Goal: Task Accomplishment & Management: Use online tool/utility

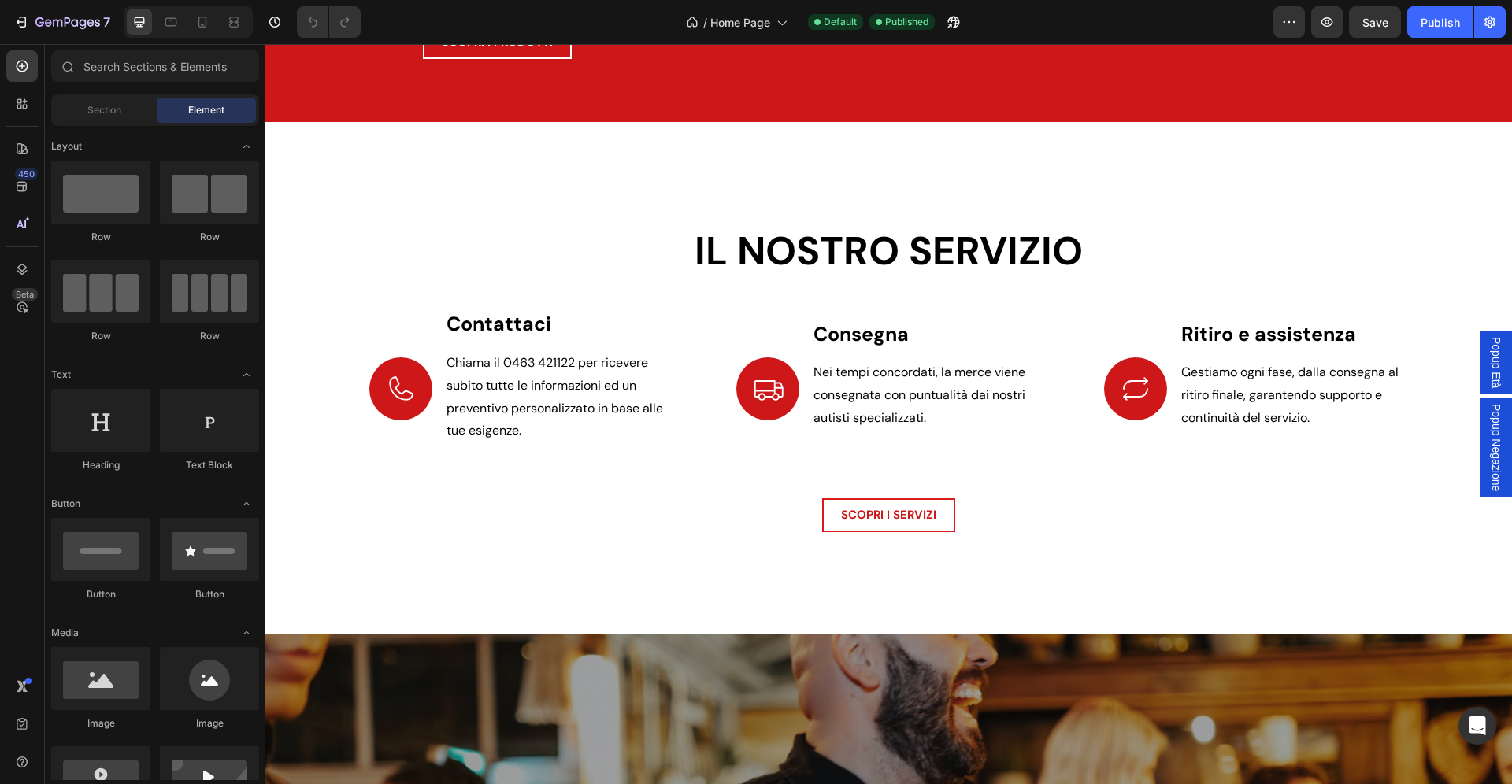
scroll to position [2388, 0]
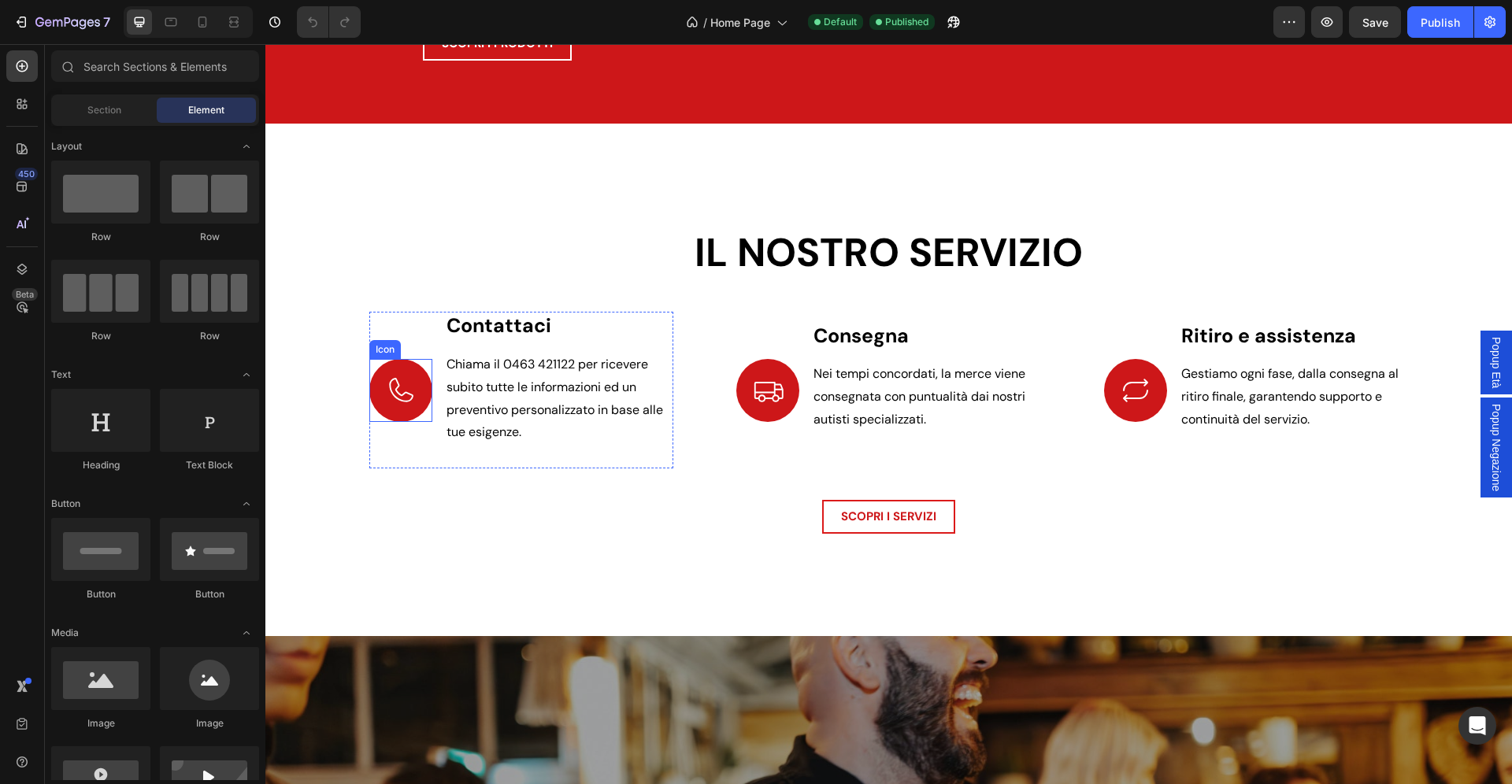
click at [400, 400] on icon at bounding box center [401, 390] width 32 height 32
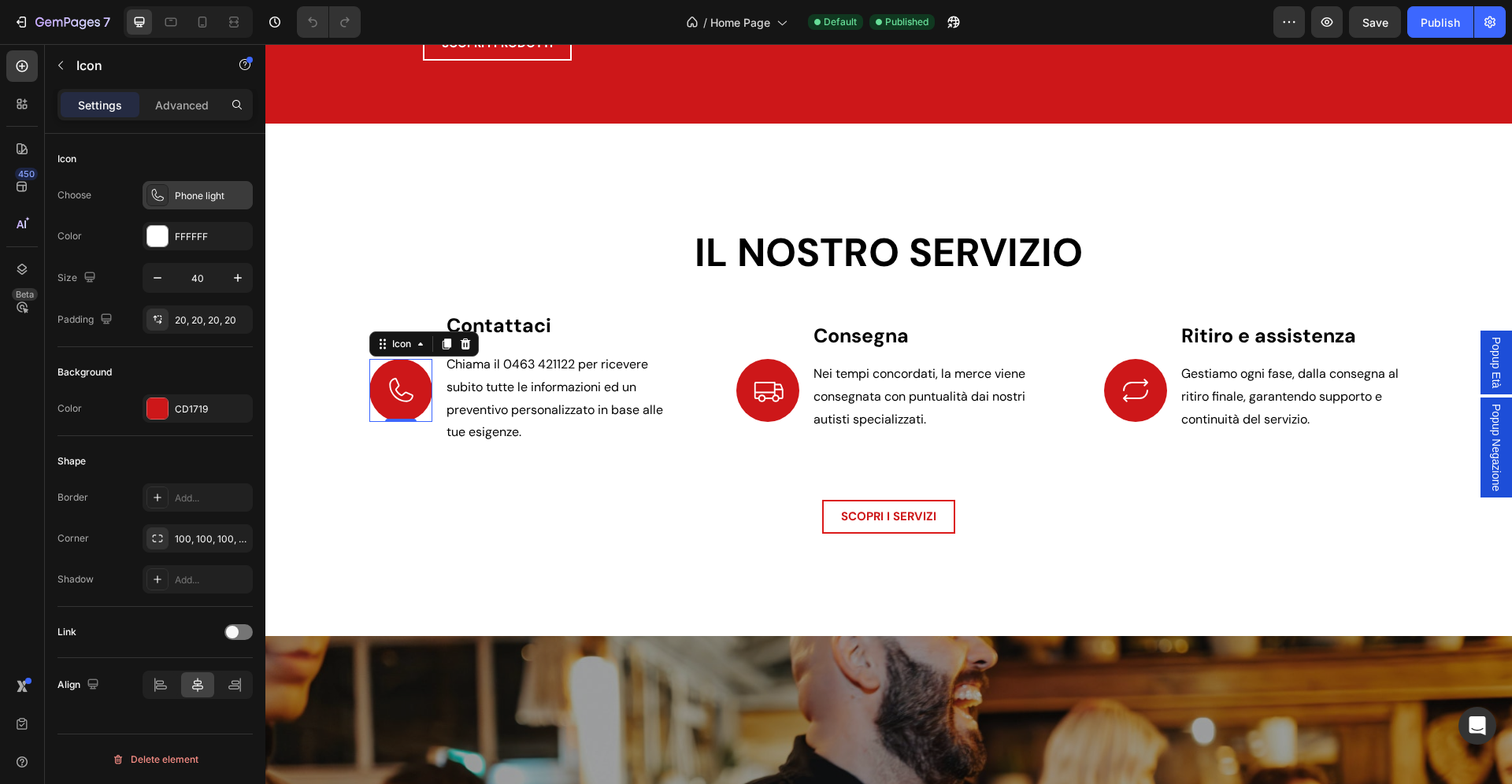
click at [199, 194] on div "Phone light" at bounding box center [211, 196] width 74 height 14
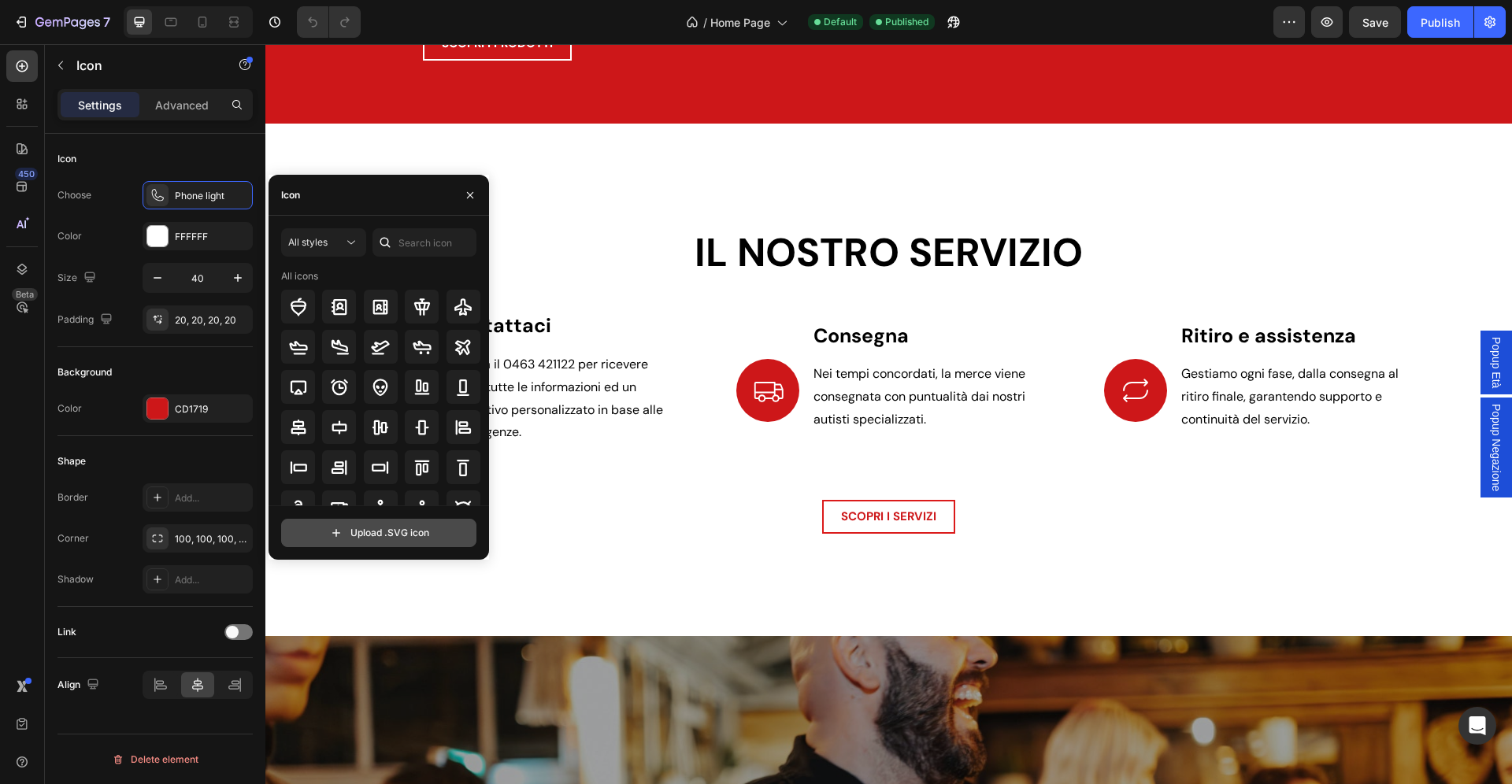
click at [379, 539] on input "file" at bounding box center [378, 533] width 194 height 27
click at [463, 185] on button "button" at bounding box center [470, 195] width 25 height 25
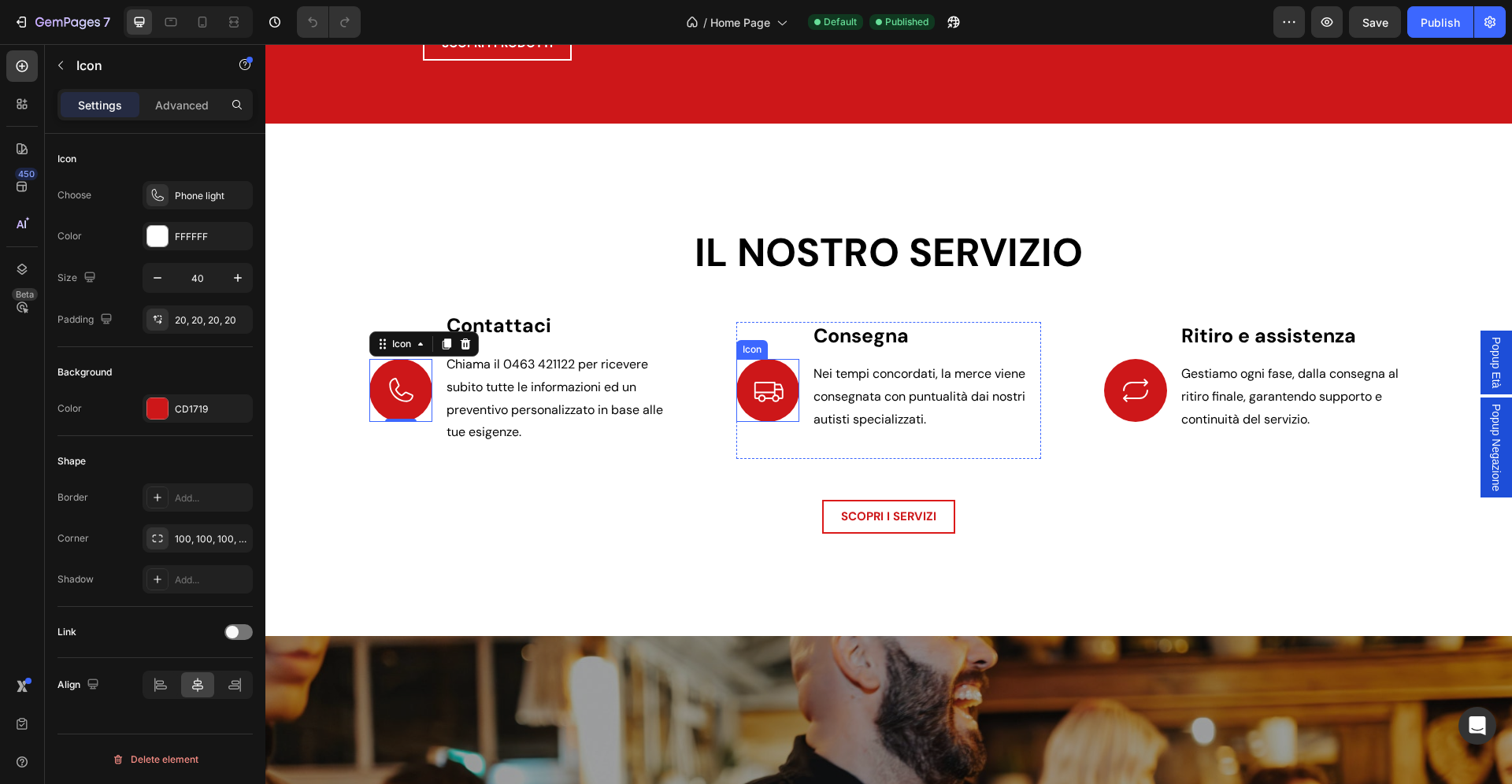
click at [756, 406] on icon at bounding box center [768, 390] width 32 height 32
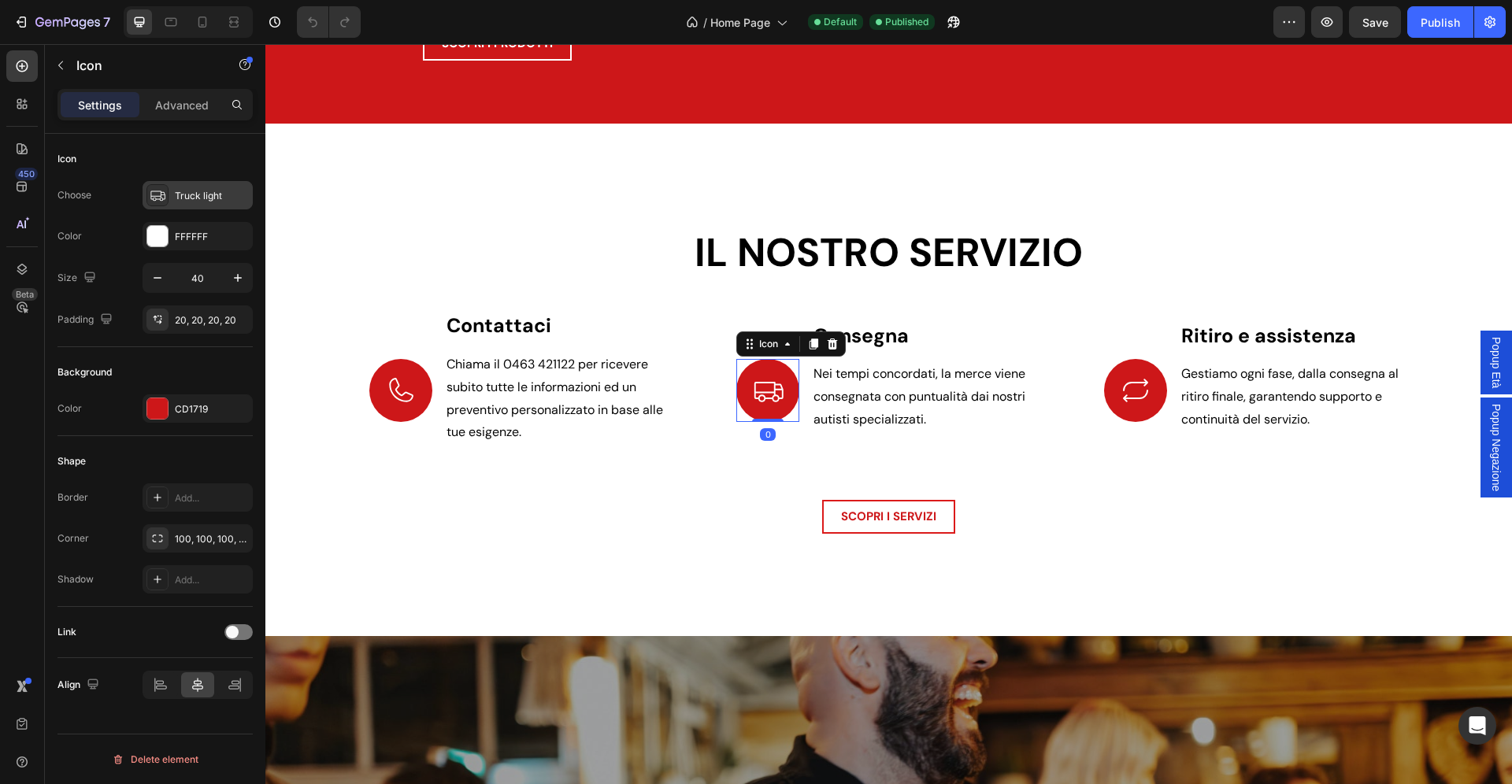
click at [198, 207] on div "Truck light" at bounding box center [198, 195] width 110 height 28
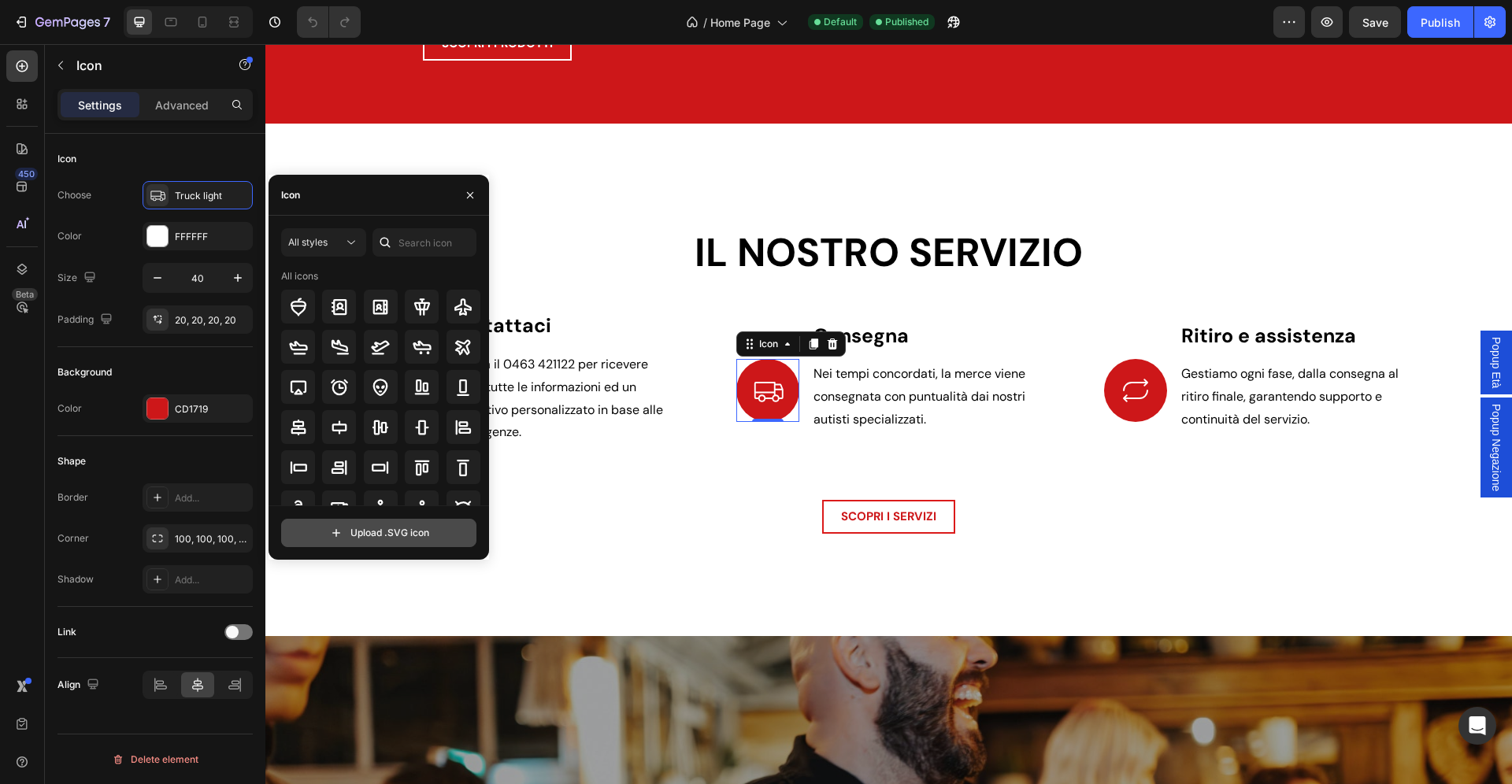
click at [354, 540] on input "file" at bounding box center [378, 533] width 194 height 27
type input "C:\fakepath\icone sito zadra bevande-01.svg"
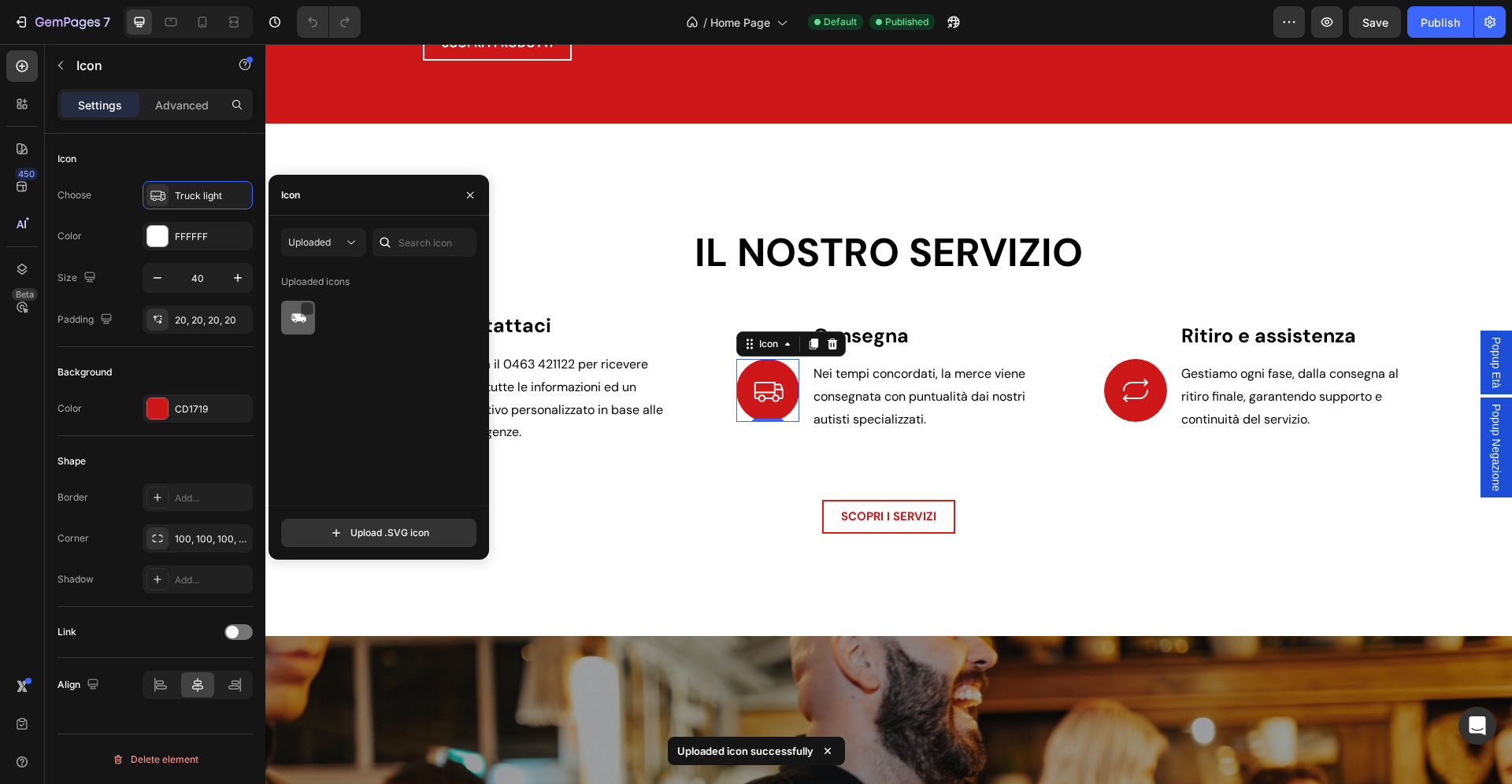
click at [298, 322] on img at bounding box center [298, 319] width 19 height 19
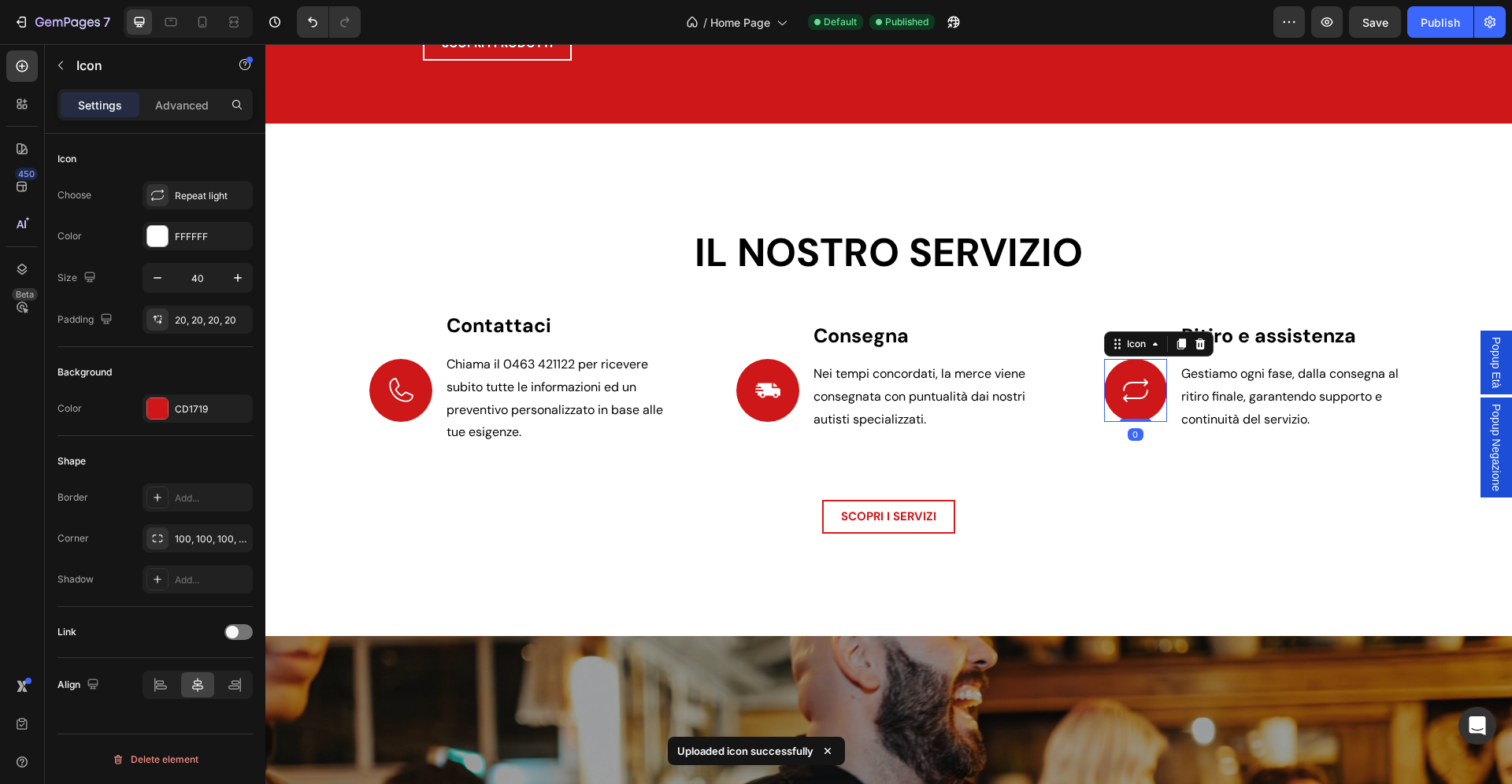
click at [1122, 402] on icon at bounding box center [1135, 390] width 32 height 32
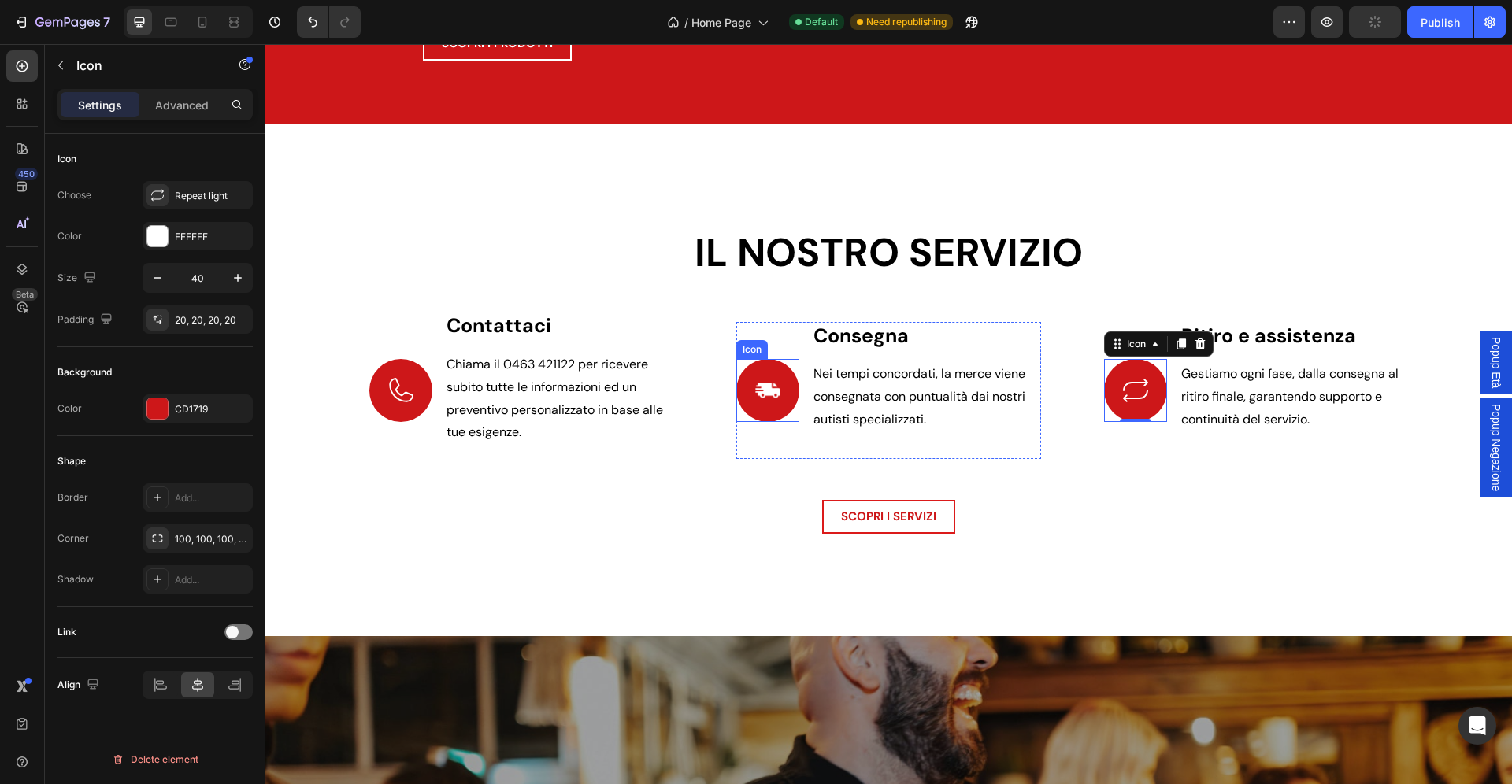
click at [773, 398] on use at bounding box center [768, 389] width 25 height 14
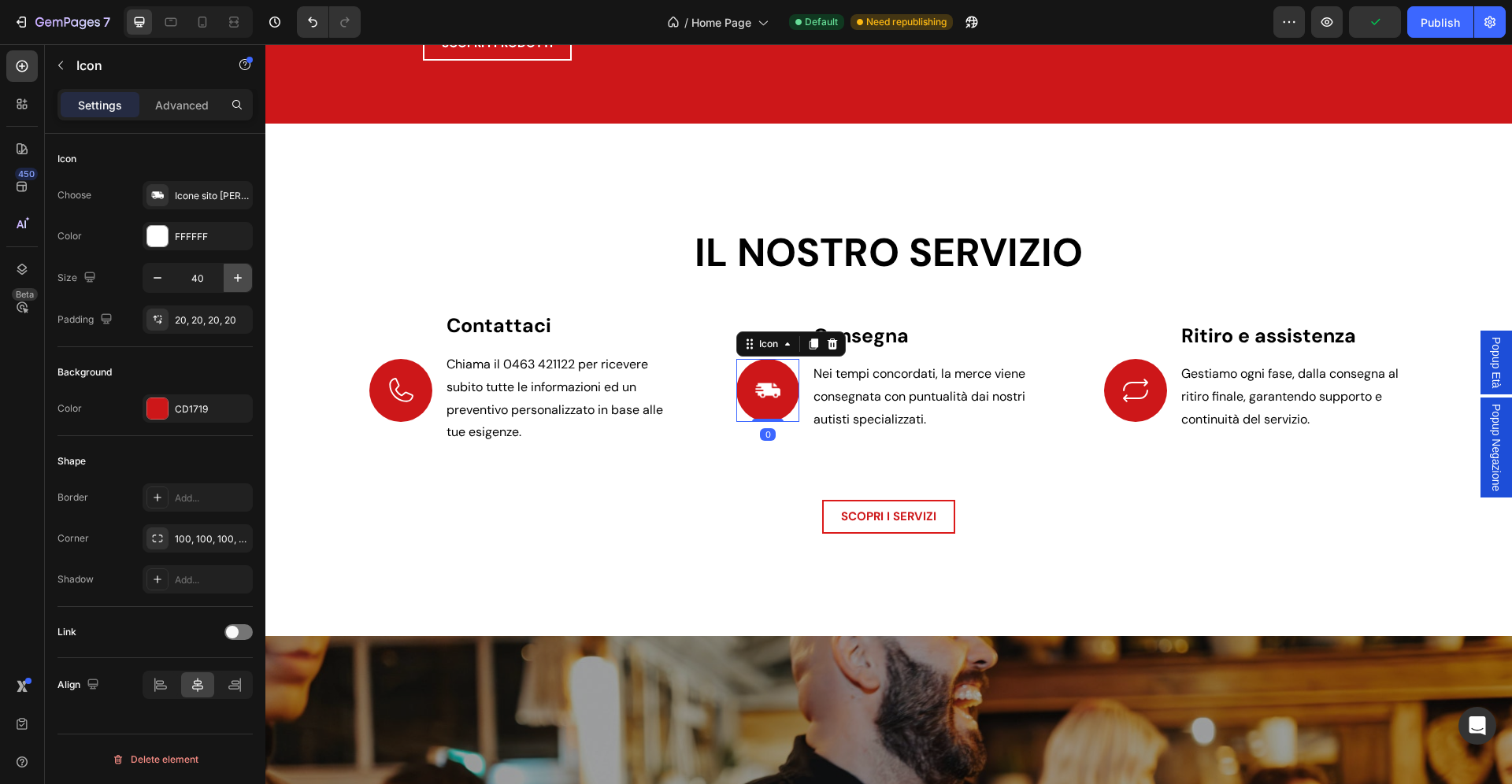
click at [235, 277] on icon "button" at bounding box center [238, 278] width 15 height 15
click at [151, 275] on icon "button" at bounding box center [157, 278] width 15 height 15
type input "40"
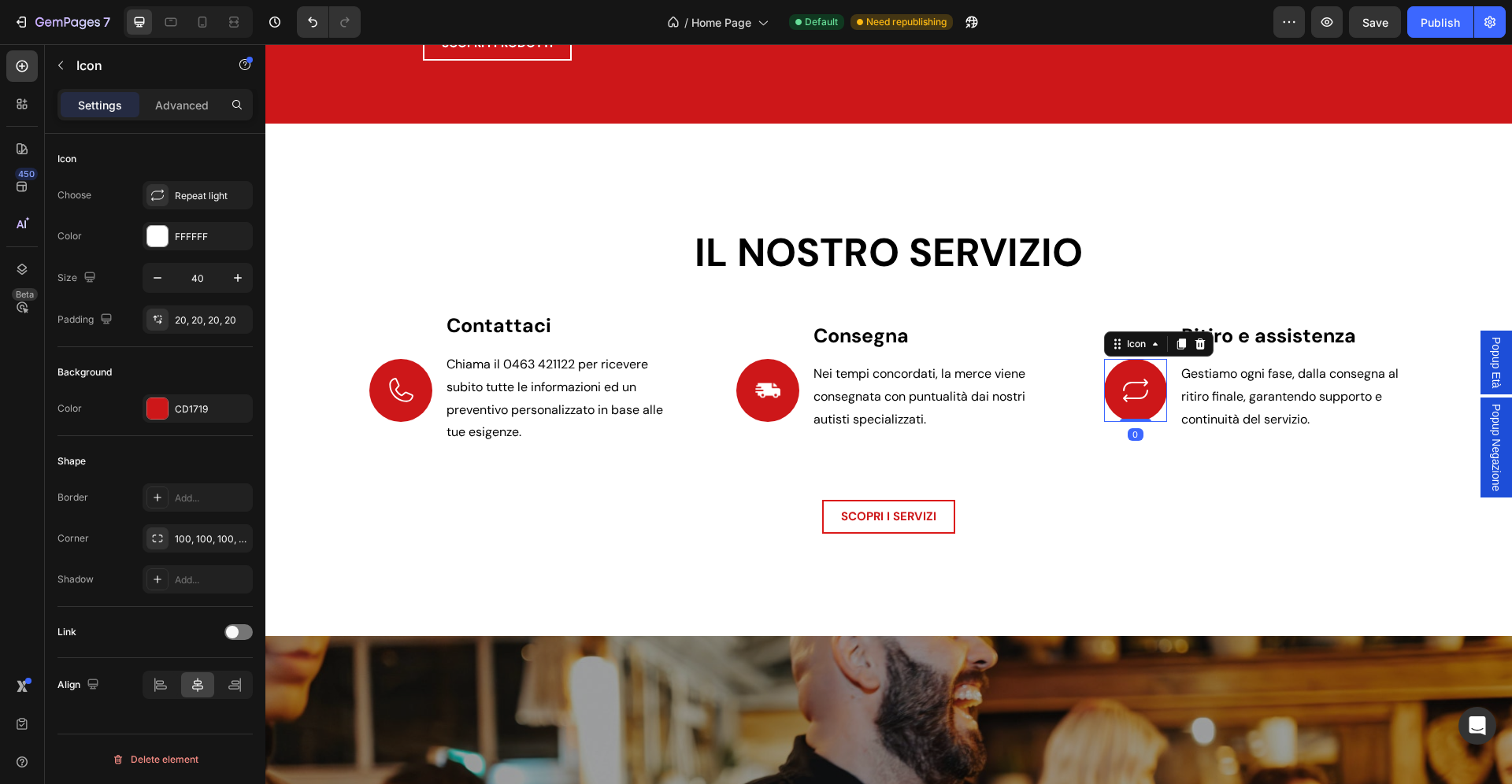
click at [1134, 400] on icon at bounding box center [1135, 390] width 32 height 32
click at [203, 199] on div "Repeat light" at bounding box center [211, 196] width 74 height 14
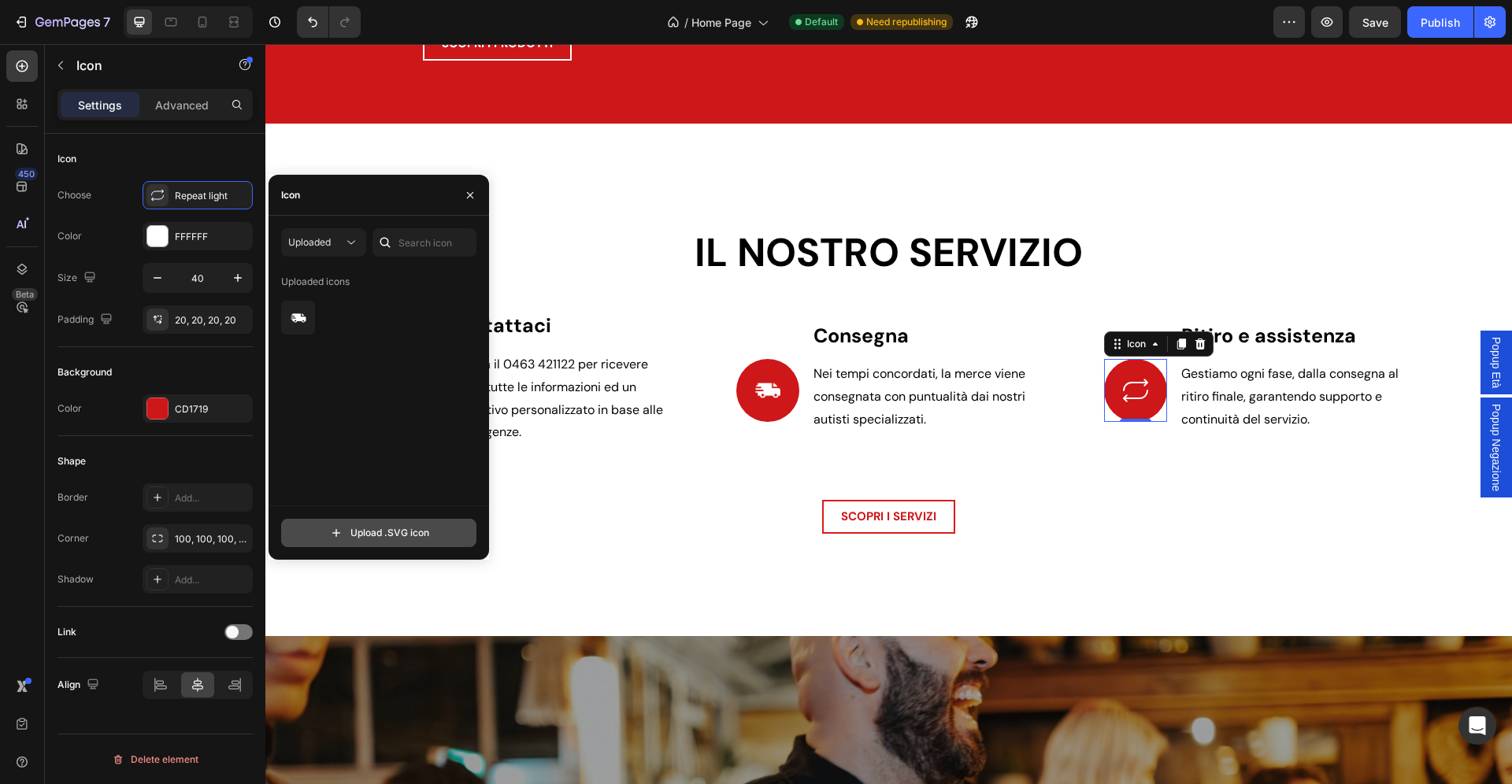
click at [380, 528] on input "file" at bounding box center [378, 533] width 194 height 27
click at [395, 528] on input "file" at bounding box center [378, 533] width 194 height 27
type input "C:\fakepath\icone sito zadra bevande-02.svg"
click at [317, 317] on div at bounding box center [380, 318] width 200 height 34
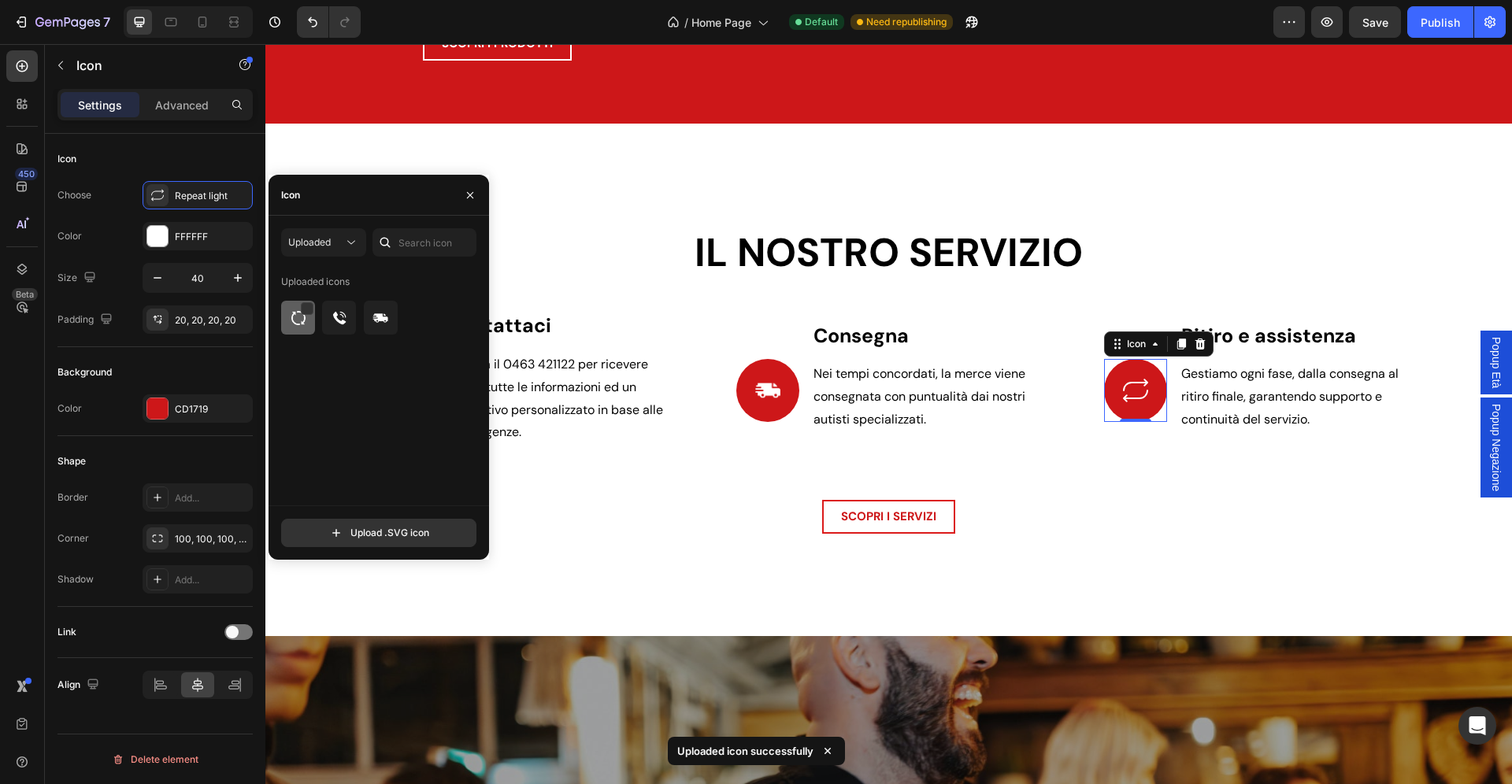
click at [307, 321] on img at bounding box center [298, 319] width 19 height 19
click at [470, 192] on icon "button" at bounding box center [469, 195] width 13 height 13
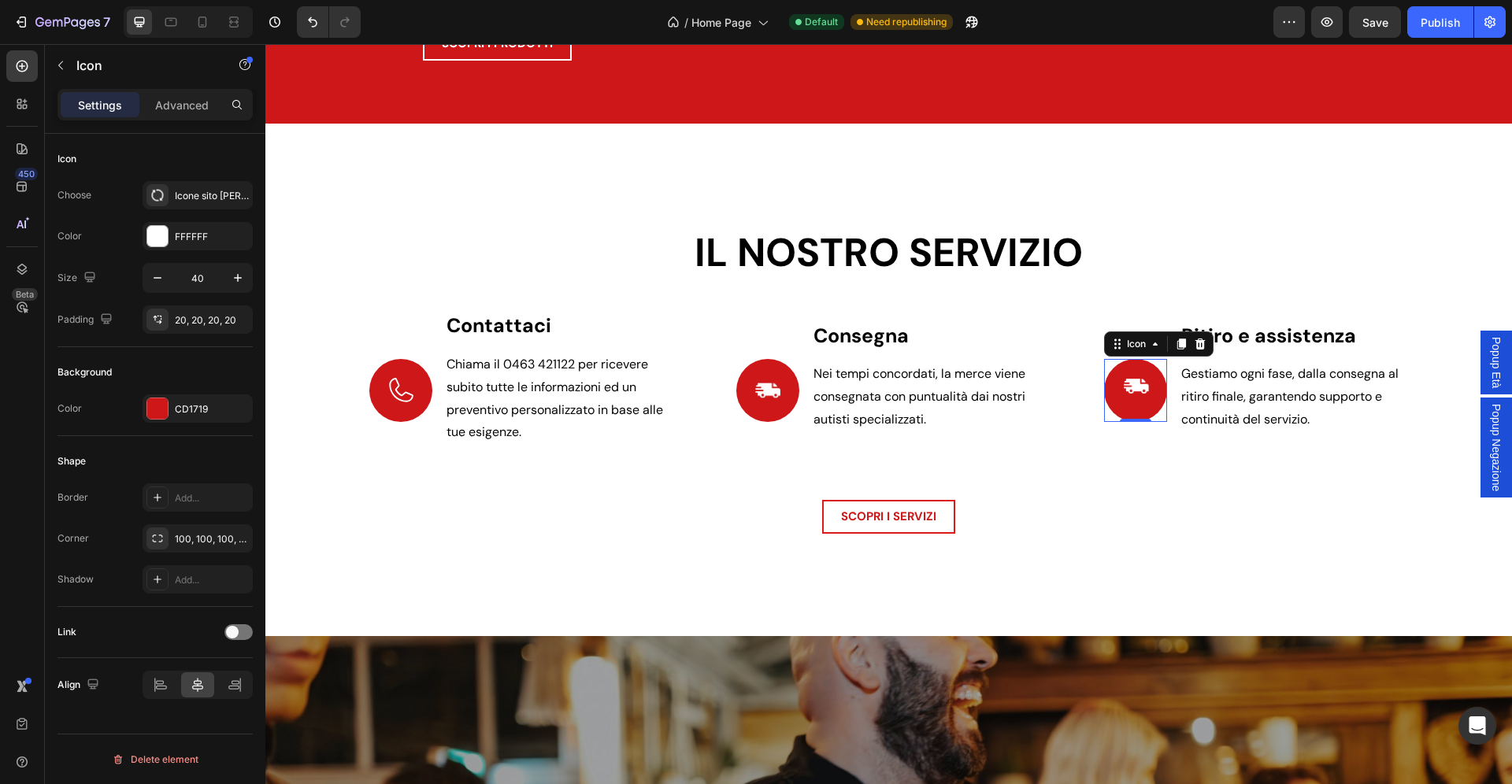
click at [1137, 394] on use at bounding box center [1136, 385] width 25 height 14
click at [201, 195] on div "Icone sito zadra bevande 02" at bounding box center [211, 196] width 74 height 14
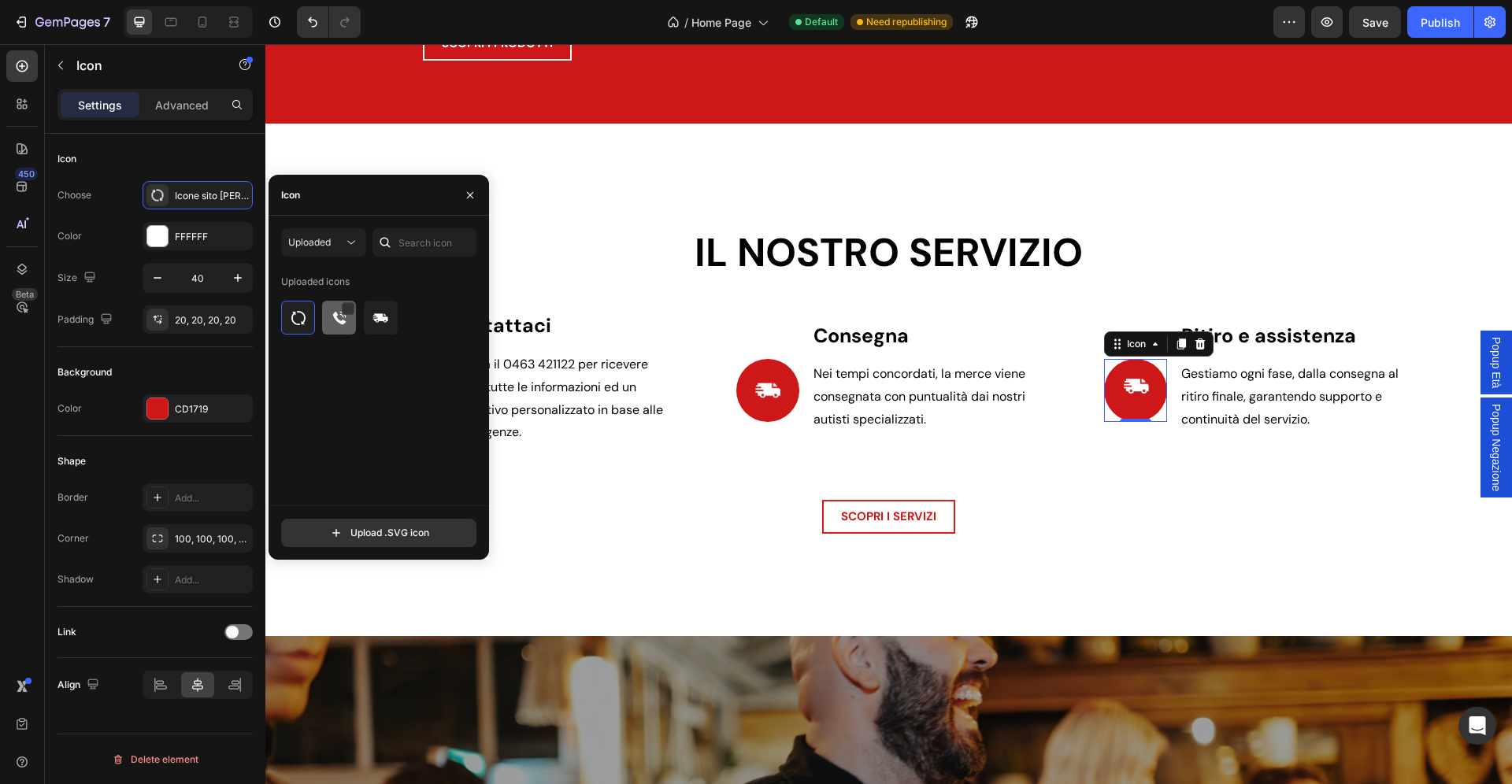
click at [344, 319] on img at bounding box center [340, 319] width 19 height 19
click at [306, 322] on img at bounding box center [298, 319] width 19 height 19
click at [308, 306] on div at bounding box center [306, 309] width 13 height 13
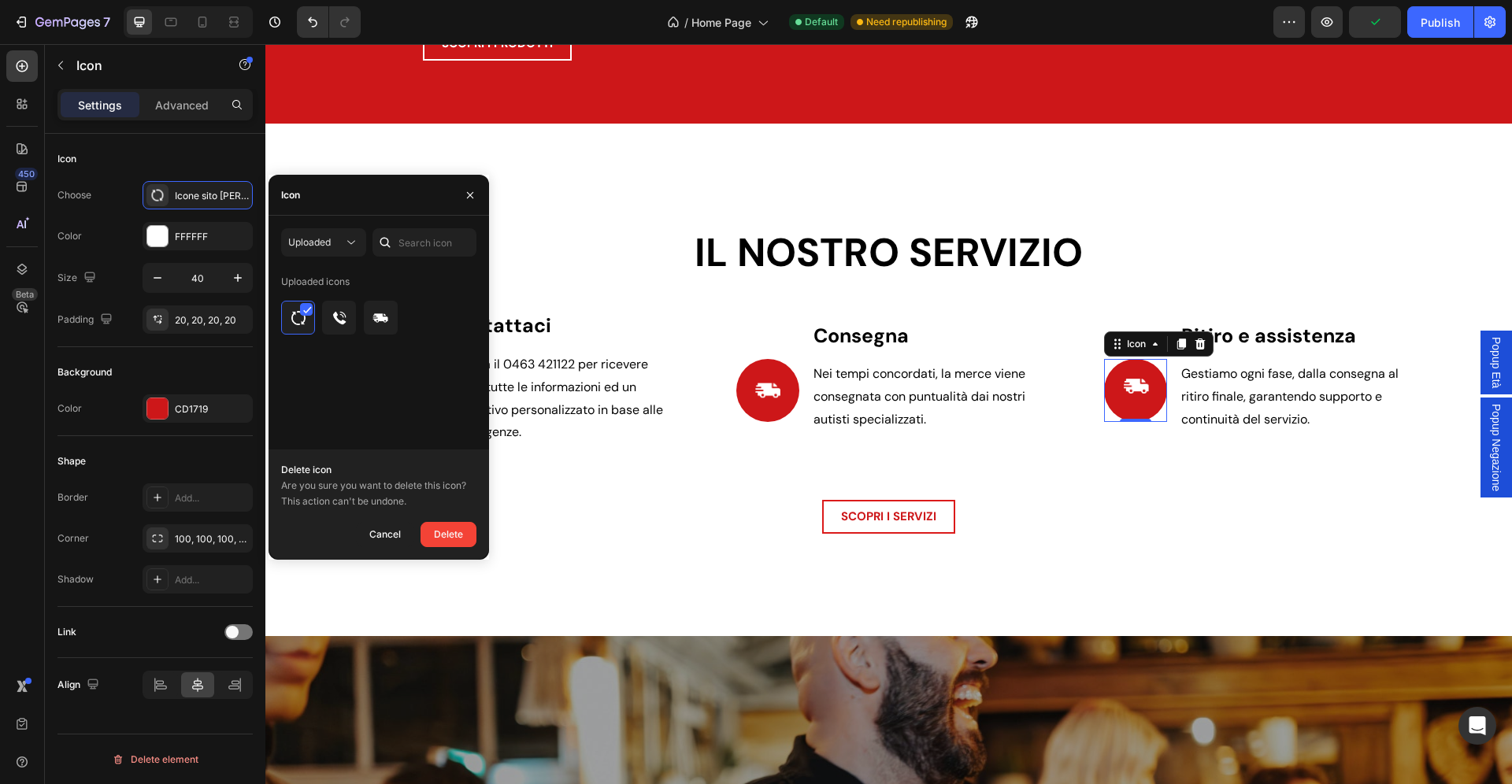
click at [394, 530] on div "Cancel" at bounding box center [384, 535] width 32 height 19
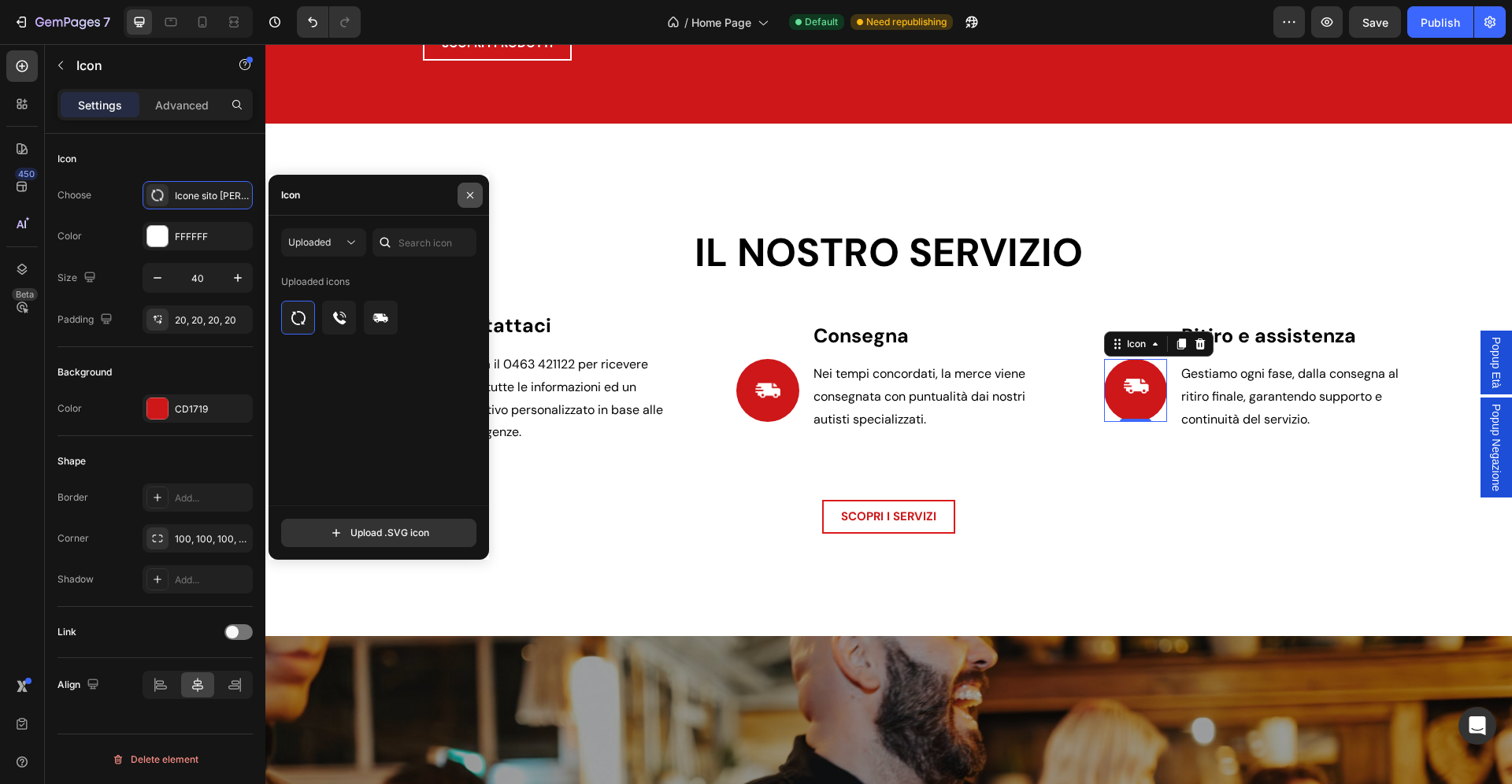
click at [466, 197] on icon "button" at bounding box center [469, 195] width 13 height 13
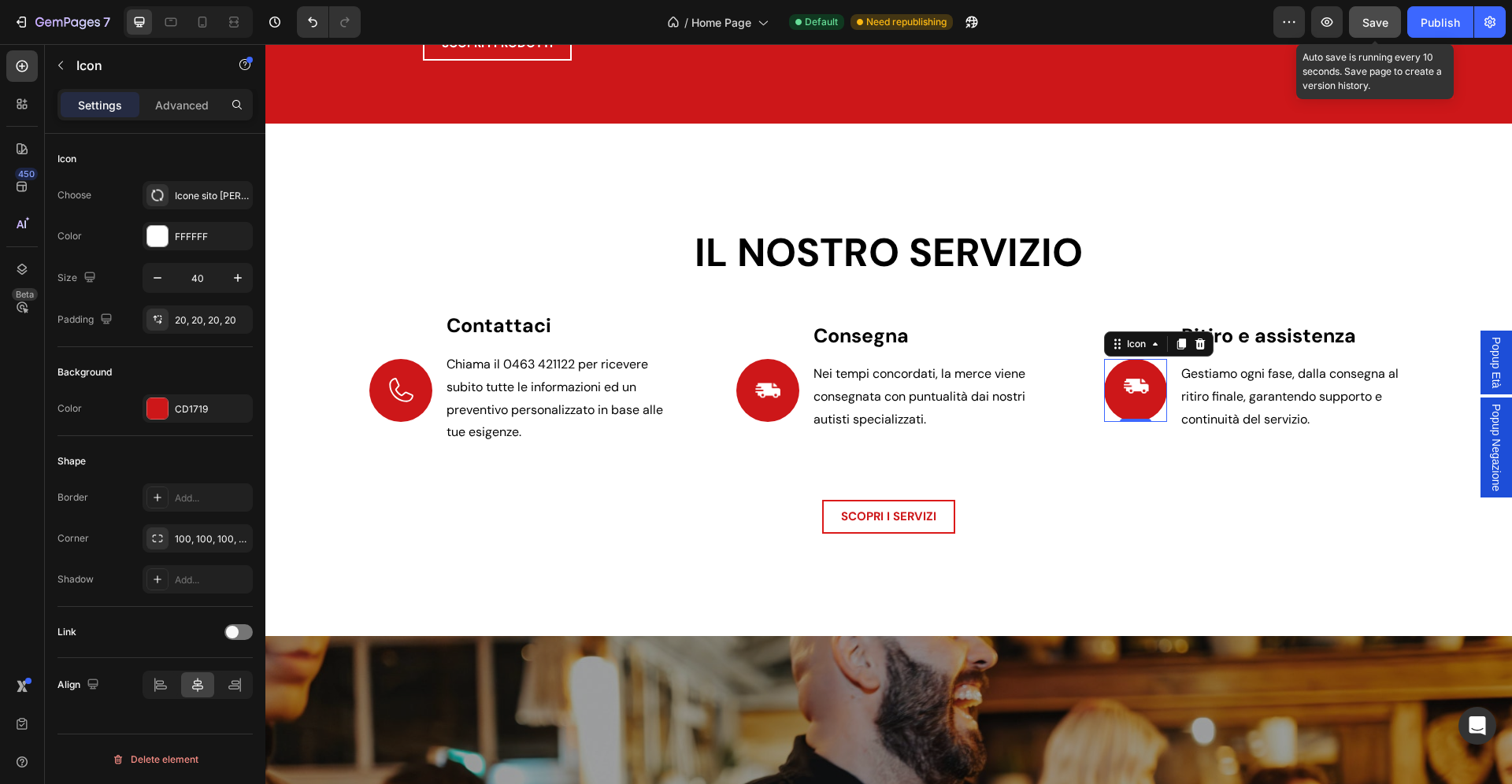
click at [1368, 14] on div "Save" at bounding box center [1375, 22] width 26 height 16
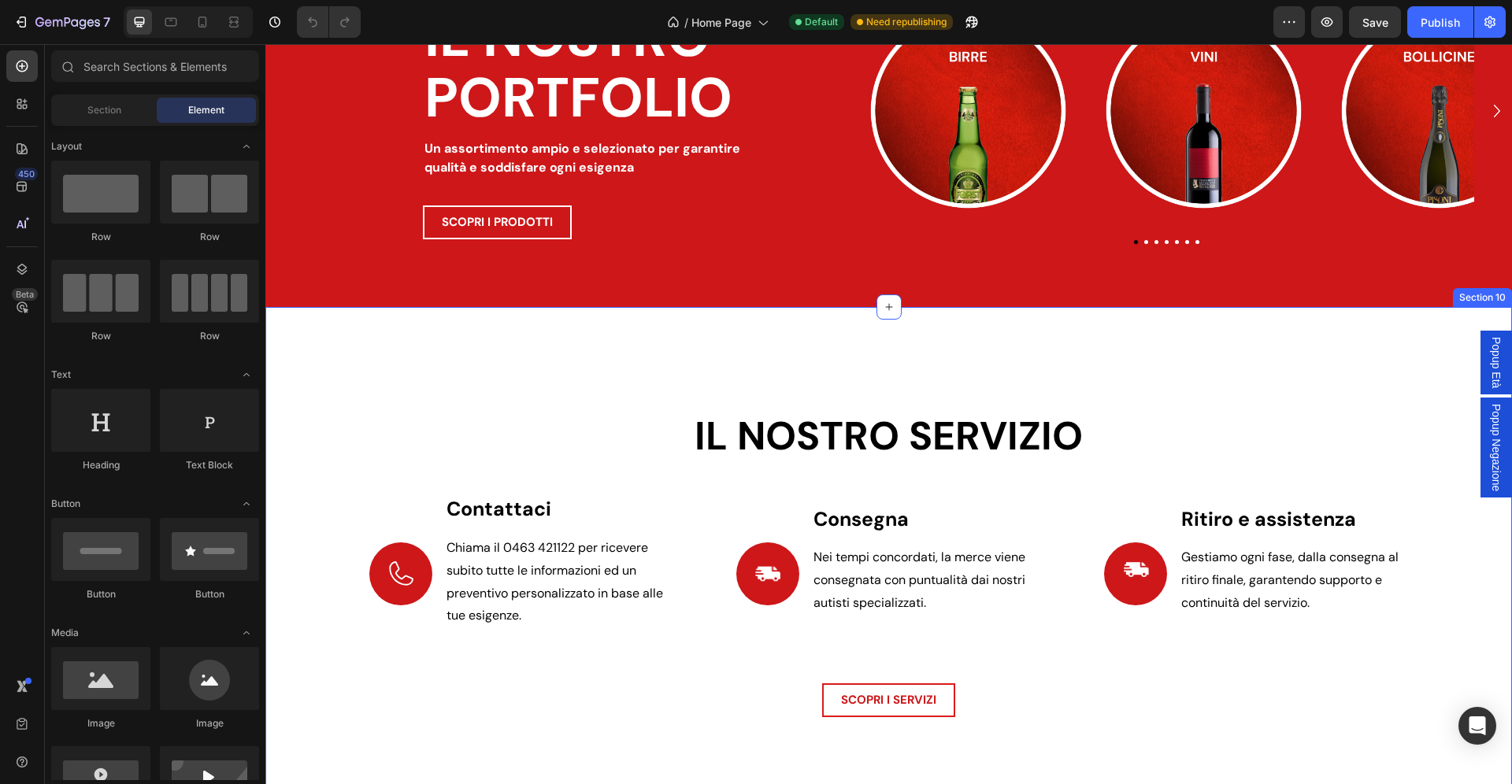
scroll to position [2225, 0]
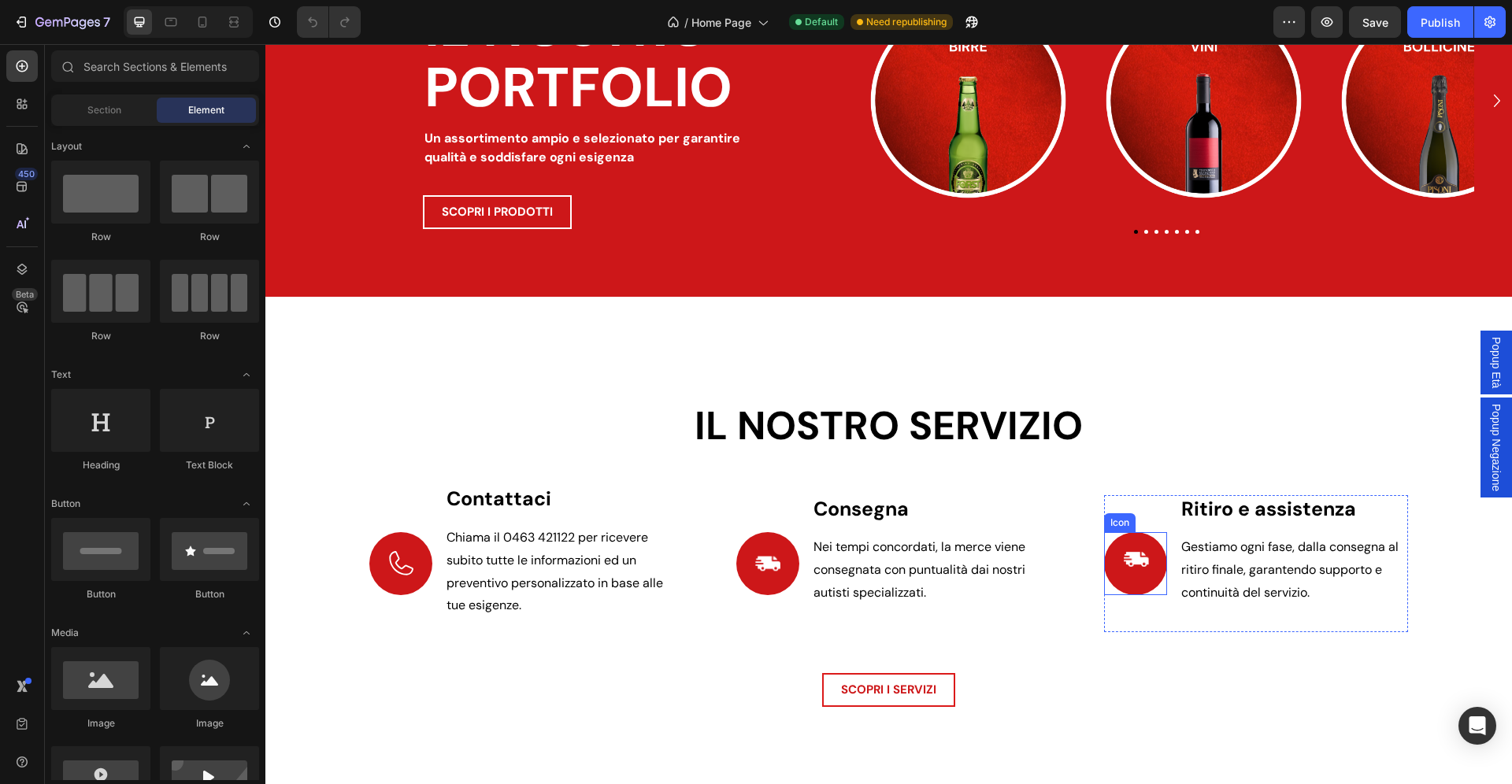
click at [1133, 555] on use at bounding box center [1136, 559] width 25 height 14
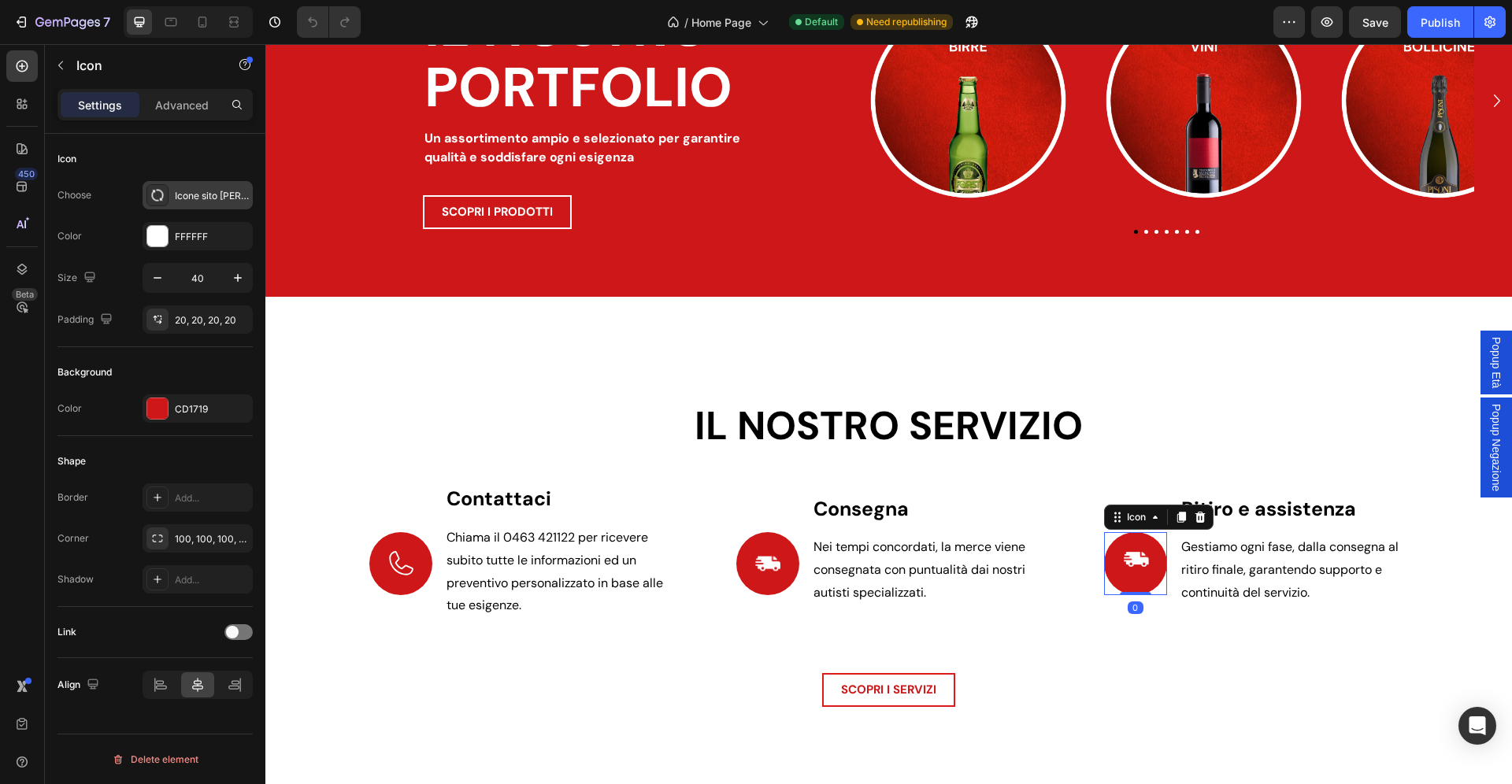
click at [210, 188] on div "Icone sito zadra bevande 02" at bounding box center [198, 195] width 110 height 28
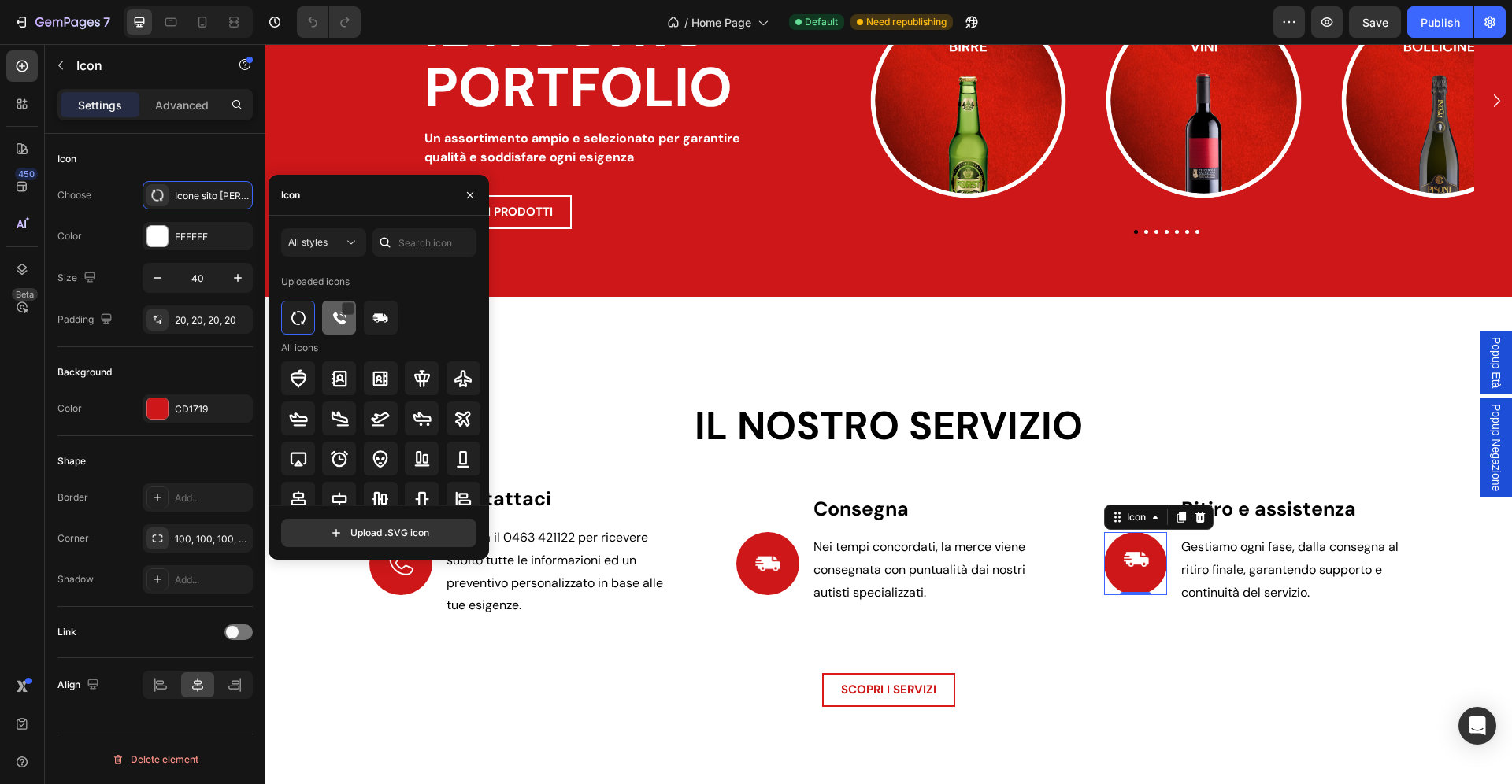
click at [345, 317] on img at bounding box center [340, 319] width 19 height 19
click at [338, 390] on div at bounding box center [339, 378] width 34 height 34
click at [322, 329] on div at bounding box center [339, 318] width 34 height 34
click at [382, 326] on img at bounding box center [380, 319] width 19 height 19
click at [364, 330] on div at bounding box center [380, 318] width 34 height 34
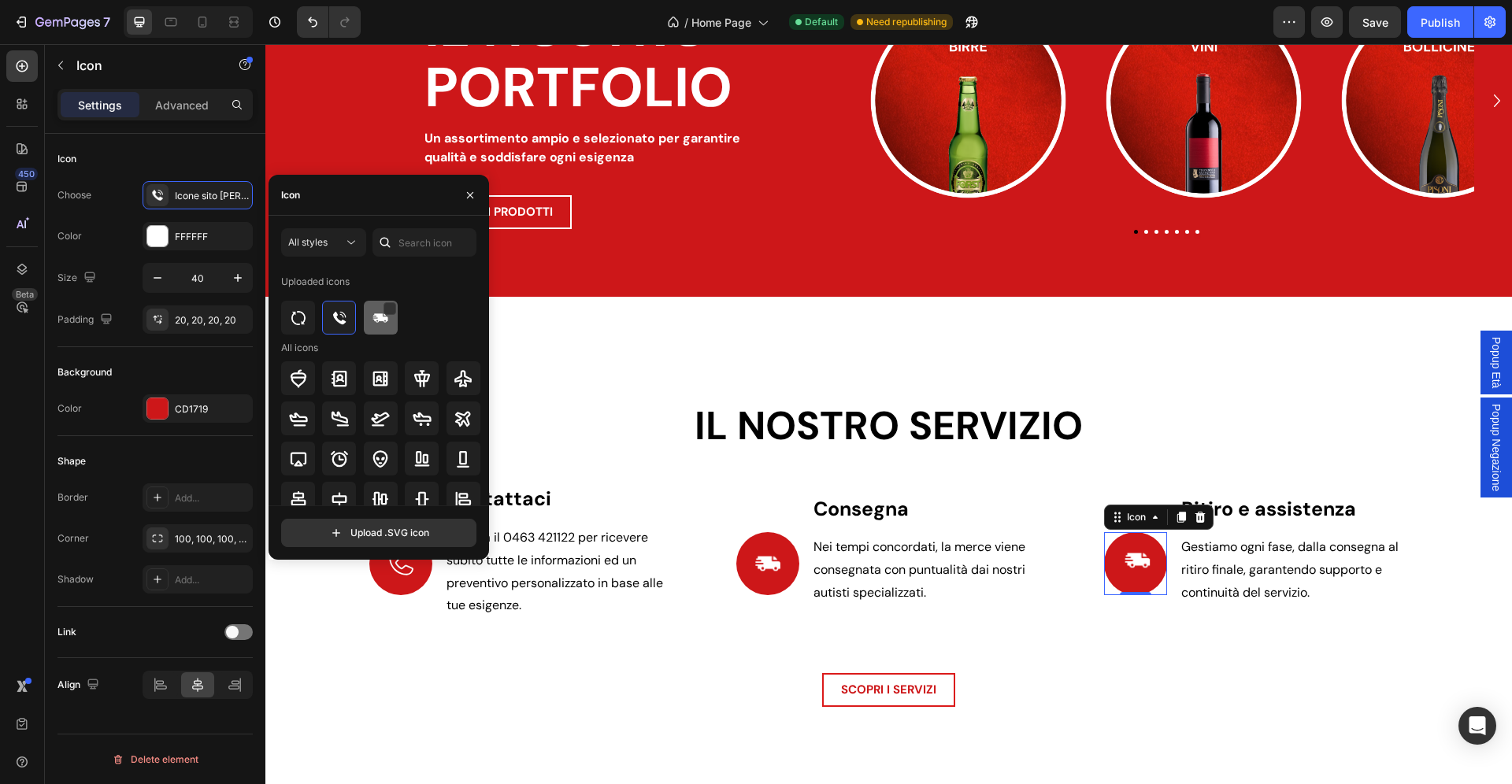
click at [390, 326] on div at bounding box center [380, 318] width 34 height 34
click at [465, 197] on icon "button" at bounding box center [469, 195] width 13 height 13
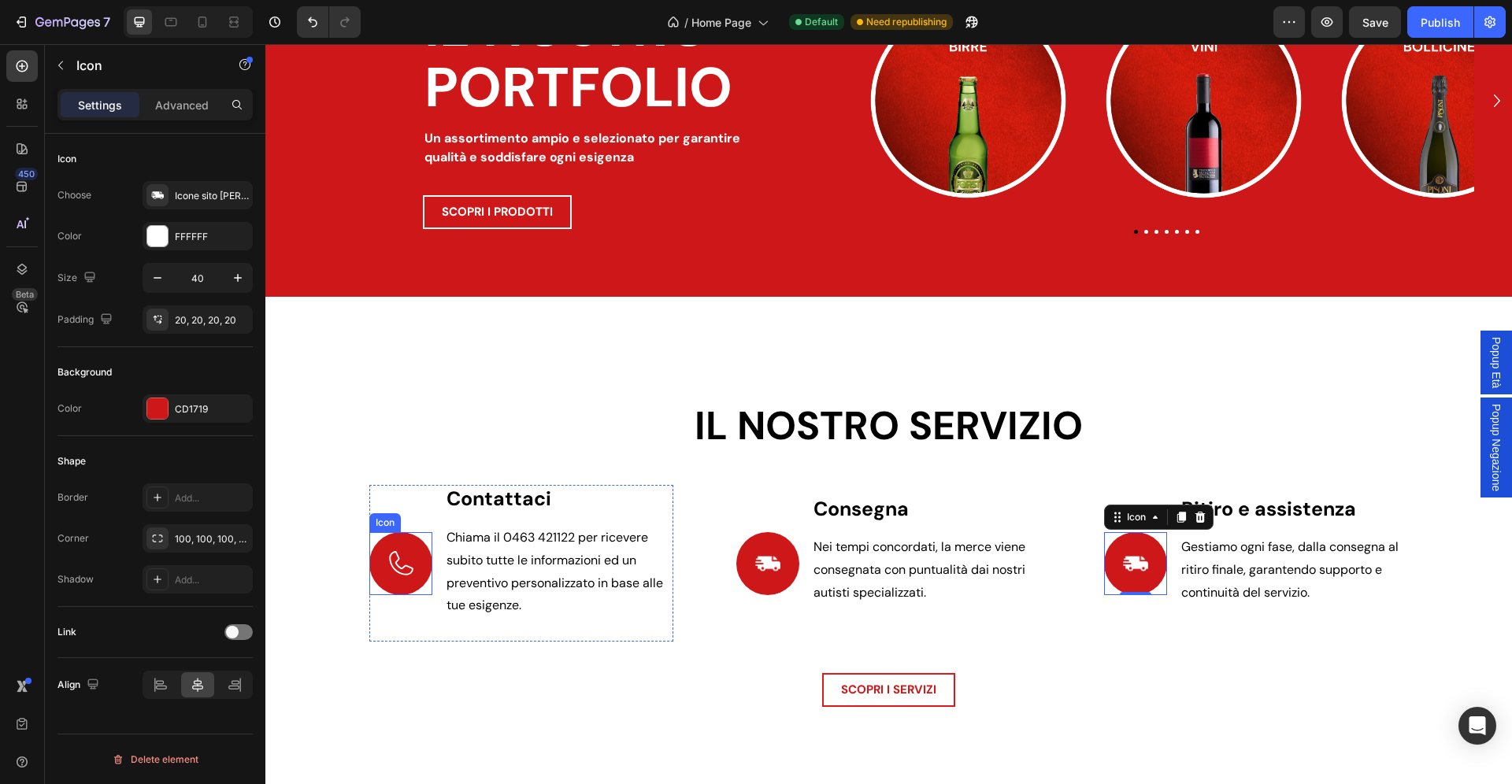
click at [403, 569] on icon at bounding box center [401, 563] width 24 height 24
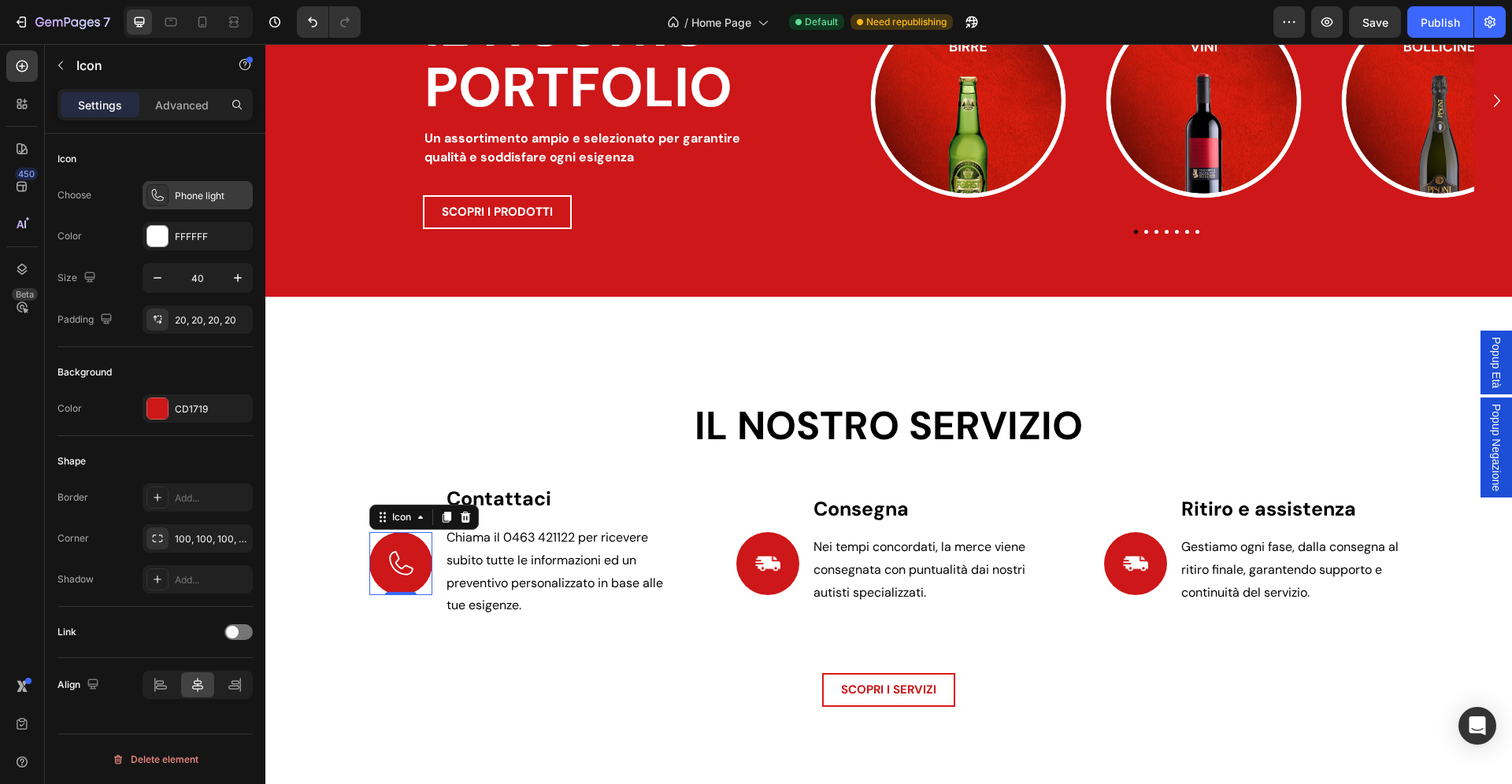
click at [212, 184] on div "Phone light" at bounding box center [198, 195] width 110 height 28
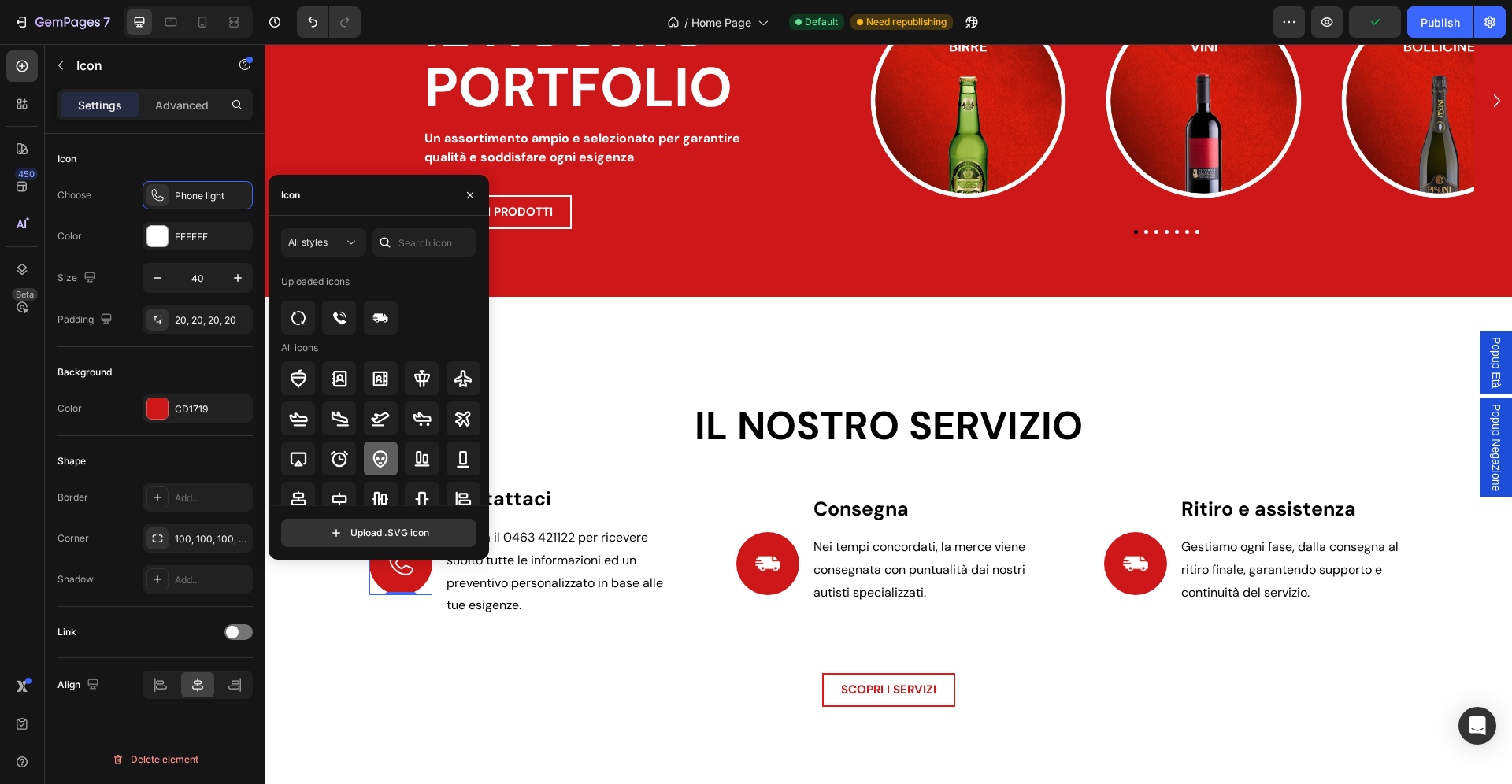
click at [379, 468] on div at bounding box center [380, 458] width 34 height 34
click at [364, 323] on div at bounding box center [380, 318] width 34 height 34
click at [349, 323] on div at bounding box center [339, 318] width 34 height 34
click at [770, 549] on icon at bounding box center [768, 564] width 32 height 32
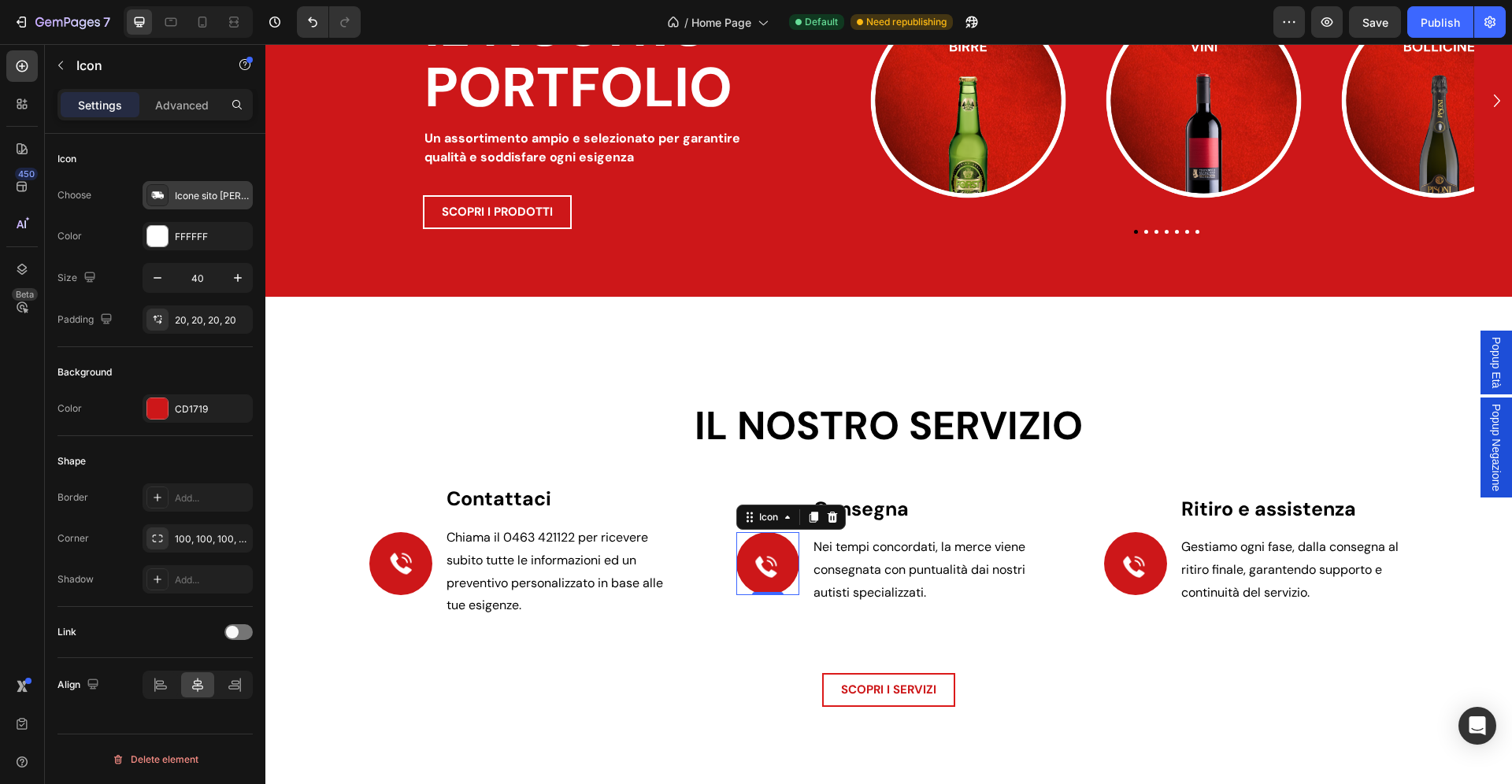
click at [207, 199] on div "Icone sito zadra bevande 01" at bounding box center [211, 196] width 74 height 14
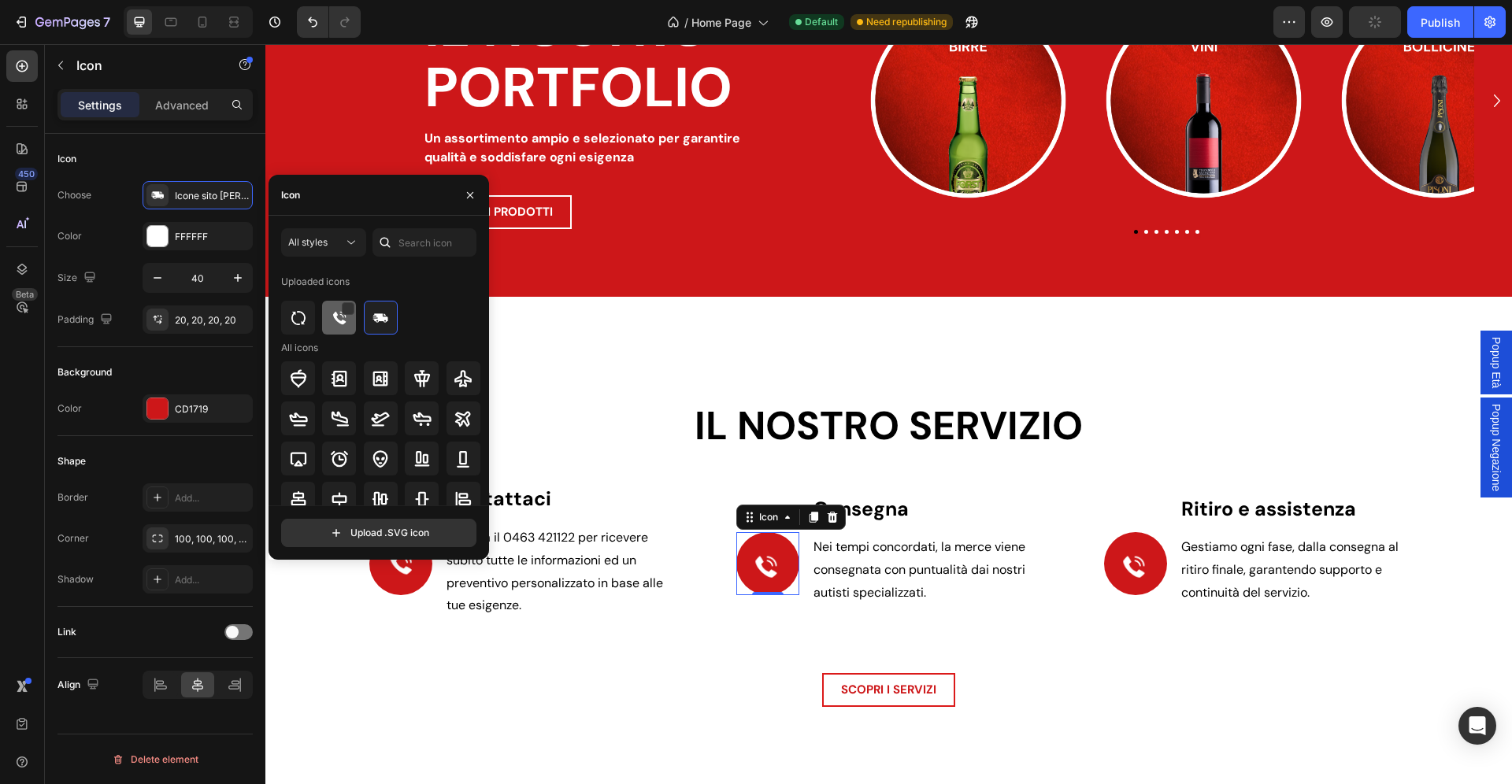
click at [342, 322] on img at bounding box center [340, 319] width 19 height 19
click at [299, 325] on img at bounding box center [298, 319] width 19 height 19
click at [372, 327] on div at bounding box center [380, 318] width 34 height 34
click at [469, 195] on icon "button" at bounding box center [469, 195] width 13 height 13
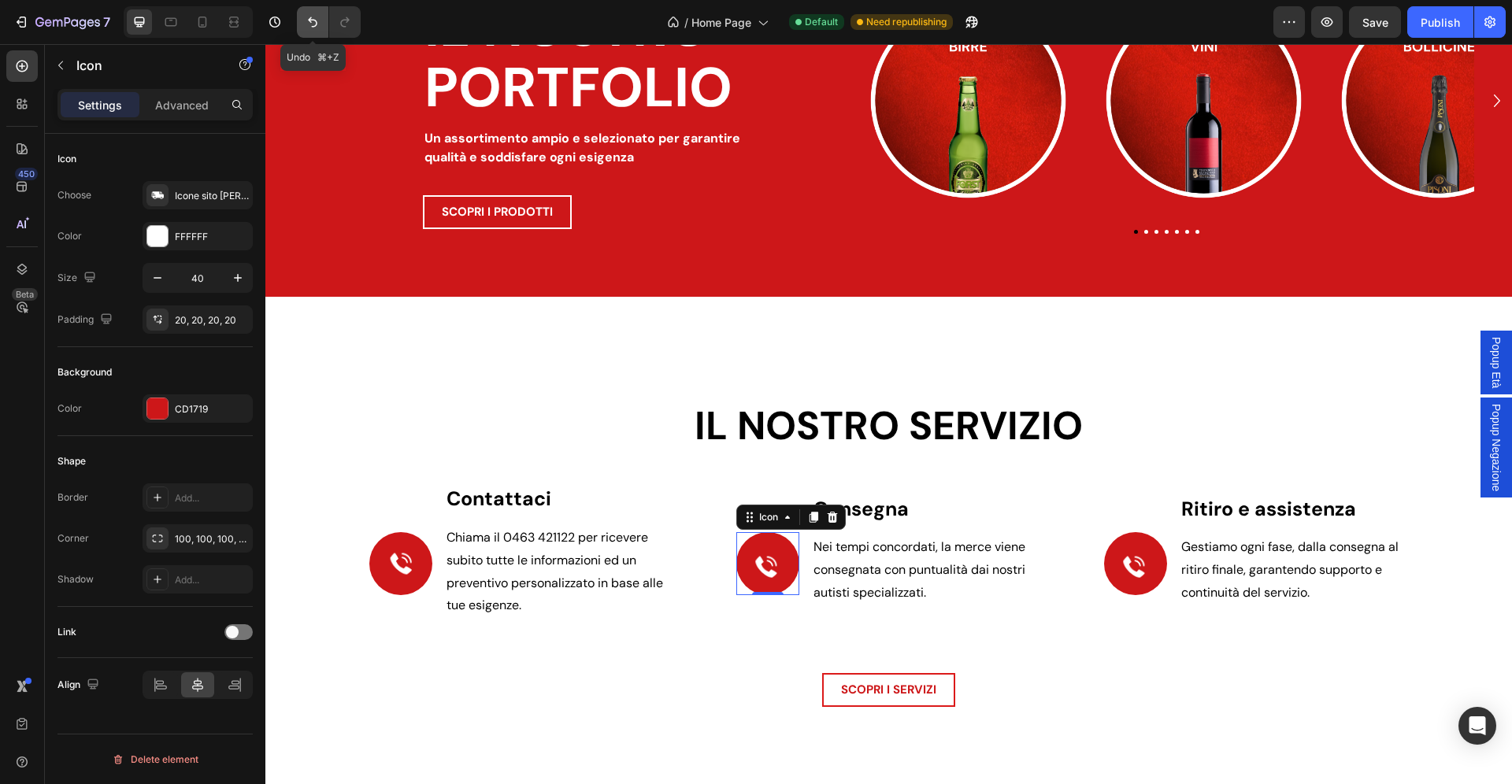
click at [322, 21] on button "Undo/Redo" at bounding box center [312, 22] width 32 height 32
click at [403, 564] on icon at bounding box center [401, 564] width 32 height 32
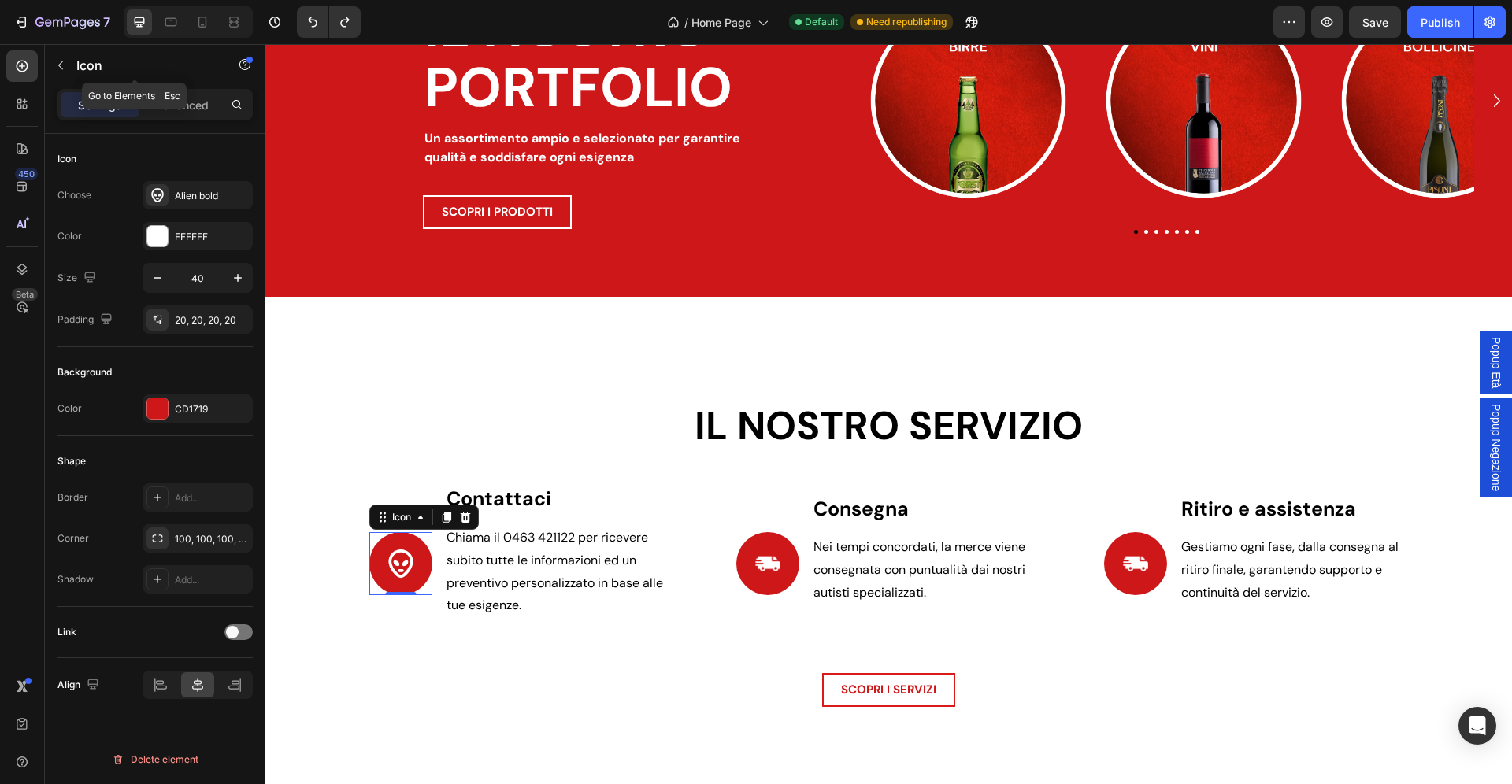
click at [73, 70] on button "button" at bounding box center [61, 66] width 25 height 25
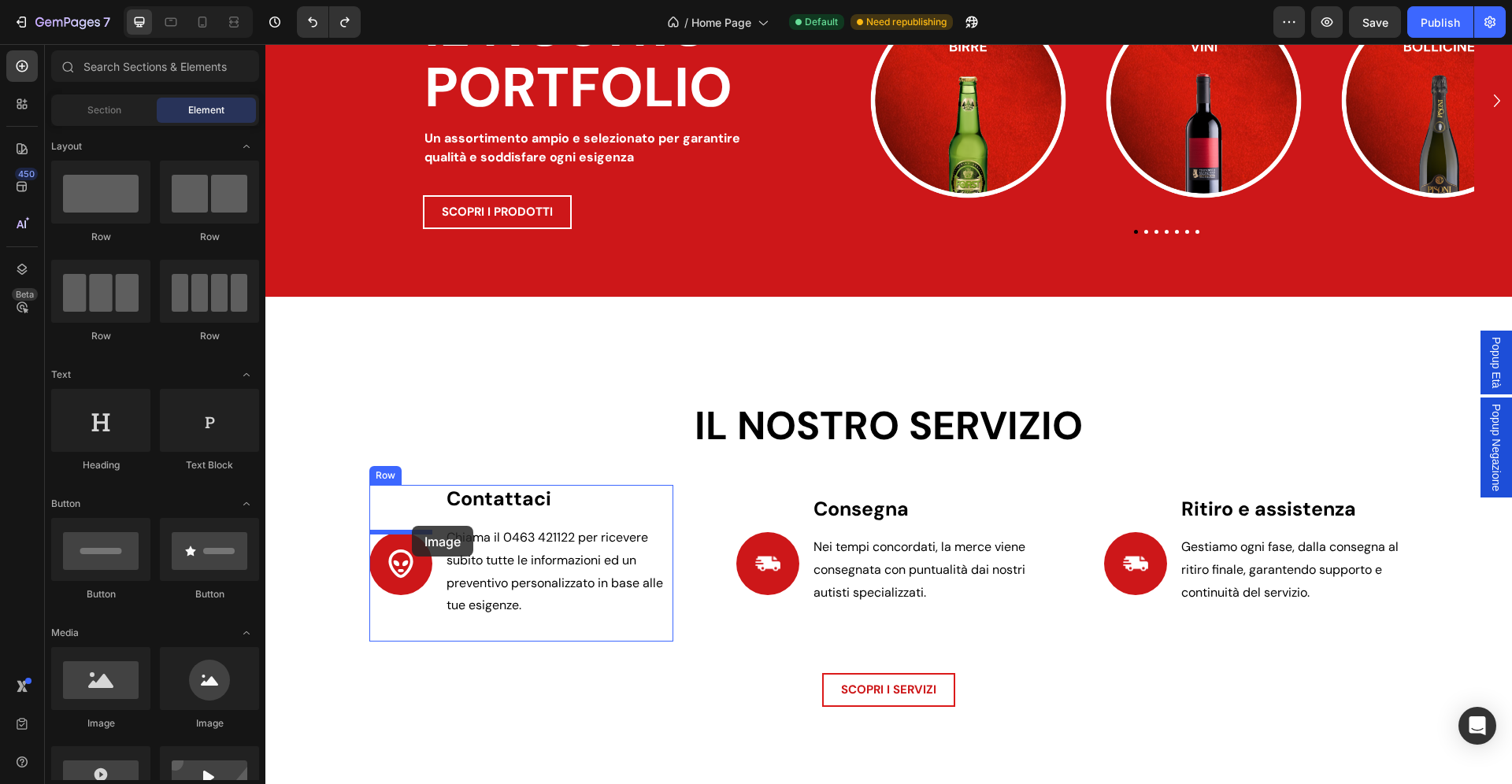
drag, startPoint x: 374, startPoint y: 742, endPoint x: 411, endPoint y: 526, distance: 219.1
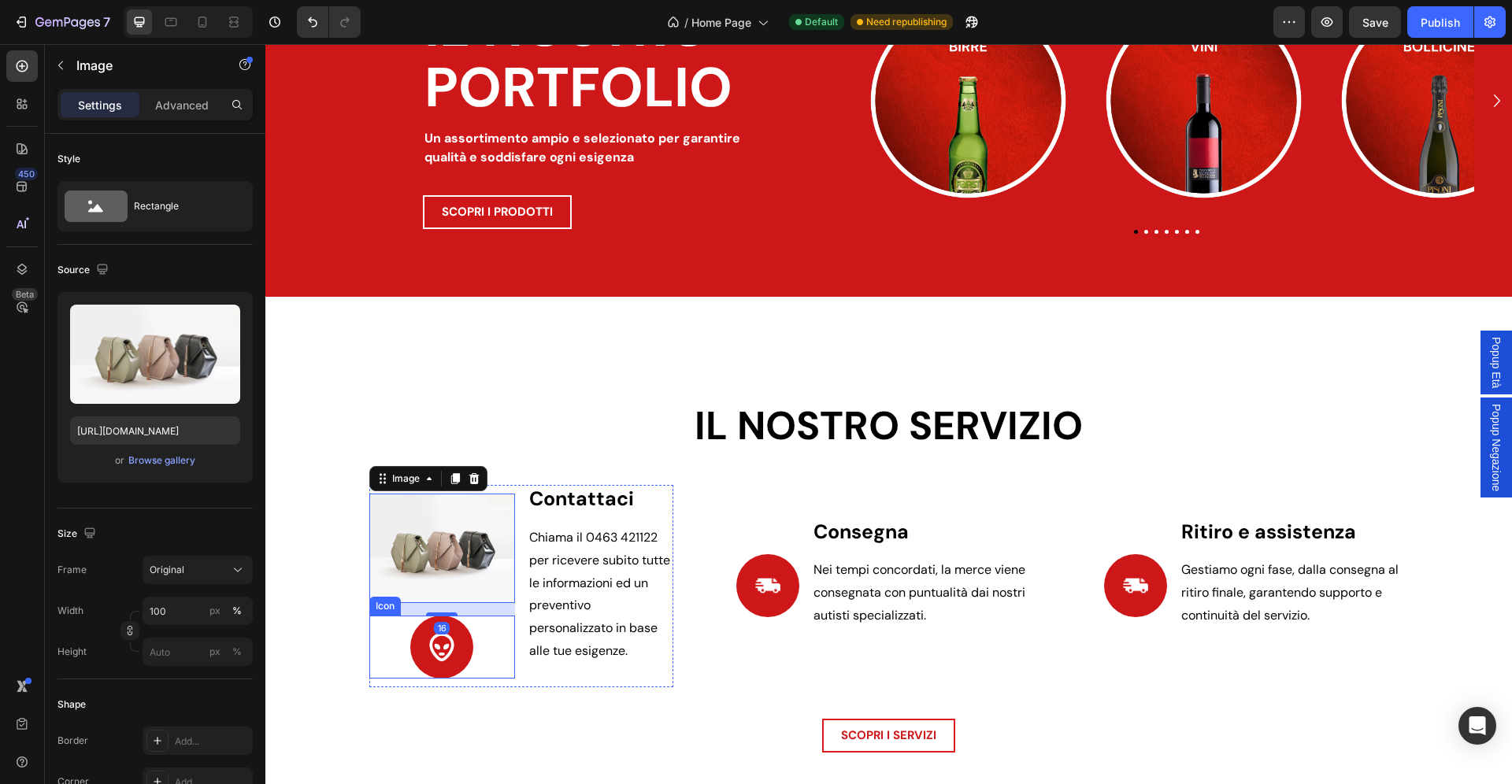
click at [472, 668] on div "Icon" at bounding box center [441, 647] width 146 height 63
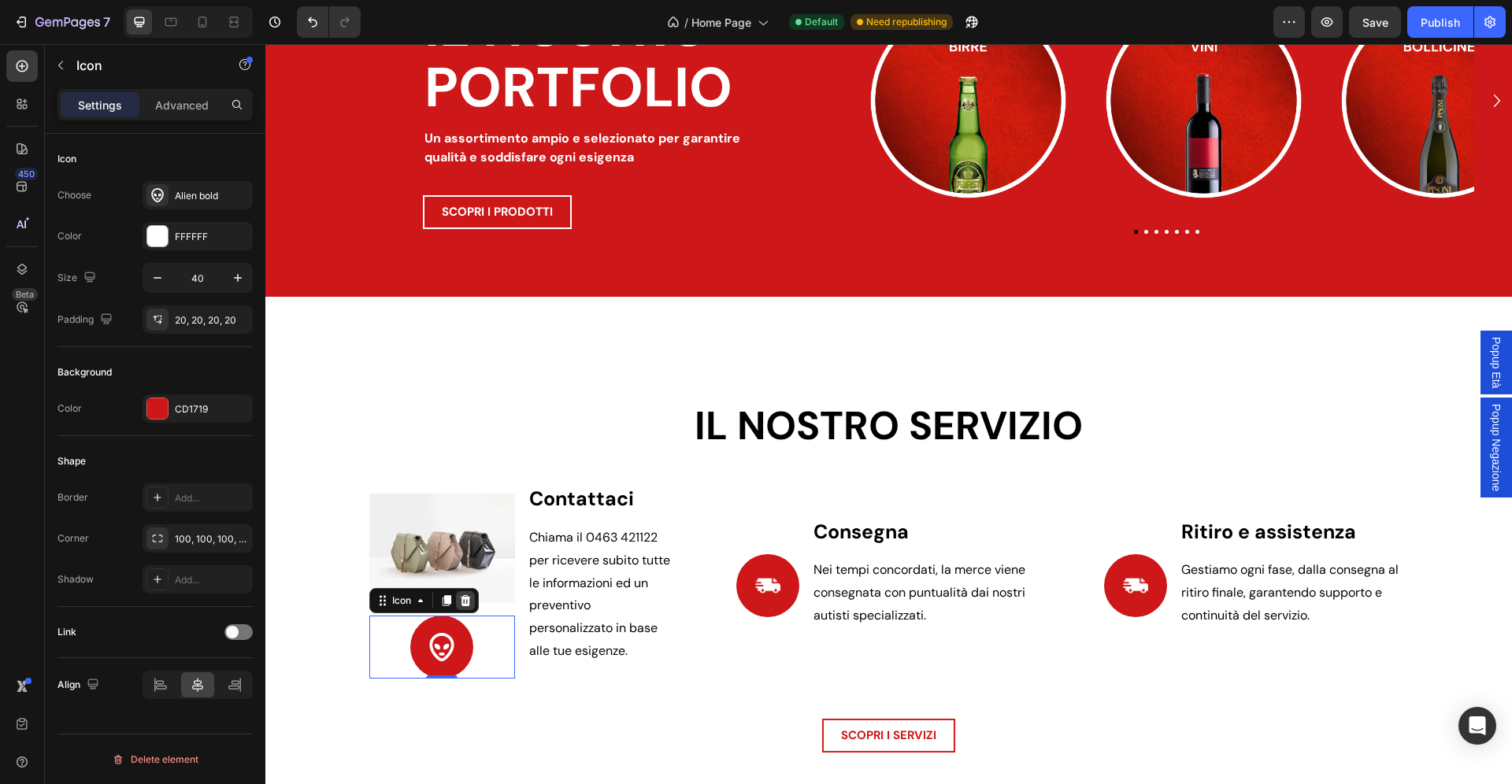
click at [460, 596] on icon at bounding box center [464, 601] width 13 height 13
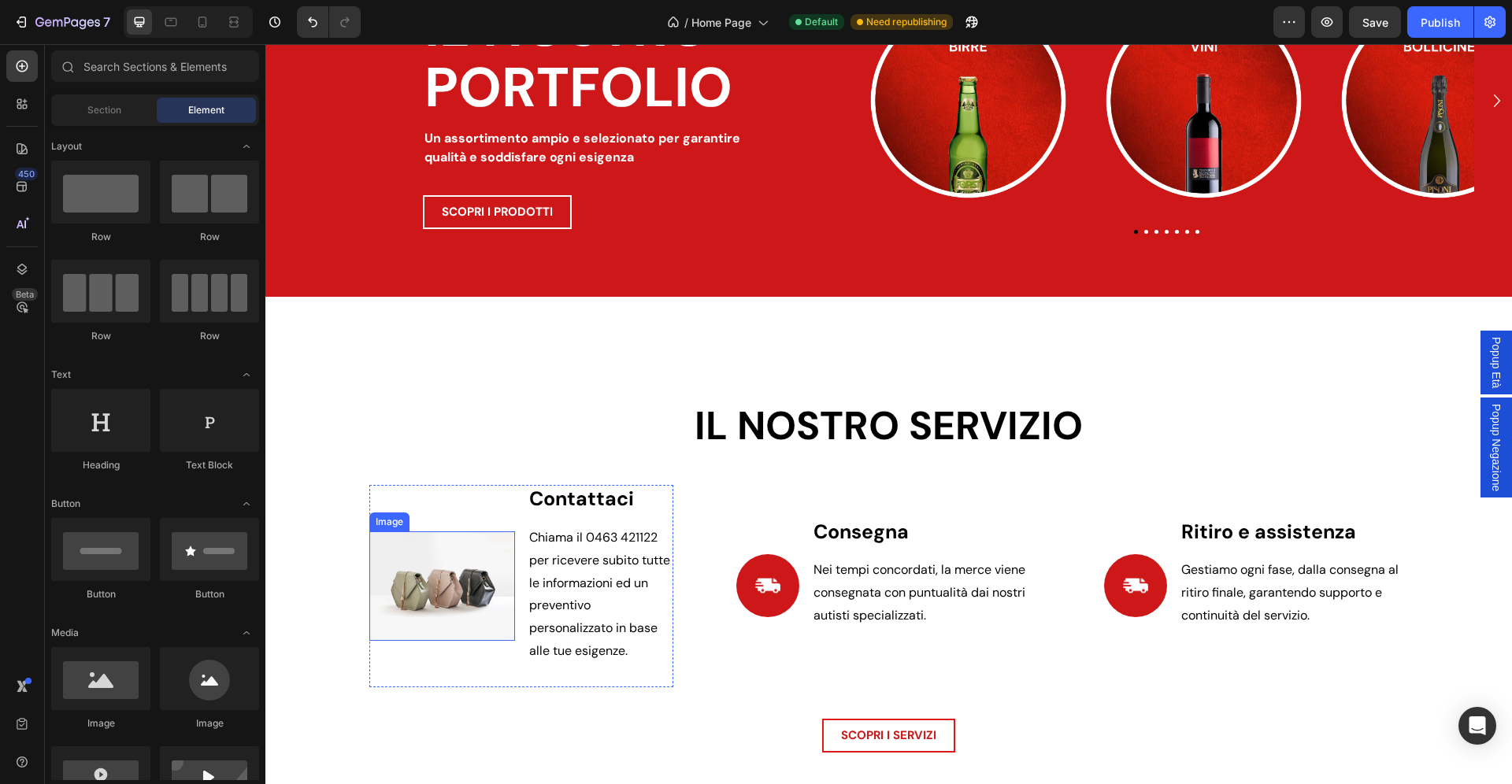
click at [433, 538] on img at bounding box center [441, 585] width 146 height 109
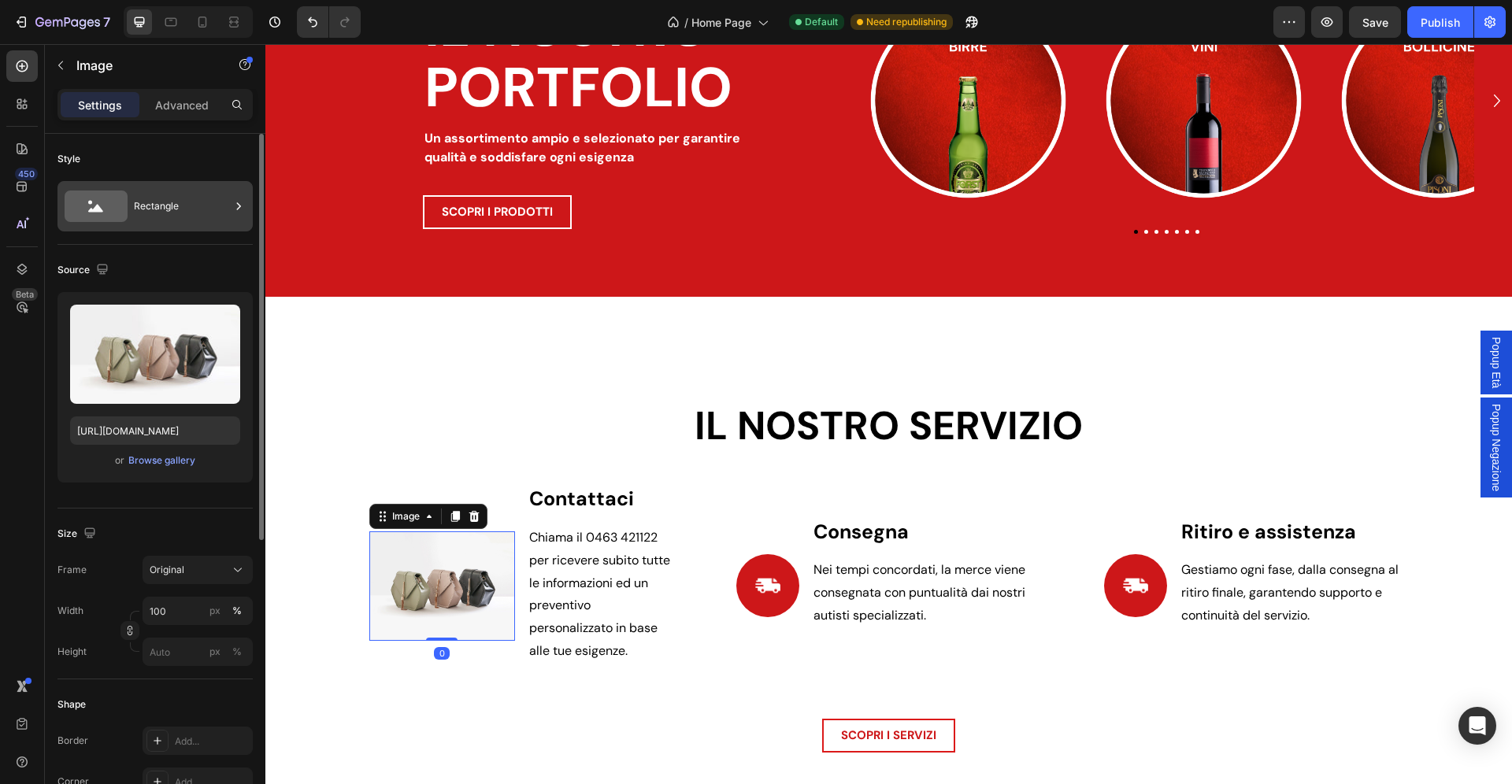
click at [177, 202] on div "Rectangle" at bounding box center [182, 207] width 96 height 37
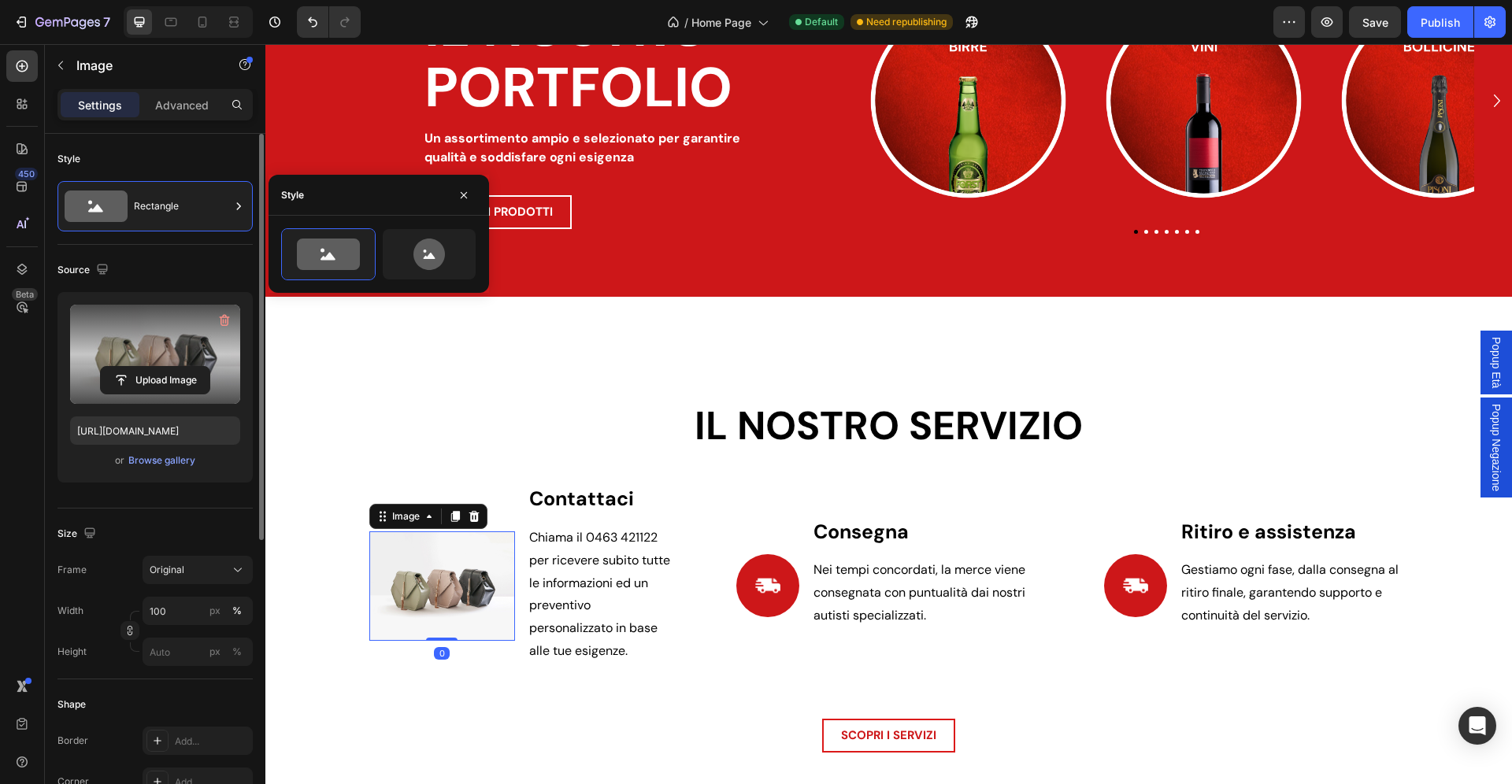
click at [171, 345] on label at bounding box center [155, 354] width 170 height 99
click at [171, 367] on input "file" at bounding box center [154, 380] width 109 height 27
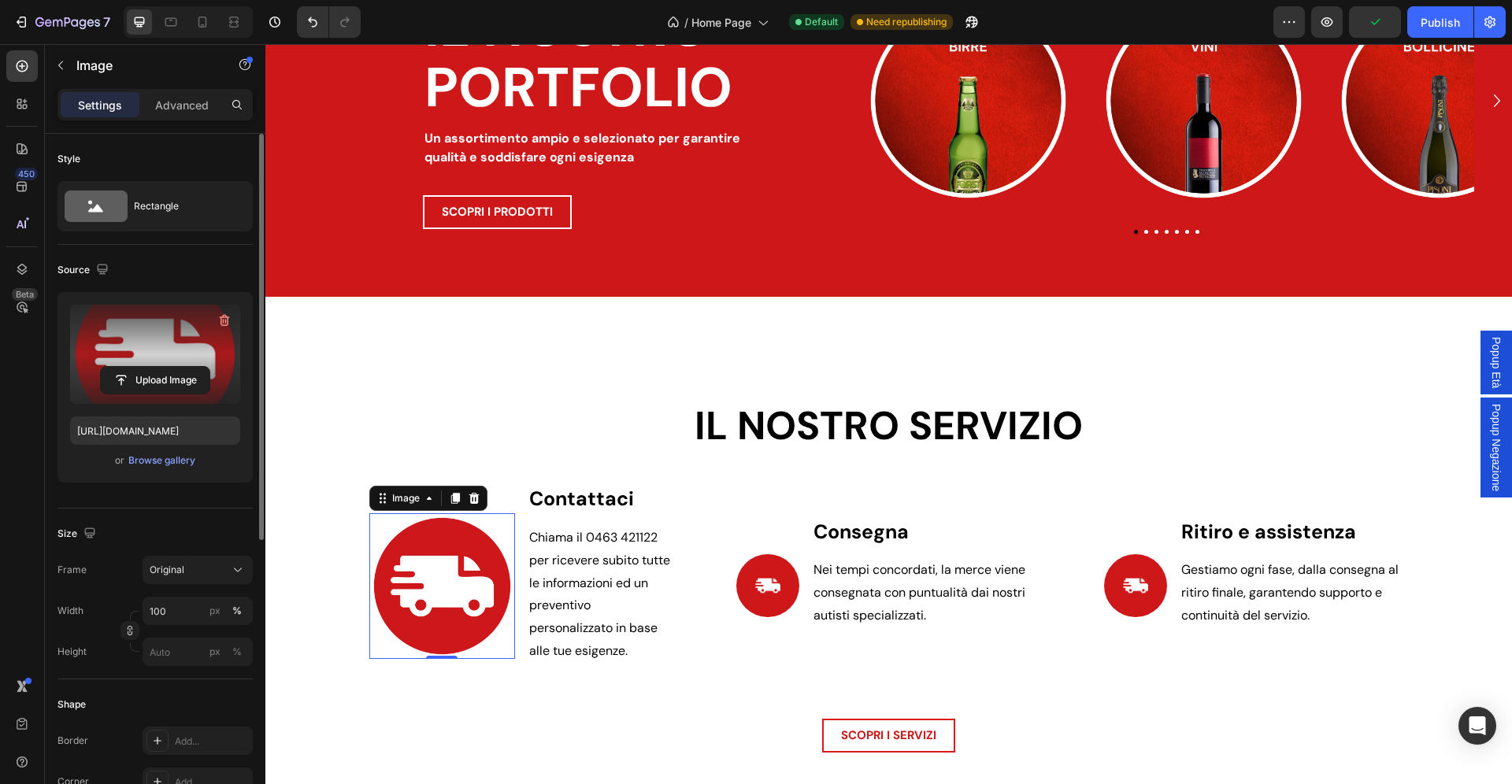
type input "https://cdn.shopify.com/s/files/1/0907/3668/9477/files/gempages_541313941146436…"
click at [182, 212] on div "Rectangle" at bounding box center [182, 207] width 96 height 37
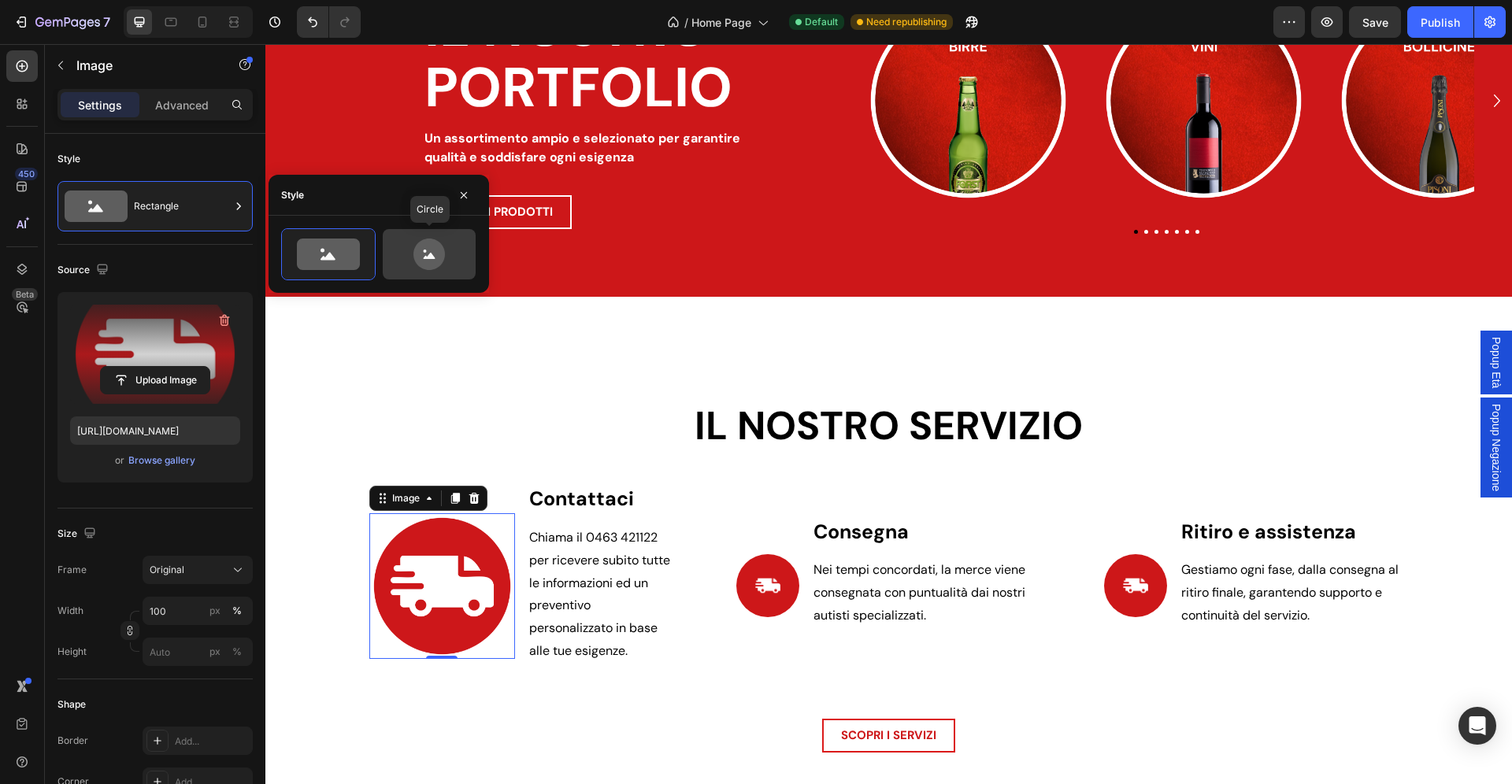
click at [440, 264] on icon at bounding box center [429, 254] width 32 height 32
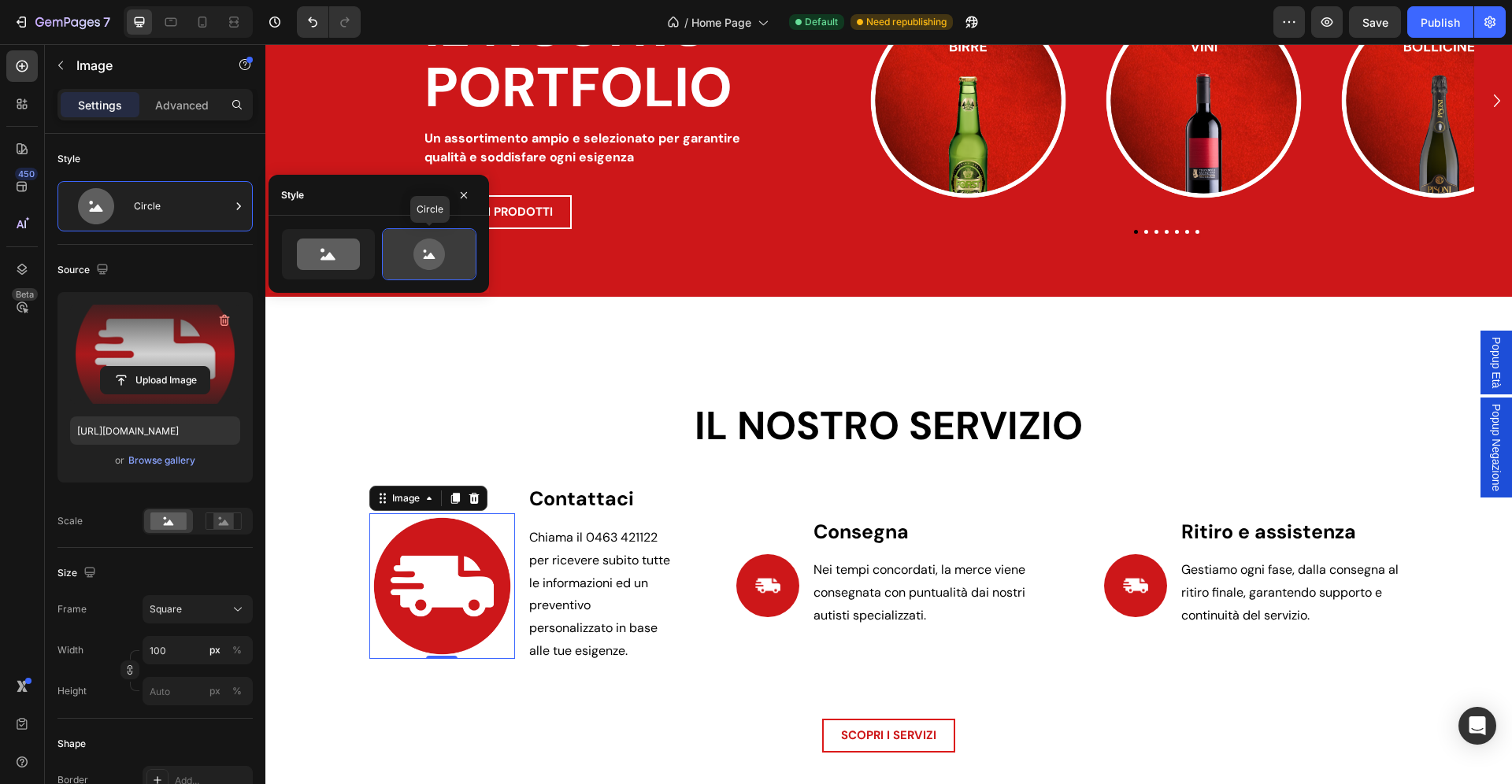
type input "80"
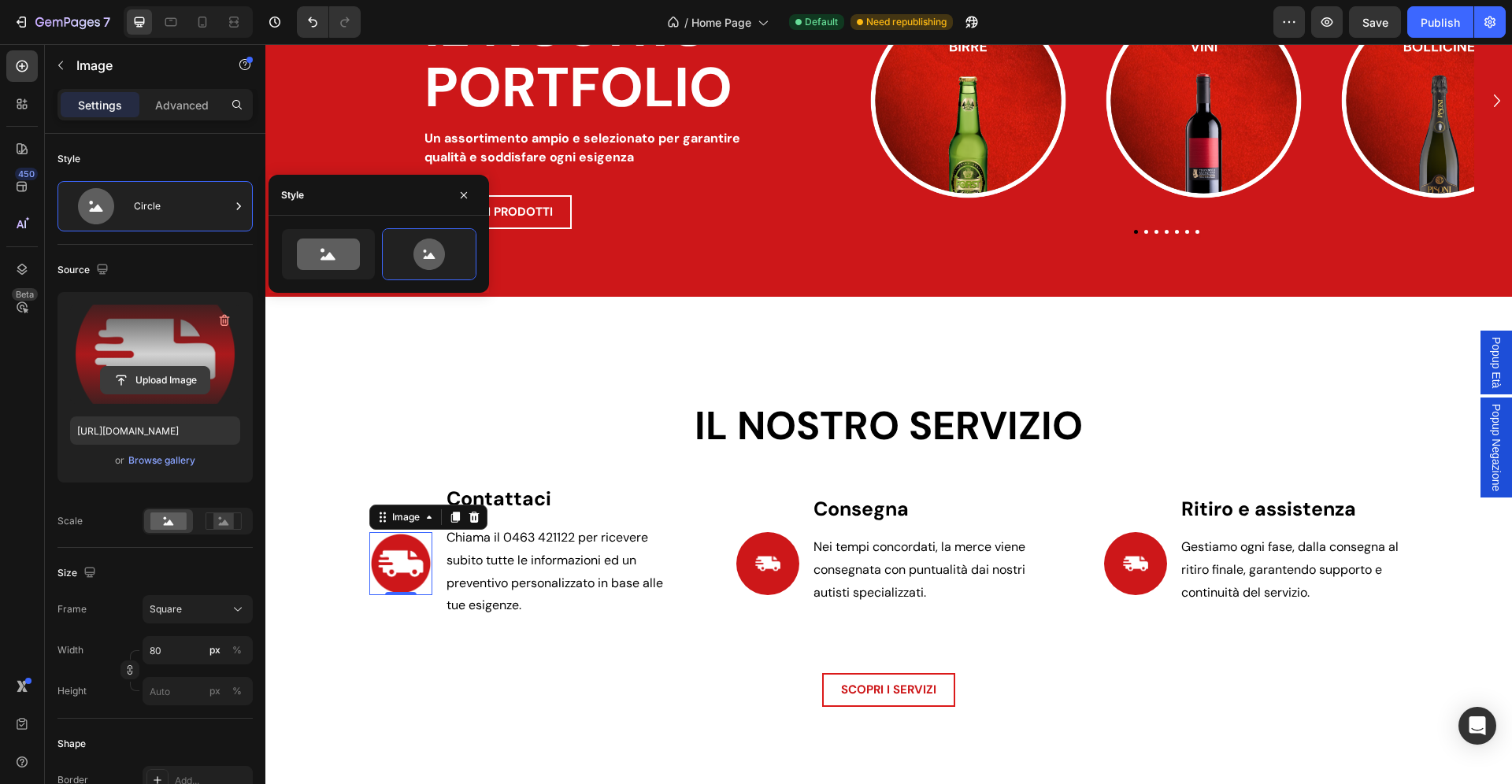
click at [160, 390] on input "file" at bounding box center [154, 380] width 109 height 27
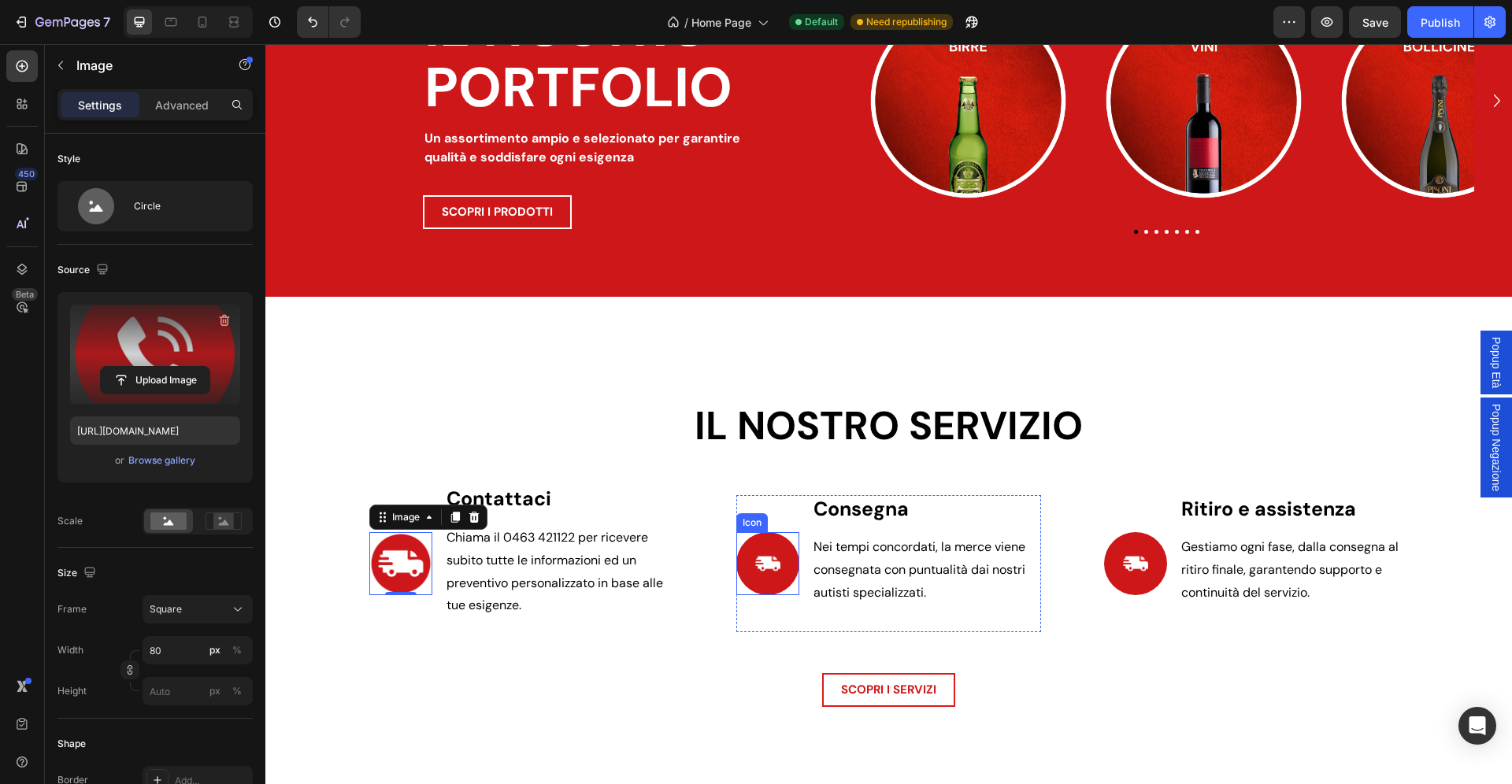
type input "https://cdn.shopify.com/s/files/1/0907/3668/9477/files/gempages_541313941146436…"
click at [775, 552] on icon at bounding box center [768, 564] width 32 height 32
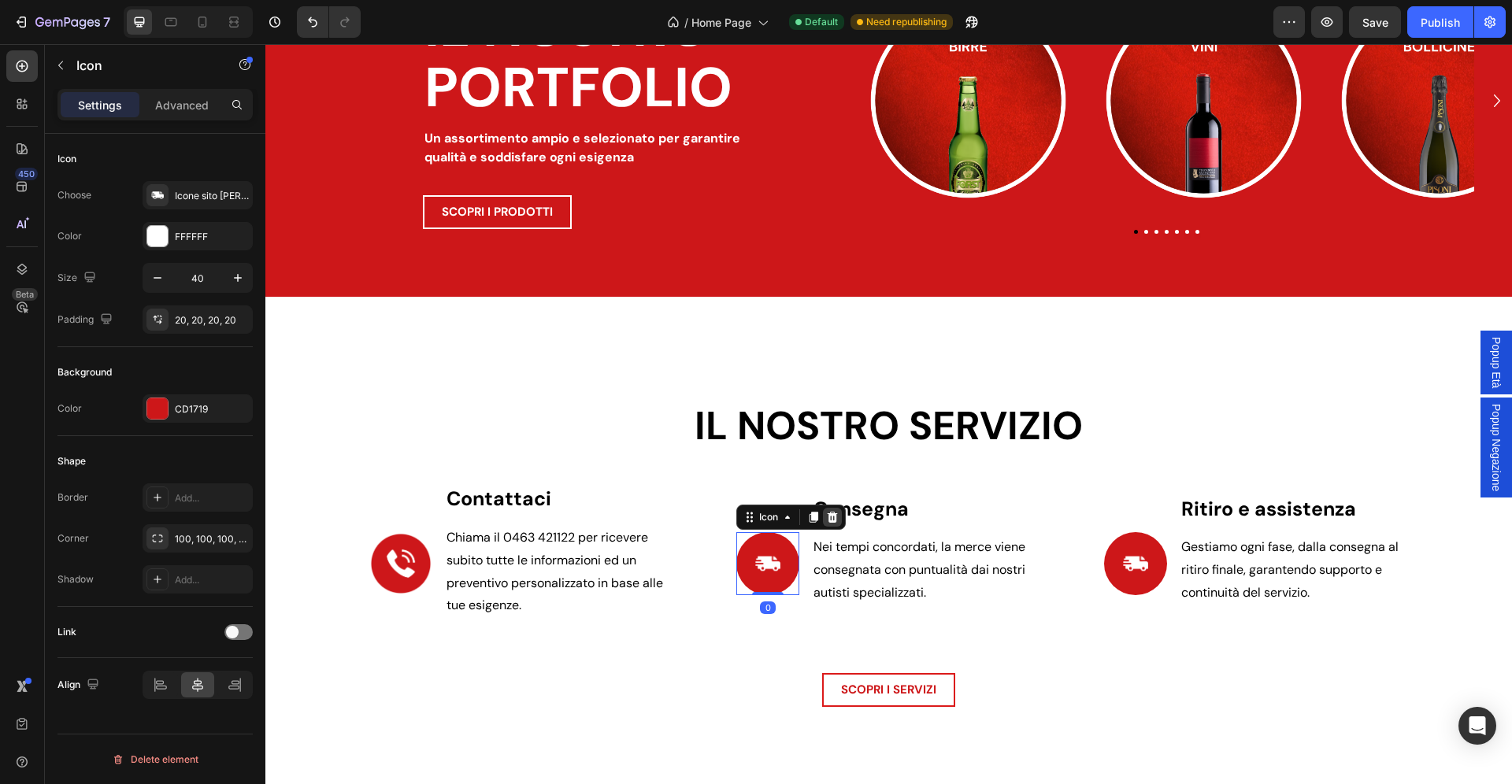
click at [832, 518] on icon at bounding box center [832, 517] width 11 height 11
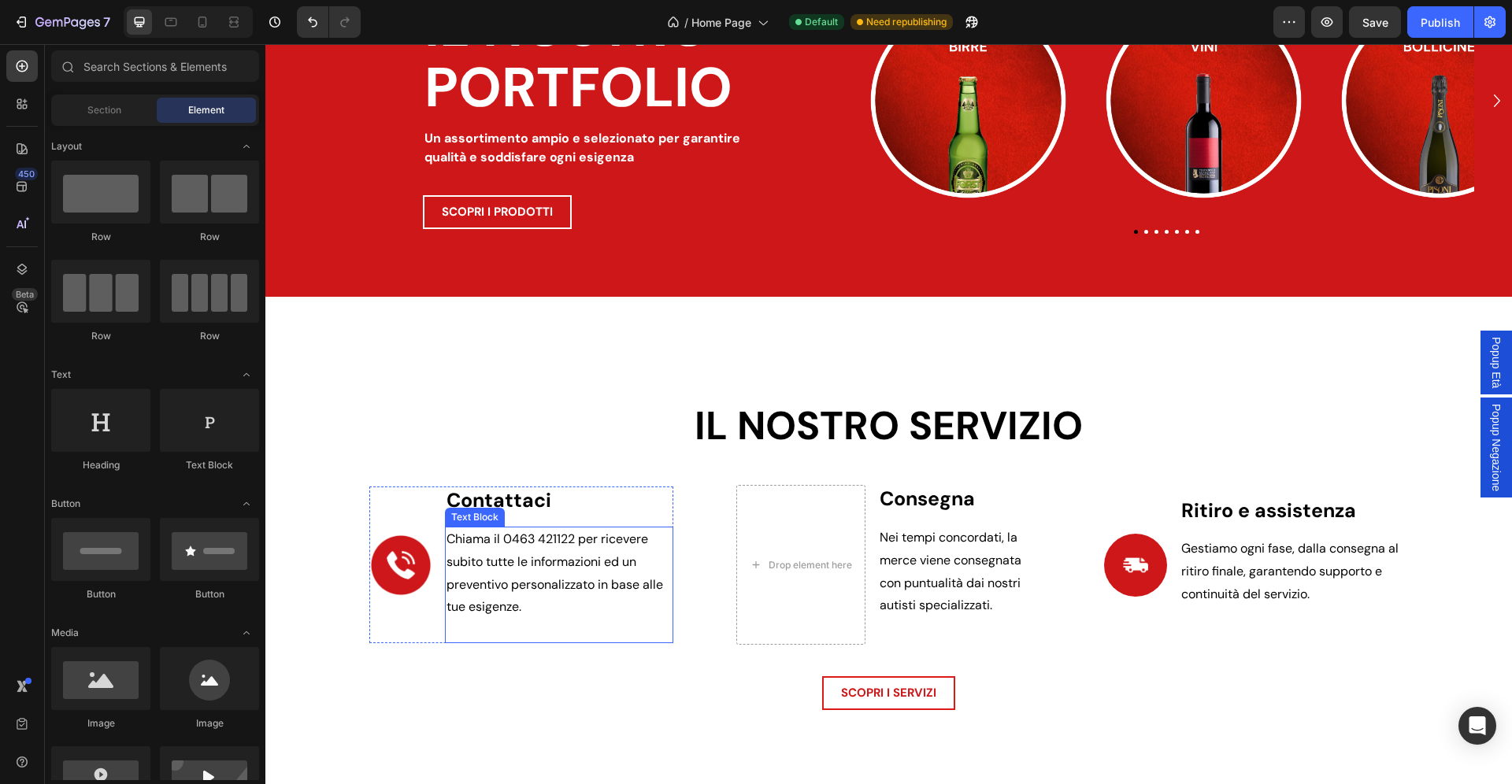
click at [401, 565] on img at bounding box center [400, 565] width 63 height 63
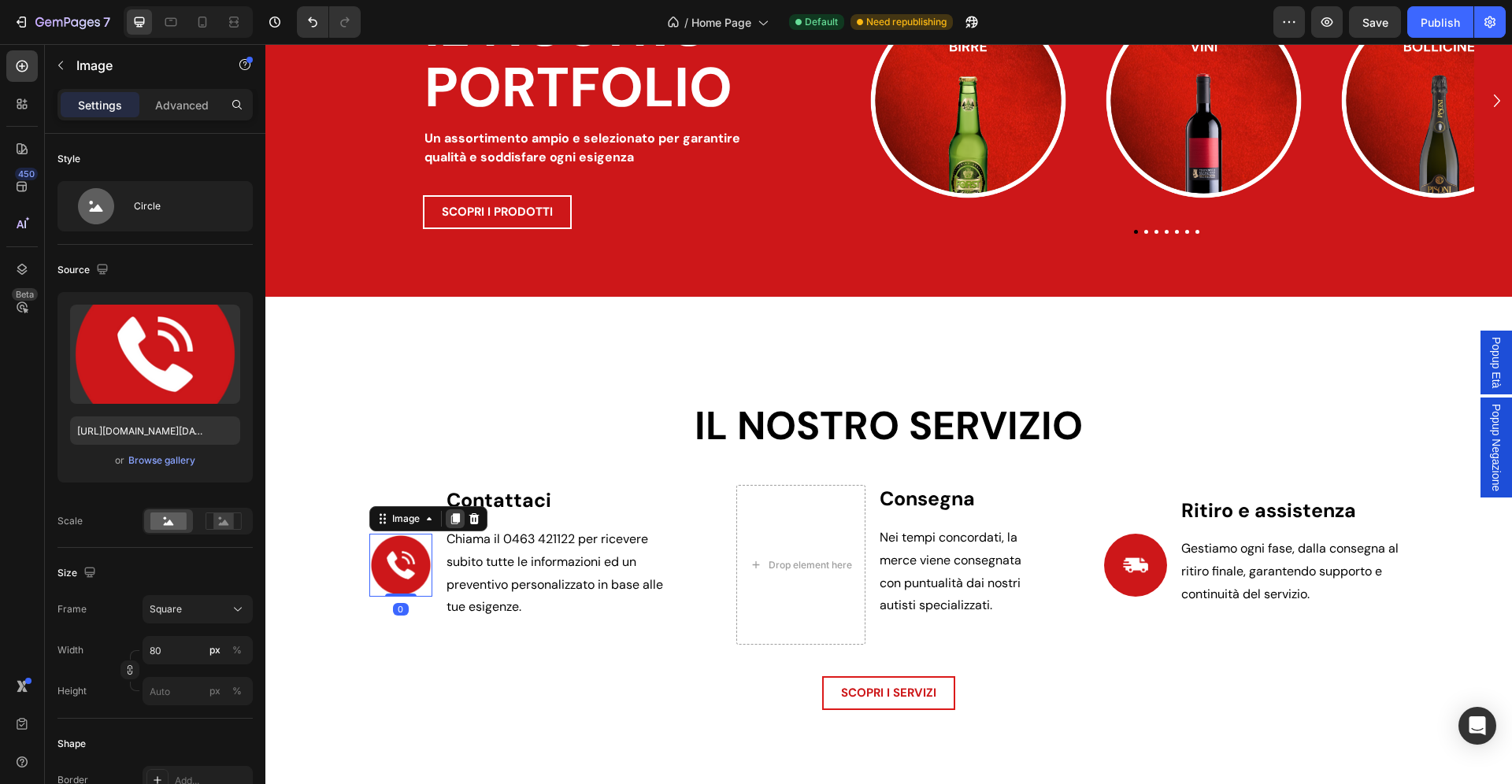
click at [453, 520] on icon at bounding box center [455, 518] width 13 height 13
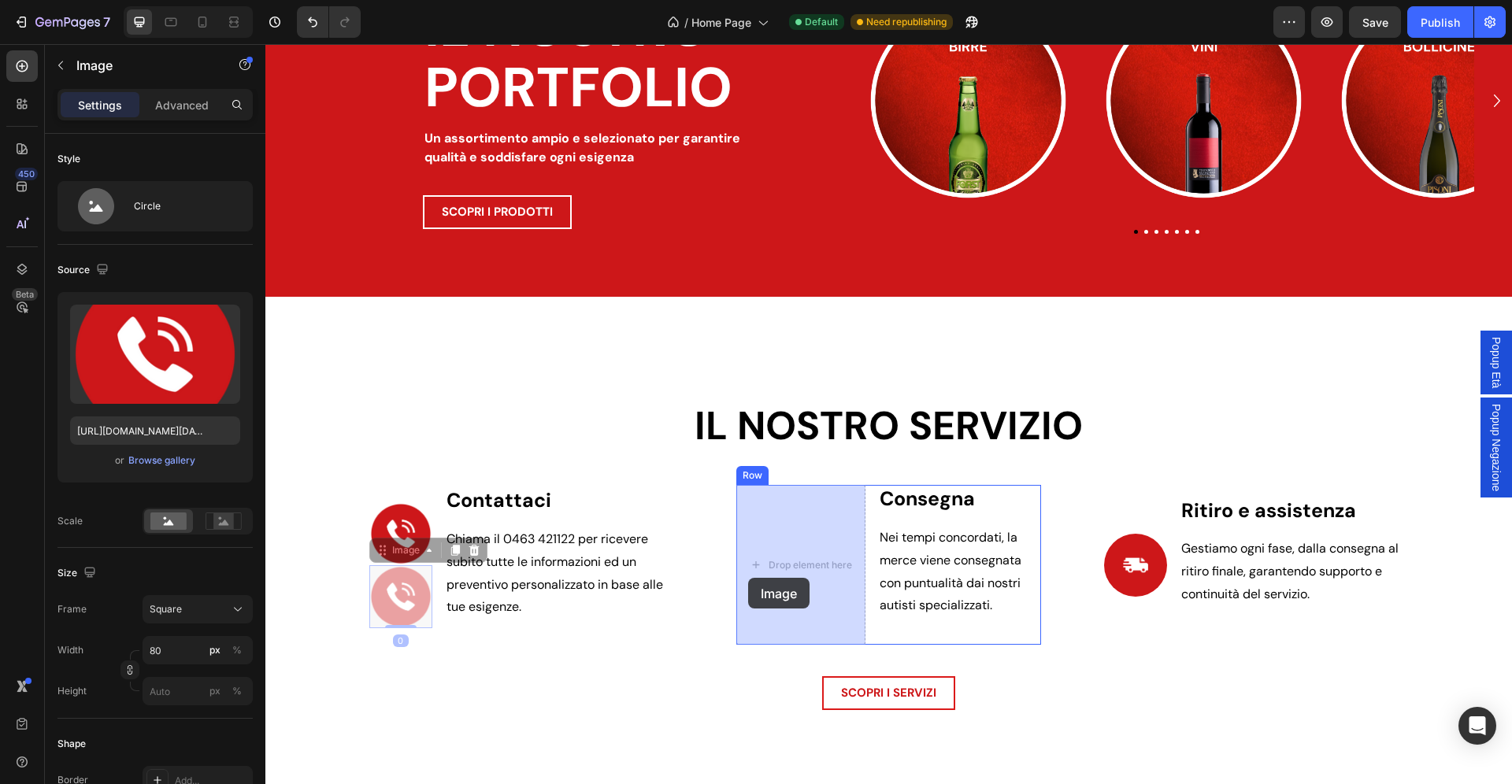
drag, startPoint x: 404, startPoint y: 601, endPoint x: 748, endPoint y: 578, distance: 344.8
click at [748, 578] on div "Header Icon Dal vino alla birra Heading Icon Dal succo all'acqua Heading Icon A…" at bounding box center [888, 92] width 1246 height 4545
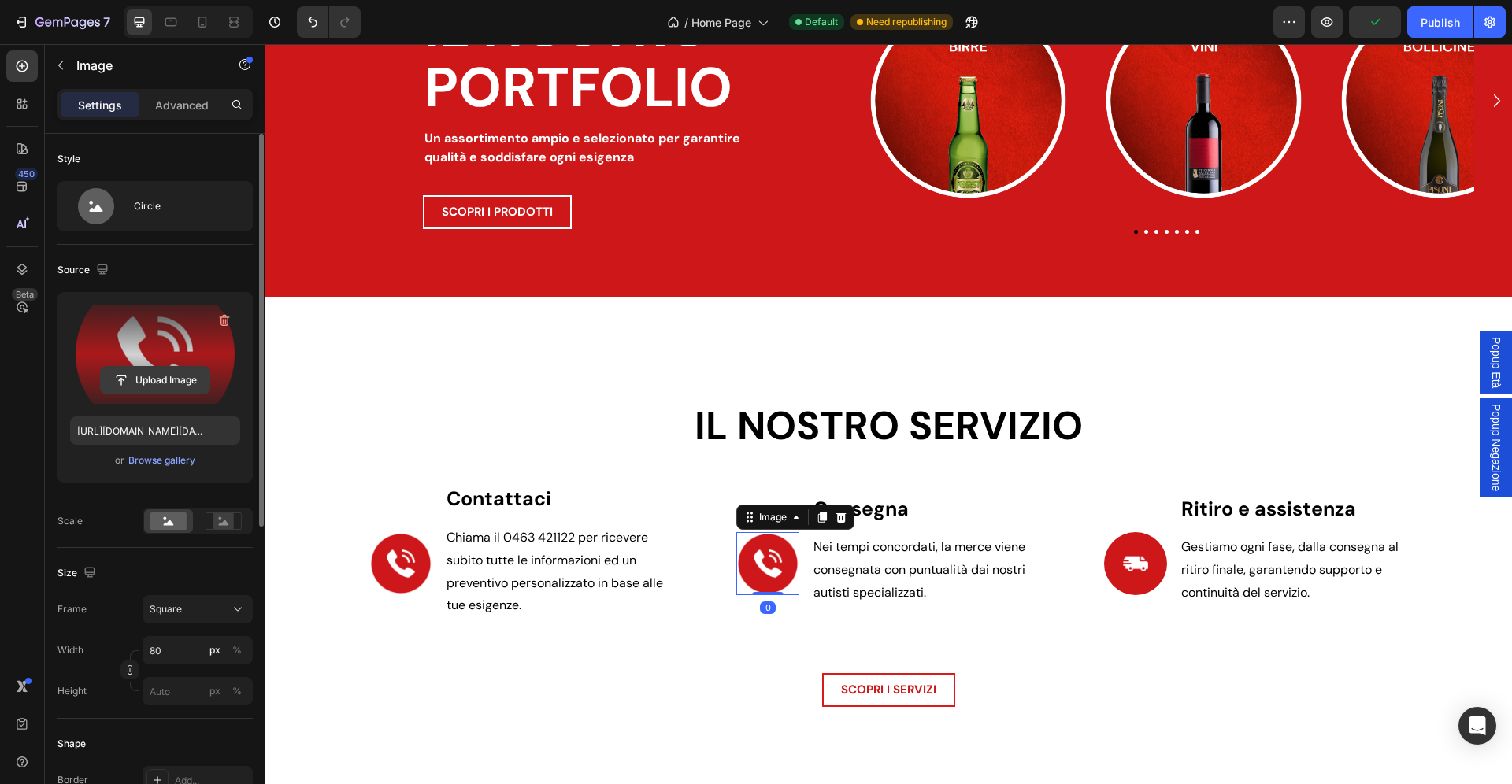
click at [159, 382] on input "file" at bounding box center [154, 380] width 109 height 27
type input "https://cdn.shopify.com/s/files/1/0907/3668/9477/files/gempages_541313941146436…"
click at [1156, 581] on div at bounding box center [1134, 563] width 63 height 63
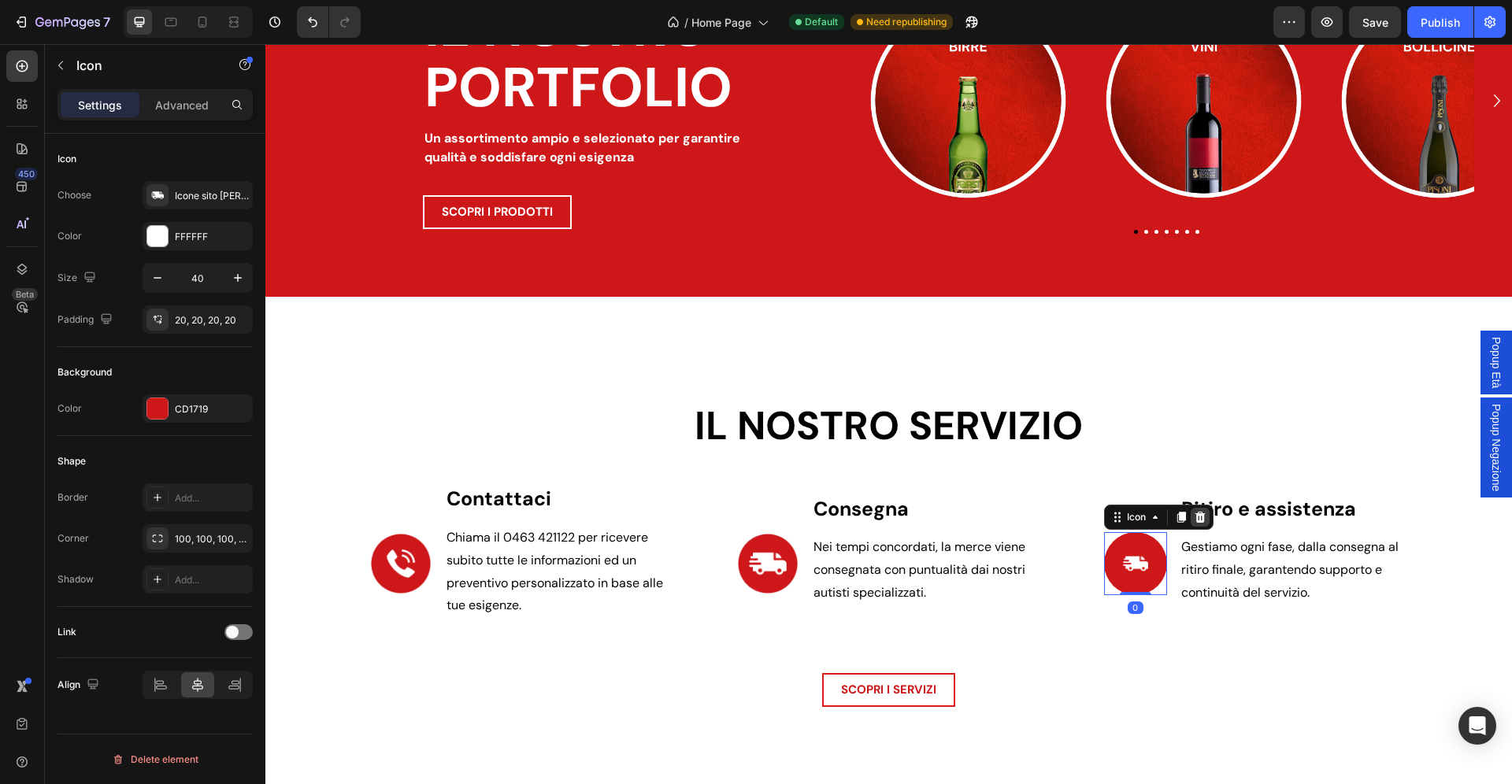
click at [1201, 518] on icon at bounding box center [1199, 517] width 13 height 13
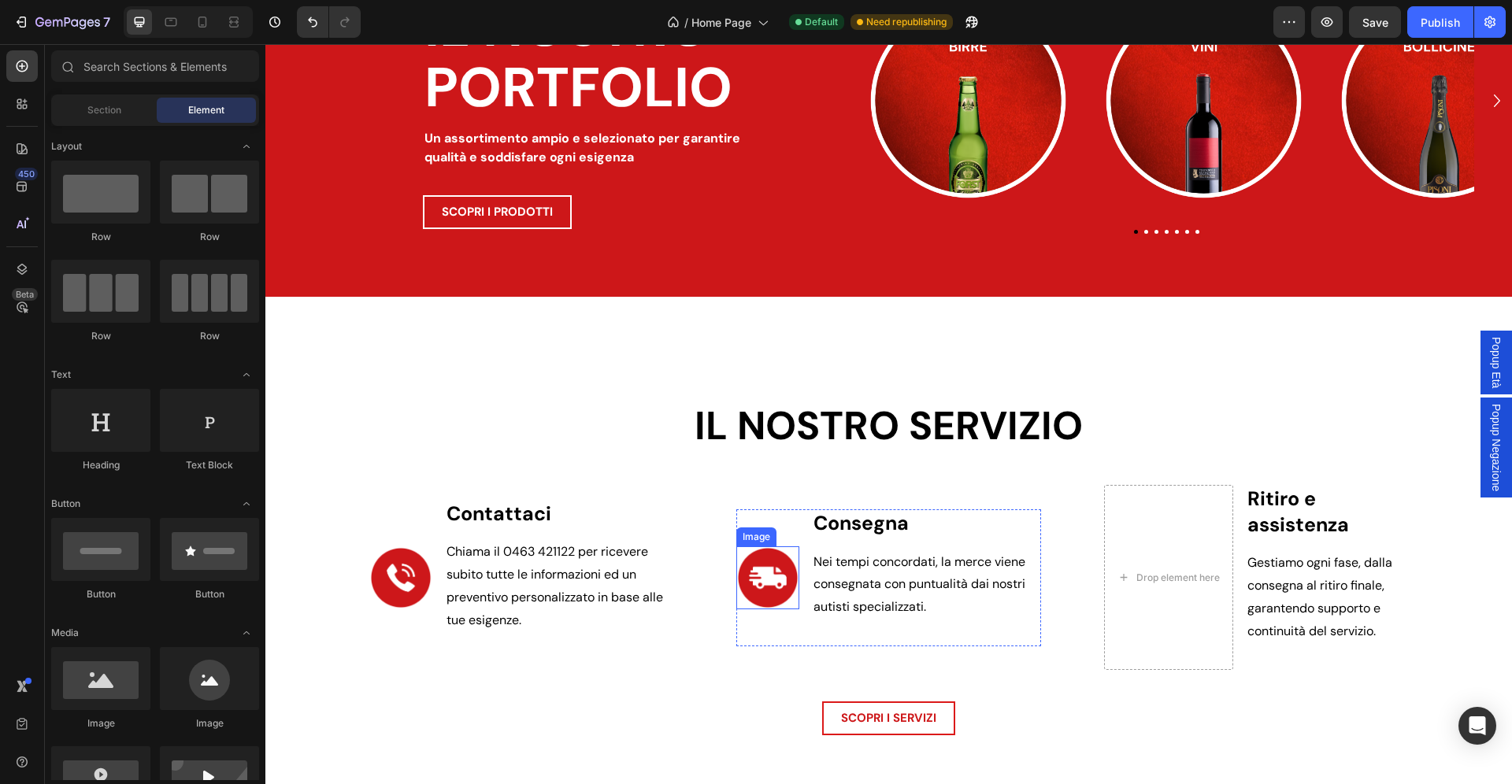
click at [784, 563] on img at bounding box center [767, 577] width 63 height 63
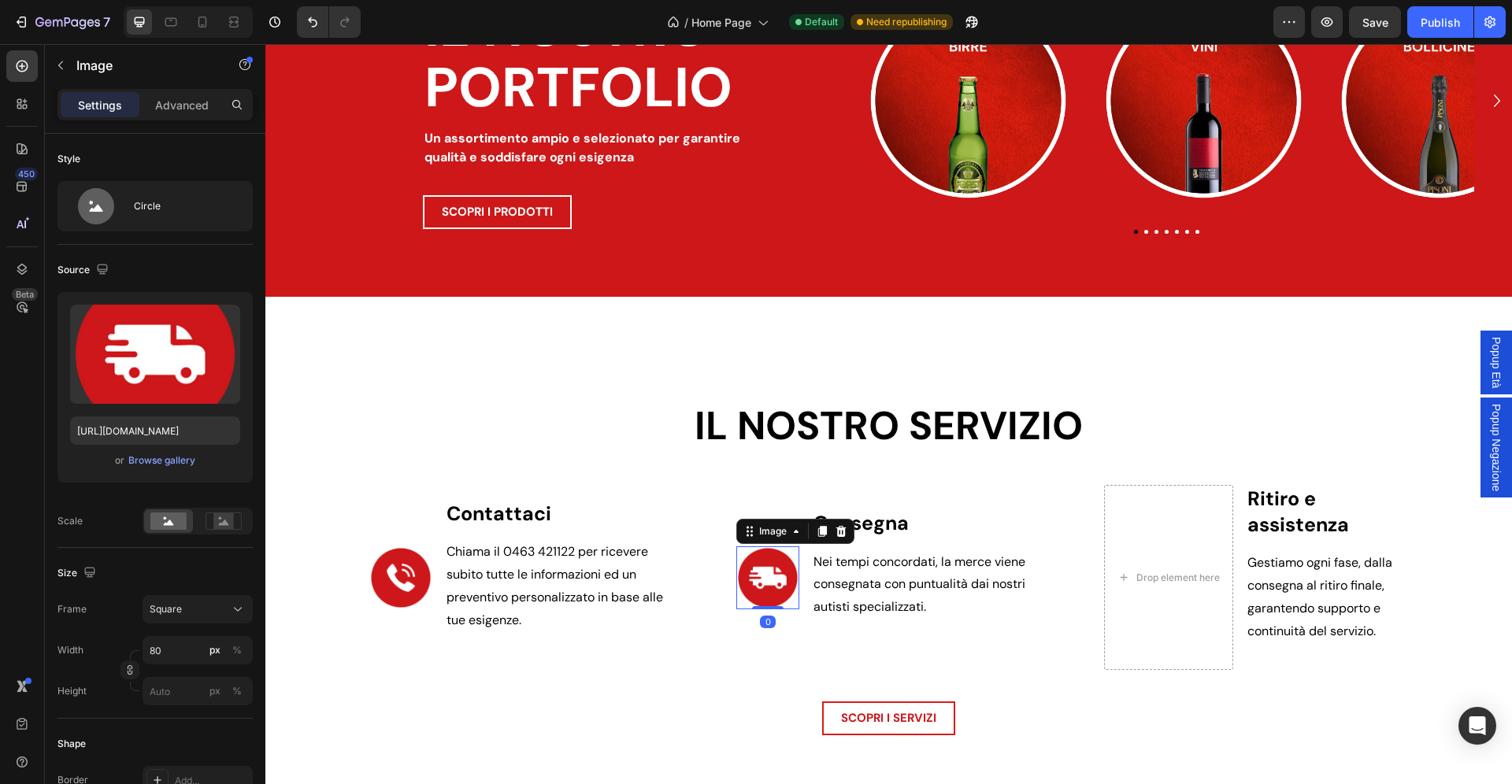
click at [826, 534] on icon at bounding box center [822, 531] width 9 height 11
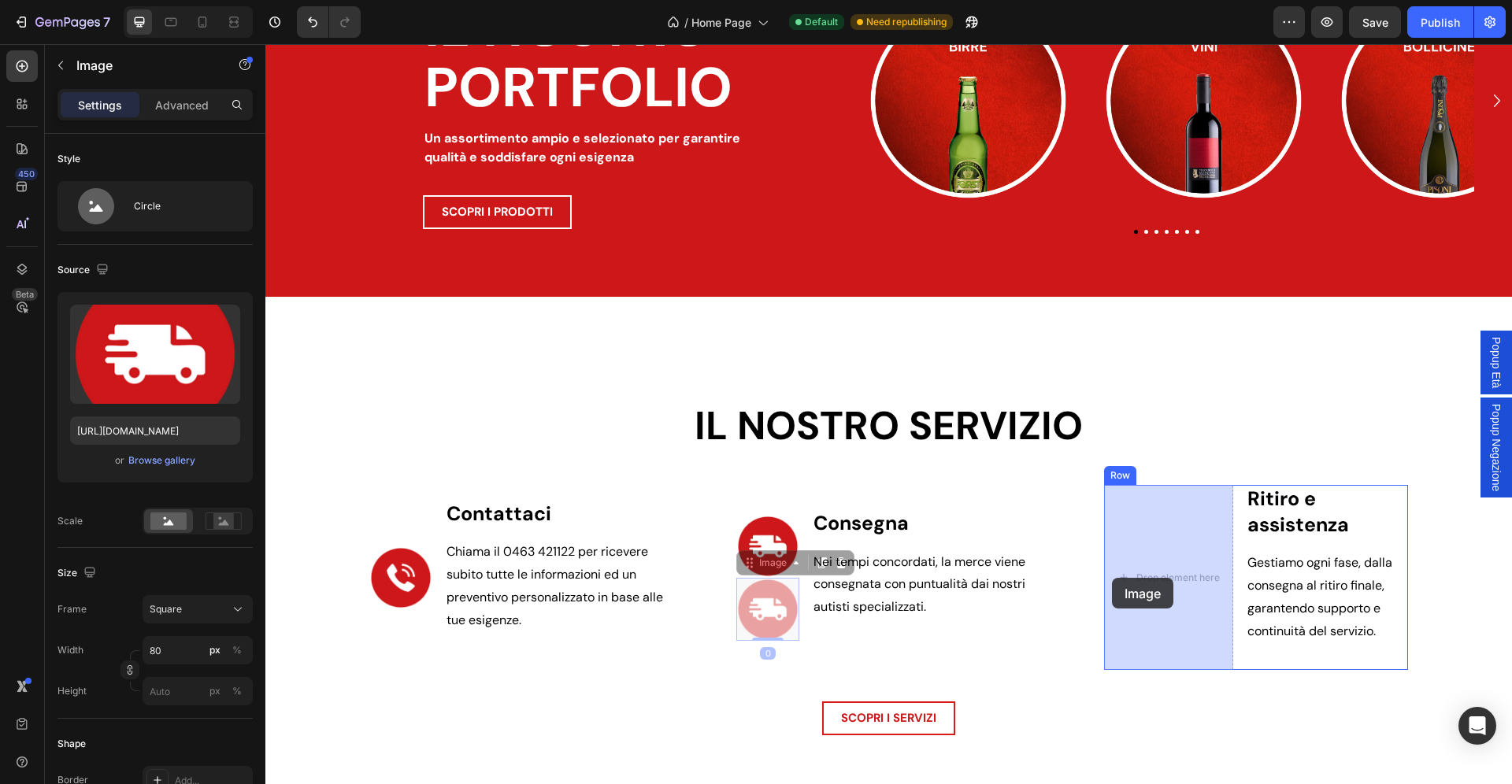
drag, startPoint x: 769, startPoint y: 607, endPoint x: 1112, endPoint y: 578, distance: 344.2
click at [1112, 578] on div "Header Icon Dal vino alla birra Heading Icon Dal succo all'acqua Heading Icon A…" at bounding box center [888, 104] width 1246 height 4570
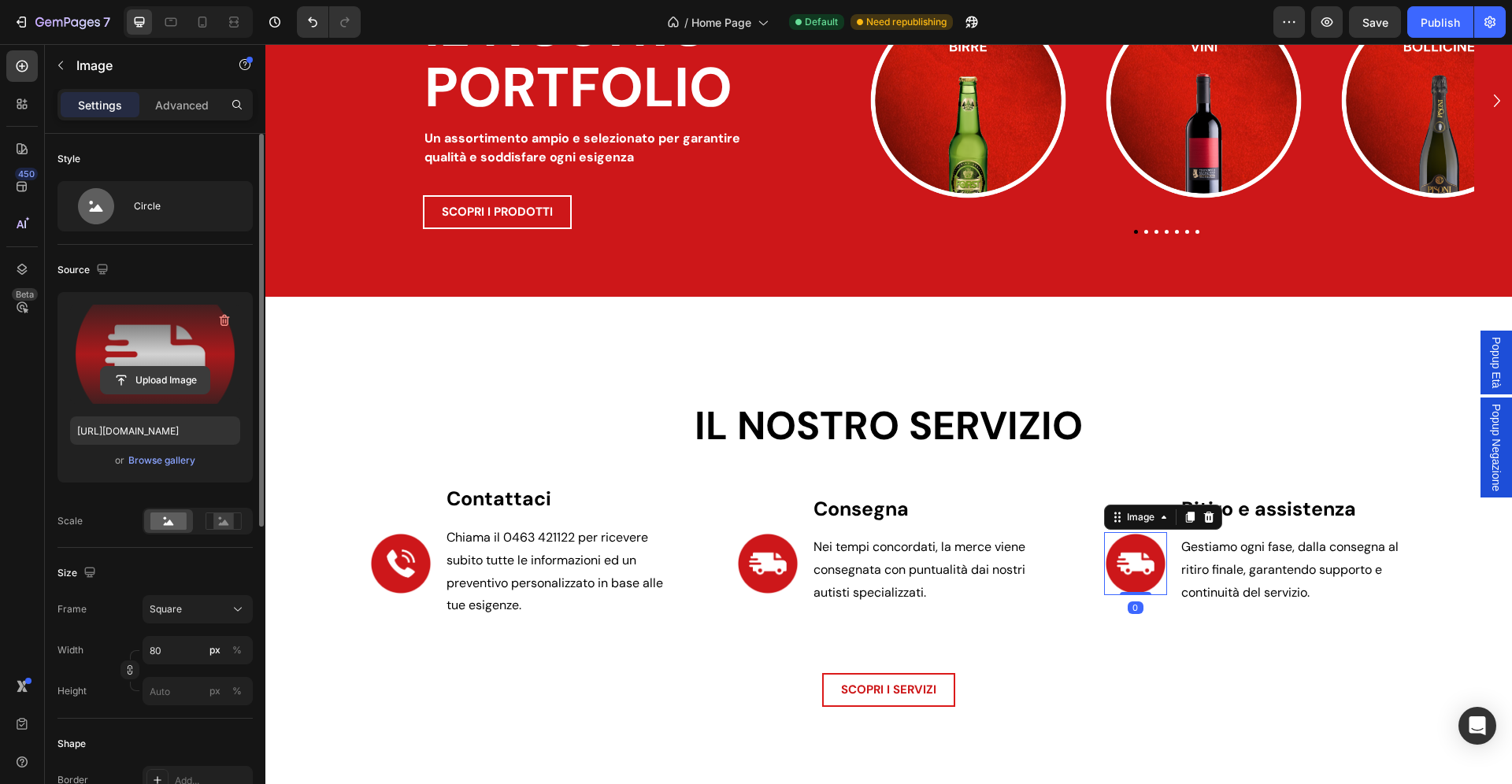
click at [160, 370] on input "file" at bounding box center [154, 380] width 109 height 27
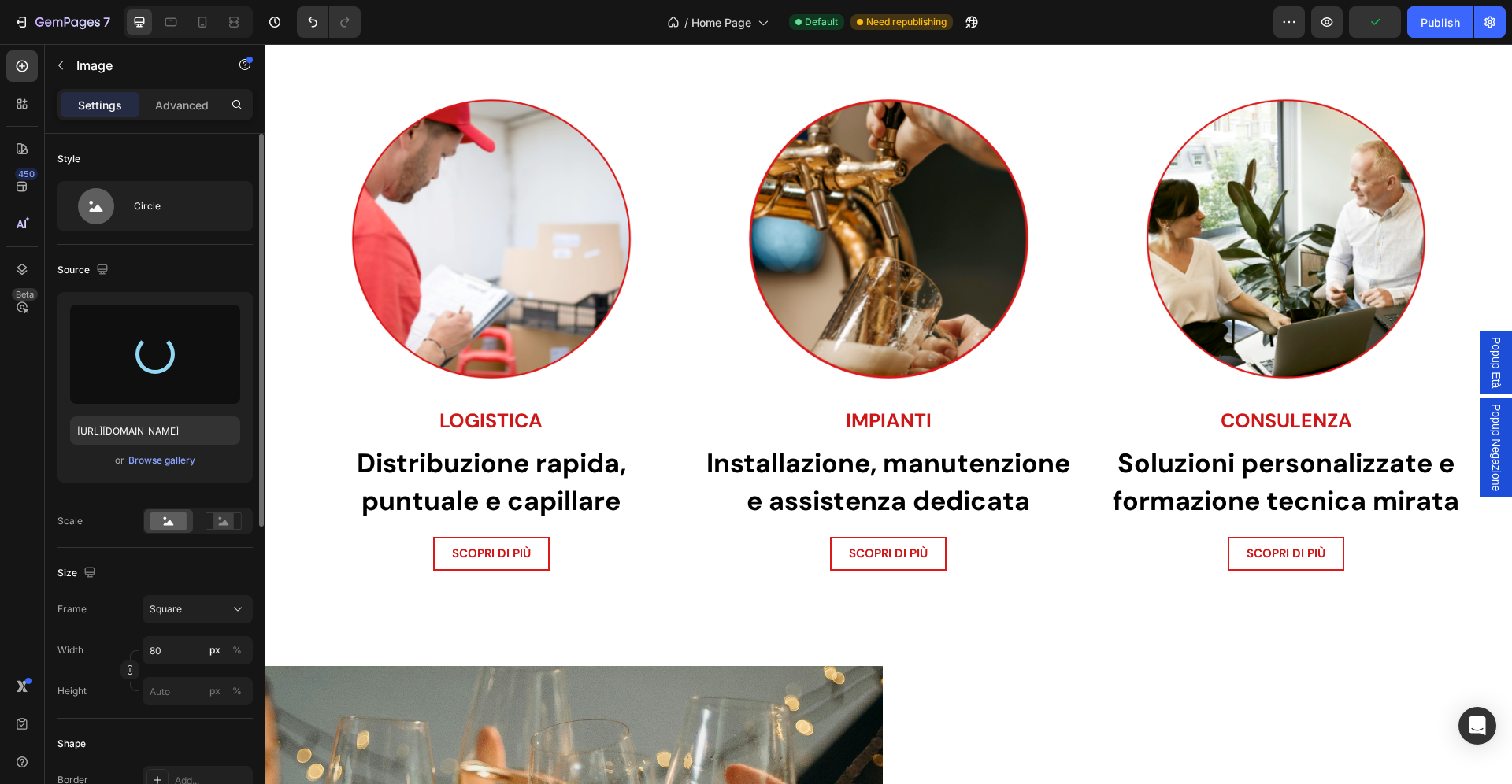
scroll to position [676, 0]
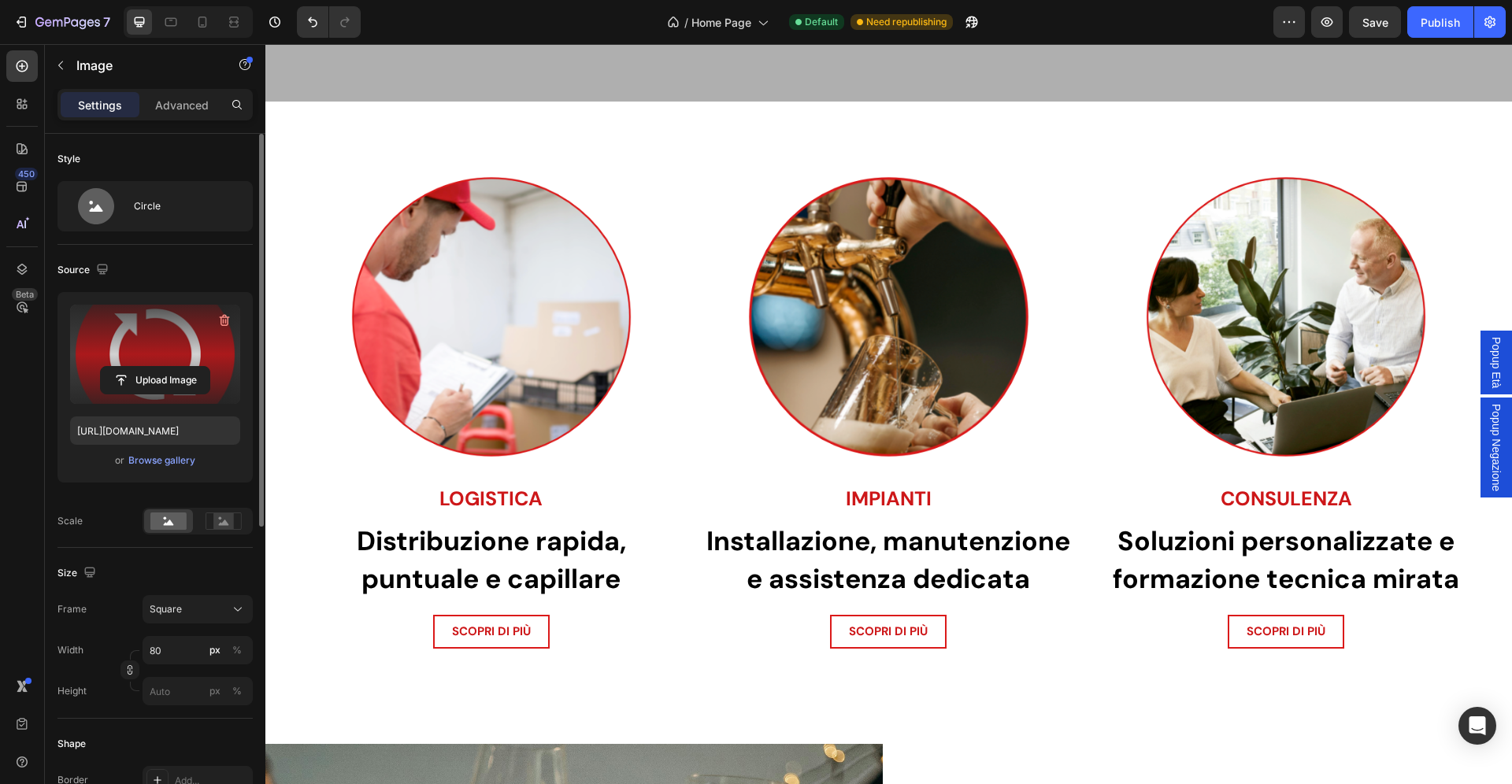
type input "https://cdn.shopify.com/s/files/1/0907/3668/9477/files/gempages_541313941146436…"
click at [493, 542] on strong "Distribuzione rapida, puntuale e capillare" at bounding box center [490, 560] width 269 height 73
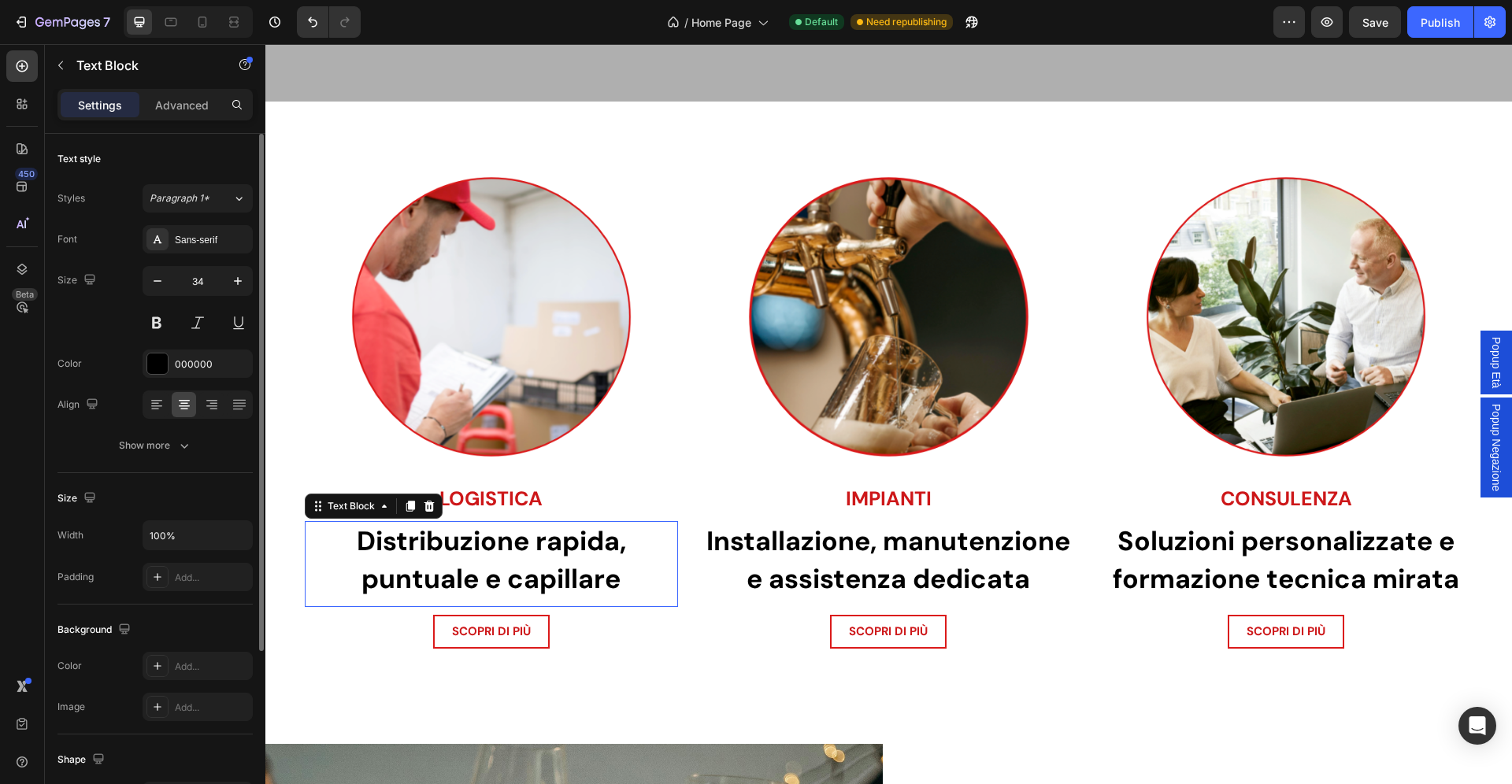
click at [493, 542] on strong "Distribuzione rapida, puntuale e capillare" at bounding box center [490, 560] width 269 height 73
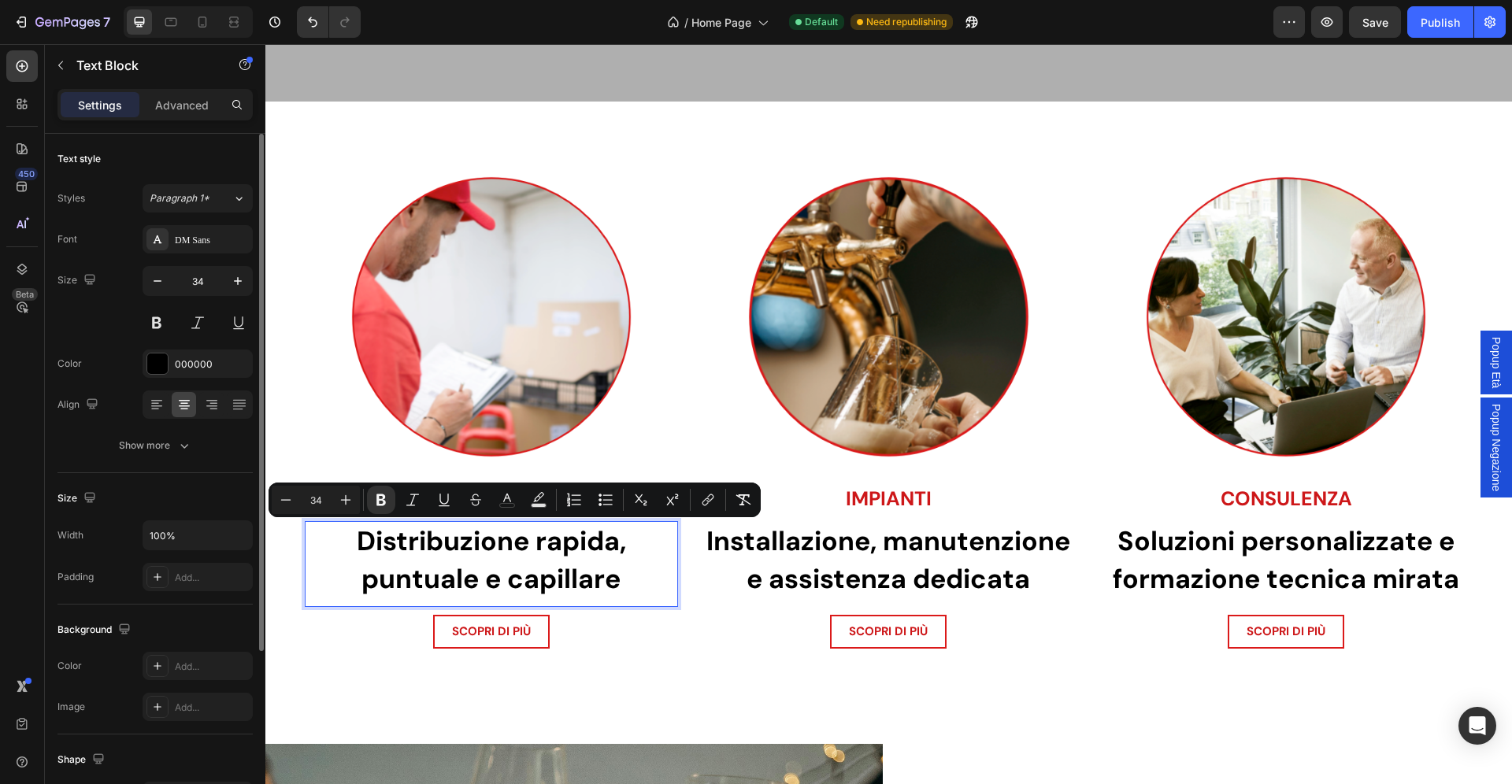
click at [623, 581] on p "Distribuzione rapida, puntuale e capillare" at bounding box center [490, 559] width 370 height 74
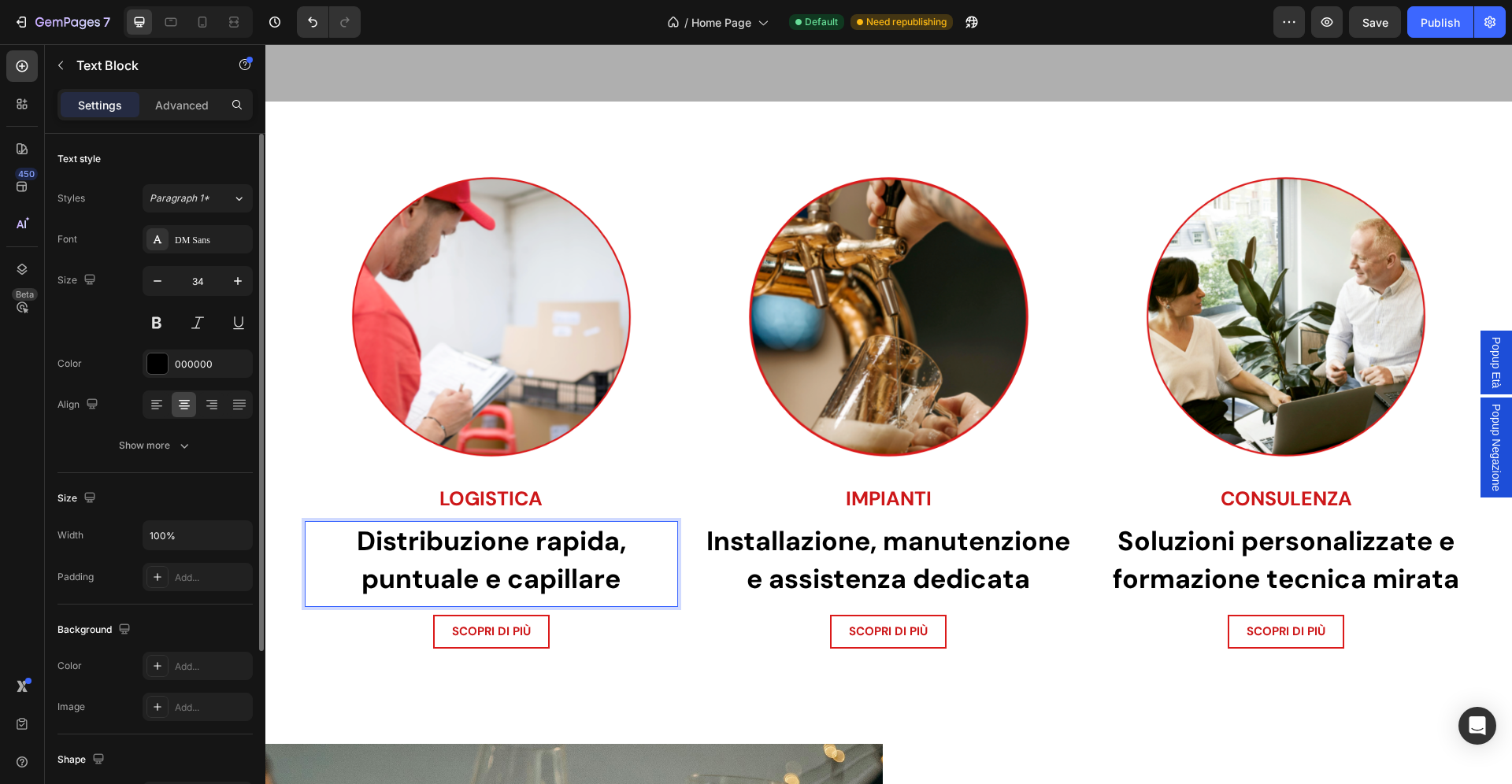
click at [602, 583] on strong "Distribuzione rapida, puntuale e capillare" at bounding box center [490, 560] width 269 height 73
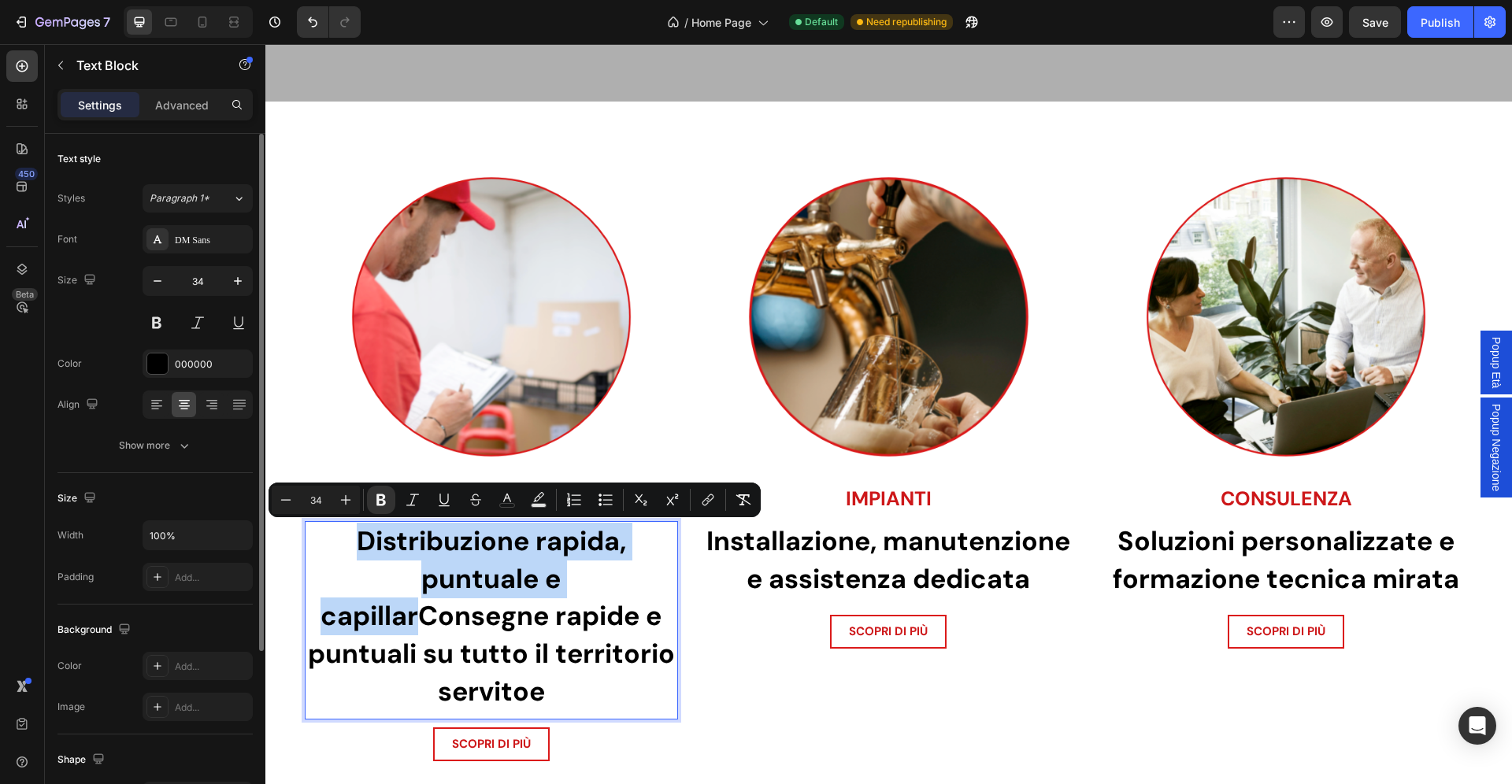
drag, startPoint x: 418, startPoint y: 621, endPoint x: 349, endPoint y: 535, distance: 110.3
click at [349, 535] on p "Distribuzione rapida, puntuale e capillarConsegne rapide e puntuali su tutto il…" at bounding box center [490, 616] width 370 height 187
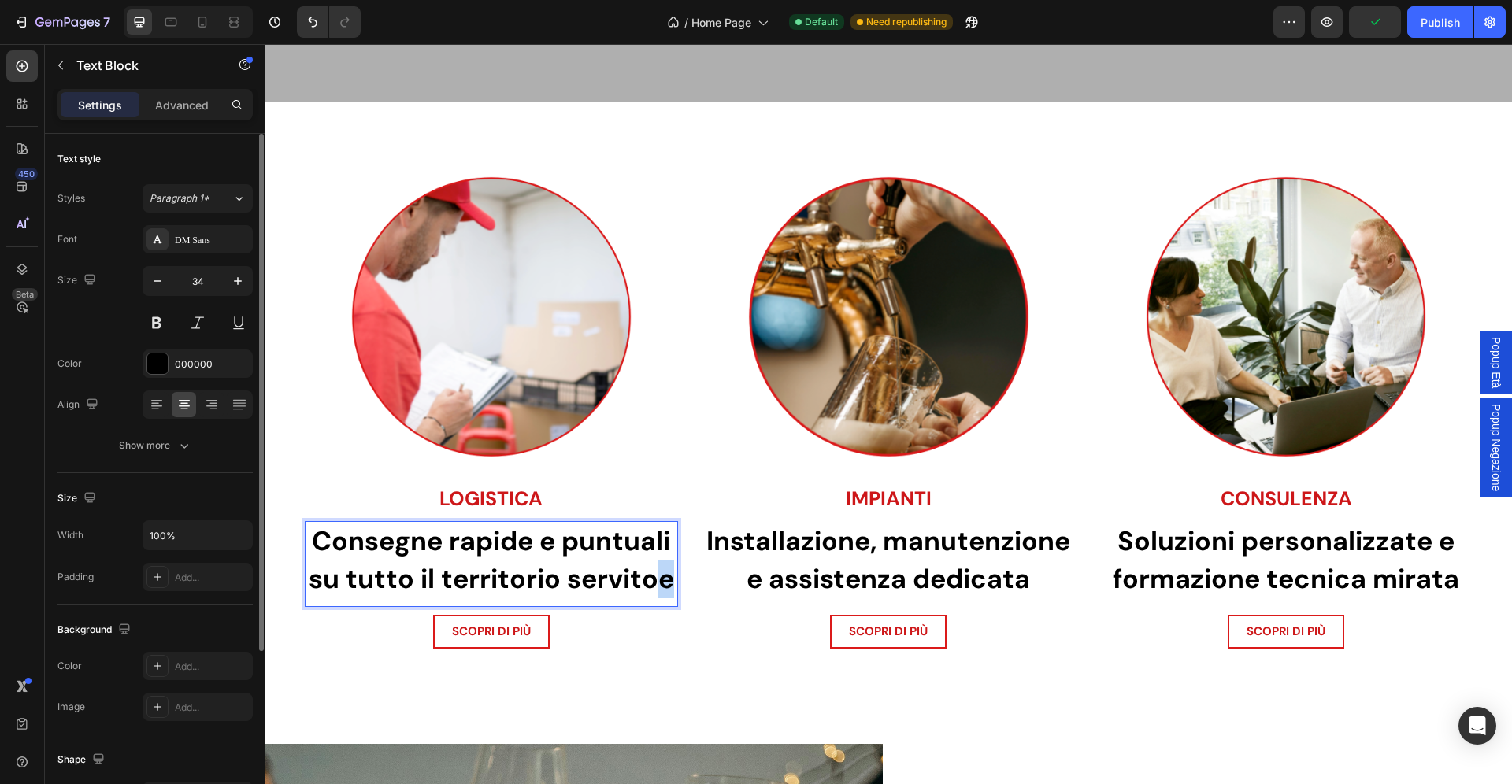
drag, startPoint x: 659, startPoint y: 576, endPoint x: 672, endPoint y: 577, distance: 13.0
click at [672, 577] on strong "Consegne rapide e puntuali su tutto il territorio servitoe" at bounding box center [491, 560] width 365 height 73
click at [569, 546] on strong "Consegne rapide e puntuali su tutto il territorio servito" at bounding box center [490, 560] width 358 height 73
click at [568, 546] on strong "Consegne rapide e puntuali su tutto il territorio servito" at bounding box center [490, 560] width 358 height 73
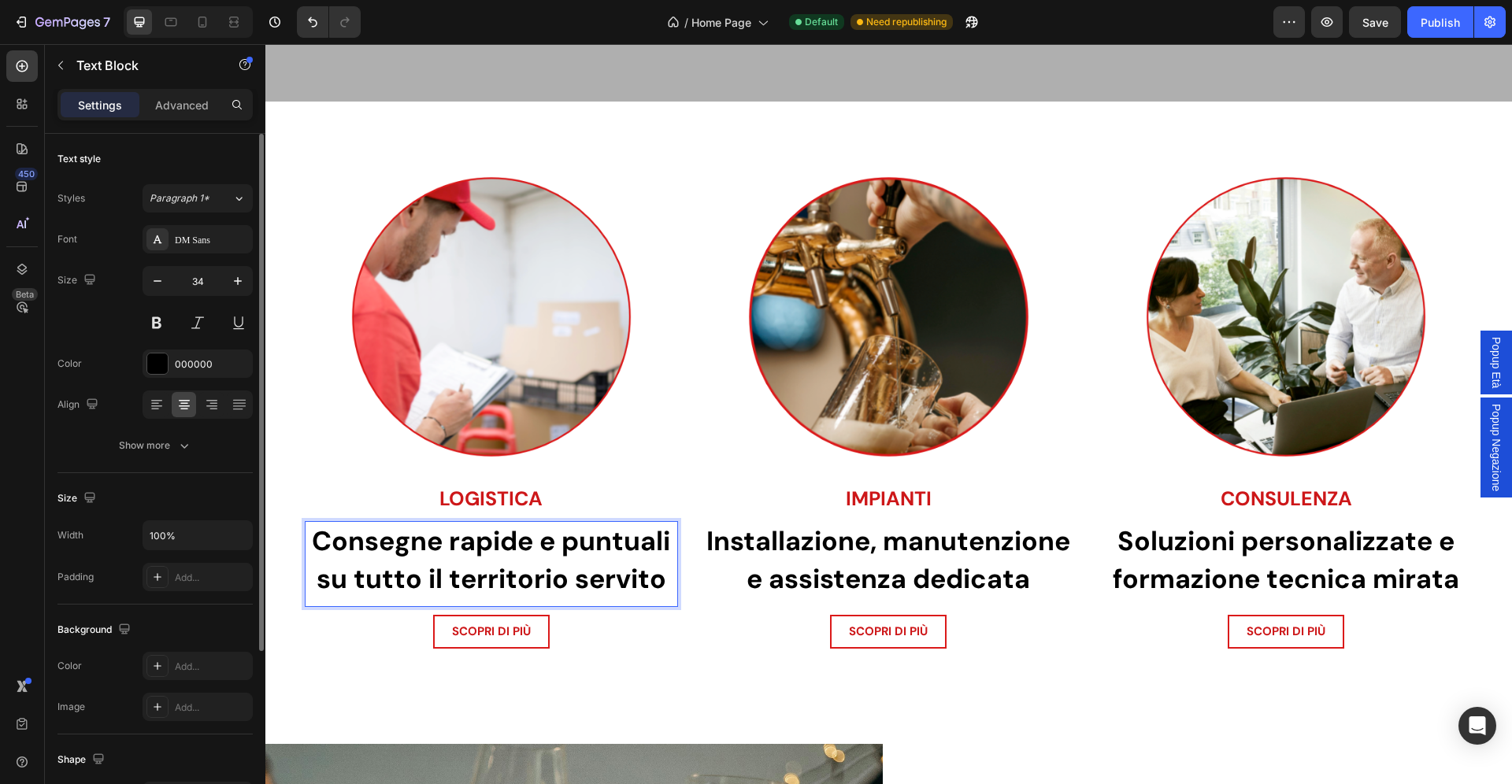
click at [568, 546] on strong "Consegne rapide e puntuali su tutto il territorio servito" at bounding box center [490, 560] width 358 height 73
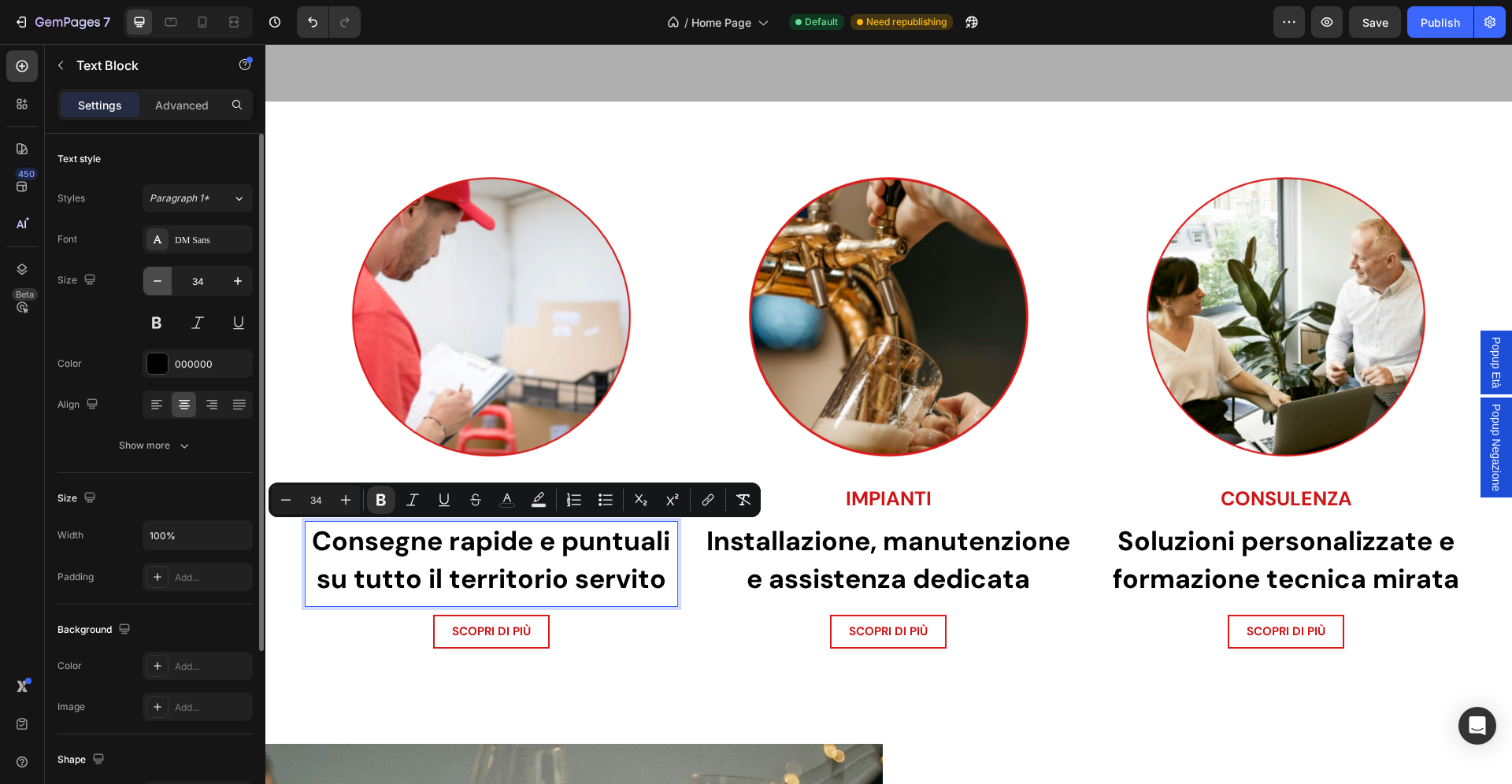
click at [157, 275] on icon "button" at bounding box center [157, 281] width 15 height 15
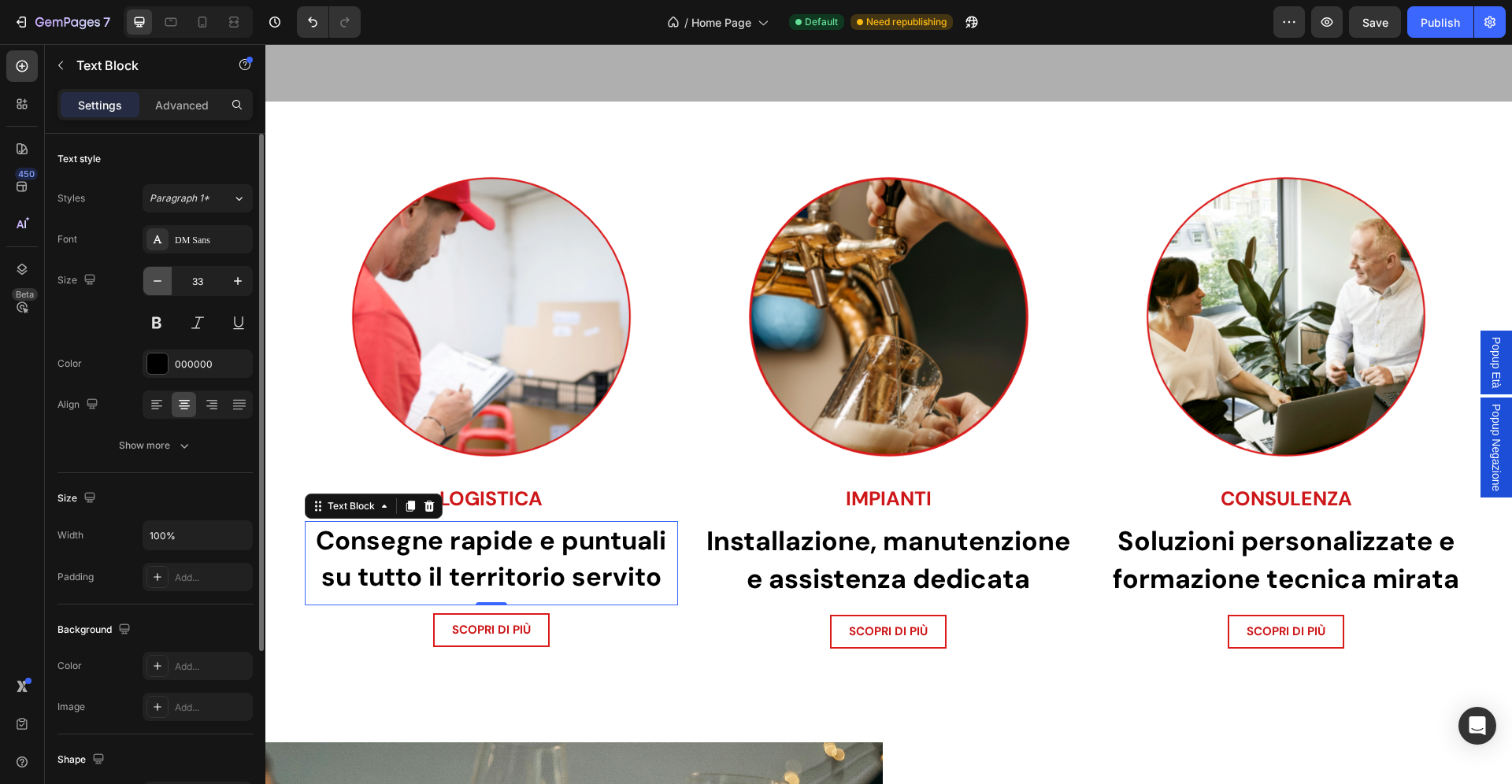
click at [157, 275] on icon "button" at bounding box center [157, 281] width 15 height 15
type input "32"
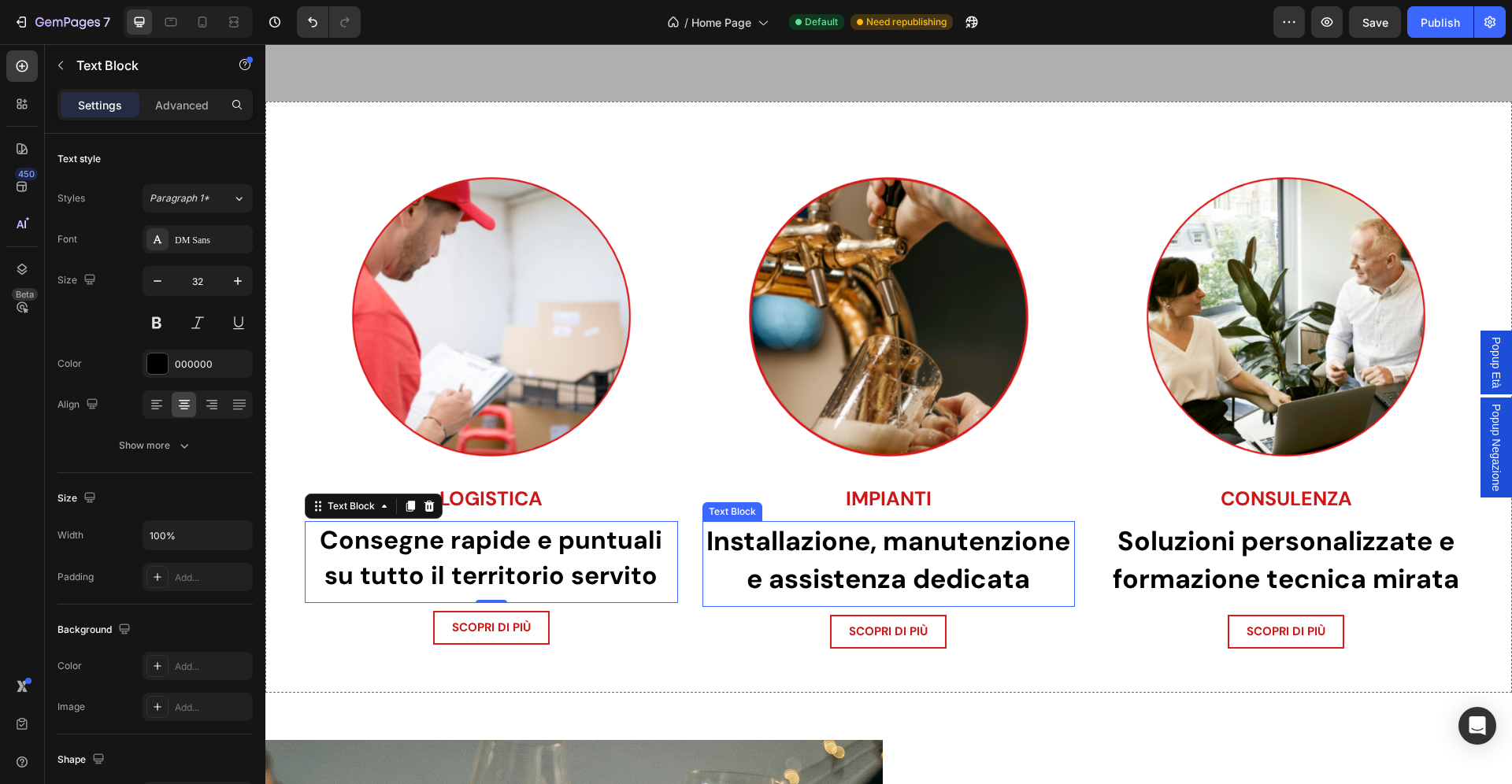
click at [870, 561] on p "Installazione, manutenzione e assistenza dedicata" at bounding box center [888, 559] width 370 height 74
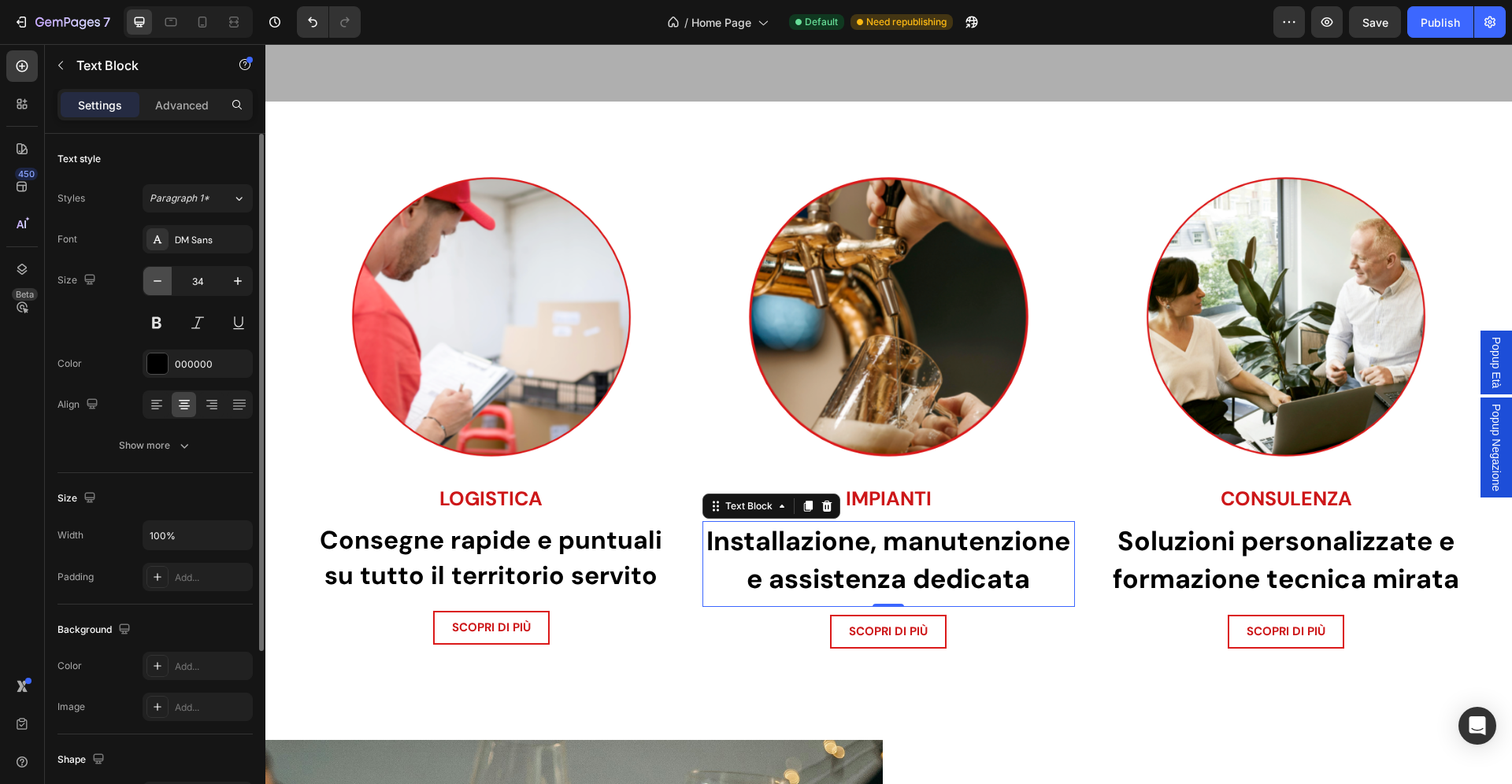
click at [160, 280] on icon "button" at bounding box center [157, 281] width 15 height 15
type input "32"
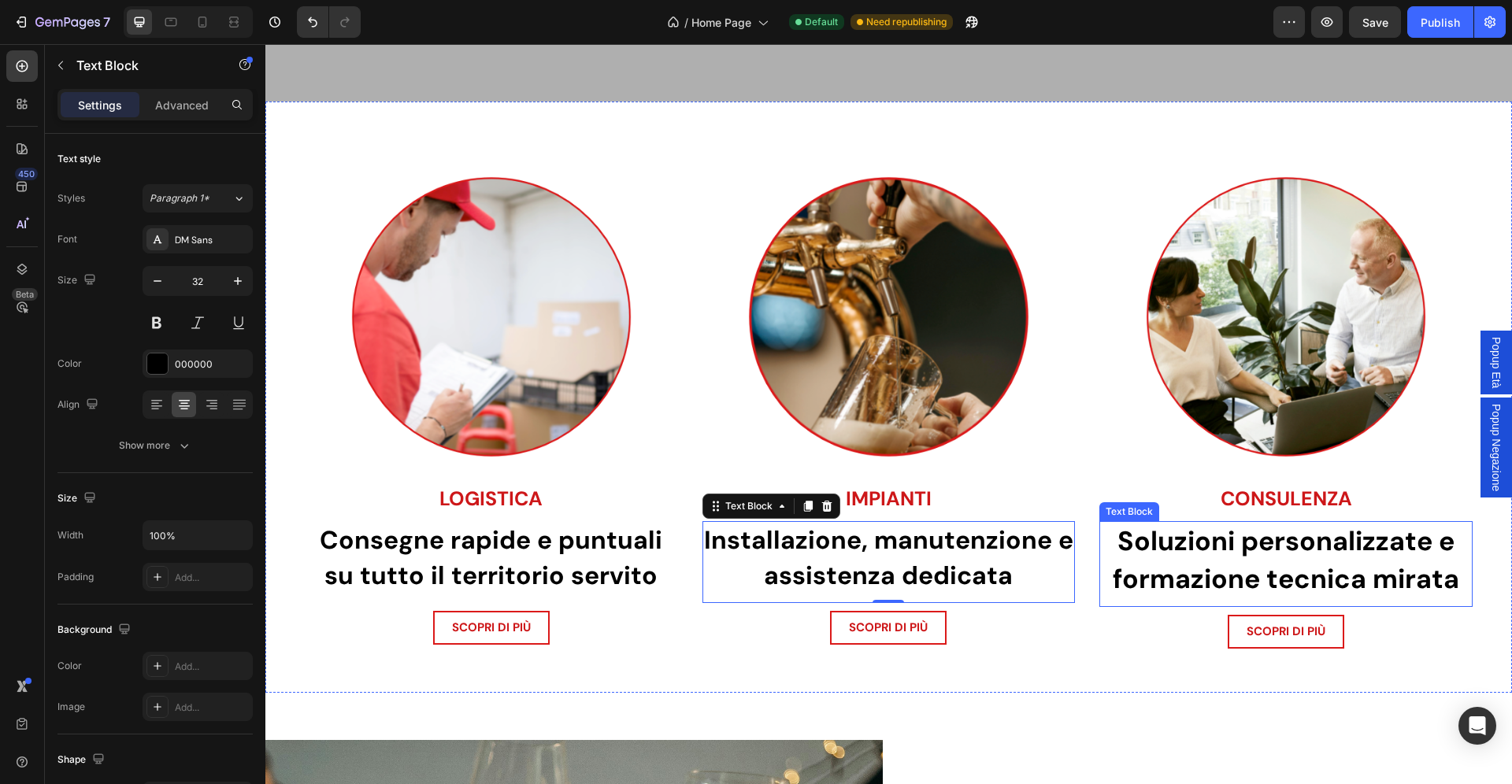
click at [1289, 574] on strong "Soluzioni personalizzate e formazione tecnica mirata" at bounding box center [1285, 560] width 347 height 73
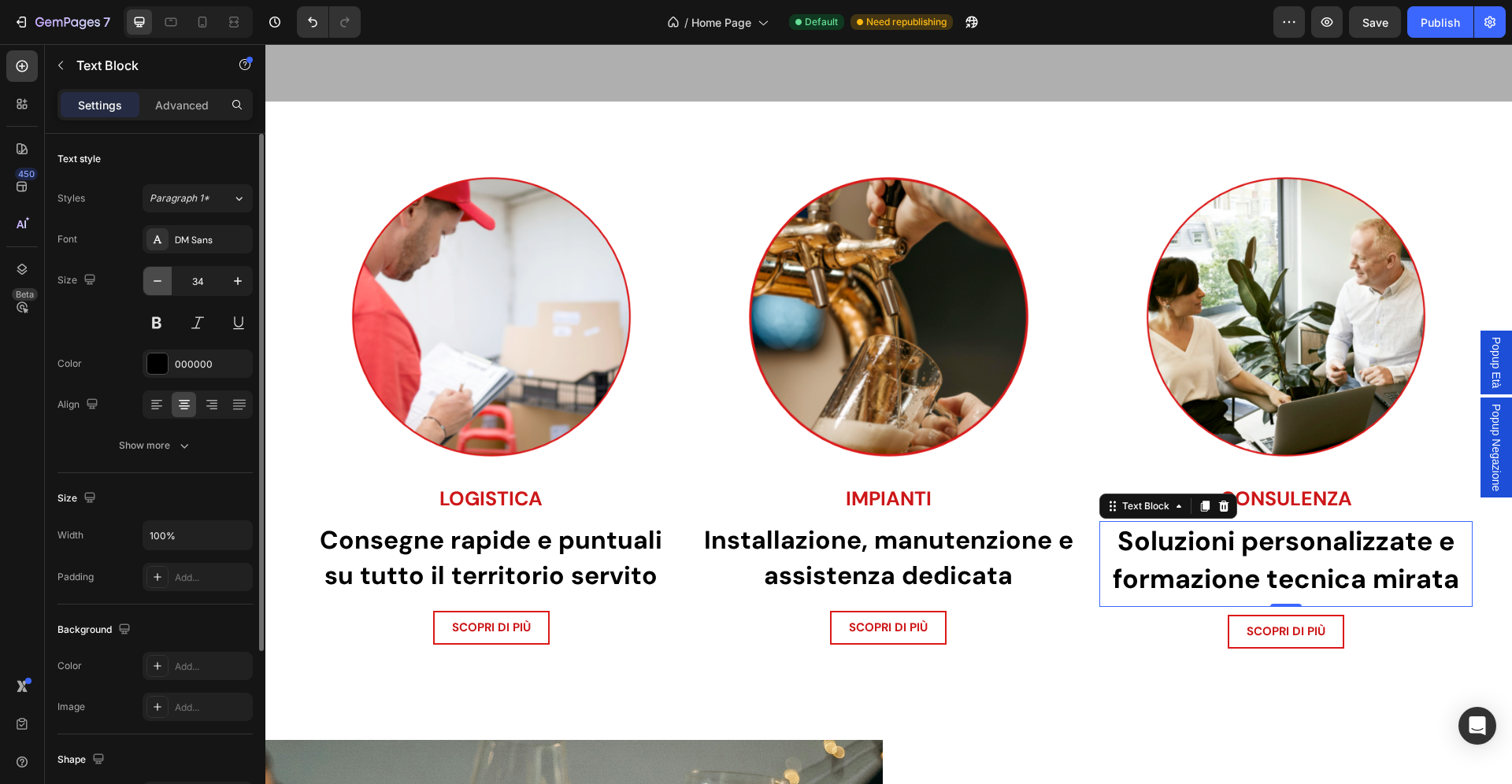
click at [152, 283] on icon "button" at bounding box center [157, 281] width 15 height 15
type input "32"
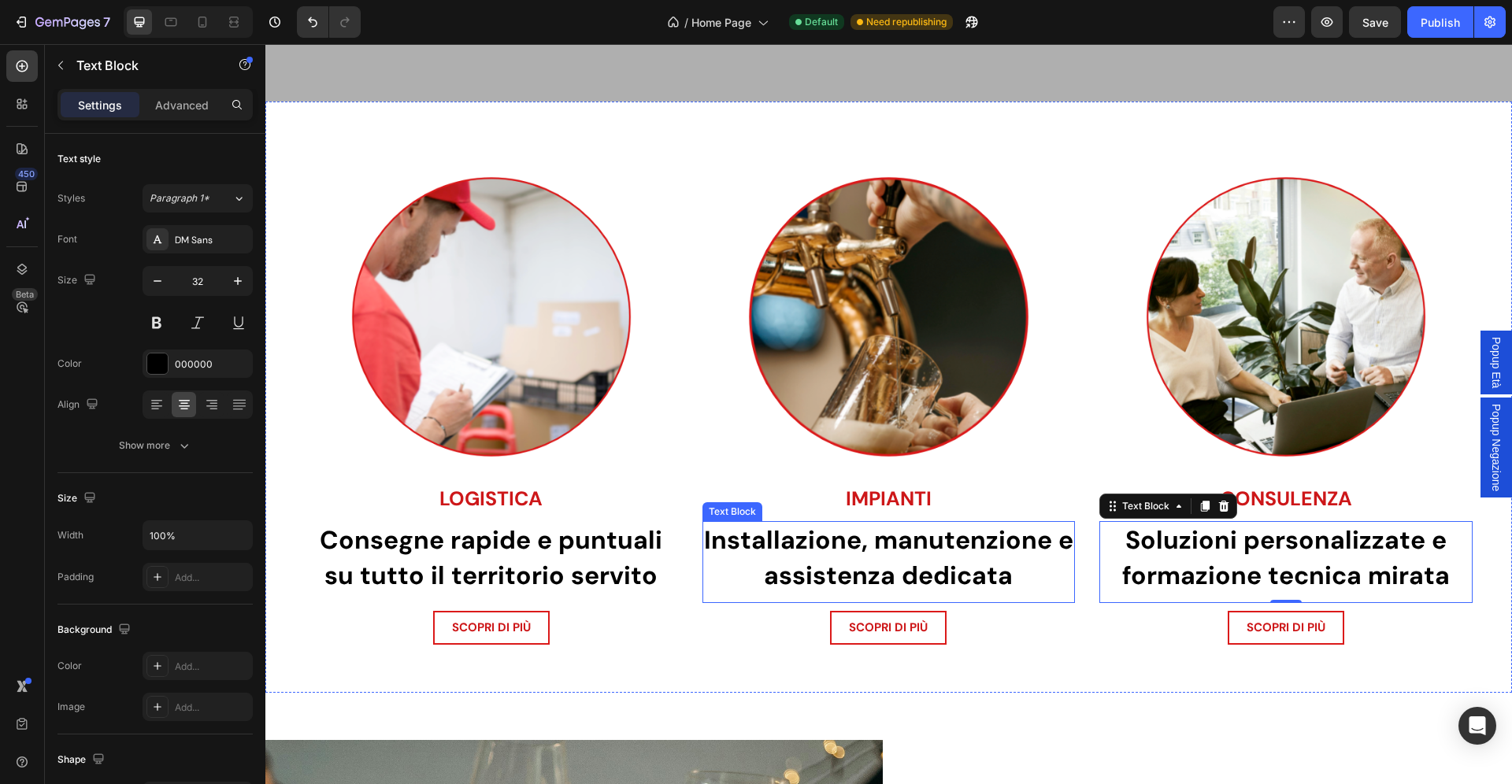
click at [830, 567] on strong "Installazione, manutenzione e assistenza dedicata" at bounding box center [888, 557] width 369 height 69
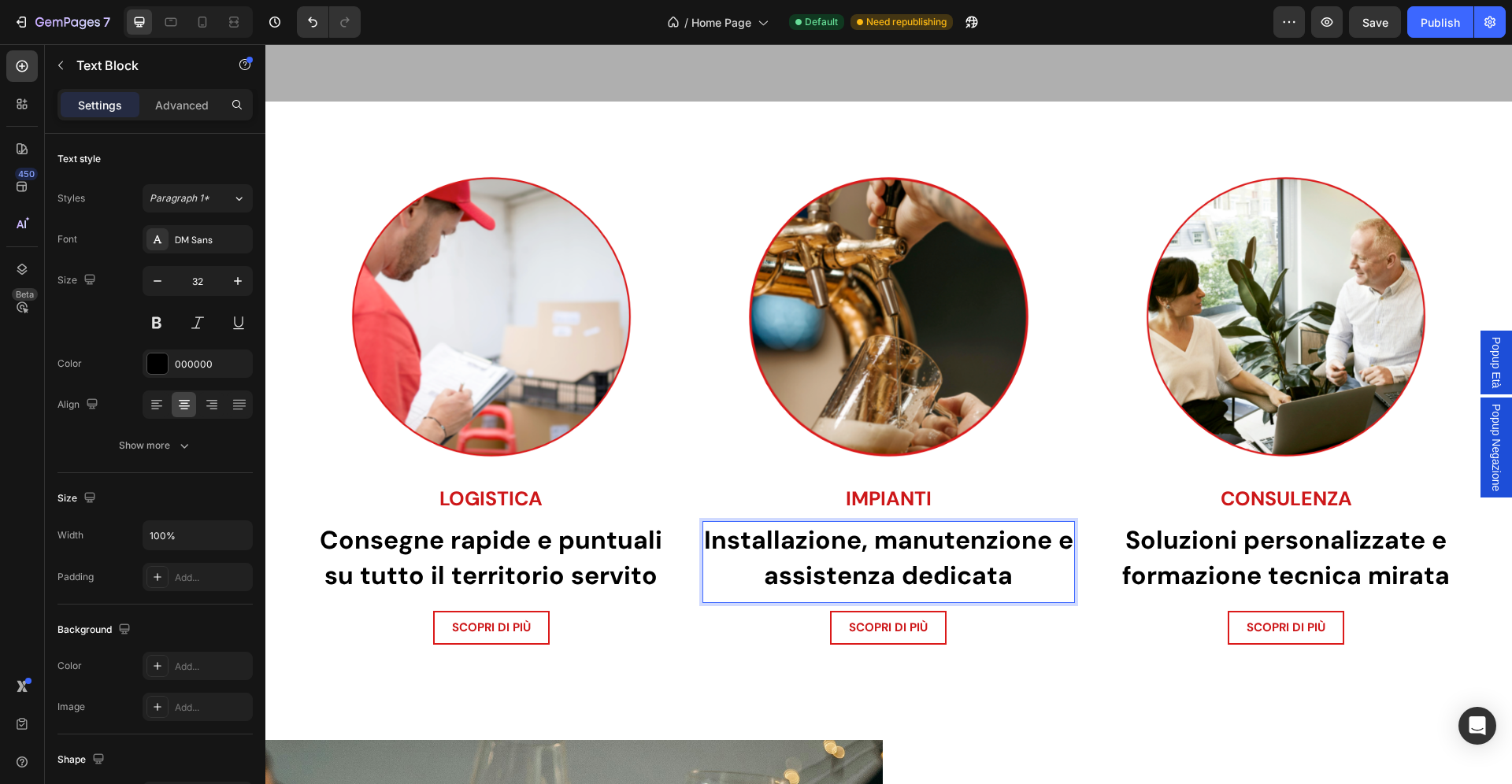
click at [830, 567] on strong "Installazione, manutenzione e assistenza dedicata" at bounding box center [888, 557] width 369 height 69
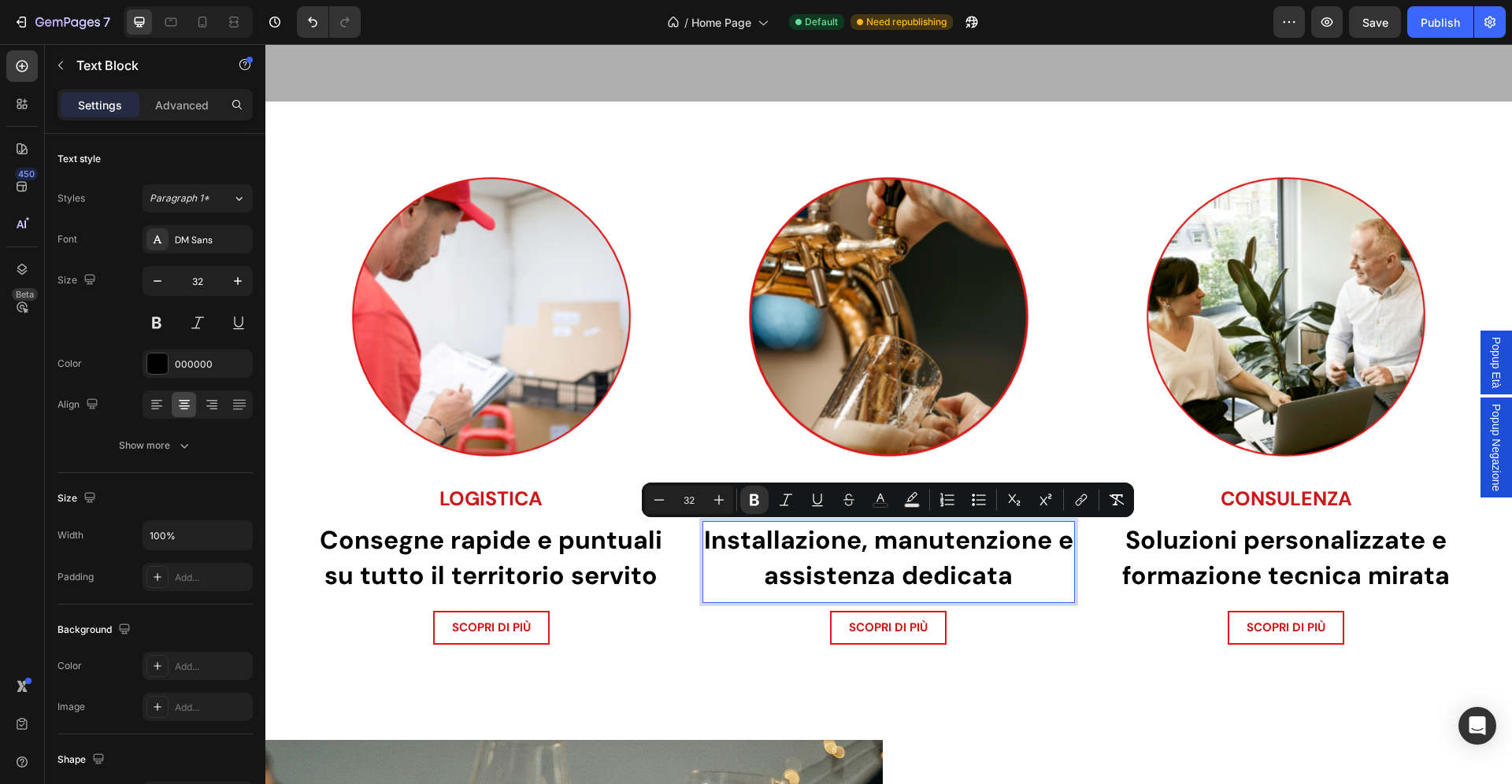
click at [926, 566] on strong "Installazione, manutenzione e assistenza dedicata" at bounding box center [888, 557] width 369 height 69
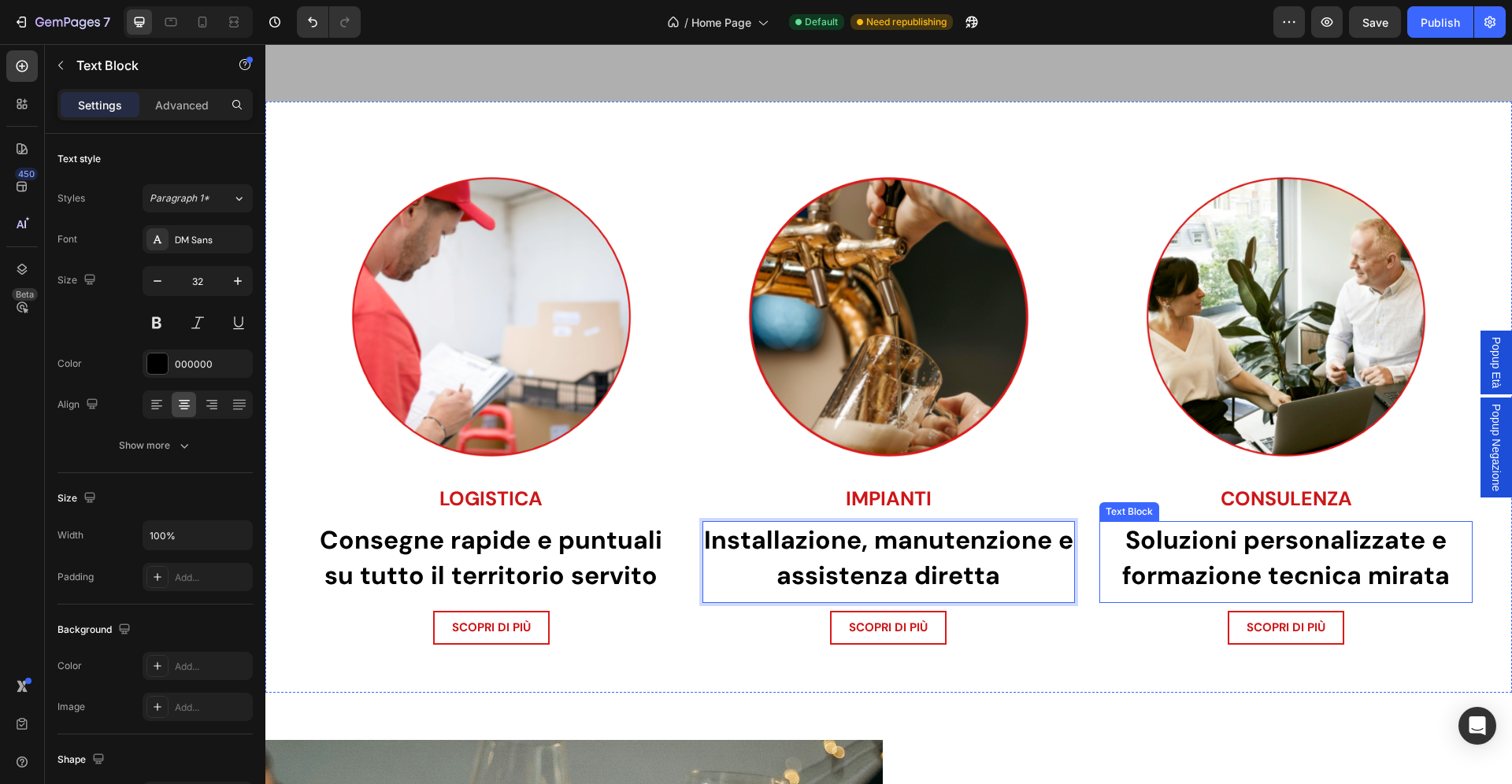
click at [1189, 548] on strong "Soluzioni personalizzate e formazione tecnica mirata" at bounding box center [1285, 557] width 327 height 69
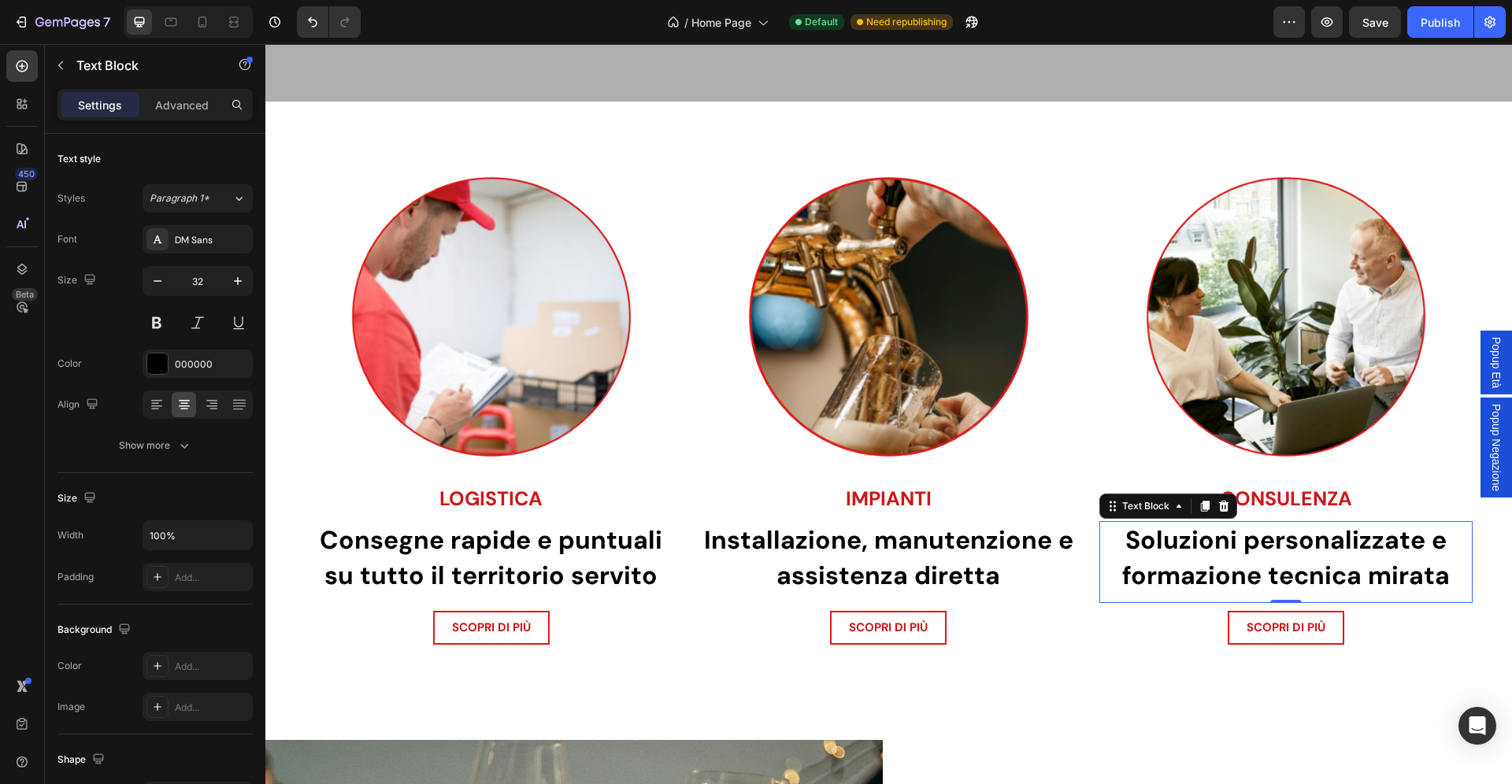
click at [1189, 548] on strong "Soluzioni personalizzate e formazione tecnica mirata" at bounding box center [1285, 557] width 327 height 69
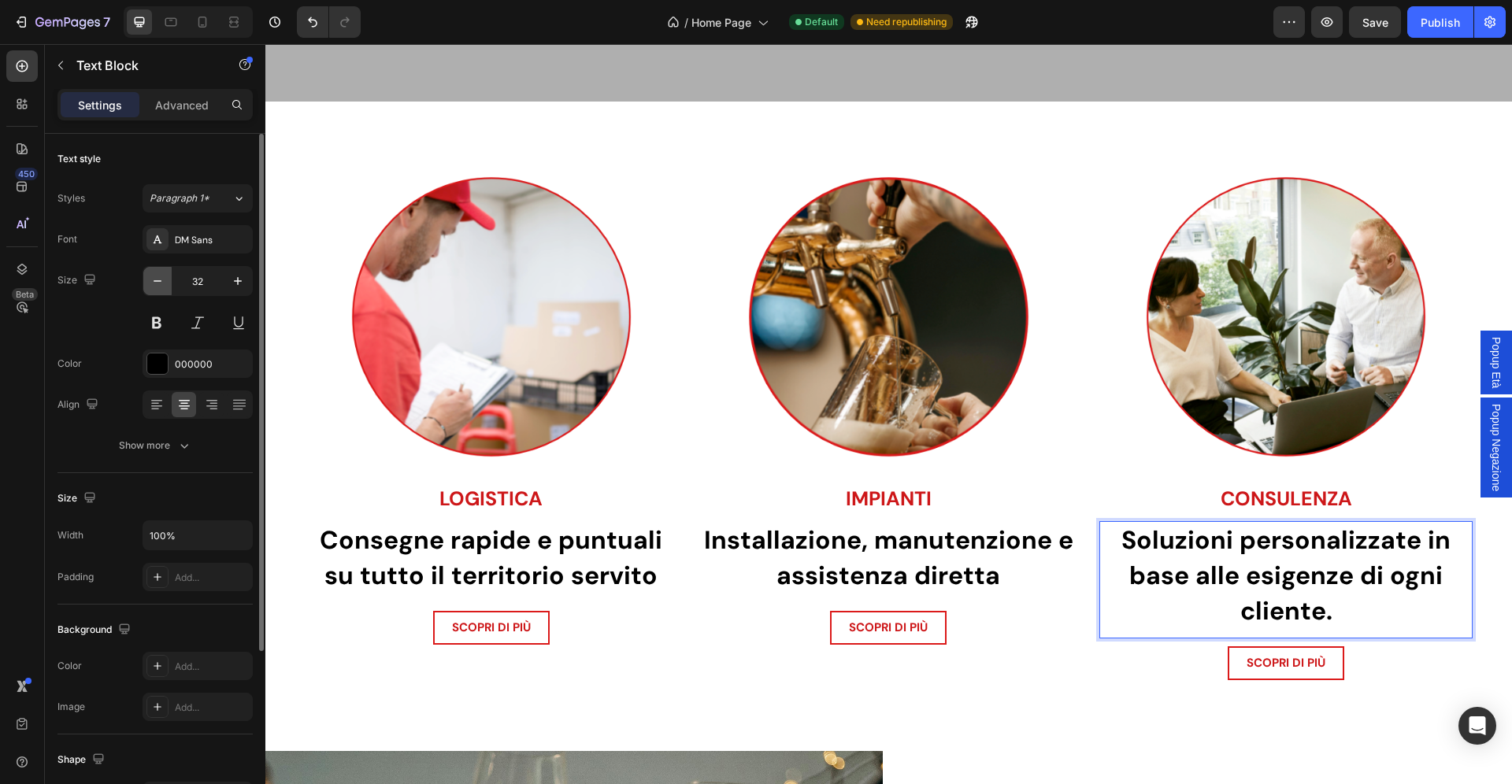
click at [157, 277] on icon "button" at bounding box center [157, 281] width 15 height 15
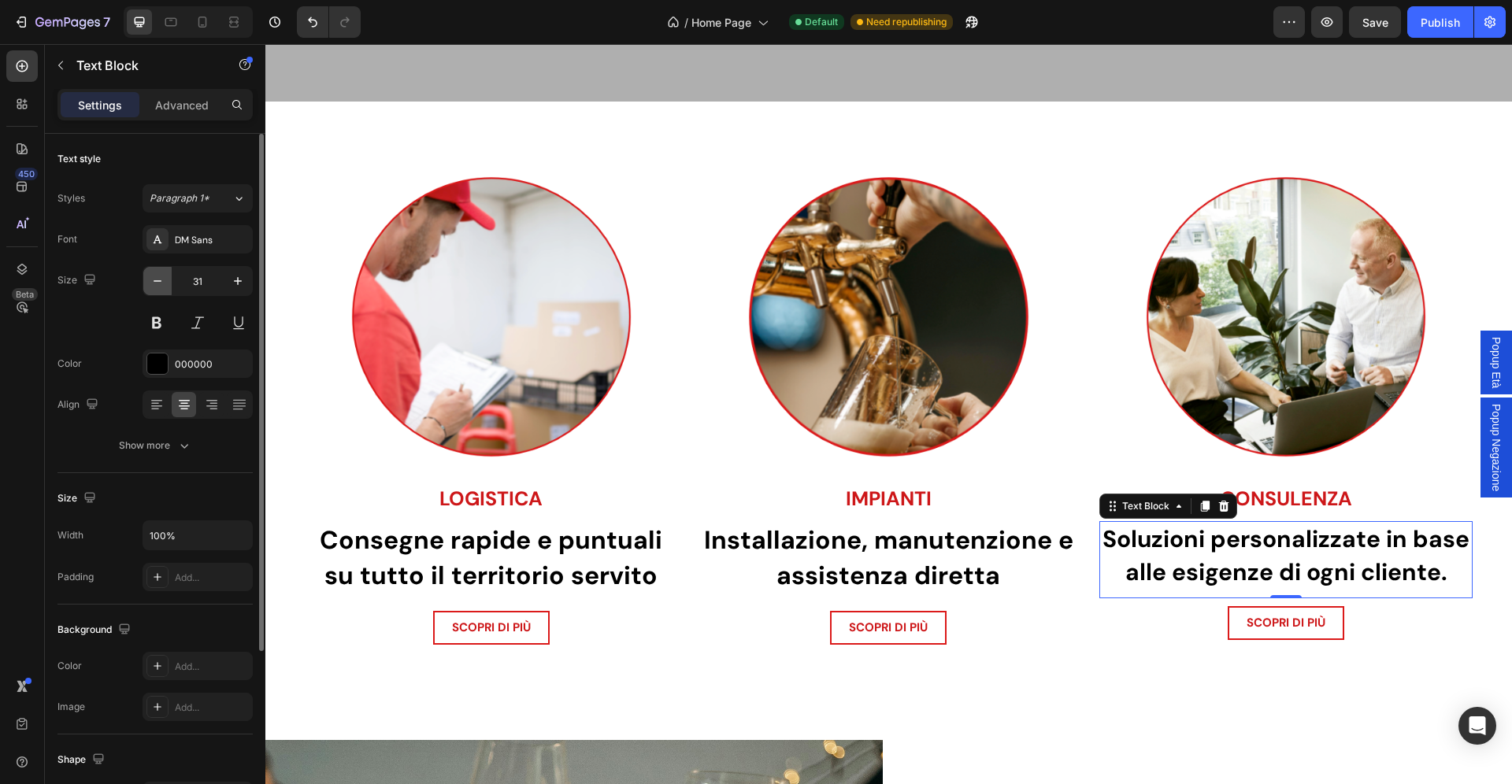
type input "30"
click at [934, 563] on strong "Installazione, manutenzione e assistenza diretta" at bounding box center [888, 557] width 369 height 69
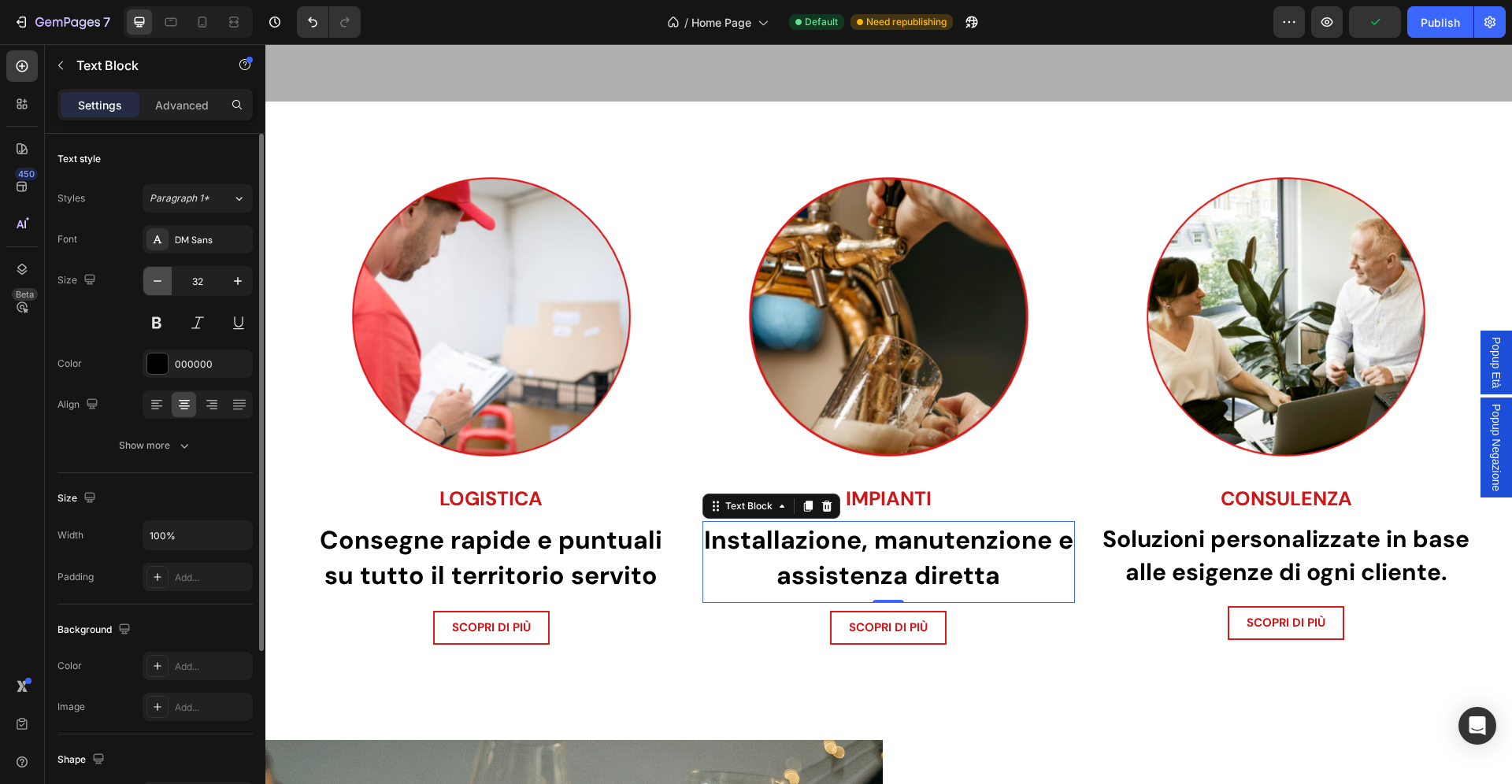
click at [165, 287] on icon "button" at bounding box center [157, 281] width 15 height 15
click at [165, 286] on icon "button" at bounding box center [157, 281] width 15 height 15
type input "30"
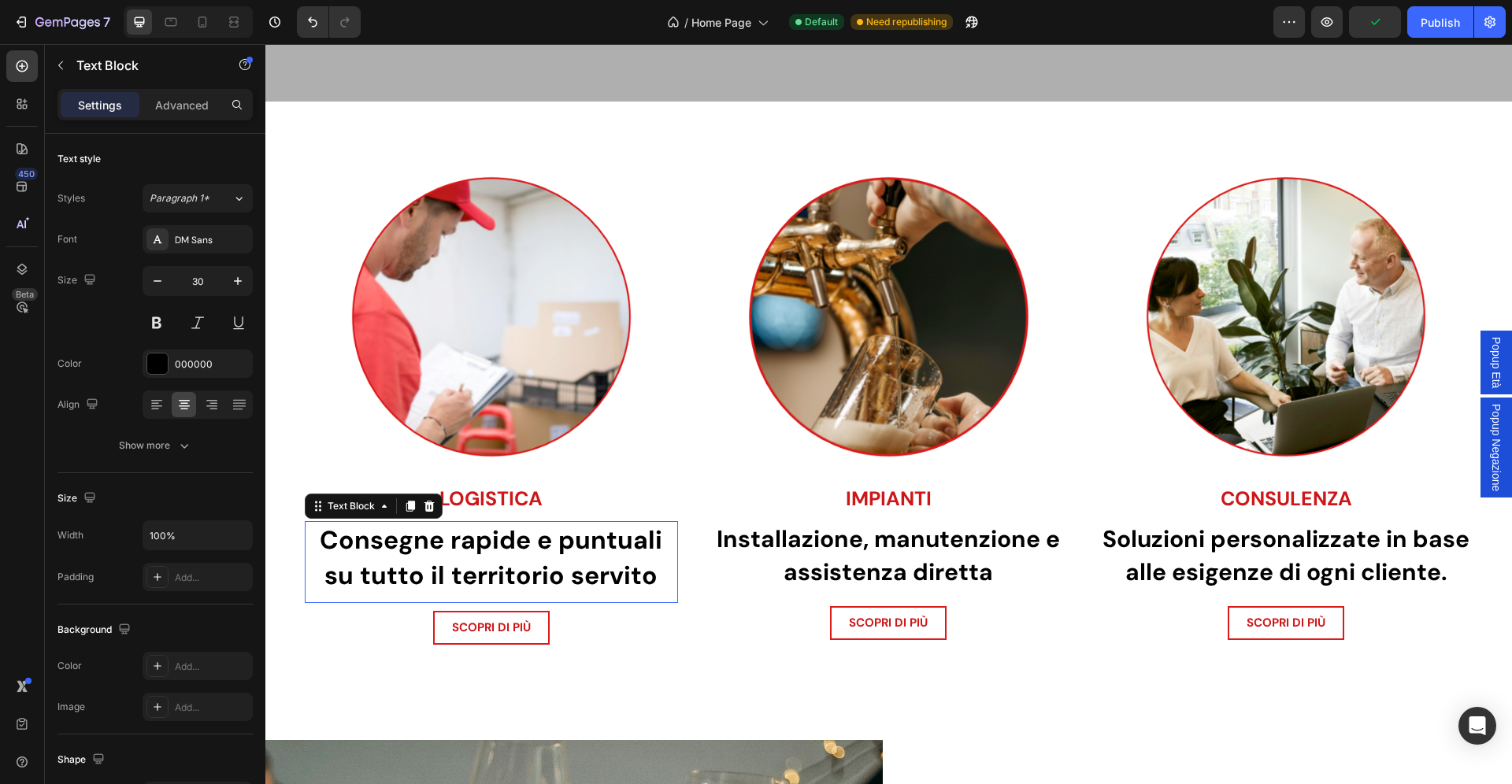
click at [492, 560] on strong "Consegne rapide e puntuali su tutto il territorio servito" at bounding box center [490, 557] width 343 height 69
click at [160, 286] on icon "button" at bounding box center [157, 281] width 15 height 15
type input "30"
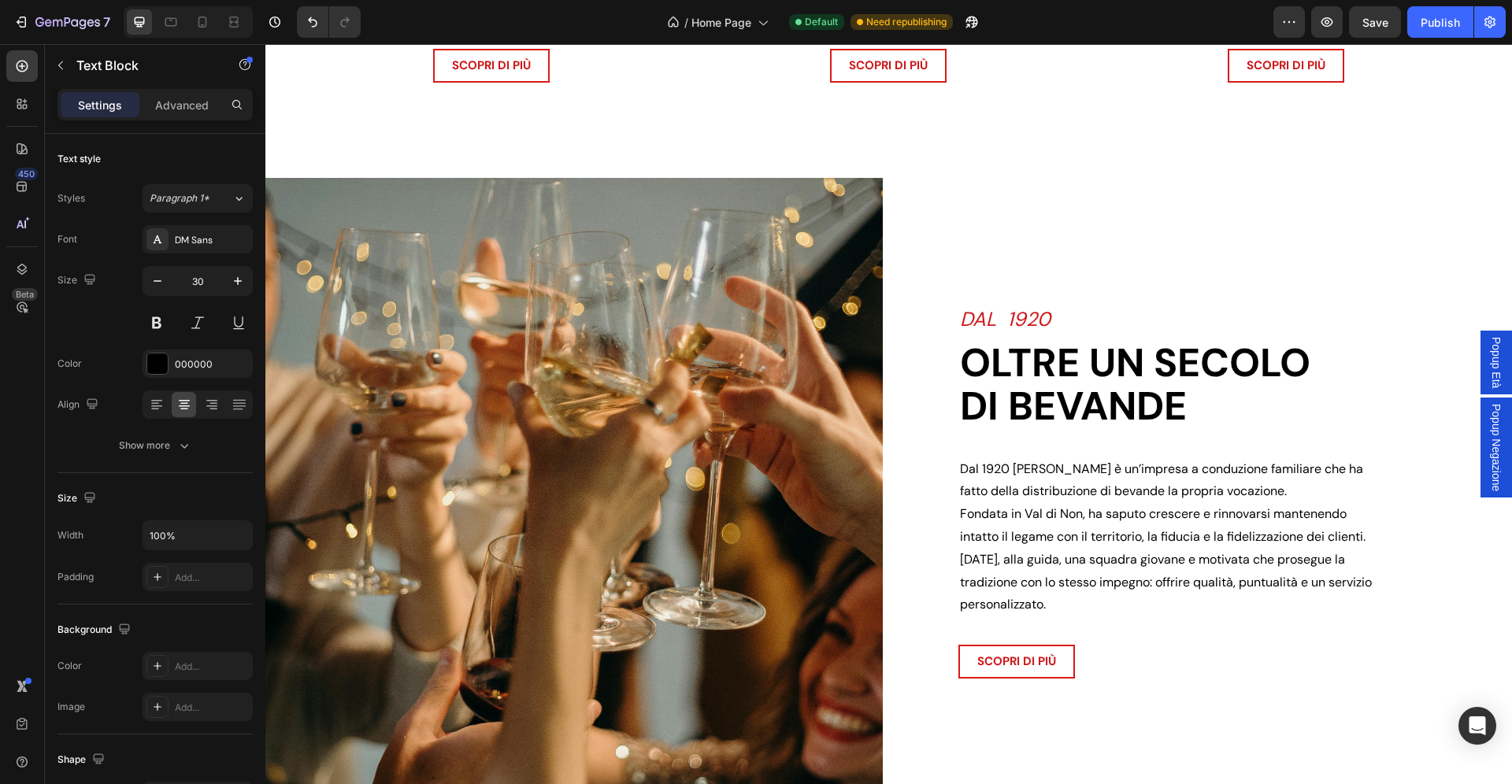
scroll to position [1258, 0]
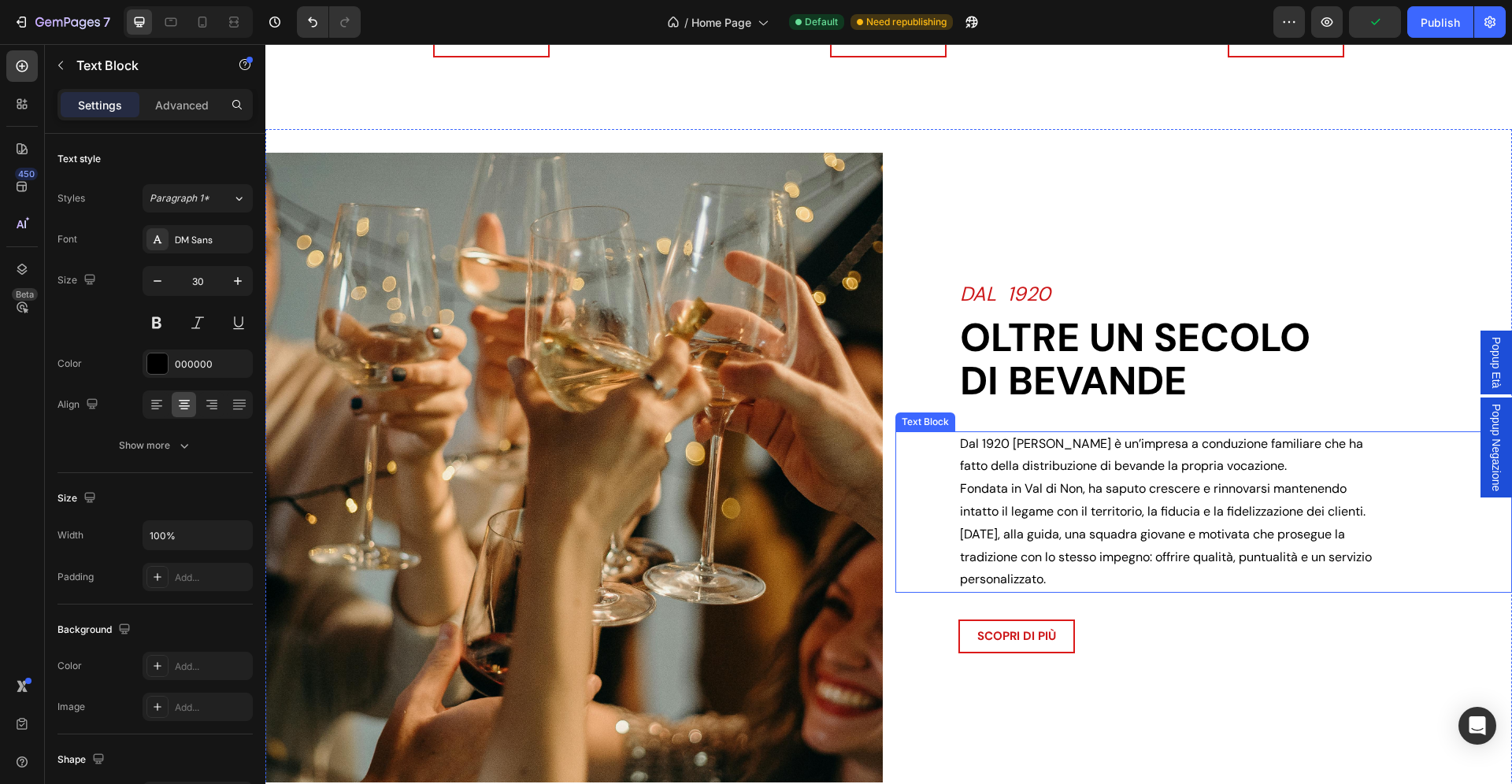
click at [1185, 495] on p "Dal 1920 Zadra Bevande è un’impresa a conduzione familiare che ha fatto della d…" at bounding box center [1165, 513] width 412 height 159
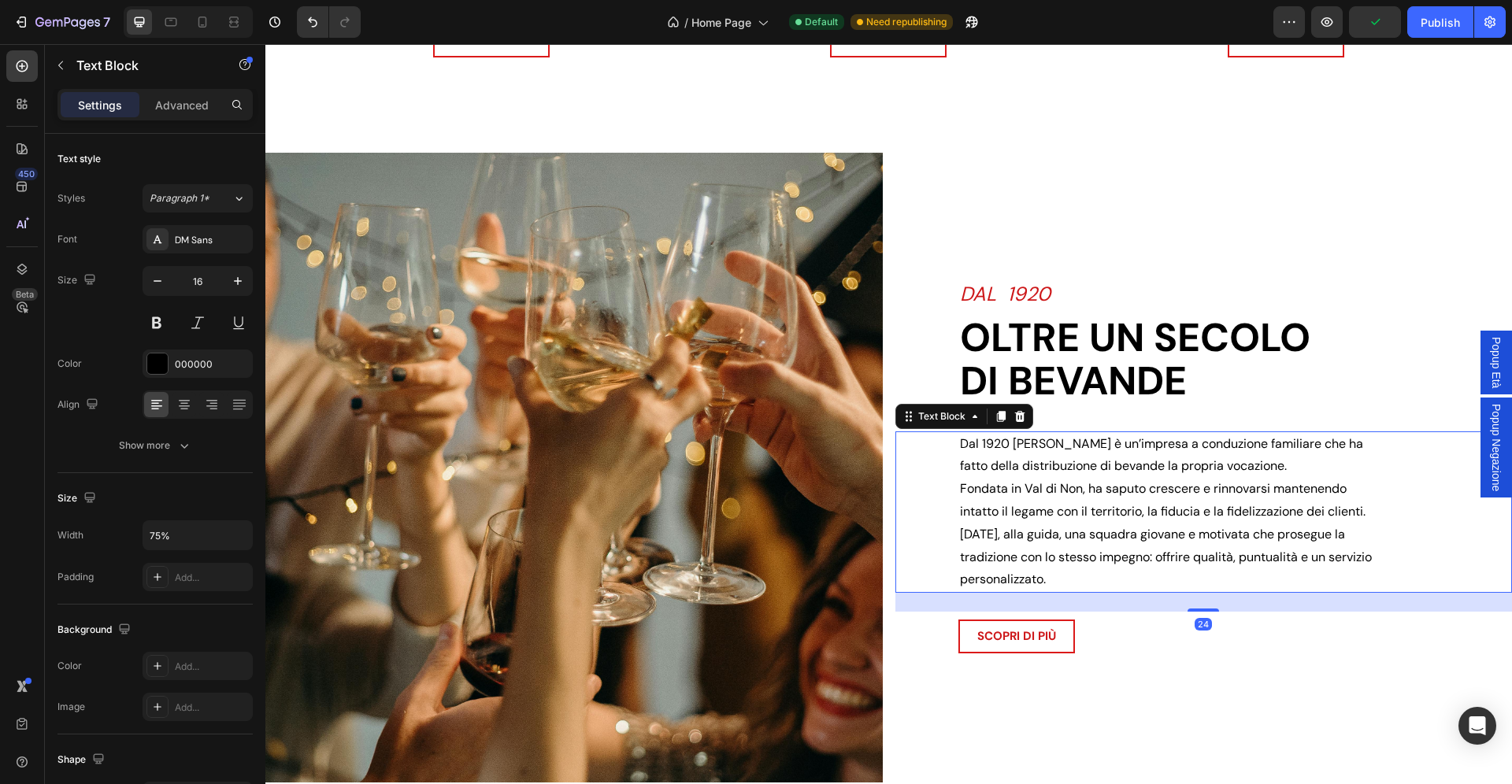
click at [1185, 495] on p "Dal 1920 Zadra Bevande è un’impresa a conduzione familiare che ha fatto della d…" at bounding box center [1165, 513] width 412 height 159
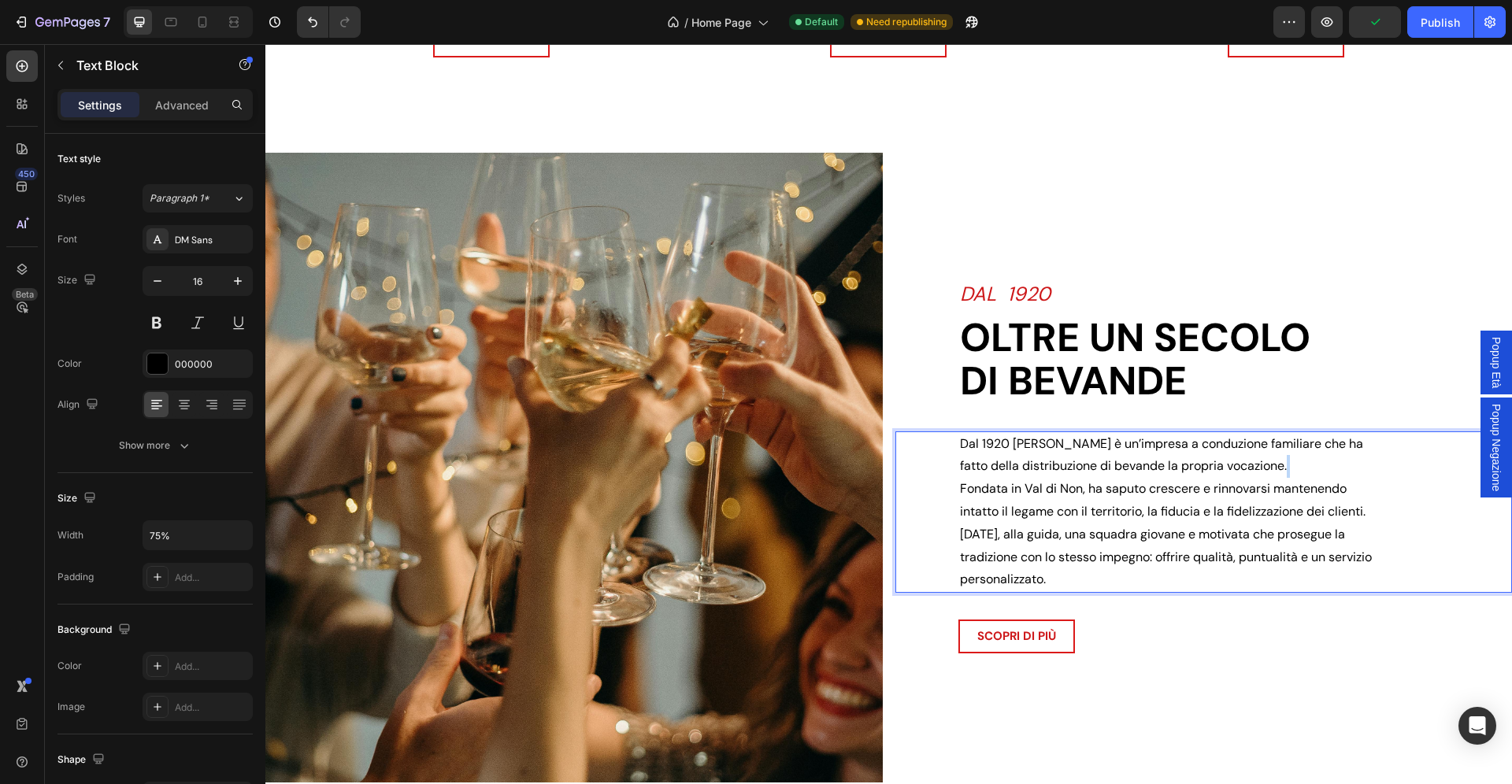
click at [1185, 495] on p "Dal 1920 Zadra Bevande è un’impresa a conduzione familiare che ha fatto della d…" at bounding box center [1165, 513] width 412 height 159
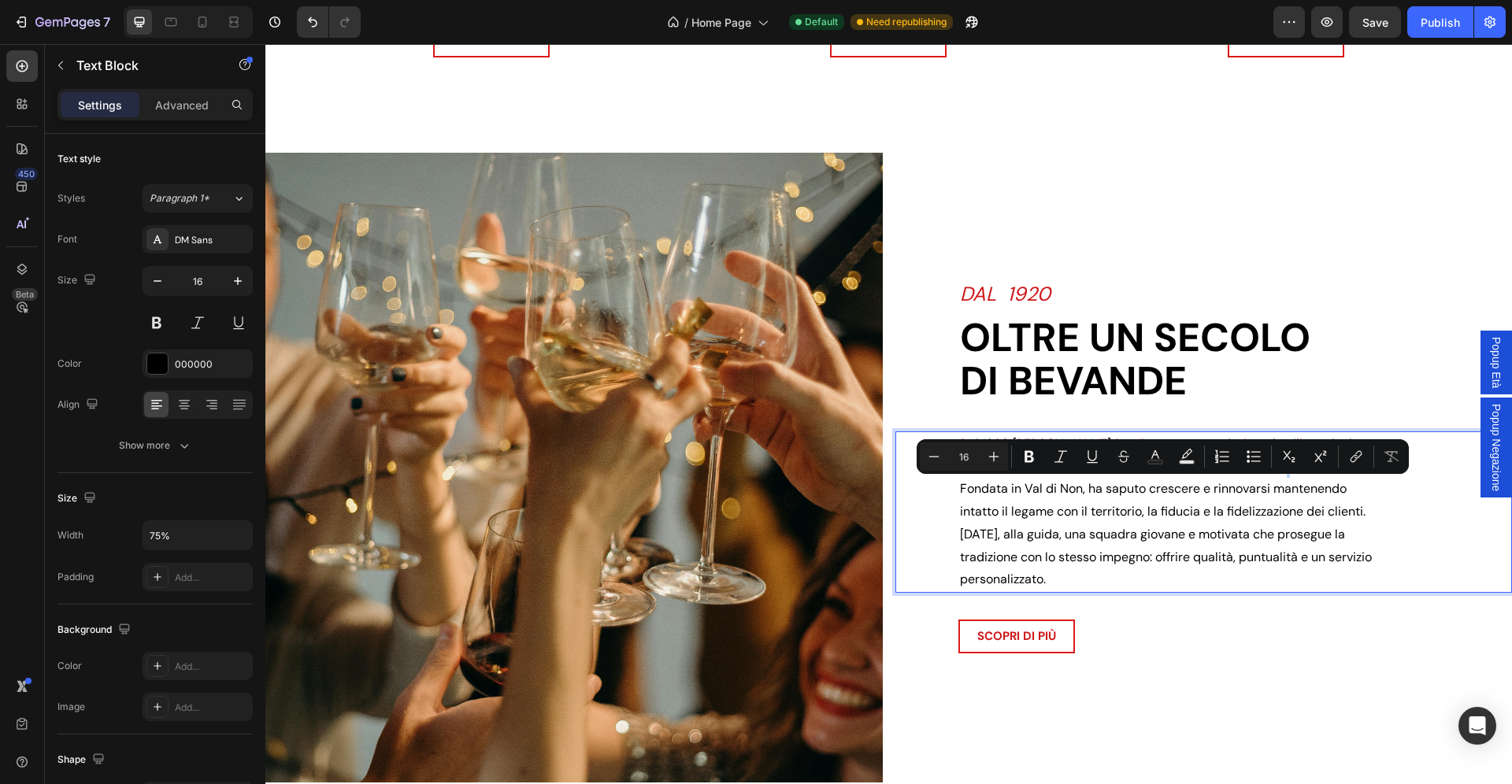
click at [1144, 539] on p "Dal 1920 Zadra Bevande è un’impresa a conduzione familiare che ha fatto della d…" at bounding box center [1165, 513] width 412 height 159
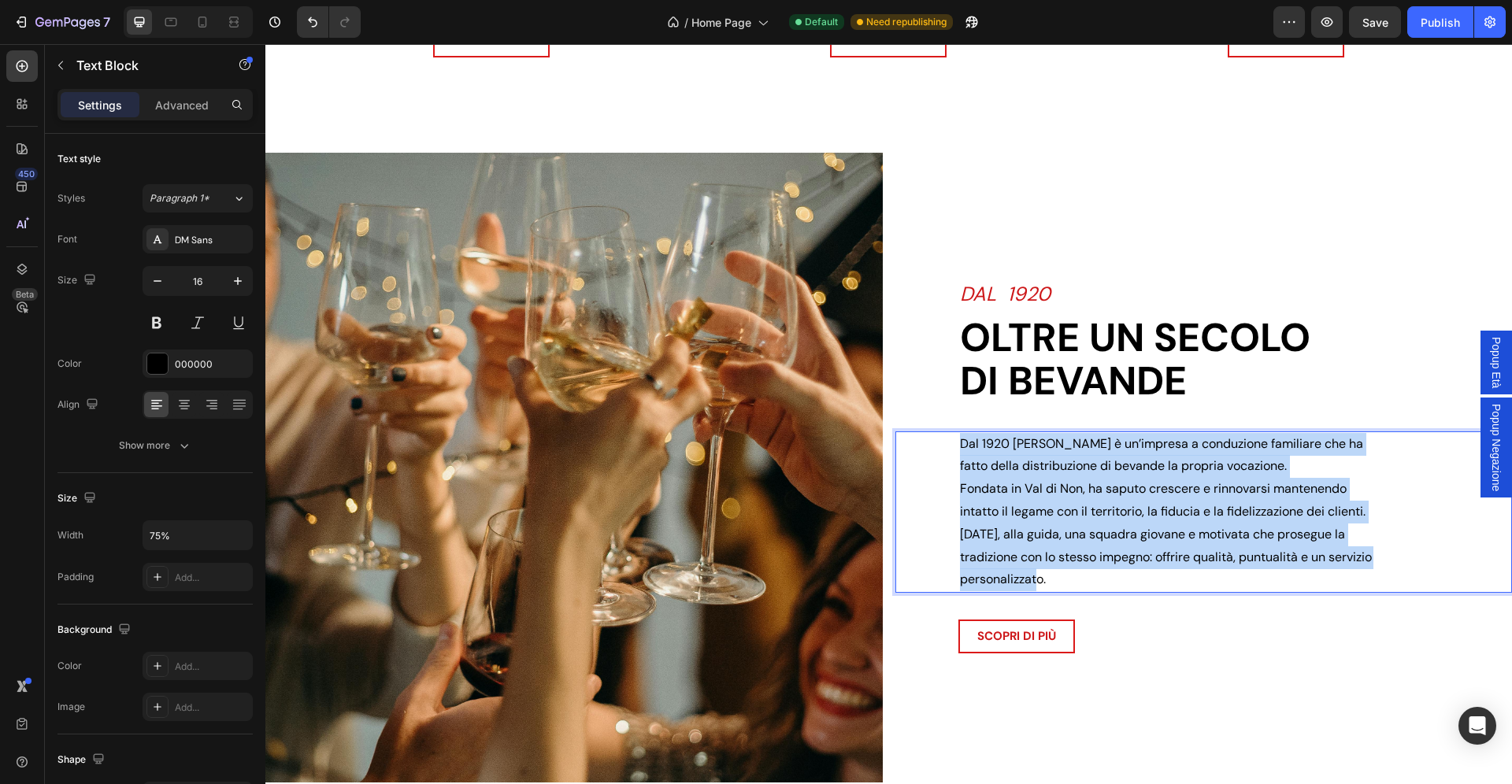
drag, startPoint x: 1101, startPoint y: 581, endPoint x: 960, endPoint y: 437, distance: 201.5
click at [960, 437] on p "Dal 1920 Zadra Bevande è un’impresa a conduzione familiare che ha fatto della d…" at bounding box center [1165, 513] width 412 height 159
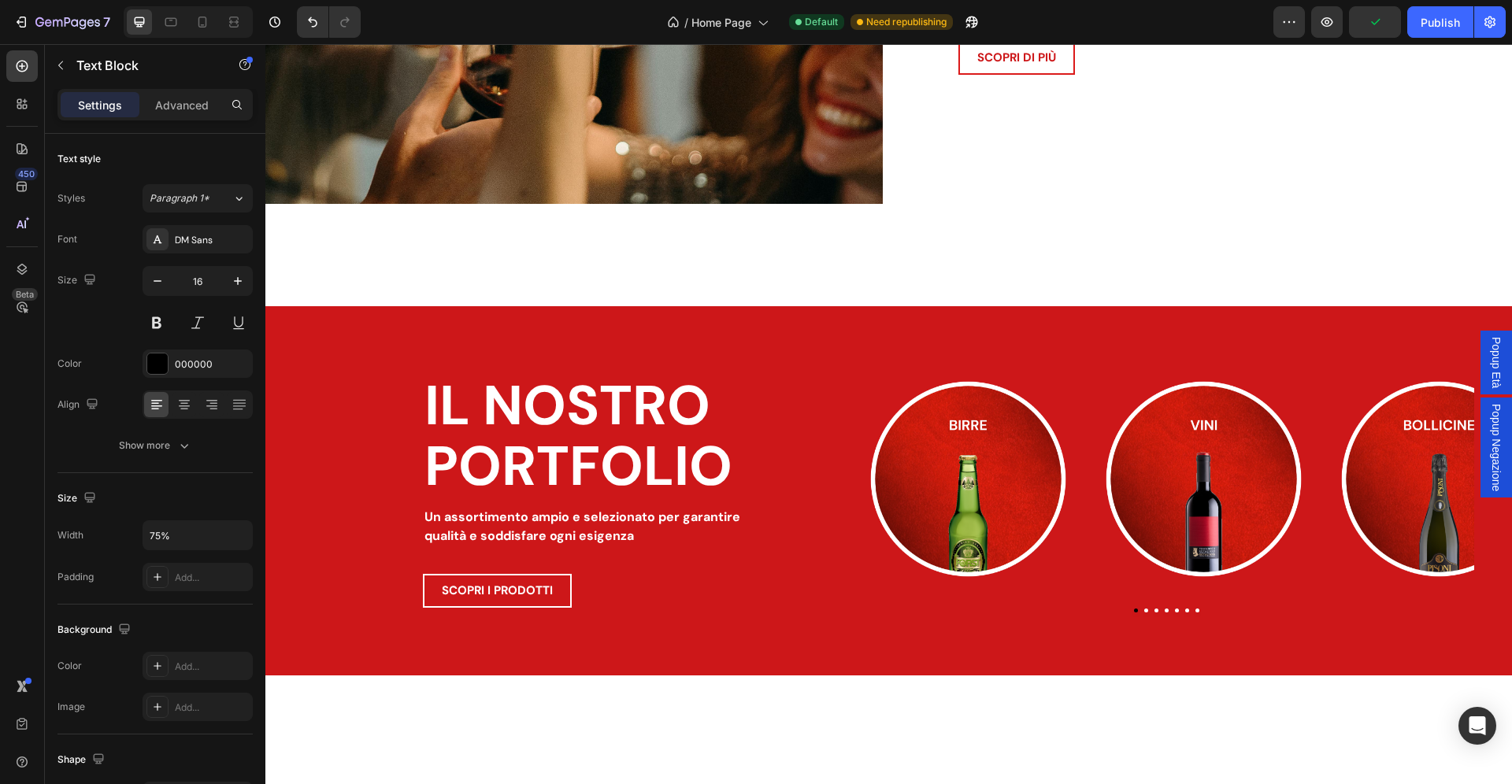
scroll to position [1837, 0]
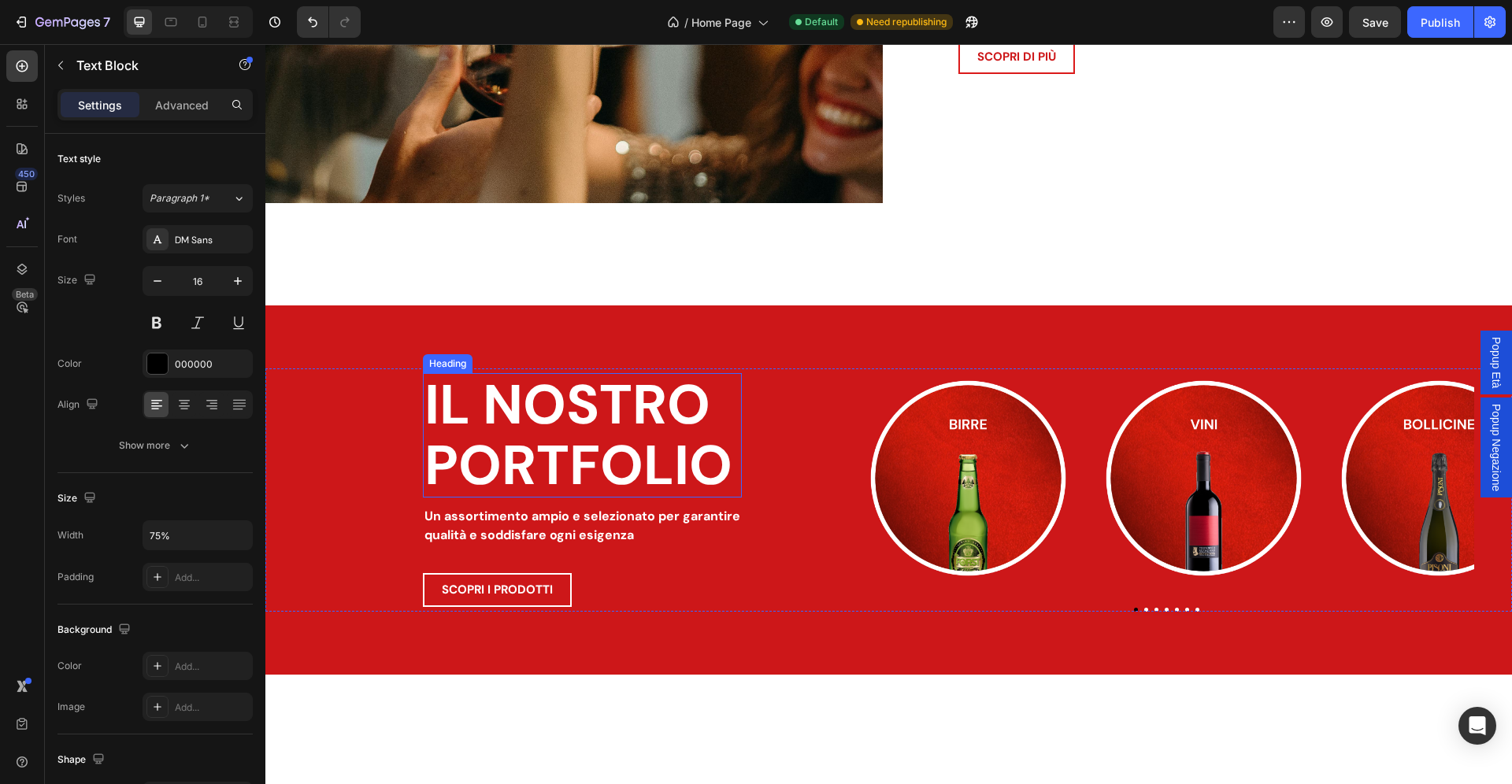
click at [496, 369] on div "IL NOSTRO PORTFOLIO Heading Un assortimento ampio e selezionato per garantire q…" at bounding box center [582, 490] width 319 height 243
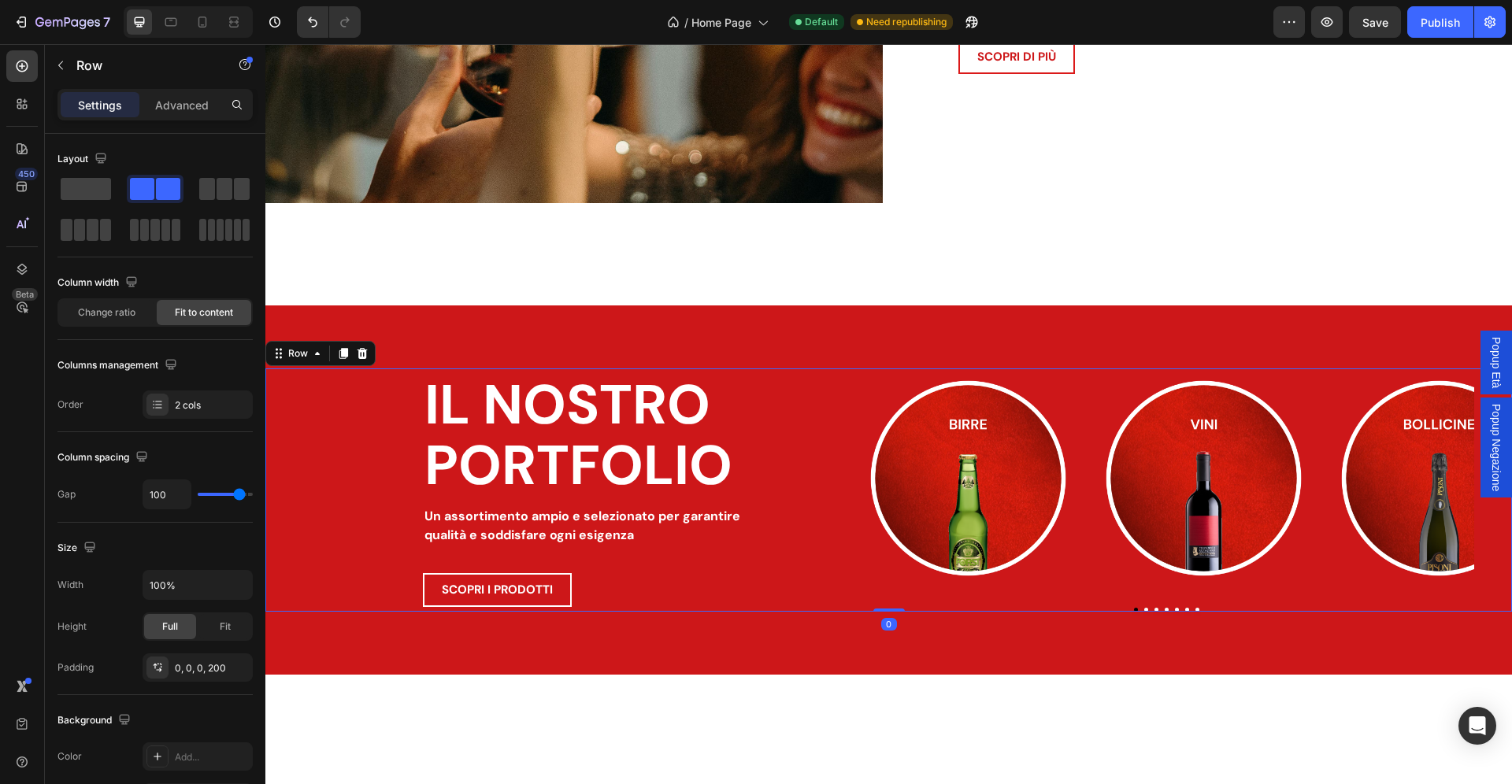
click at [496, 369] on div "IL NOSTRO PORTFOLIO Heading Un assortimento ampio e selezionato per garantire q…" at bounding box center [582, 490] width 319 height 243
click at [510, 397] on h2 "IL NOSTRO PORTFOLIO" at bounding box center [582, 435] width 319 height 125
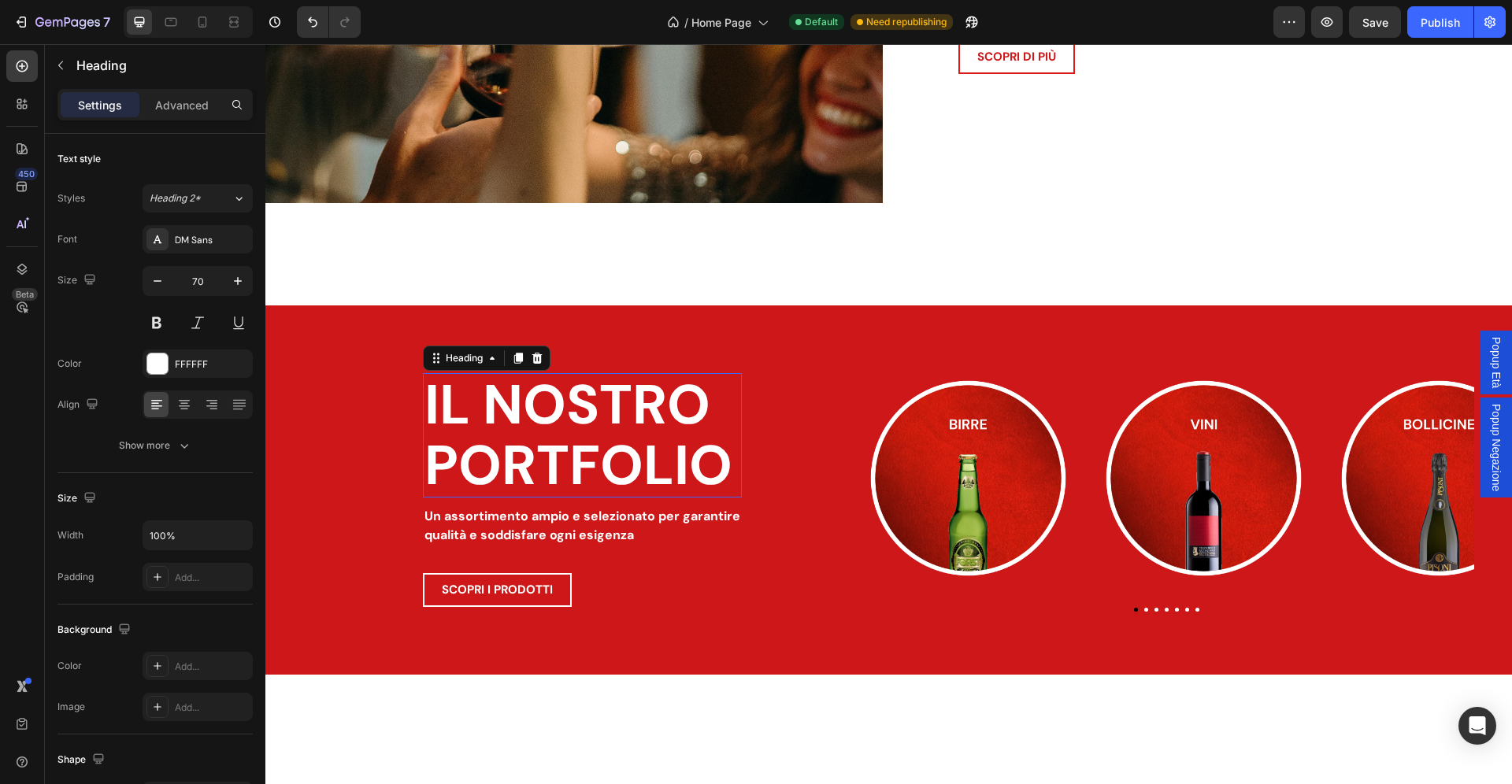
click at [510, 398] on h2 "IL NOSTRO PORTFOLIO" at bounding box center [582, 435] width 319 height 125
click at [510, 397] on p "IL NOSTRO PORTFOLIO" at bounding box center [582, 435] width 316 height 122
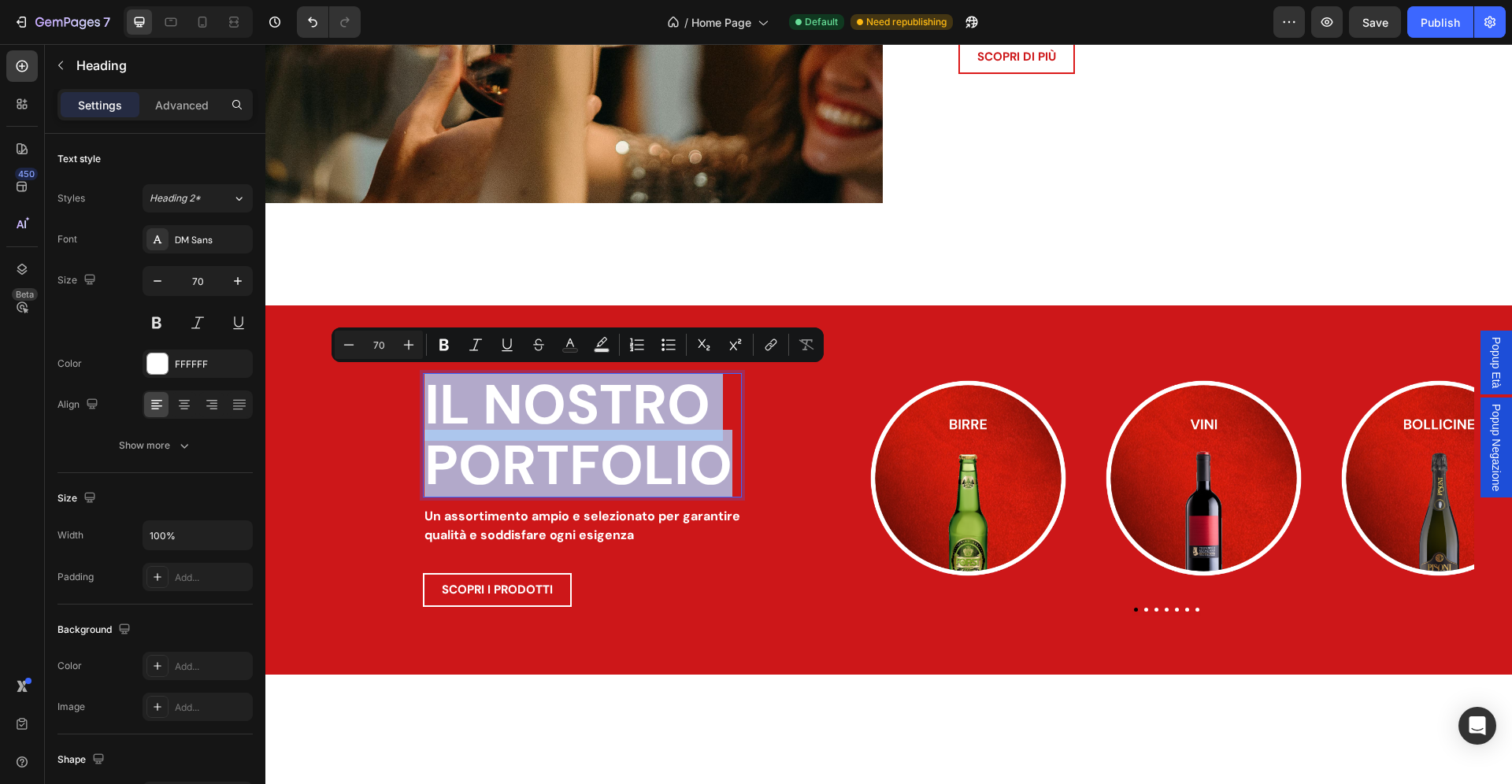
drag, startPoint x: 731, startPoint y: 466, endPoint x: 320, endPoint y: 374, distance: 421.2
click at [423, 374] on h2 "IL NOSTRO PORTFOLIO" at bounding box center [582, 435] width 319 height 125
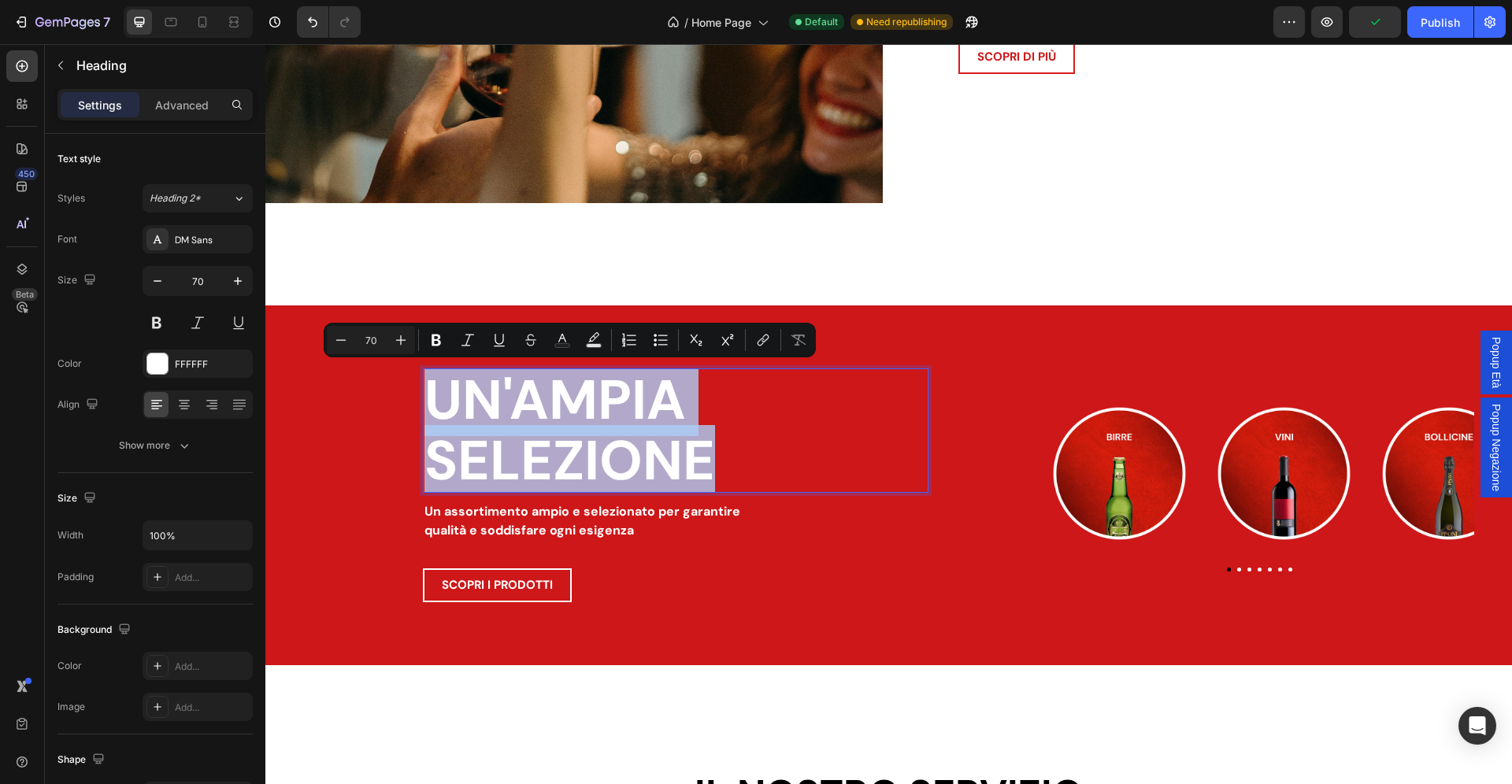
drag, startPoint x: 737, startPoint y: 460, endPoint x: 398, endPoint y: 372, distance: 350.2
click at [423, 372] on h2 "UN'AMPIA SELEZIONE" at bounding box center [676, 431] width 506 height 125
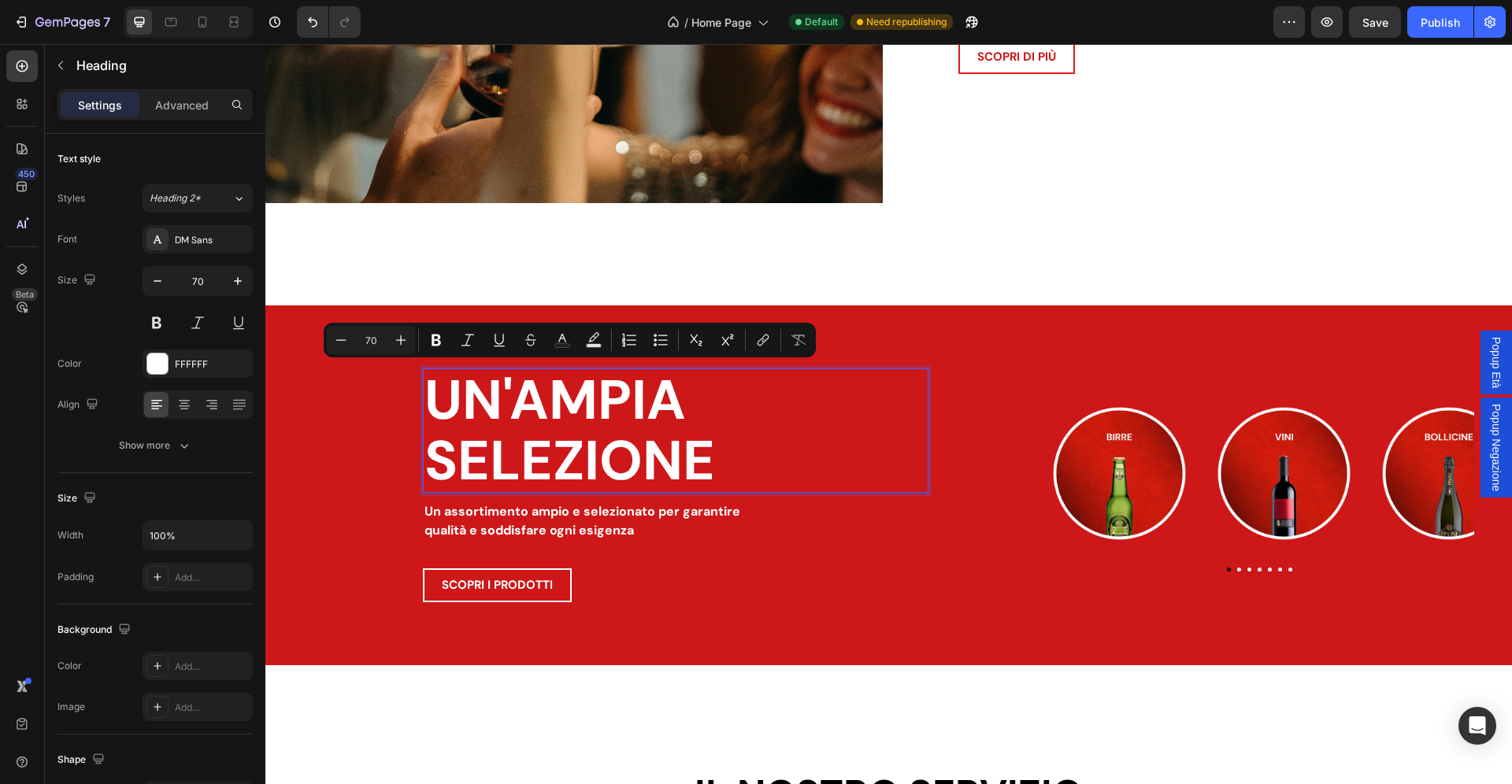
click at [791, 462] on p "UN'AMPIA SELEZIONE" at bounding box center [676, 431] width 502 height 122
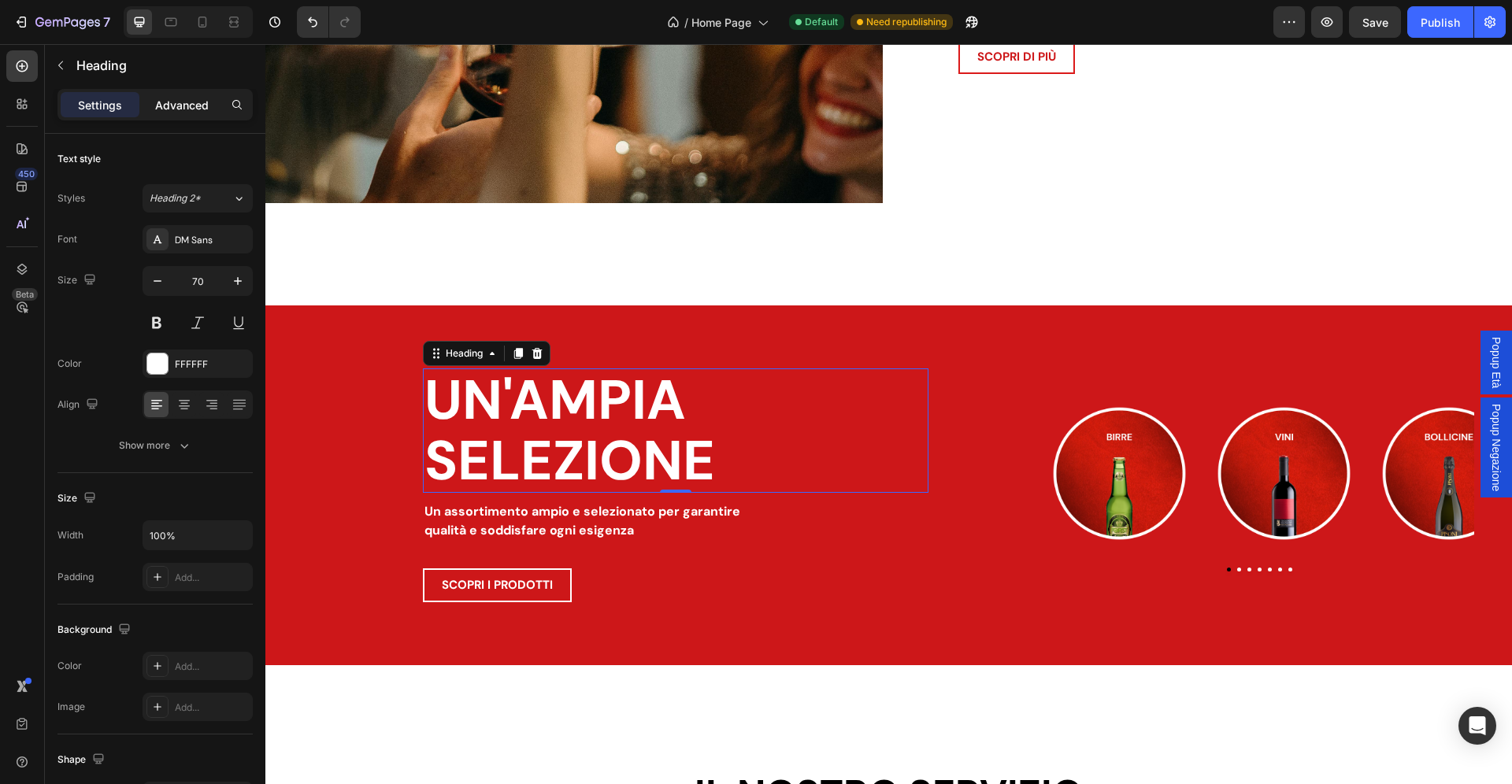
click at [182, 104] on p "Advanced" at bounding box center [182, 104] width 53 height 16
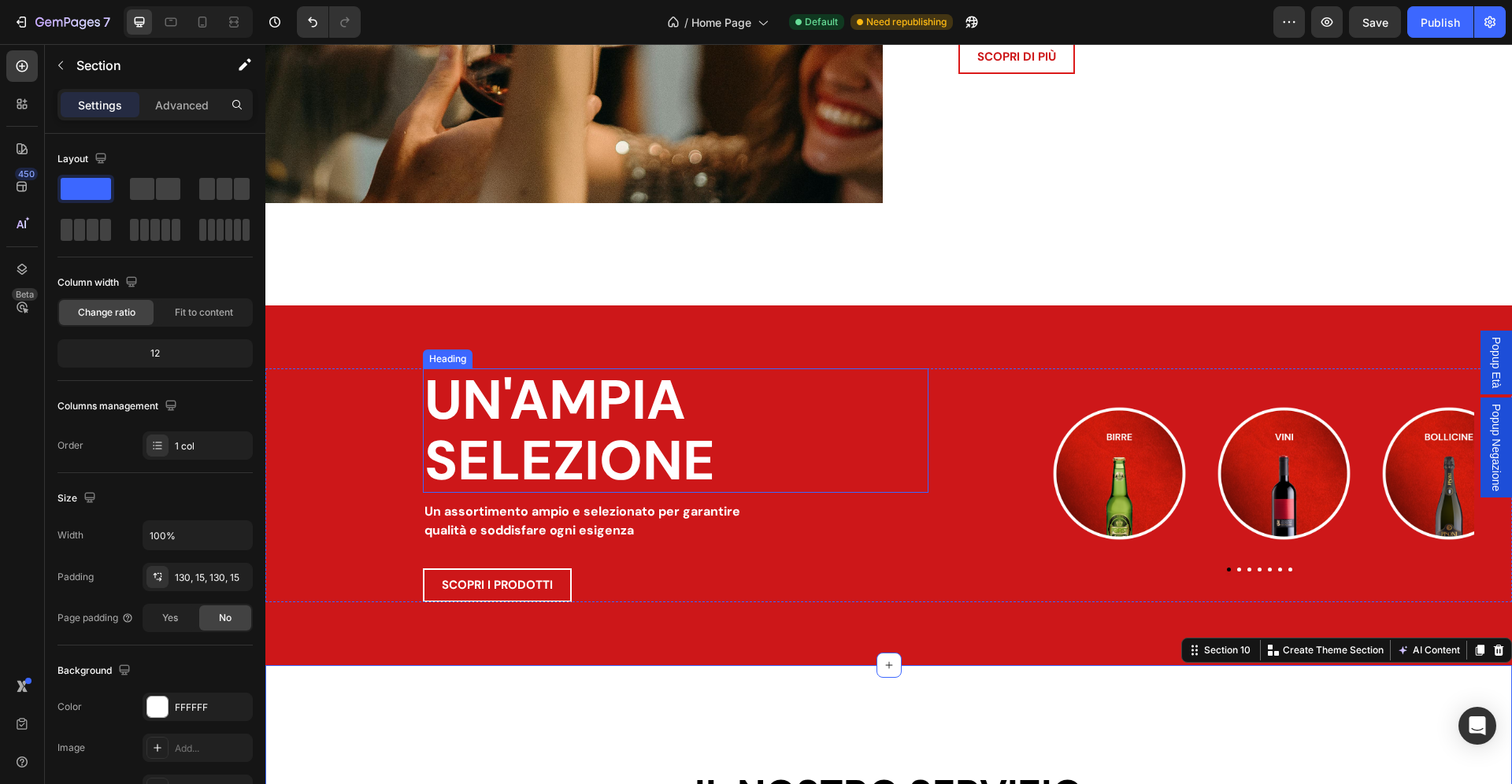
click at [608, 445] on p "UN'AMPIA SELEZIONE" at bounding box center [676, 431] width 502 height 122
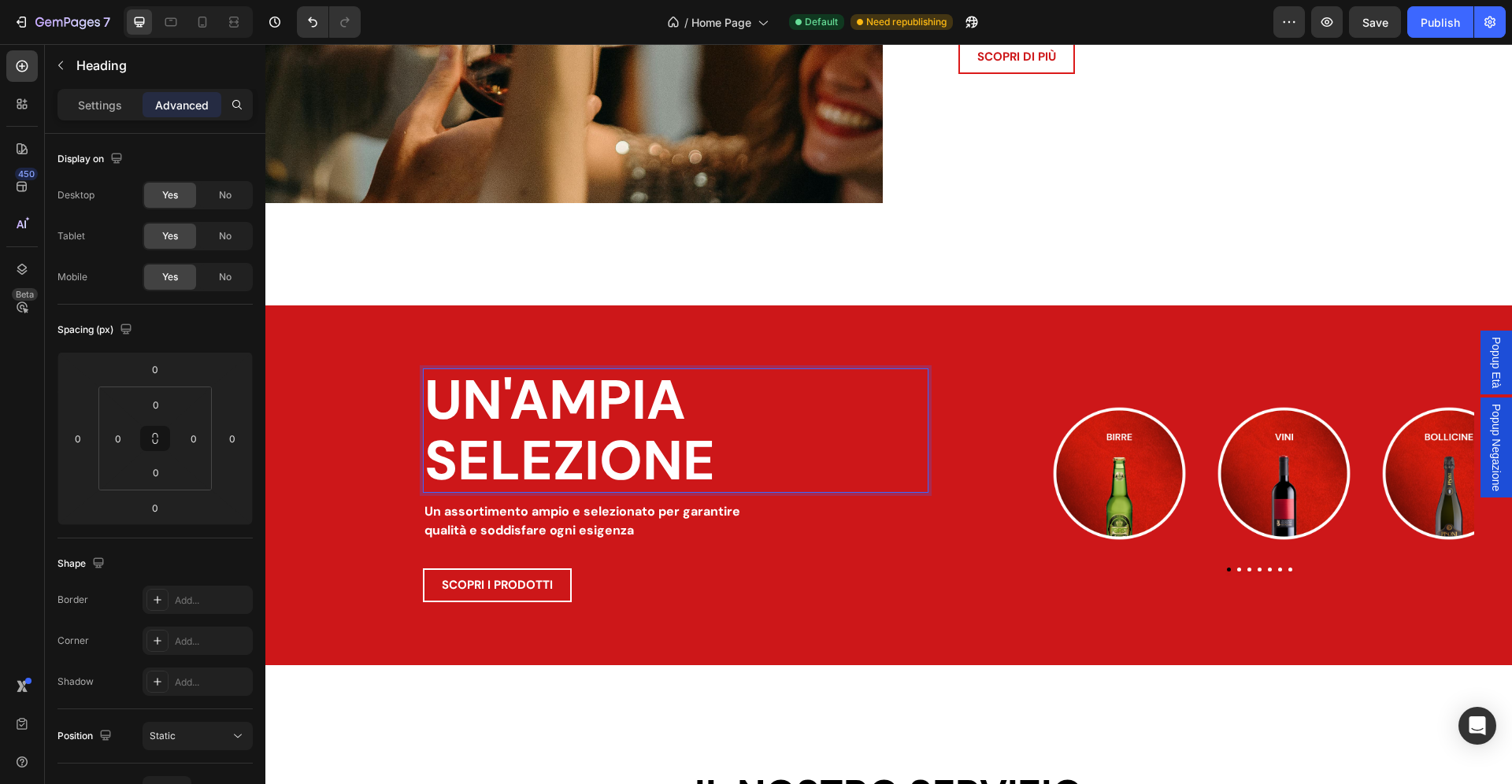
click at [431, 466] on p "UN'AMPIA SELEZIONE" at bounding box center [676, 431] width 502 height 122
click at [992, 480] on div "UN'AMPIA SELEZIONE Heading 0 Un assortimento ampio e selezionato per garantire …" at bounding box center [888, 486] width 1246 height 234
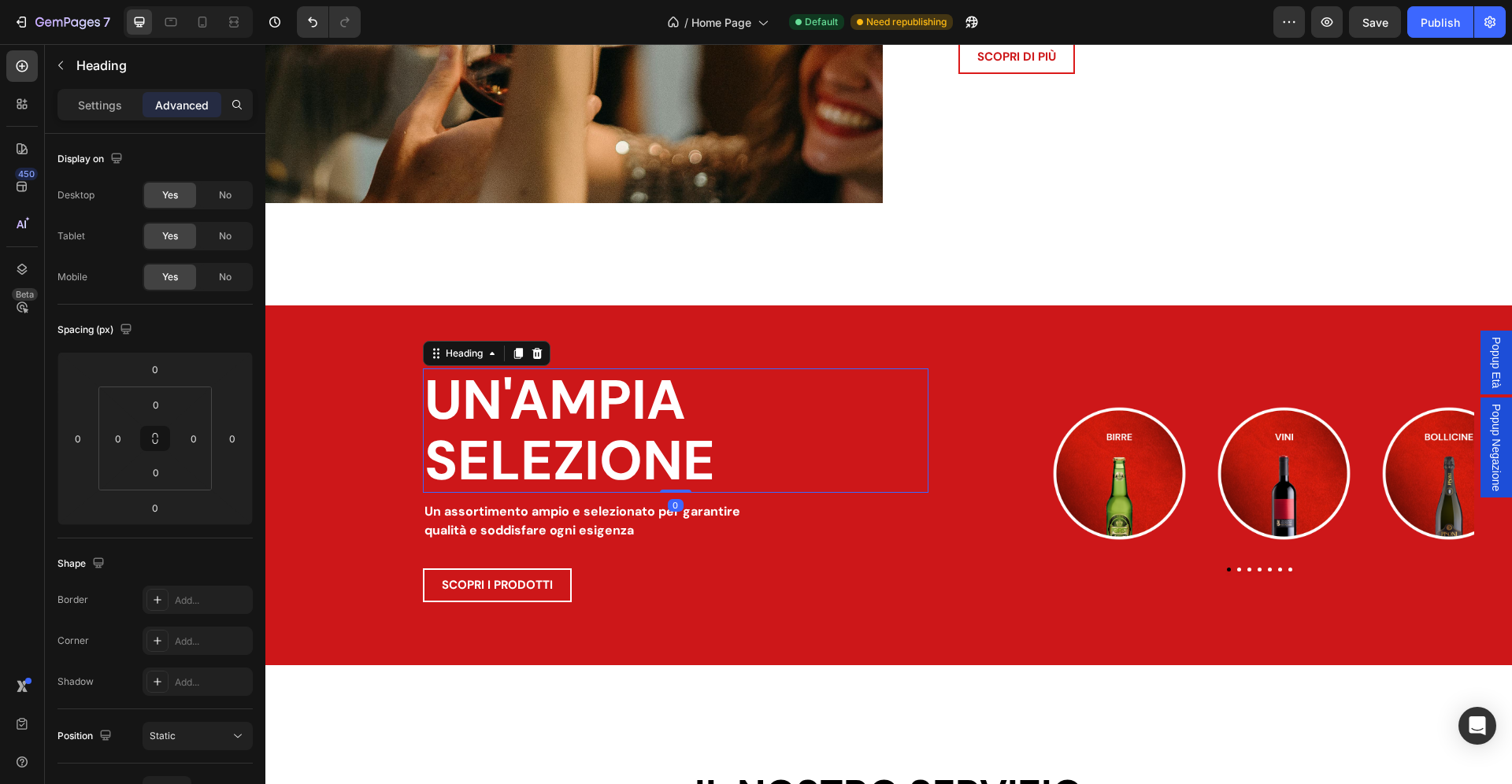
click at [881, 429] on p "UN'AMPIA SELEZIONE" at bounding box center [676, 431] width 502 height 122
click at [480, 357] on div "Heading" at bounding box center [463, 353] width 43 height 14
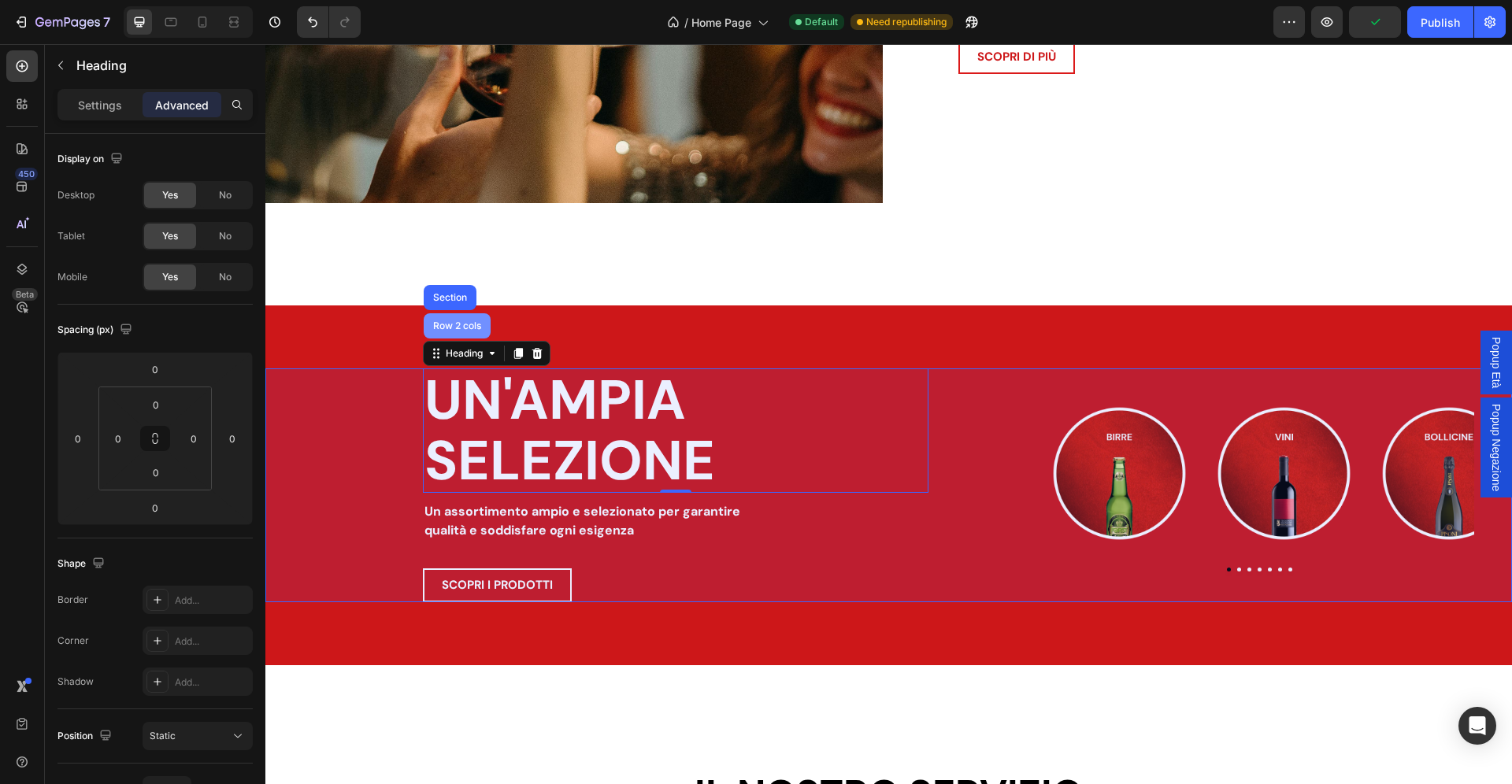
click at [456, 328] on div "Row 2 cols" at bounding box center [457, 326] width 54 height 10
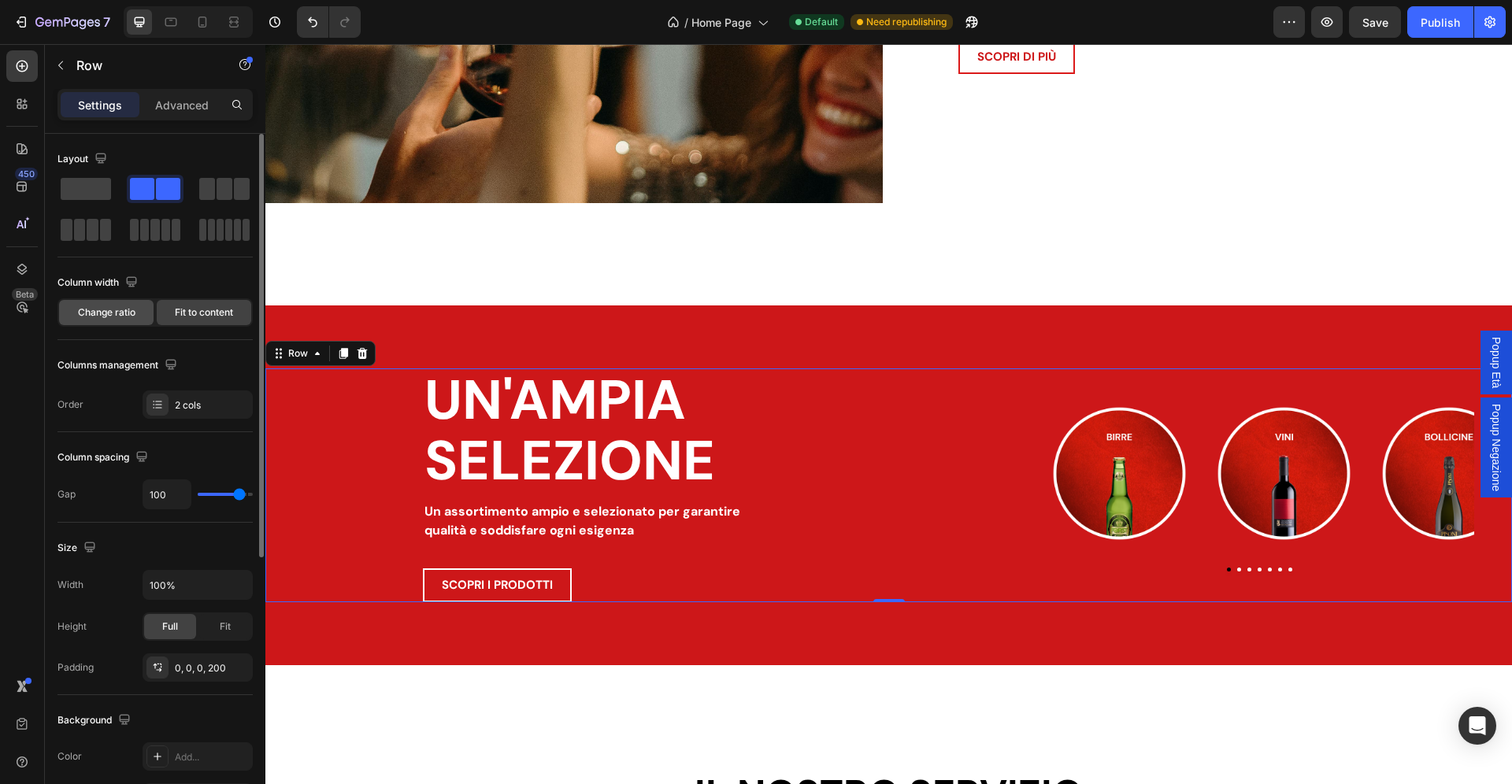
click at [136, 322] on div "Change ratio" at bounding box center [106, 313] width 95 height 25
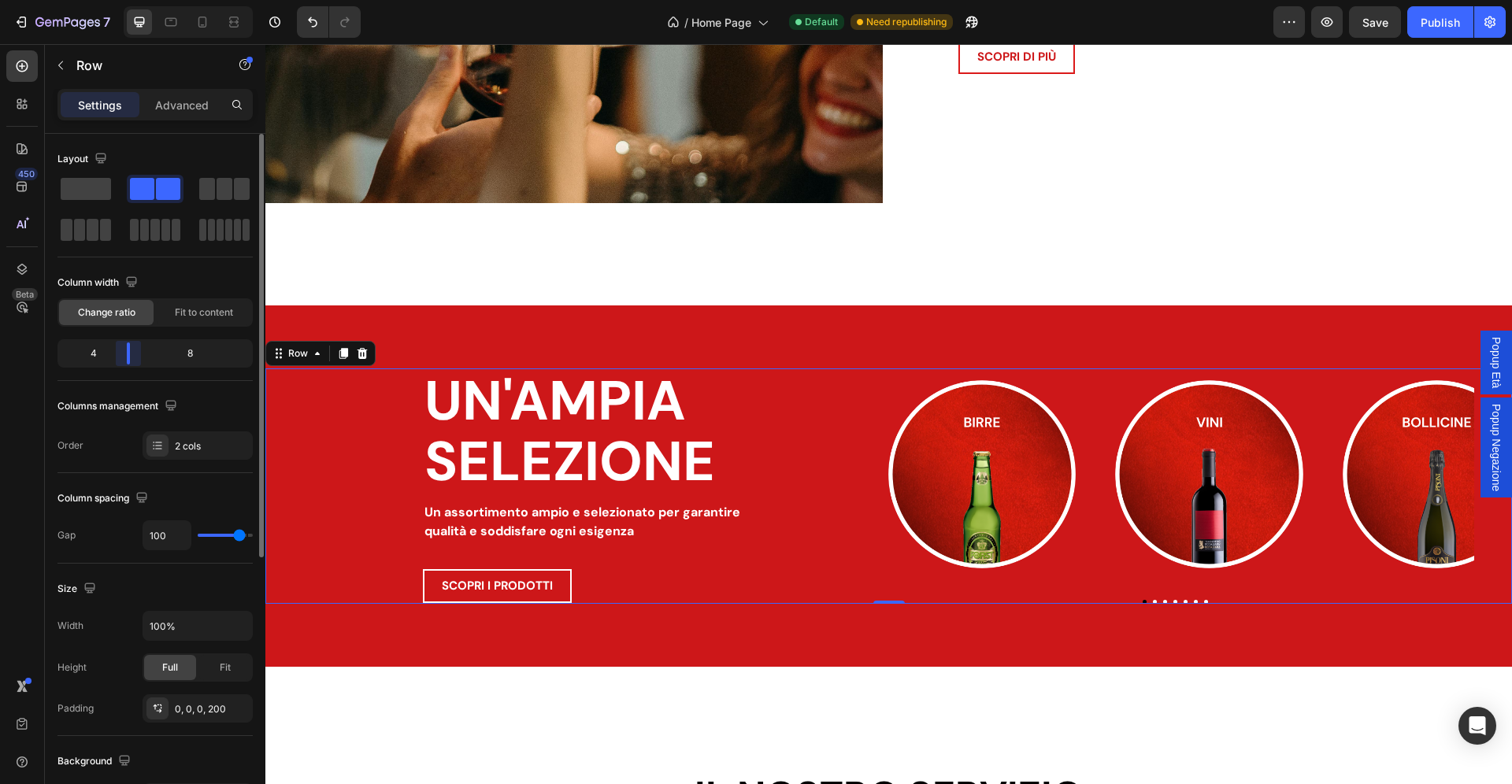
drag, startPoint x: 155, startPoint y: 352, endPoint x: 129, endPoint y: 358, distance: 26.7
click at [129, 358] on div "Layout Column width Change ratio Fit to content 4 8 Columns management Order 2 …" at bounding box center [154, 482] width 220 height 695
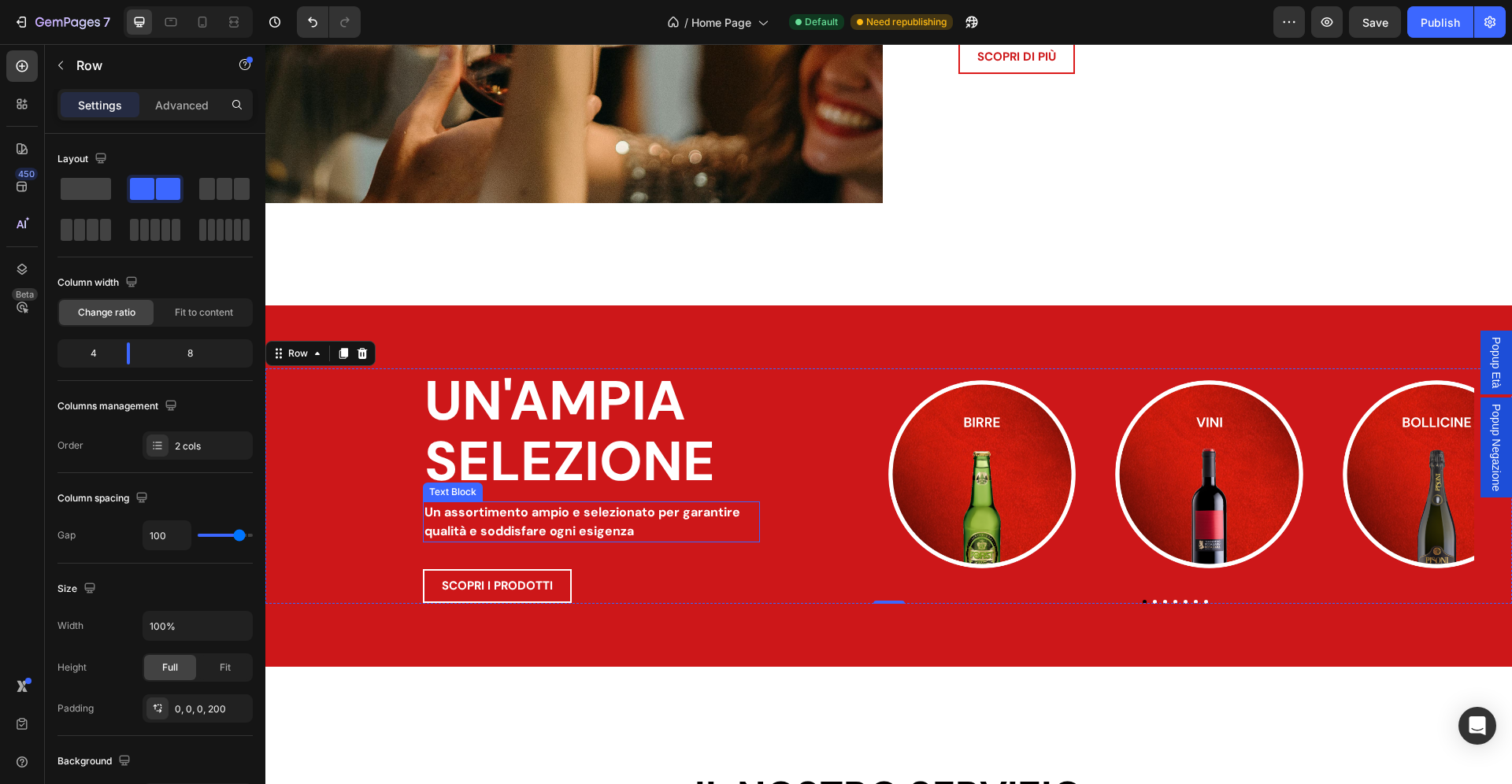
click at [553, 537] on p "qualità e soddisfare ogni esigenza" at bounding box center [592, 532] width 334 height 19
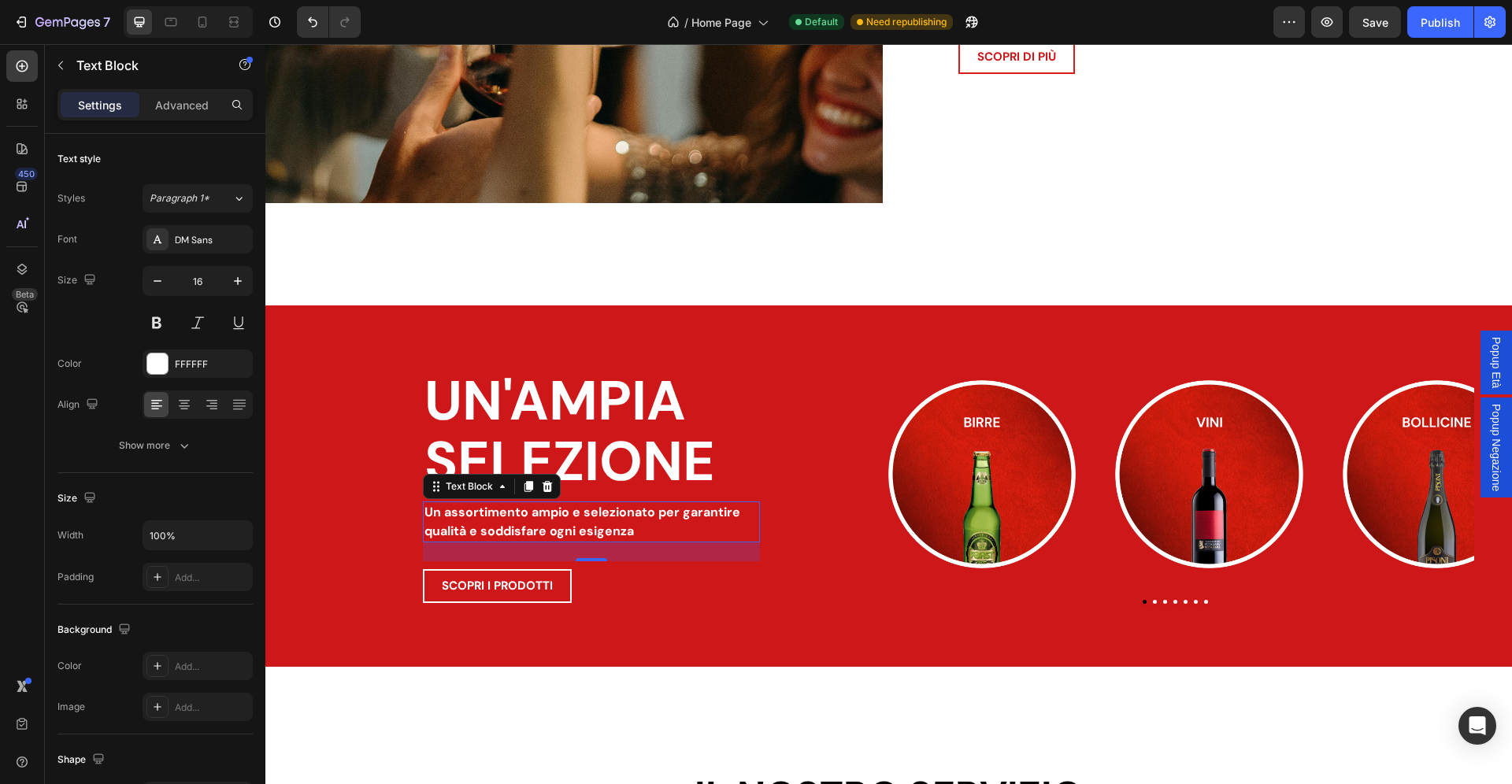
click at [602, 518] on p "Un assortimento ampio e selezionato per garantire" at bounding box center [592, 513] width 334 height 19
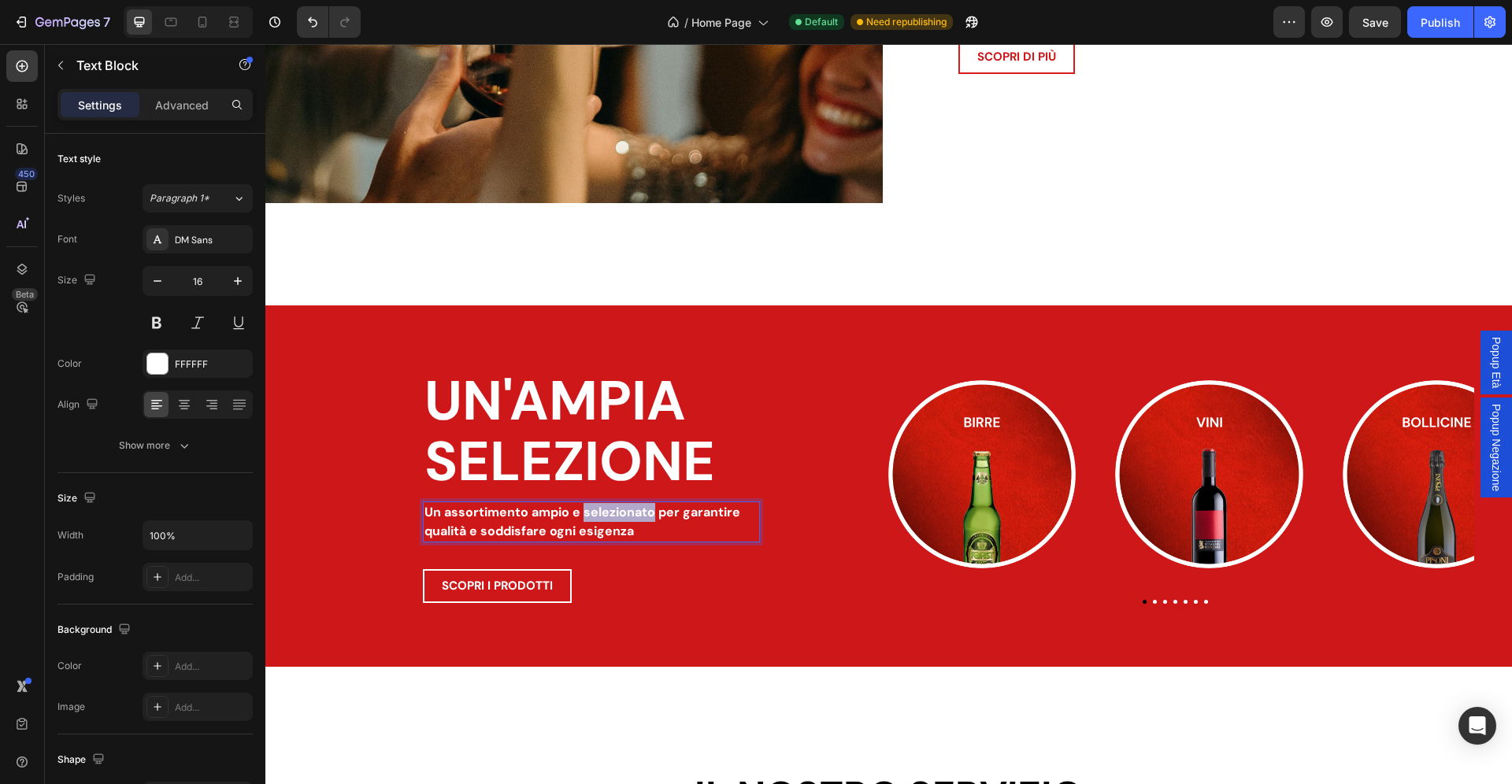
click at [602, 518] on p "Un assortimento ampio e selezionato per garantire" at bounding box center [592, 513] width 334 height 19
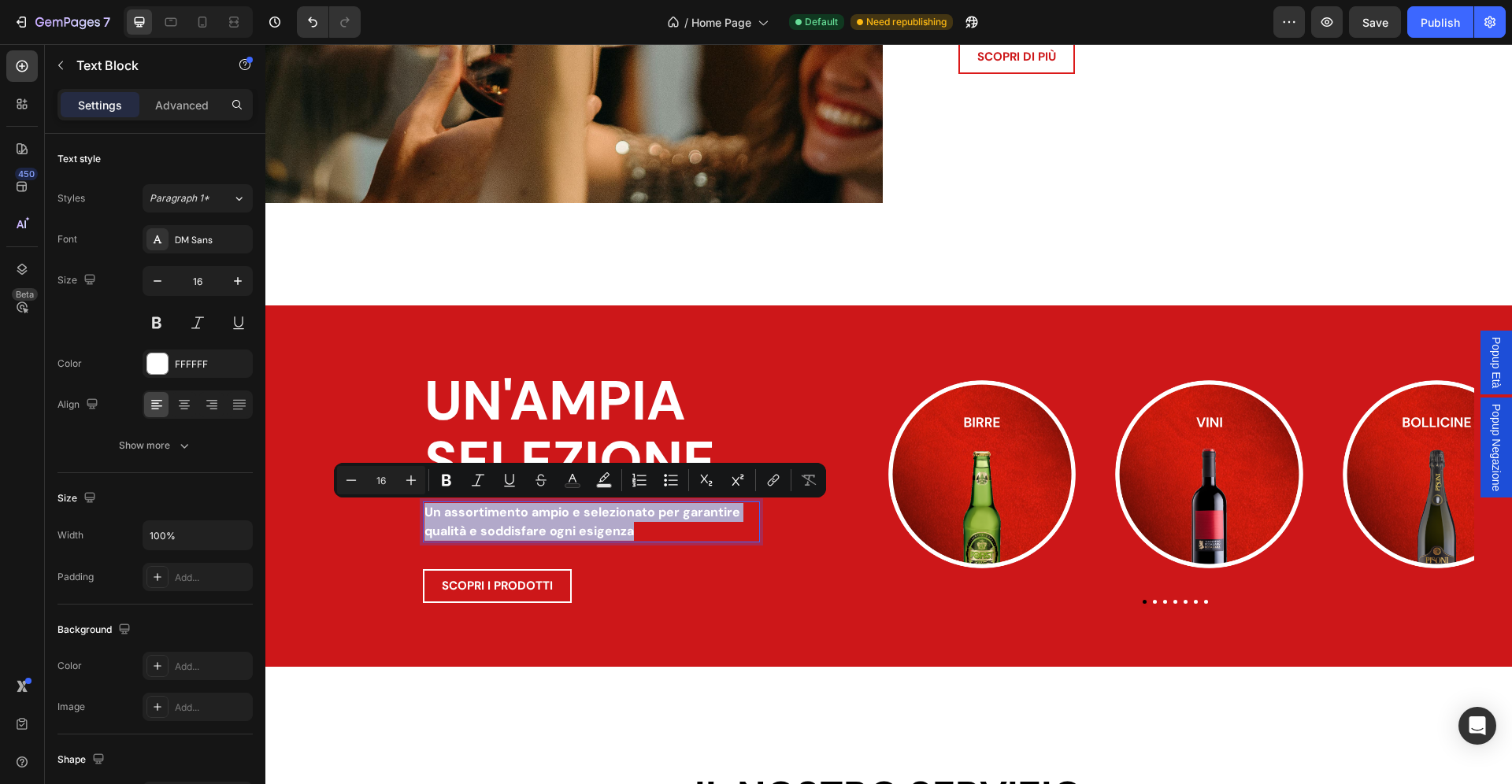
drag, startPoint x: 655, startPoint y: 536, endPoint x: 416, endPoint y: 516, distance: 239.8
click at [423, 516] on div "Un assortimento ampio e selezionato per garantire qualità e soddisfare ogni esi…" at bounding box center [591, 521] width 337 height 41
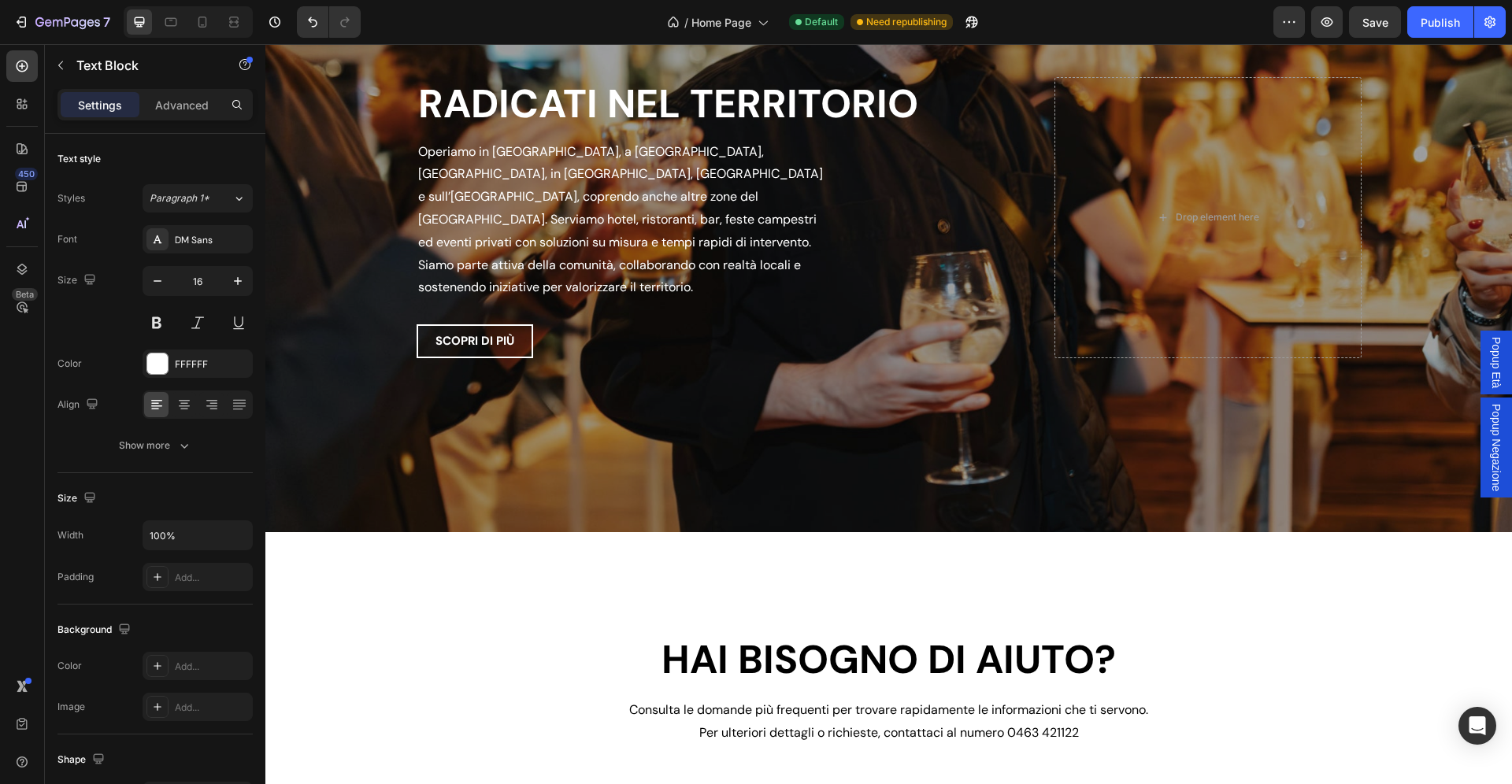
scroll to position [3113, 0]
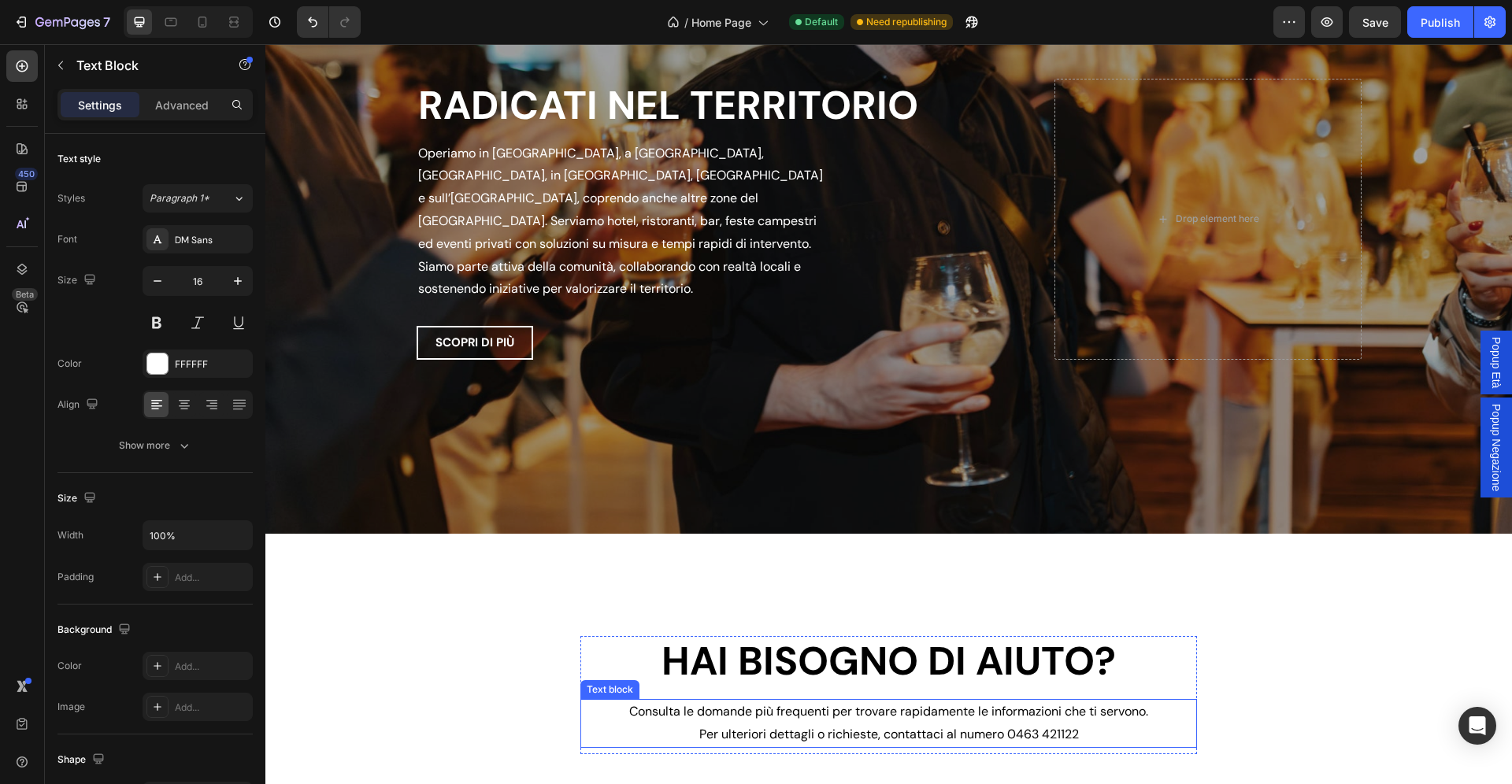
click at [927, 714] on span "Consulta le domande più frequenti per trovare rapidamente le informazioni che t…" at bounding box center [888, 711] width 518 height 16
click at [687, 686] on icon at bounding box center [685, 685] width 9 height 11
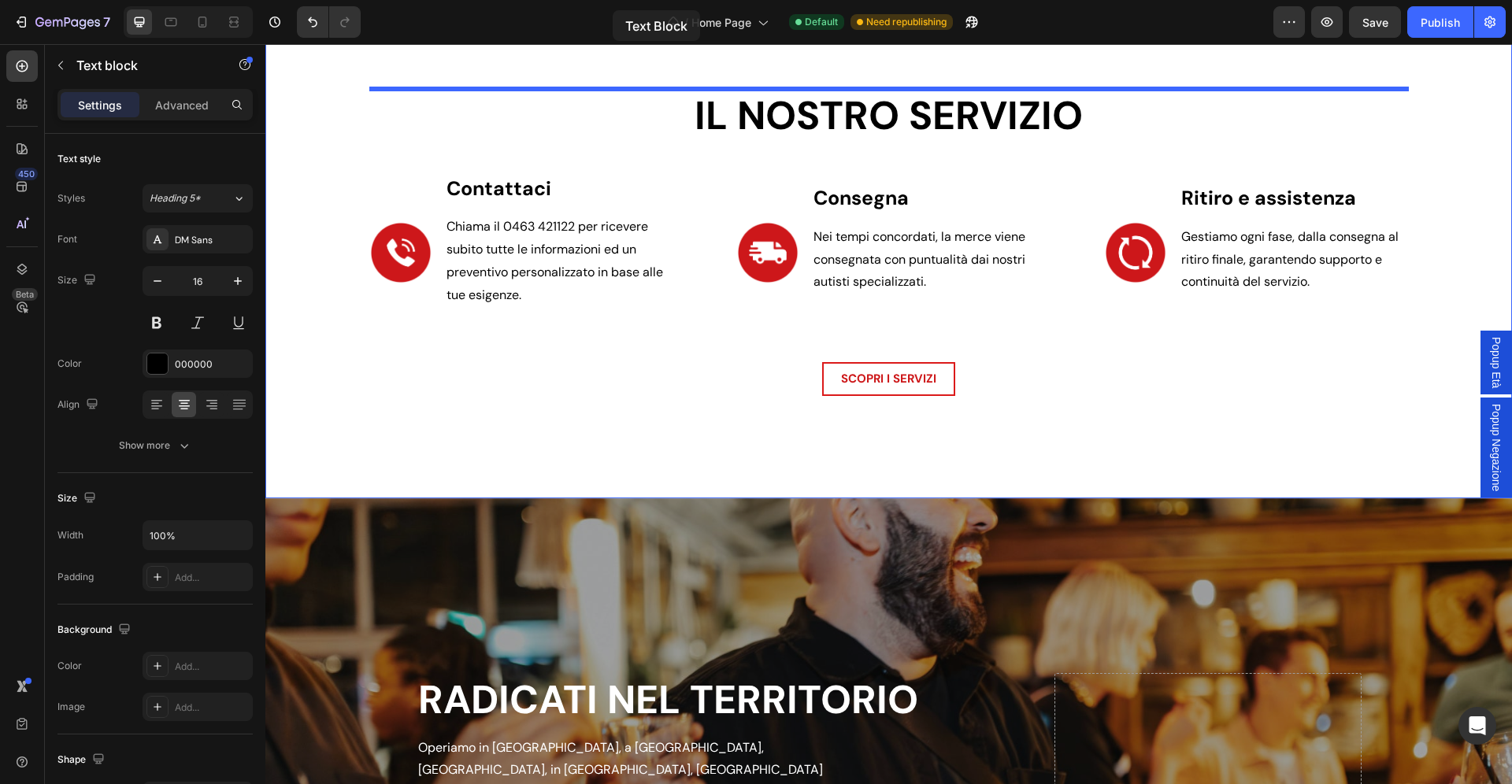
scroll to position [2414, 0]
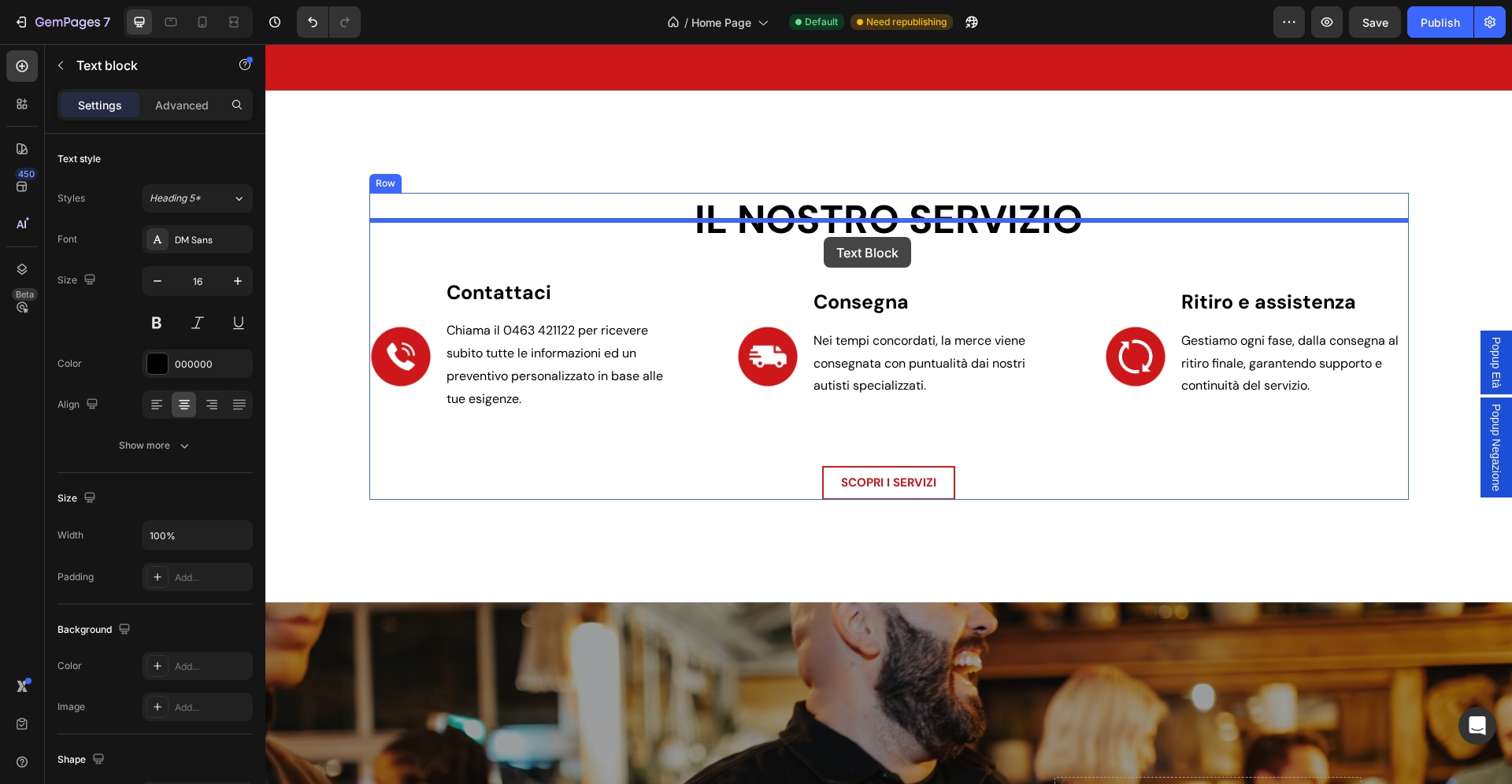
drag, startPoint x: 616, startPoint y: 412, endPoint x: 824, endPoint y: 237, distance: 271.8
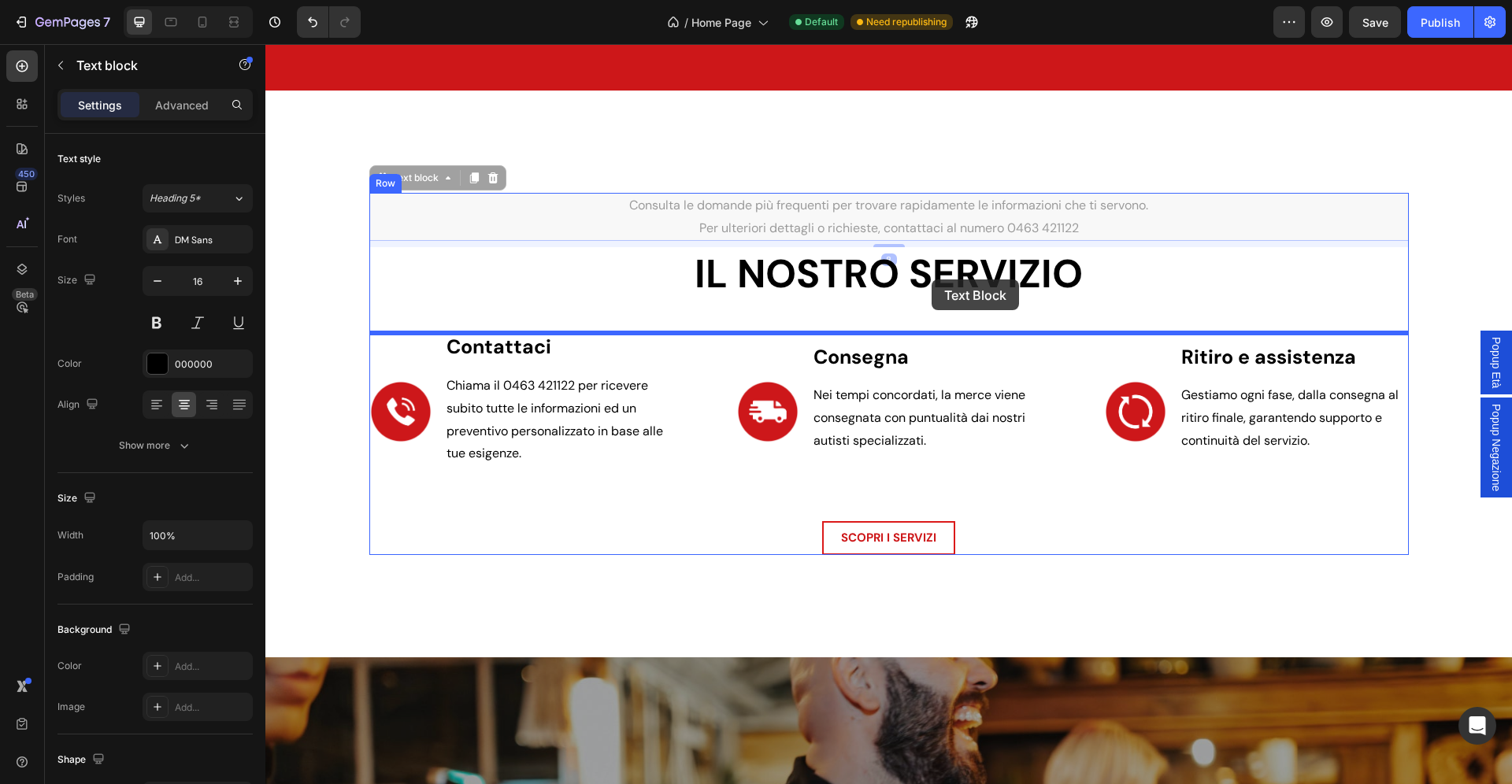
drag, startPoint x: 415, startPoint y: 181, endPoint x: 932, endPoint y: 279, distance: 526.2
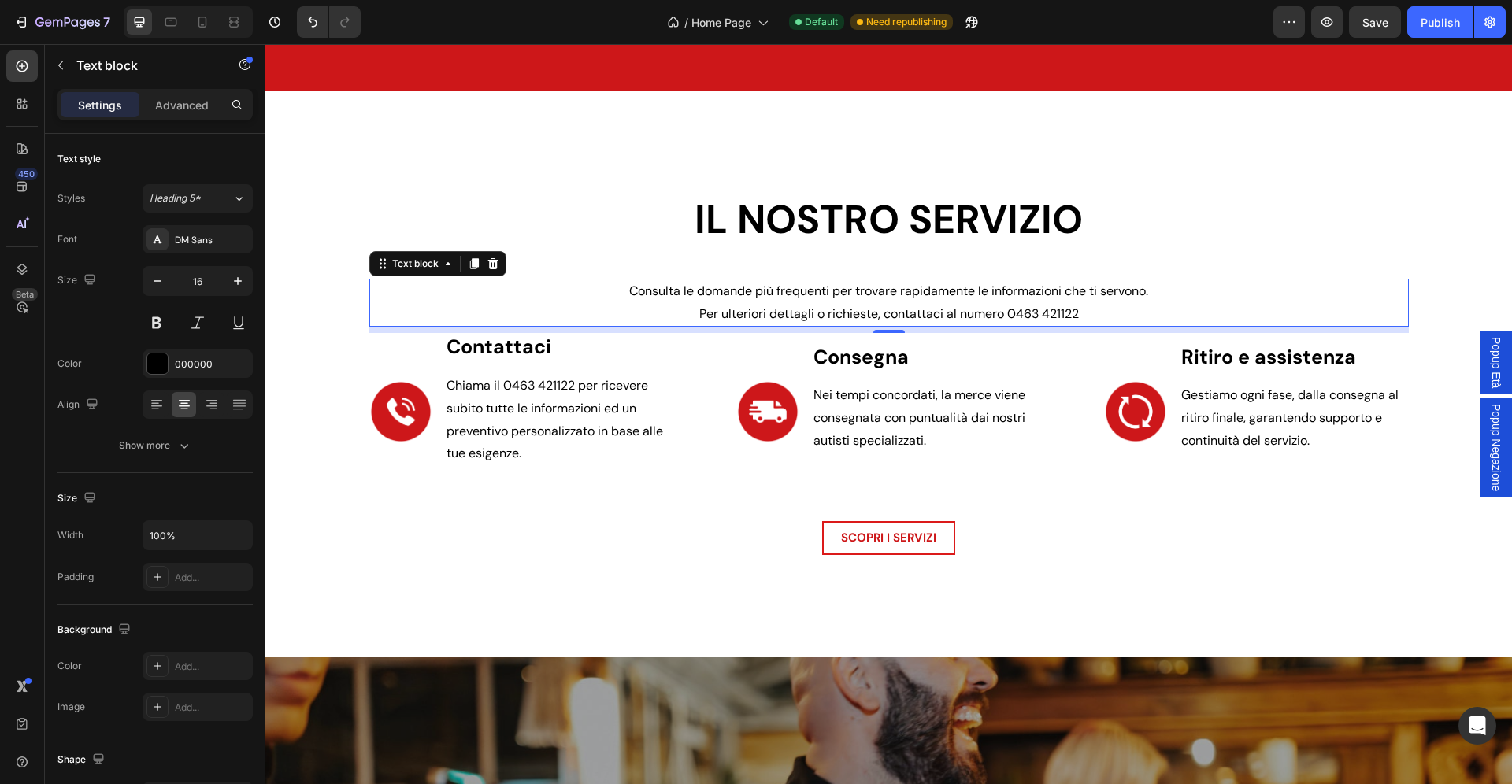
click at [854, 301] on p "Consulta le domande più frequenti per trovare rapidamente le informazioni che t…" at bounding box center [888, 292] width 1036 height 23
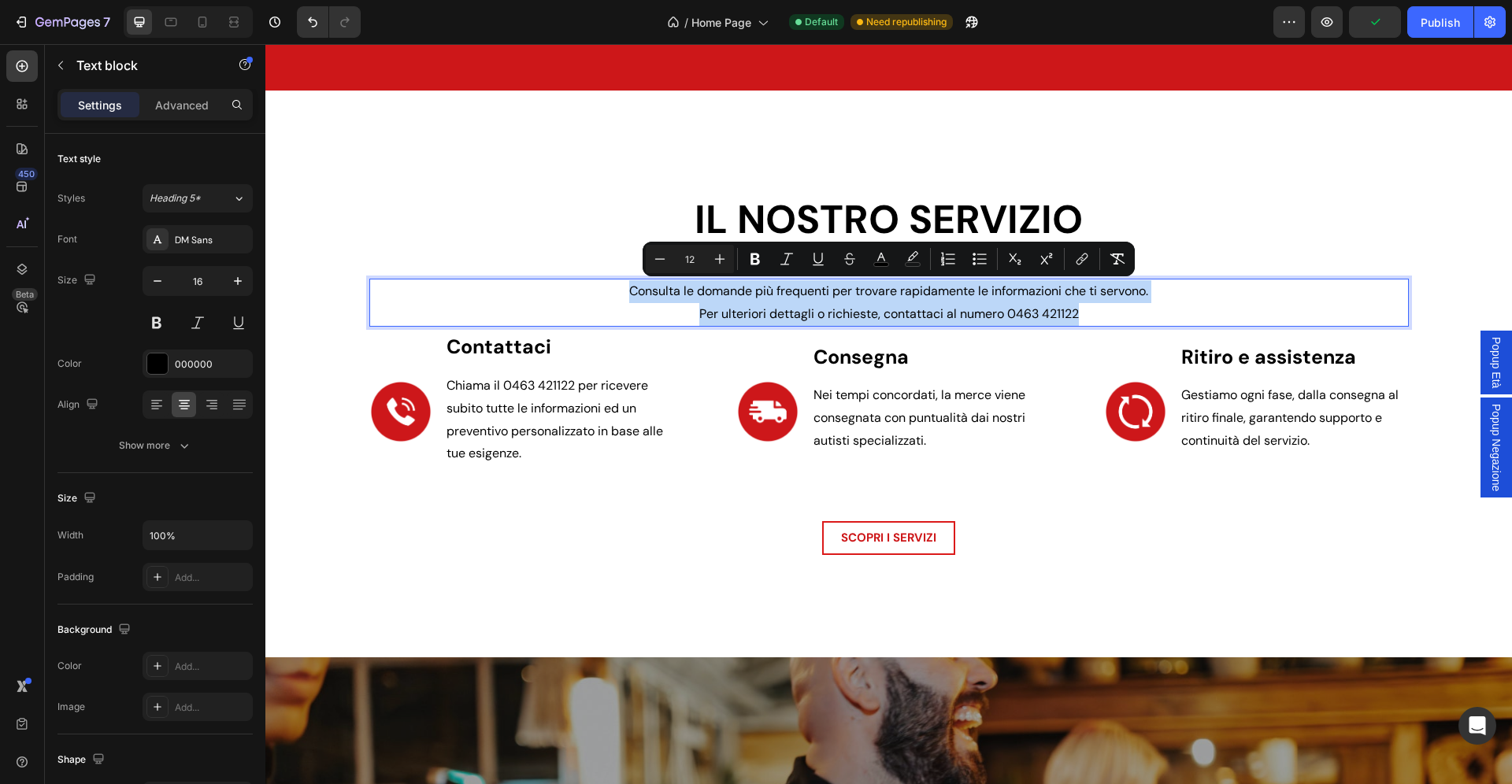
drag, startPoint x: 1092, startPoint y: 311, endPoint x: 582, endPoint y: 301, distance: 510.1
click at [582, 301] on div "Consulta le domande più frequenti per trovare rapidamente le informazioni che t…" at bounding box center [888, 303] width 1039 height 49
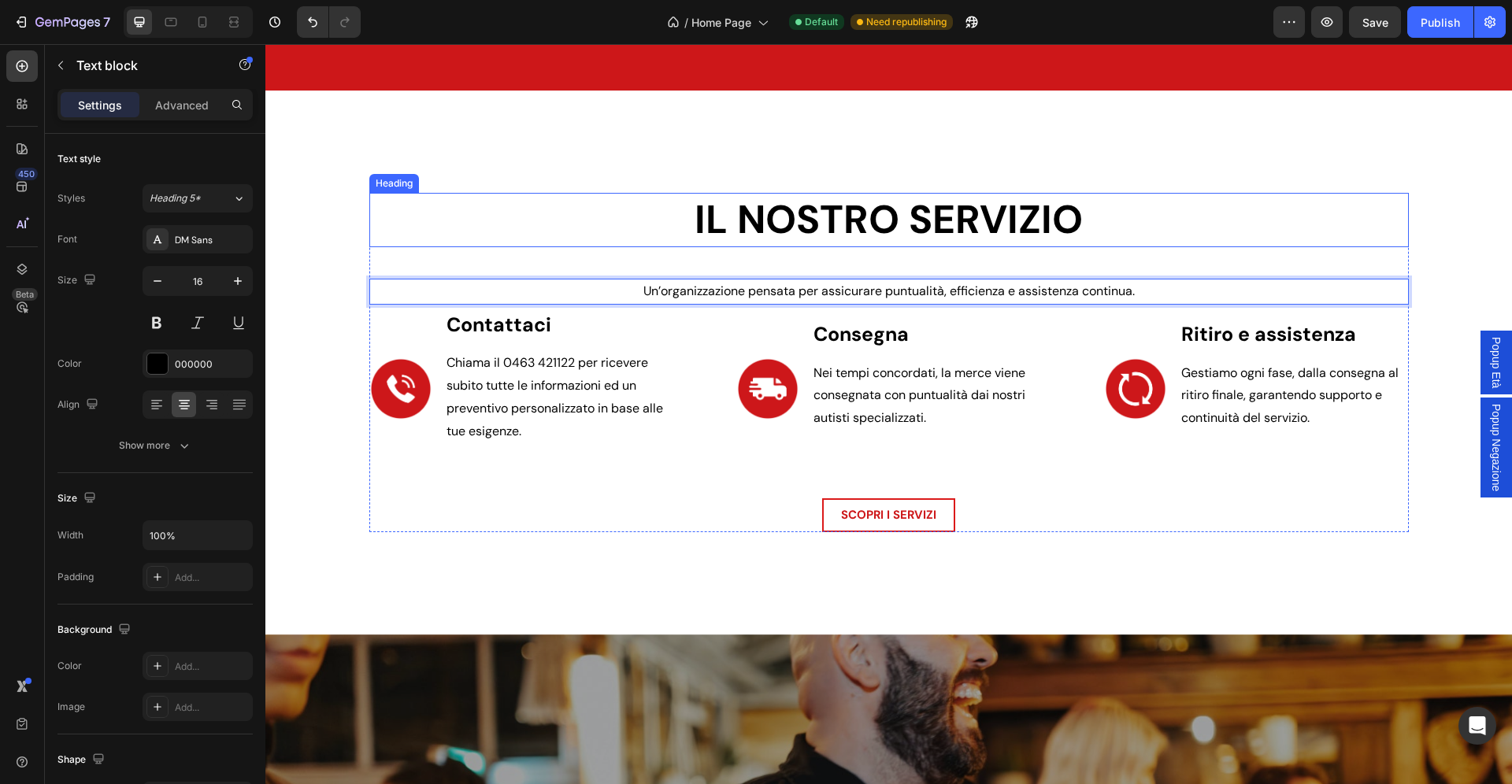
click at [816, 223] on h2 "IL NOSTRO SERVIZIO" at bounding box center [888, 220] width 1039 height 54
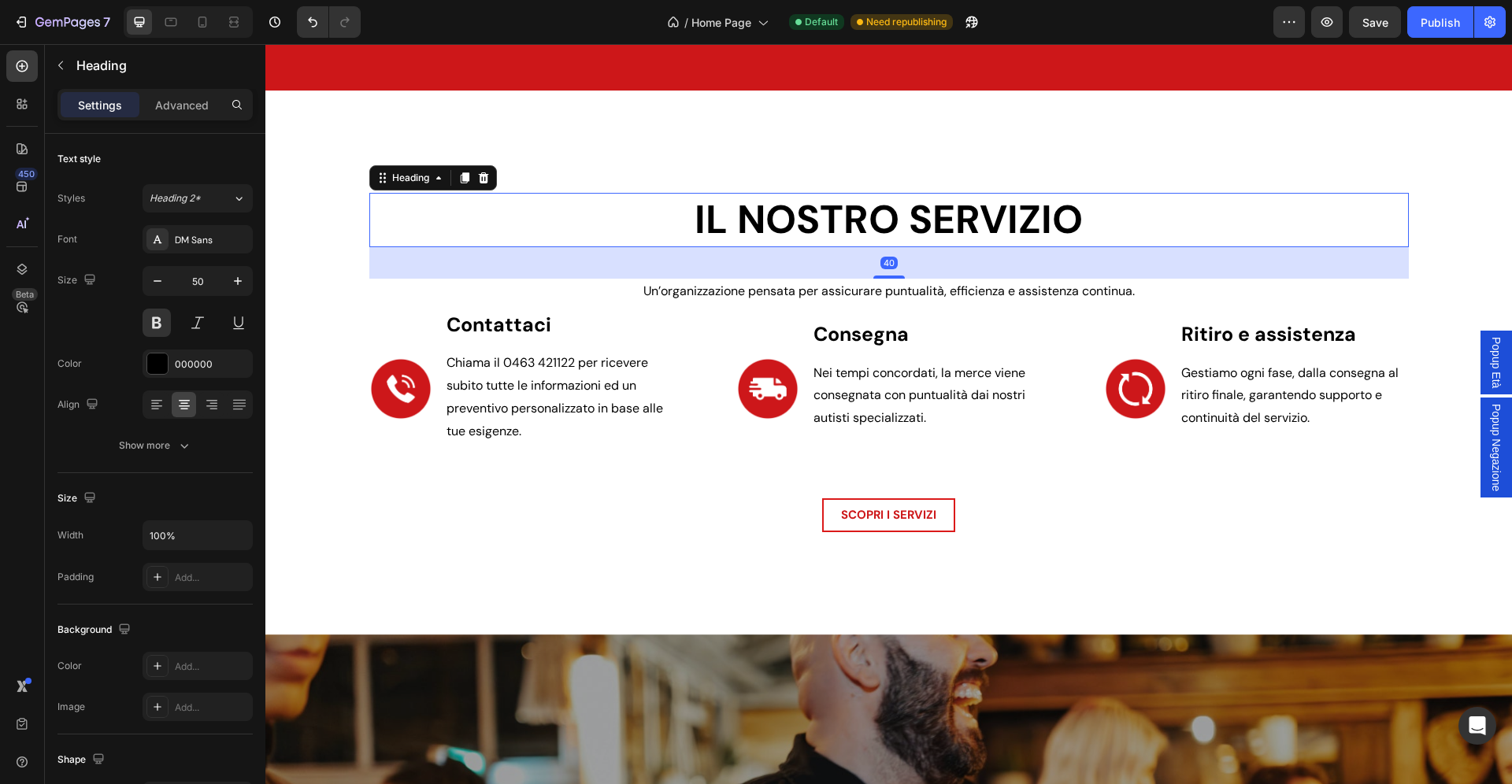
drag, startPoint x: 896, startPoint y: 276, endPoint x: 896, endPoint y: 155, distance: 121.0
click at [896, 159] on div "IL NOSTRO SERVIZIO Heading 40 Un’organizzazione pensata per assicurare puntuali…" at bounding box center [888, 362] width 1246 height 544
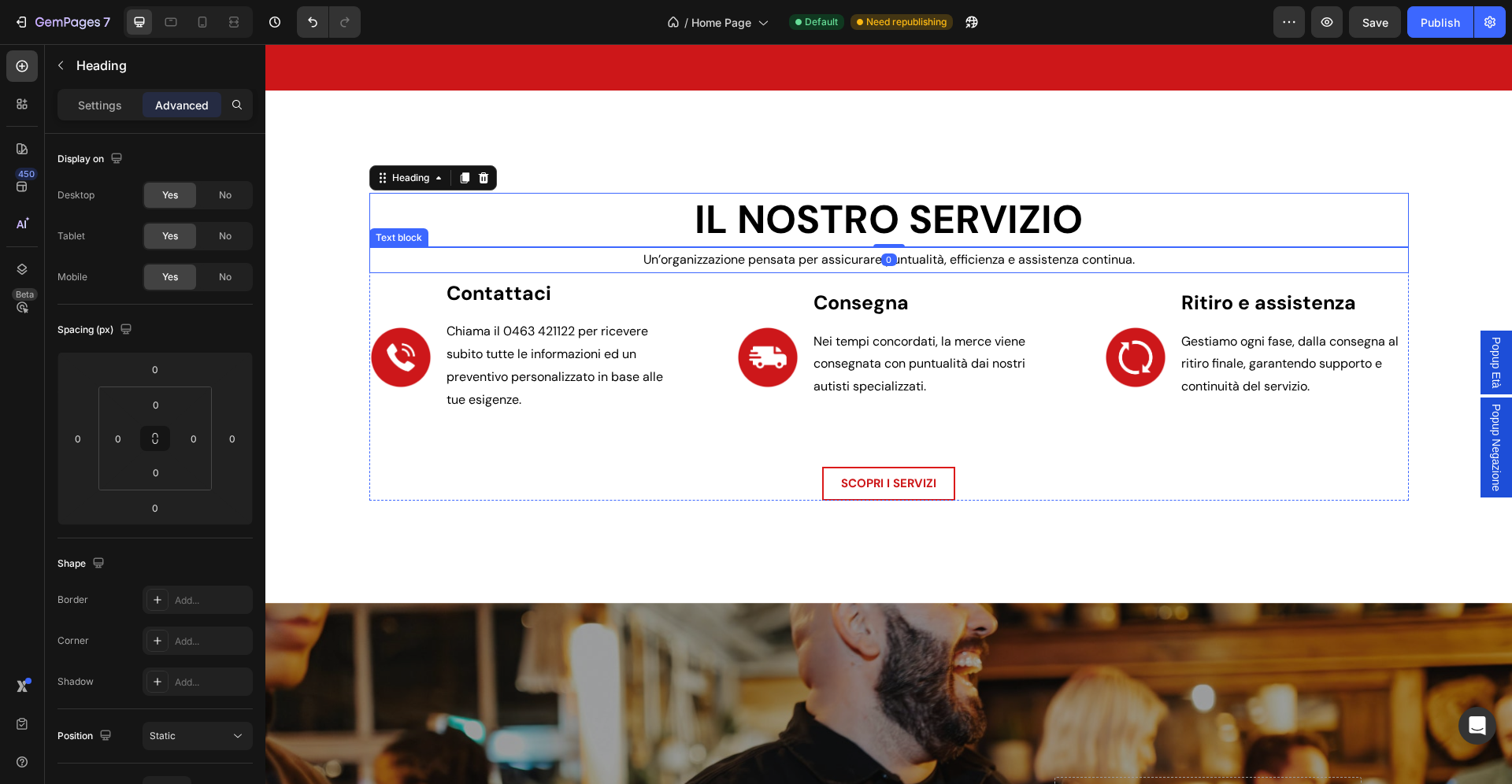
click at [1172, 255] on p "Un’organizzazione pensata per assicurare puntualità, efficienza e assistenza co…" at bounding box center [888, 261] width 1036 height 23
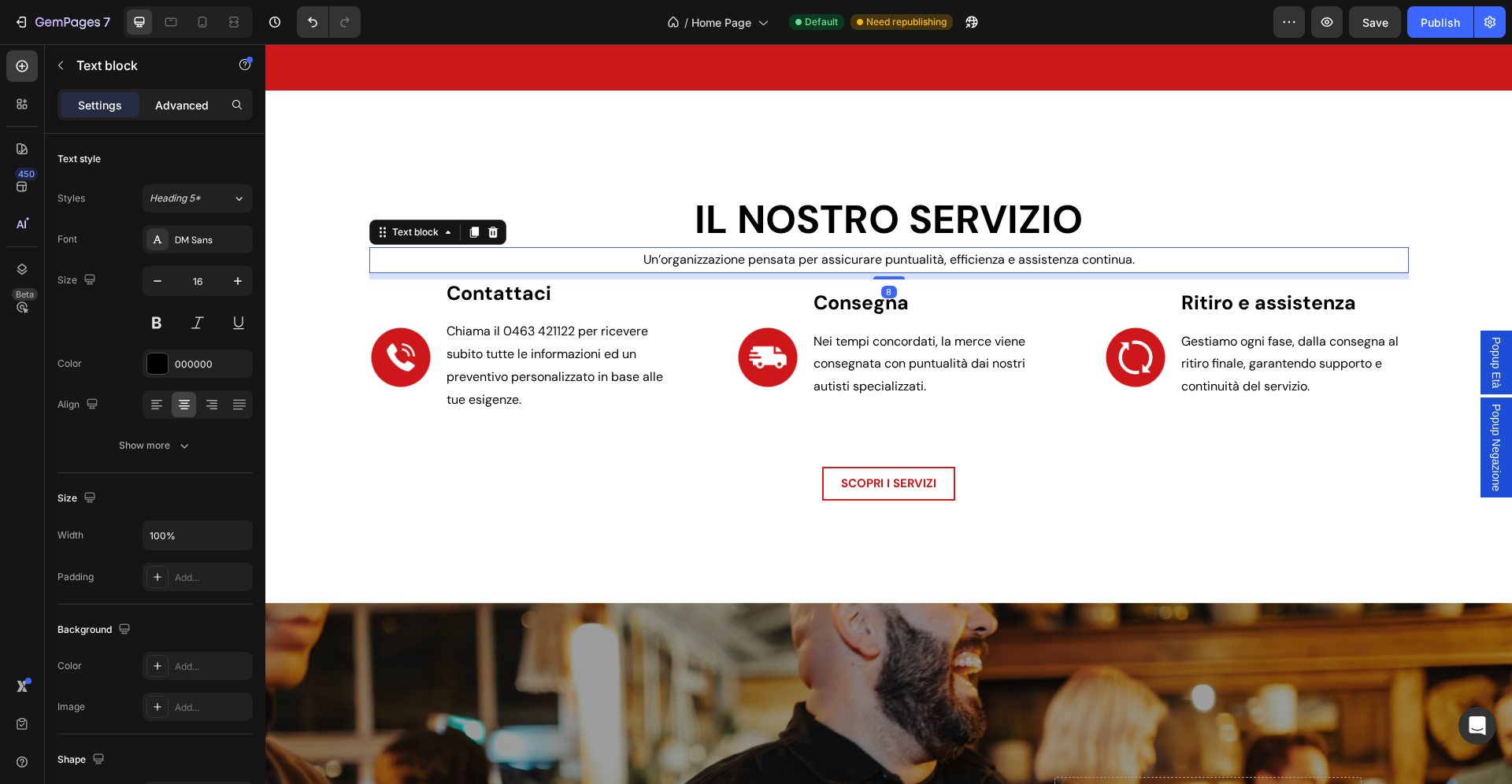
click at [187, 104] on p "Advanced" at bounding box center [182, 104] width 53 height 16
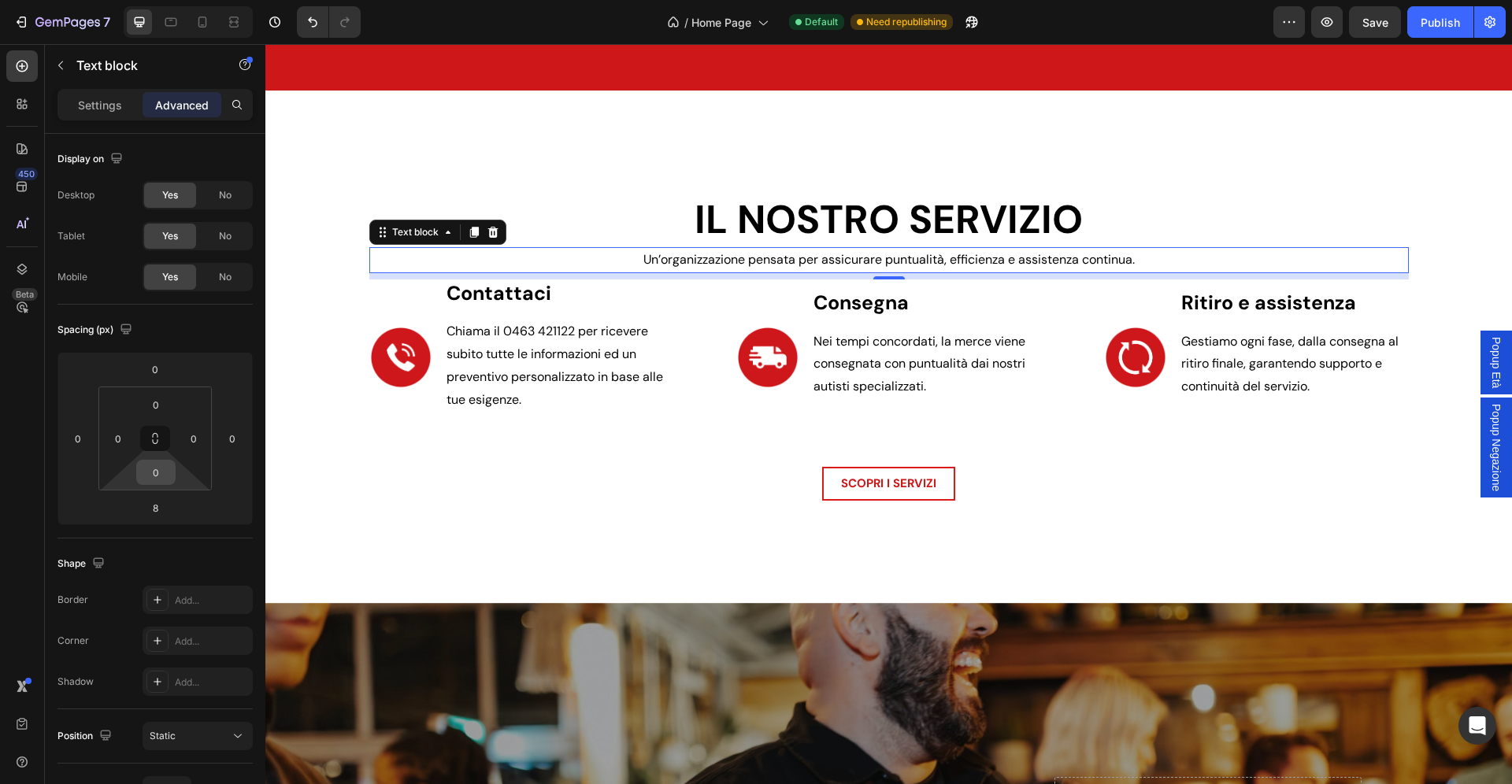
click at [162, 473] on input "0" at bounding box center [155, 472] width 32 height 23
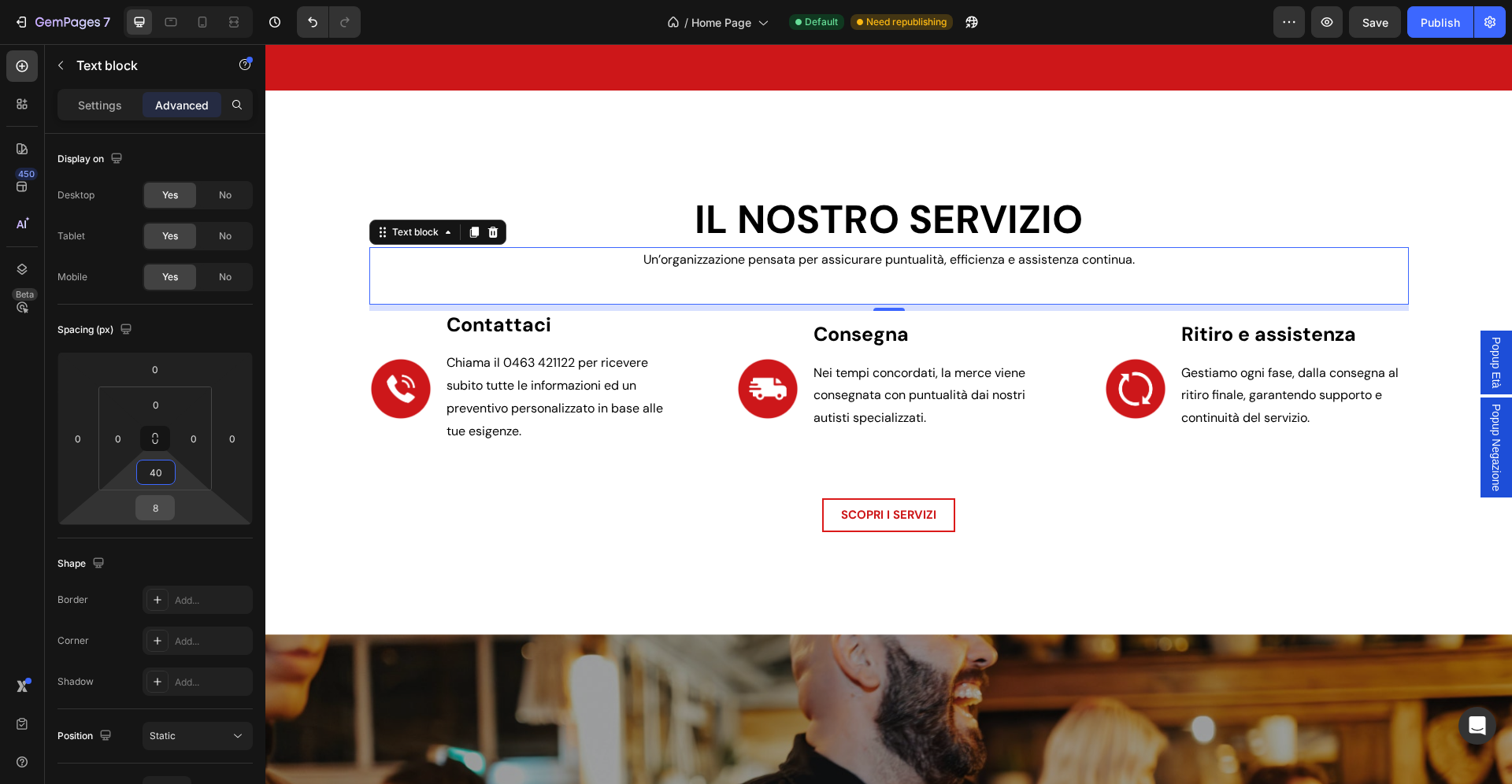
type input "40"
click at [164, 510] on input "8" at bounding box center [154, 508] width 32 height 23
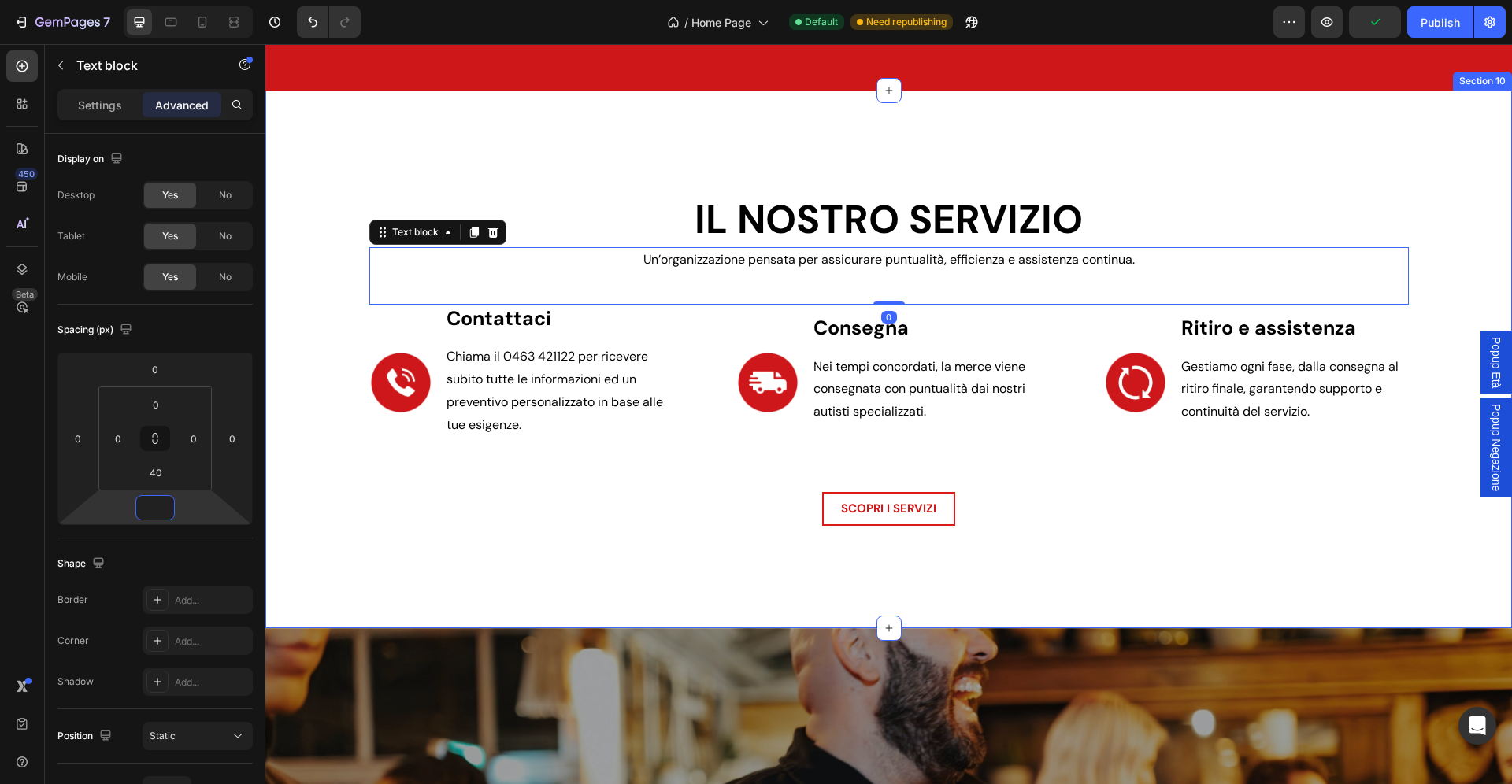
click at [555, 140] on div "IL NOSTRO SERVIZIO Heading Un’organizzazione pensata per assicurare puntualità,…" at bounding box center [888, 359] width 1246 height 538
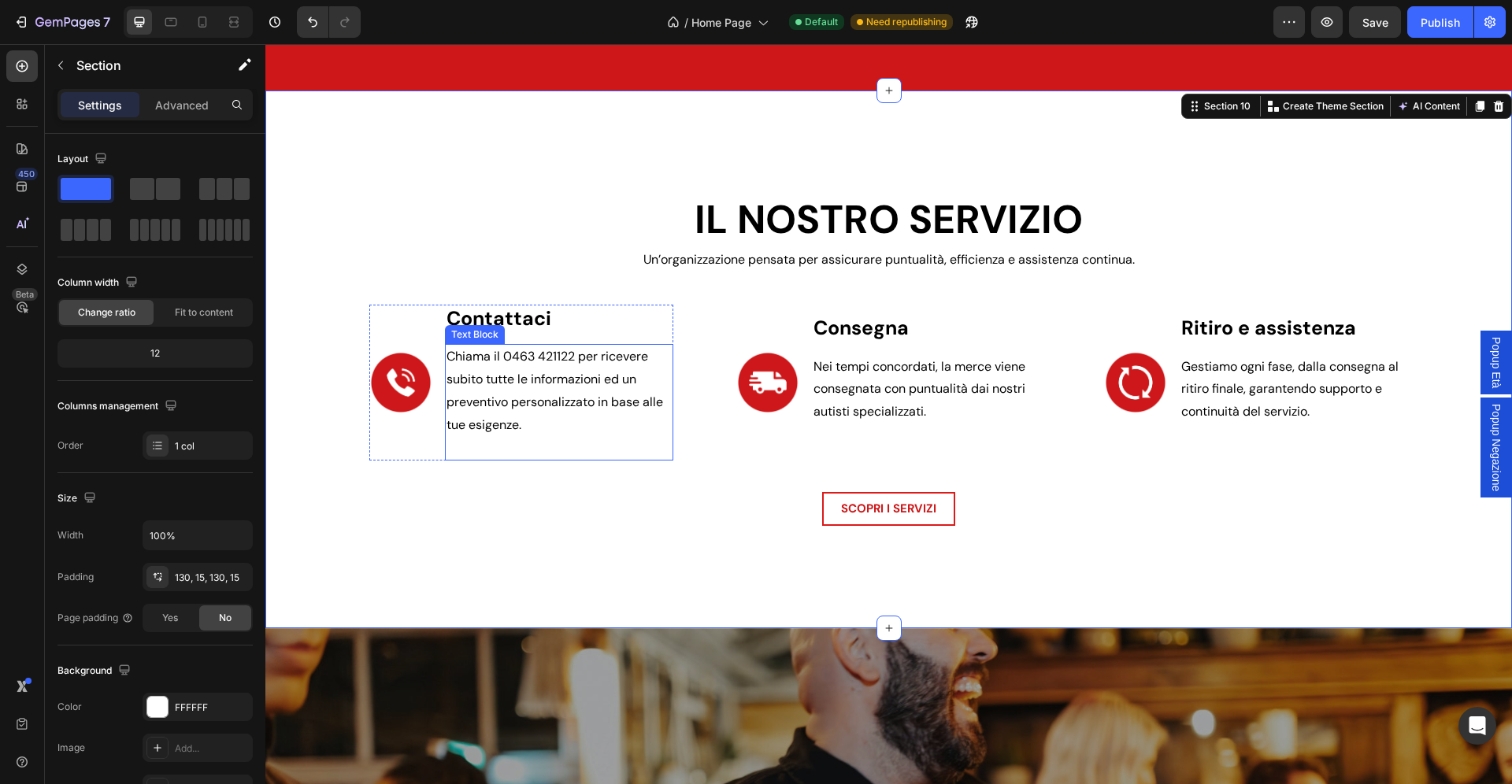
click at [554, 387] on span "Chiama il 0463 421122 per ricevere subito tutte le informazioni ed un preventiv…" at bounding box center [554, 389] width 216 height 84
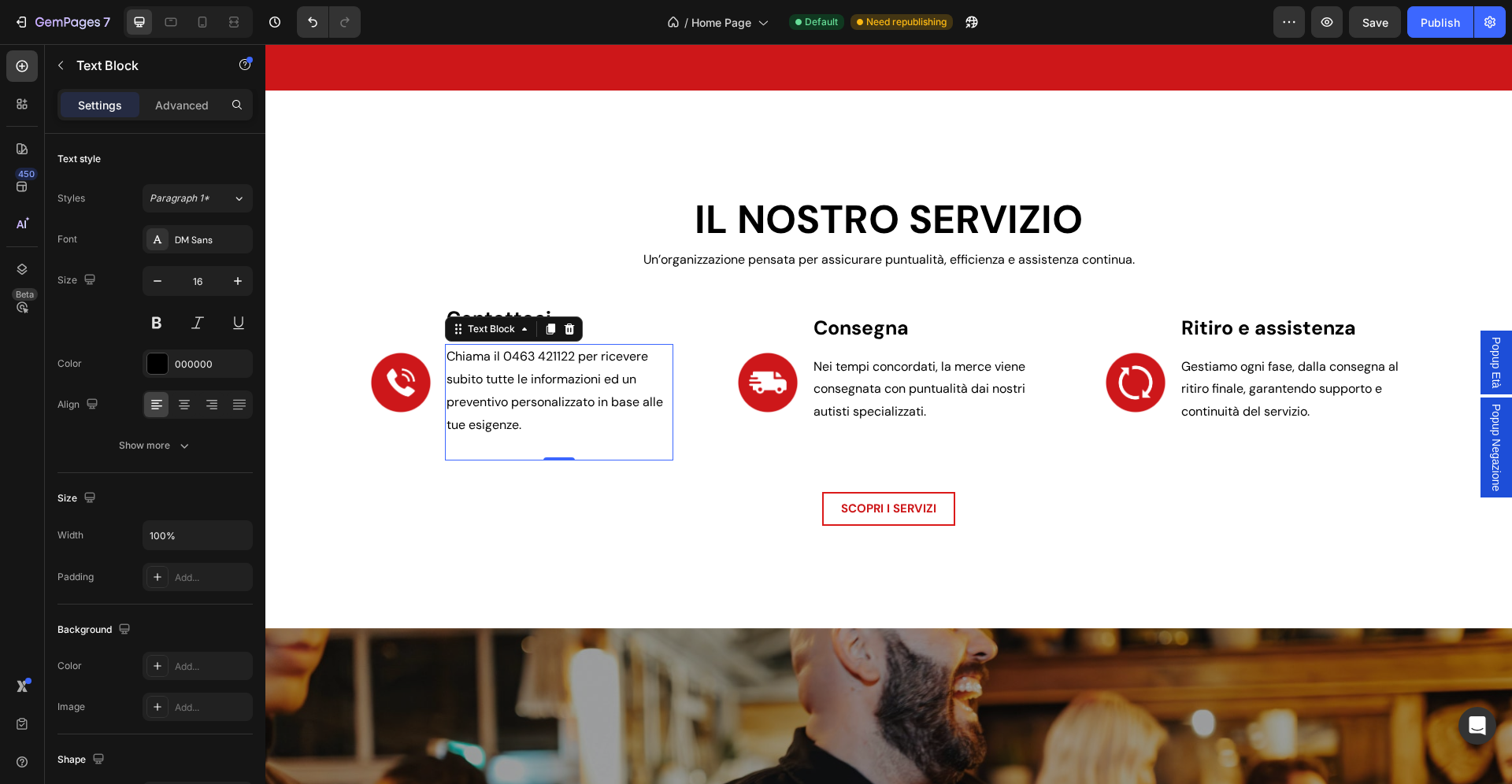
click at [554, 387] on span "Chiama il 0463 421122 per ricevere subito tutte le informazioni ed un preventiv…" at bounding box center [554, 389] width 216 height 84
click at [872, 378] on p "Nei tempi concordati, la merce viene consegnata con puntualità dai nostri autis…" at bounding box center [926, 390] width 226 height 68
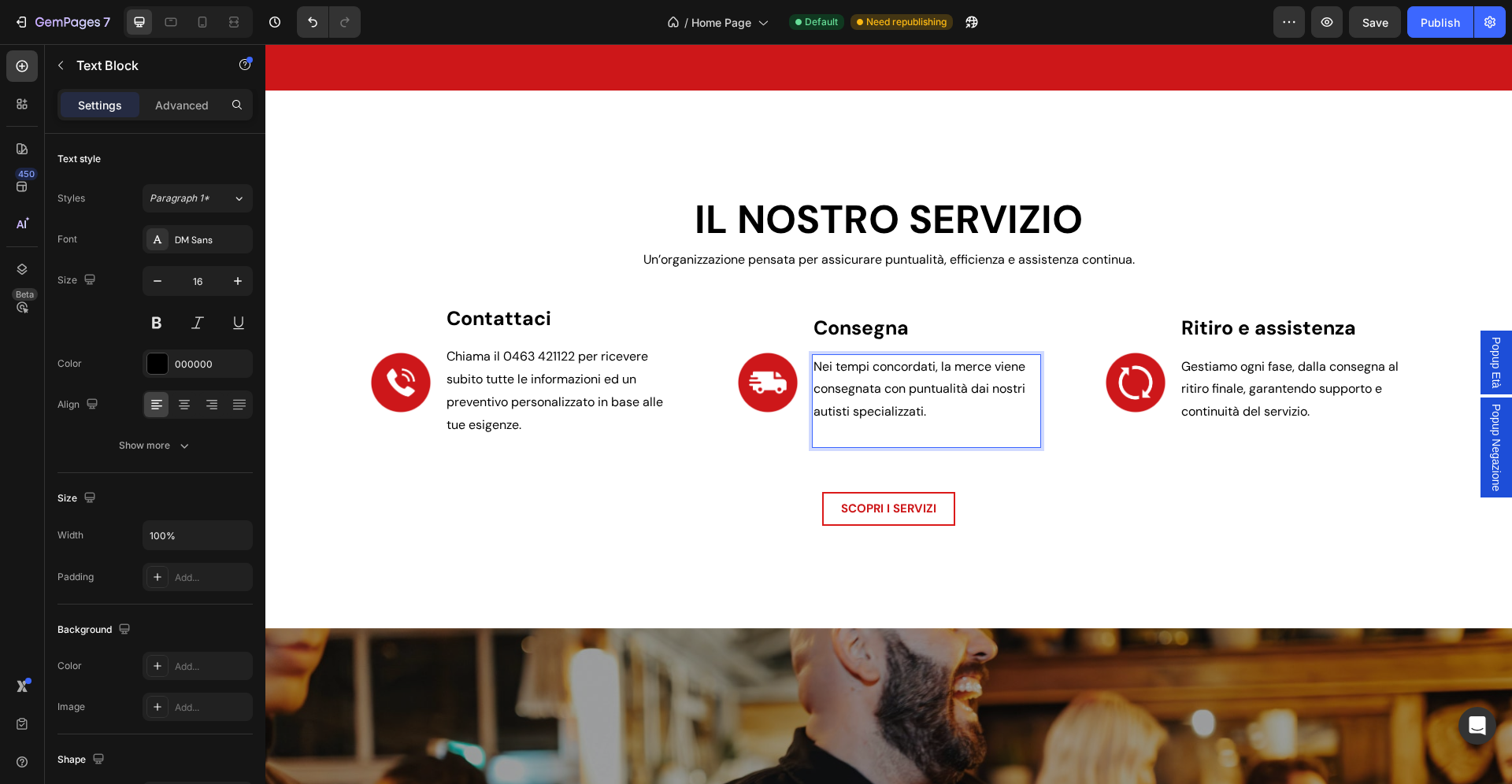
click at [872, 378] on p "Nei tempi concordati, la merce viene consegnata con puntualità dai nostri autis…" at bounding box center [926, 390] width 226 height 68
click at [1256, 392] on span "Gestiamo ogni fase, dalla consegna al ritiro finale, garantendo supporto e cont…" at bounding box center [1289, 389] width 217 height 62
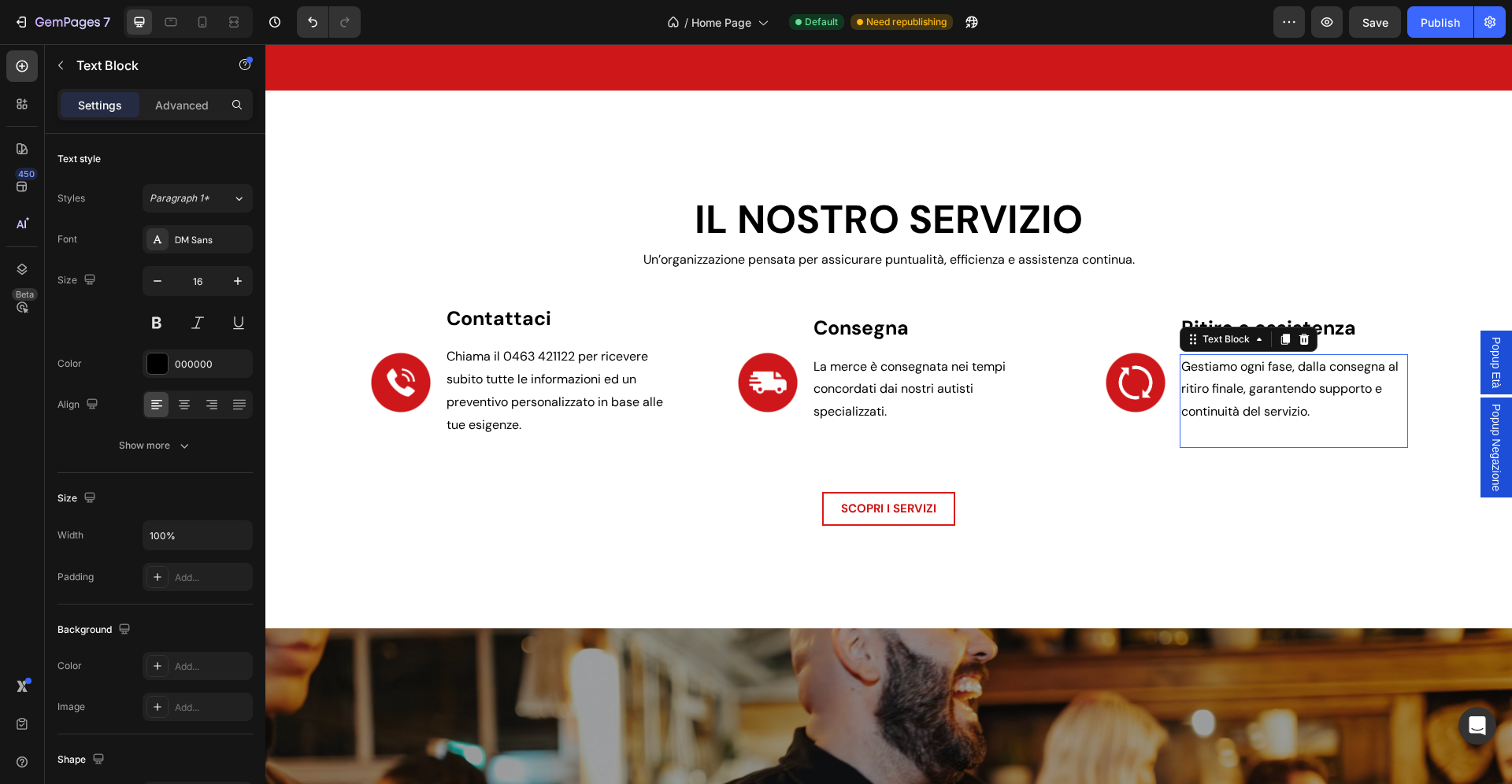
click at [1256, 392] on span "Gestiamo ogni fase, dalla consegna al ritiro finale, garantendo supporto e cont…" at bounding box center [1289, 389] width 217 height 62
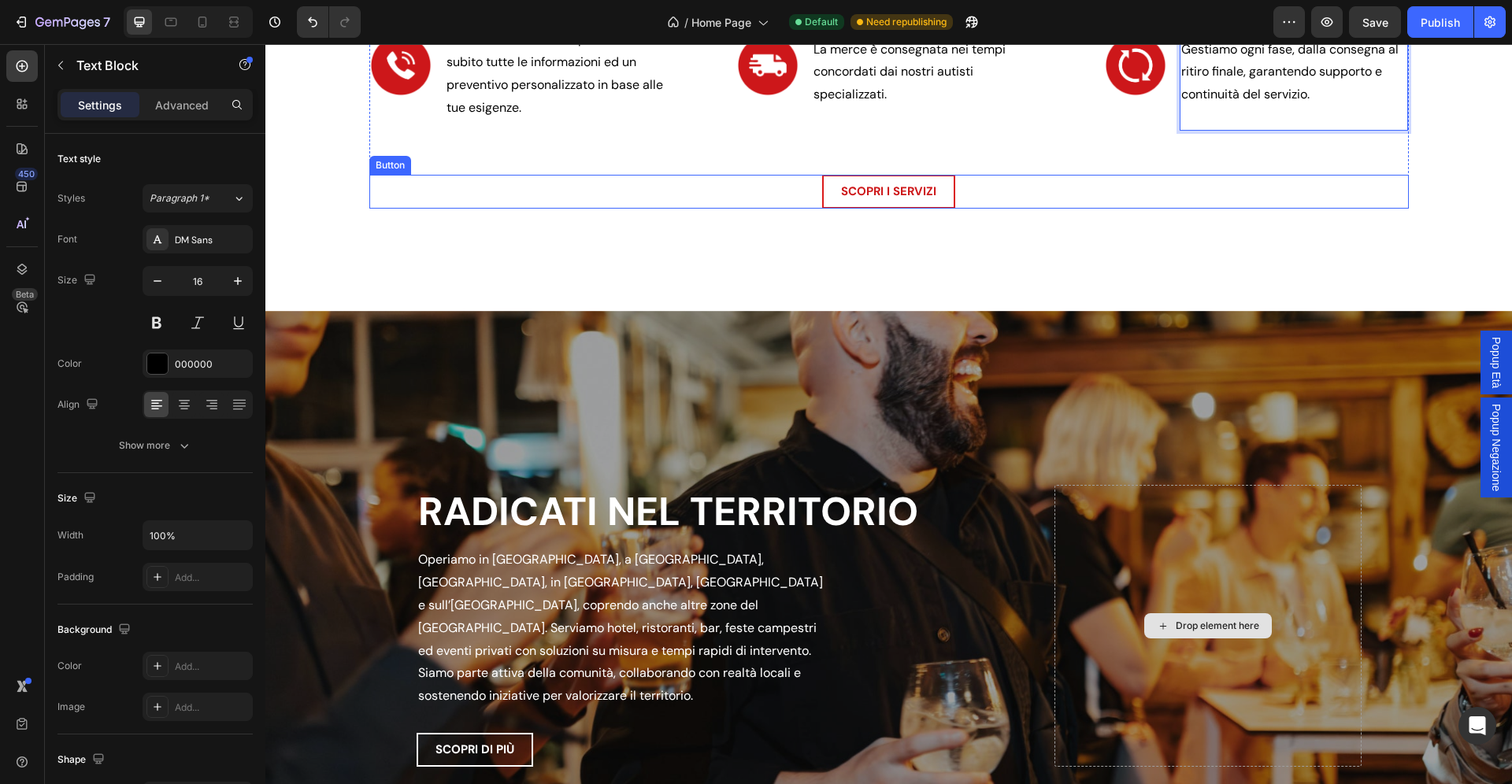
scroll to position [2909, 0]
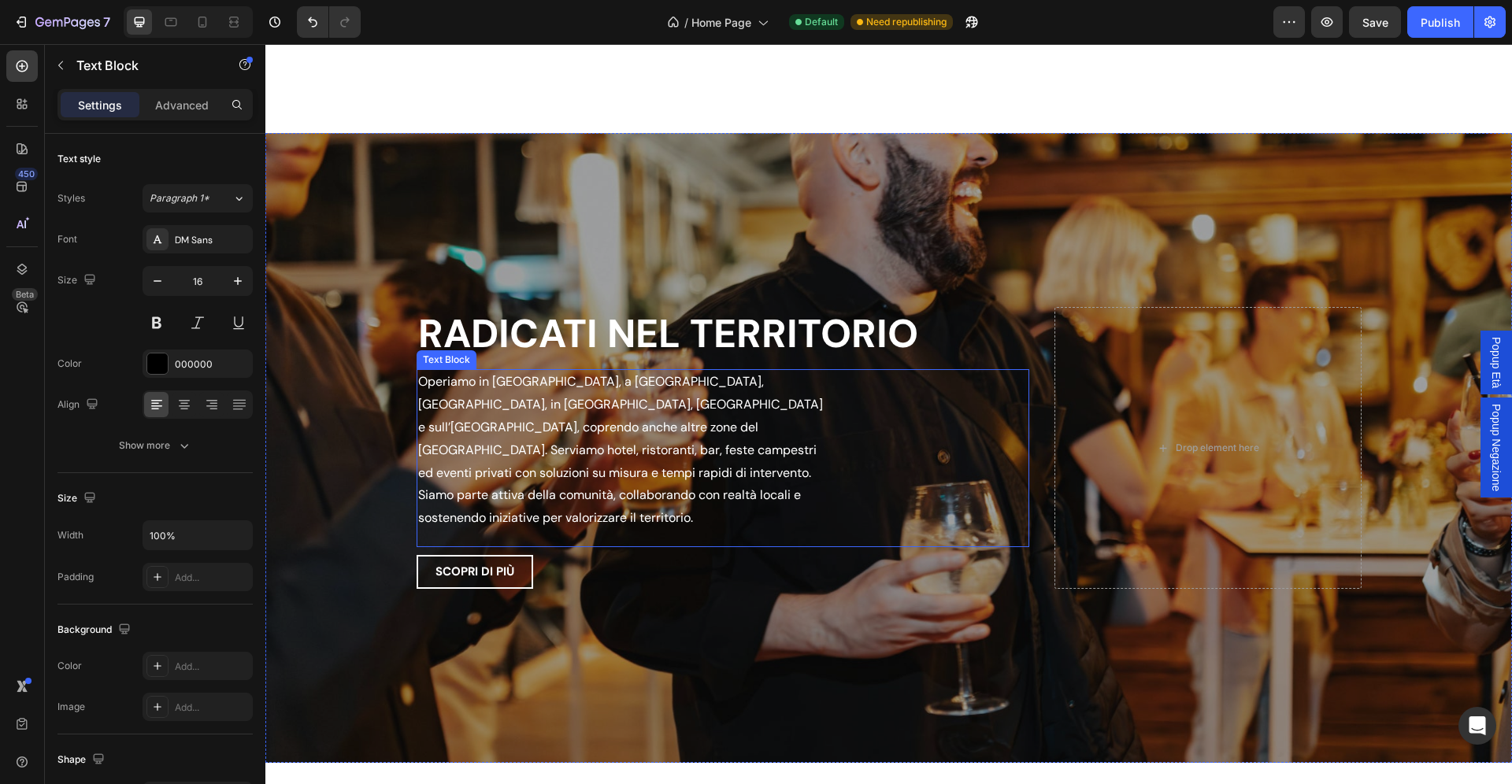
click at [587, 431] on p "Operiamo in Val di Non, a Trento, Rovereto, in Vallagarina, Piana Rotaliana e s…" at bounding box center [625, 450] width 413 height 159
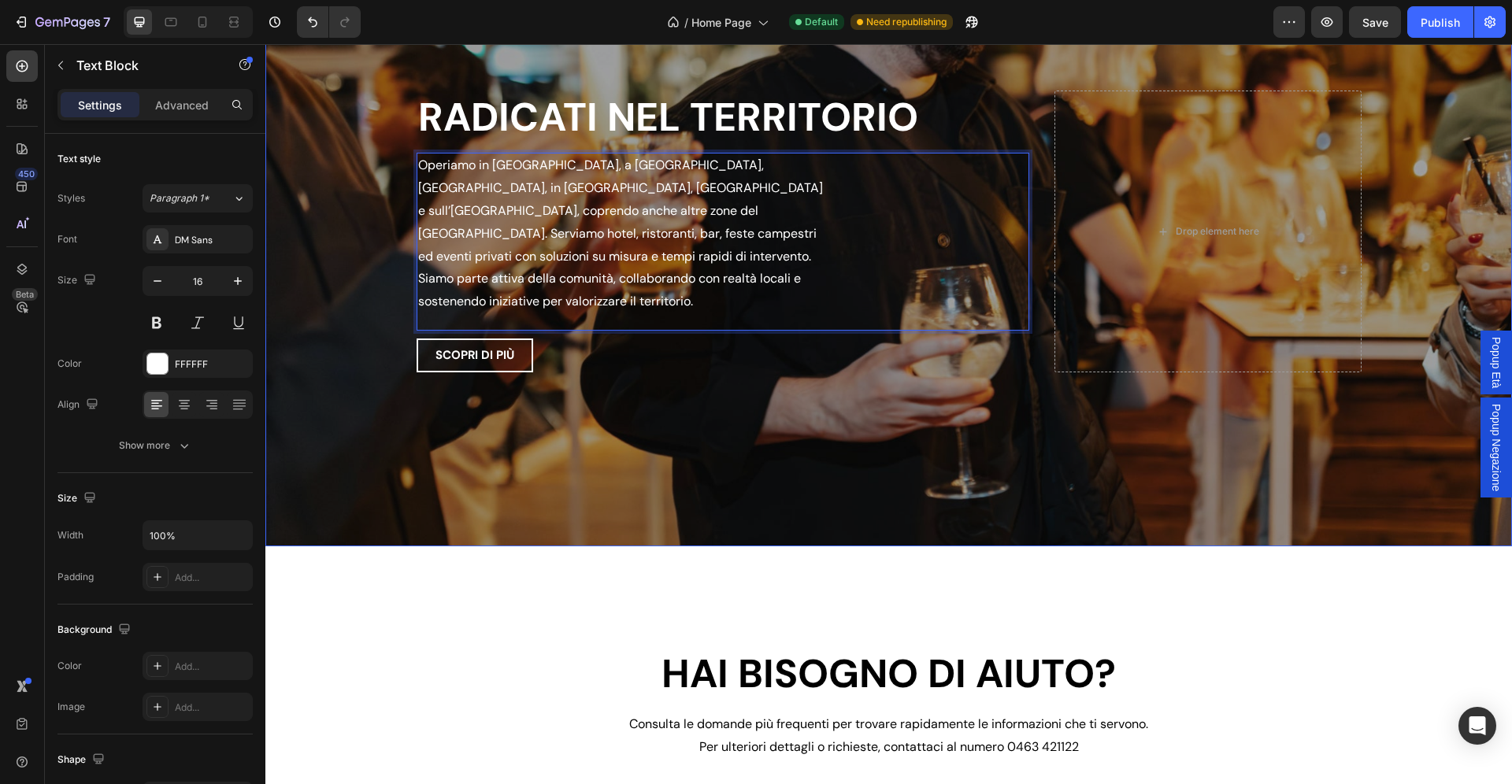
scroll to position [3135, 0]
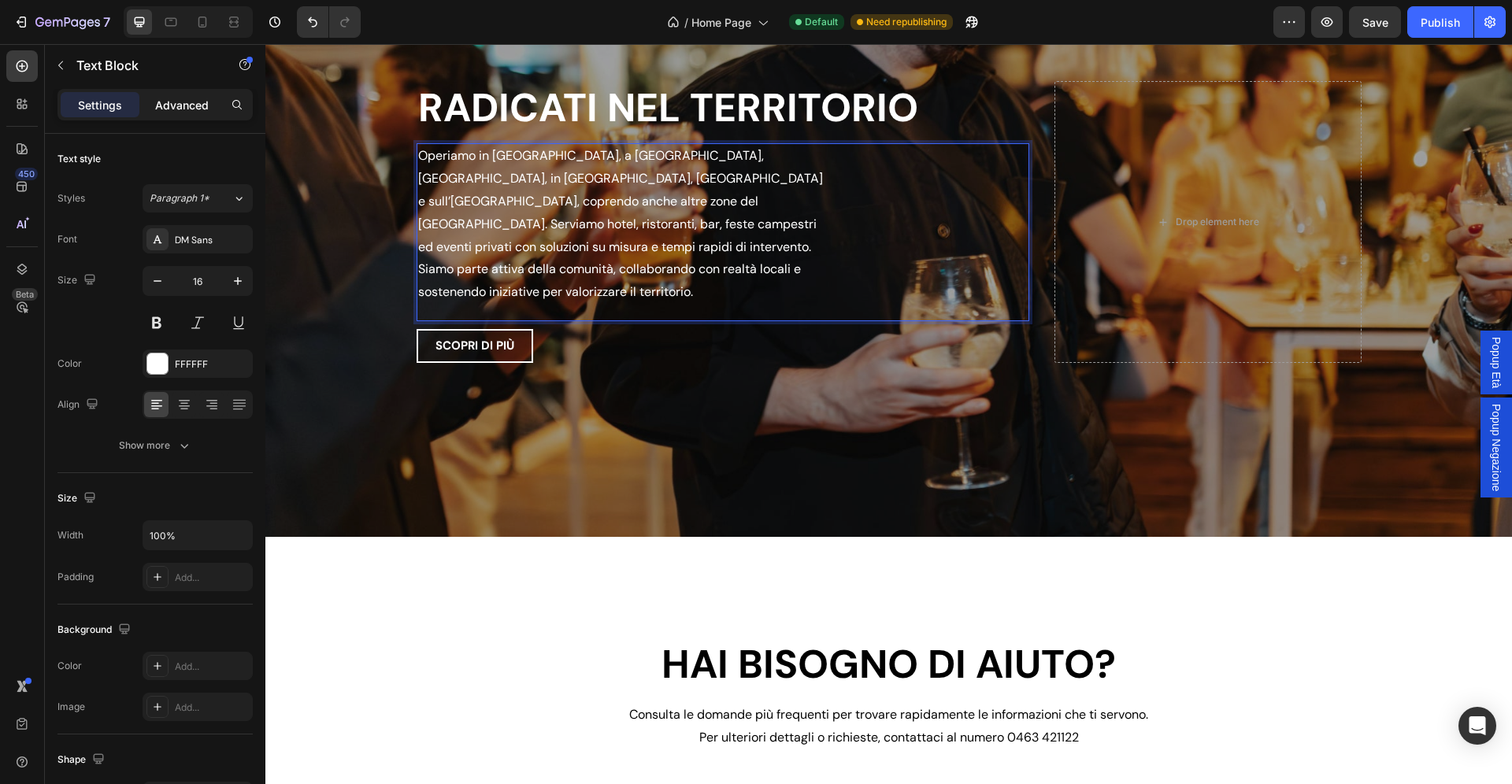
click at [188, 101] on p "Advanced" at bounding box center [182, 104] width 53 height 16
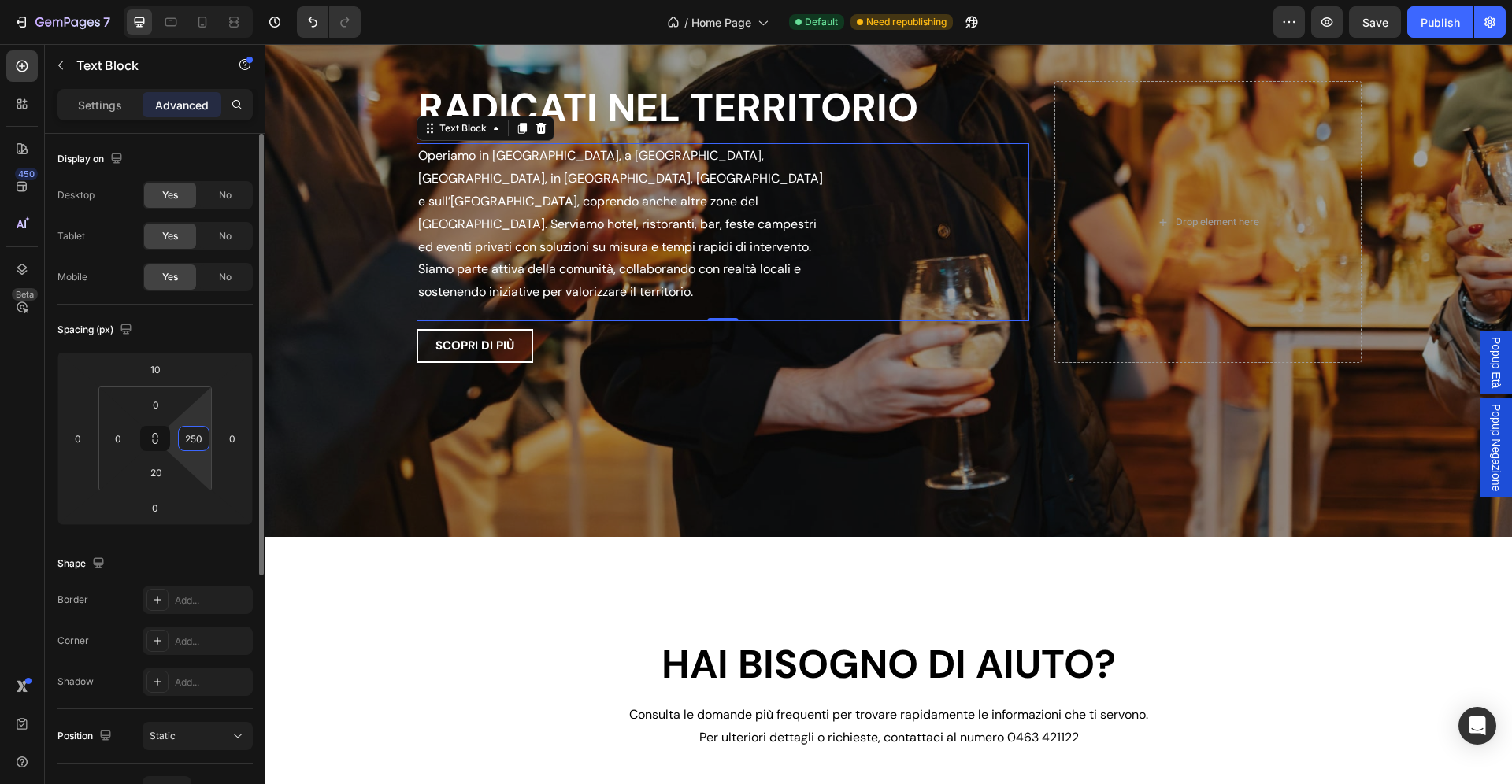
click at [204, 437] on input "250" at bounding box center [193, 438] width 23 height 23
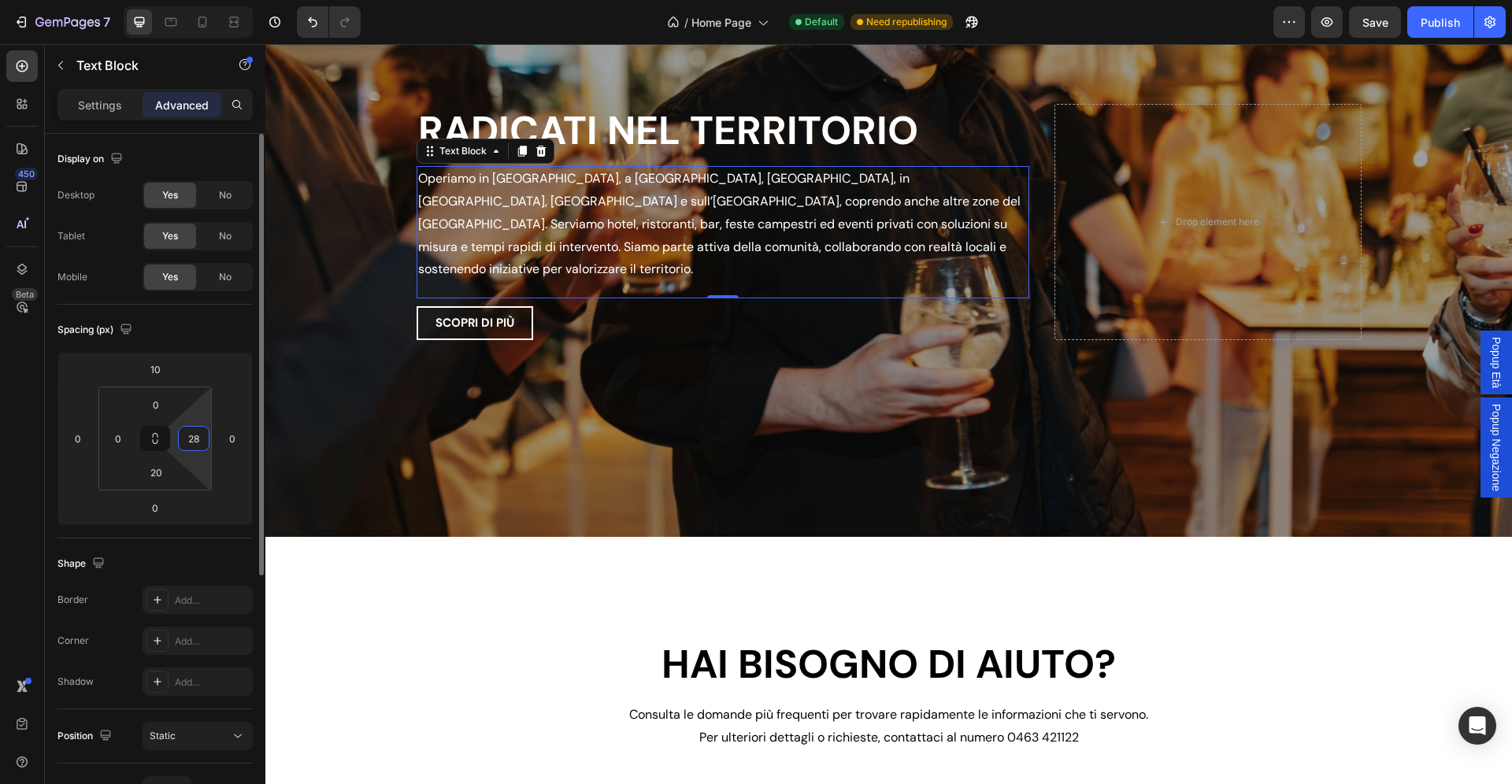
type input "280"
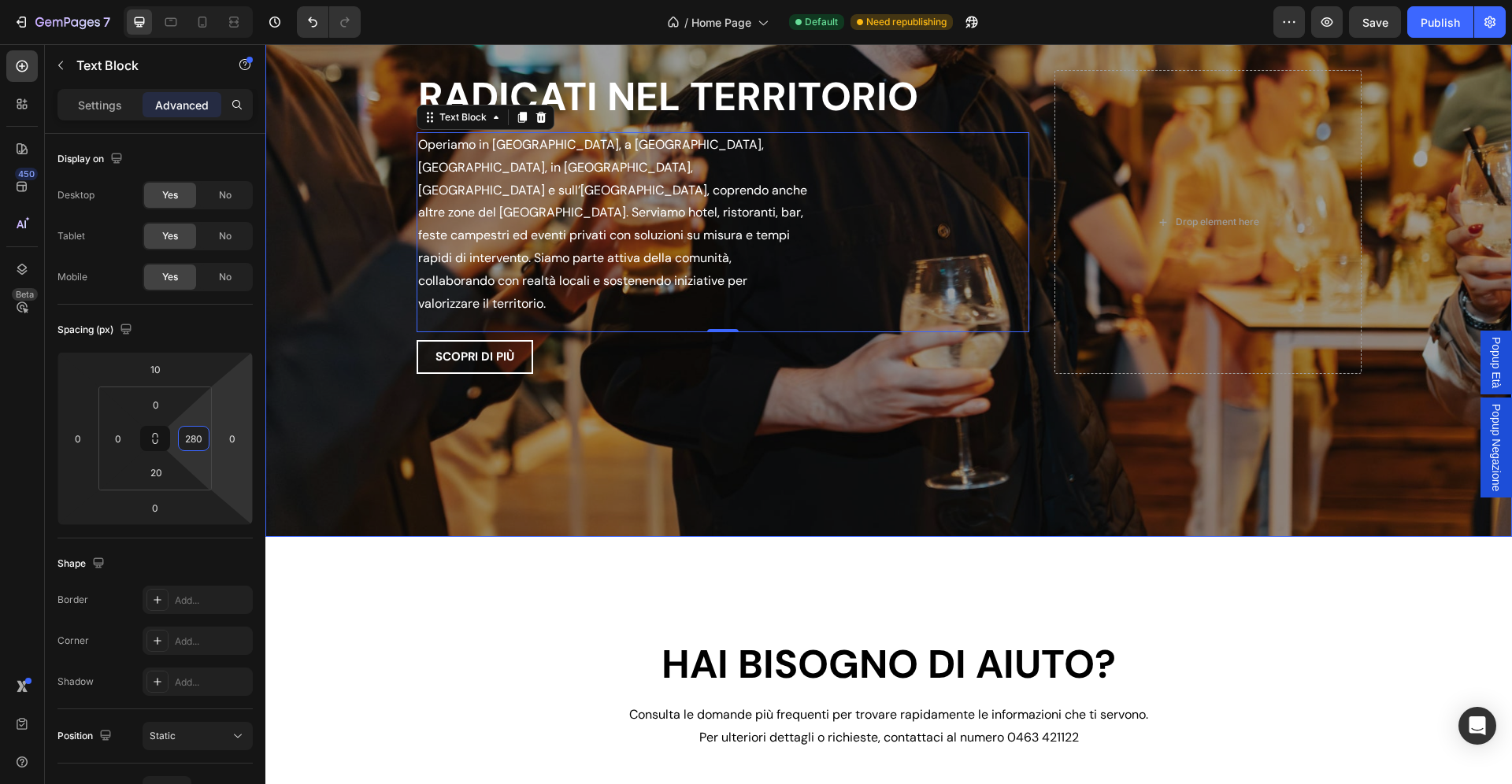
click at [711, 476] on div "Overlay" at bounding box center [888, 222] width 1246 height 630
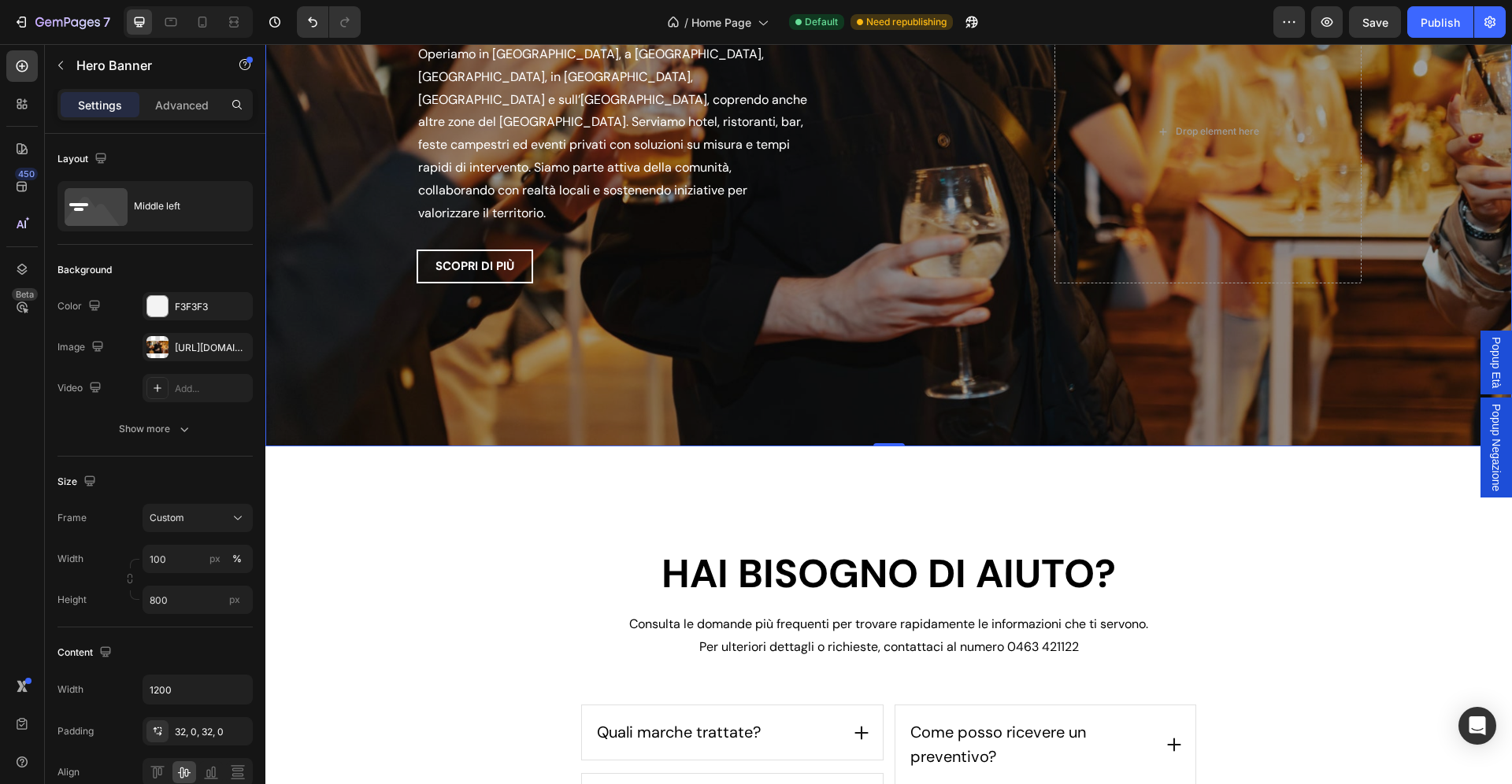
scroll to position [3392, 0]
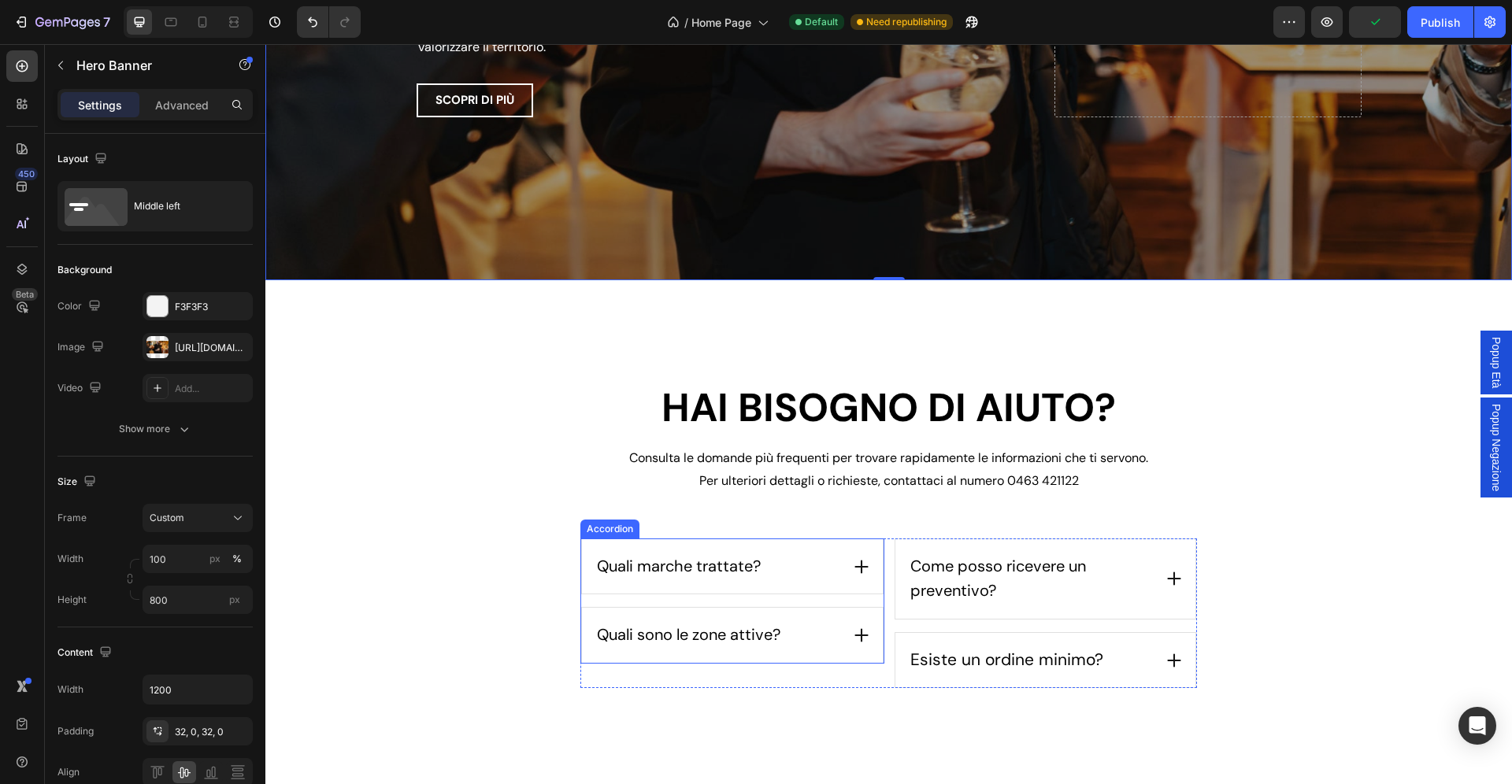
click at [860, 549] on div "Quali marche trattate?" at bounding box center [733, 567] width 301 height 55
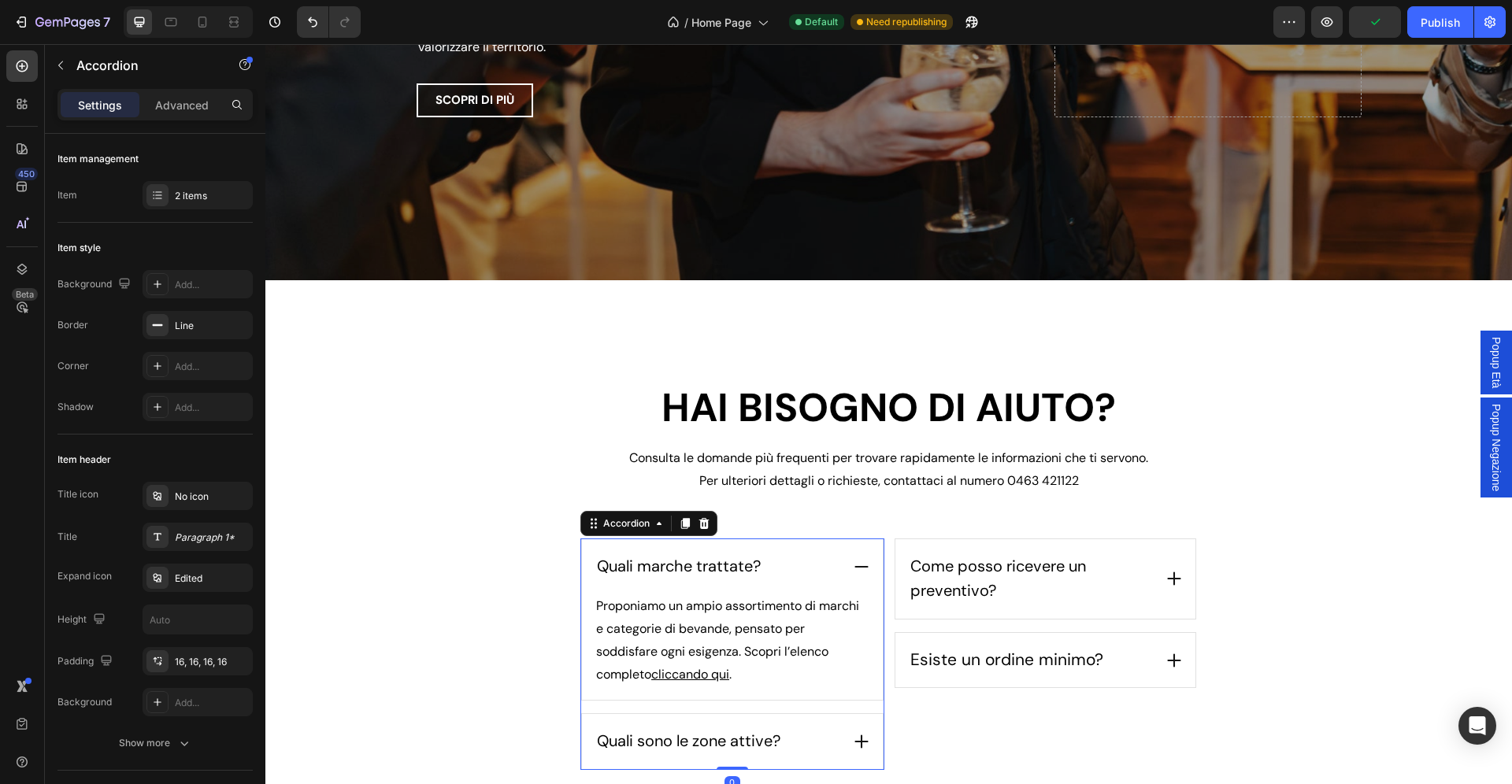
click at [857, 564] on icon at bounding box center [861, 567] width 17 height 17
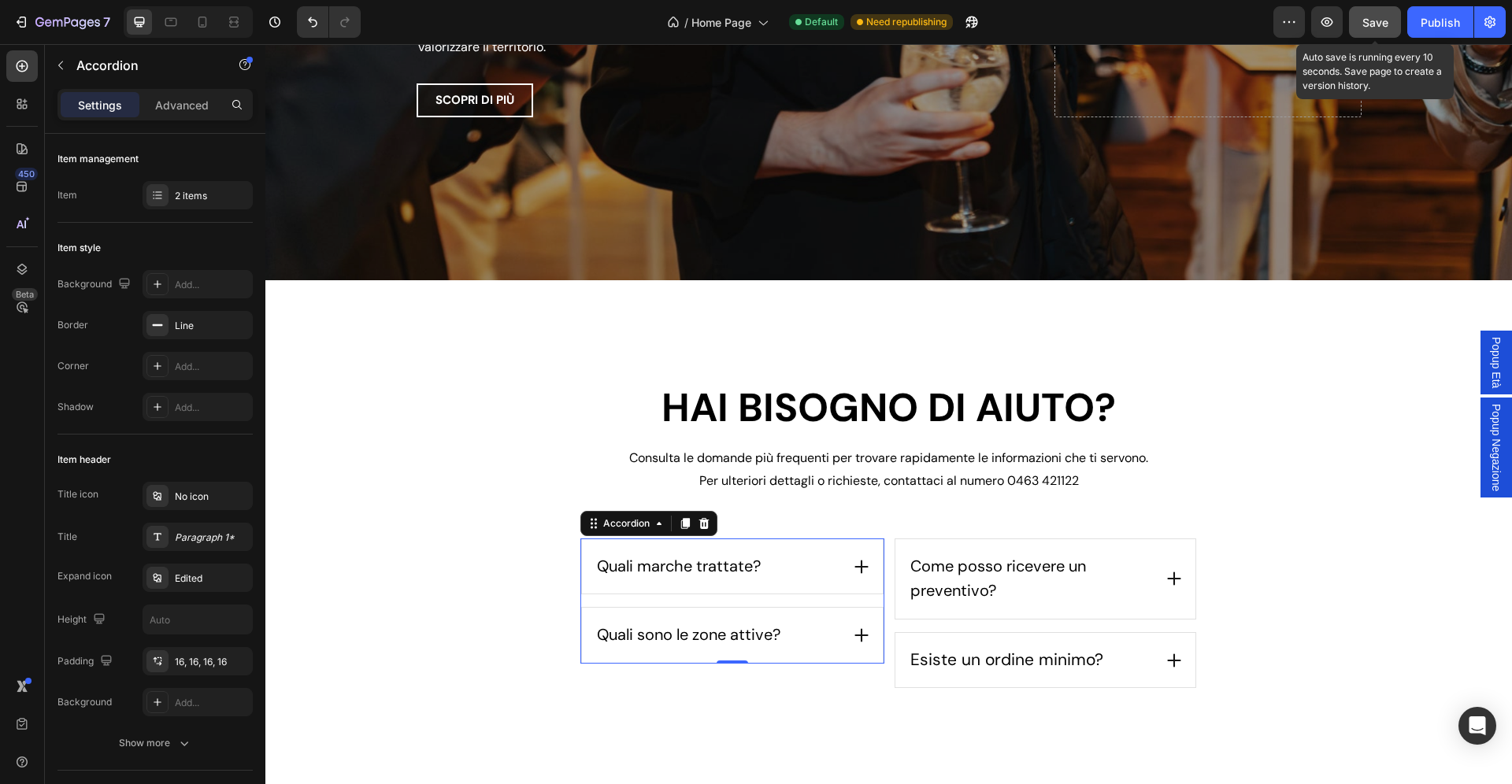
click at [1376, 14] on button "Save" at bounding box center [1375, 22] width 52 height 32
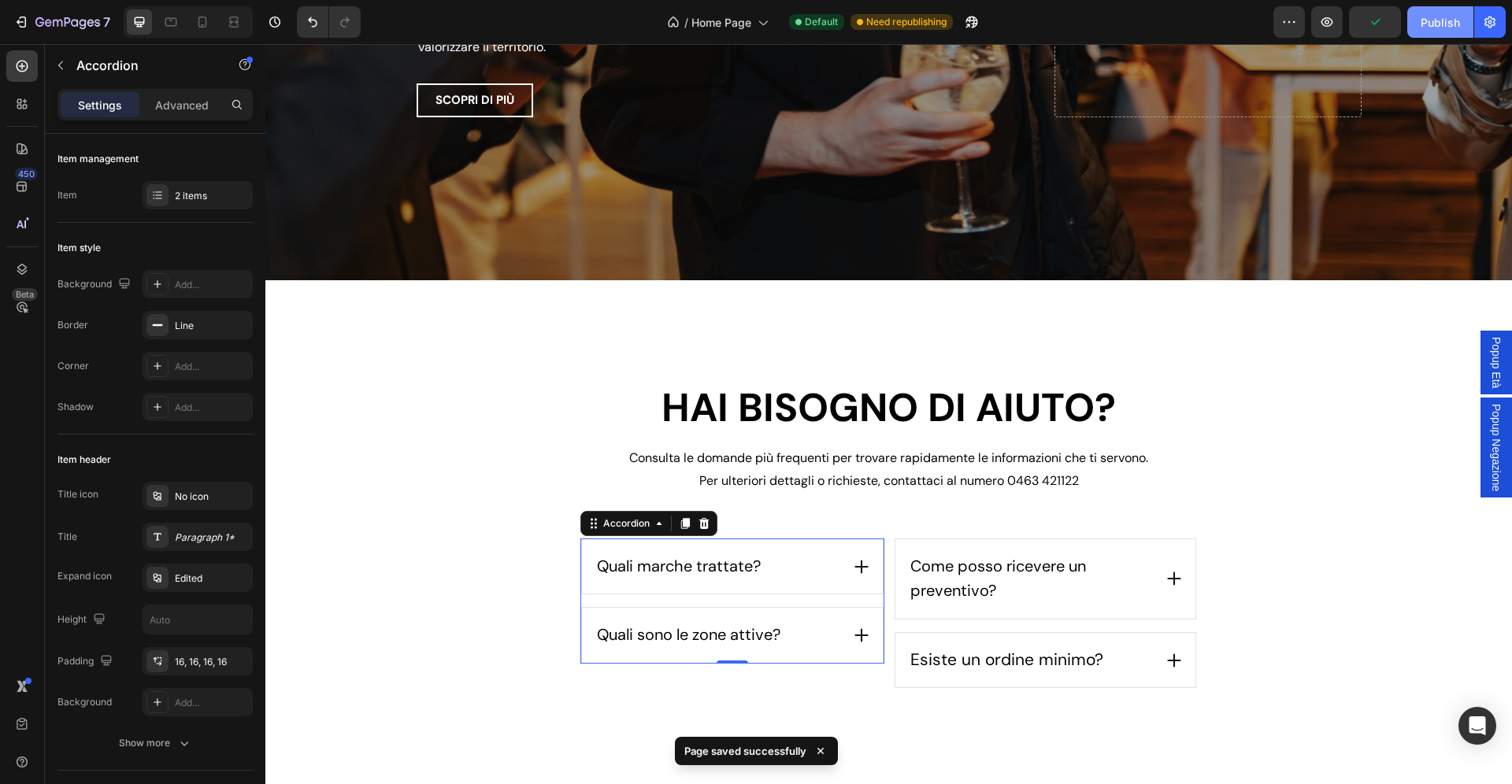
click at [1437, 21] on div "Publish" at bounding box center [1440, 22] width 40 height 16
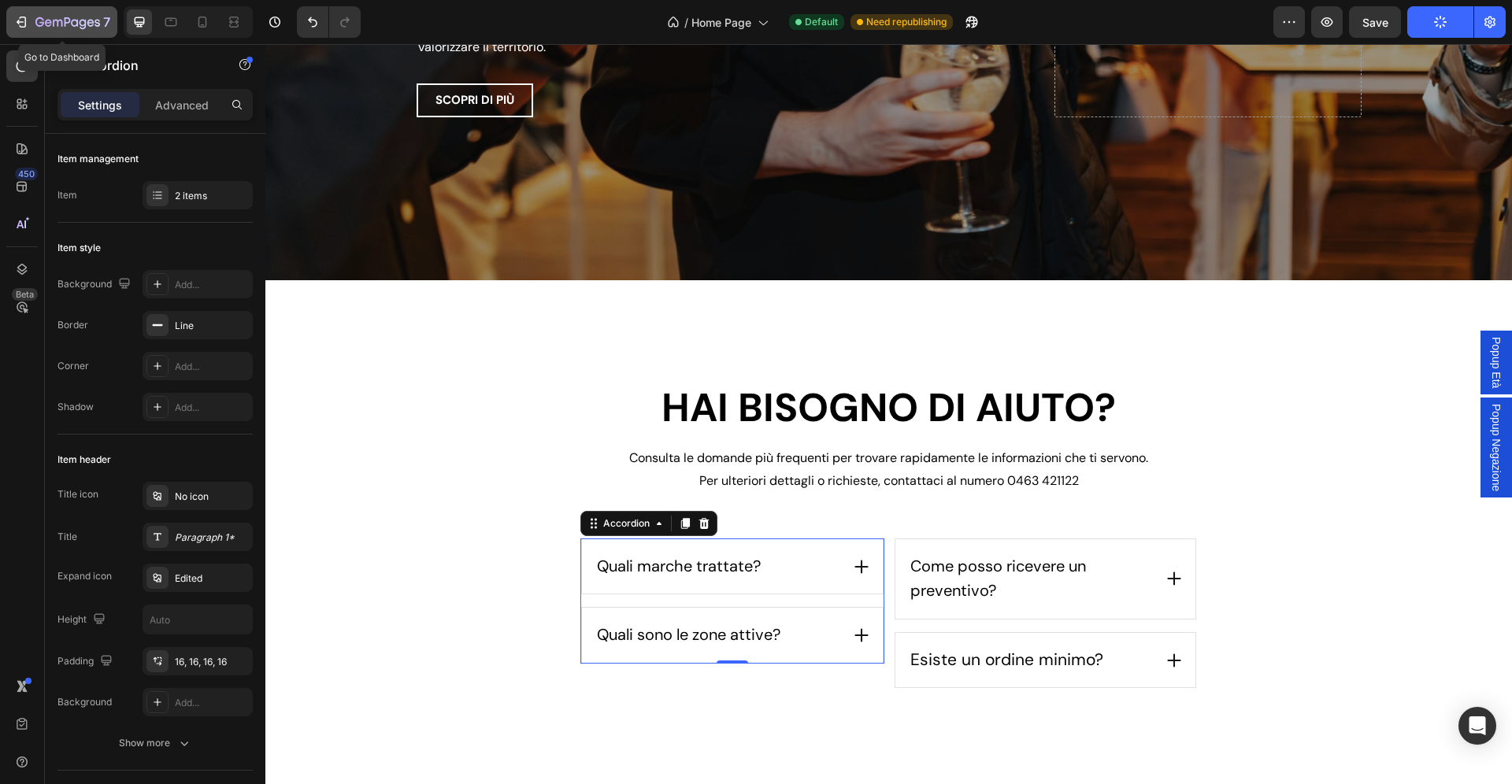
click at [43, 23] on icon "button" at bounding box center [40, 22] width 9 height 10
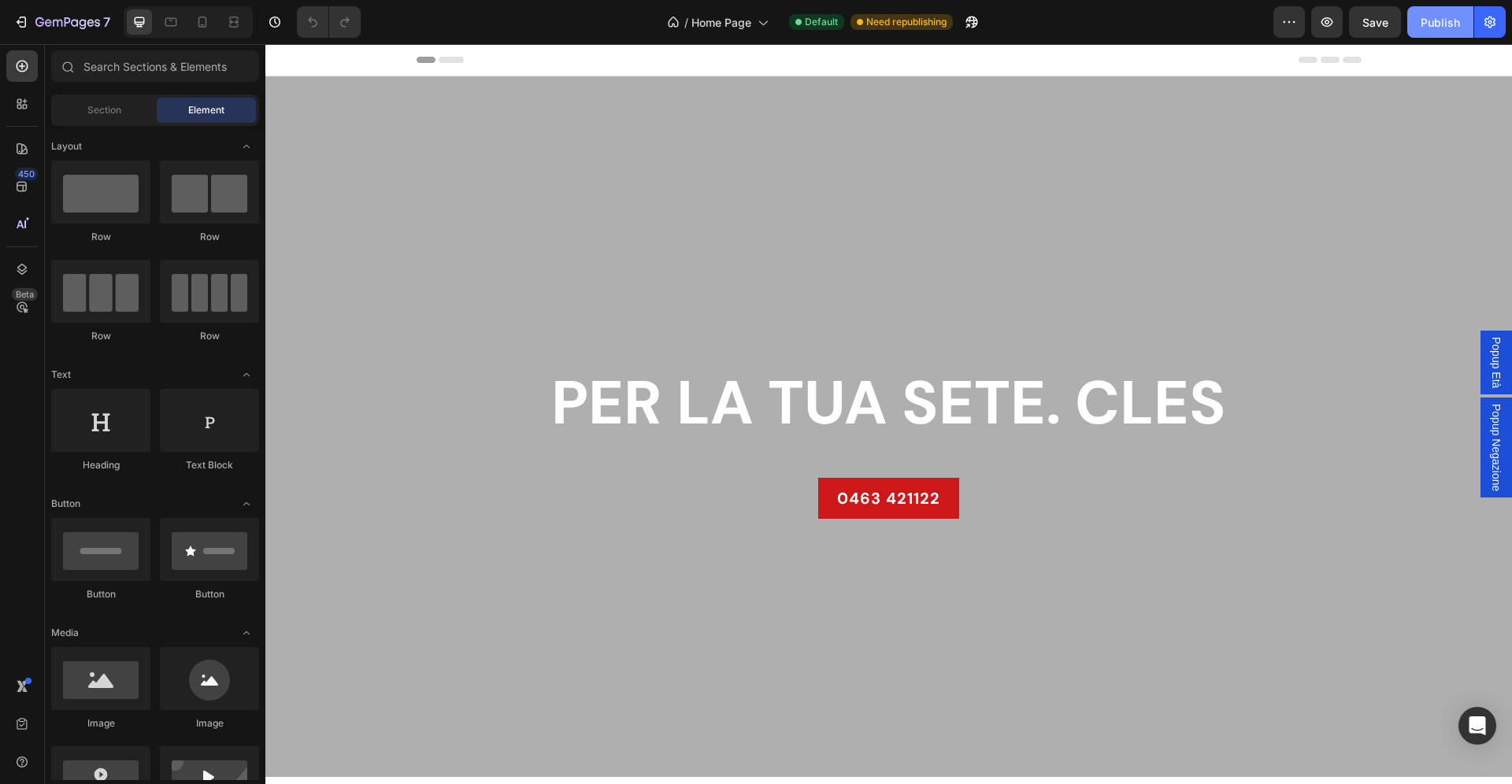
click at [1440, 28] on div "Publish" at bounding box center [1440, 22] width 40 height 16
click at [737, 11] on div "/ Home Page" at bounding box center [718, 22] width 118 height 32
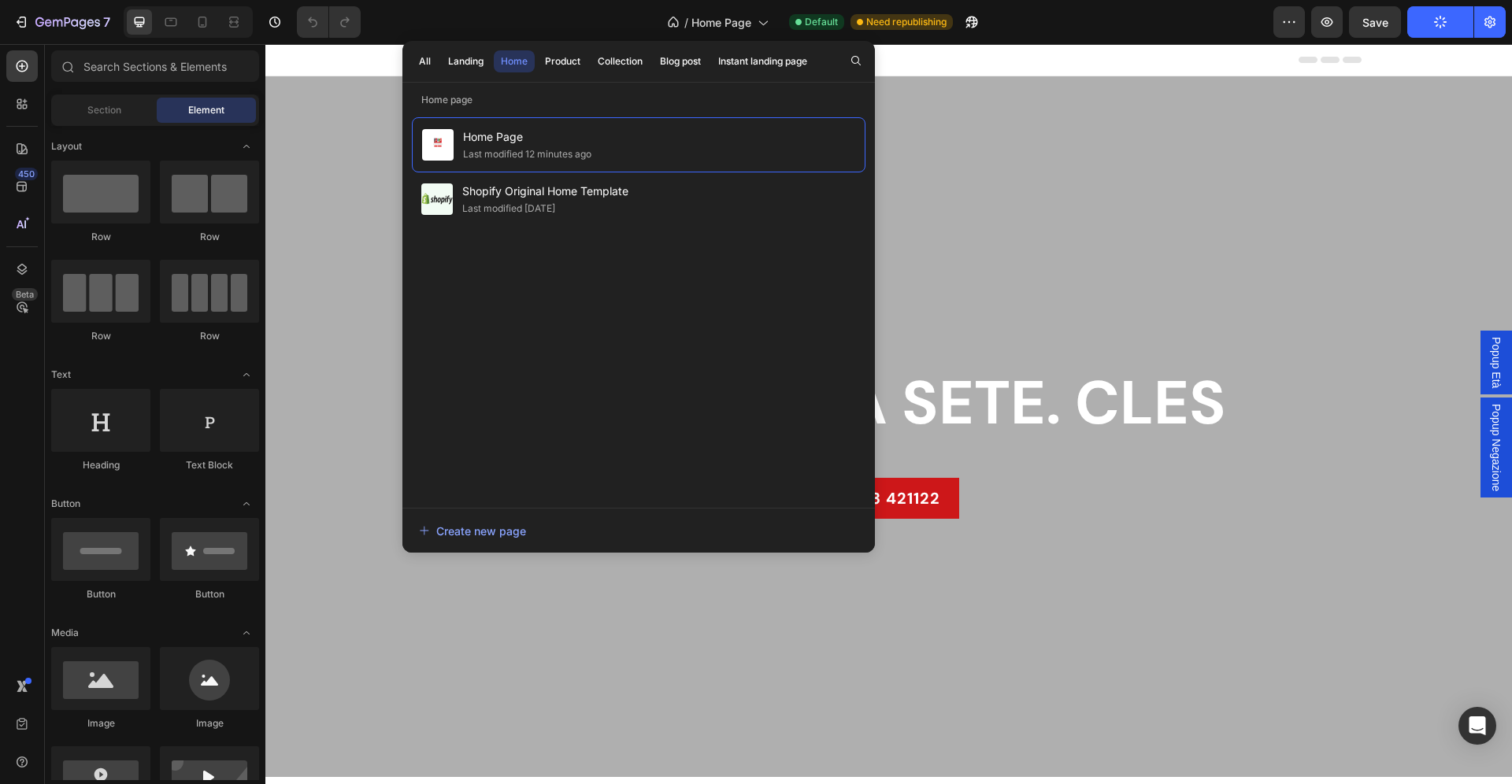
click at [465, 73] on div "All Landing Home Product Collection Blog post Instant landing page" at bounding box center [613, 61] width 421 height 41
click at [467, 65] on div "Landing" at bounding box center [465, 61] width 36 height 14
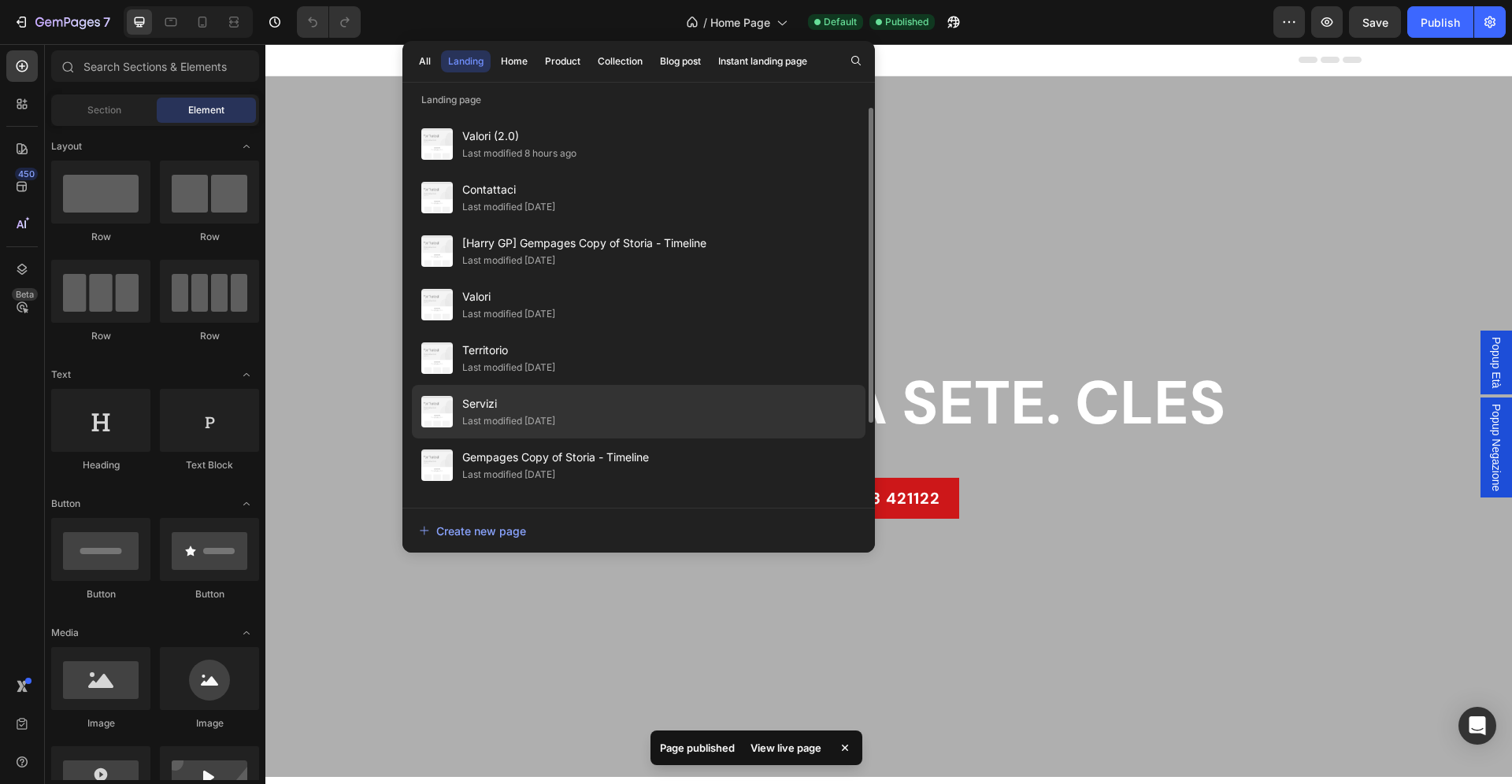
click at [506, 424] on div "Last modified [DATE]" at bounding box center [509, 421] width 93 height 15
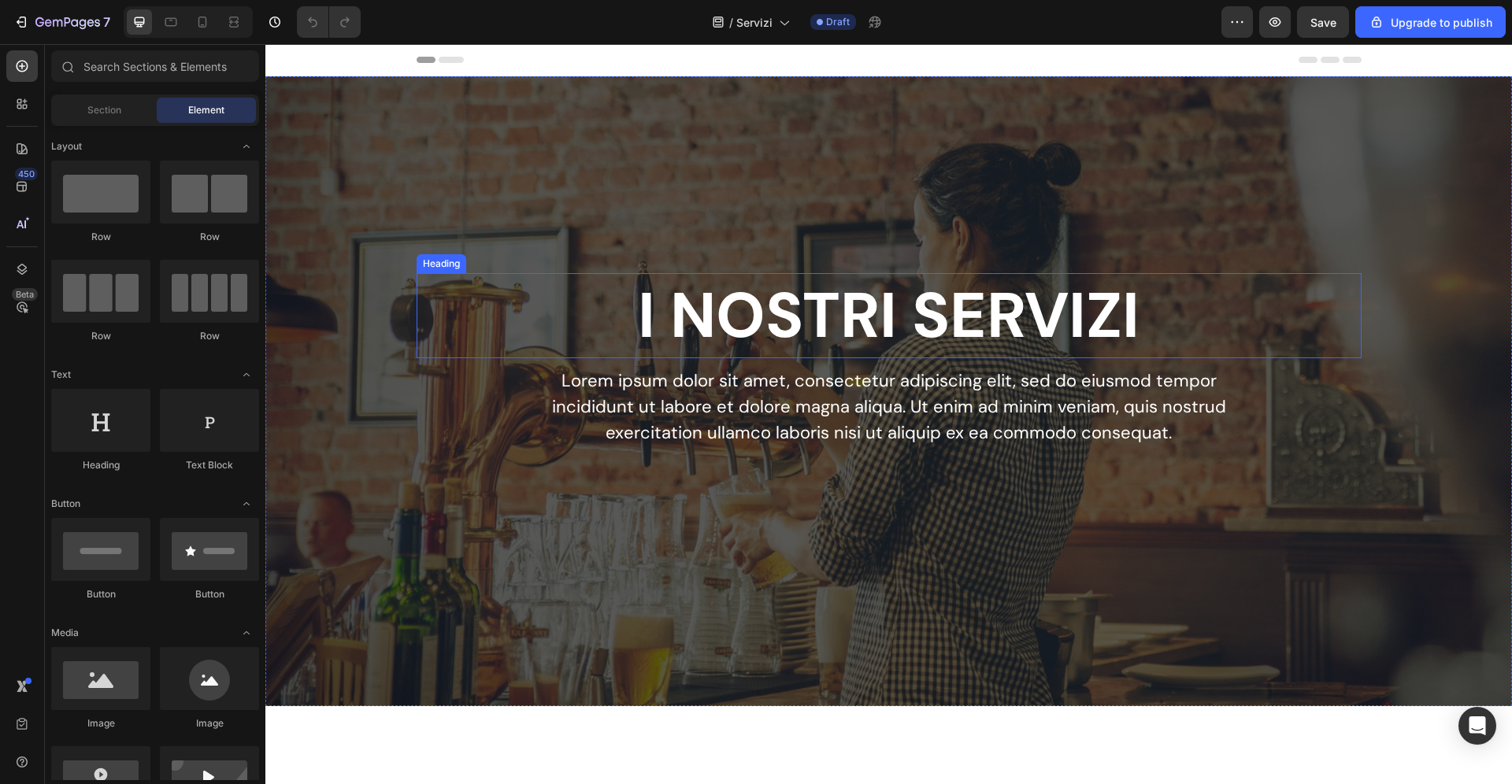
click at [773, 290] on h2 "I NOSTRI SERVIZI" at bounding box center [888, 316] width 945 height 85
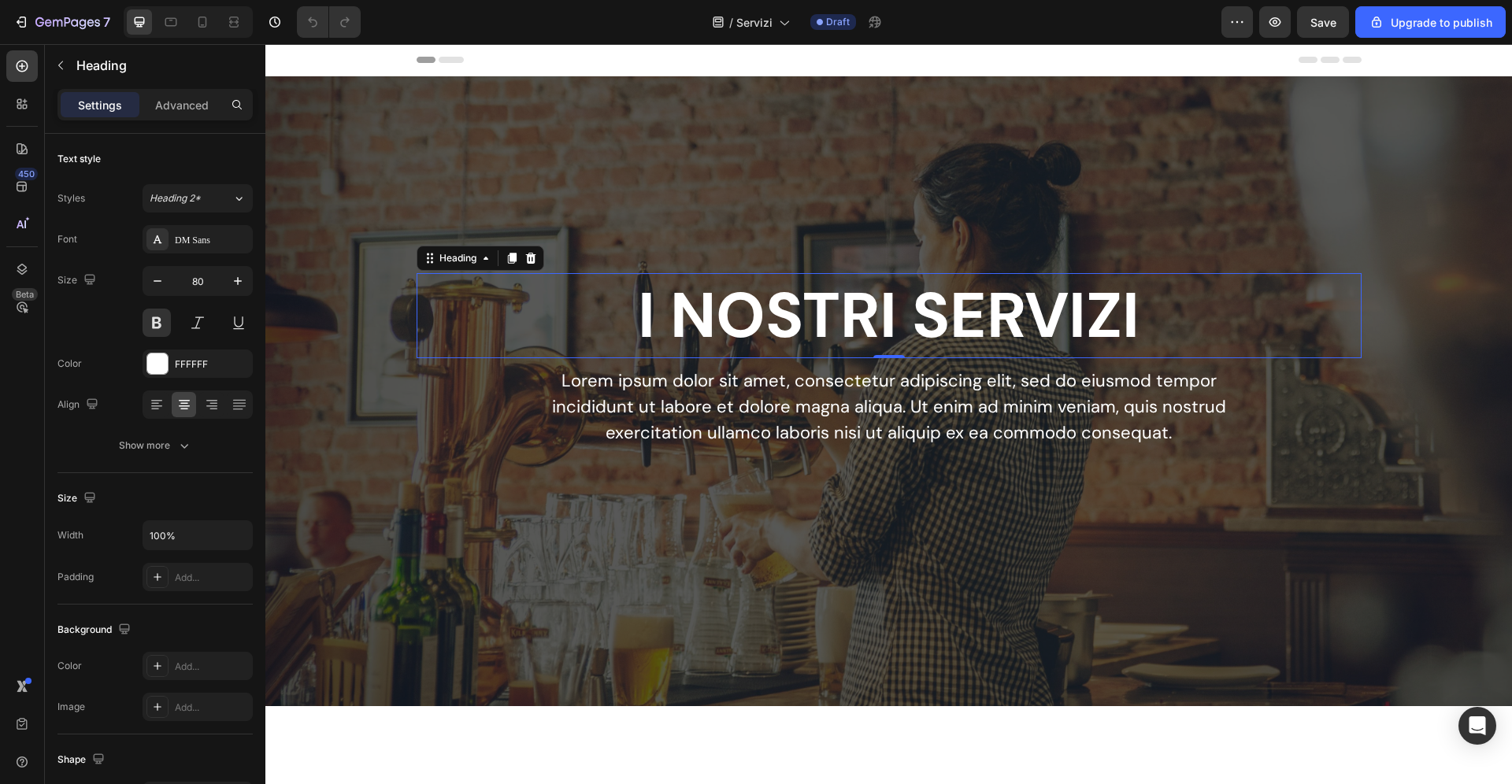
click at [773, 291] on h2 "I NOSTRI SERVIZI" at bounding box center [888, 316] width 945 height 85
click at [773, 291] on p "I NOSTRI SERVIZI" at bounding box center [888, 316] width 941 height 82
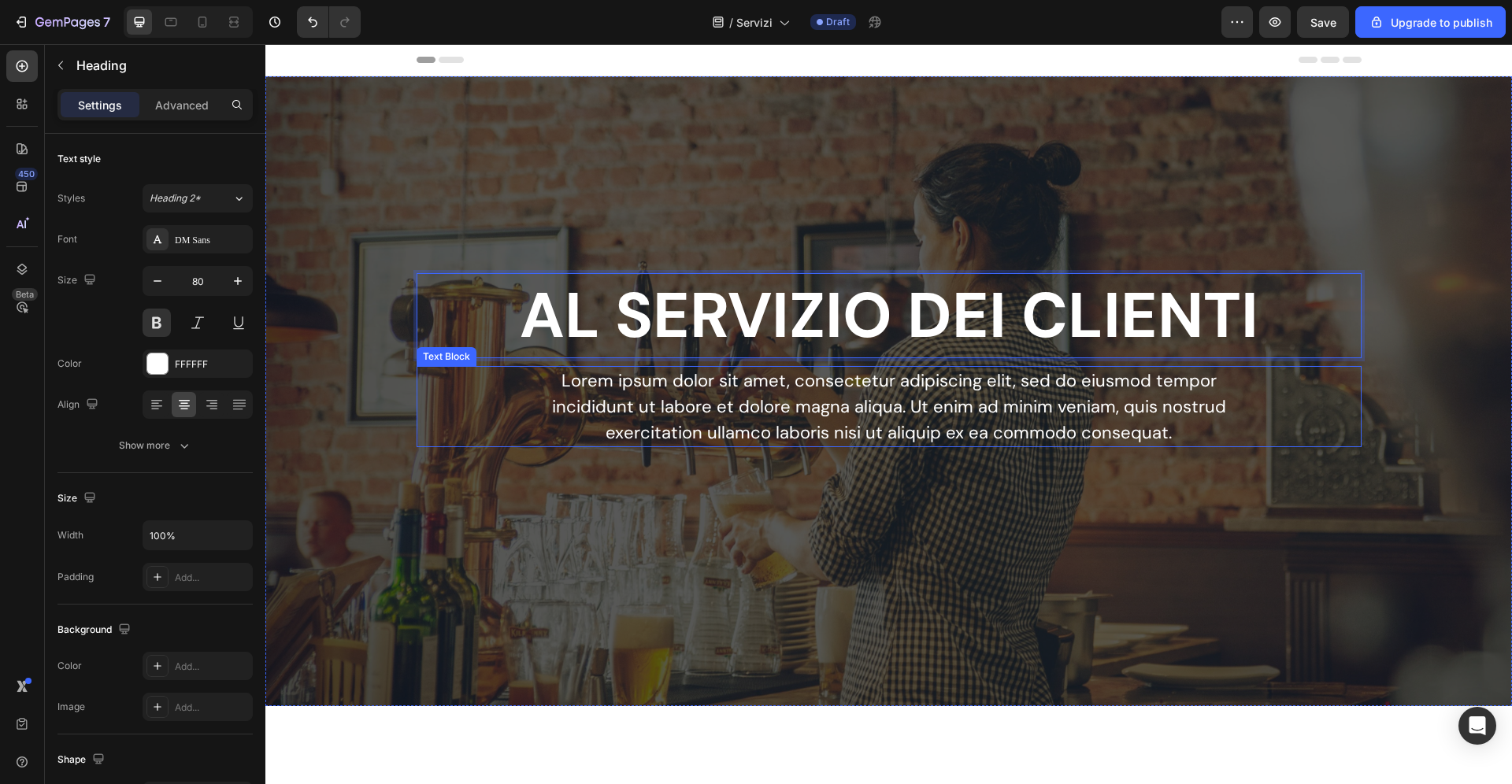
click at [823, 432] on p "Lorem ipsum dolor sit amet, consectetur adipiscing elit, sed do eiusmod tempor …" at bounding box center [888, 406] width 706 height 78
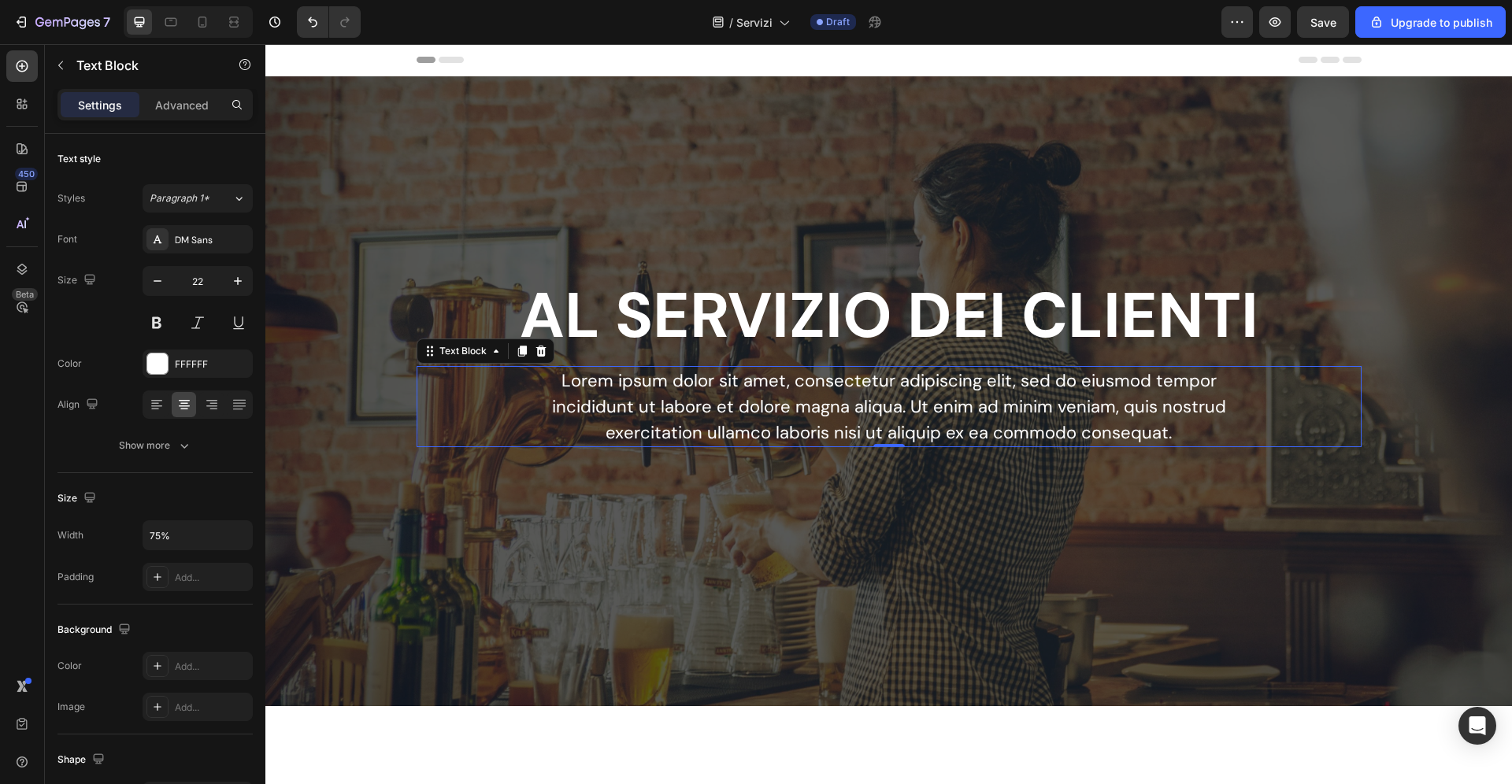
click at [823, 433] on p "Lorem ipsum dolor sit amet, consectetur adipiscing elit, sed do eiusmod tempor …" at bounding box center [888, 406] width 706 height 78
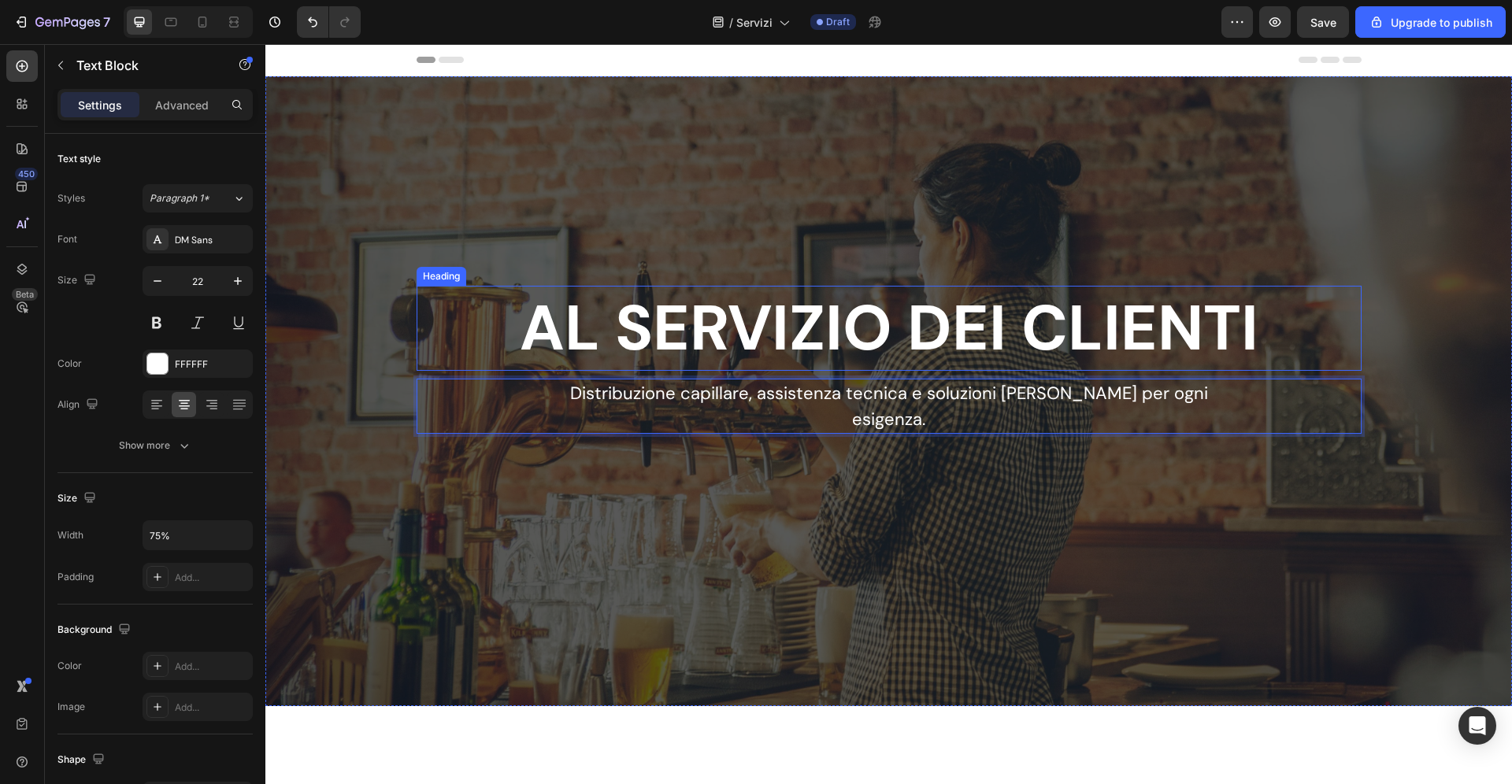
click at [833, 344] on p "AL SERVIZIO DEI CLIENTI" at bounding box center [888, 328] width 941 height 82
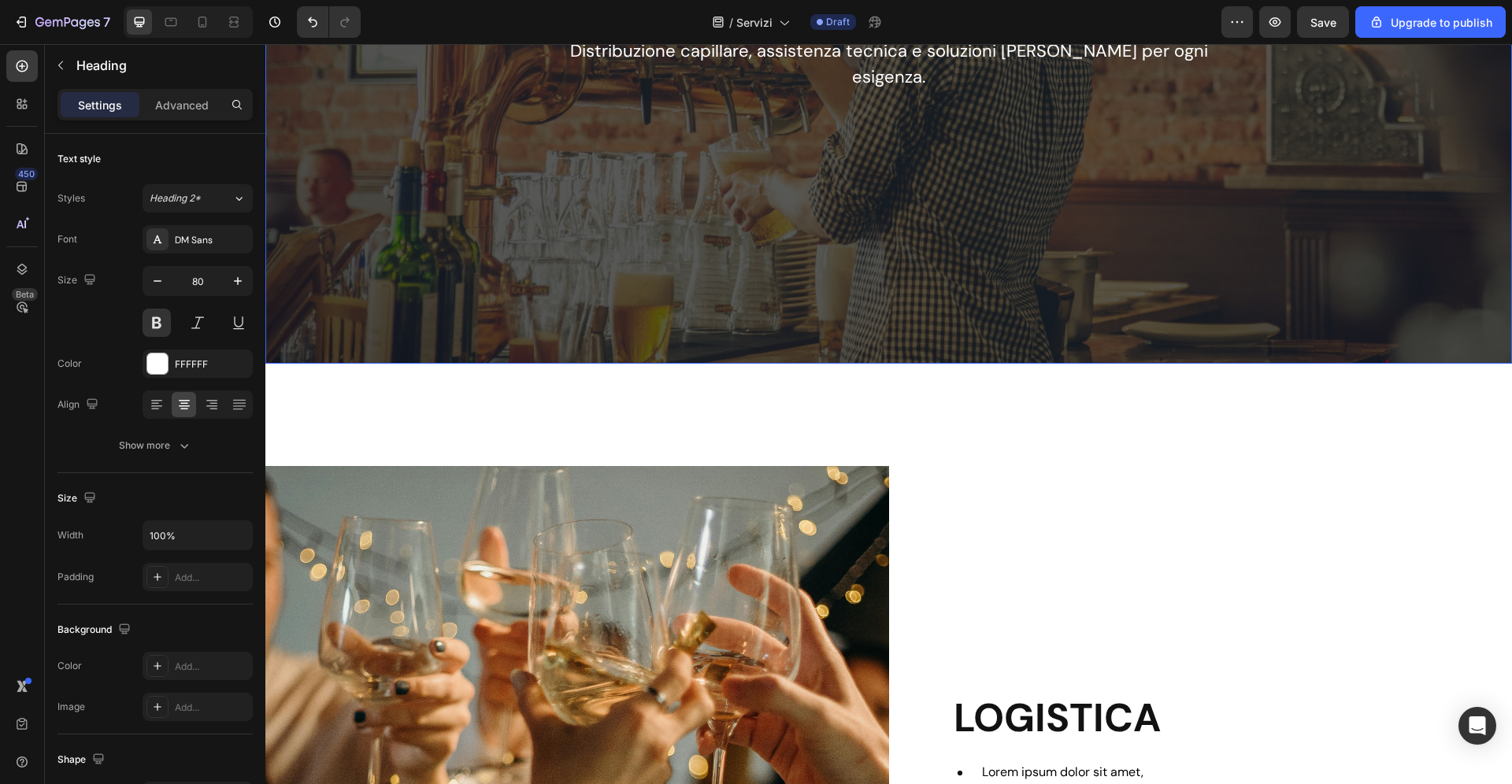
scroll to position [154, 0]
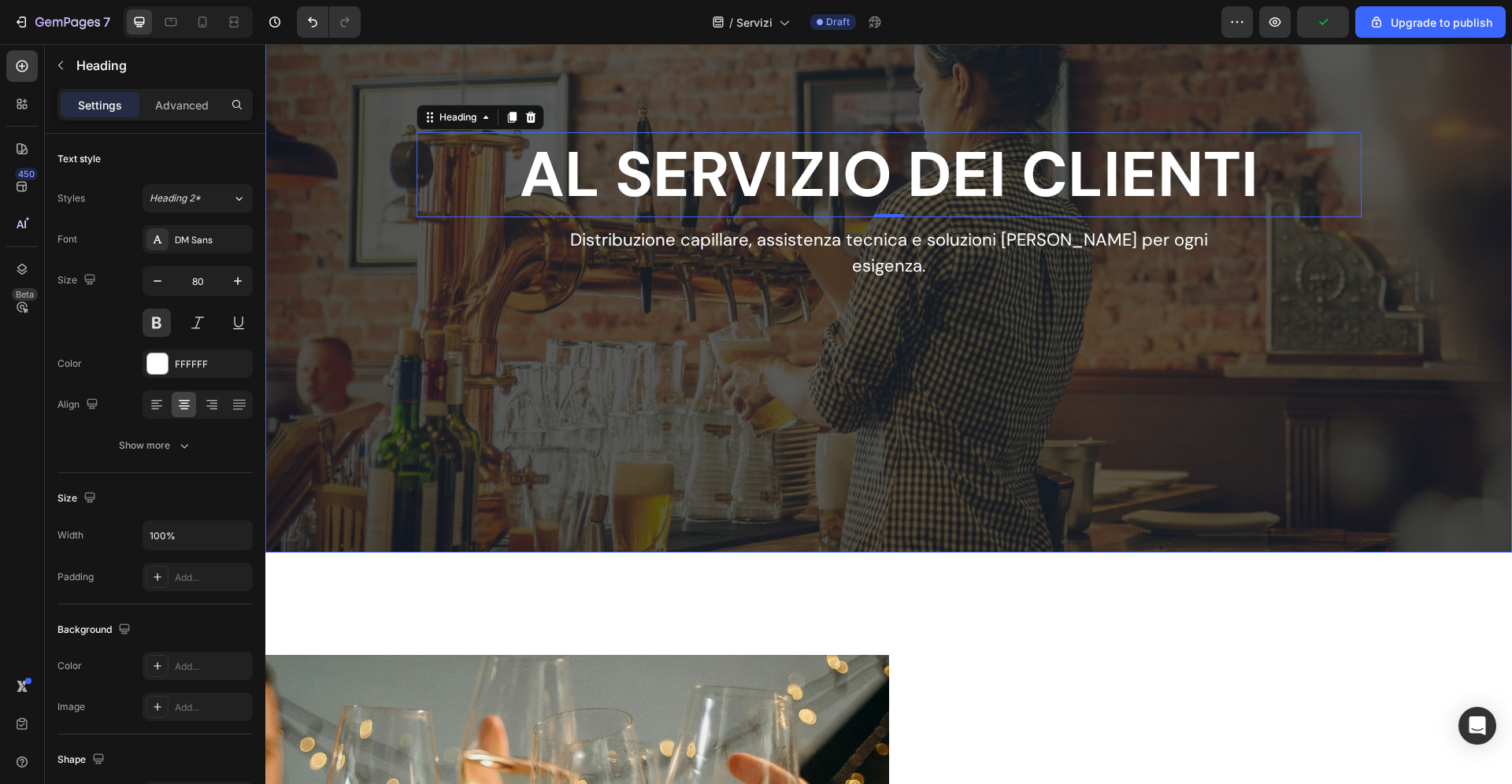
click at [729, 258] on p "Distribuzione capillare, assistenza tecnica e soluzioni su misura per ogni esig…" at bounding box center [888, 253] width 706 height 52
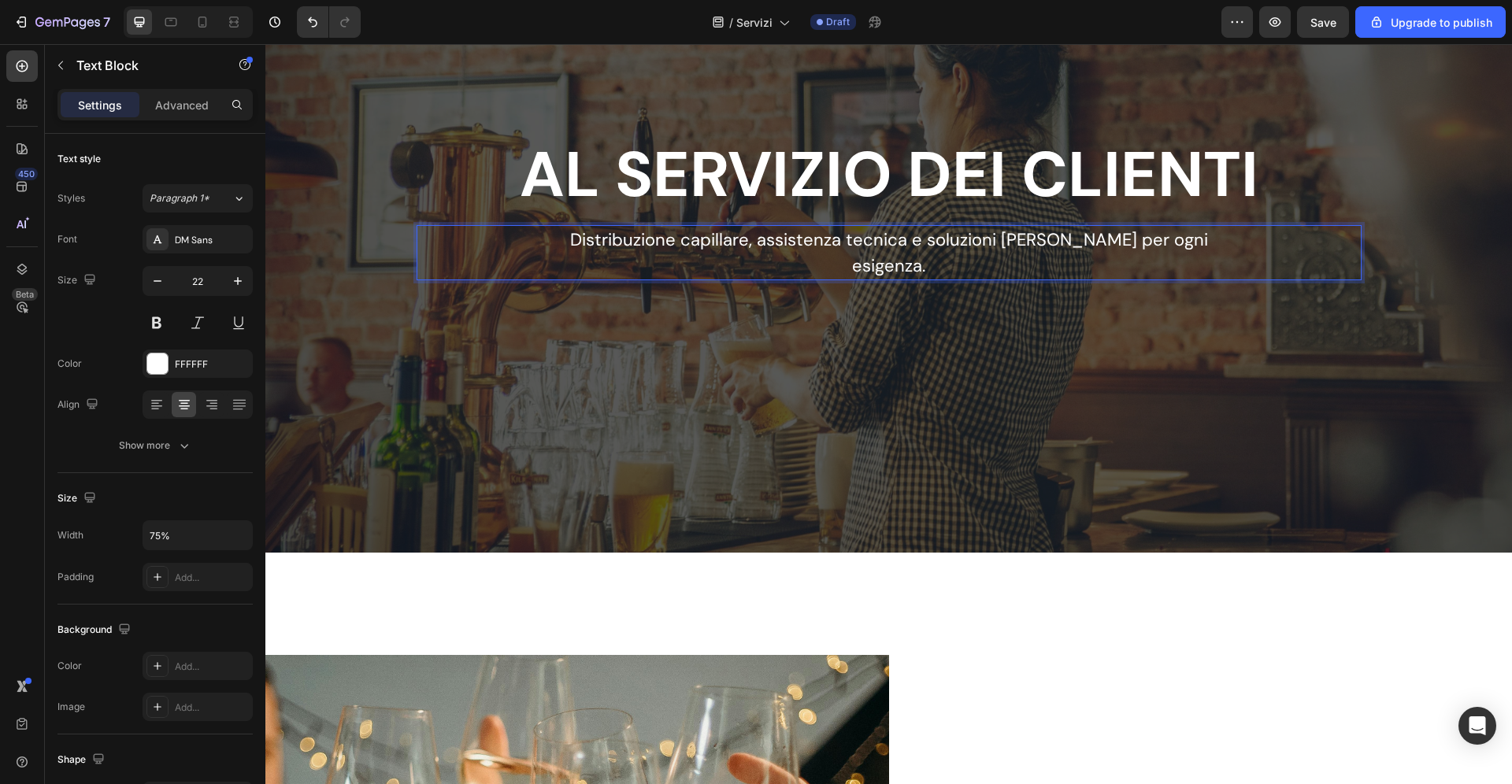
click at [729, 257] on p "Distribuzione capillare, assistenza tecnica e soluzioni su misura per ogni esig…" at bounding box center [888, 253] width 706 height 52
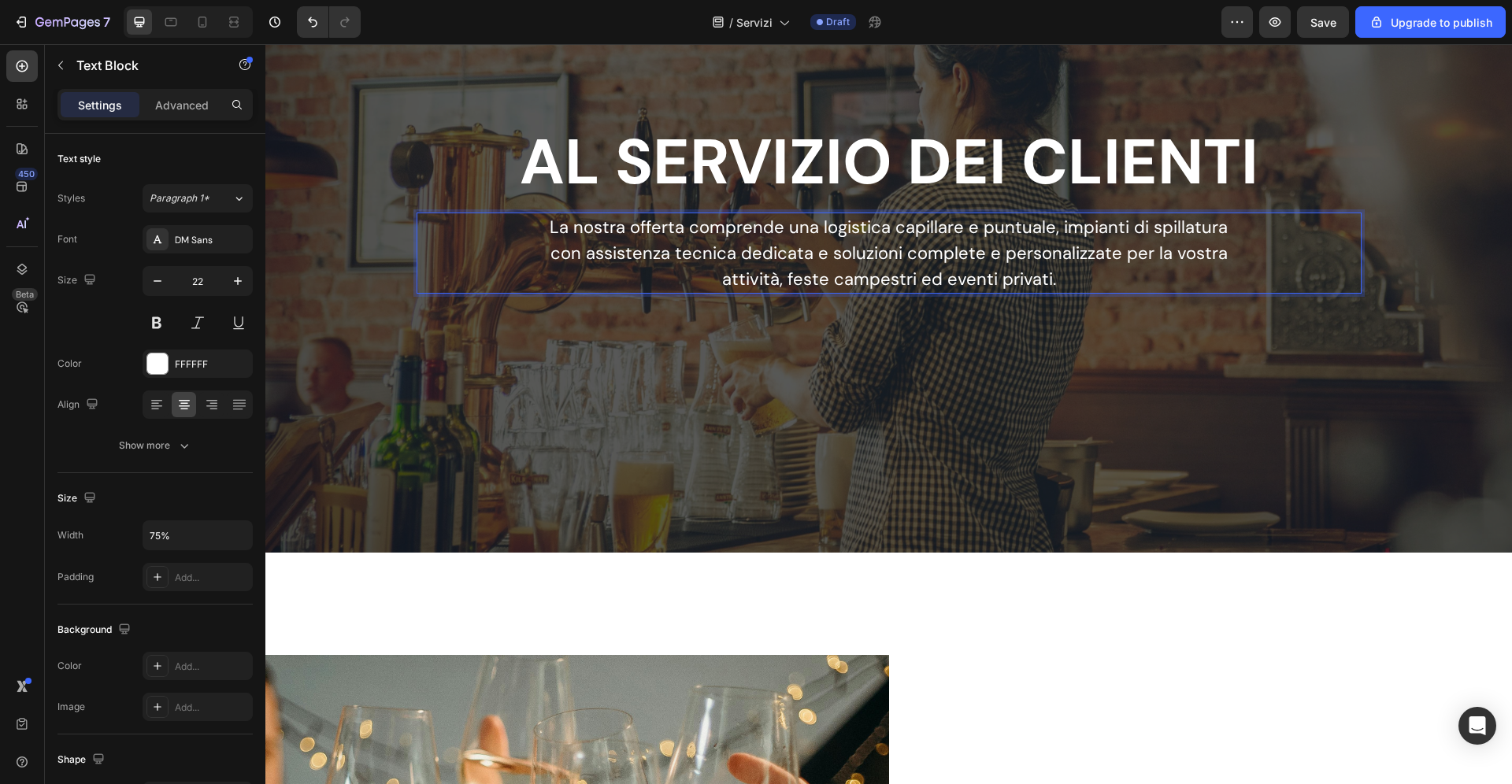
click at [707, 367] on div "Overlay" at bounding box center [888, 238] width 1246 height 630
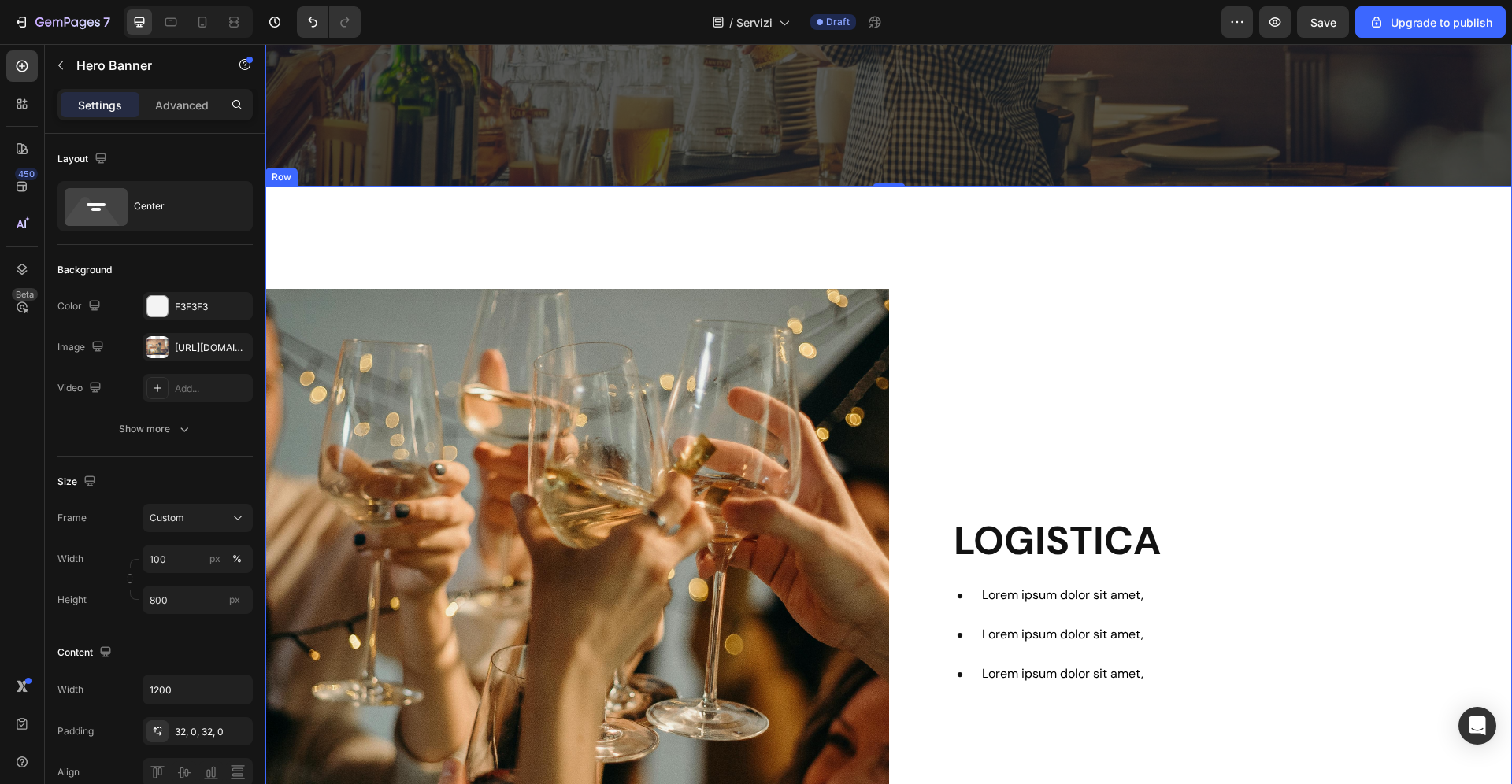
scroll to position [662, 0]
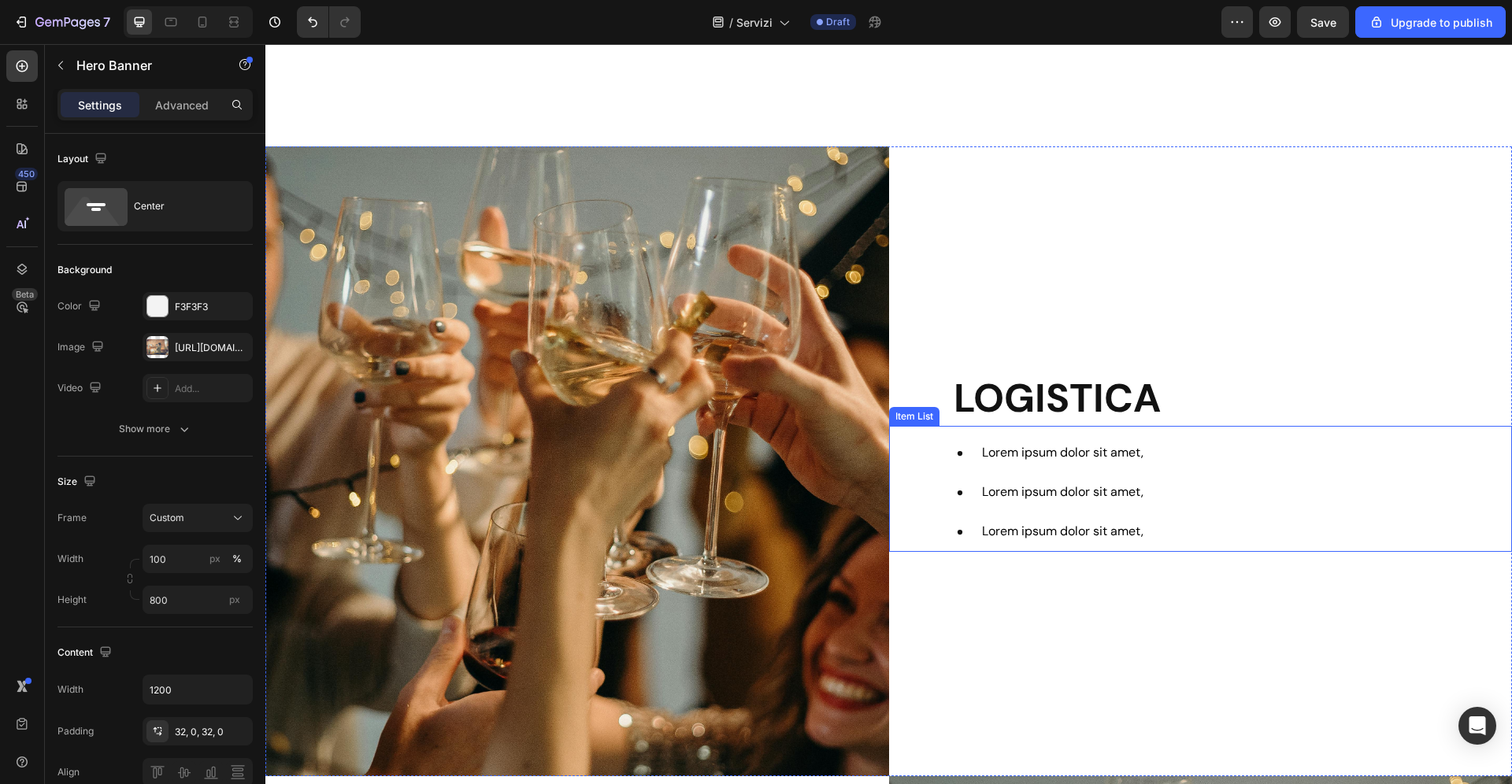
click at [1060, 459] on span "Lorem ipsum dolor sit amet," at bounding box center [1062, 452] width 161 height 16
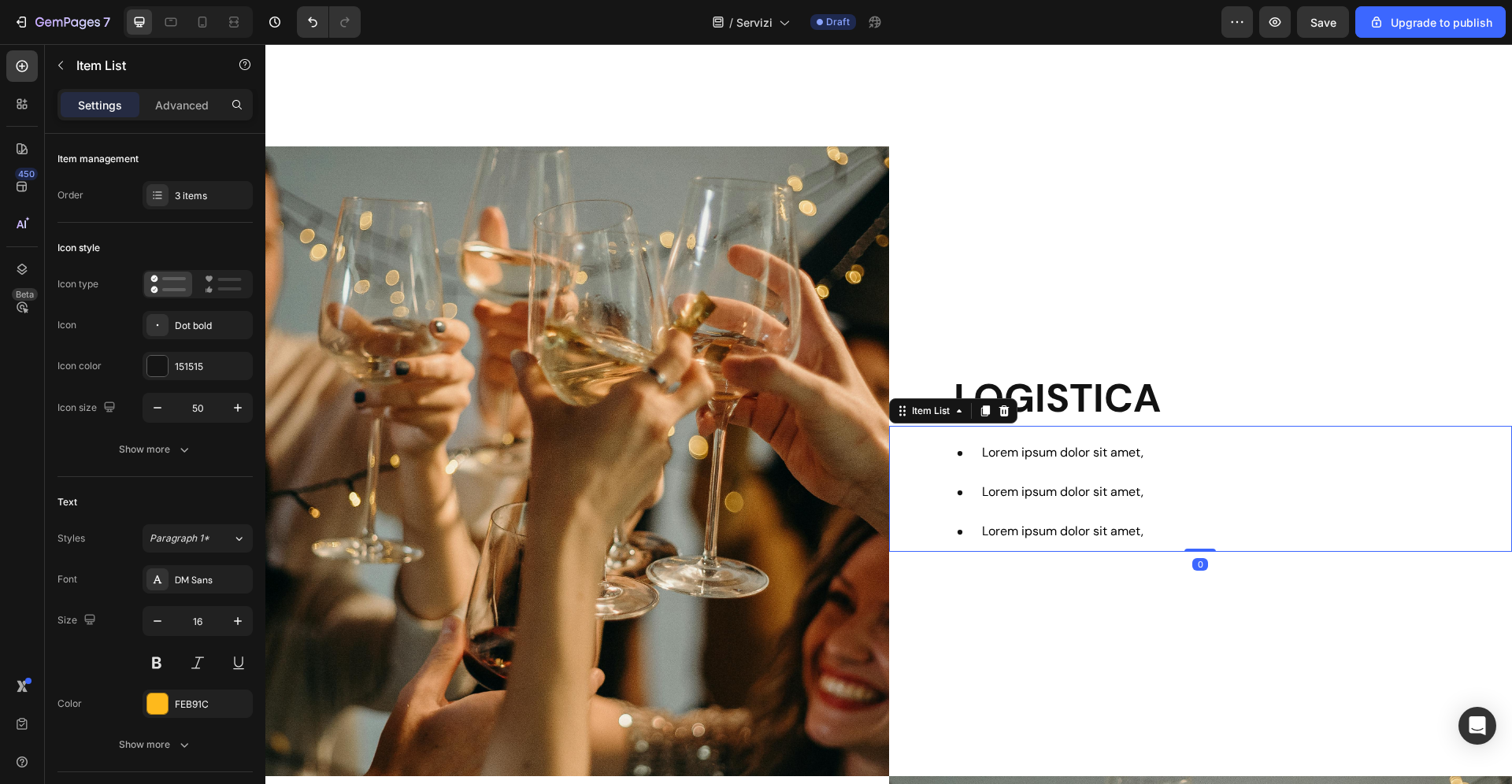
click at [1060, 459] on span "Lorem ipsum dolor sit amet," at bounding box center [1062, 452] width 161 height 16
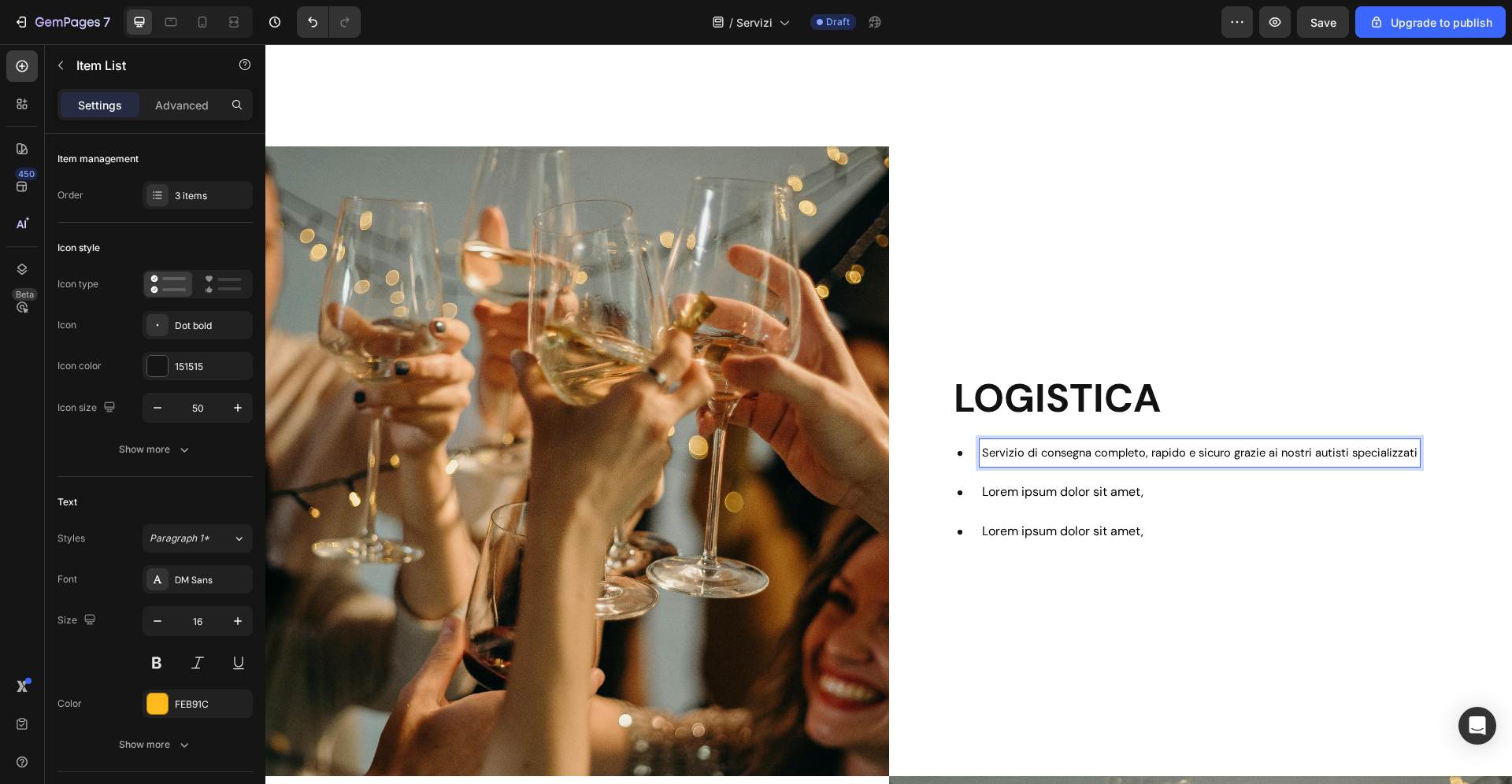
click at [1142, 455] on span "Servizio di consegna completo, rapido e sicuro grazie ai nostri autisti special…" at bounding box center [1199, 453] width 435 height 15
click at [306, 24] on icon "Undo/Redo" at bounding box center [313, 22] width 15 height 15
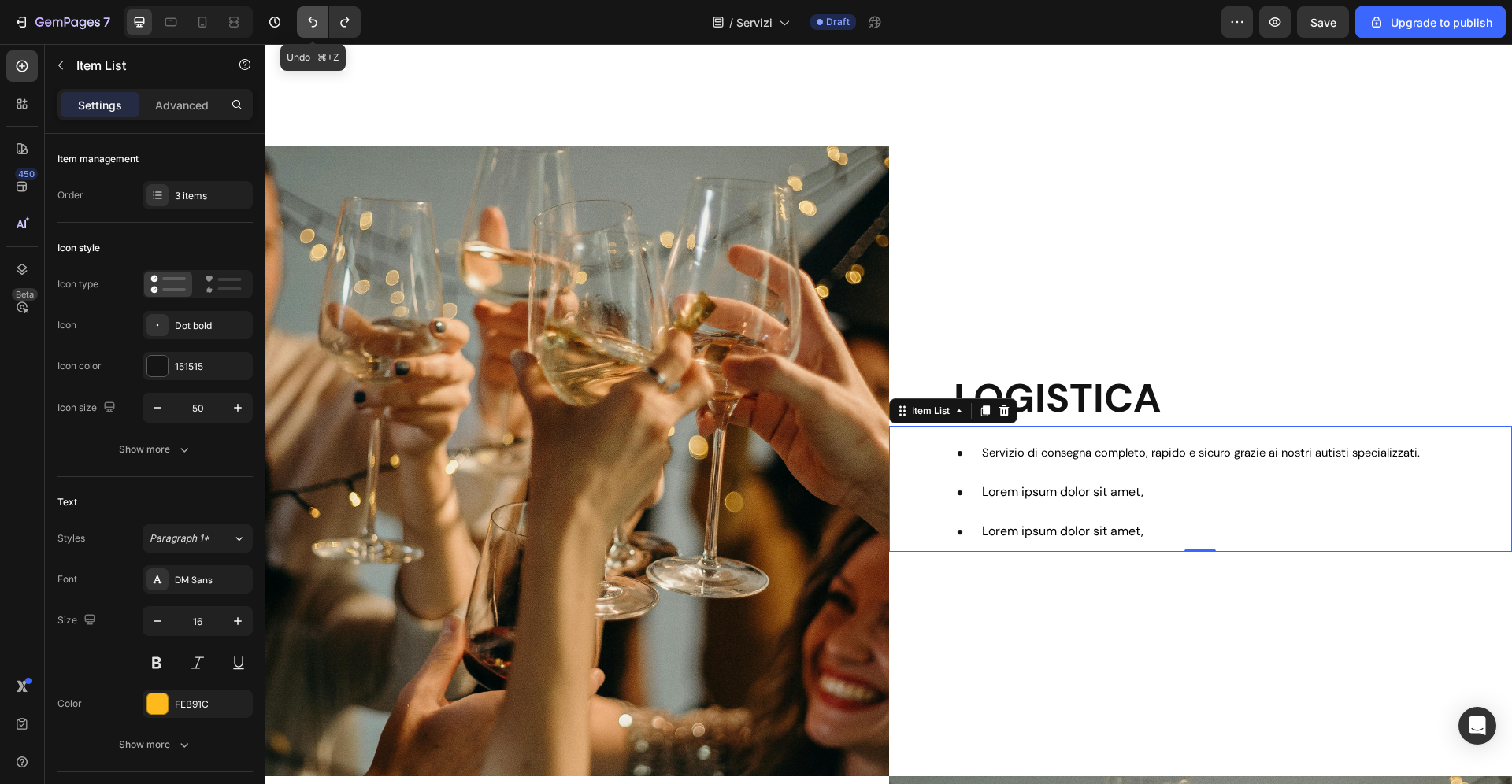
click at [306, 24] on icon "Undo/Redo" at bounding box center [313, 22] width 15 height 15
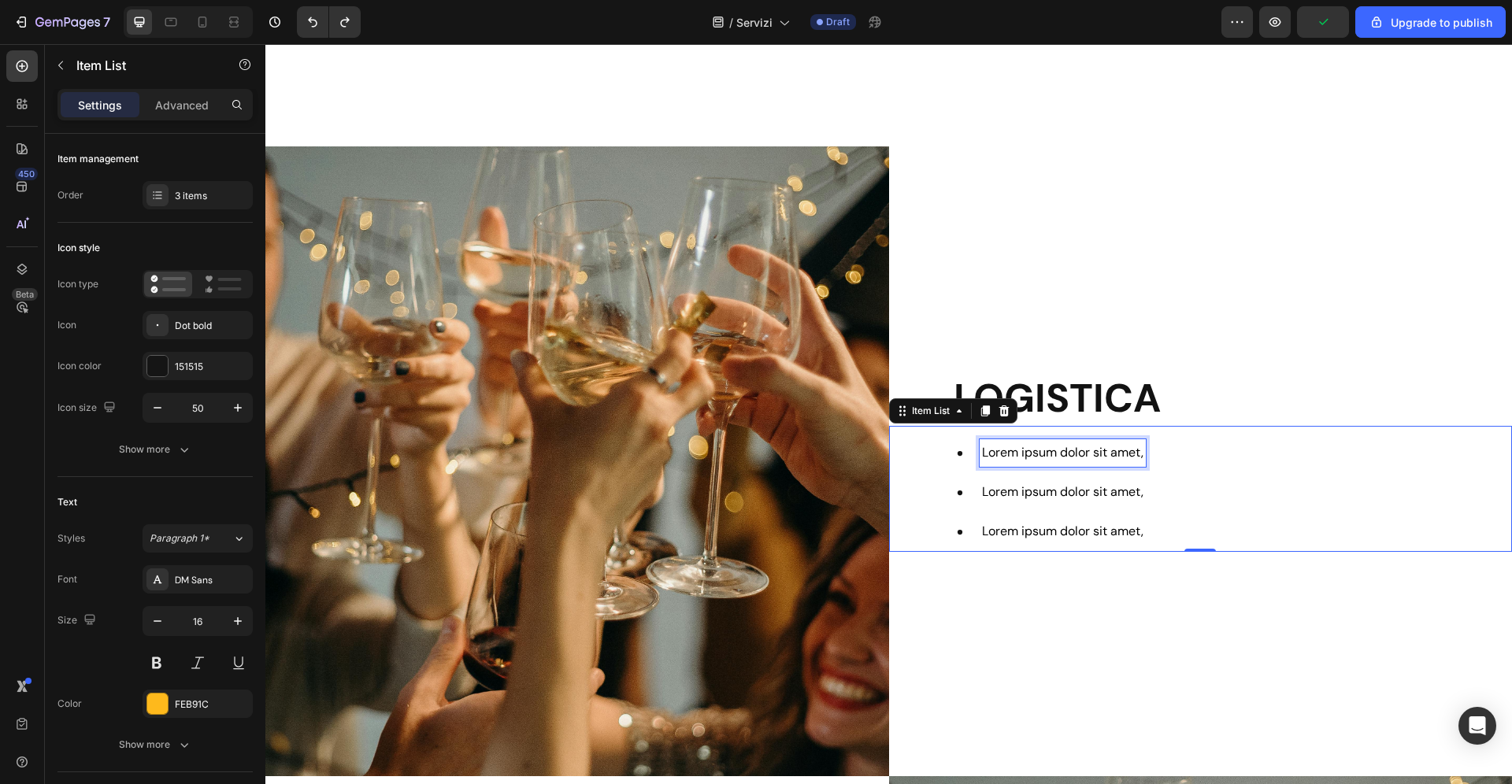
click at [1030, 455] on span "Lorem ipsum dolor sit amet," at bounding box center [1062, 452] width 161 height 16
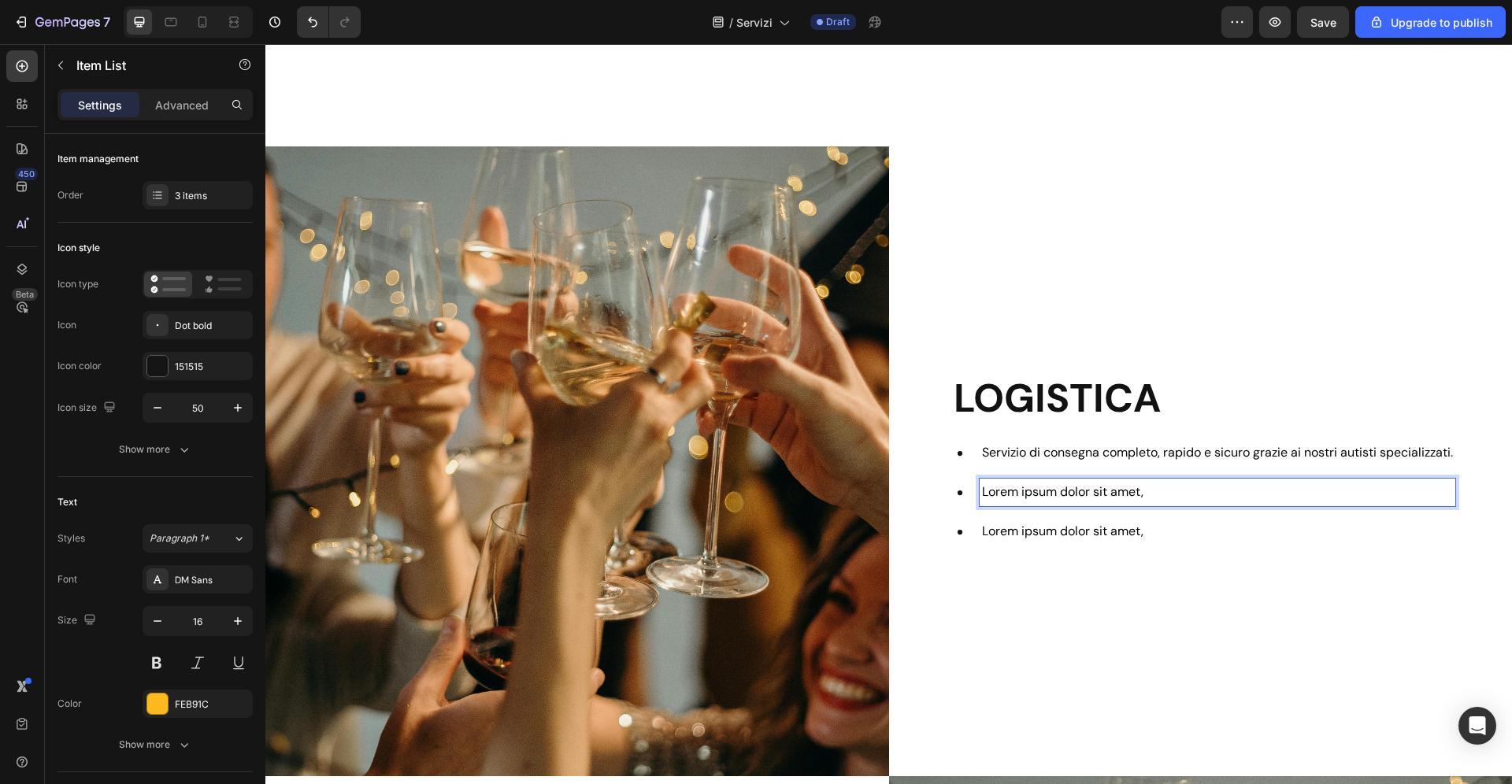
click at [1041, 492] on span "Lorem ipsum dolor sit amet," at bounding box center [1062, 491] width 161 height 16
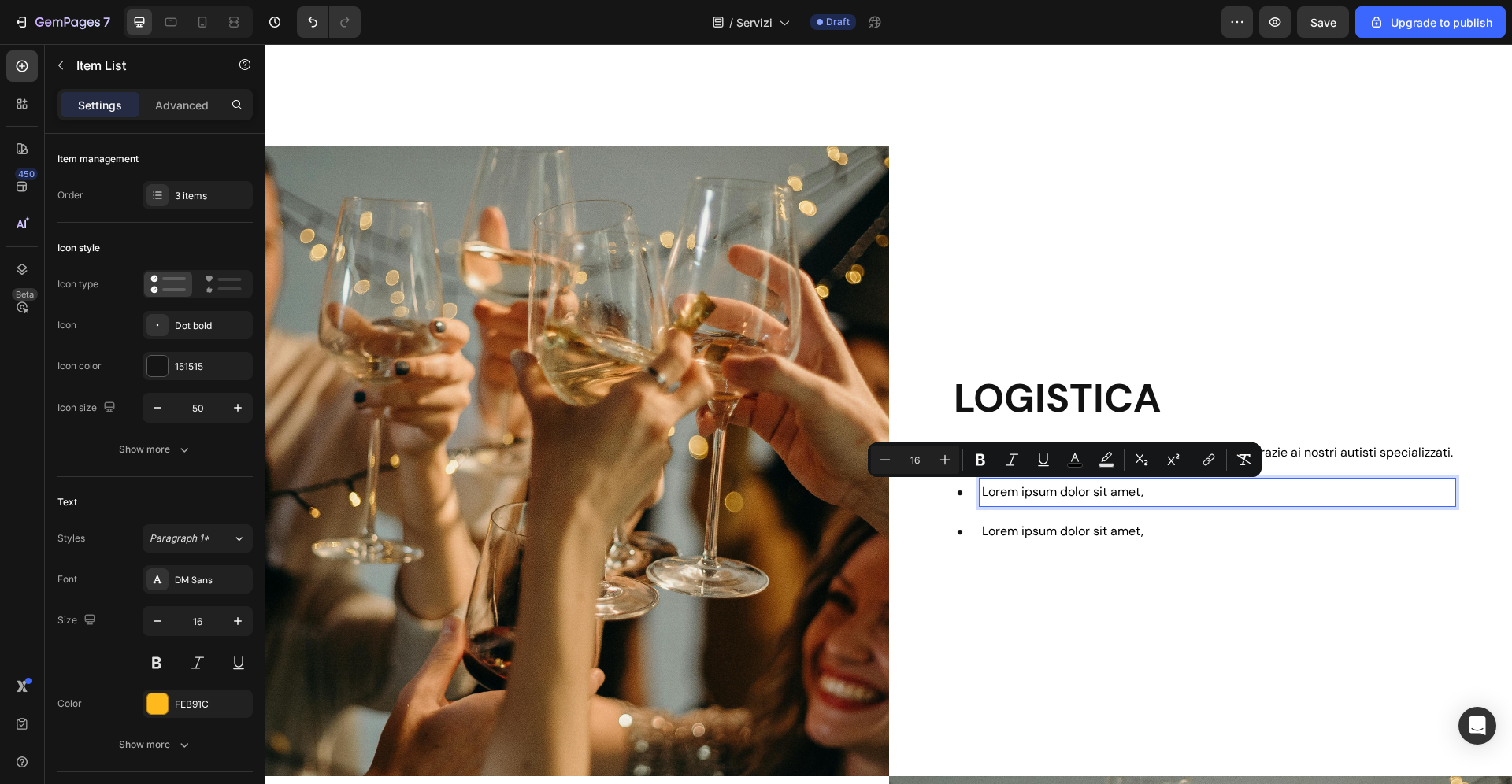
click at [1041, 492] on span "Lorem ipsum dolor sit amet," at bounding box center [1062, 491] width 161 height 16
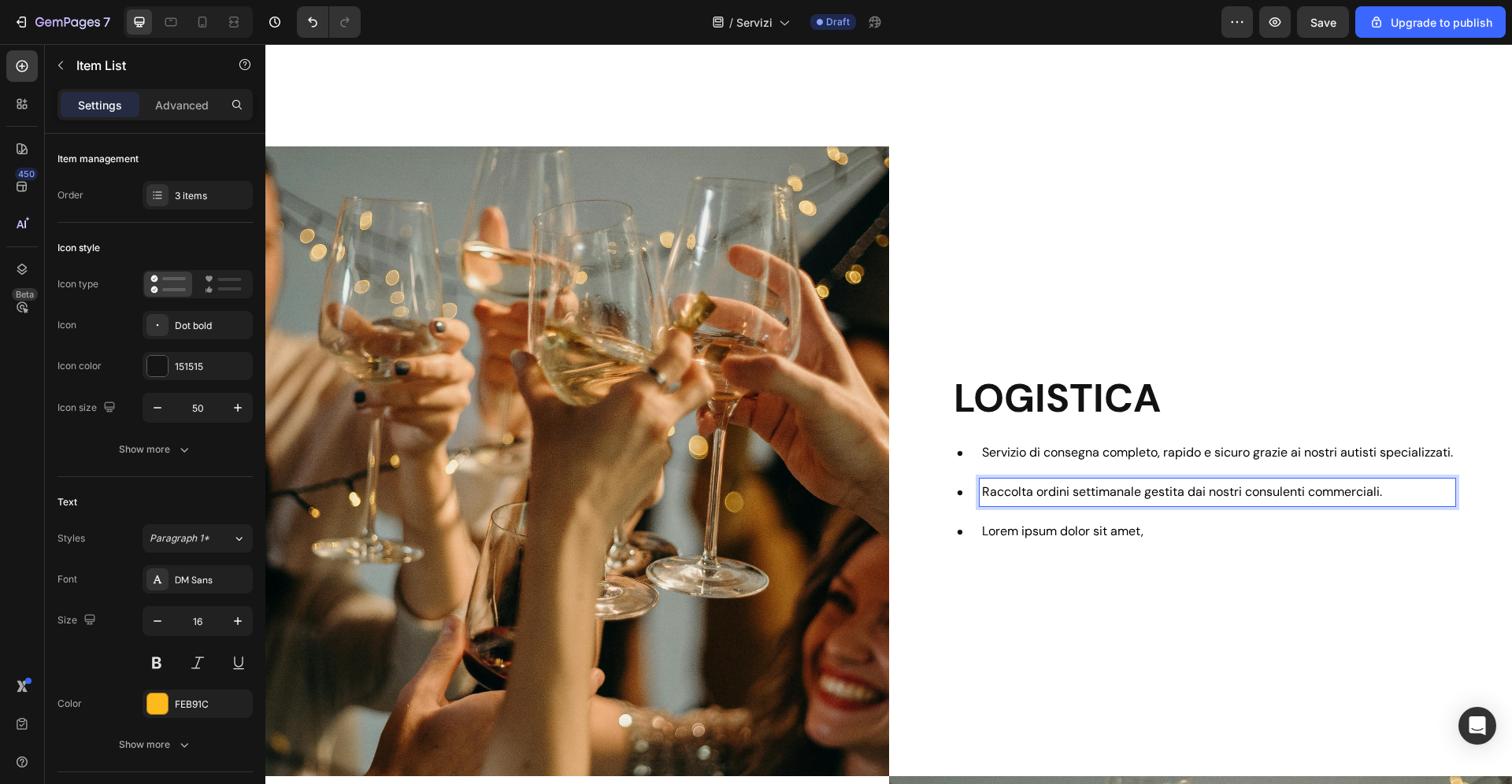
click at [1114, 523] on span "Lorem ipsum dolor sit amet," at bounding box center [1062, 530] width 161 height 16
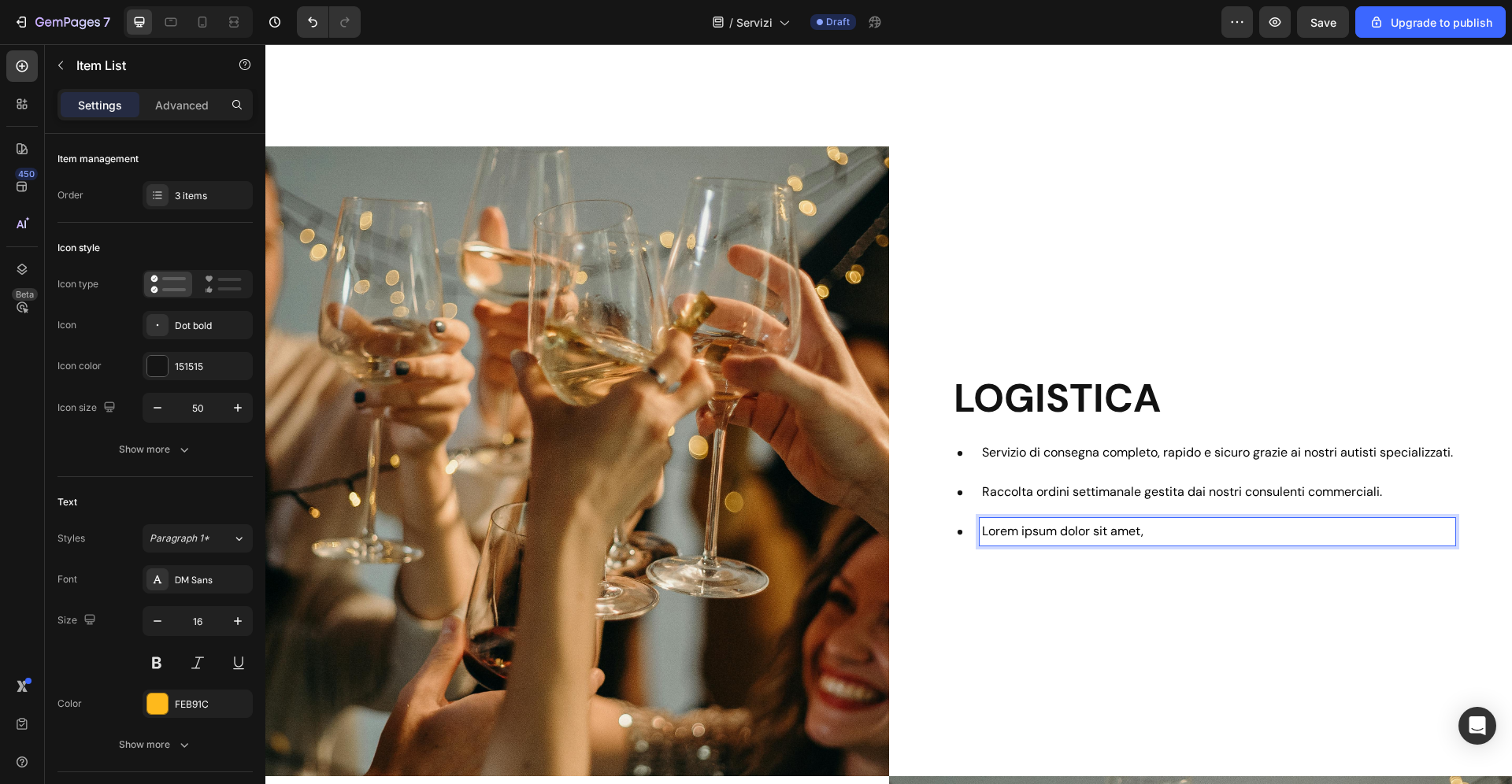
click at [1009, 538] on span "Lorem ipsum dolor sit amet," at bounding box center [1062, 530] width 161 height 16
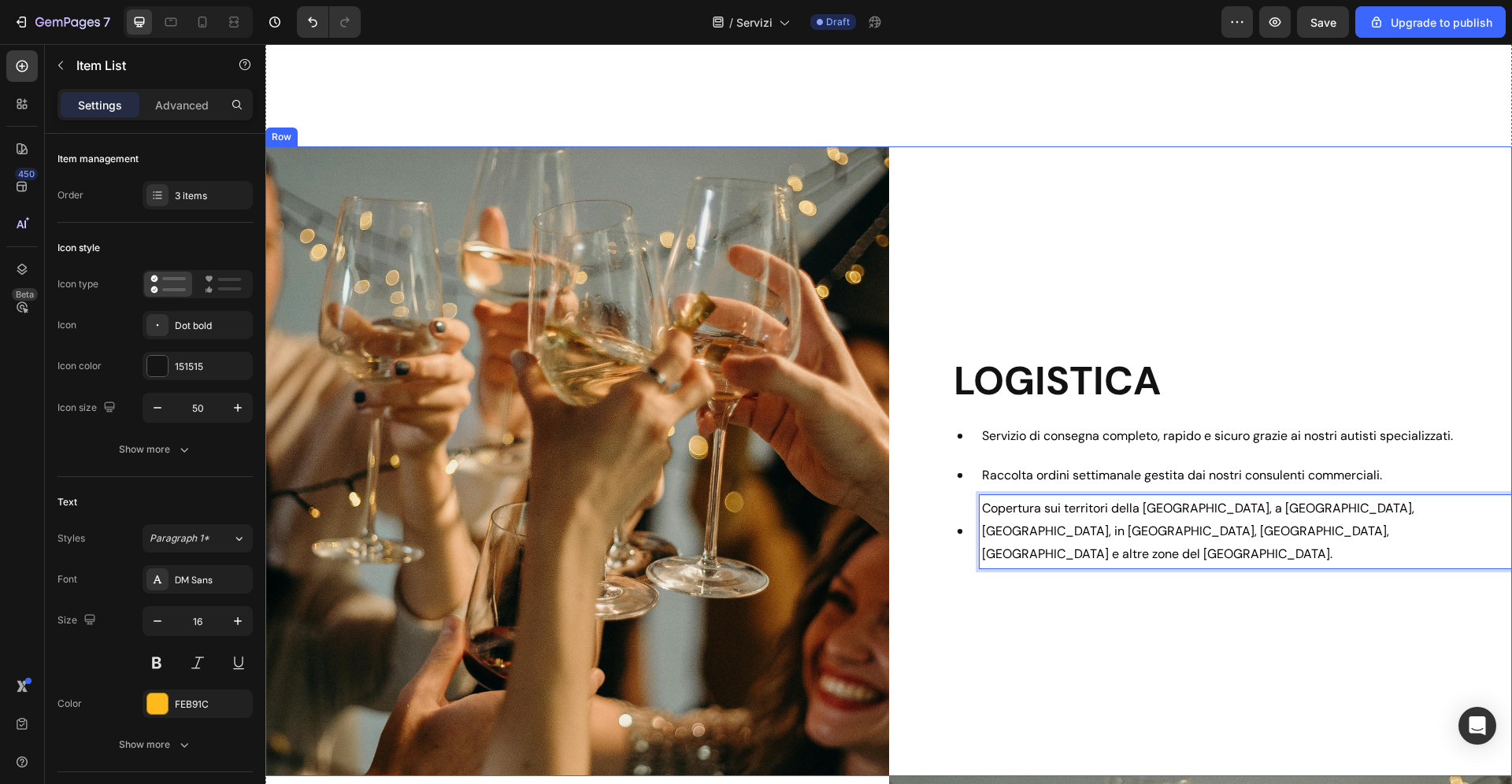
click at [1385, 649] on div "LOGISTICA Heading Servizio di consegna completo, rapido e sicuro grazie ai nost…" at bounding box center [1201, 462] width 624 height 630
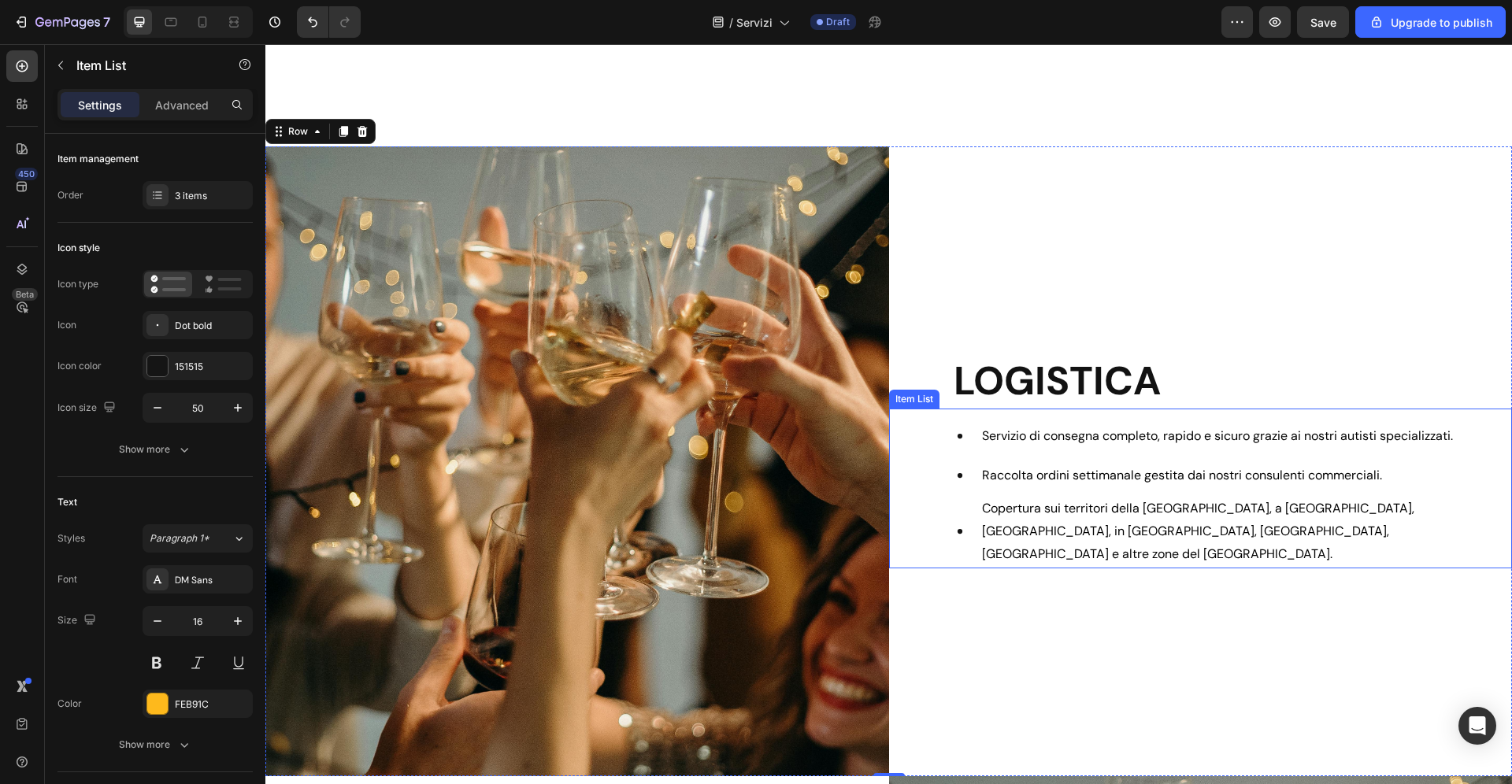
click at [915, 465] on div "Servizio di consegna completo, rapido e sicuro grazie ai nostri autisti special…" at bounding box center [1201, 491] width 624 height 152
click at [177, 113] on p "Advanced" at bounding box center [182, 104] width 53 height 16
type input "100%"
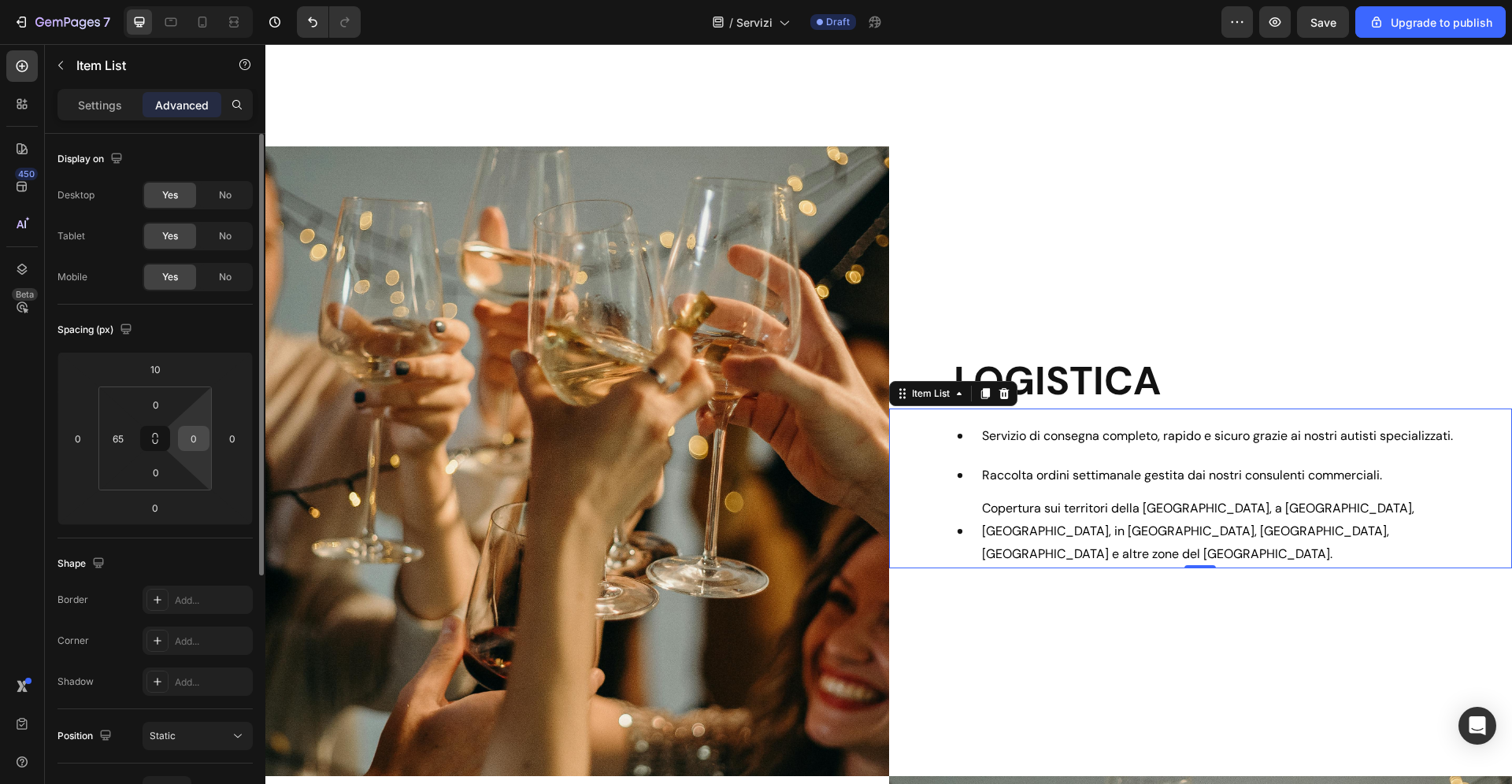
click at [197, 440] on input "0" at bounding box center [193, 438] width 23 height 23
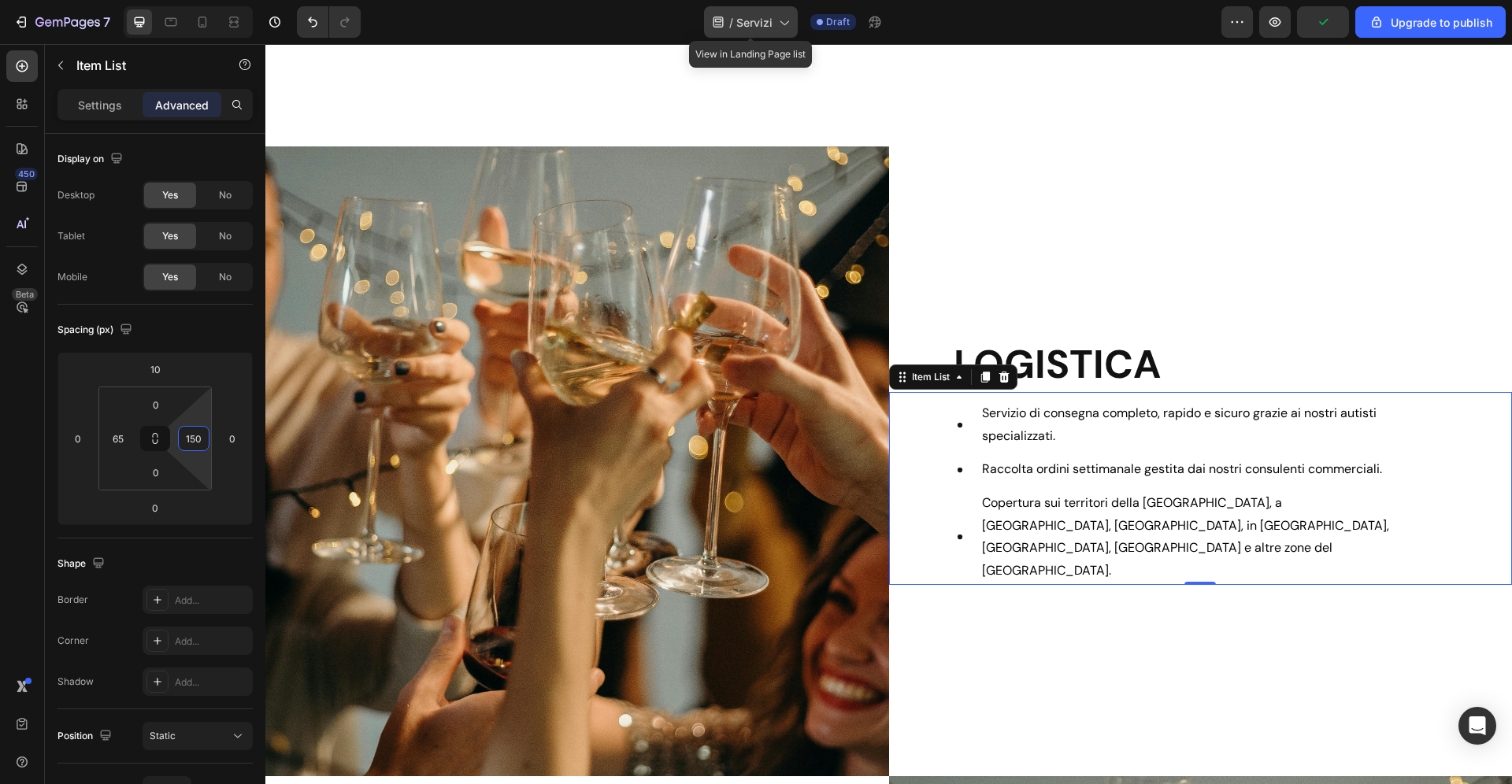
type input "150"
click at [761, 23] on span "Servizi" at bounding box center [754, 22] width 37 height 16
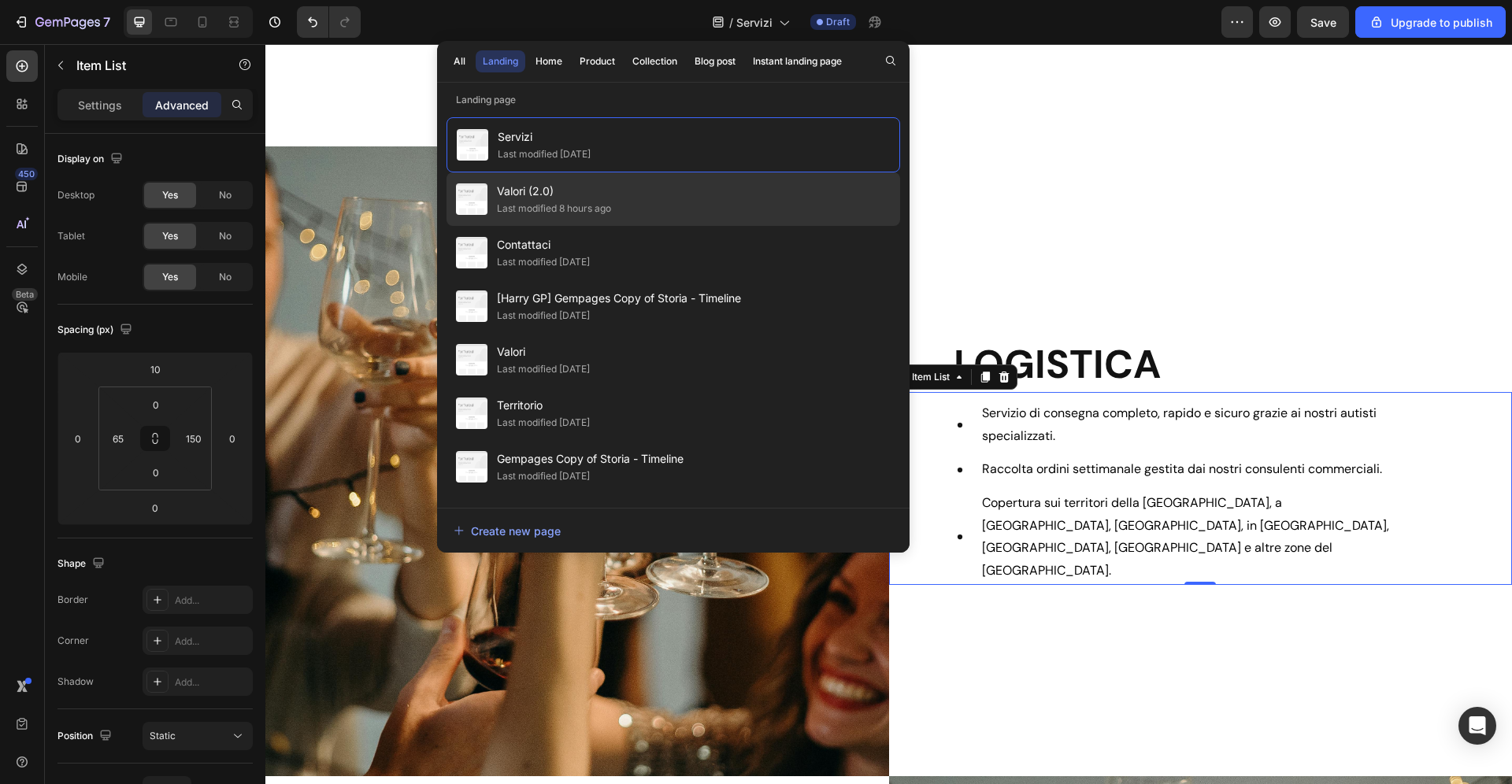
click at [576, 205] on div "Last modified 8 hours ago" at bounding box center [554, 209] width 114 height 15
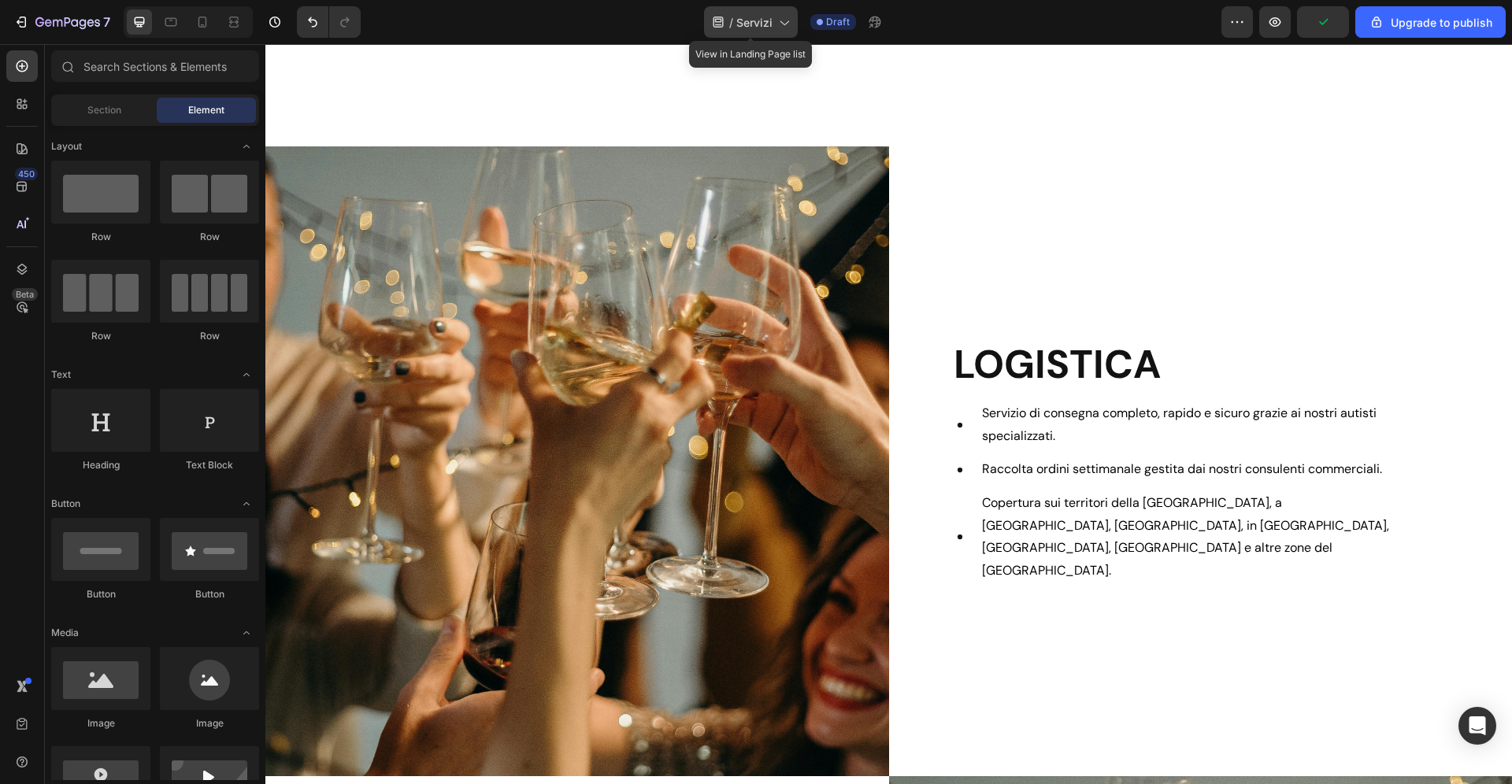
click at [754, 22] on span "Servizi" at bounding box center [754, 22] width 37 height 16
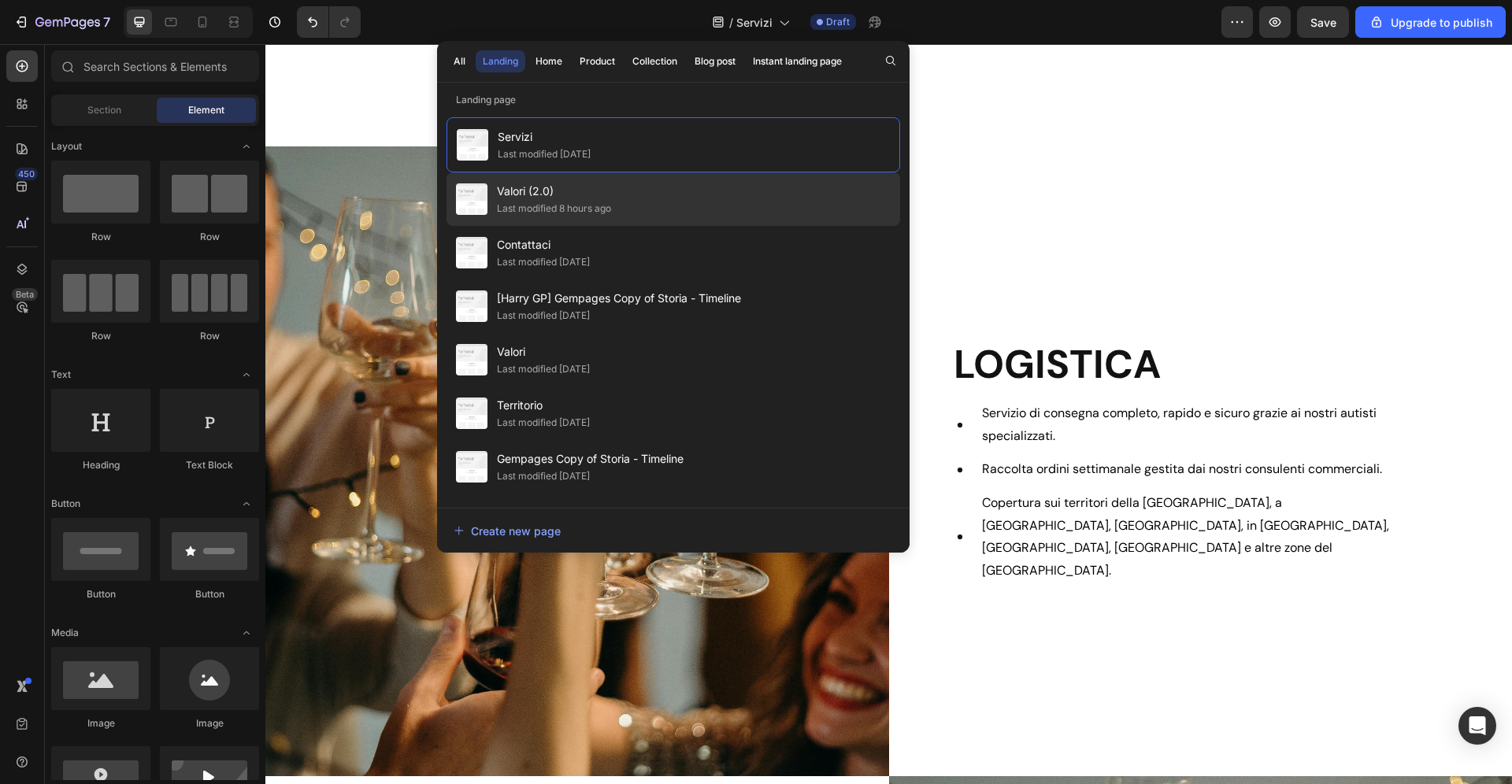
click at [605, 210] on div "Last modified 8 hours ago" at bounding box center [554, 209] width 114 height 15
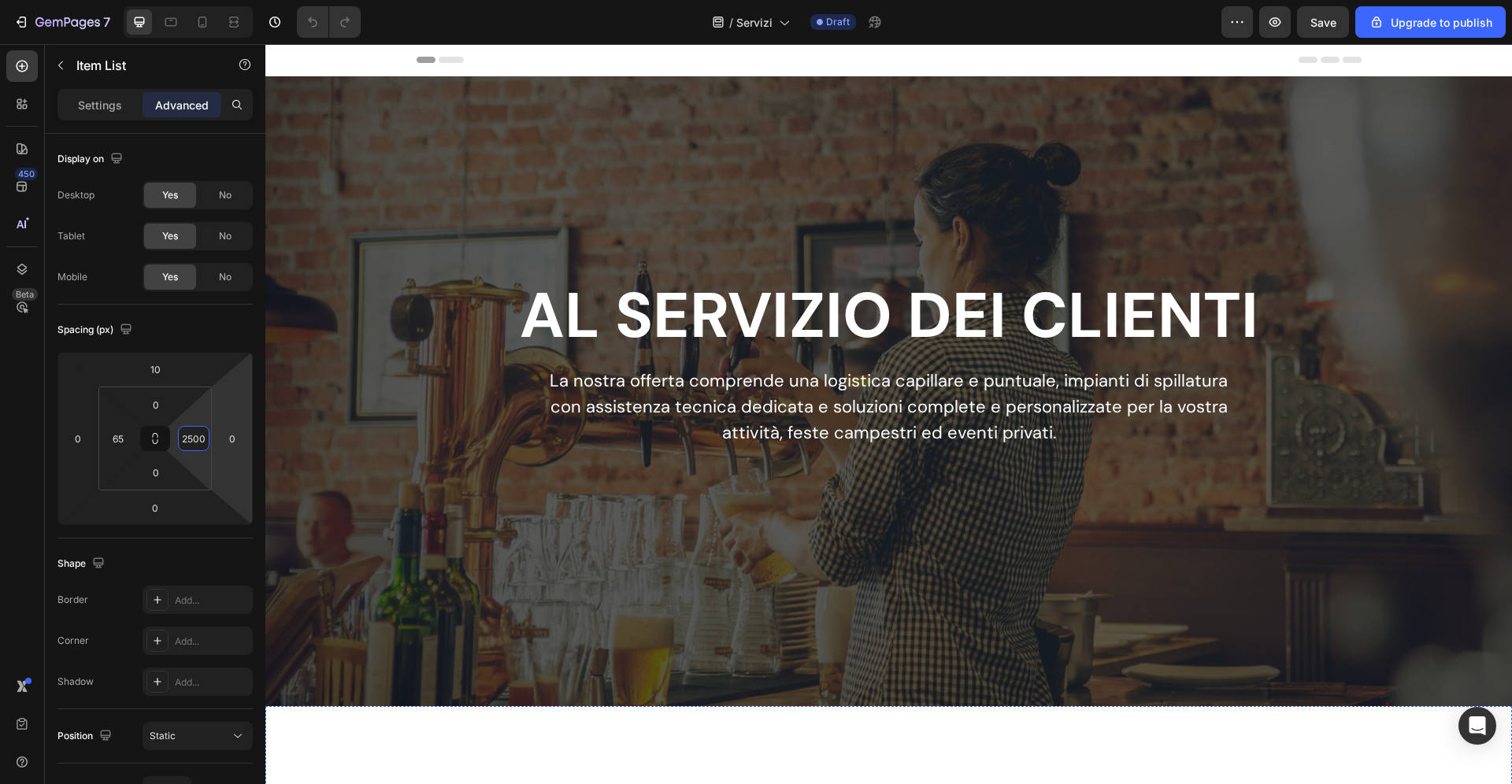
scroll to position [526, 0]
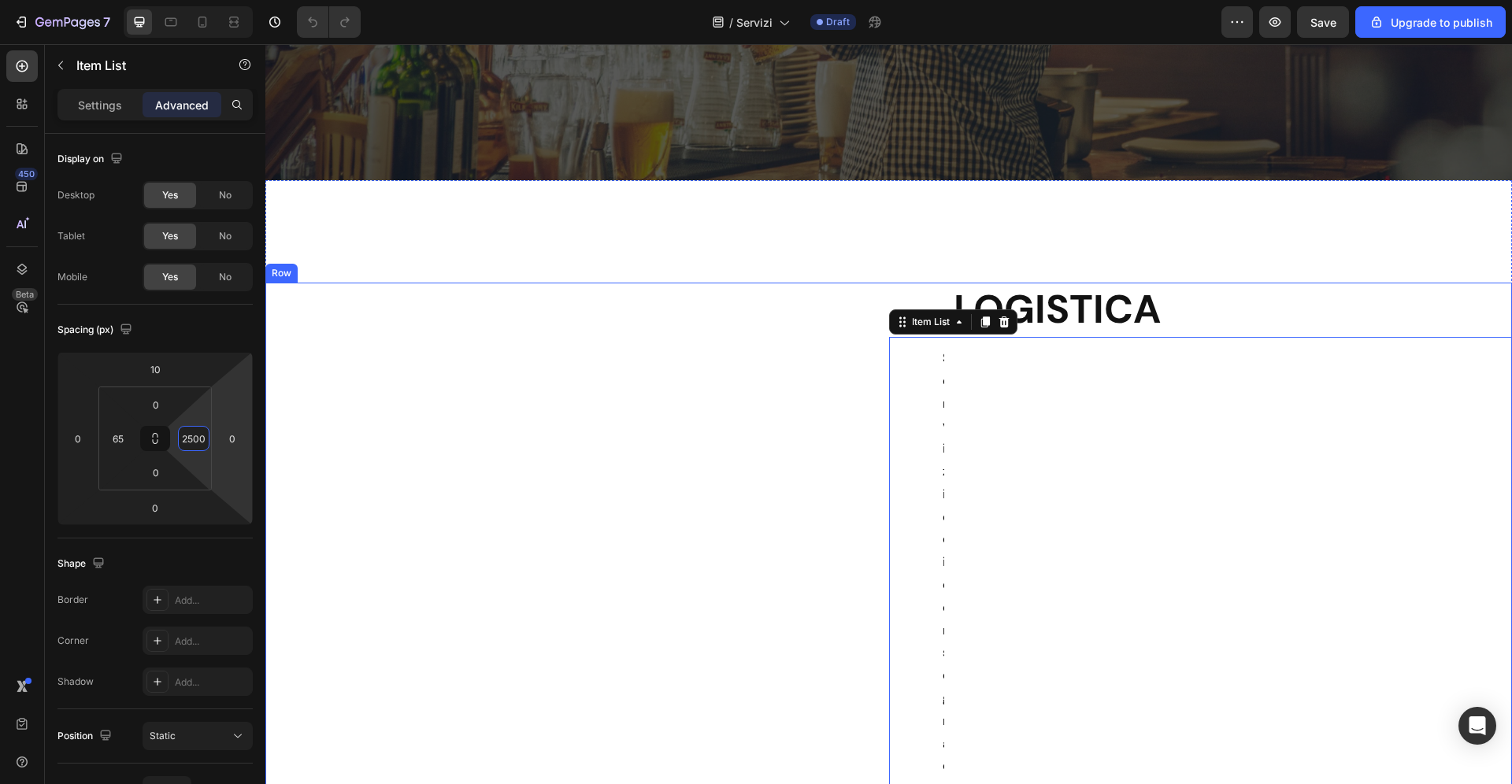
type input "250"
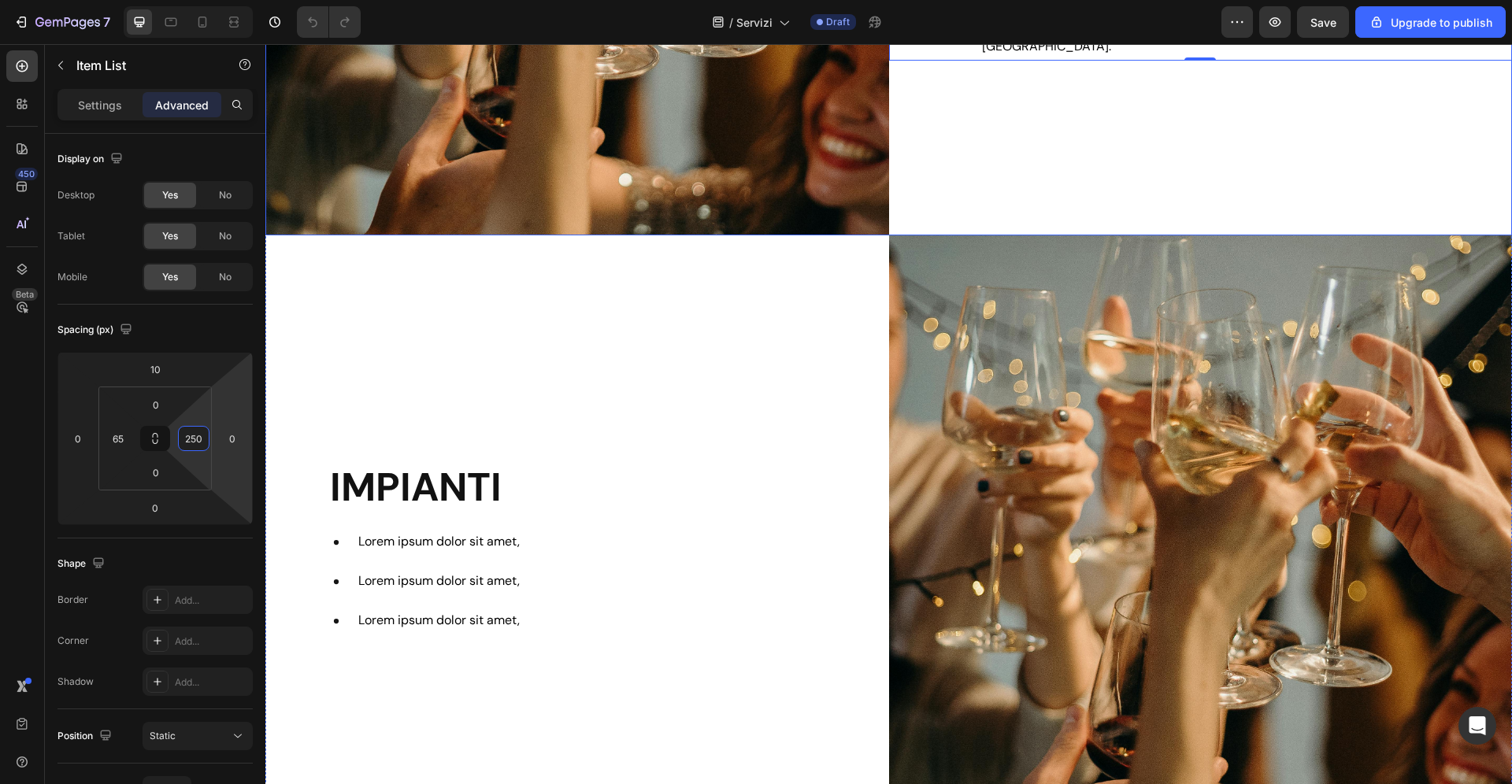
scroll to position [1211, 0]
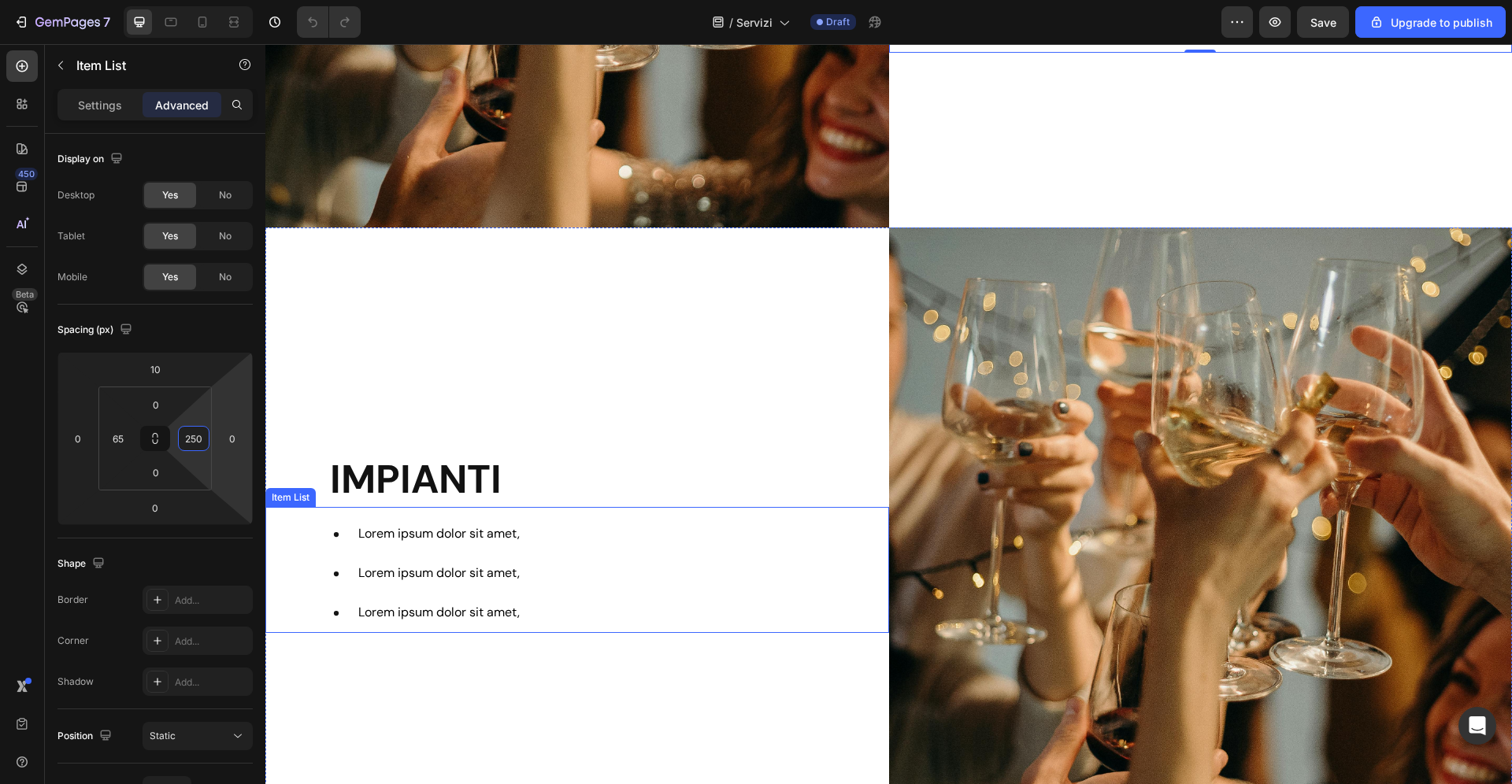
click at [633, 583] on div "Lorem ipsum dolor sit amet, Lorem ipsum dolor sit amet, Lorem ipsum dolor sit a…" at bounding box center [602, 574] width 573 height 118
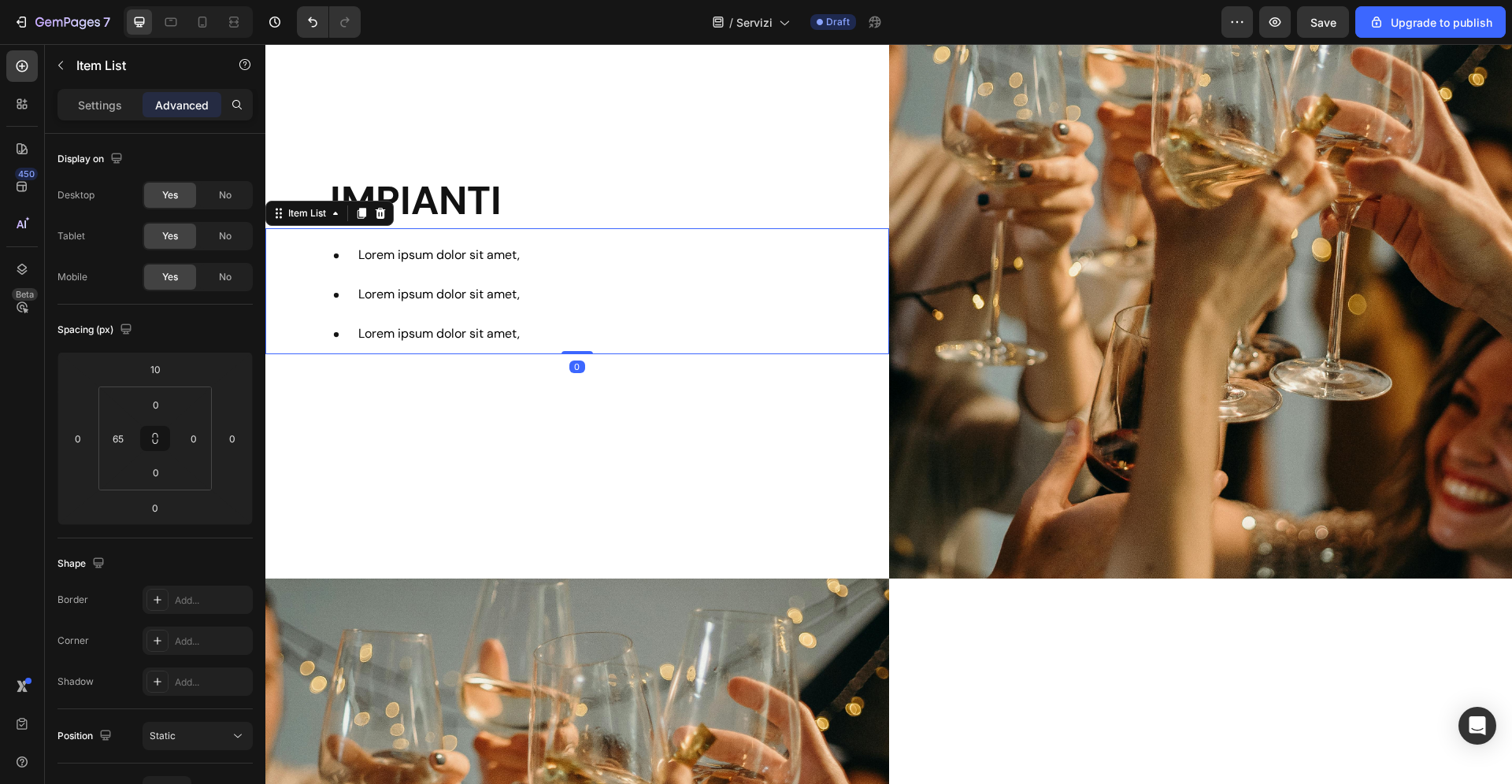
scroll to position [1517, 0]
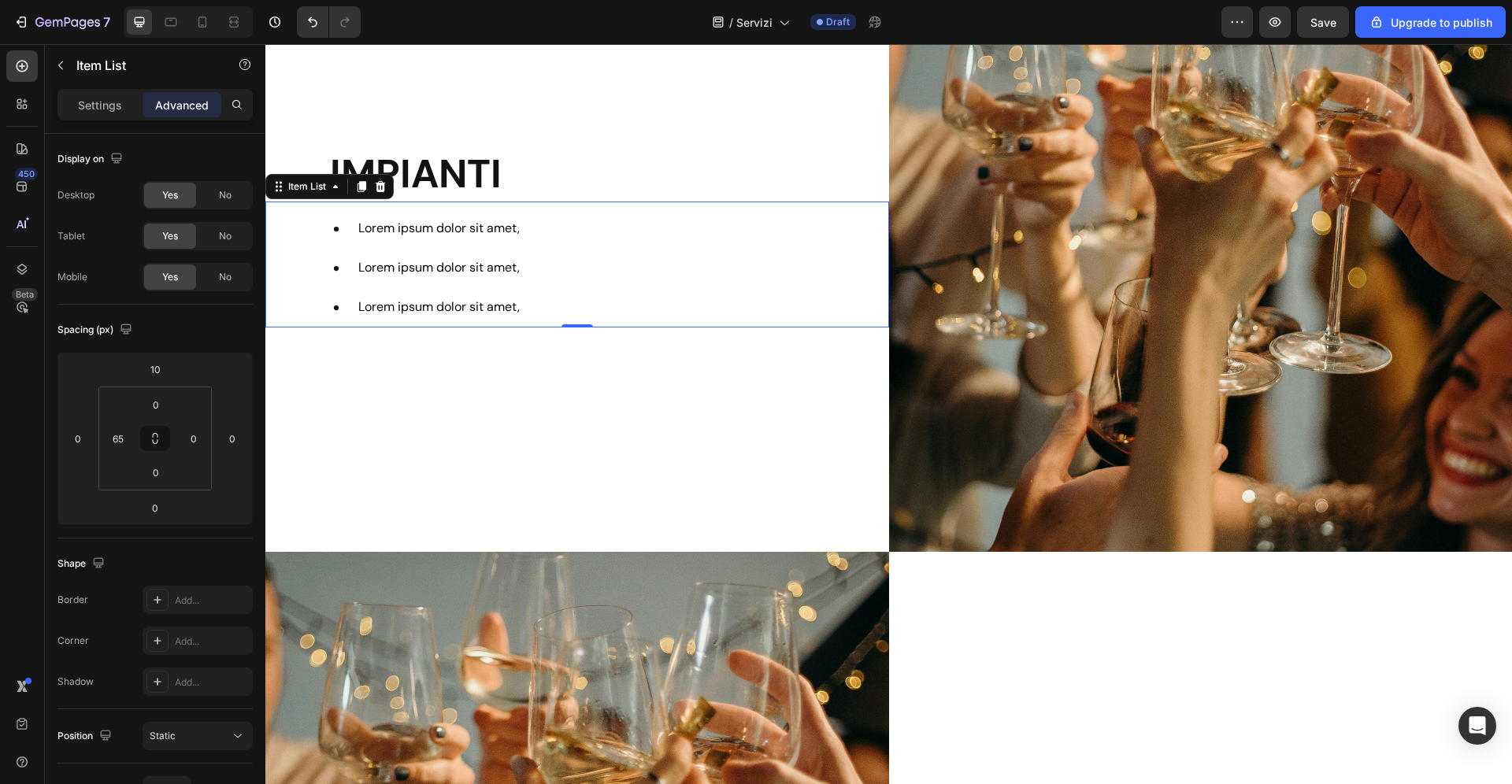
click at [430, 222] on span "Lorem ipsum dolor sit amet," at bounding box center [438, 228] width 161 height 16
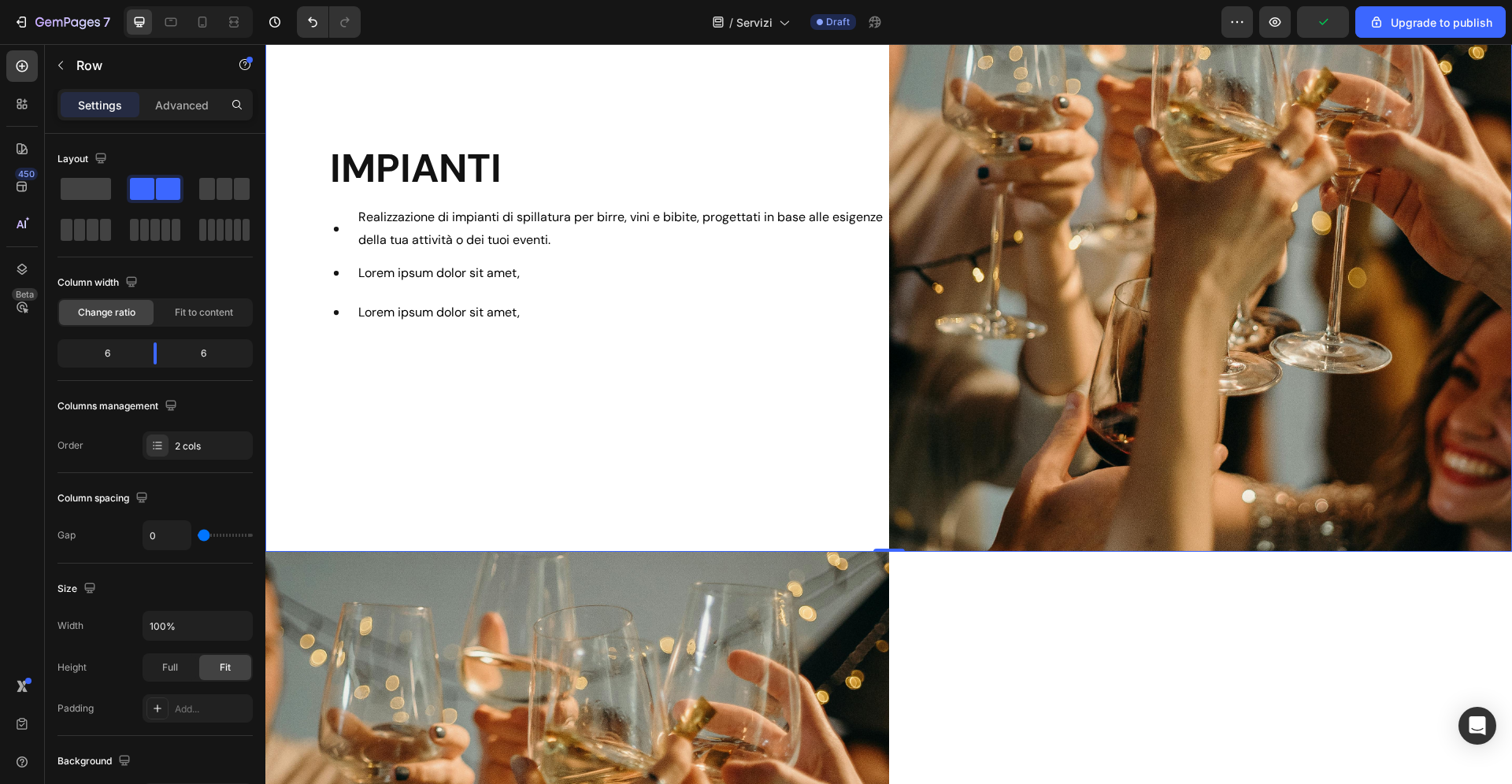
click at [641, 339] on div "IMPIANTI Heading Realizzazione di impianti di spillatura per birre, vini e bibi…" at bounding box center [577, 237] width 624 height 630
click at [573, 203] on div "Realizzazione di impianti di spillatura per birre, vini e bibite, progettati in…" at bounding box center [577, 265] width 624 height 137
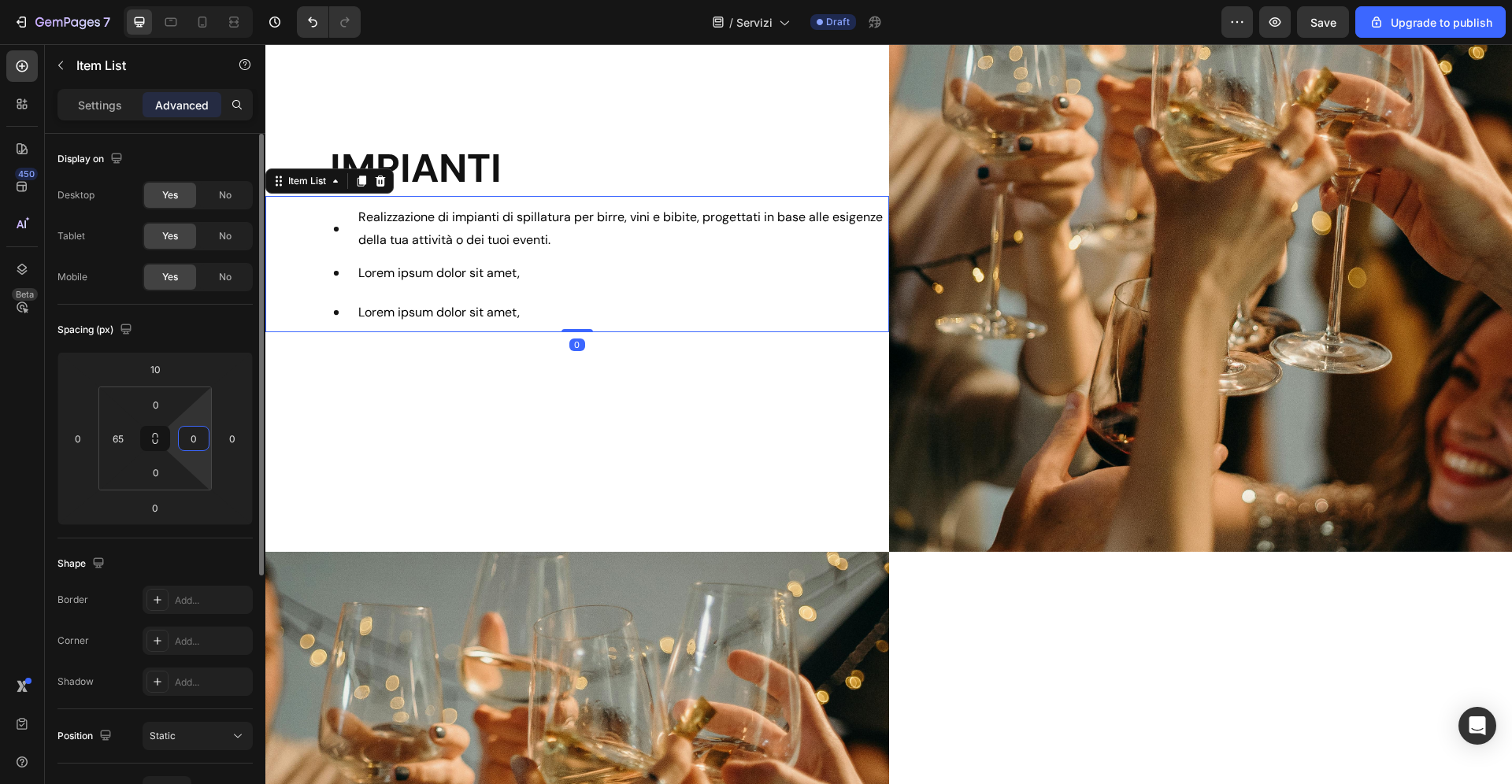
click at [202, 436] on input "0" at bounding box center [193, 438] width 23 height 23
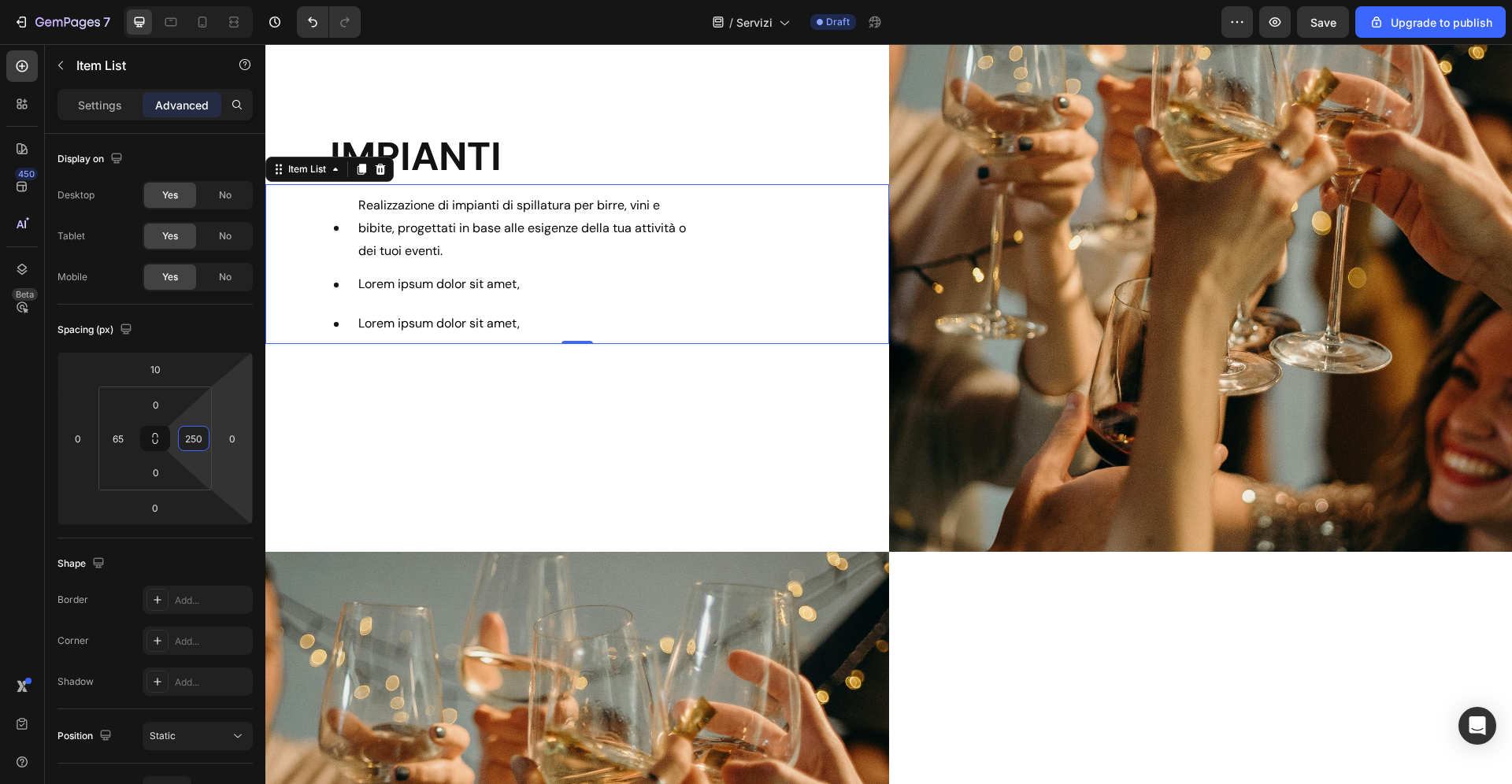
type input "250"
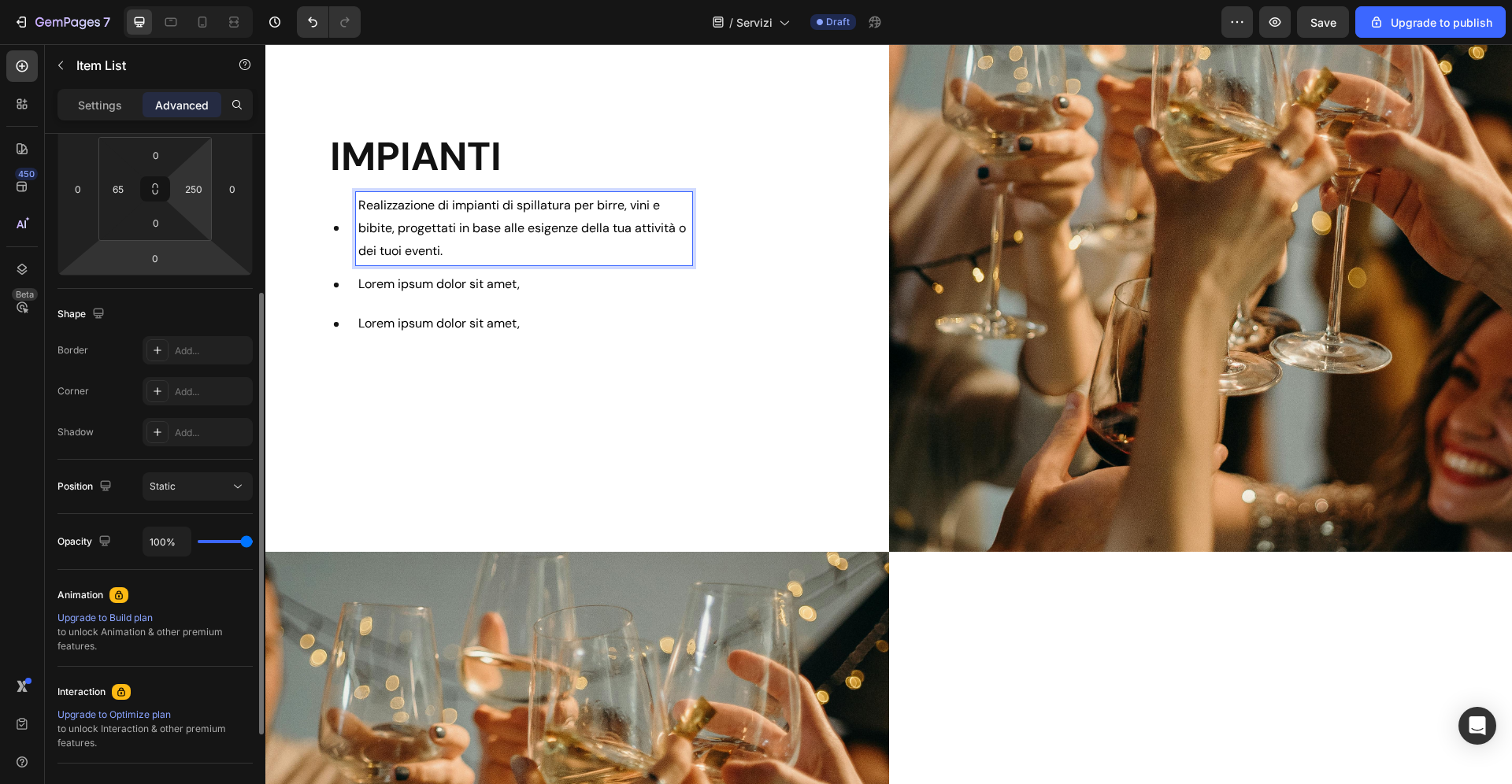
scroll to position [0, 0]
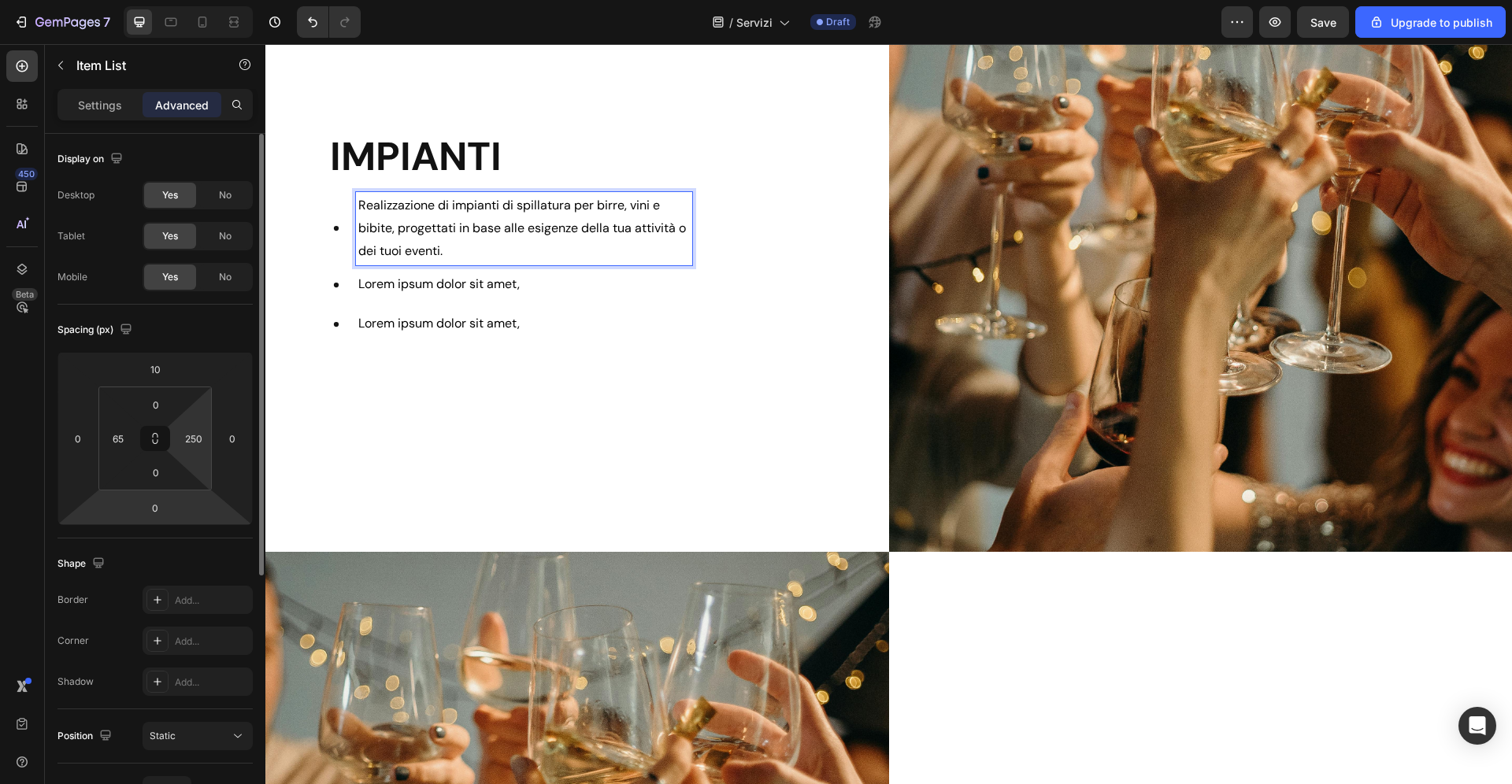
click at [97, 106] on p "Settings" at bounding box center [100, 104] width 44 height 16
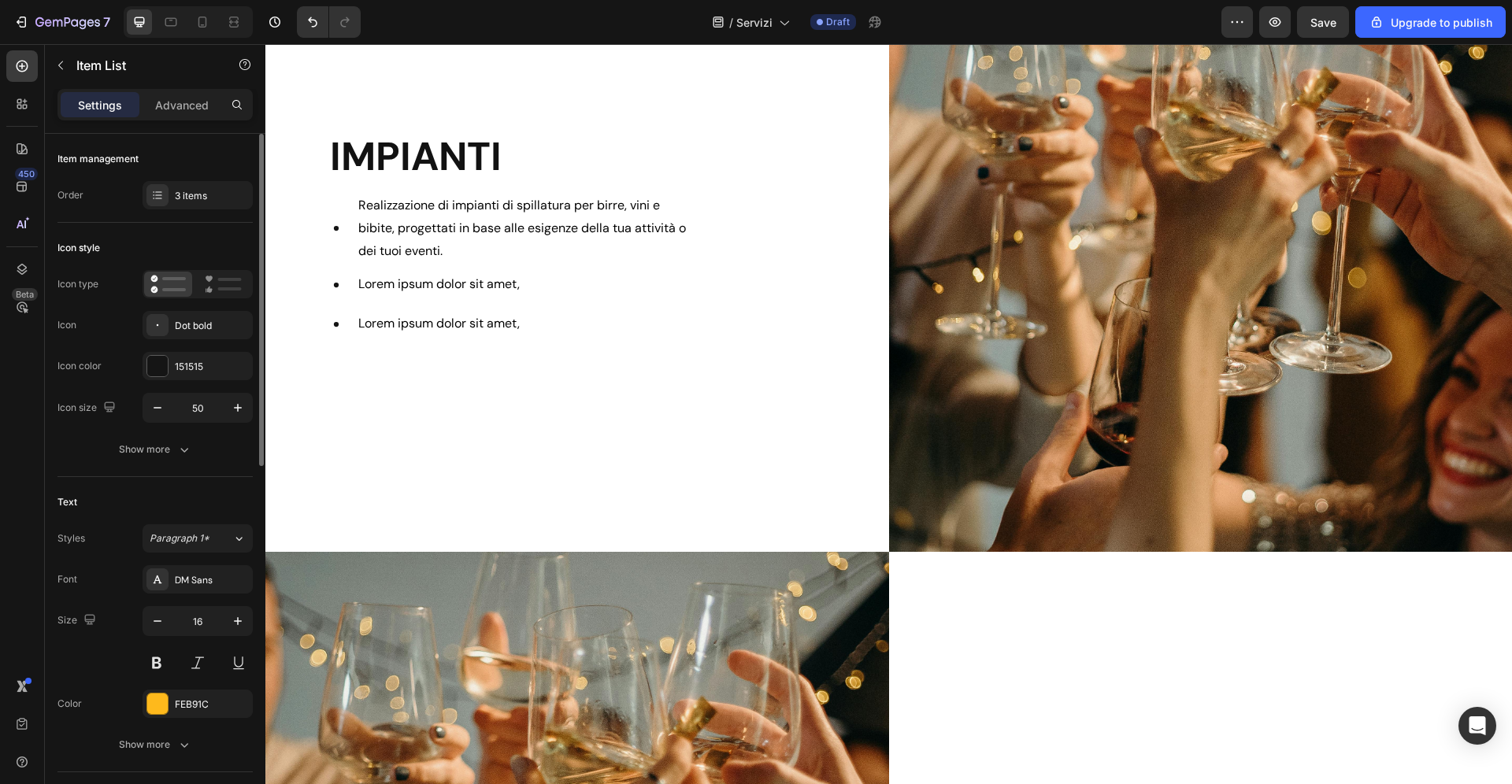
type input "0"
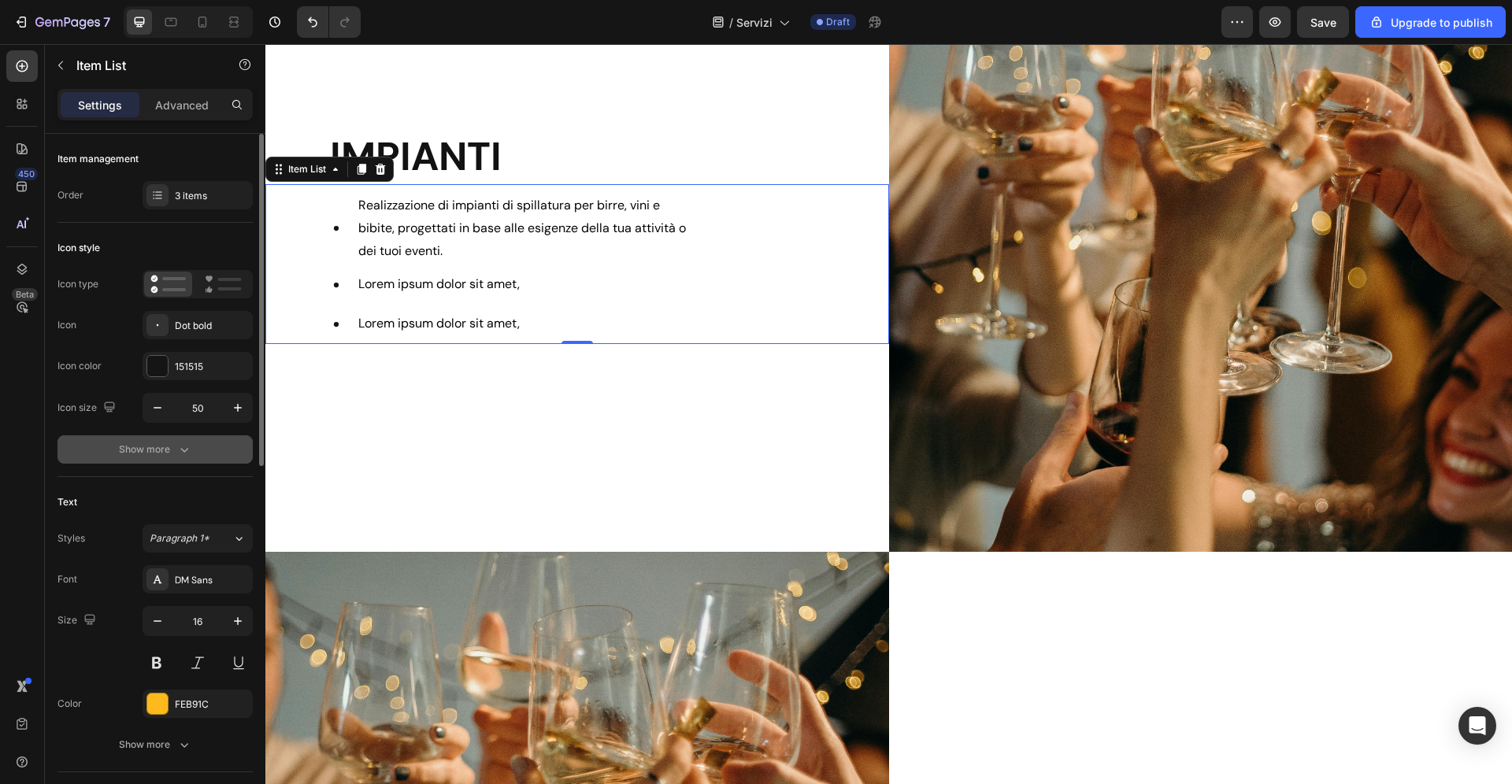
click at [152, 457] on div "Show more" at bounding box center [155, 449] width 73 height 15
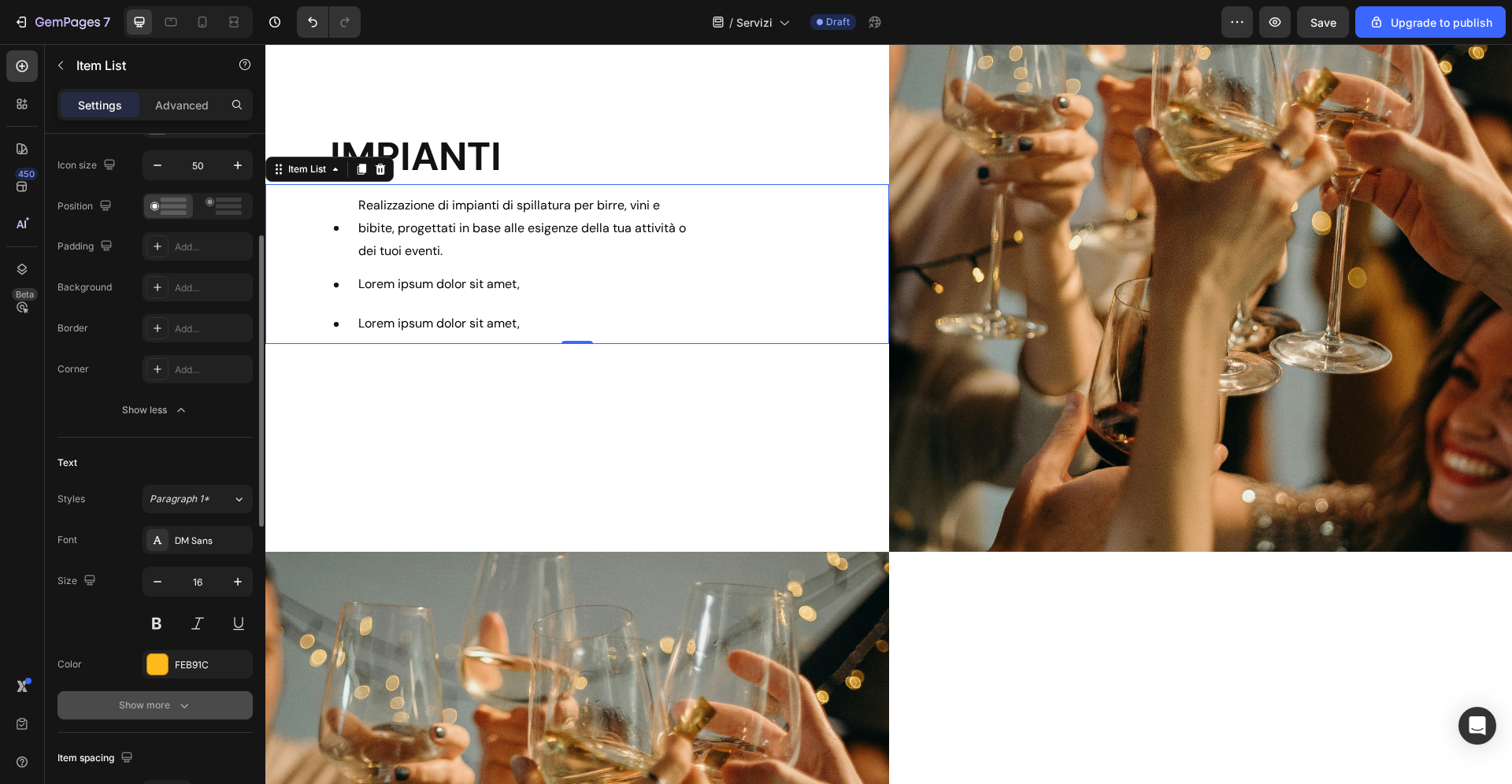
click at [142, 706] on div "Show more" at bounding box center [155, 705] width 73 height 15
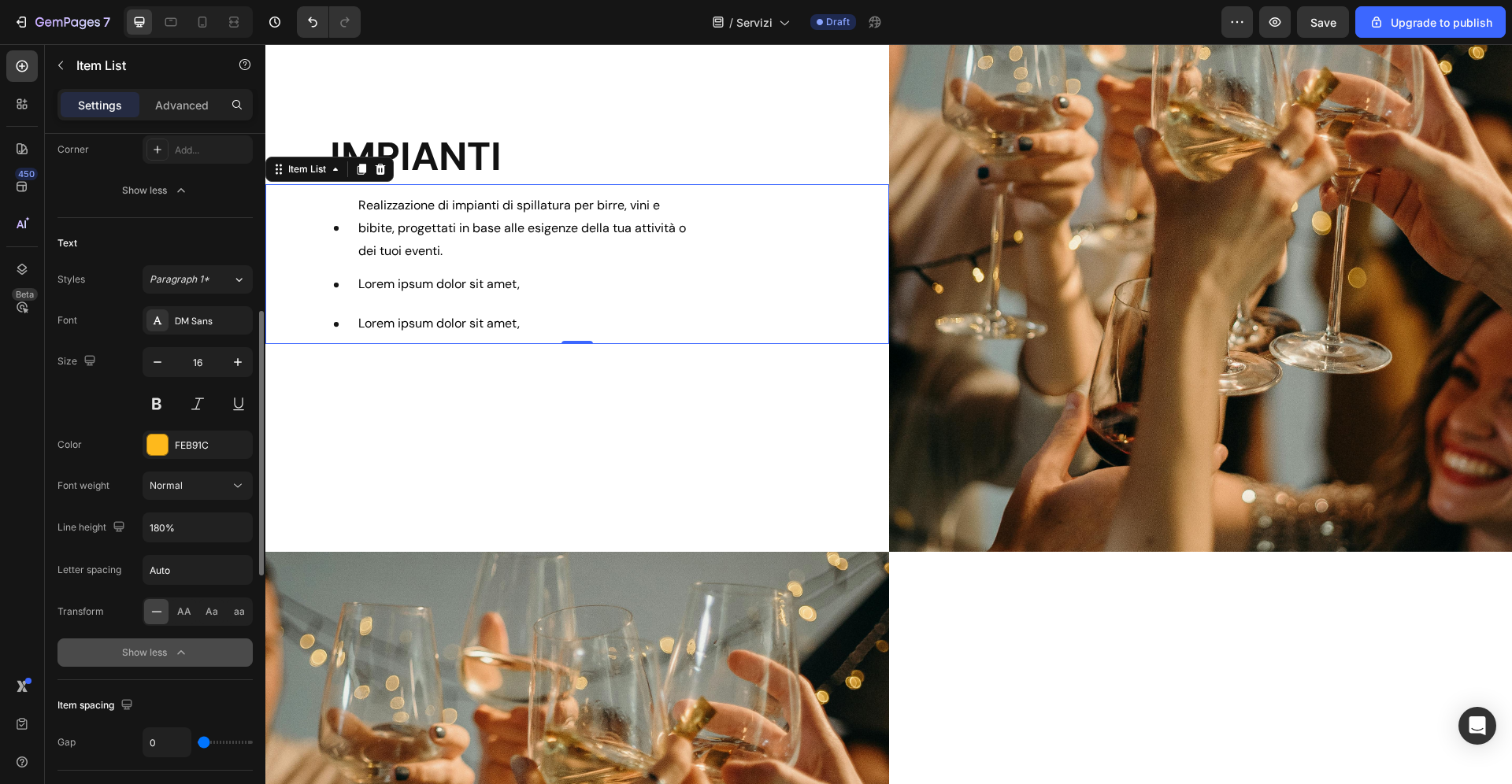
scroll to position [462, 0]
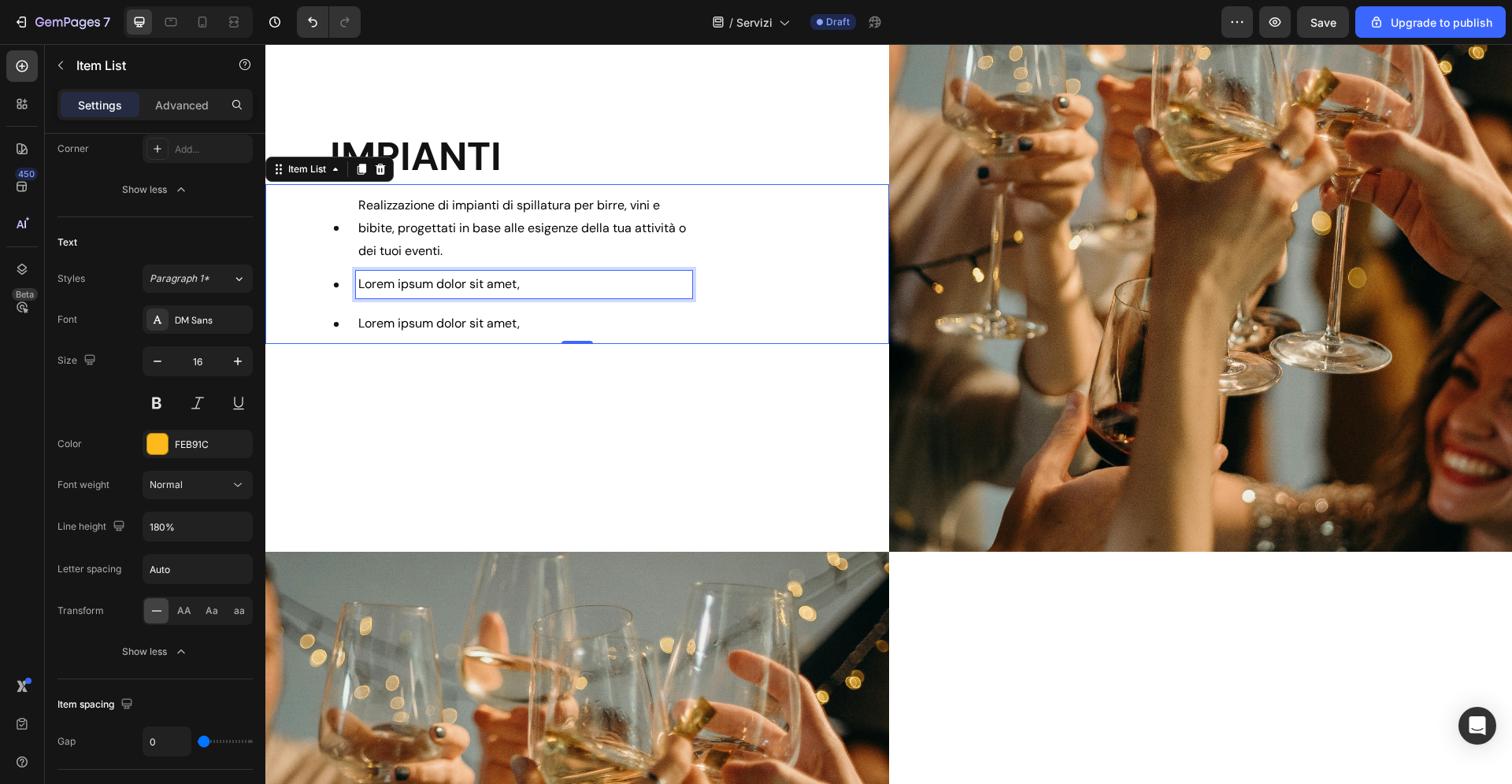
click at [434, 292] on span "Lorem ipsum dolor sit amet," at bounding box center [438, 283] width 161 height 16
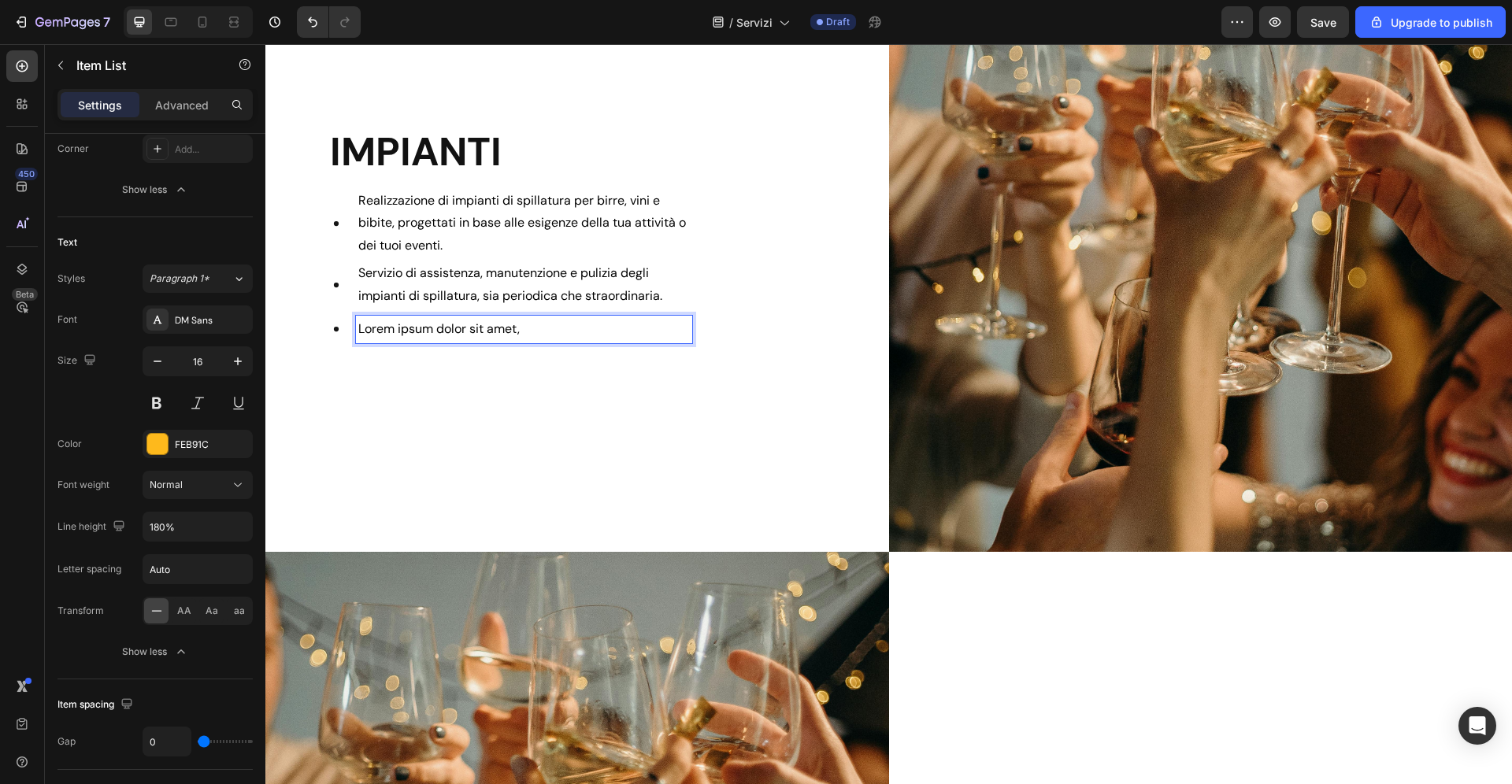
click at [416, 323] on span "Lorem ipsum dolor sit amet," at bounding box center [438, 328] width 161 height 16
click at [416, 322] on span "Lorem ipsum dolor sit amet," at bounding box center [438, 328] width 161 height 16
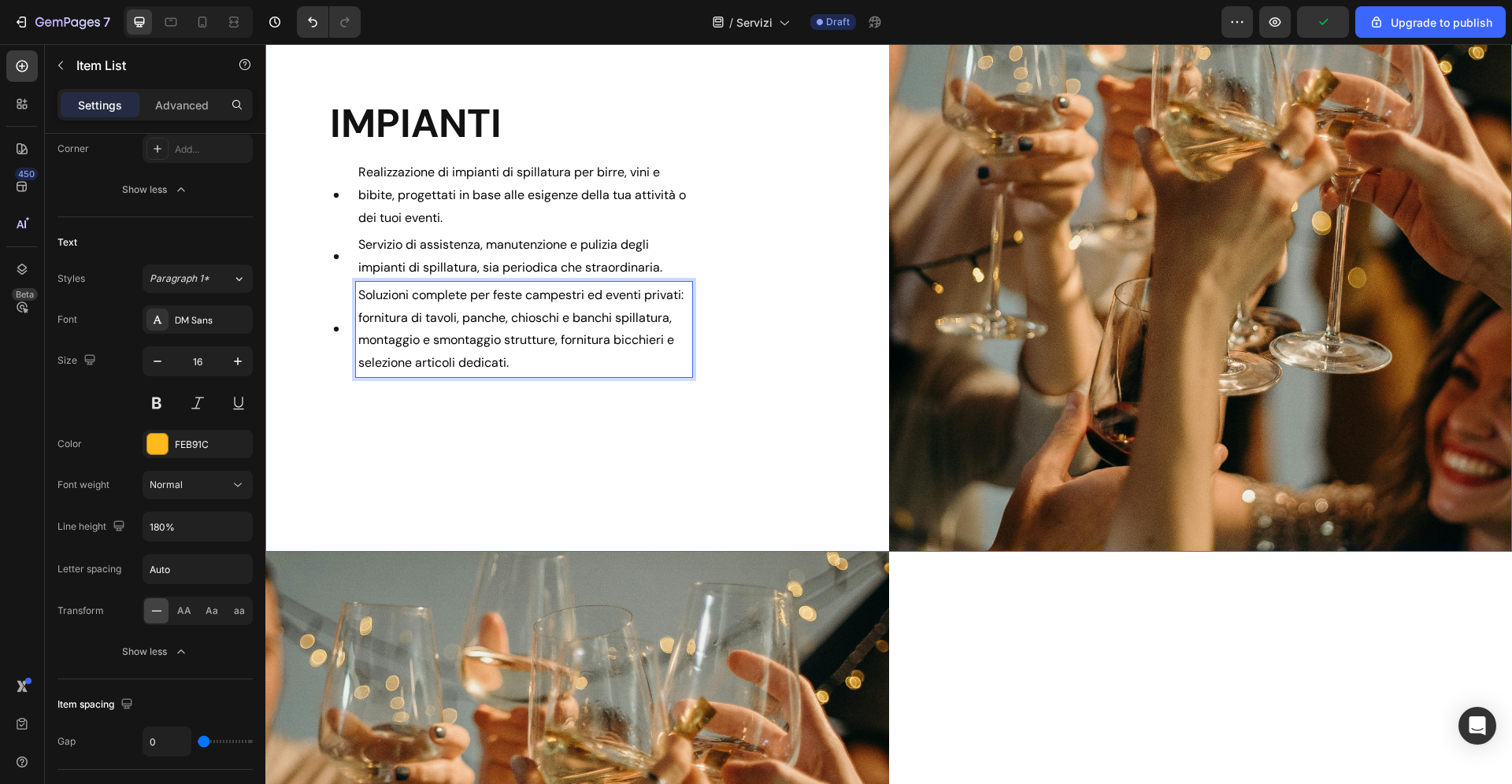
click at [462, 421] on div "IMPIANTI Heading Realizzazione di impianti di spillatura per birre, vini e bibi…" at bounding box center [577, 237] width 624 height 630
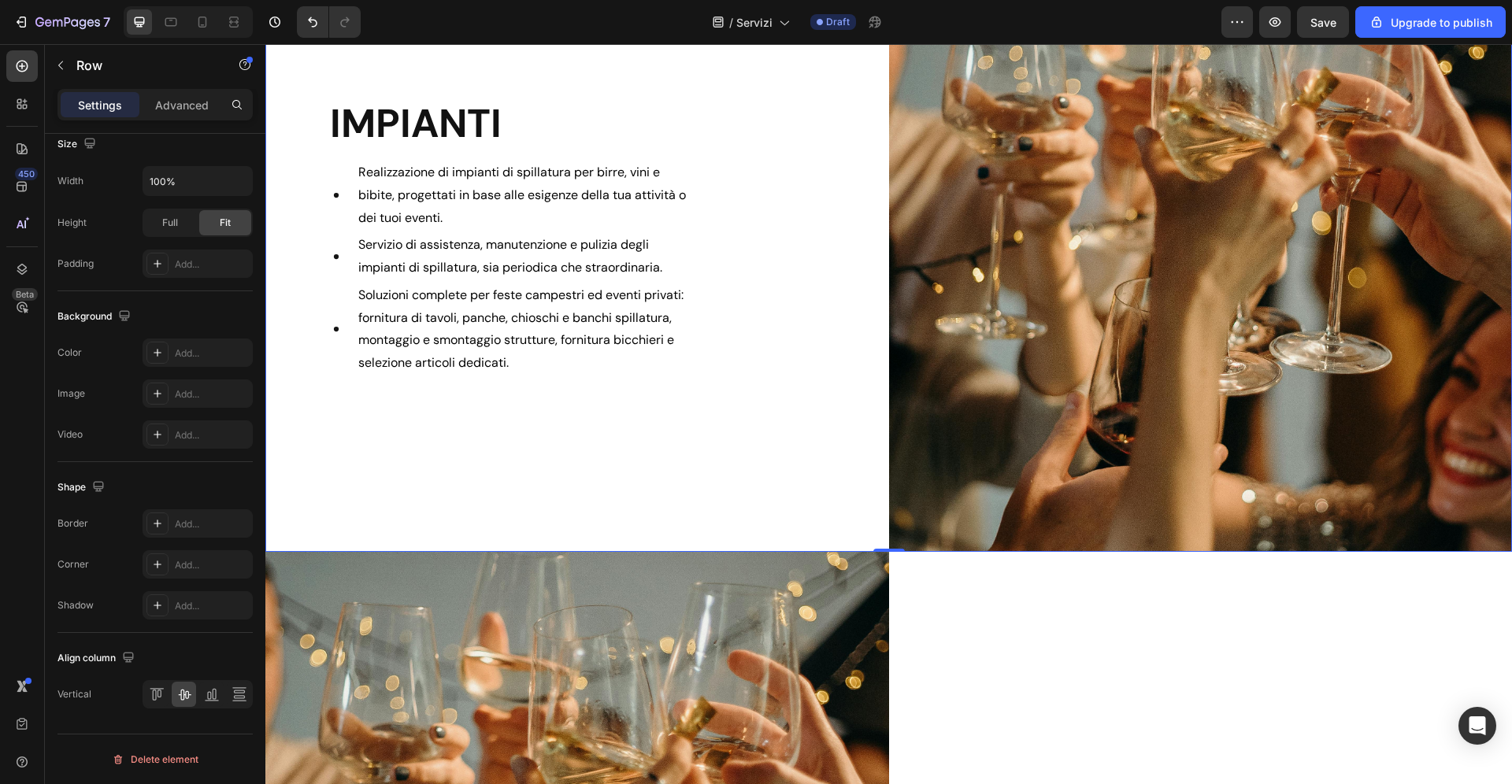
scroll to position [0, 0]
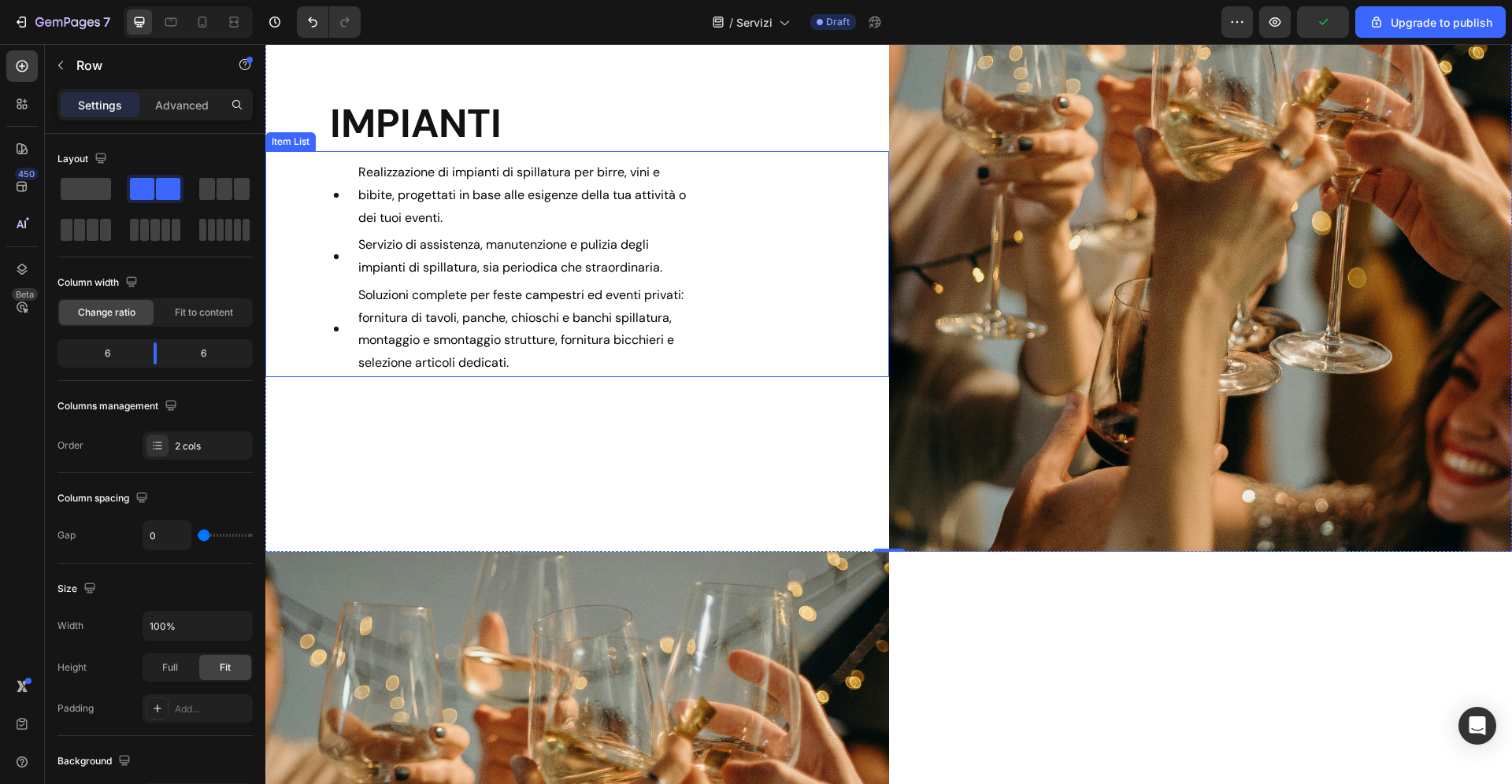
click at [723, 288] on div "Realizzazione di impianti di spillatura per birre, vini e bibite, progettati in…" at bounding box center [577, 268] width 624 height 218
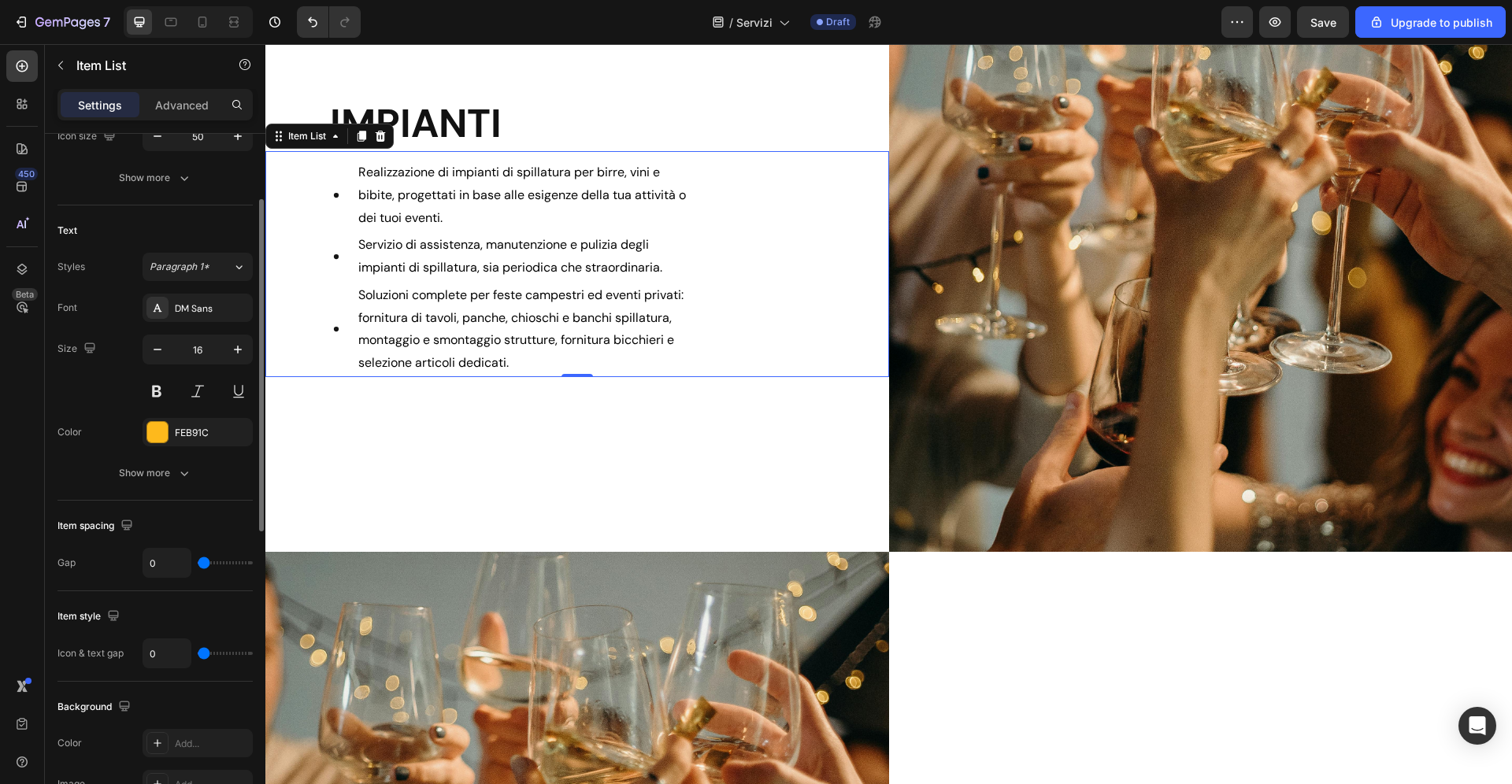
scroll to position [307, 0]
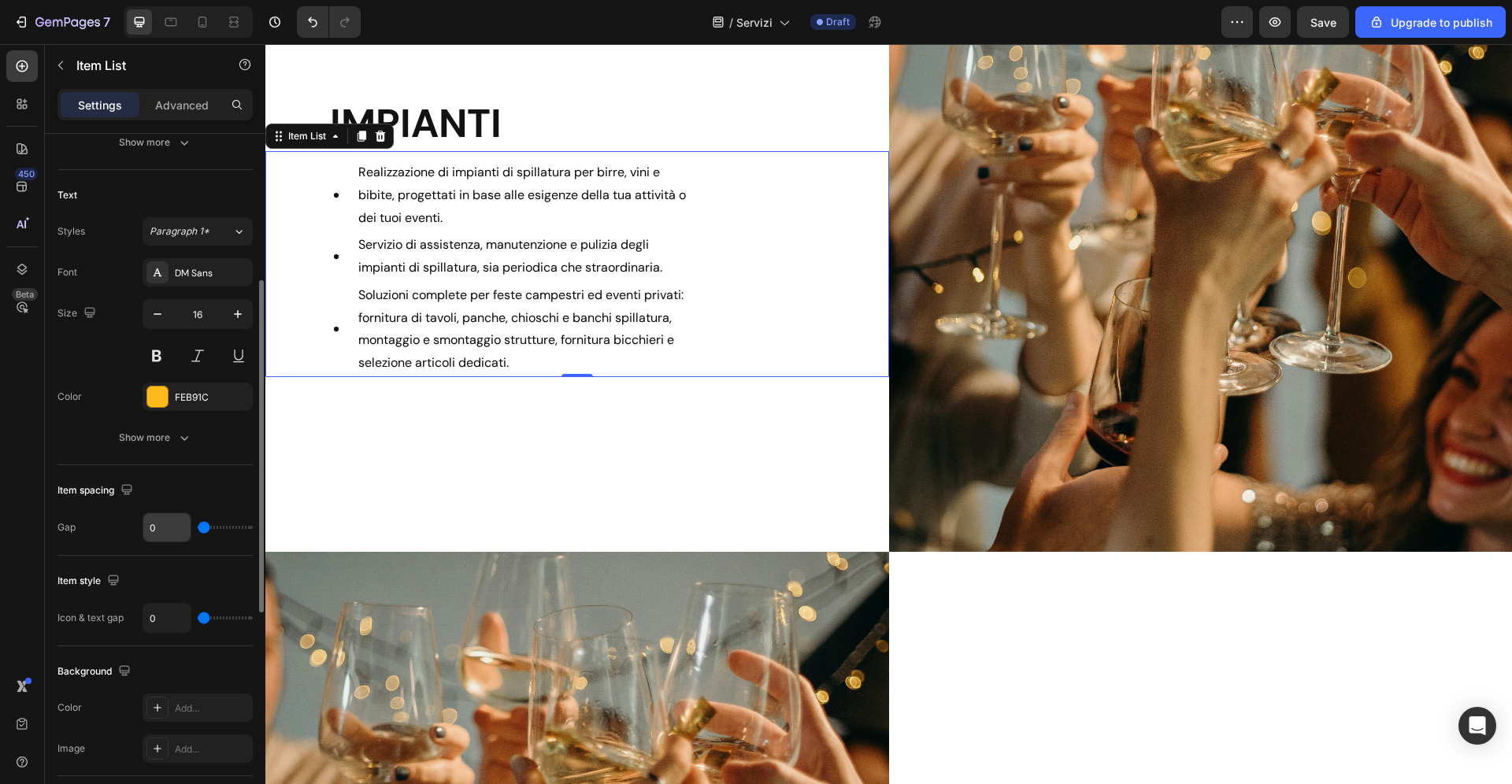
click at [162, 532] on input "0" at bounding box center [166, 527] width 47 height 28
type input "1"
type input "10"
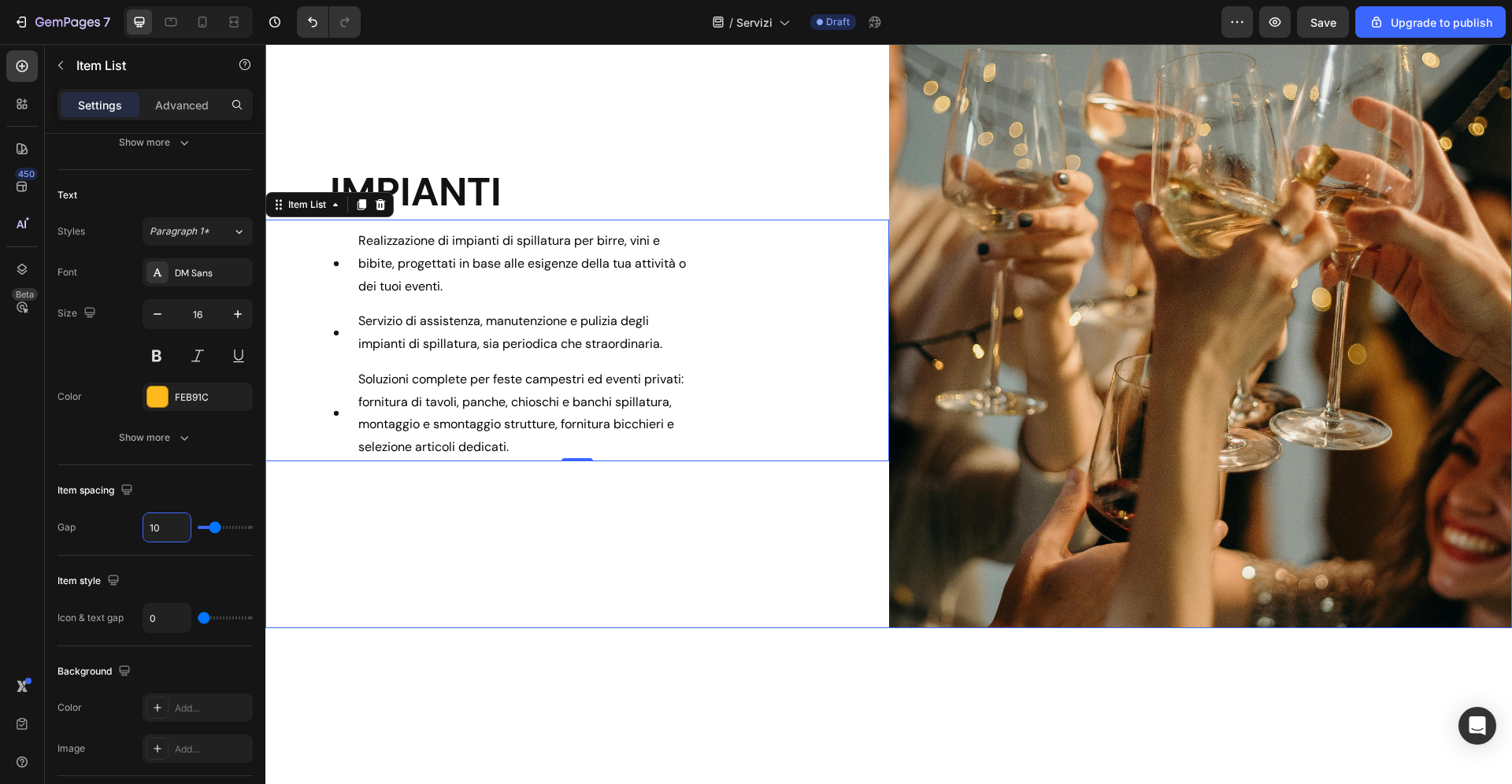
scroll to position [874, 0]
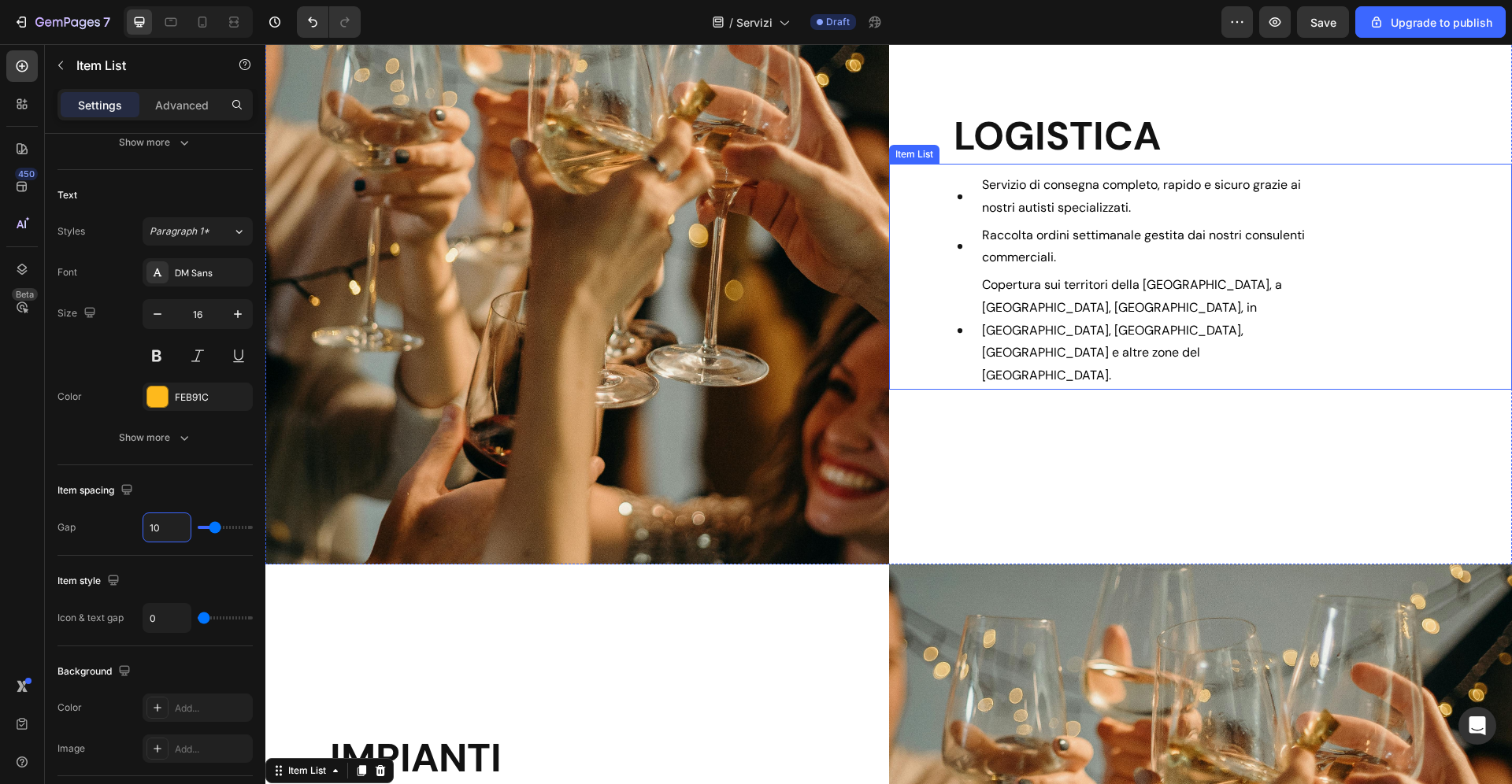
click at [1429, 284] on div "Servizio di consegna completo, rapido e sicuro grazie ai nostri autisti special…" at bounding box center [1201, 281] width 624 height 218
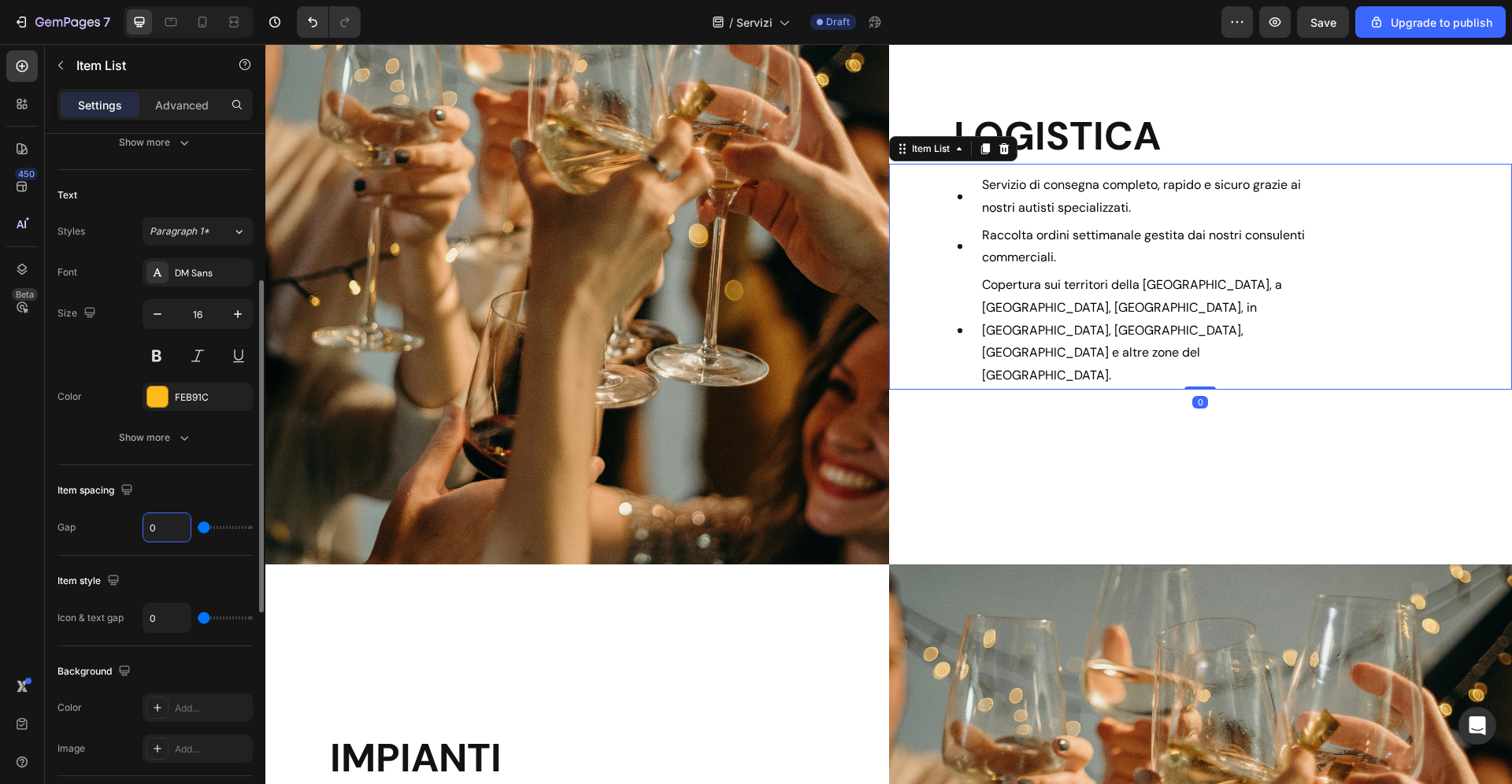
click at [167, 529] on input "0" at bounding box center [166, 527] width 47 height 28
type input "1"
type input "10"
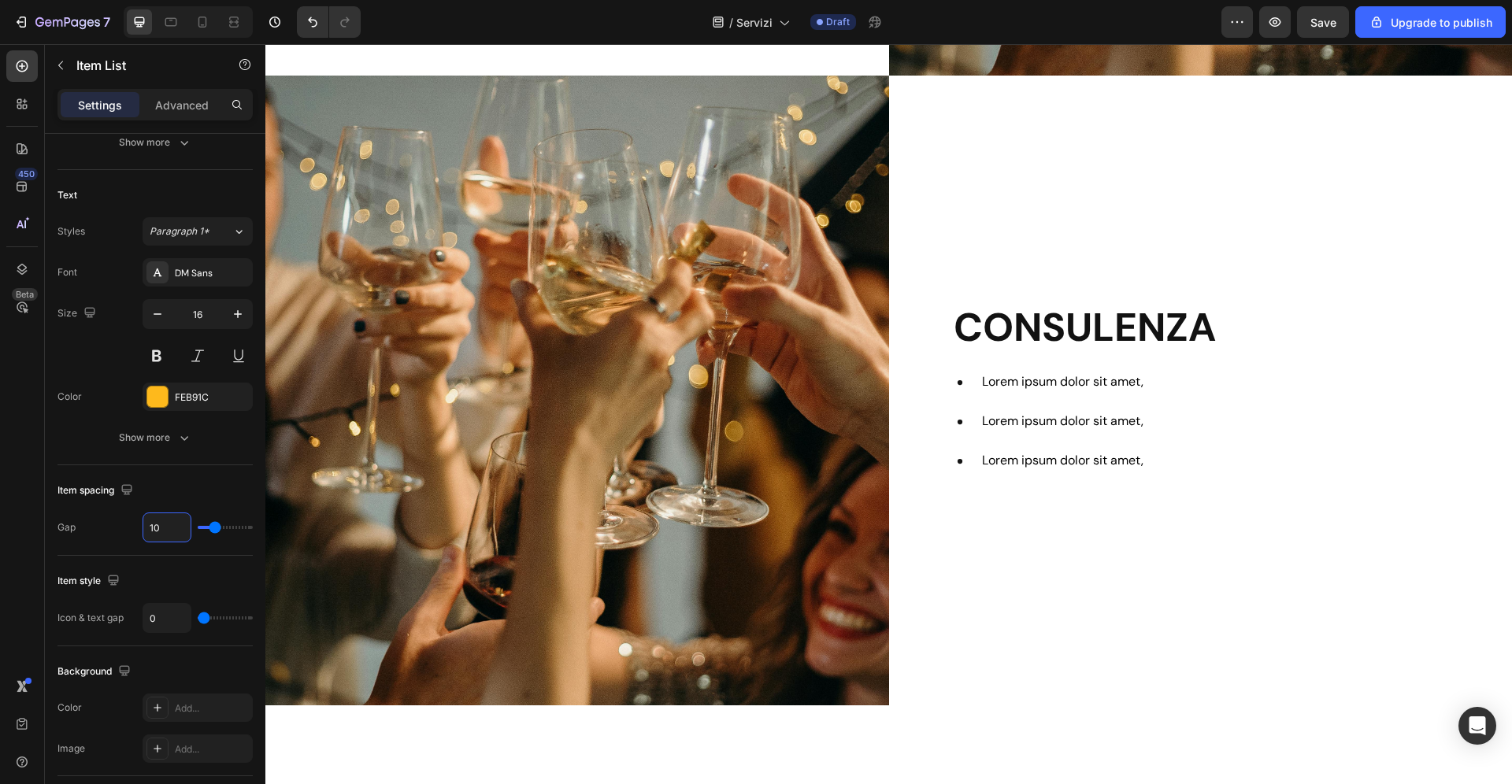
scroll to position [2002, 0]
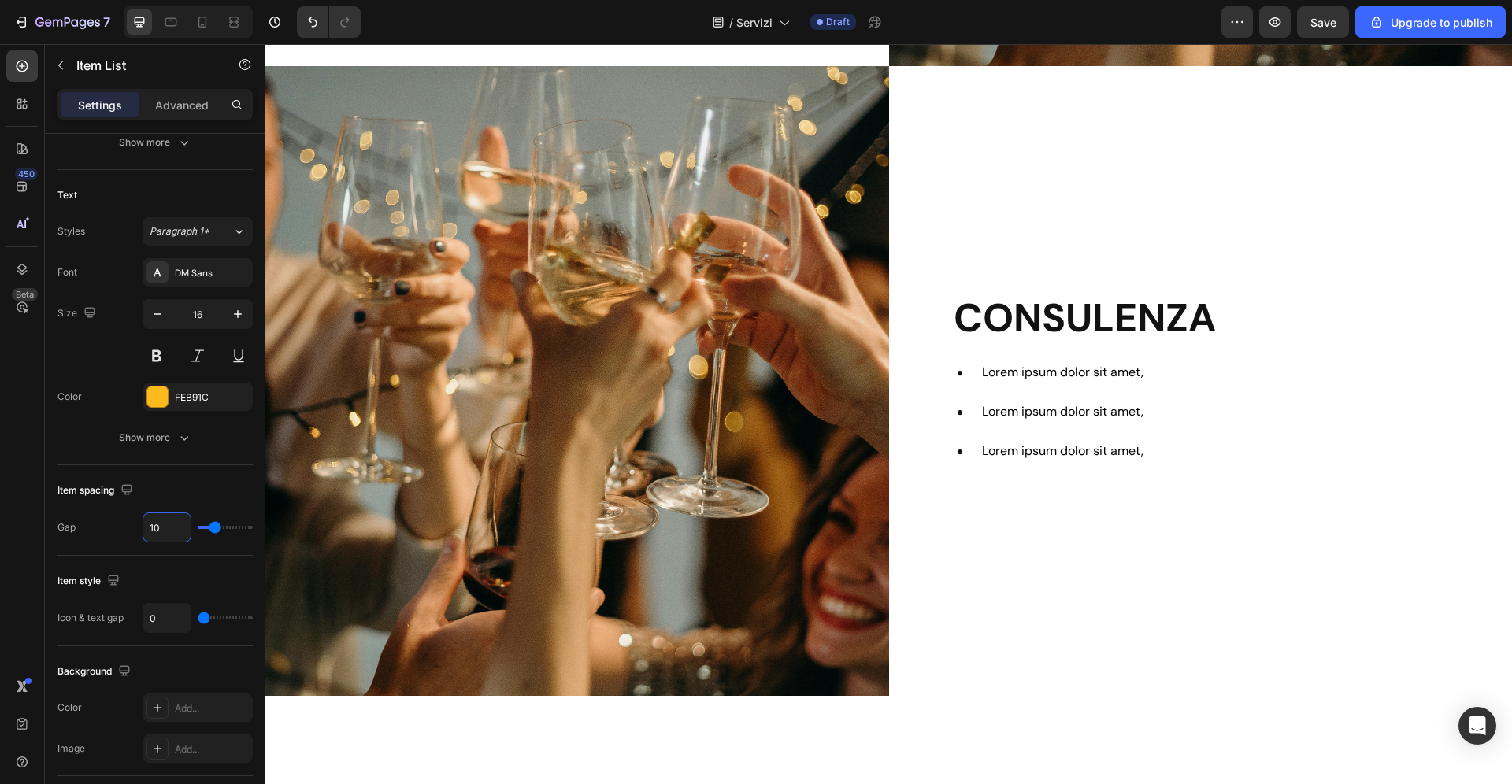
type input "10"
click at [1050, 371] on span "Lorem ipsum dolor sit amet," at bounding box center [1062, 372] width 161 height 16
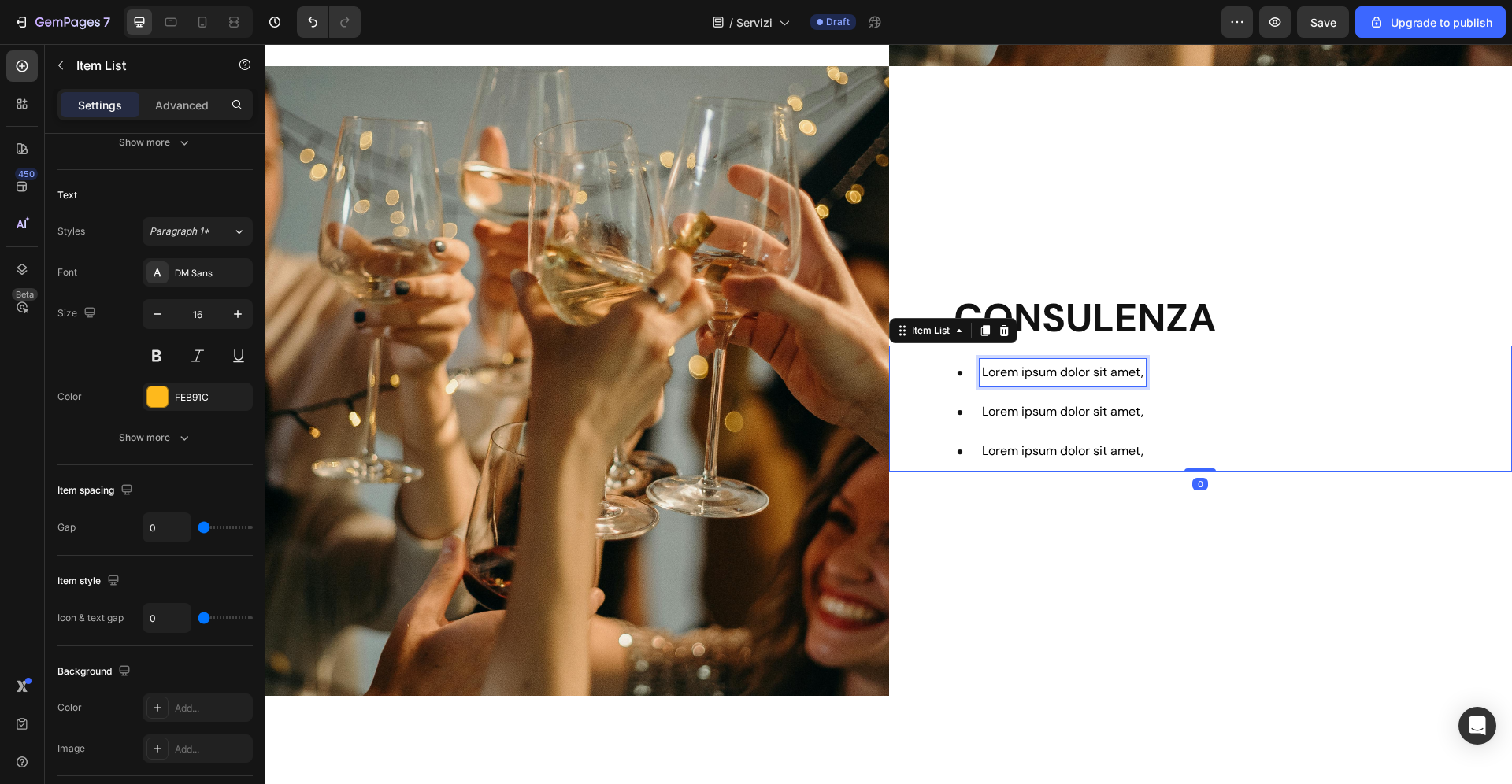
click at [1050, 371] on span "Lorem ipsum dolor sit amet," at bounding box center [1062, 372] width 161 height 16
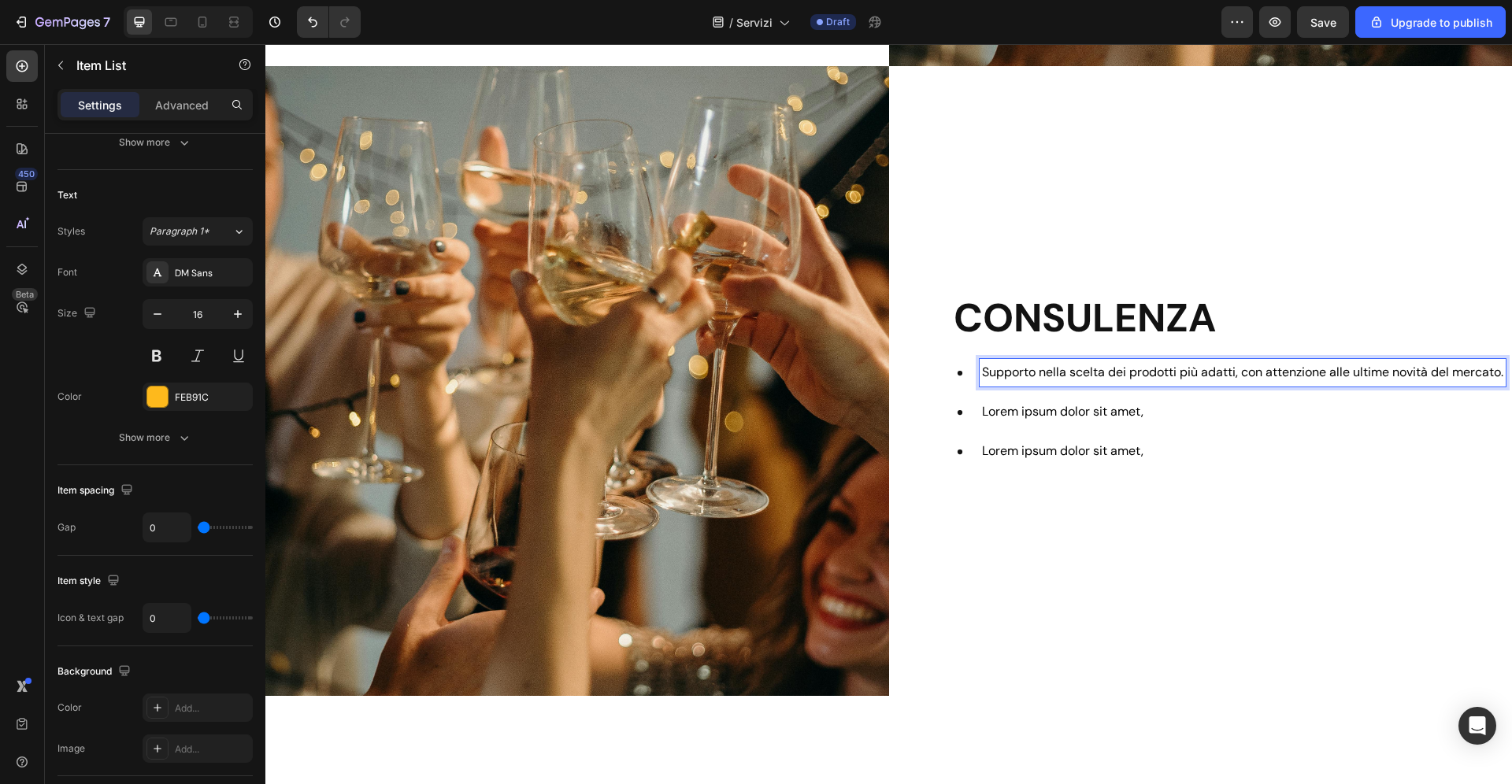
click at [1078, 411] on span "Lorem ipsum dolor sit amet," at bounding box center [1062, 411] width 161 height 16
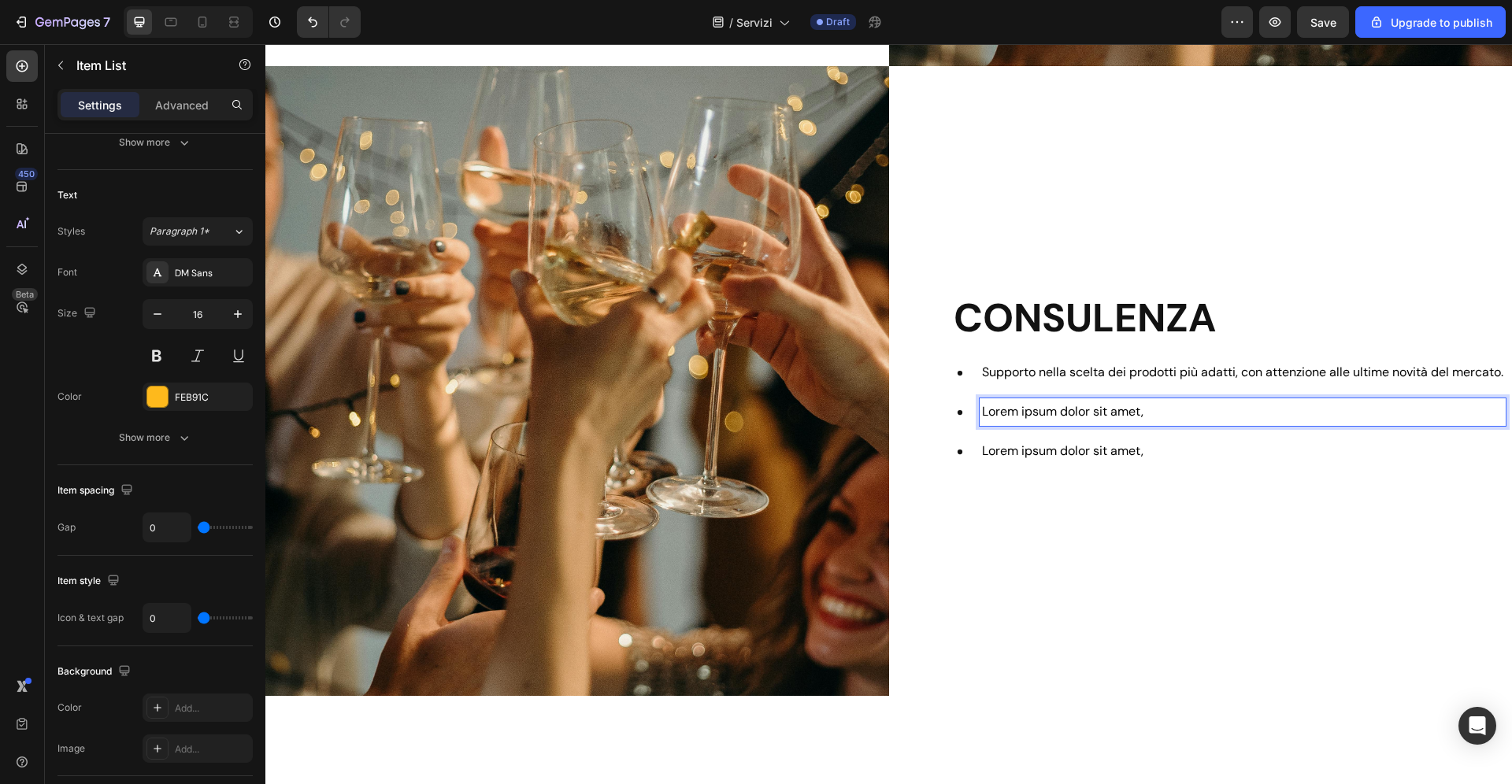
click at [1090, 408] on span "Lorem ipsum dolor sit amet," at bounding box center [1062, 411] width 161 height 16
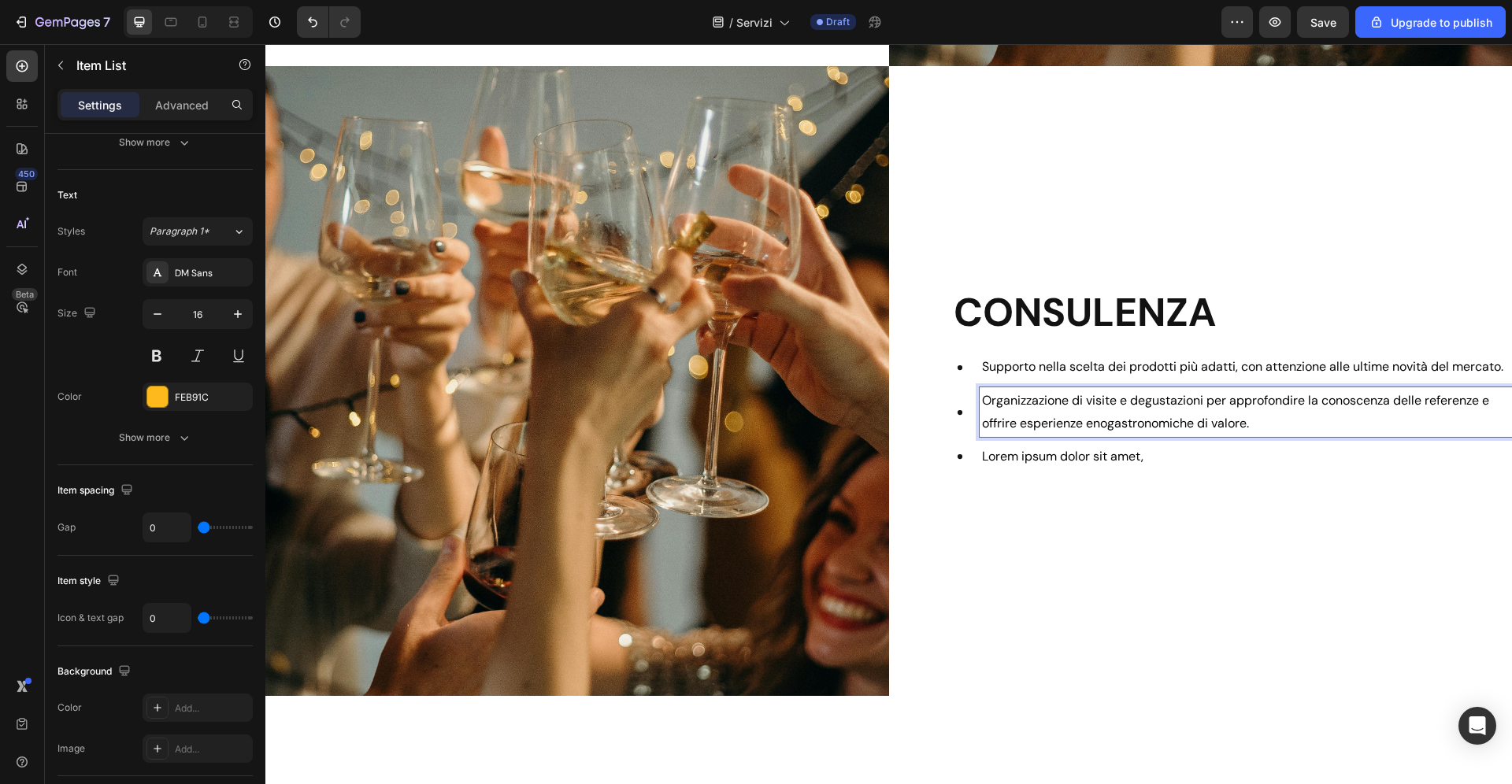
click at [1039, 461] on span "Lorem ipsum dolor sit amet," at bounding box center [1062, 456] width 161 height 16
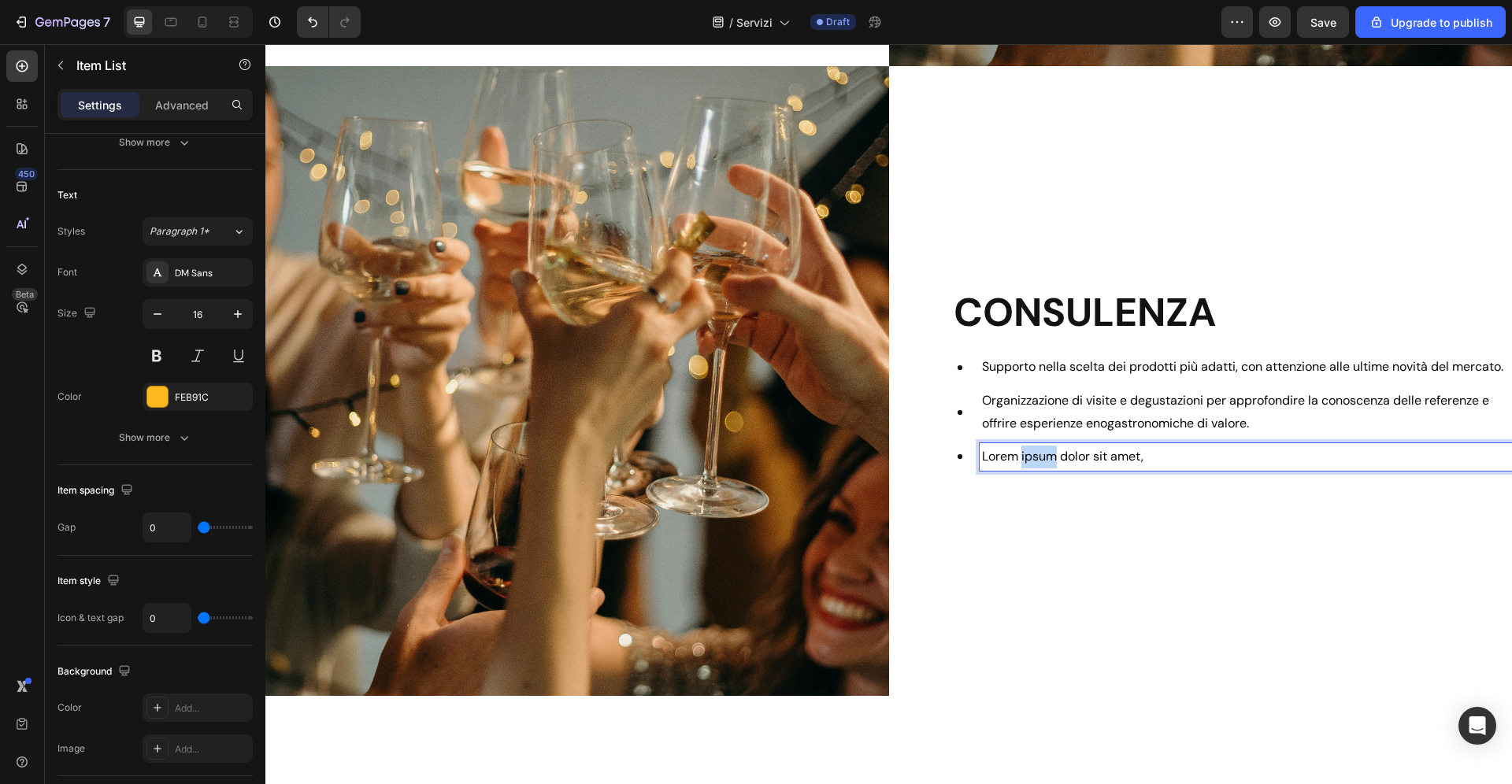
click at [1039, 461] on span "Lorem ipsum dolor sit amet," at bounding box center [1062, 456] width 161 height 16
click at [992, 460] on span "• Preventivi e offerte personalizzati in base alle esigenze specifiche di ogni …" at bounding box center [1218, 456] width 471 height 16
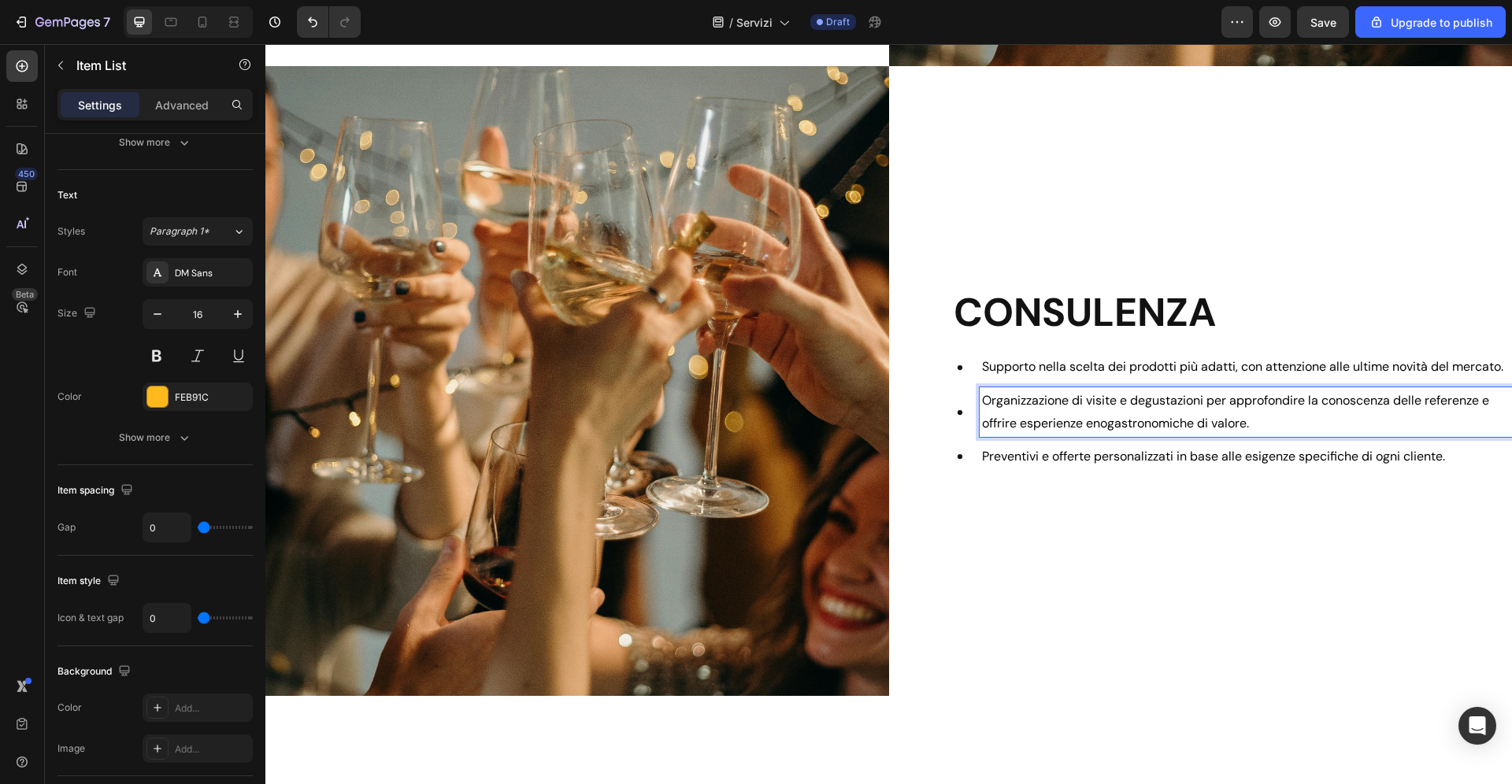
click at [1052, 412] on p "Organizzazione di visite e degustazioni per approfondire la conoscenza delle re…" at bounding box center [1246, 412] width 528 height 45
click at [1424, 475] on div "Preventivi e offerte personalizzati in base alle esigenze specifiche di ogni cl…" at bounding box center [1226, 457] width 573 height 40
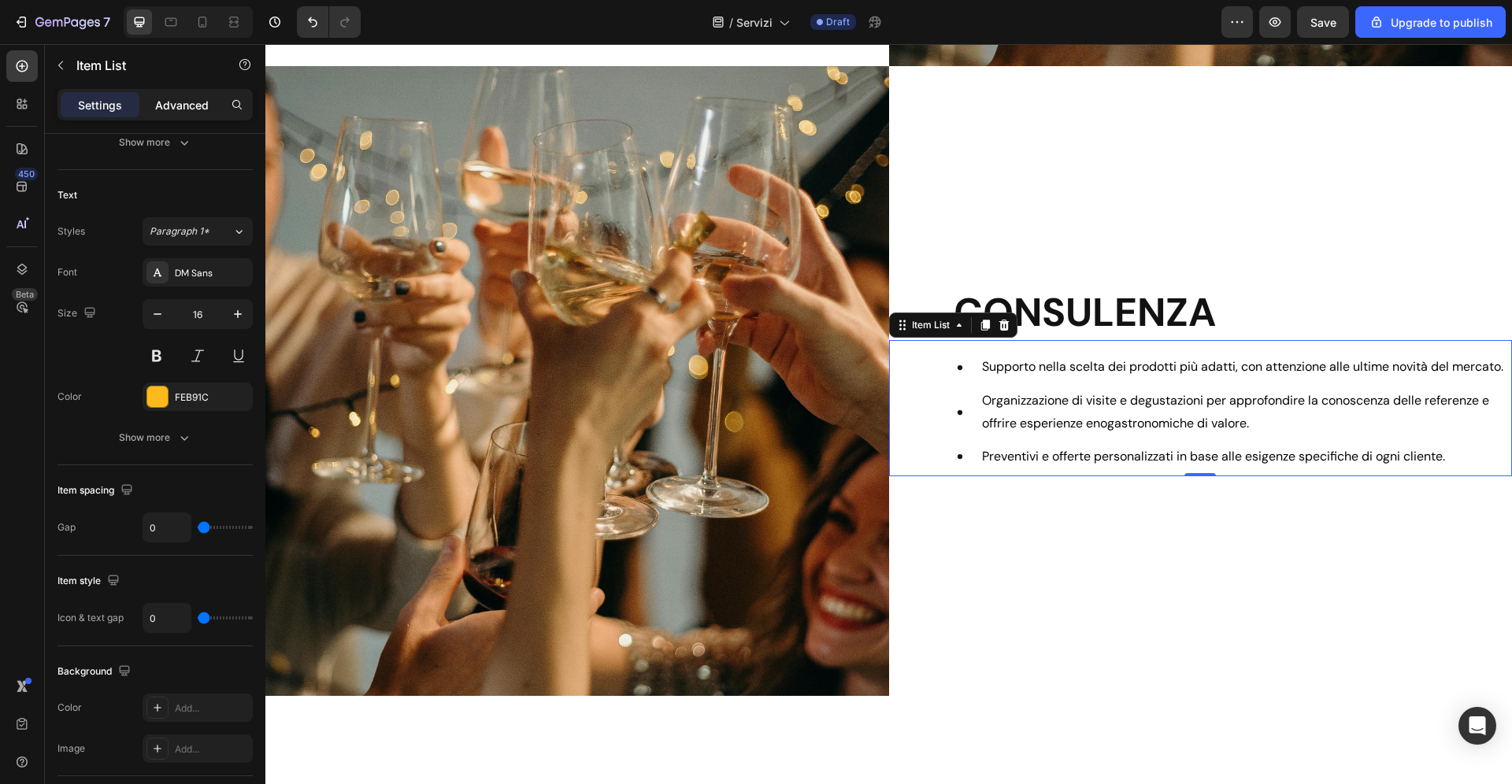
click at [170, 95] on div "Advanced" at bounding box center [182, 104] width 79 height 25
type input "100%"
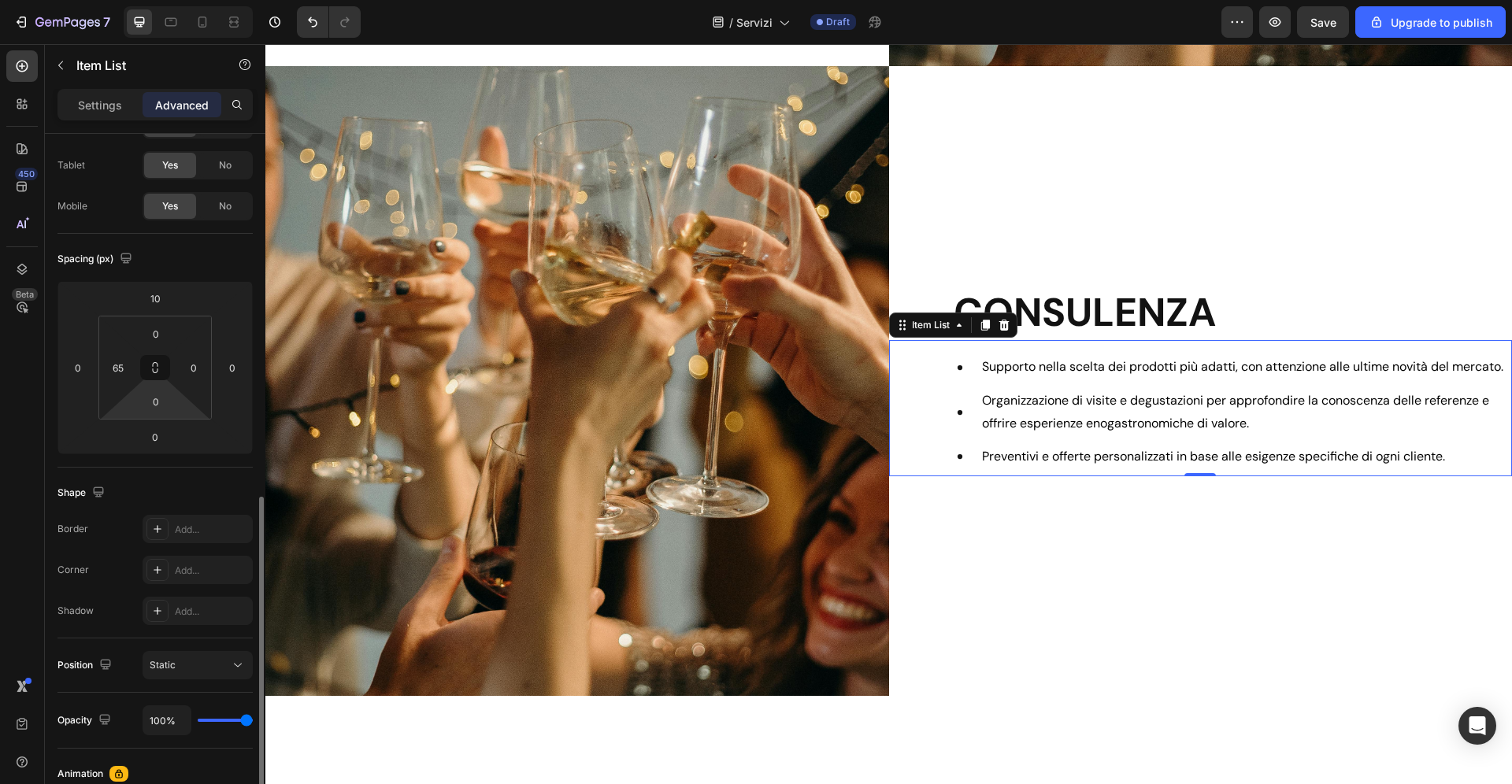
scroll to position [0, 0]
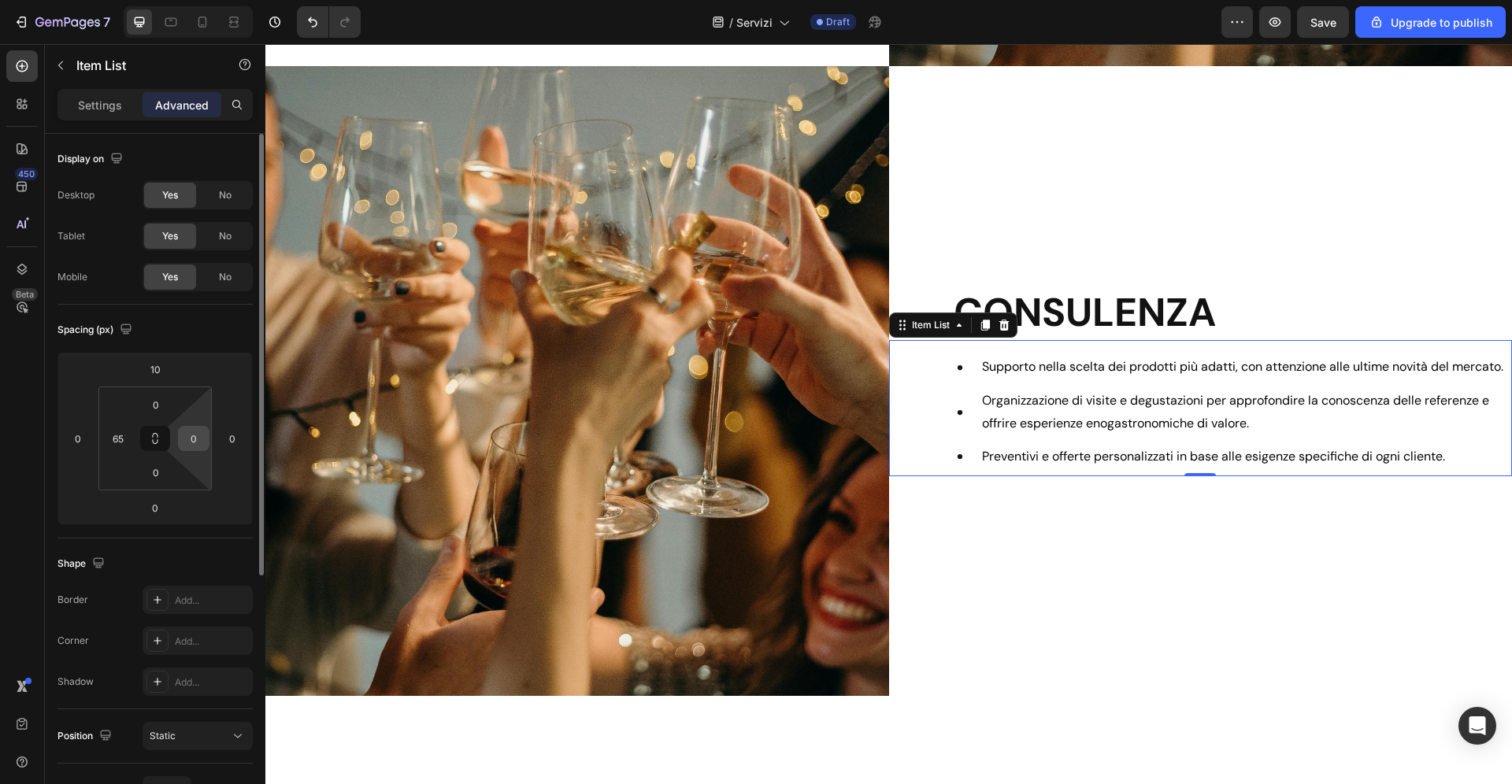
click at [200, 433] on input "0" at bounding box center [193, 438] width 23 height 23
type input "250"
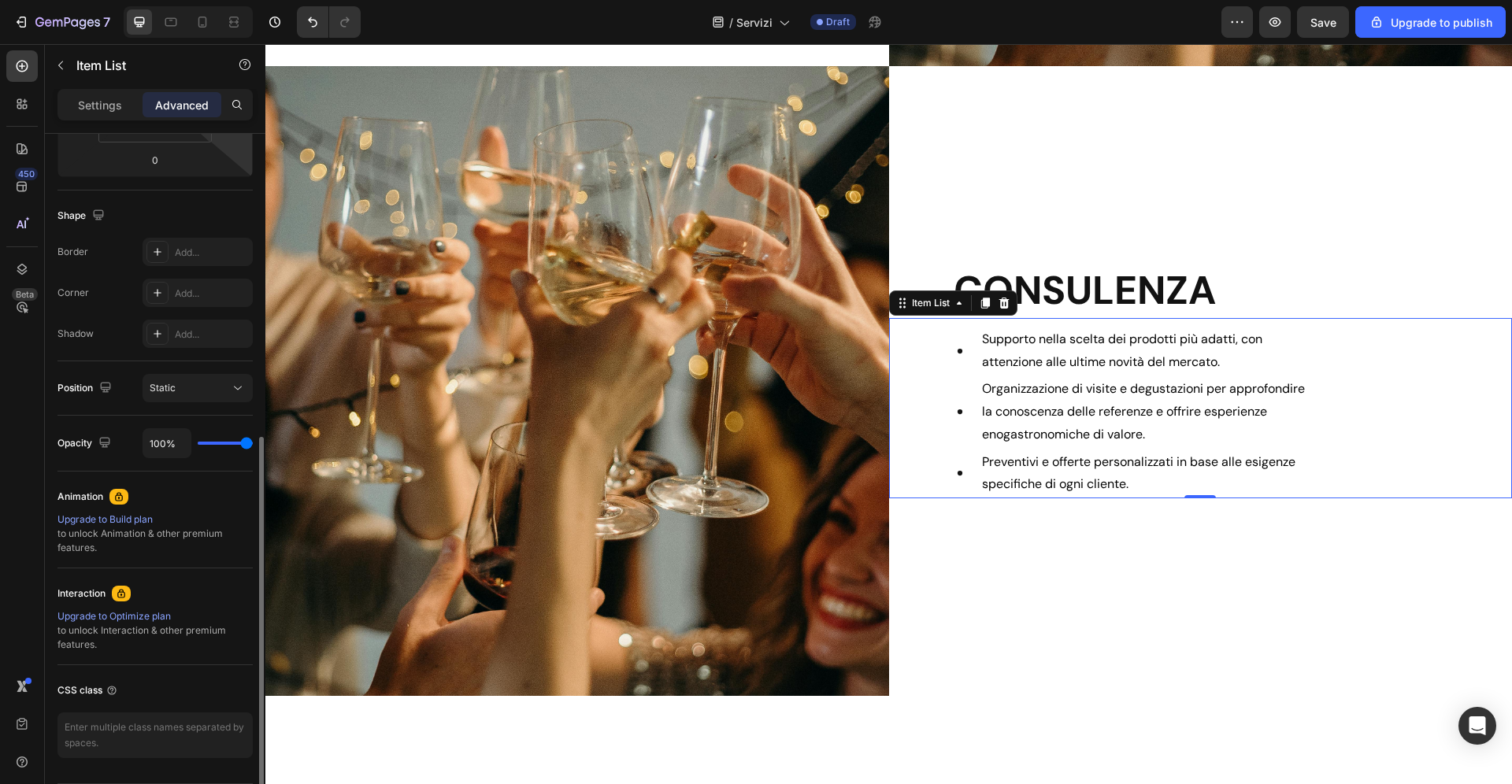
scroll to position [398, 0]
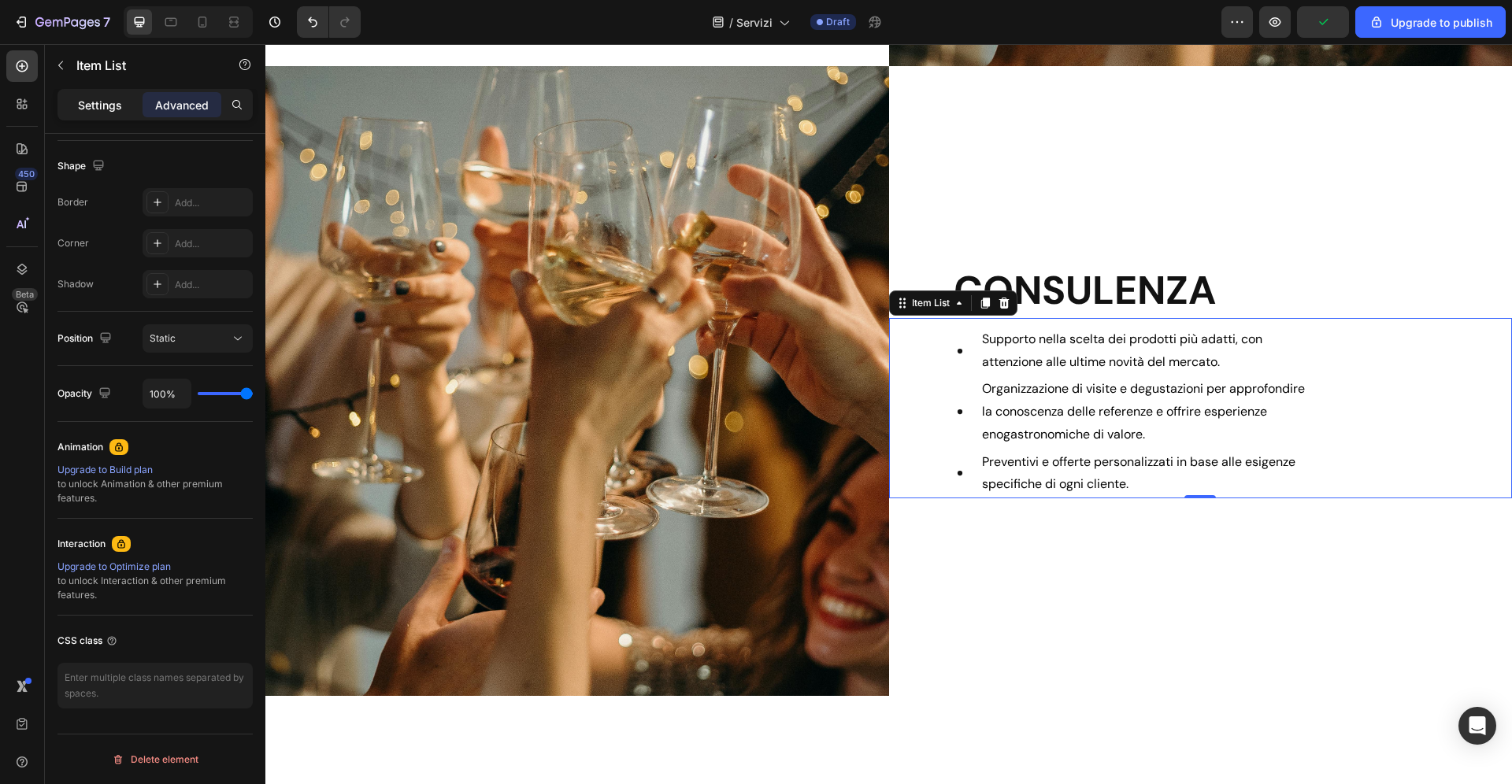
click at [96, 101] on p "Settings" at bounding box center [100, 104] width 44 height 16
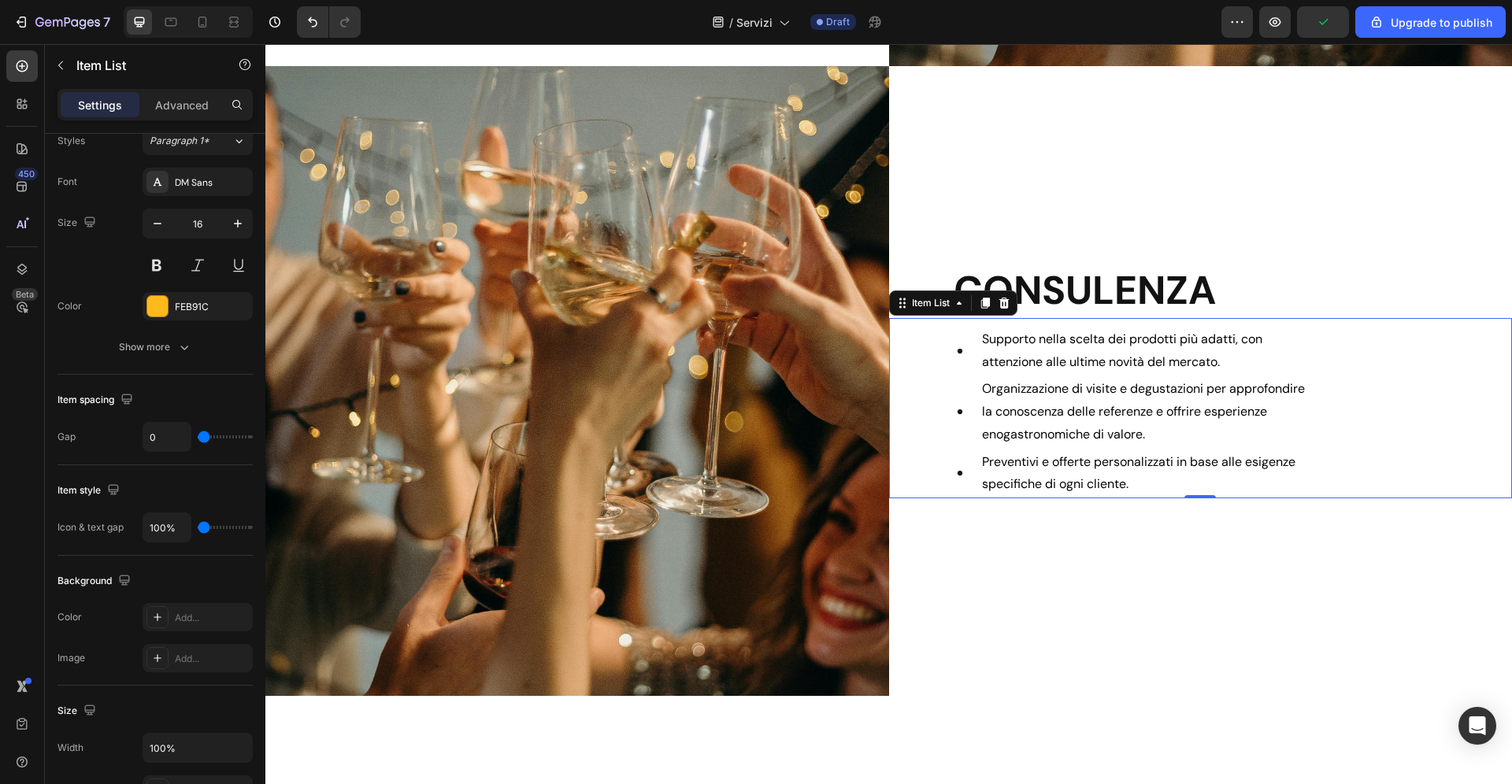
type input "0"
click at [172, 518] on input "0" at bounding box center [166, 527] width 47 height 28
click at [177, 437] on input "0" at bounding box center [166, 436] width 47 height 28
type input "1"
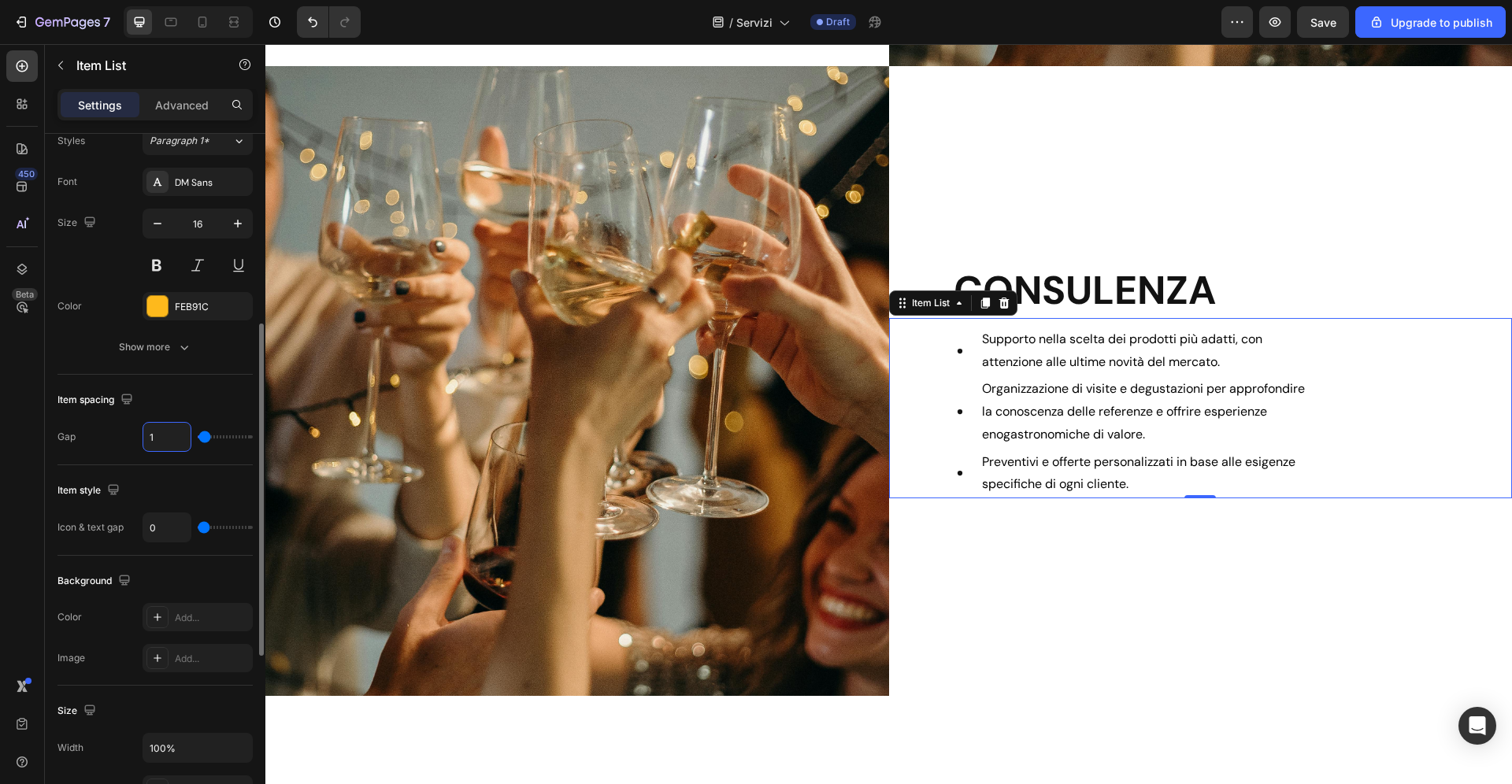
type input "10"
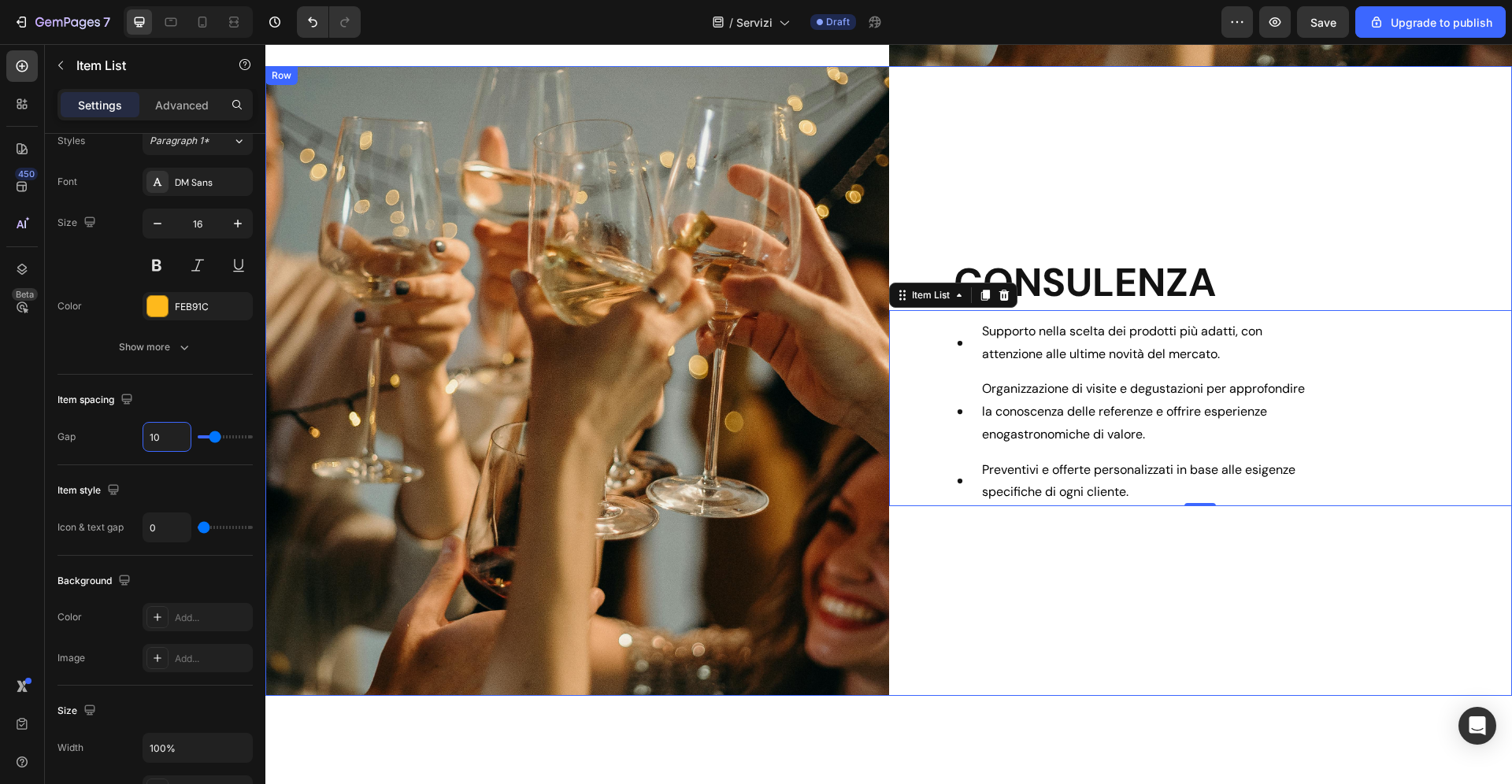
click at [1198, 602] on div "CONSULENZA Heading Supporto nella scelta dei prodotti più adatti, con attenzion…" at bounding box center [1201, 380] width 624 height 630
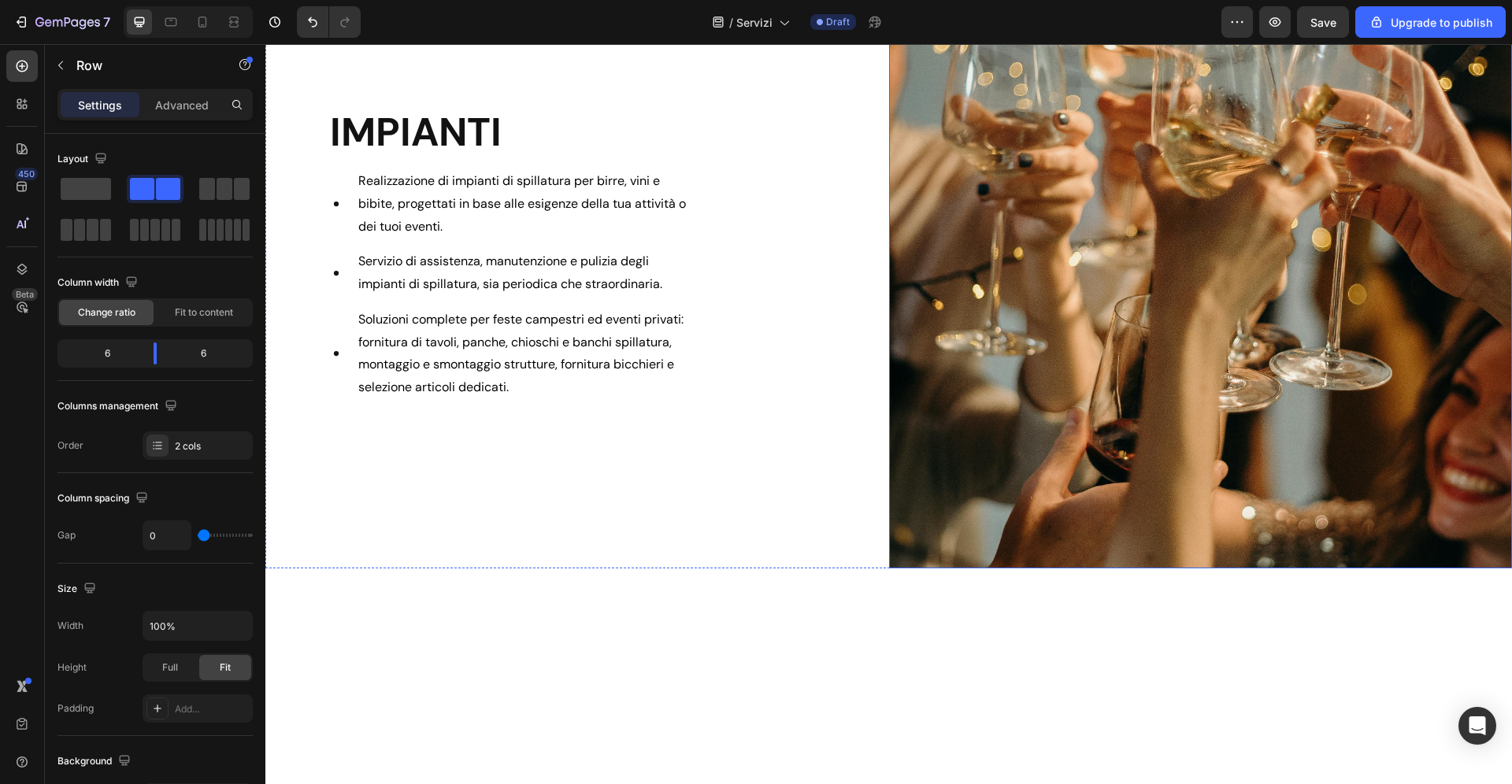
scroll to position [1198, 0]
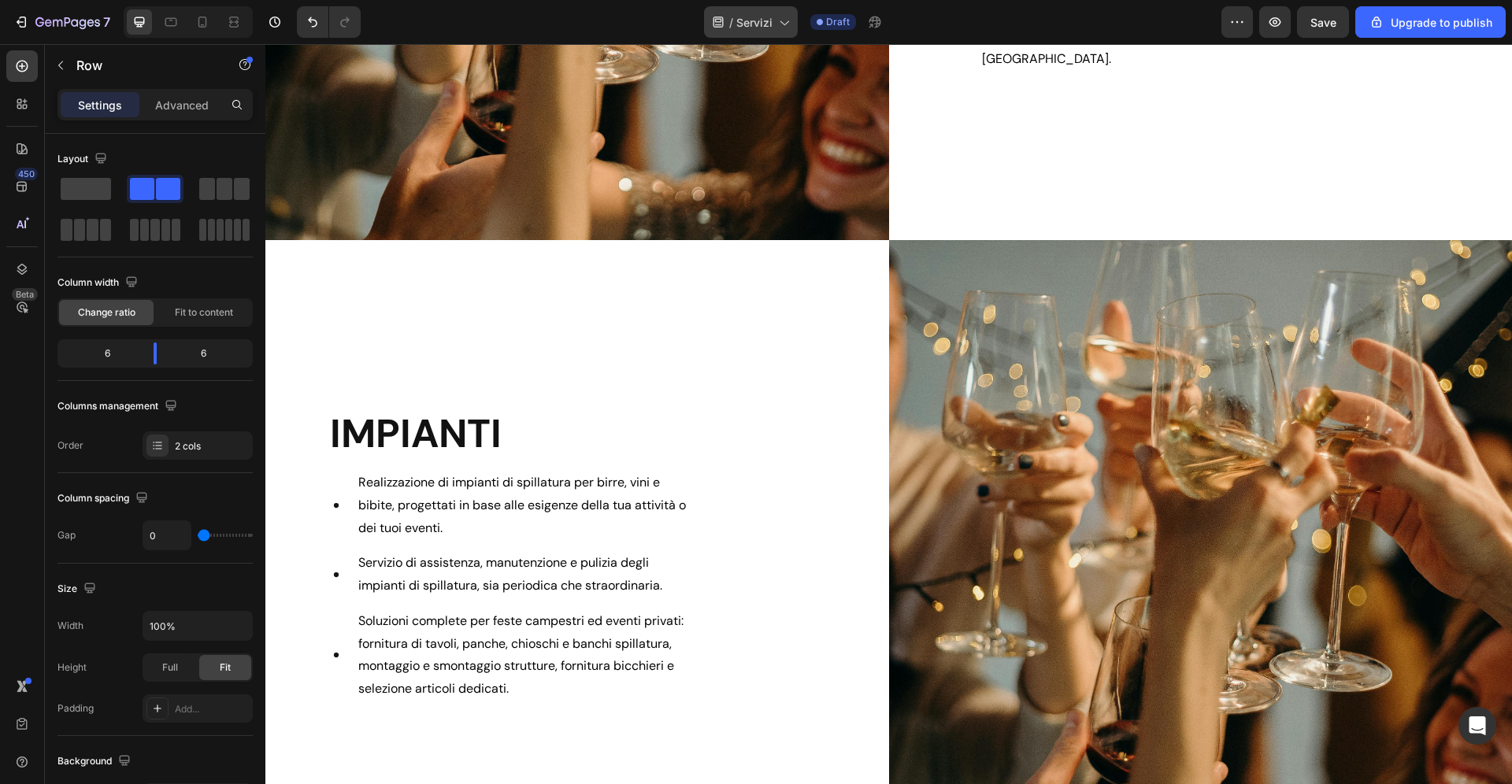
click at [784, 29] on icon at bounding box center [783, 22] width 15 height 15
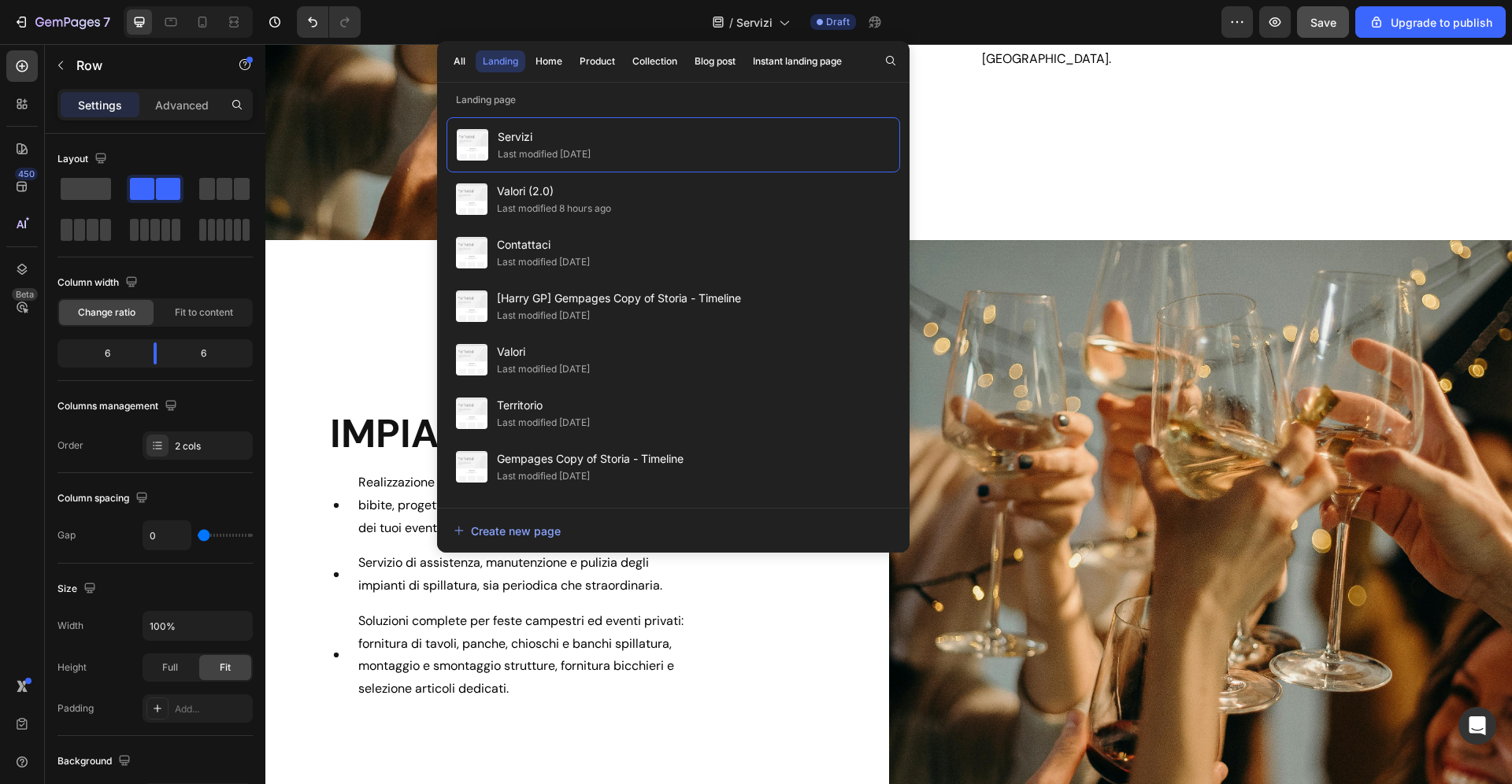
click at [1336, 23] on span "Save" at bounding box center [1323, 22] width 26 height 14
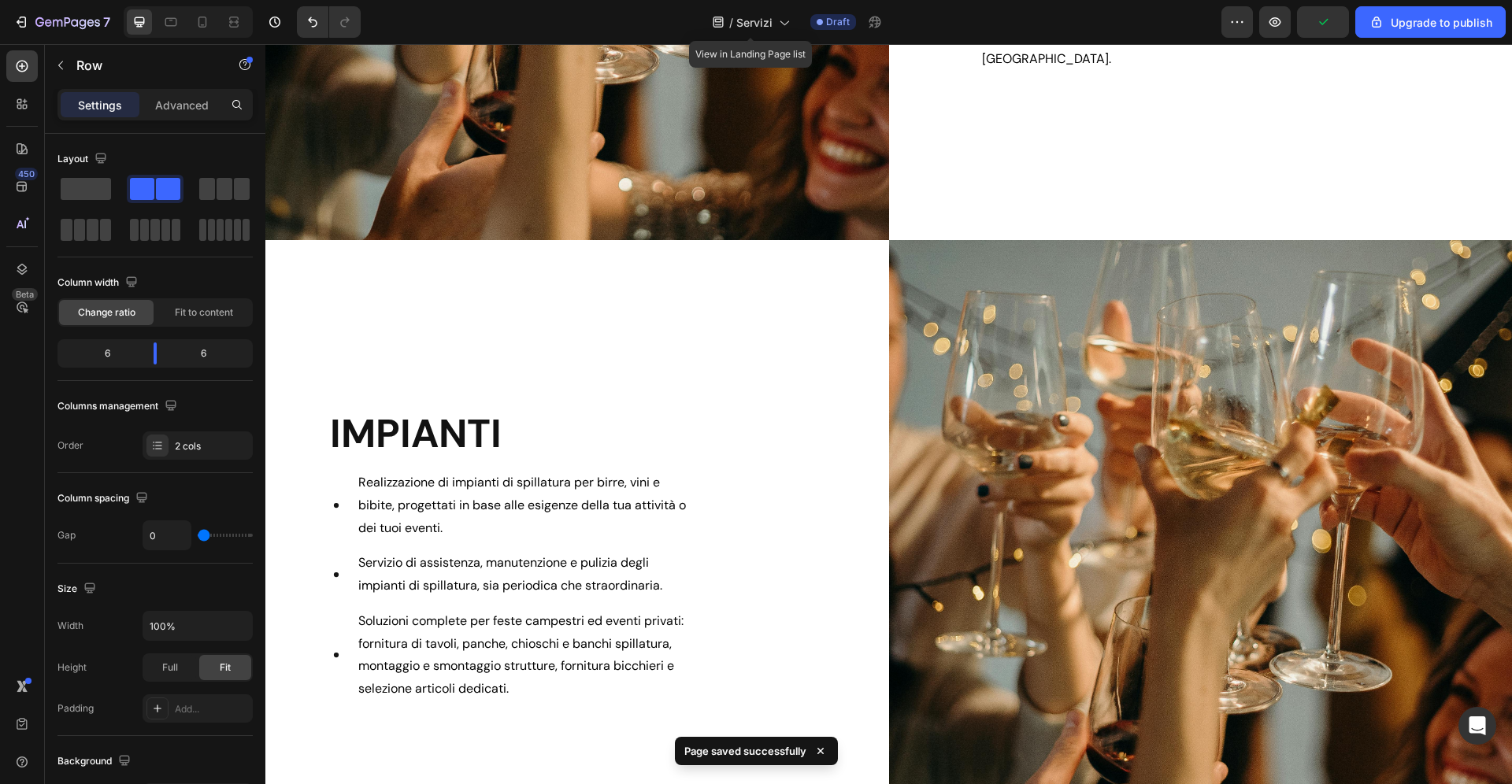
click at [802, 23] on div "/ Servizi View in Landing Page list Draft" at bounding box center [798, 22] width 848 height 32
click at [770, 23] on span "Servizi" at bounding box center [754, 22] width 37 height 16
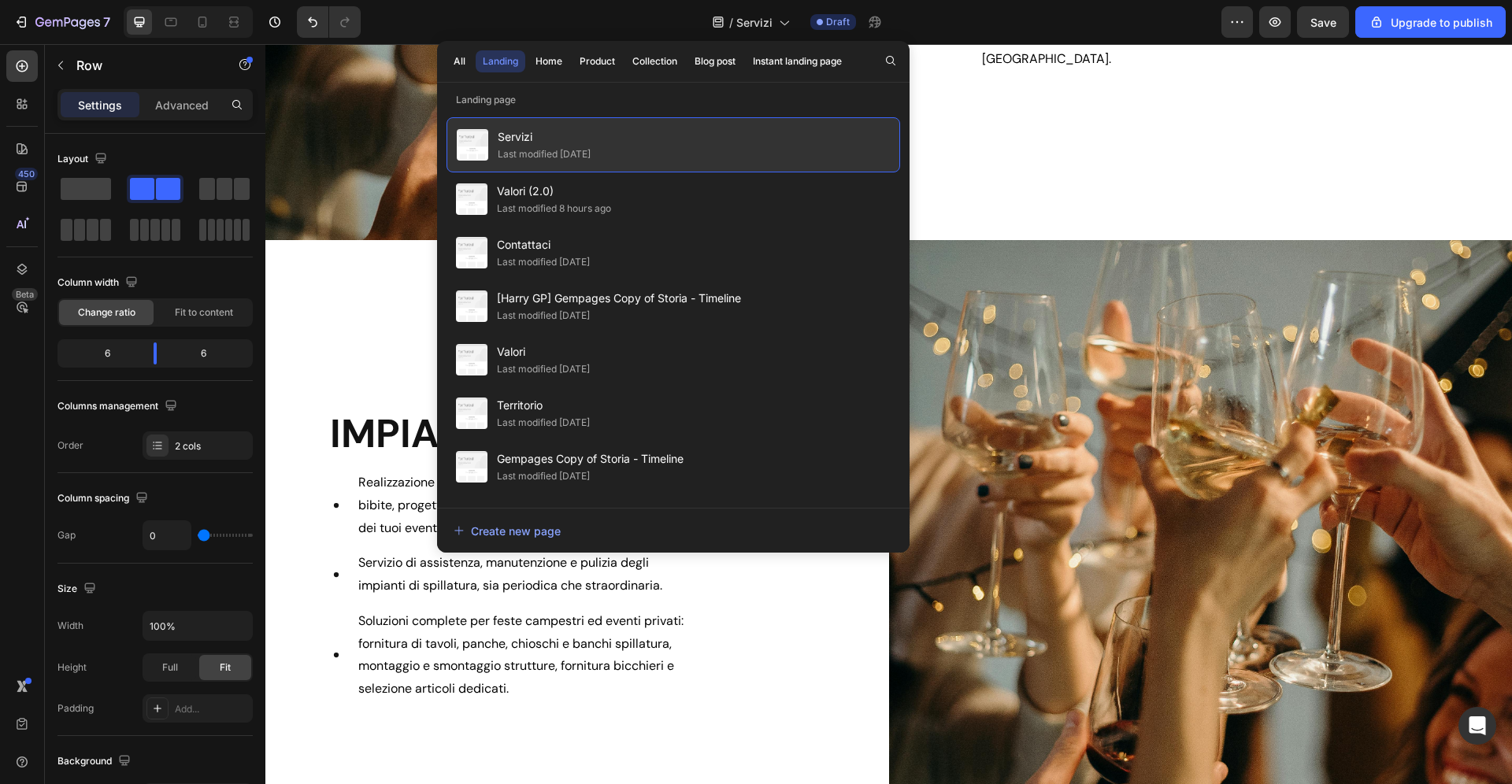
click at [575, 143] on span "Servizi" at bounding box center [544, 137] width 93 height 19
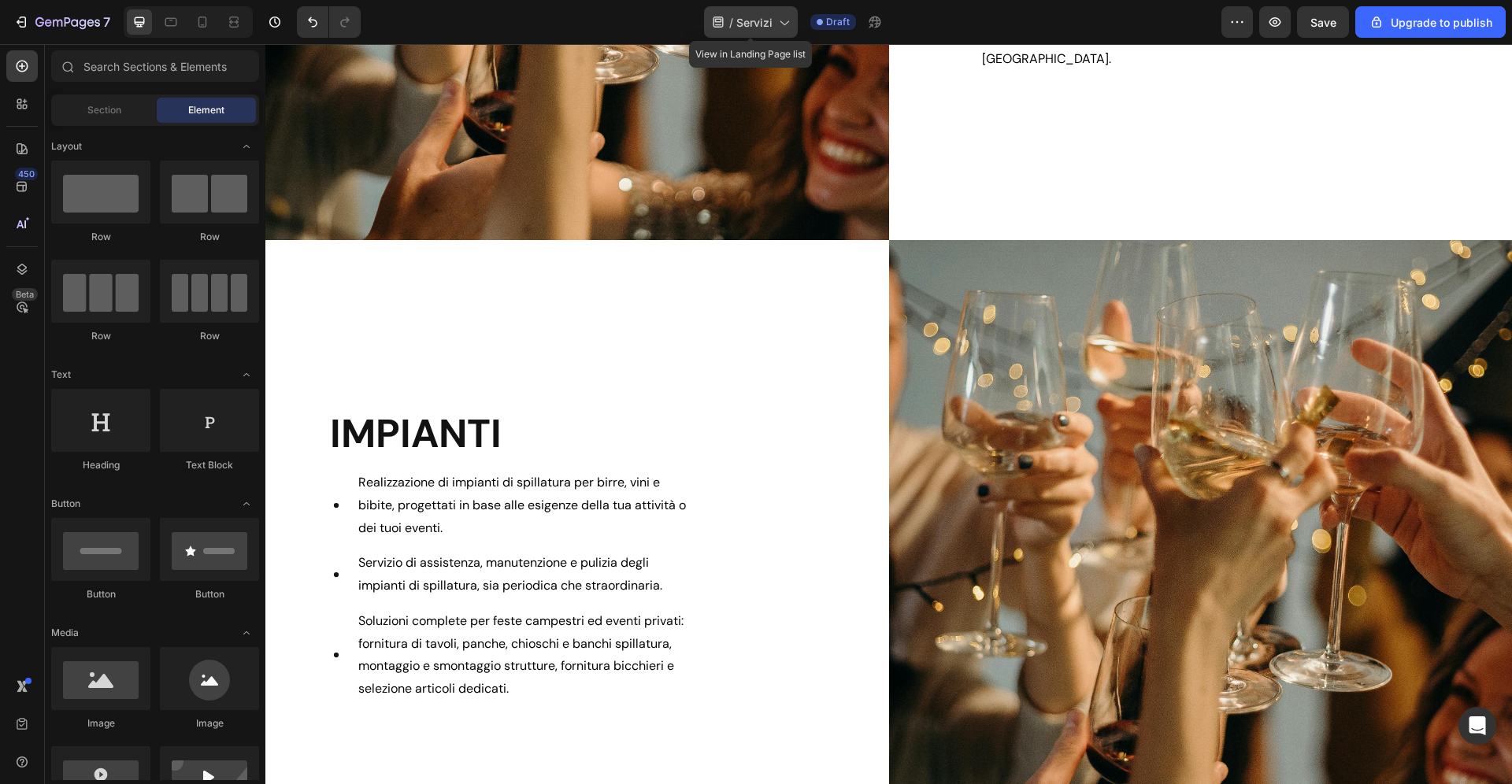
click at [762, 14] on span "Servizi" at bounding box center [754, 22] width 37 height 16
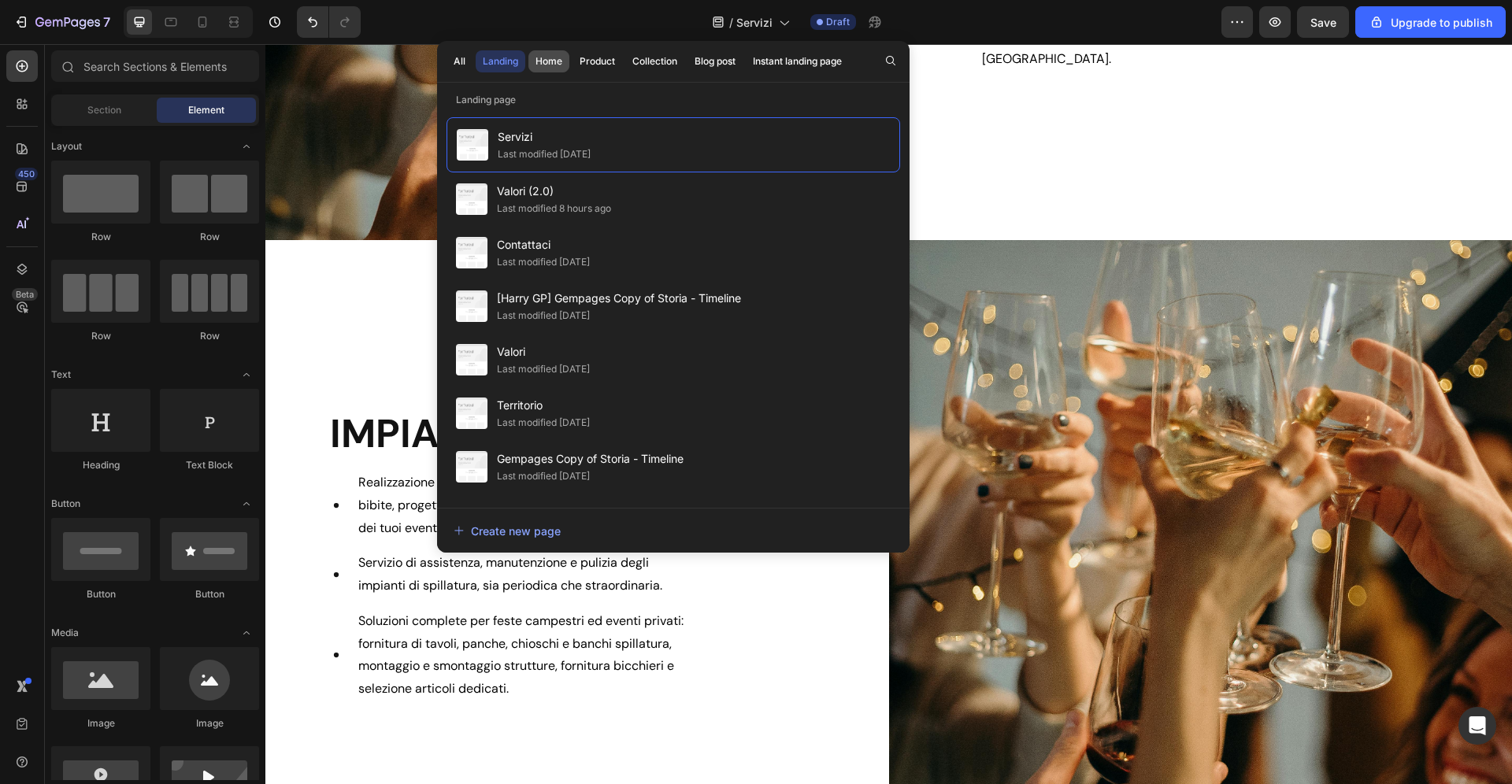
click at [552, 61] on div "Home" at bounding box center [549, 61] width 27 height 14
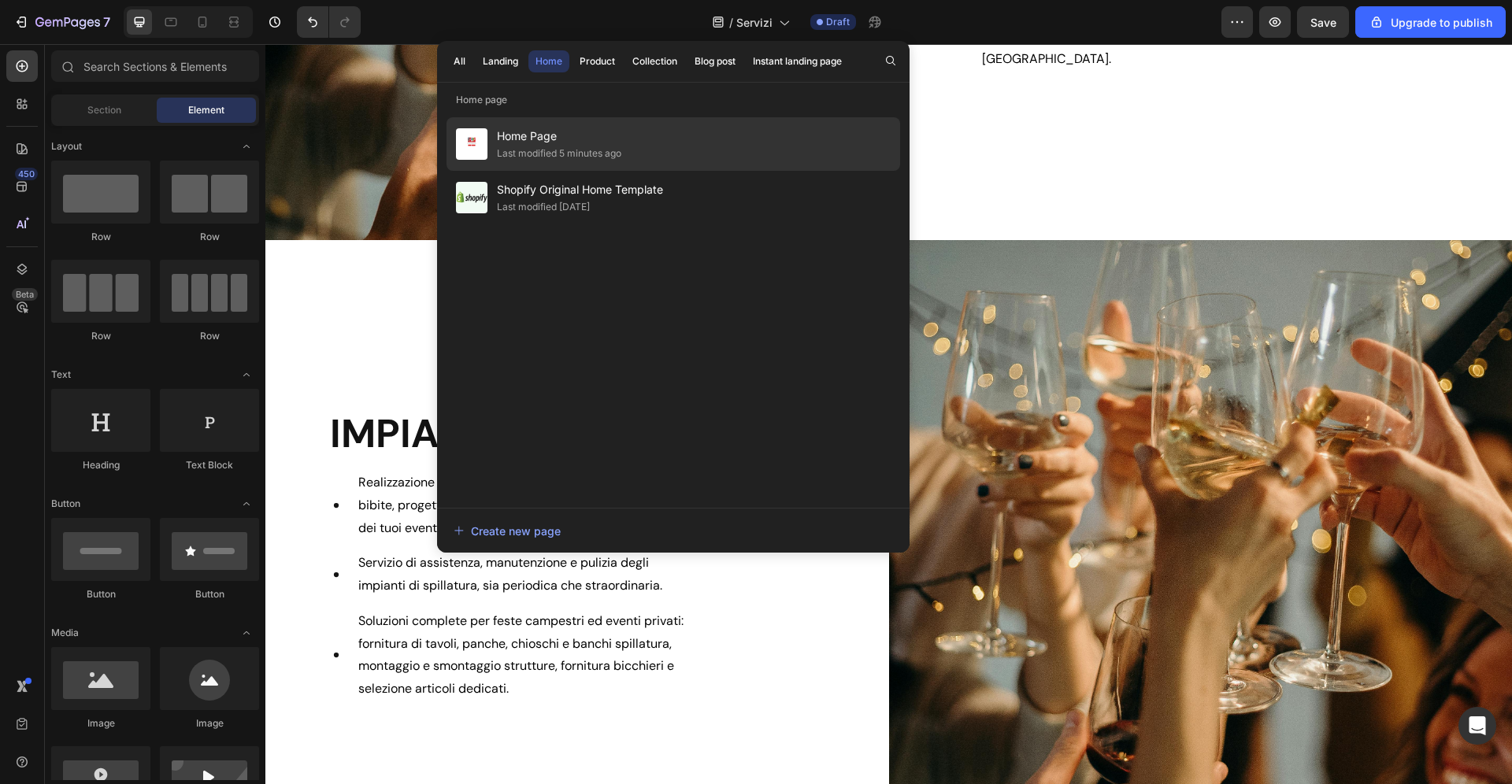
click at [546, 145] on span "Home Page" at bounding box center [559, 136] width 125 height 19
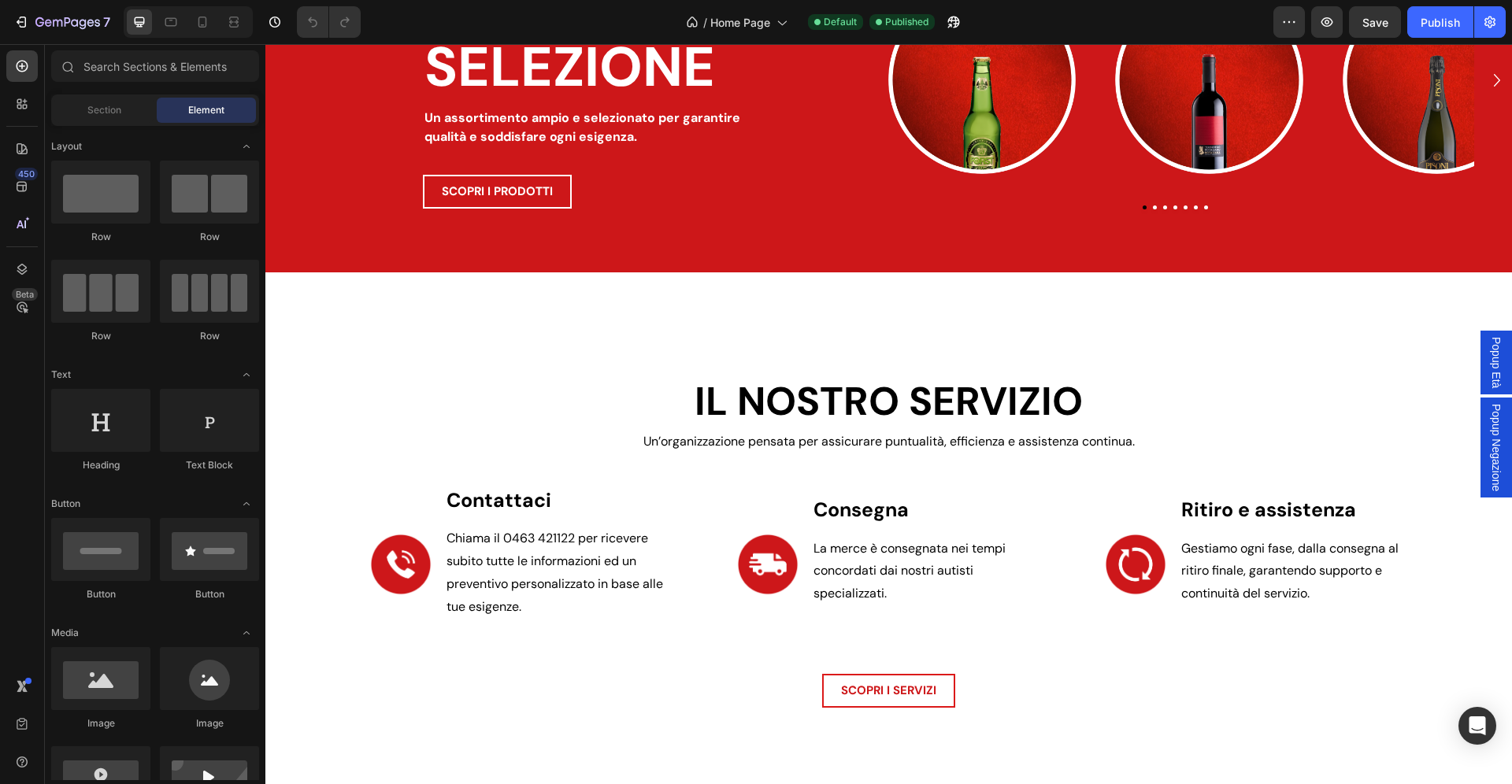
scroll to position [2235, 0]
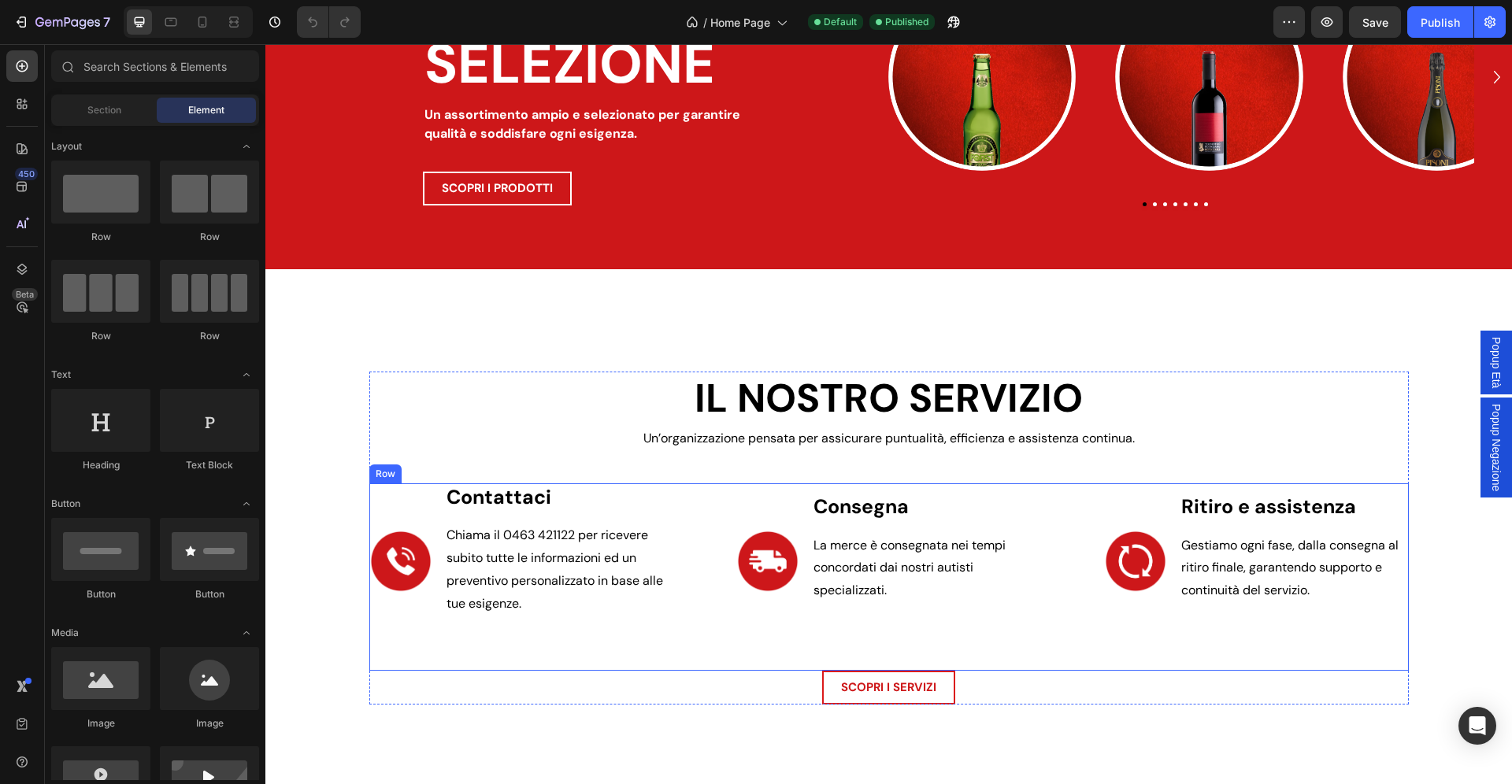
click at [723, 634] on div "Image Contattaci Text Block Chiama il 0463 421122 per ricevere subito tutte le …" at bounding box center [888, 577] width 1039 height 187
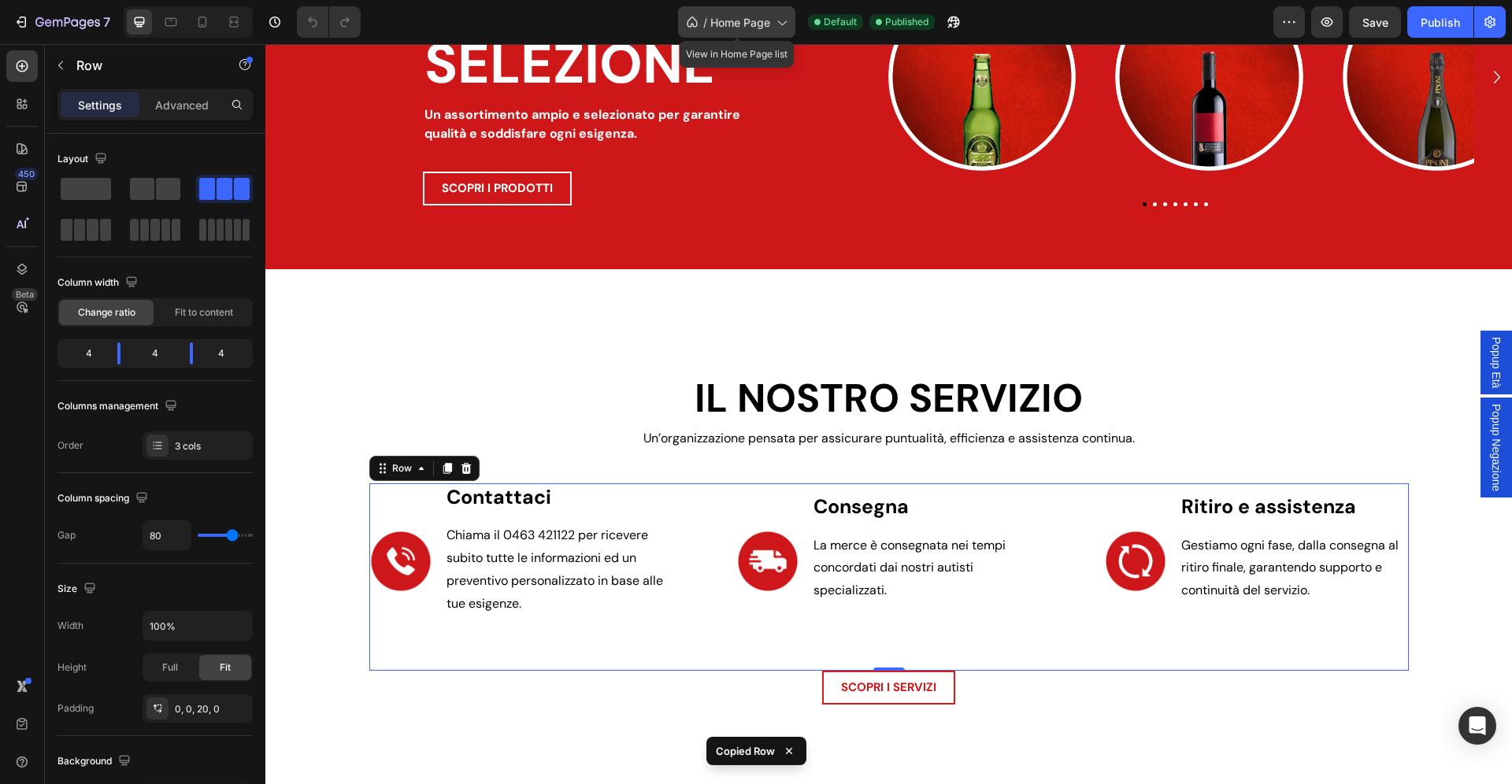
click at [742, 31] on div "/ Home Page" at bounding box center [737, 22] width 118 height 32
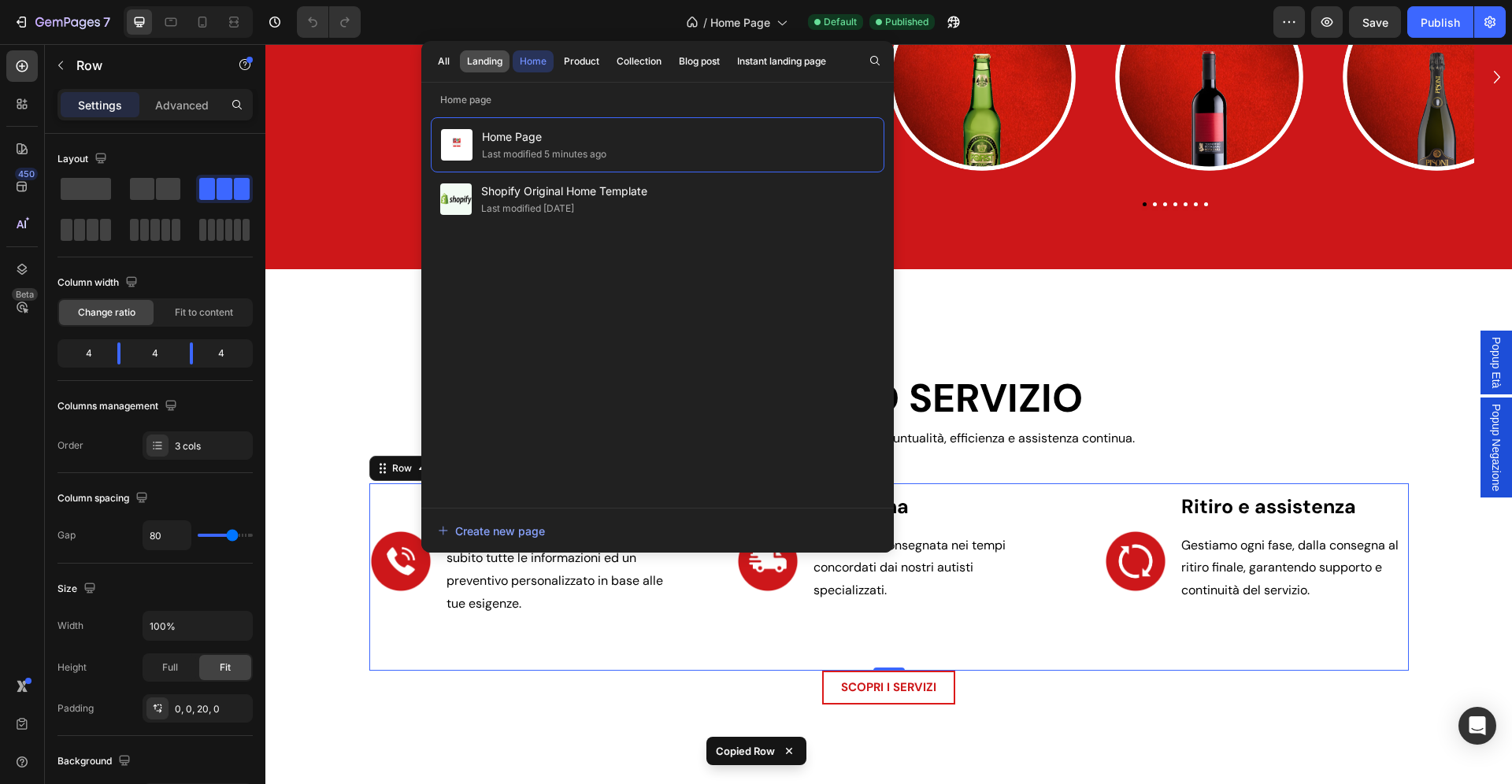
click at [485, 60] on div "Landing" at bounding box center [485, 61] width 36 height 14
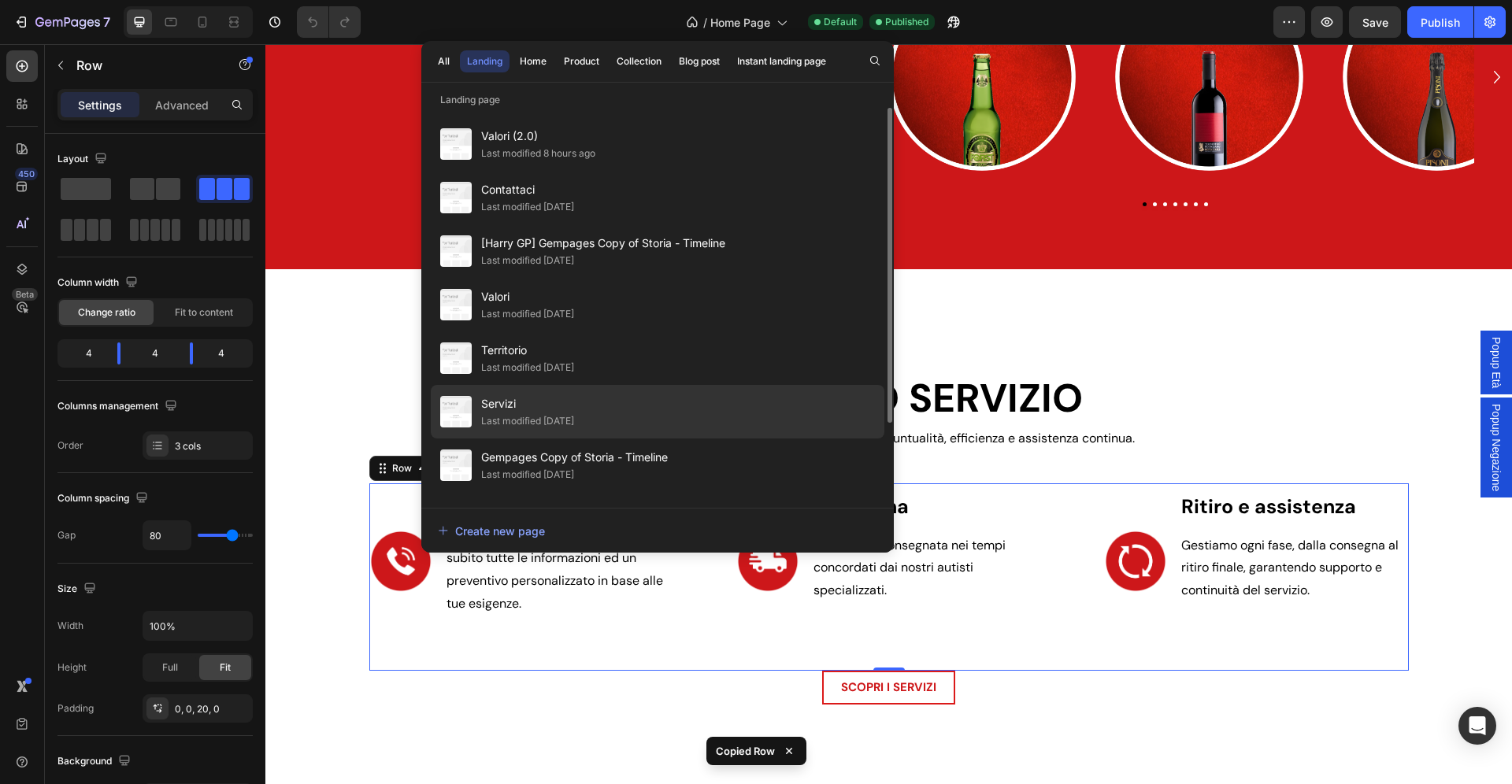
click at [560, 425] on div "Last modified [DATE]" at bounding box center [527, 421] width 93 height 15
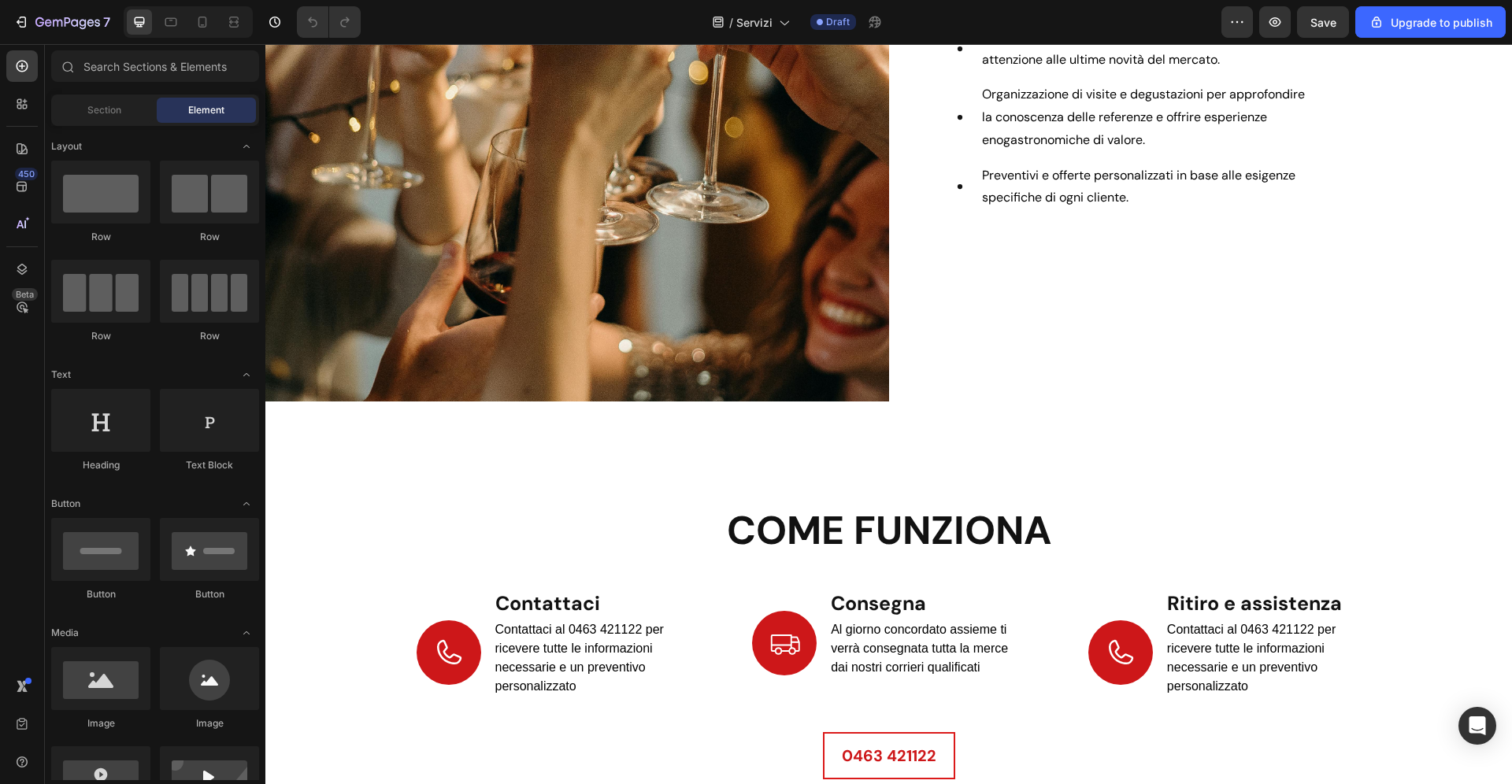
scroll to position [2442, 0]
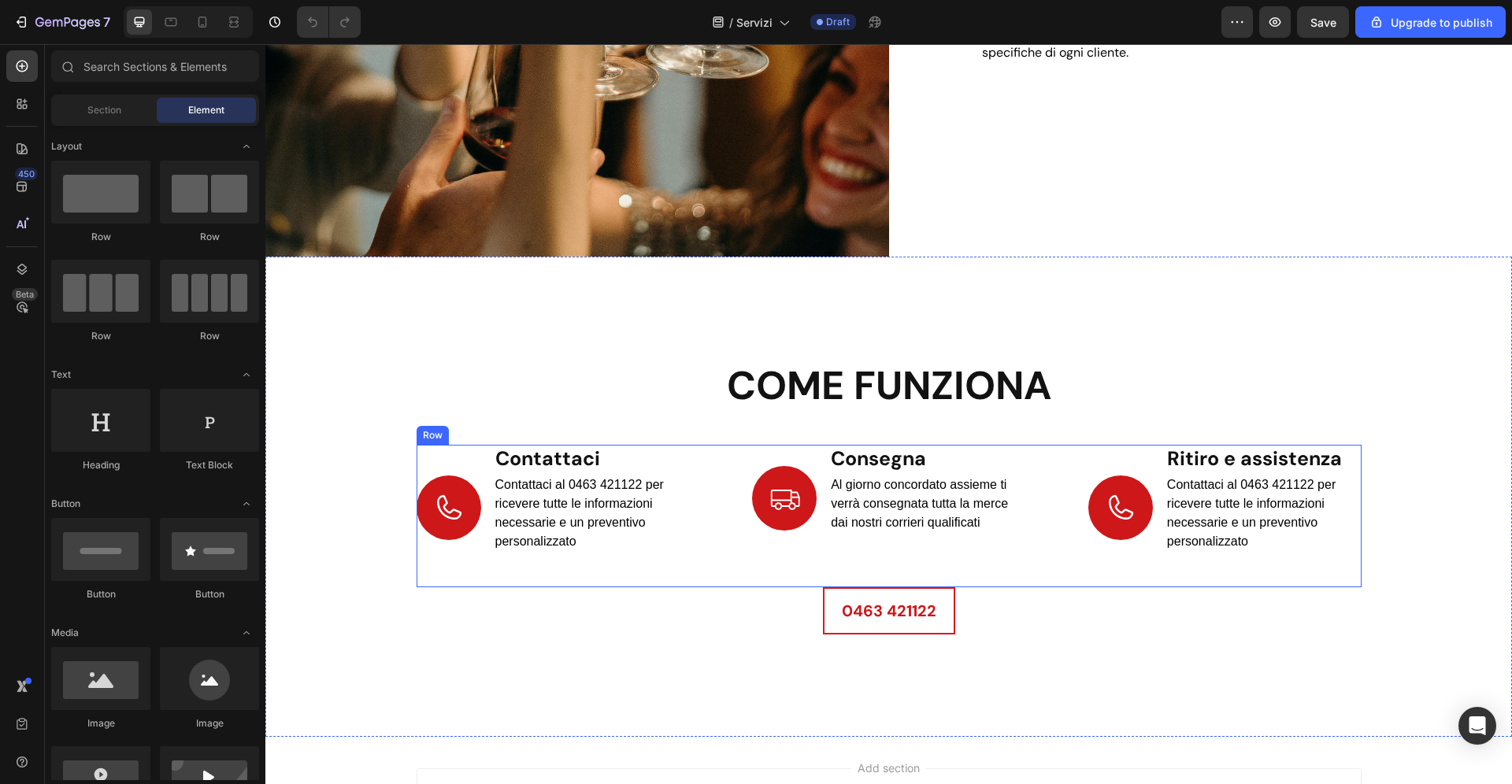
click at [714, 470] on div "Icon Contattaci Heading Contattaci al 0463 421122 per ricevere tutte le informa…" at bounding box center [888, 517] width 945 height 143
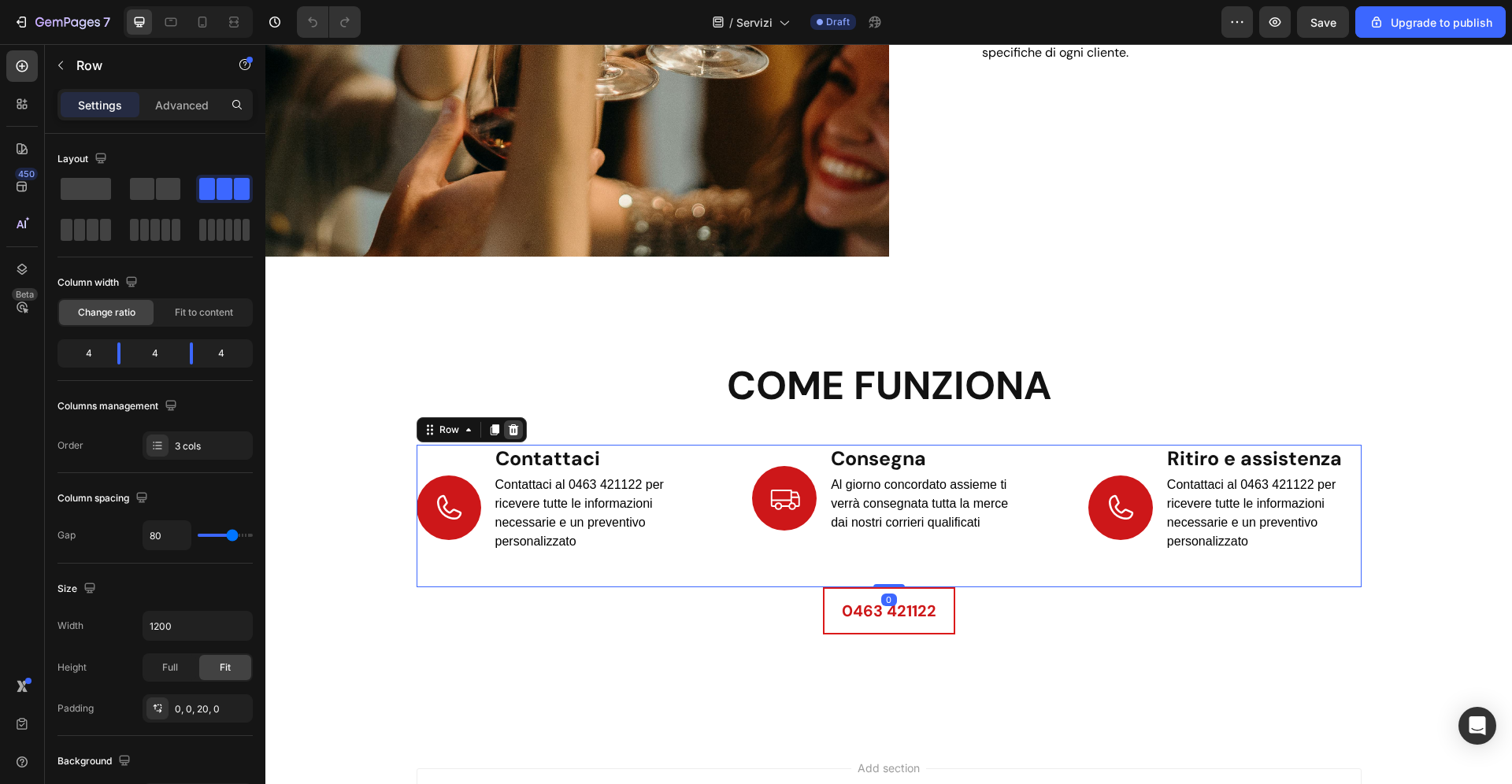
click at [506, 428] on div at bounding box center [514, 430] width 19 height 19
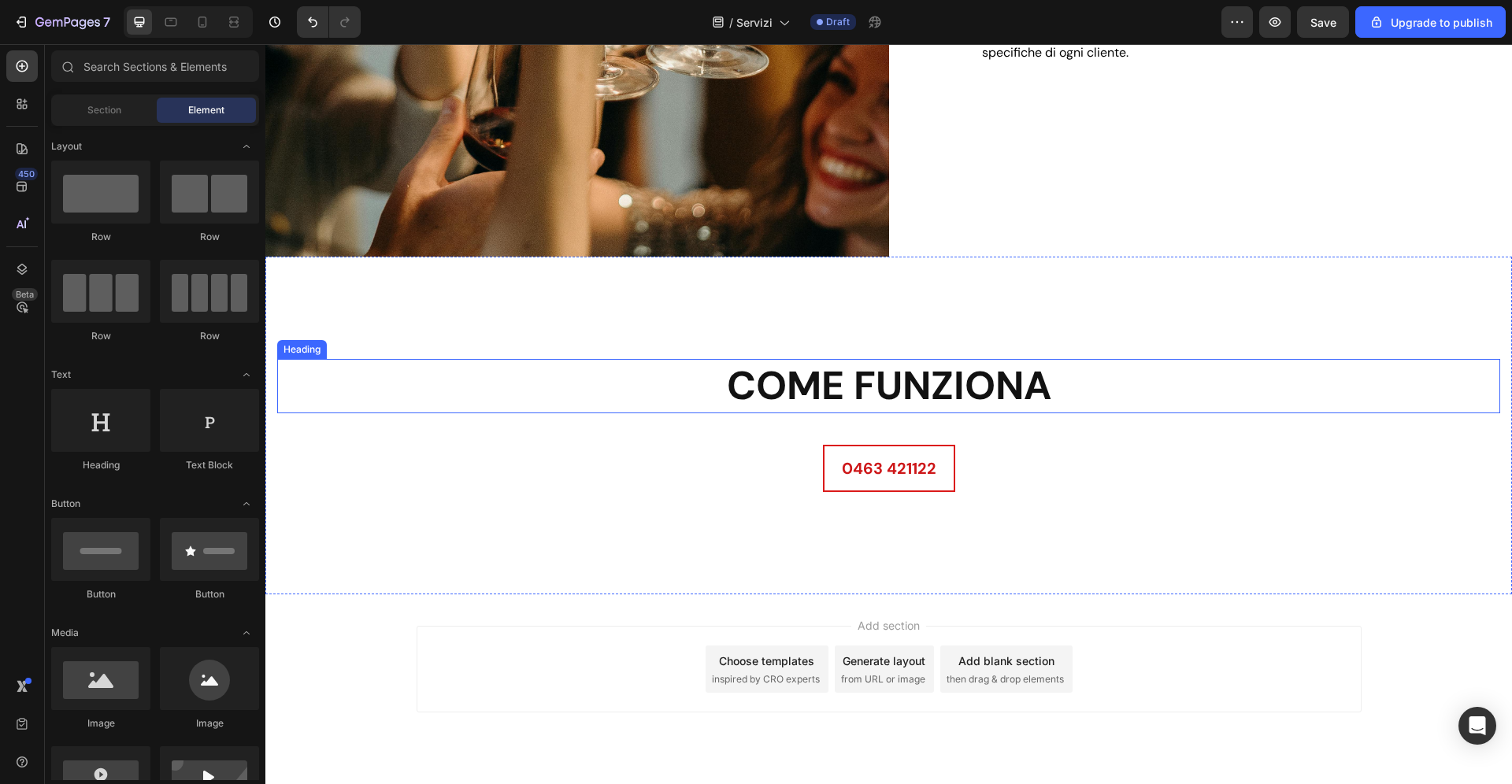
click at [1081, 389] on h2 "come funziona" at bounding box center [888, 386] width 1222 height 54
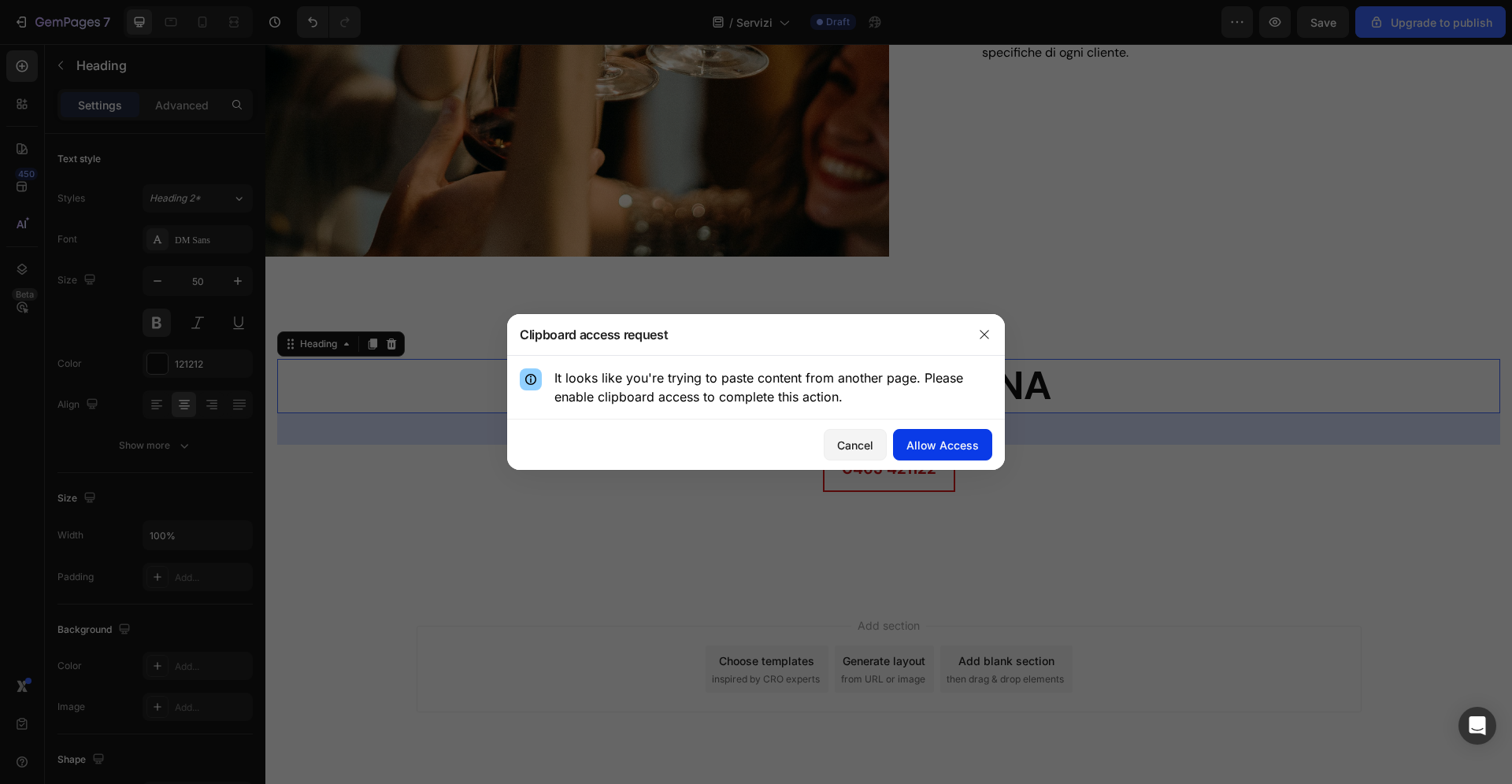
click at [954, 454] on button "Allow Access" at bounding box center [942, 444] width 99 height 32
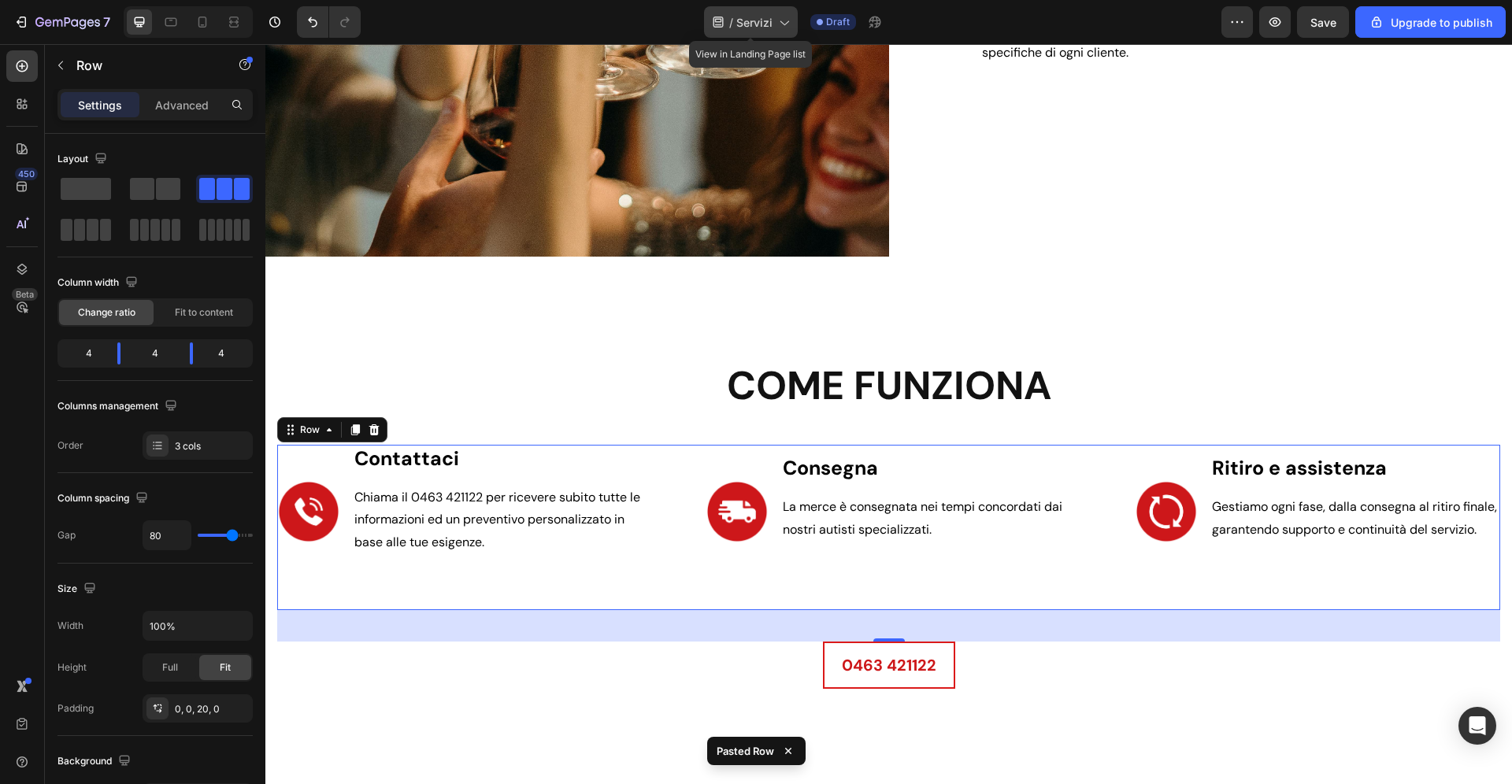
click at [750, 23] on span "Servizi" at bounding box center [754, 22] width 37 height 16
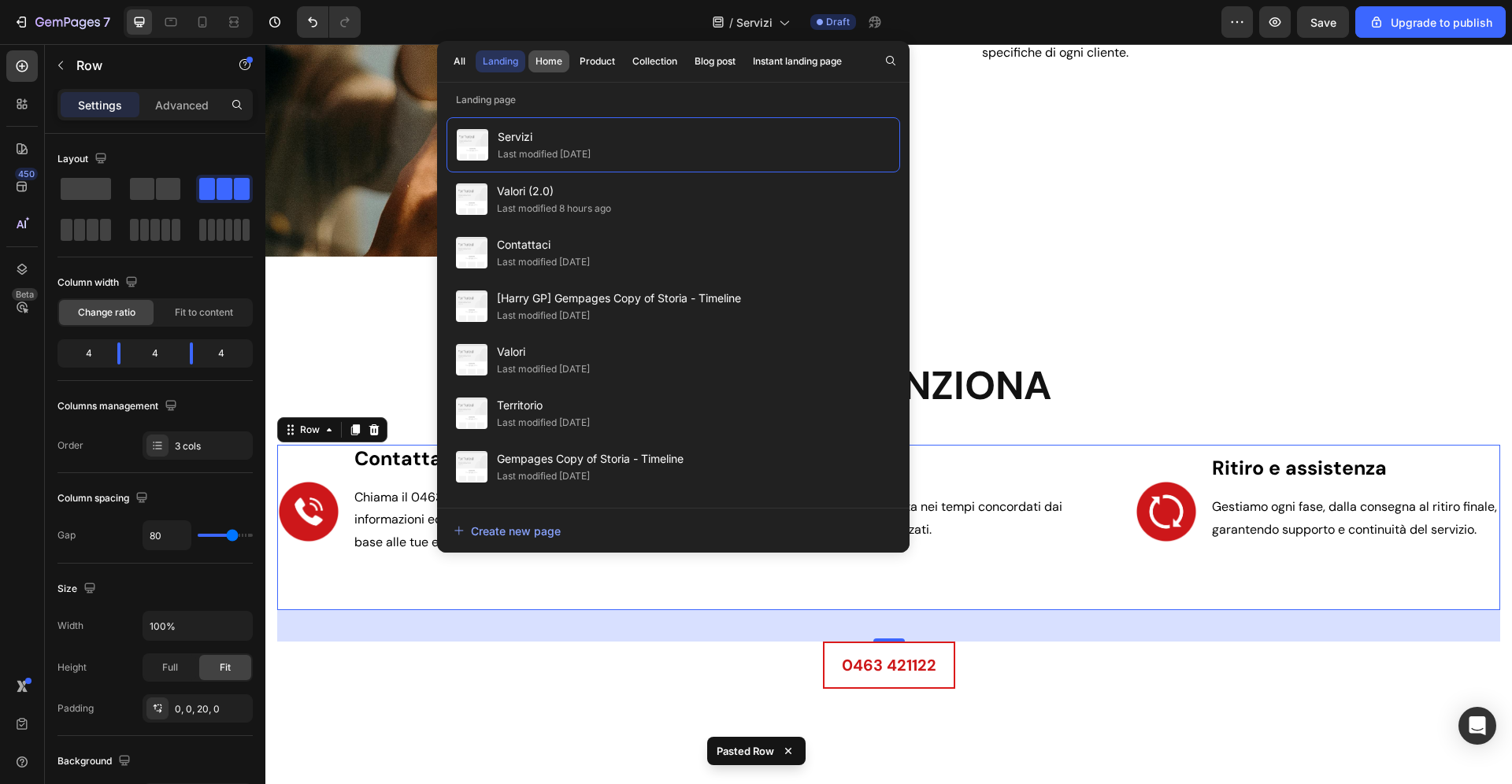
click at [573, 70] on button "Home" at bounding box center [597, 61] width 49 height 22
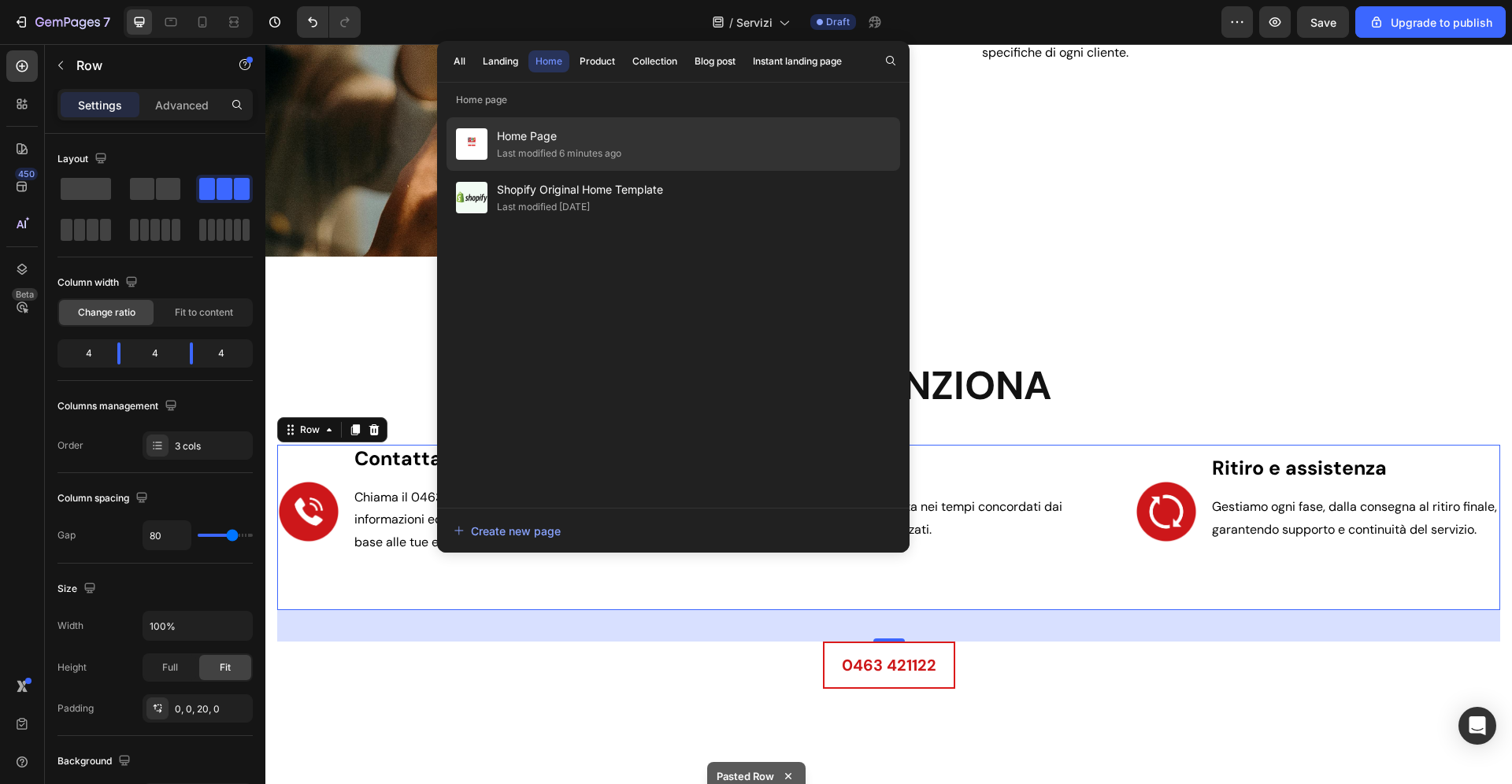
click at [612, 151] on div "Last modified 6 minutes ago" at bounding box center [559, 154] width 125 height 15
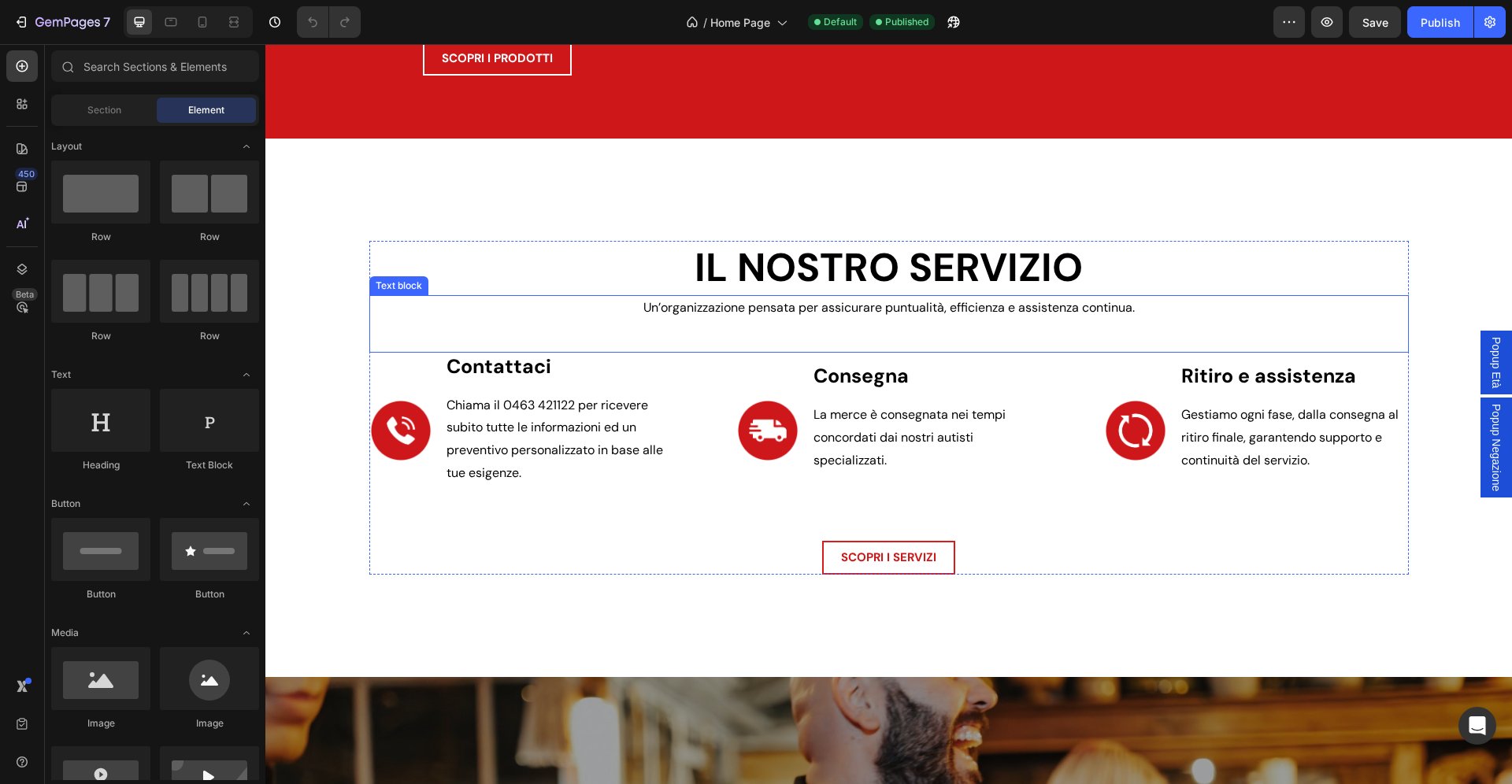
scroll to position [2364, 0]
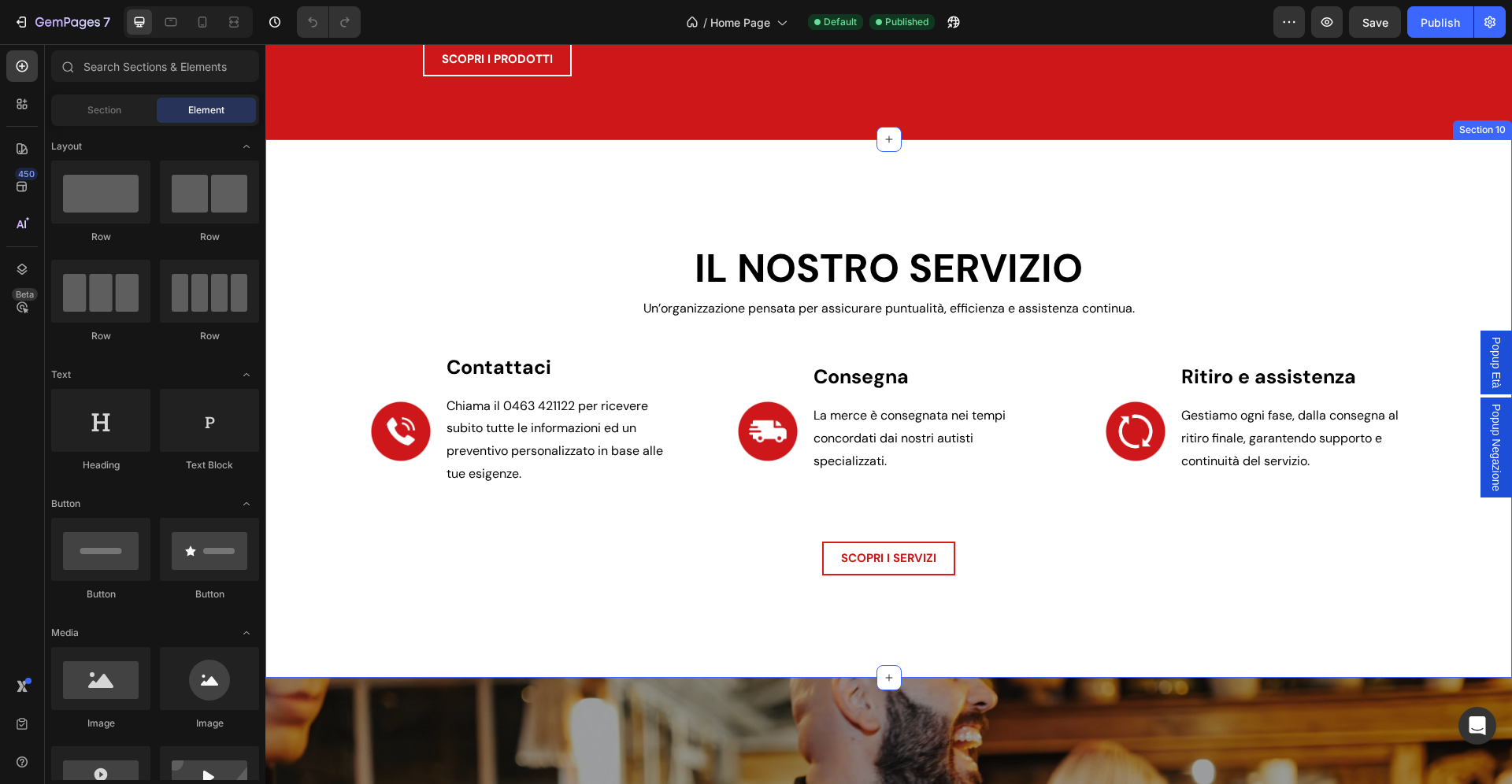
click at [376, 179] on div "IL NOSTRO SERVIZIO Heading Un’organizzazione pensata per assicurare puntualità,…" at bounding box center [888, 407] width 1246 height 538
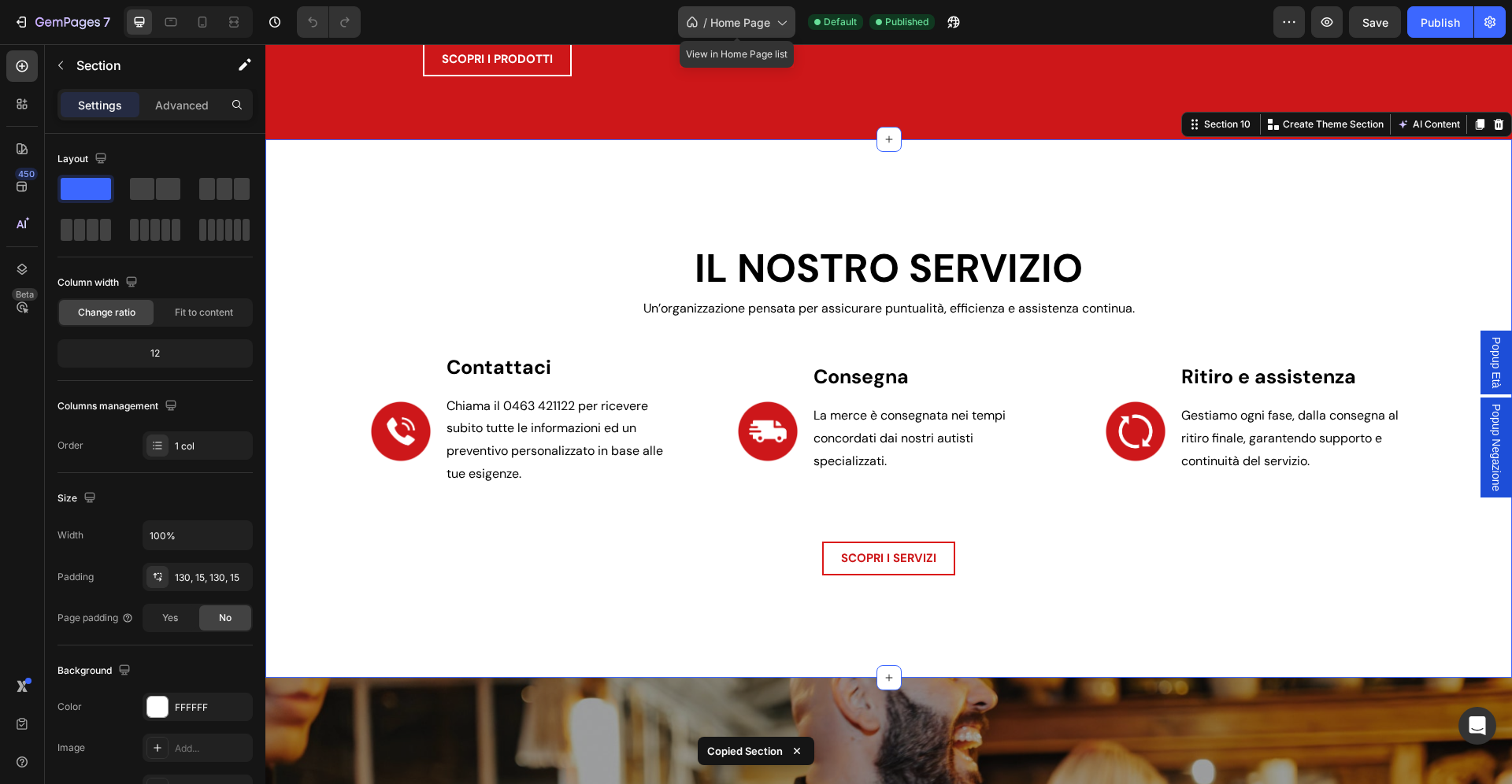
click at [752, 23] on span "Home Page" at bounding box center [741, 22] width 60 height 16
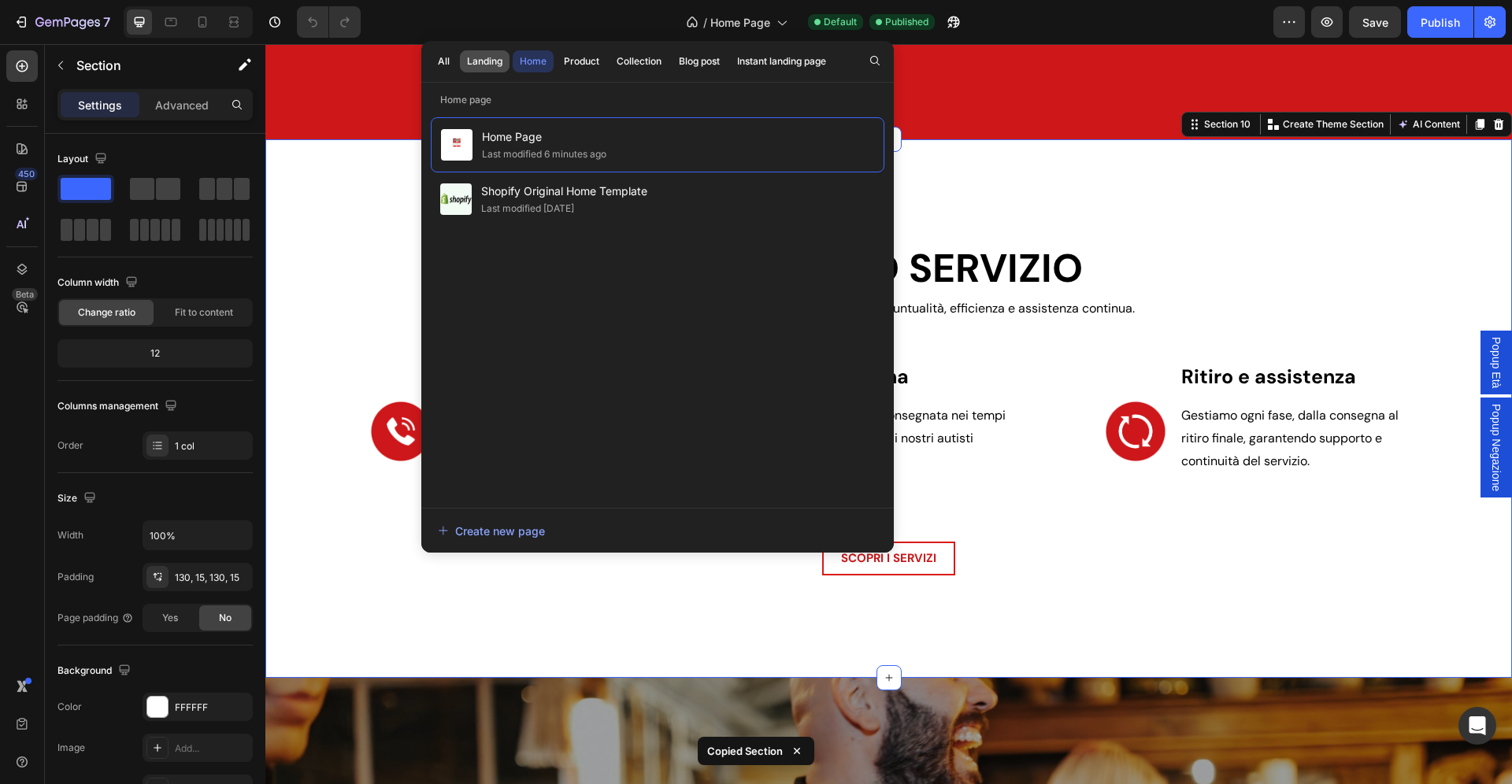
click at [465, 53] on button "Landing" at bounding box center [484, 61] width 49 height 22
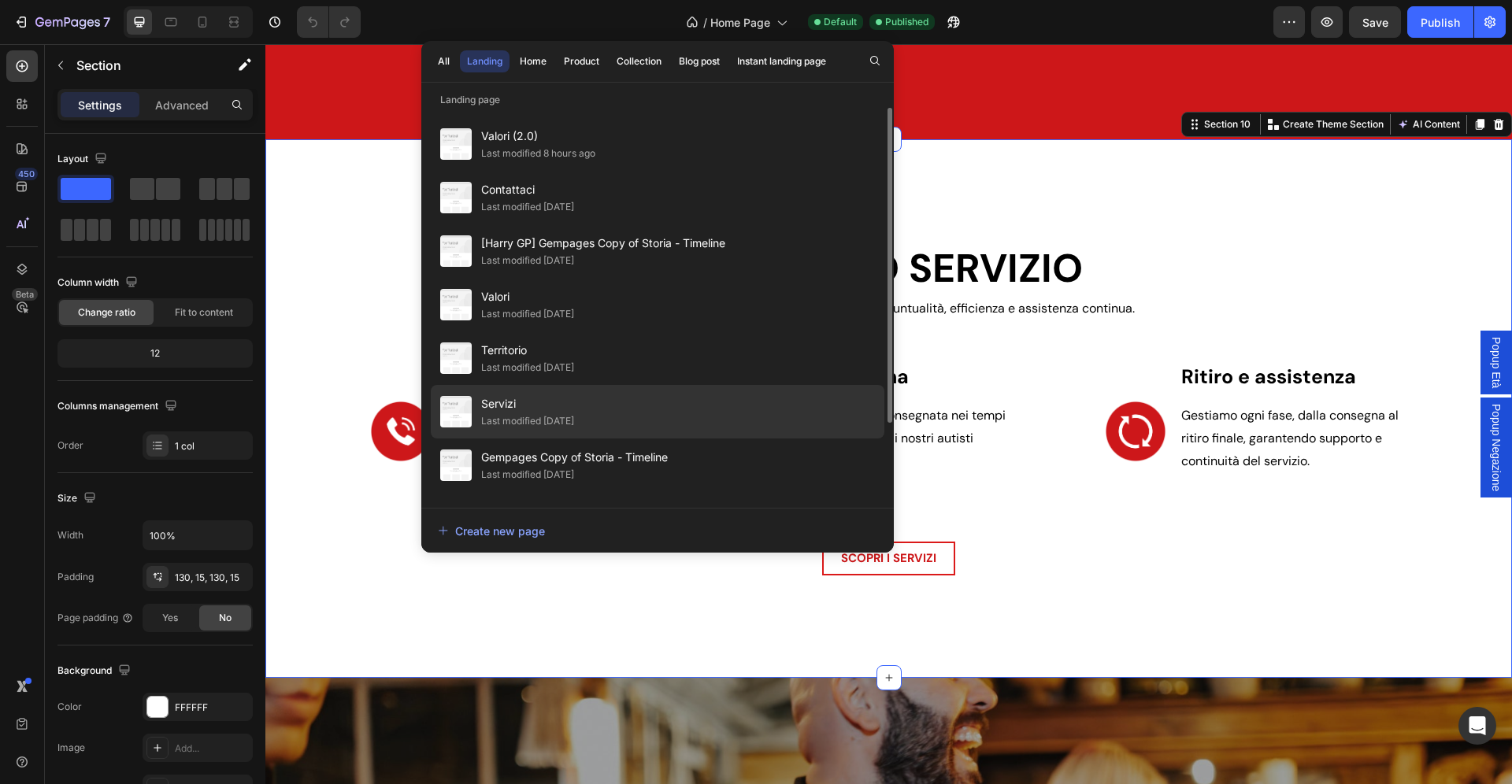
click at [557, 401] on span "Servizi" at bounding box center [527, 405] width 93 height 19
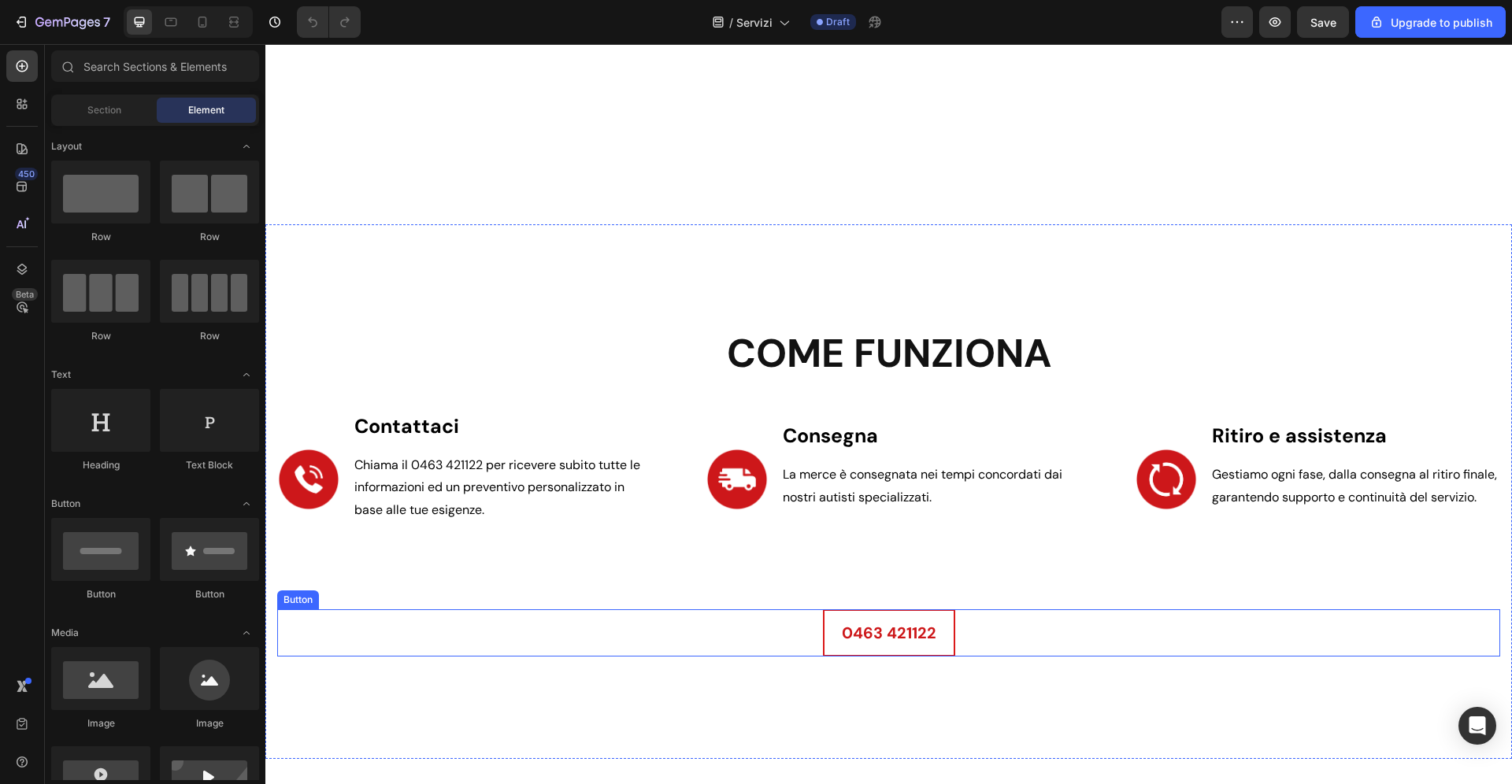
scroll to position [2351, 0]
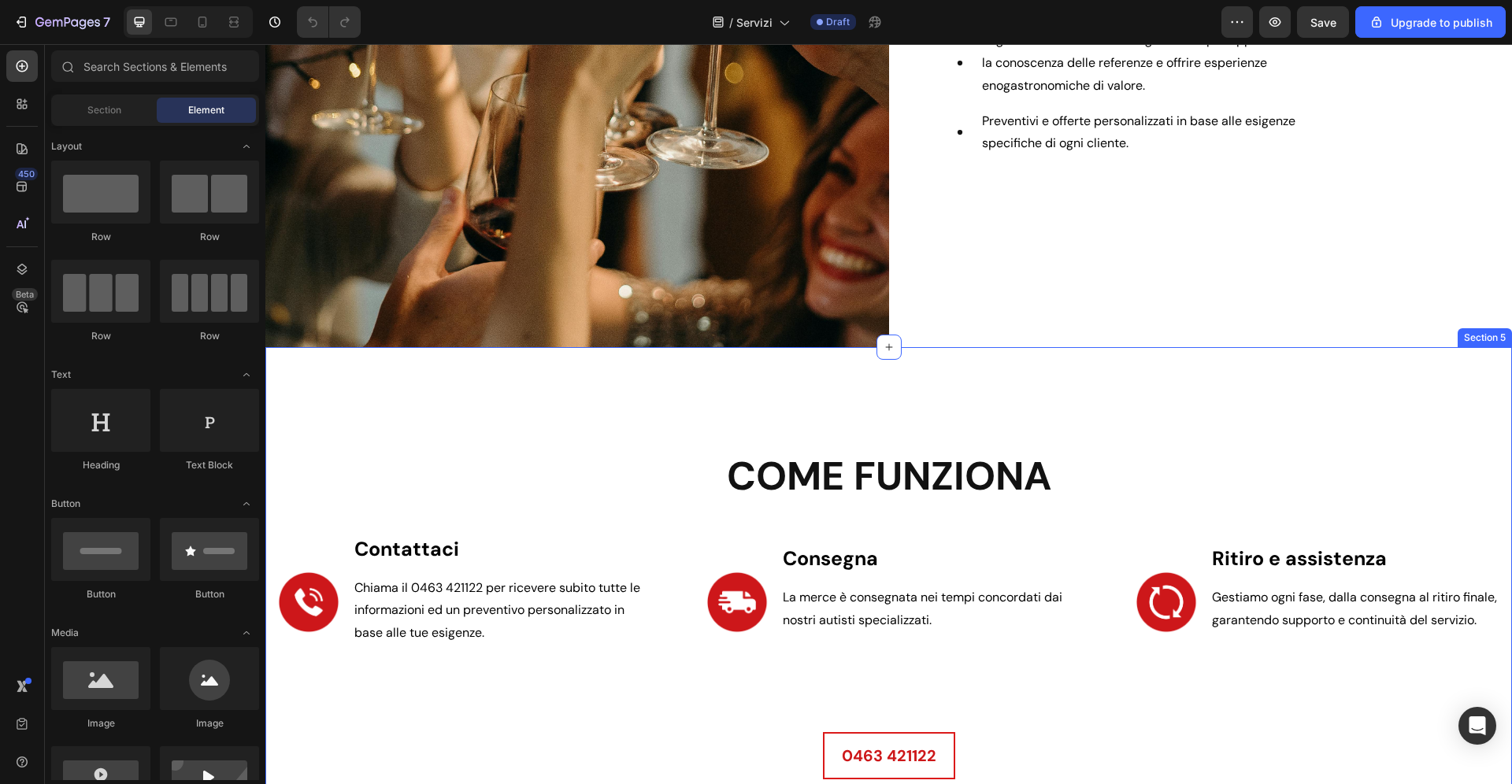
click at [711, 380] on div "come funziona Heading Image Contattaci Text Block Chiama il 0463 421122 per ric…" at bounding box center [888, 615] width 1246 height 535
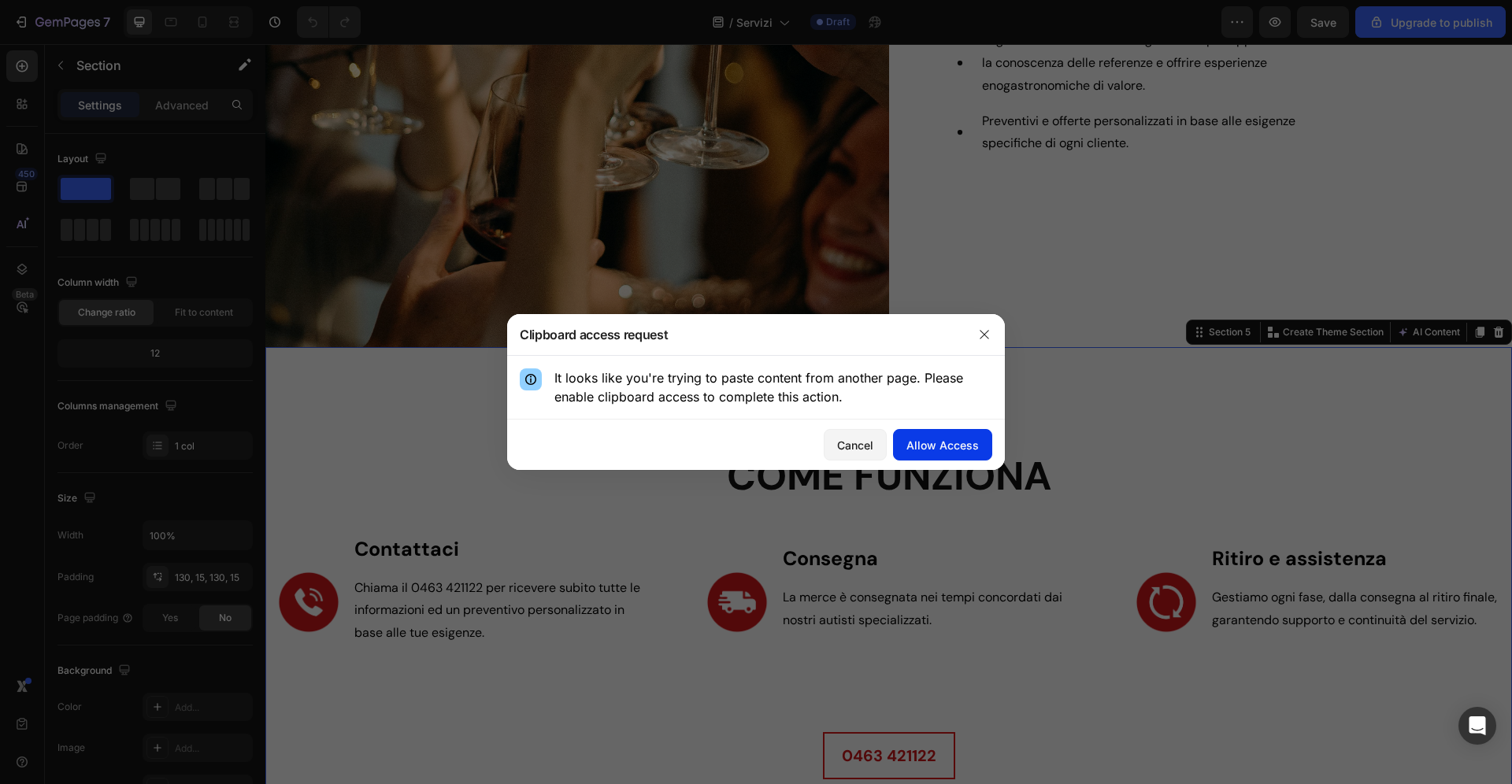
click at [924, 442] on div "Allow Access" at bounding box center [942, 445] width 72 height 16
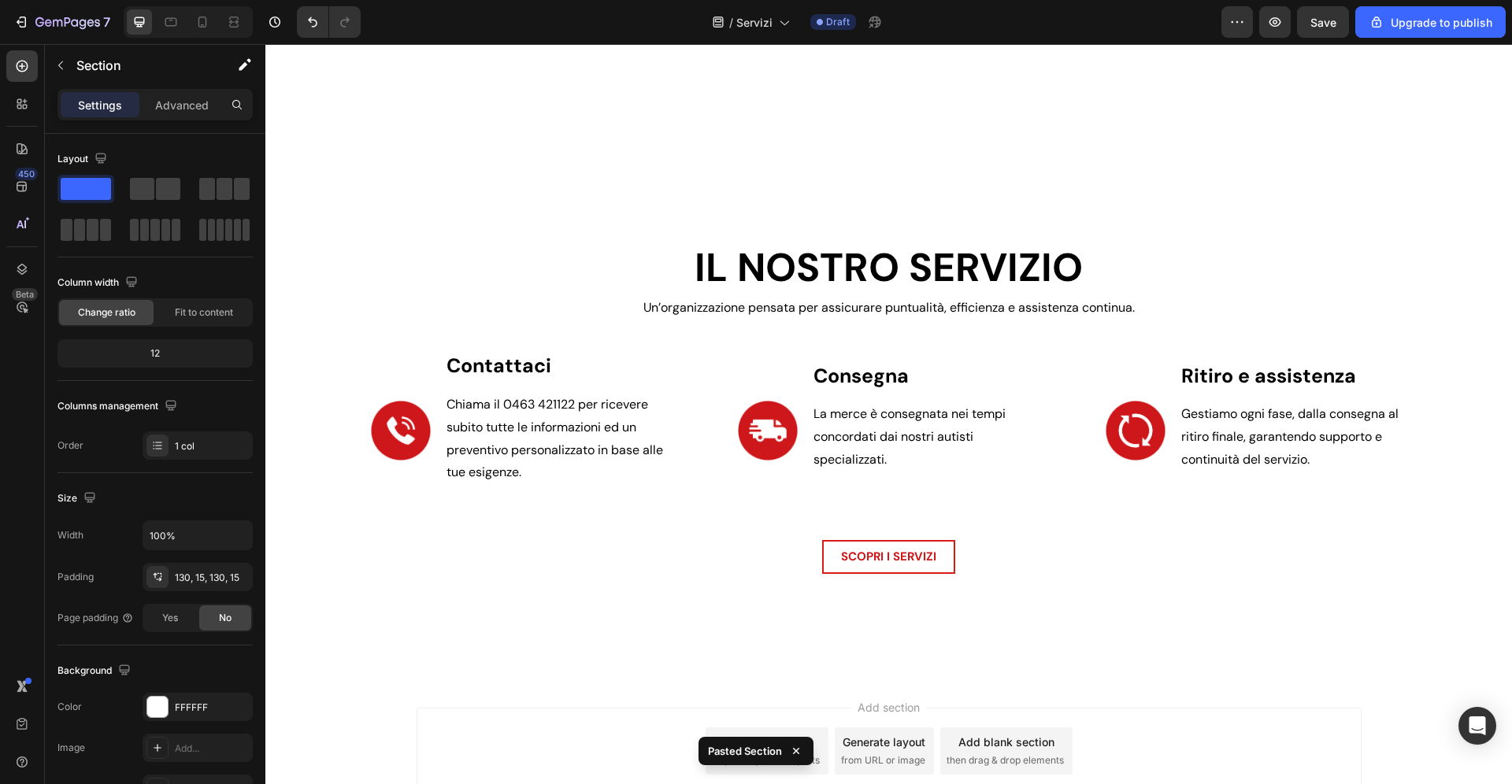
scroll to position [2592, 0]
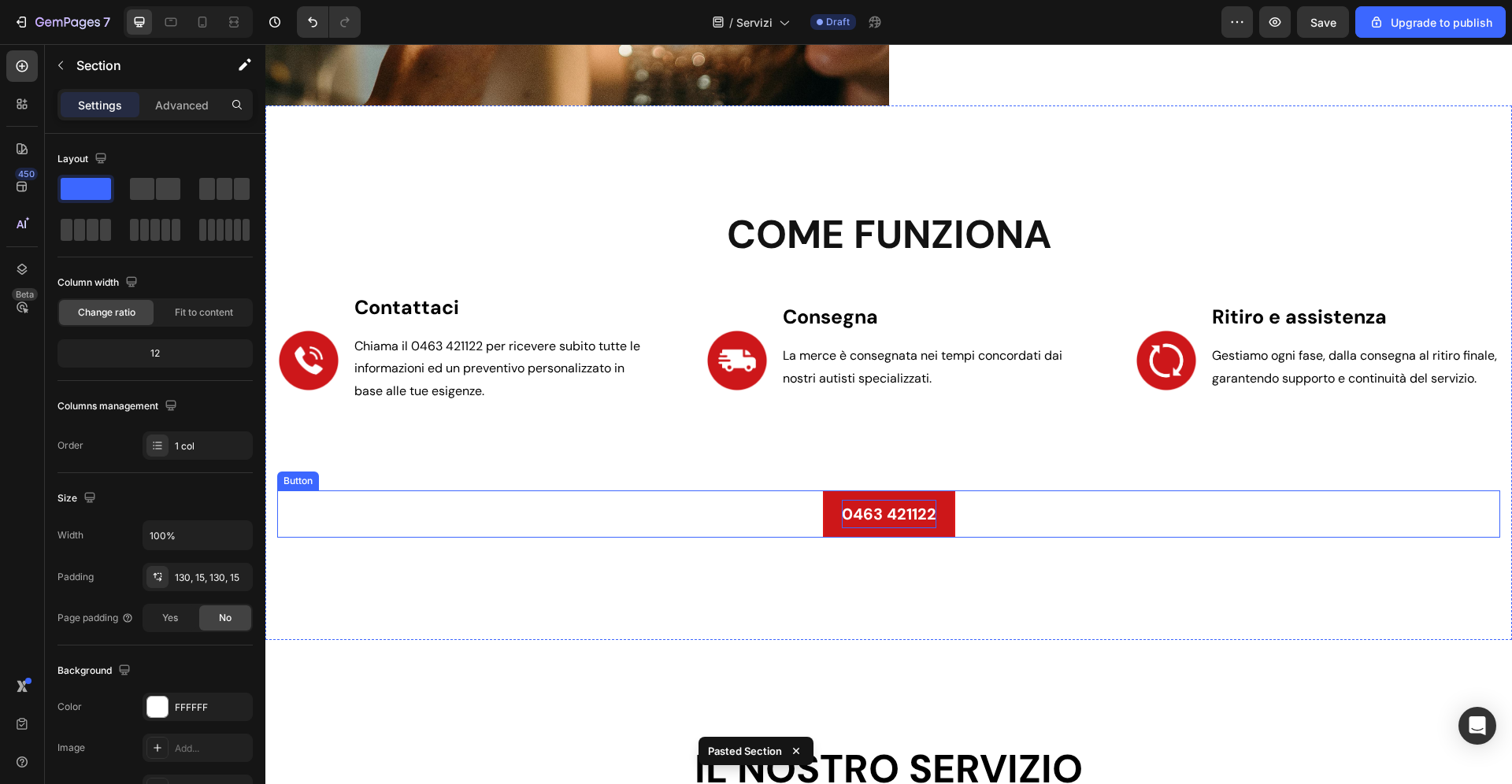
click at [859, 510] on strong "0463 421122" at bounding box center [889, 514] width 95 height 20
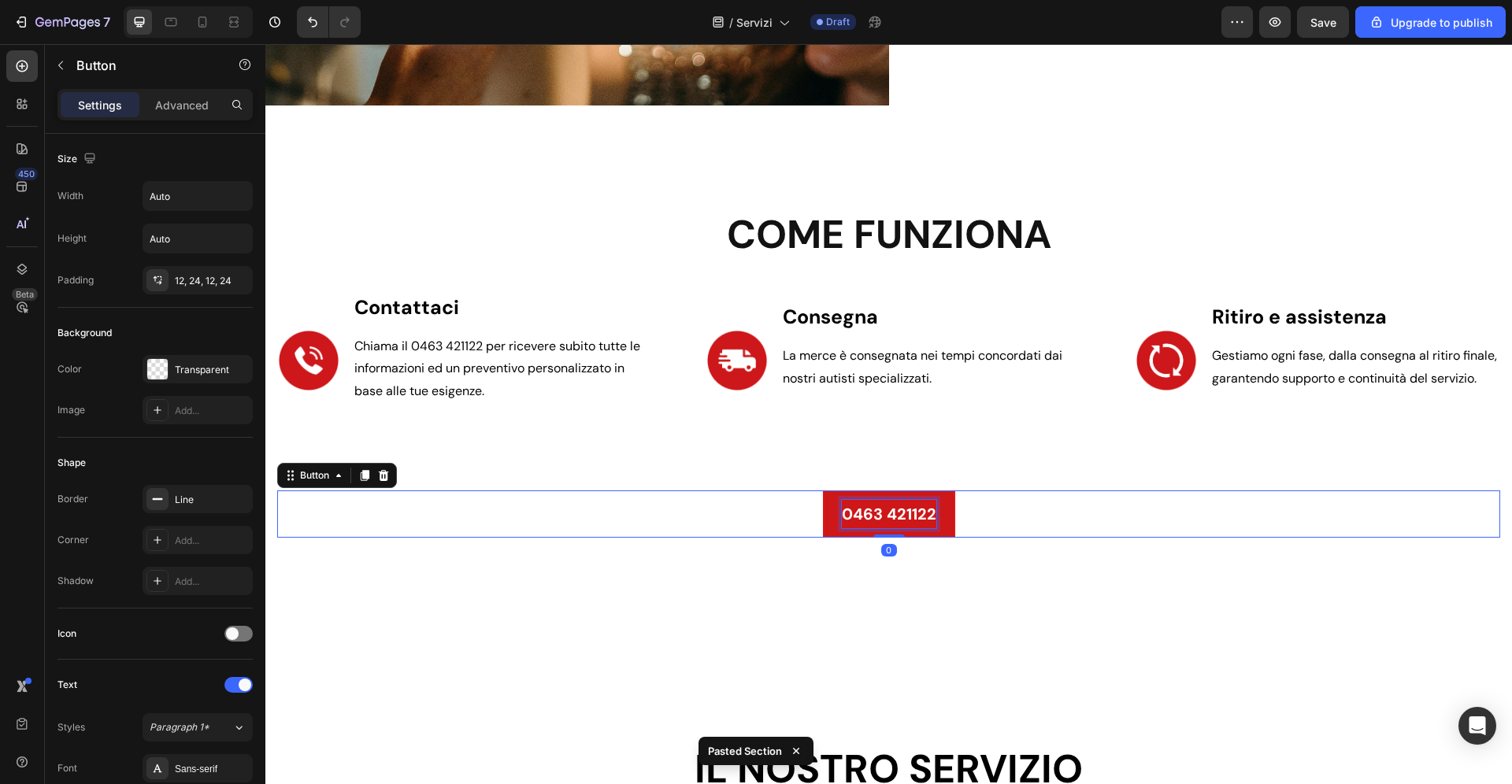
click at [859, 510] on strong "0463 421122" at bounding box center [889, 514] width 95 height 20
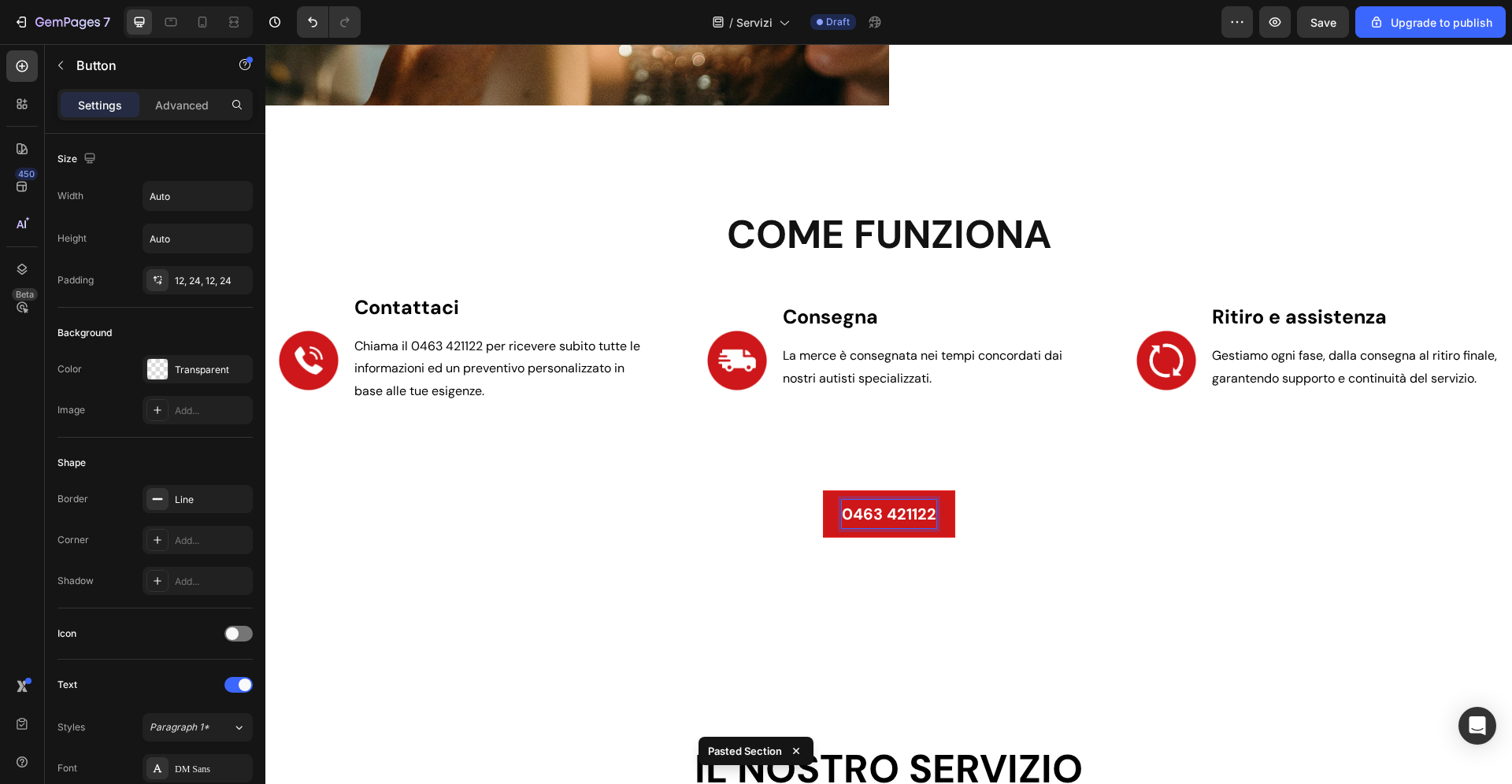
click at [859, 510] on strong "0463 421122" at bounding box center [889, 514] width 95 height 20
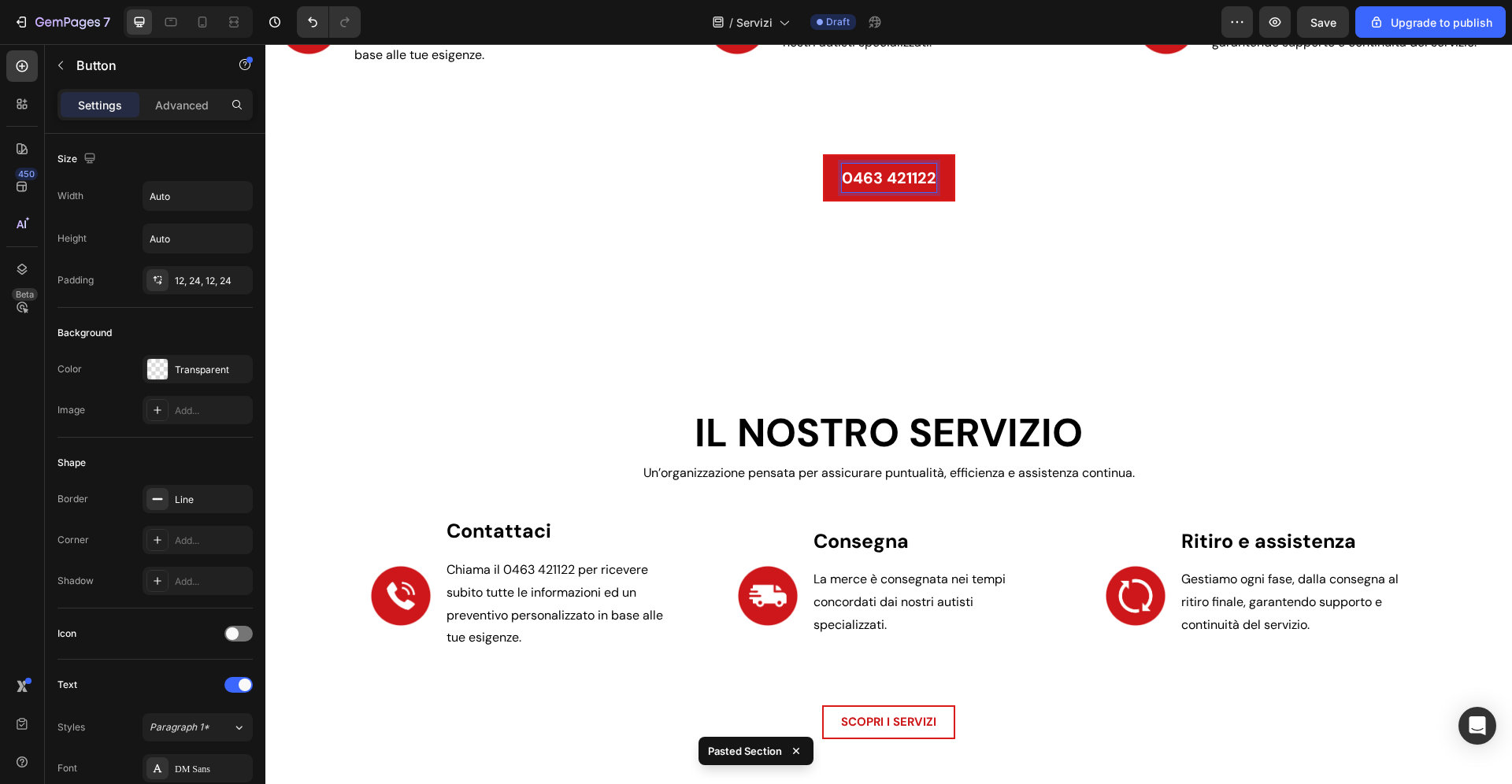
scroll to position [3105, 0]
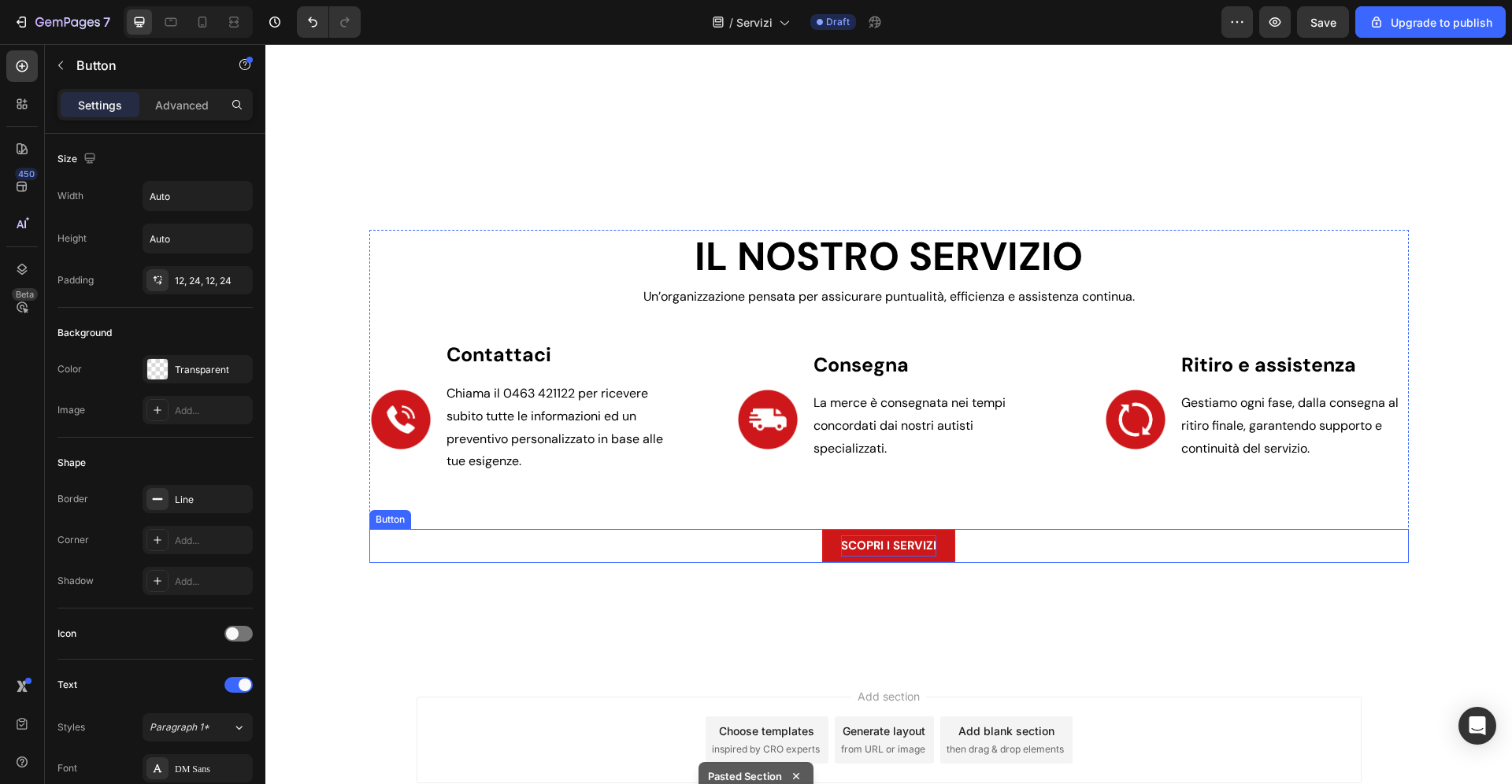
click at [881, 544] on strong "SCOPRI I SERVIZI" at bounding box center [888, 546] width 96 height 15
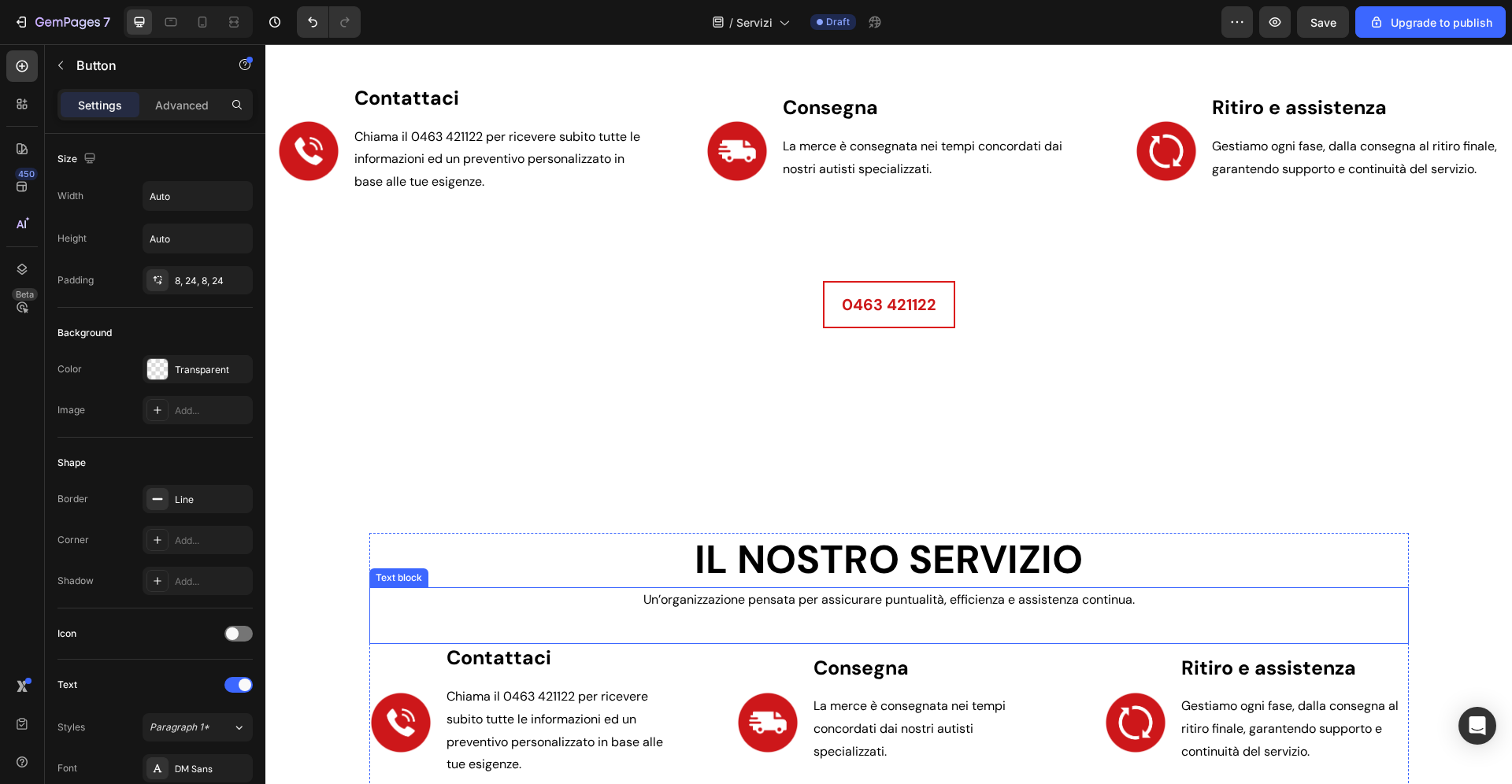
scroll to position [2786, 0]
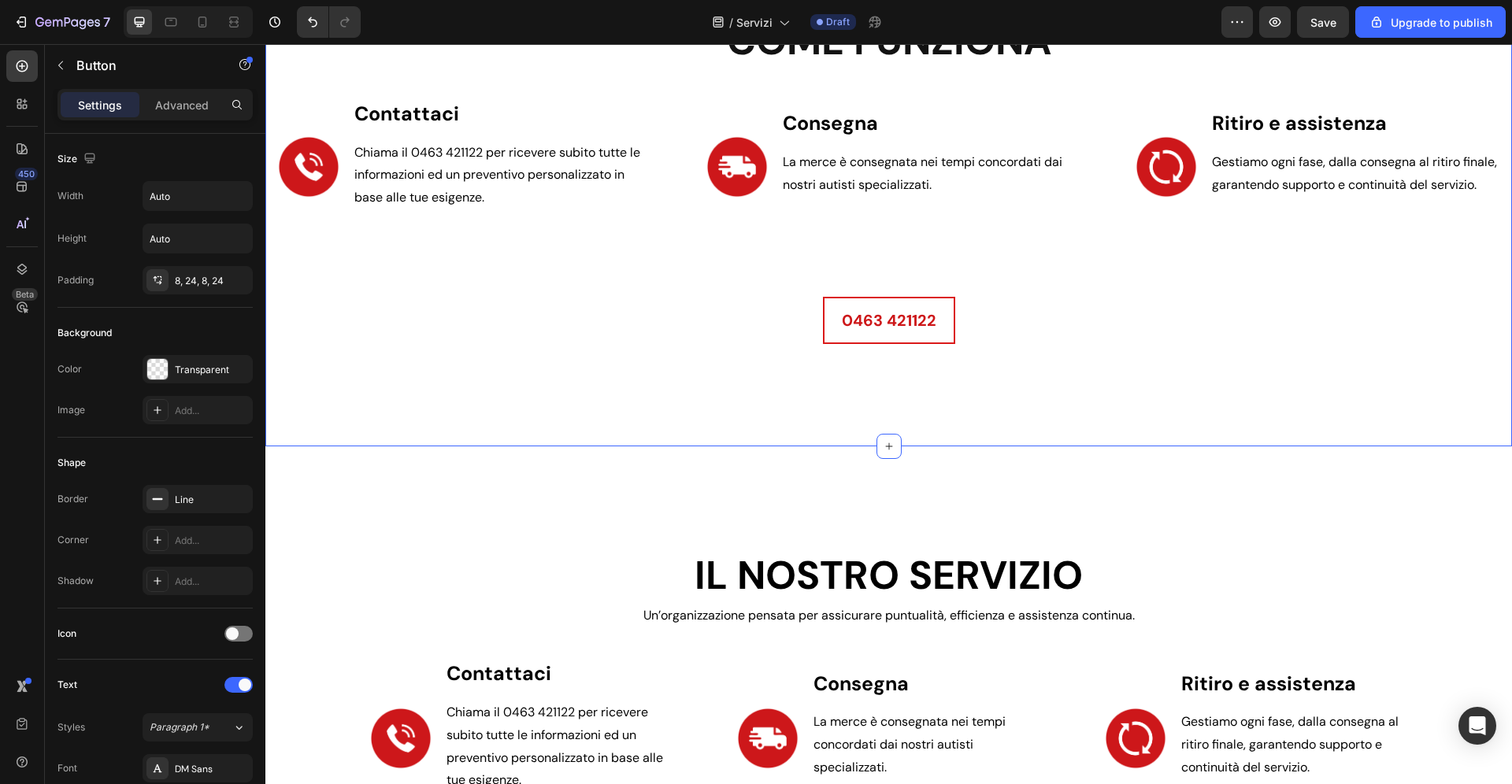
click at [565, 405] on div "come funziona Heading Image Contattaci Text Block Chiama il 0463 421122 per ric…" at bounding box center [888, 180] width 1246 height 535
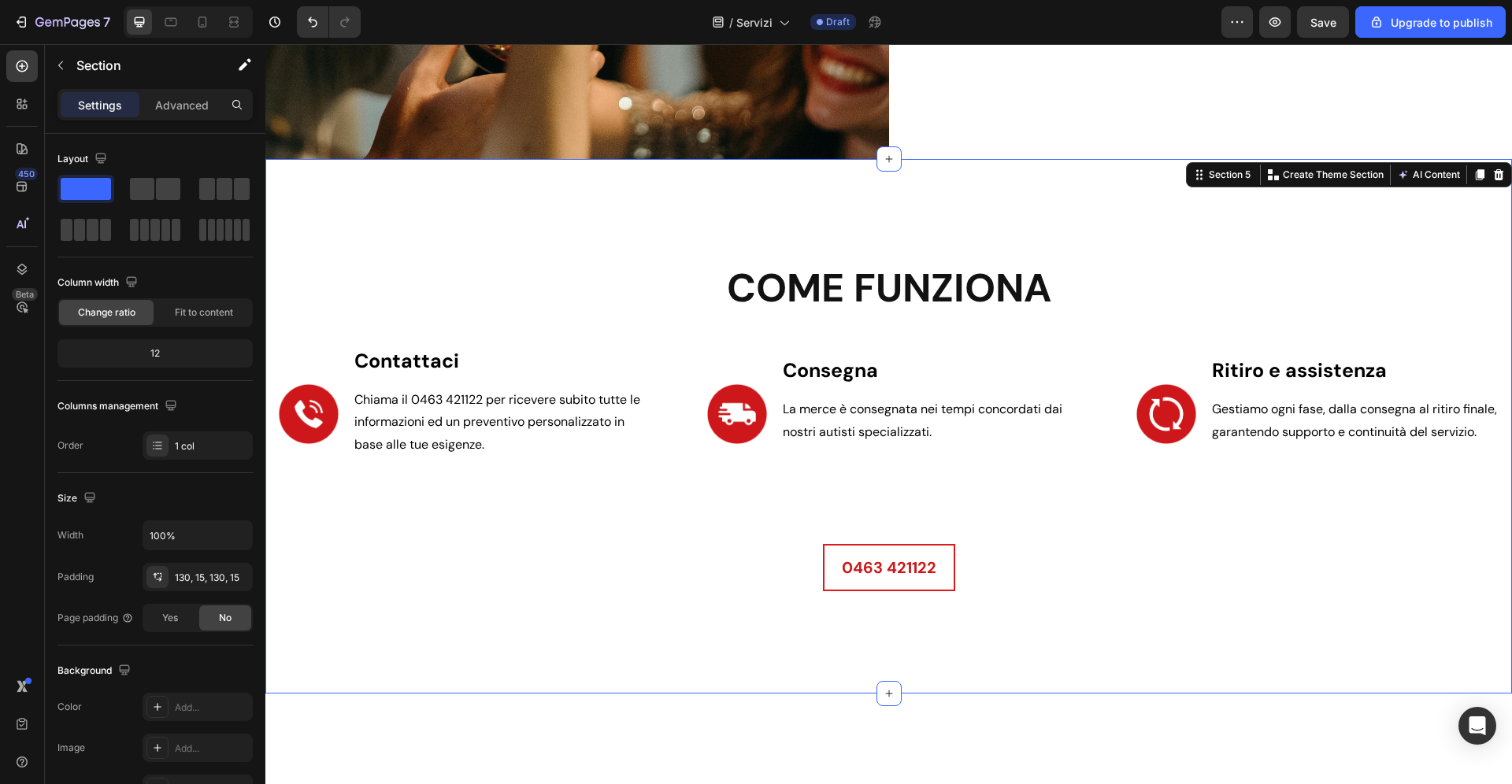
scroll to position [2504, 0]
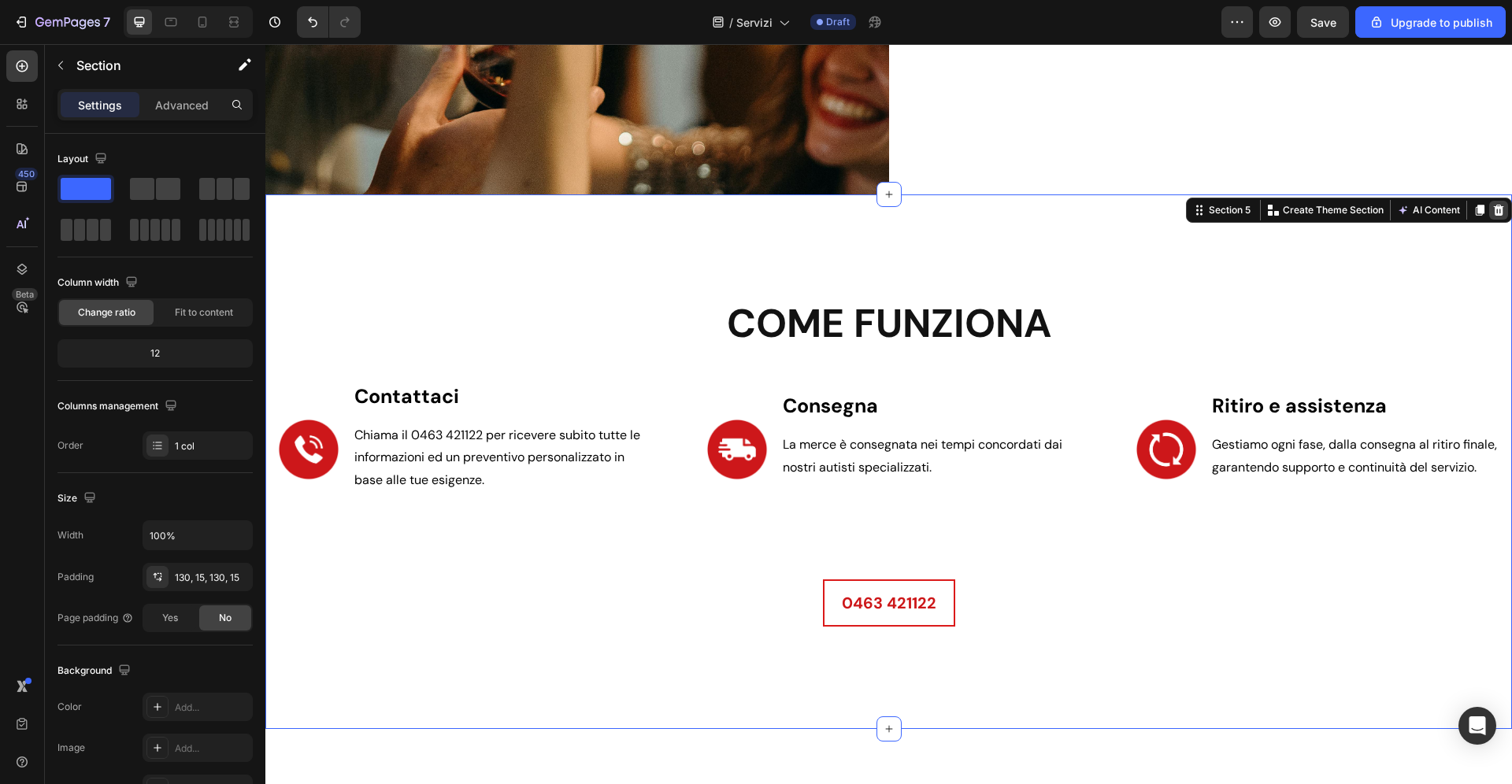
click at [1495, 216] on div at bounding box center [1498, 210] width 19 height 19
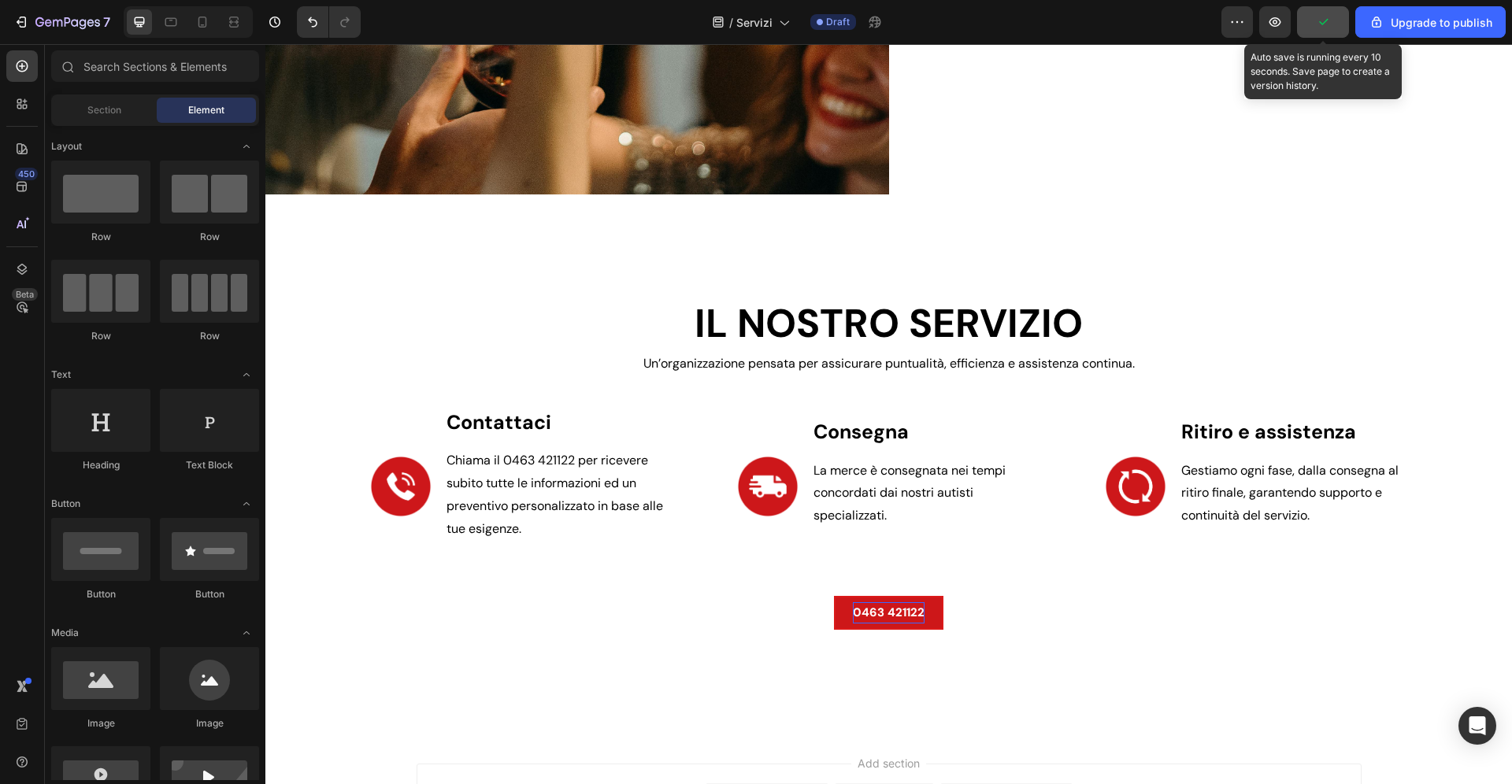
click at [1329, 20] on icon "button" at bounding box center [1323, 22] width 15 height 15
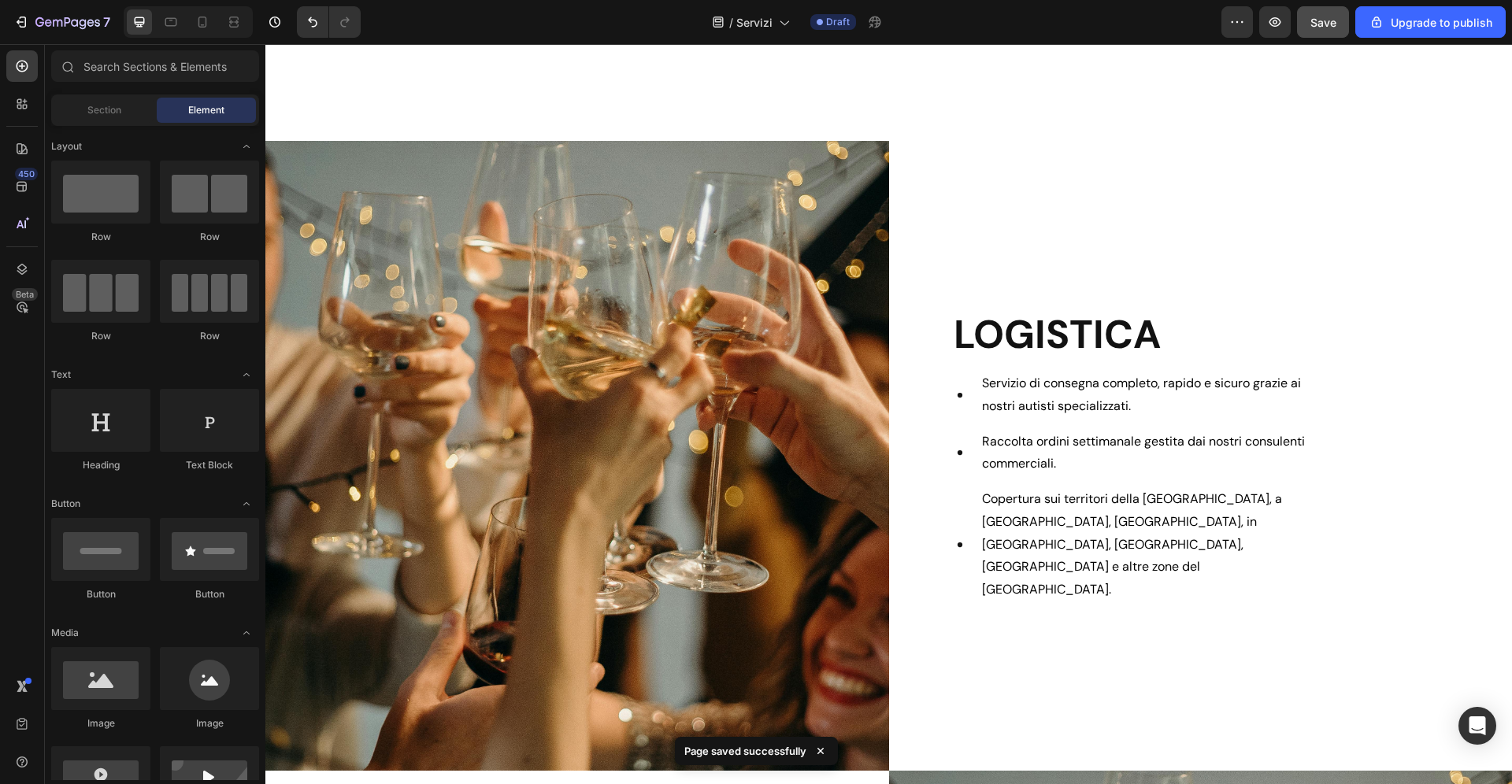
scroll to position [0, 0]
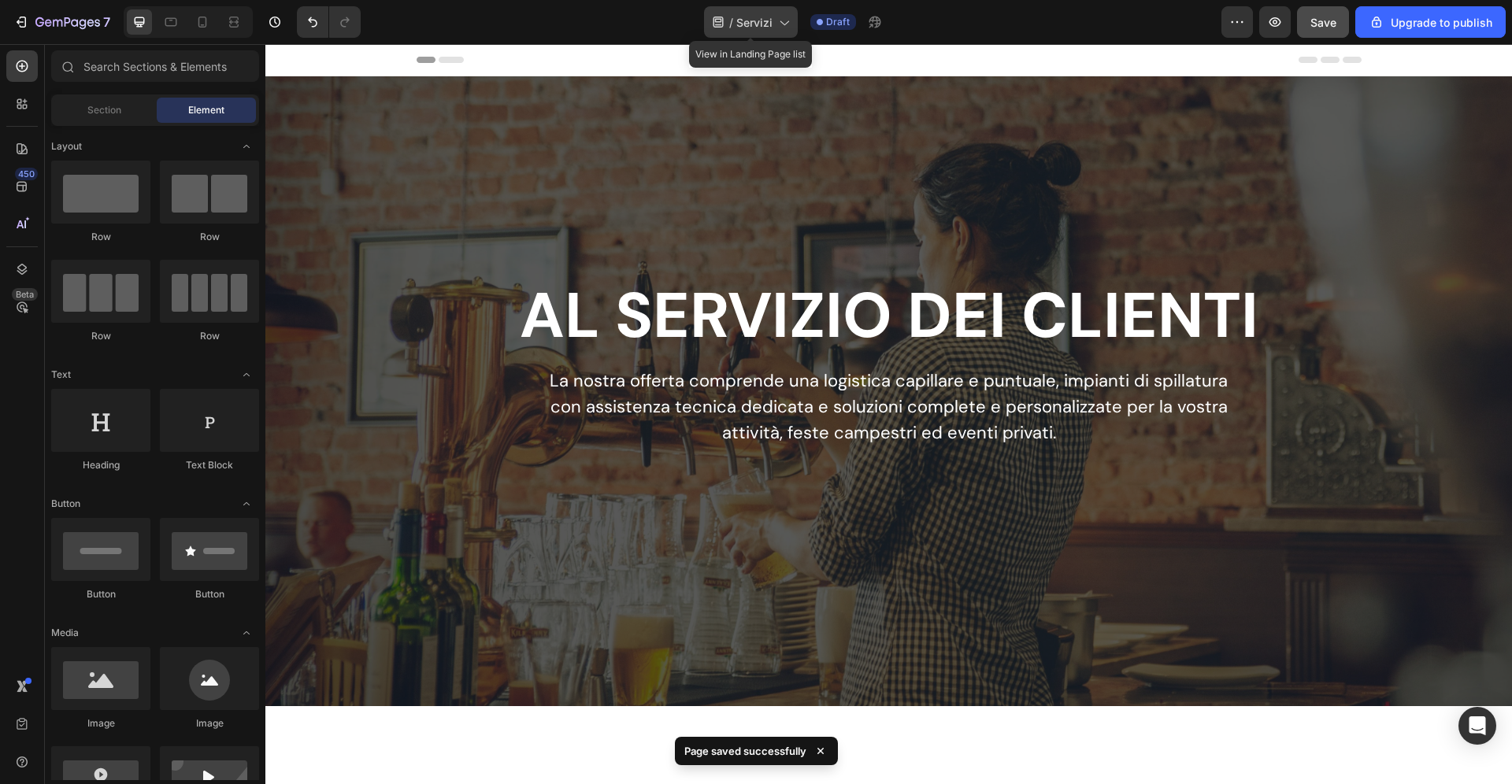
click at [772, 30] on span "Servizi" at bounding box center [754, 22] width 37 height 16
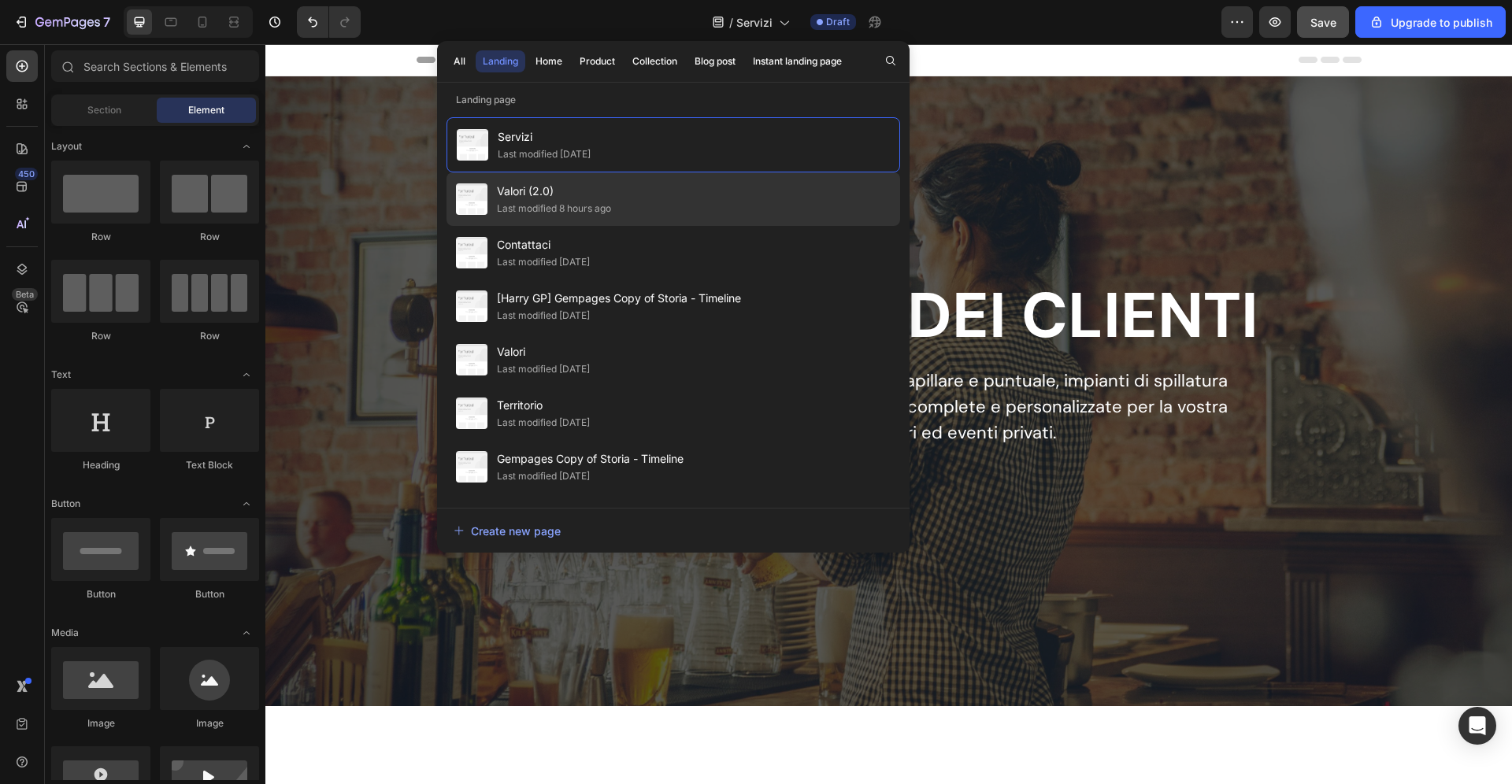
click at [561, 226] on div "Valori (2.0) Last modified 8 hours ago" at bounding box center [673, 252] width 454 height 53
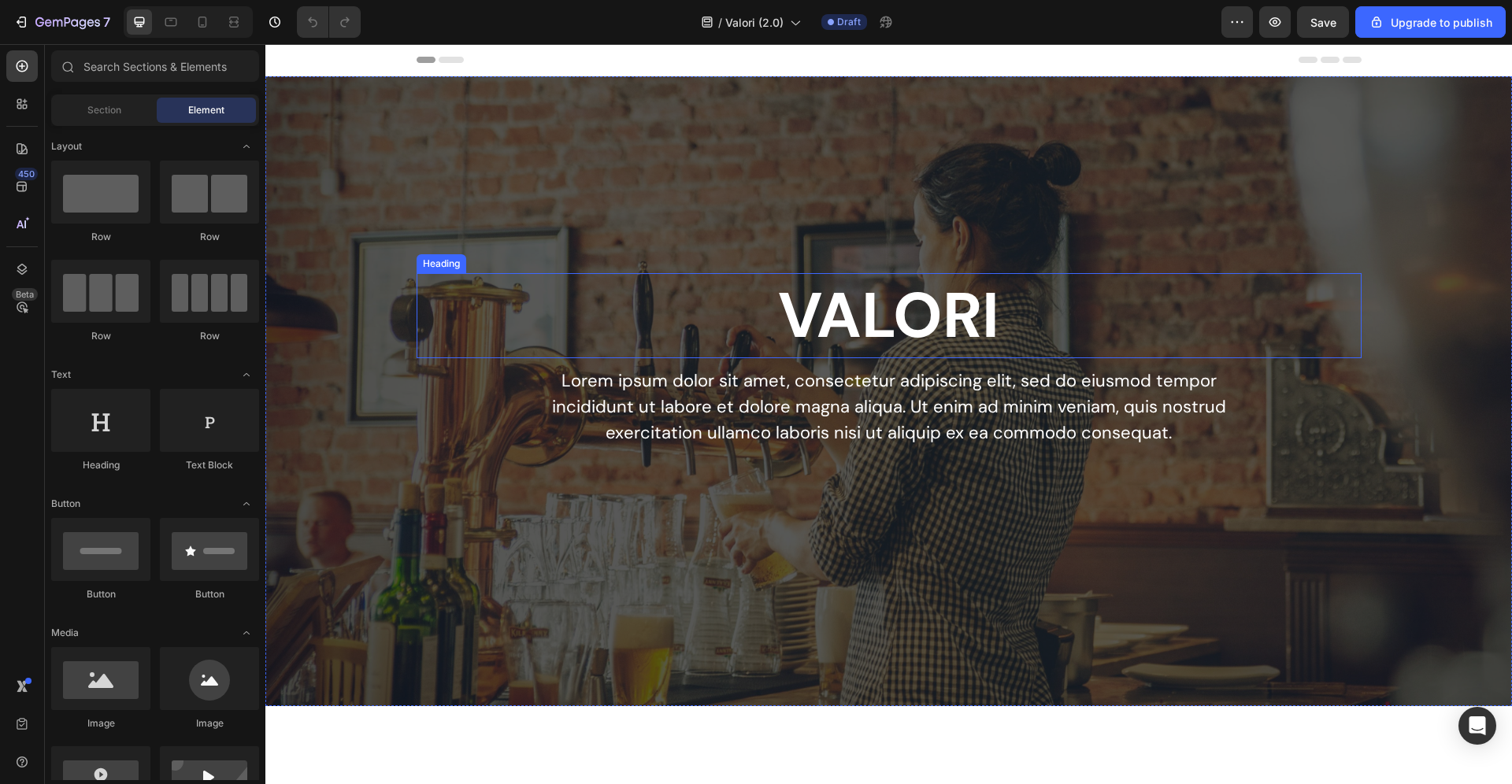
click at [834, 299] on h2 "VALORI" at bounding box center [888, 316] width 945 height 85
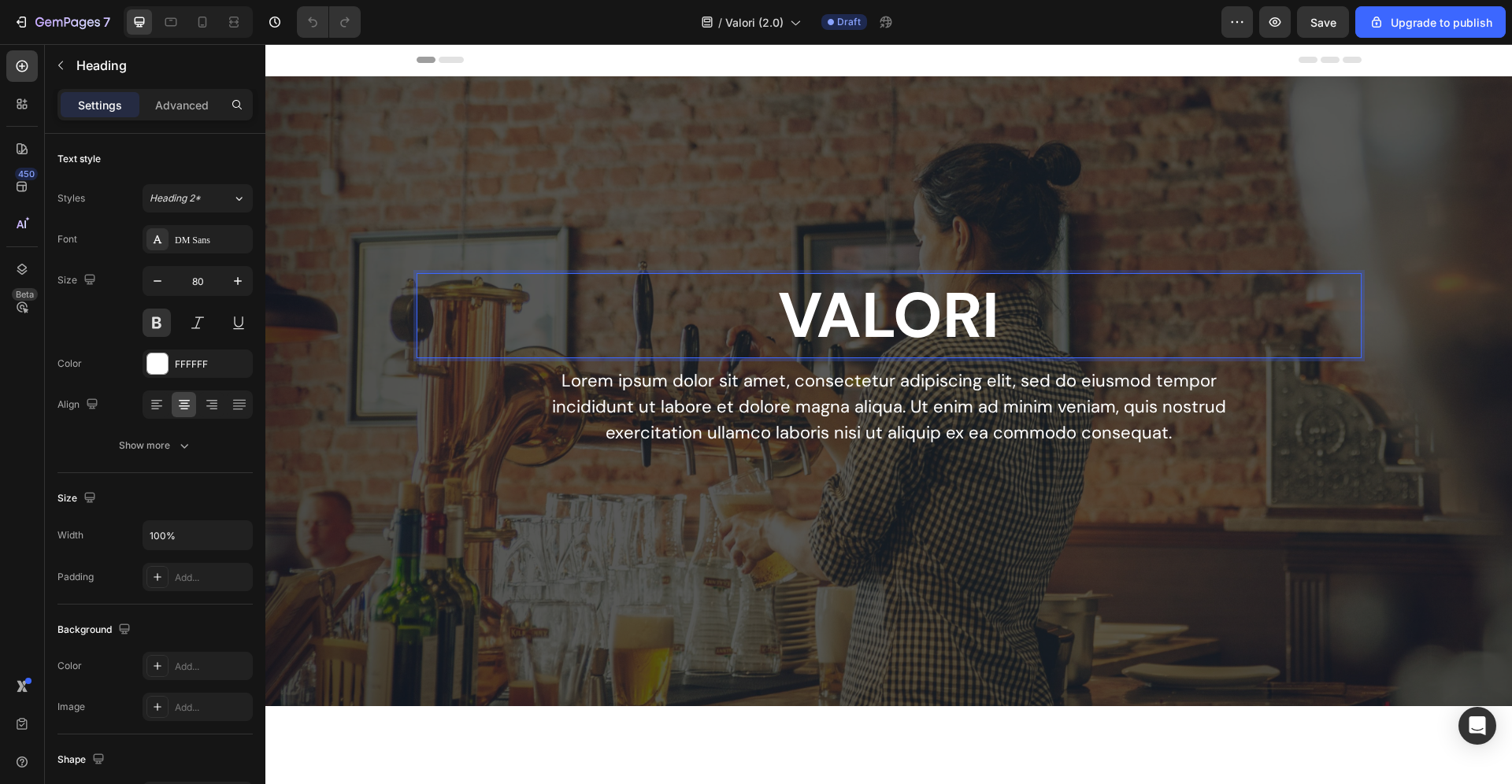
click at [834, 299] on p "VALORI" at bounding box center [888, 316] width 941 height 82
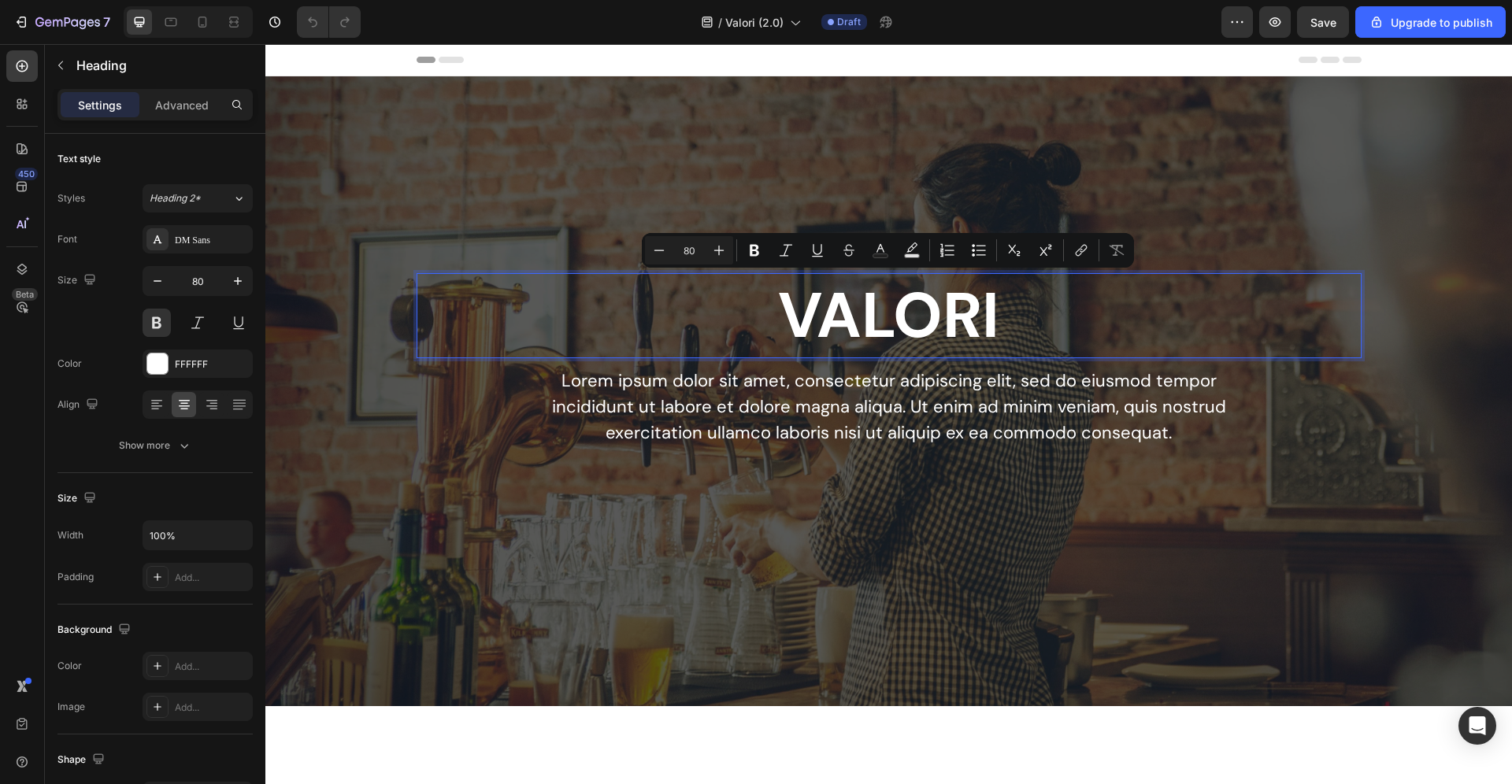
click at [834, 299] on p "VALORI" at bounding box center [888, 316] width 941 height 82
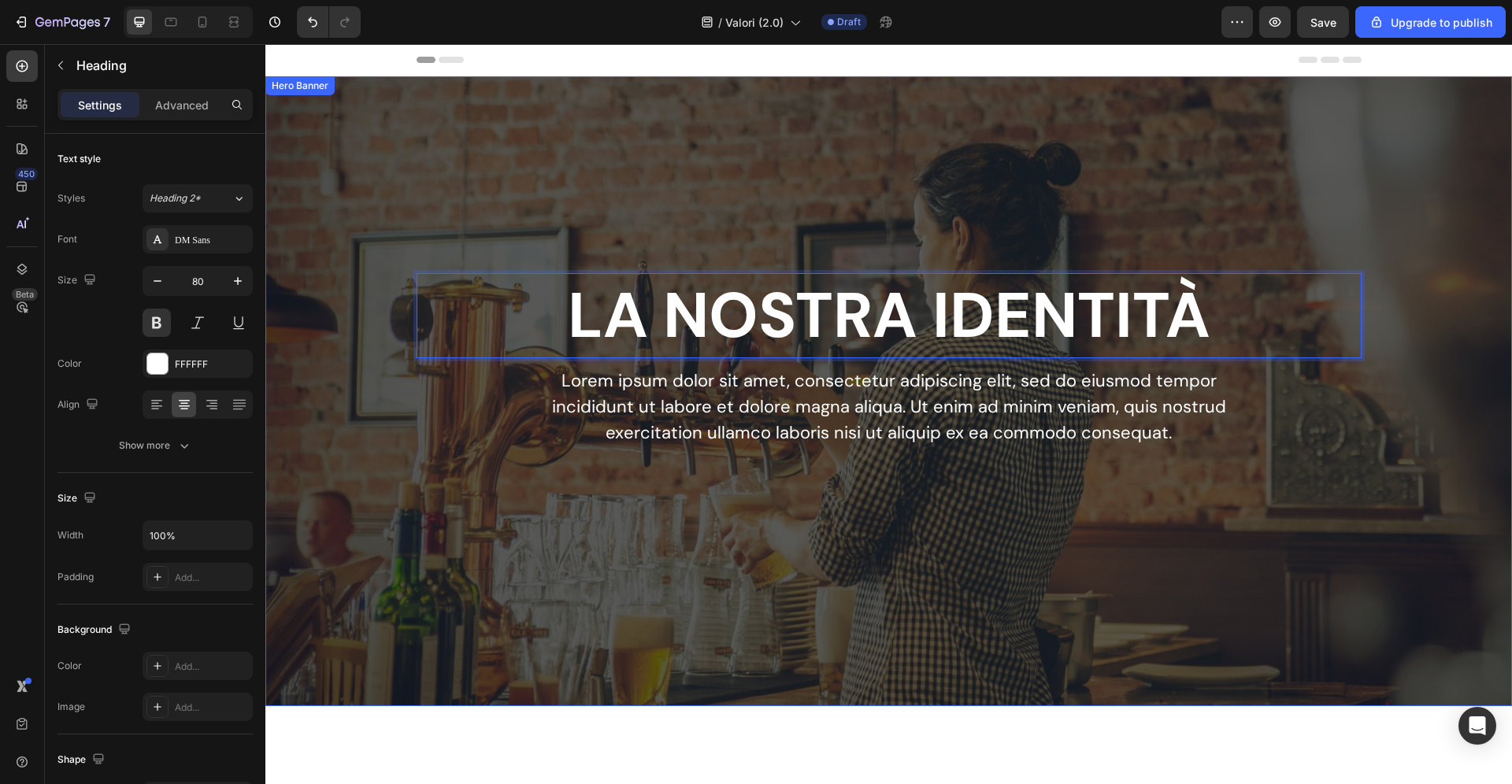
click at [866, 395] on p "Lorem ipsum dolor sit amet, consectetur adipiscing elit, sed do eiusmod tempor …" at bounding box center [888, 406] width 706 height 78
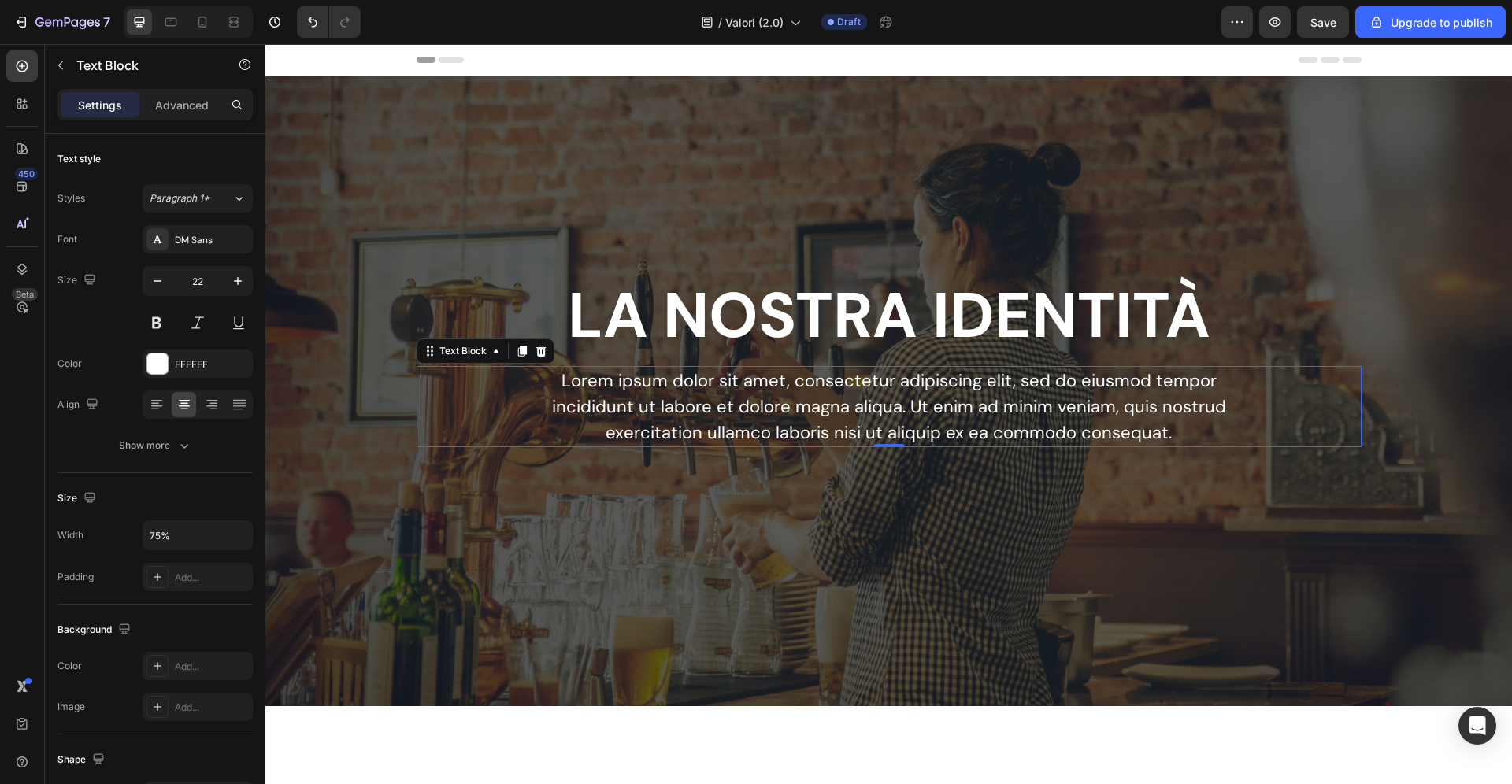
click at [866, 395] on p "Lorem ipsum dolor sit amet, consectetur adipiscing elit, sed do eiusmod tempor …" at bounding box center [888, 406] width 706 height 78
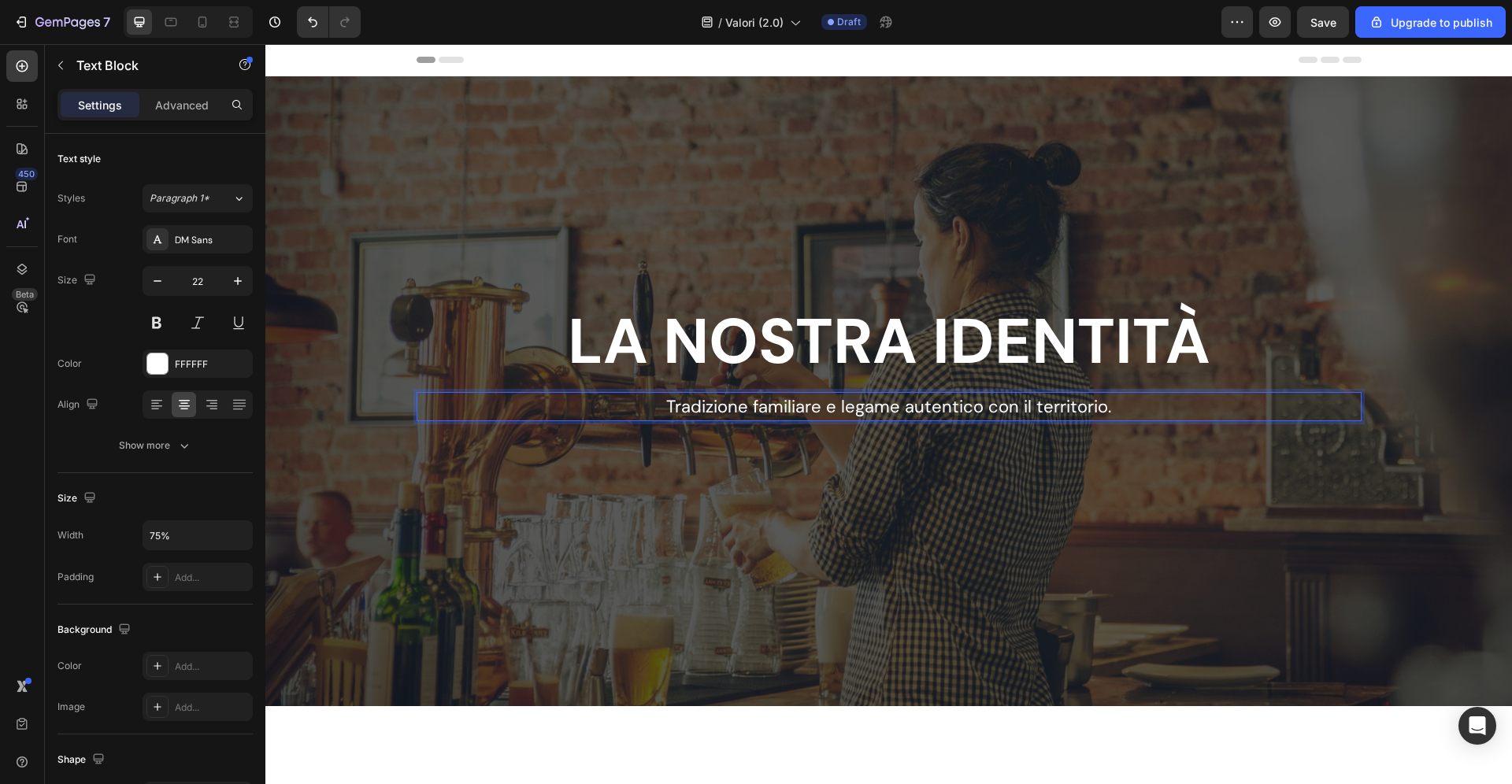
click at [903, 338] on p "LA NOSTRA IDENTITÀ" at bounding box center [888, 342] width 941 height 82
click at [840, 250] on div "Overlay" at bounding box center [888, 391] width 1246 height 630
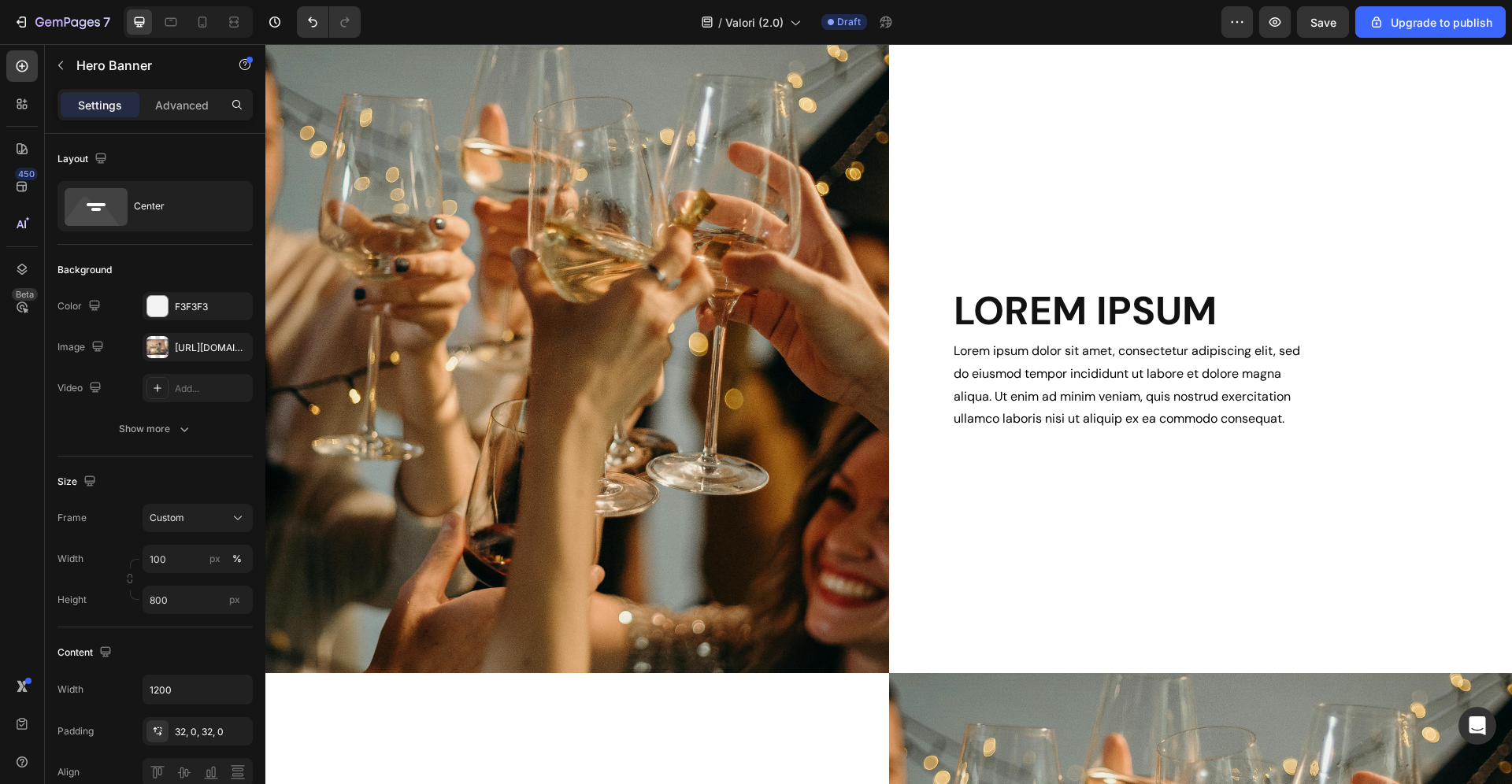
scroll to position [924, 0]
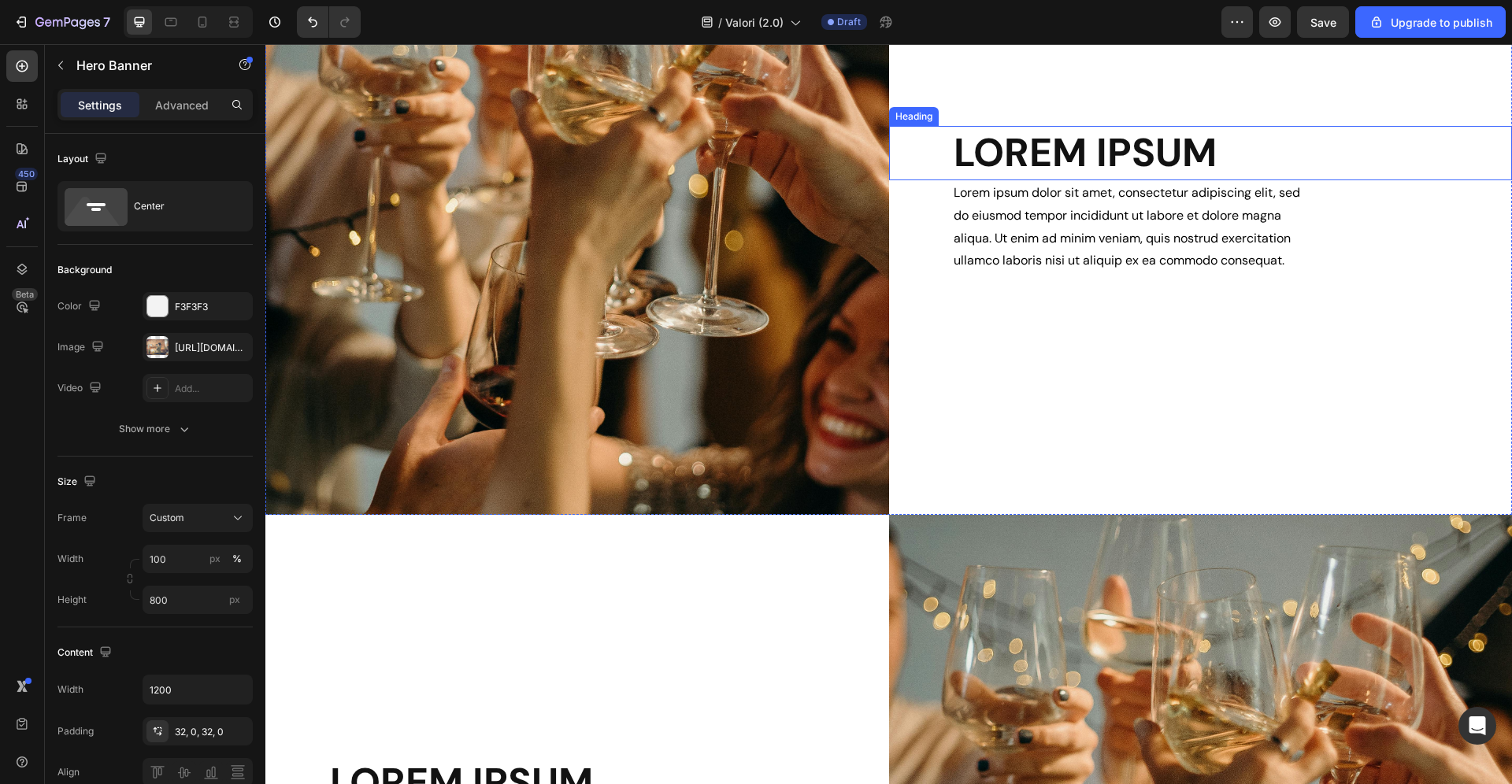
click at [1012, 141] on h2 "LOREM IPSUM" at bounding box center [1232, 153] width 561 height 54
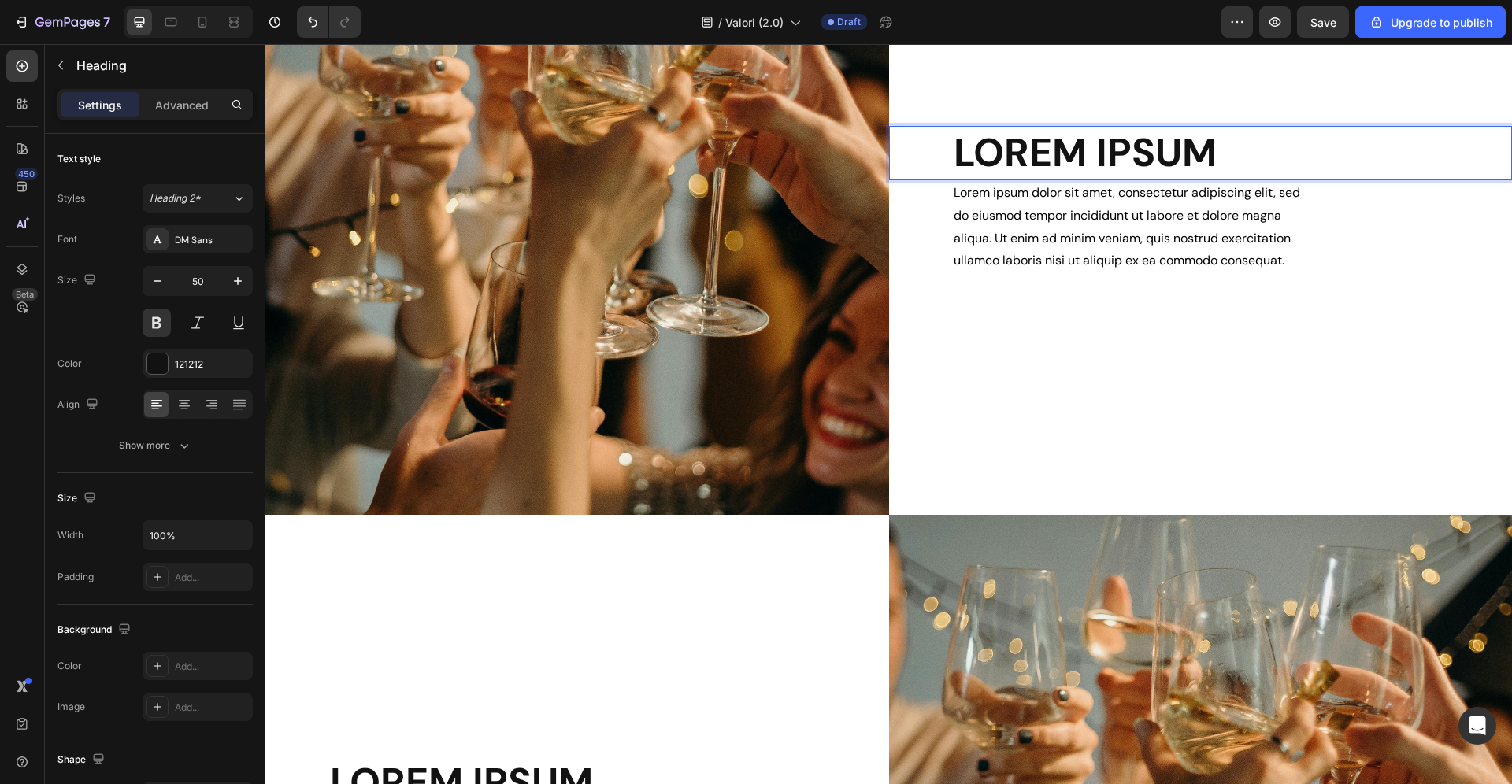
click at [1012, 141] on h2 "LOREM IPSUM" at bounding box center [1232, 153] width 561 height 54
click at [1012, 141] on p "LOREM IPSUM" at bounding box center [1232, 153] width 557 height 51
click at [1195, 147] on p "TRADIZIONE DI FAMIGLIA" at bounding box center [1232, 153] width 557 height 51
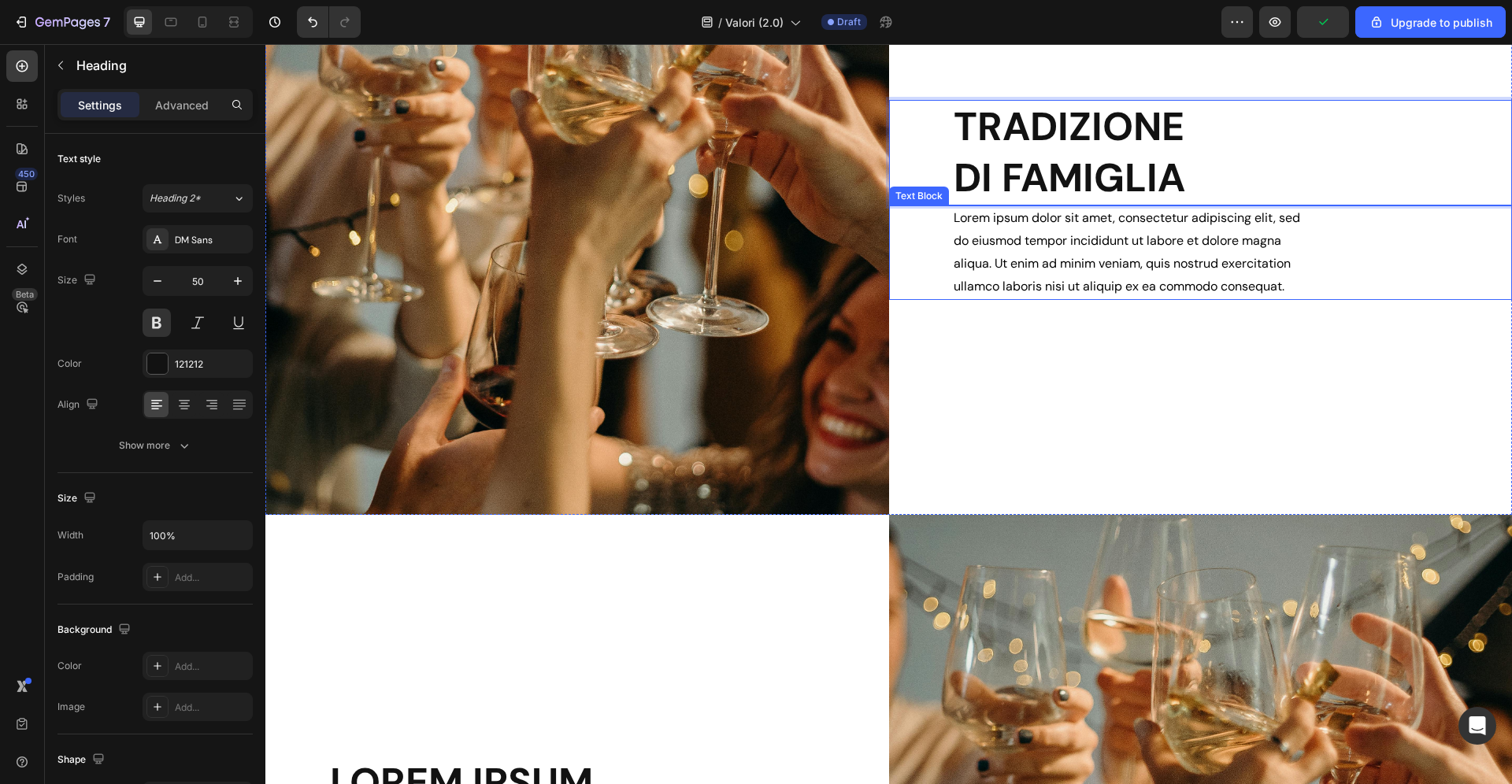
click at [1095, 260] on p "Lorem ipsum dolor sit amet, consectetur adipiscing elit, sed do eiusmod tempor …" at bounding box center [1134, 252] width 360 height 91
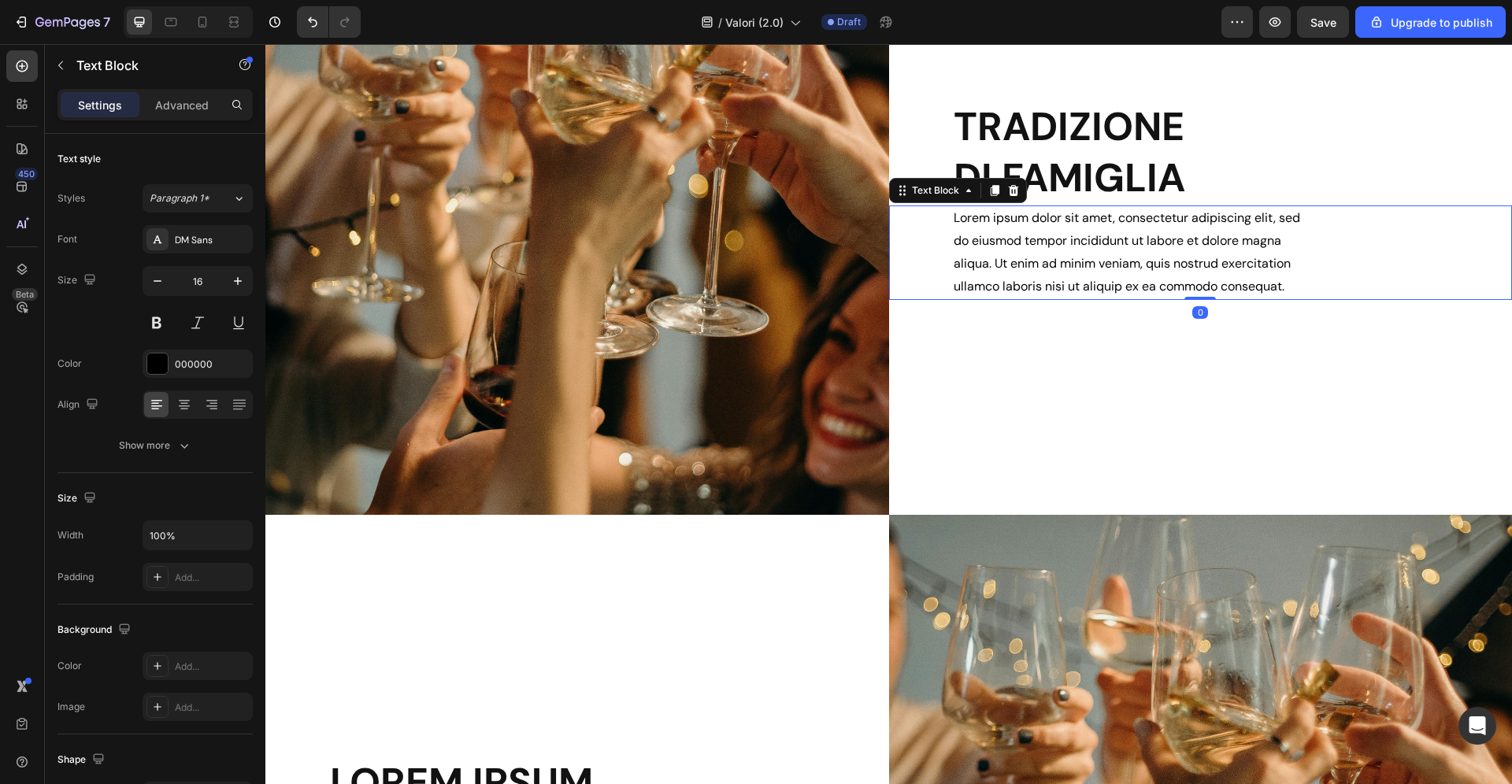
click at [1094, 259] on p "Lorem ipsum dolor sit amet, consectetur adipiscing elit, sed do eiusmod tempor …" at bounding box center [1134, 252] width 360 height 91
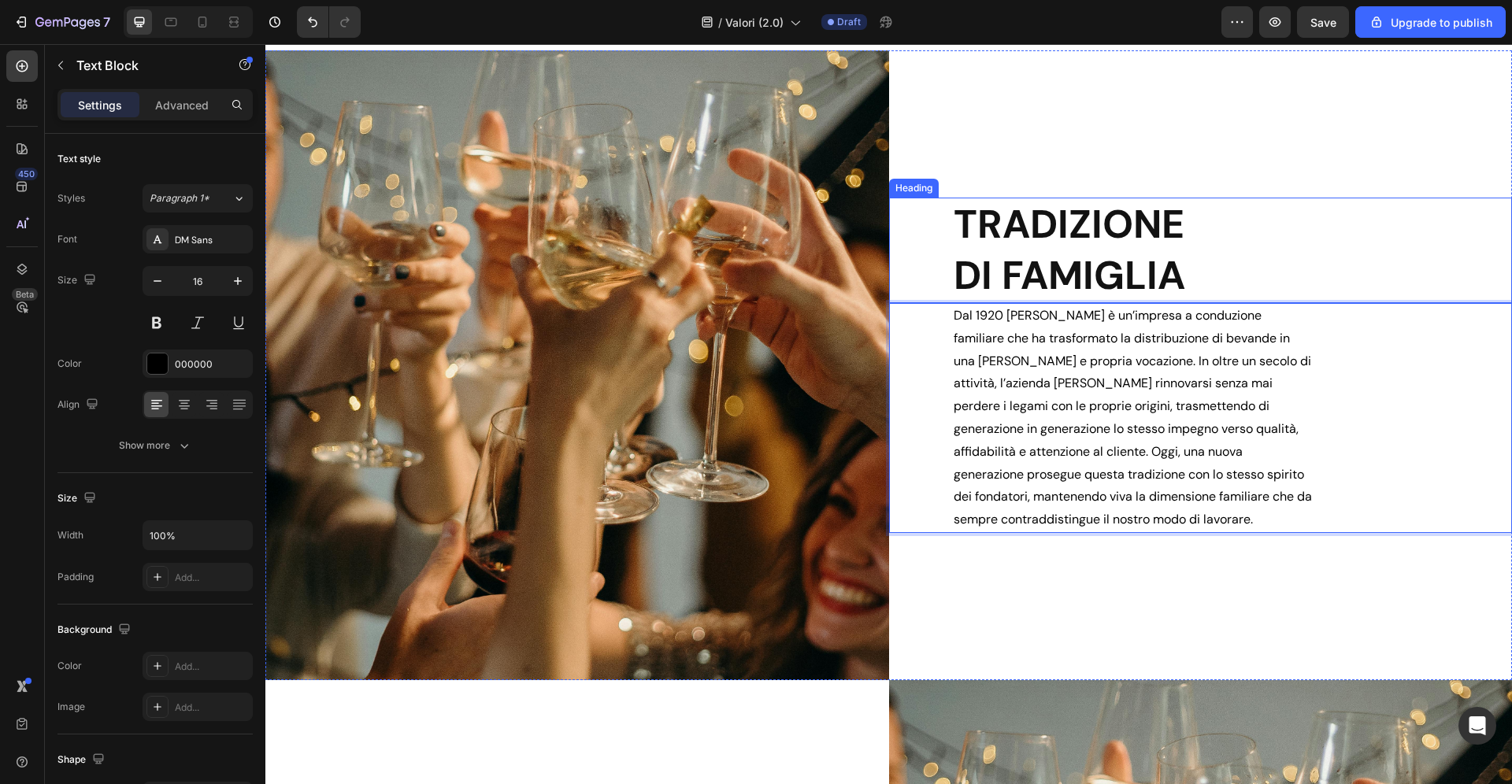
scroll to position [736, 0]
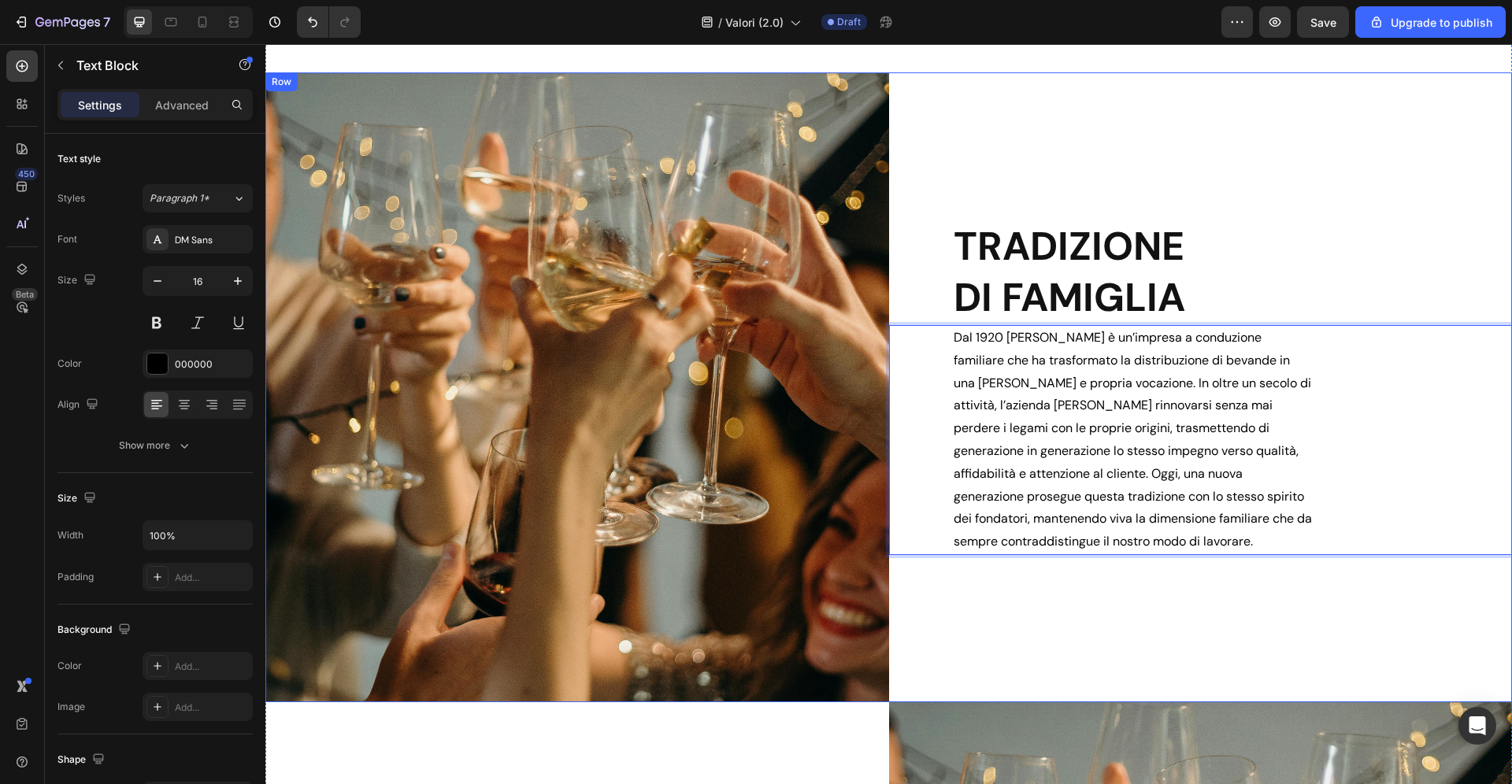
click at [1129, 617] on div "TRADIZIONE DI FAMIGLIA Heading Dal 1920 Zadra è un’impresa a conduzione familia…" at bounding box center [1201, 387] width 624 height 630
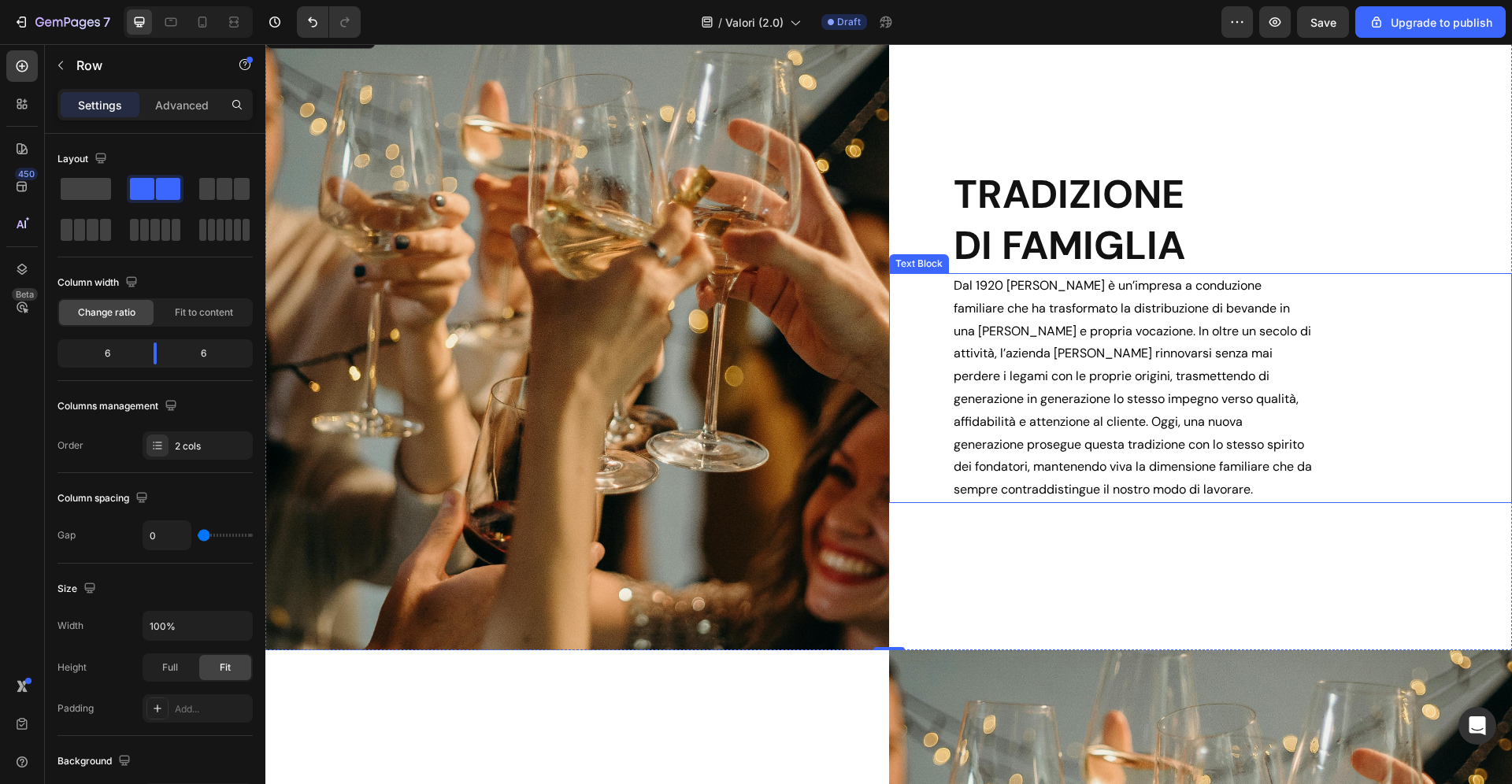
scroll to position [1239, 0]
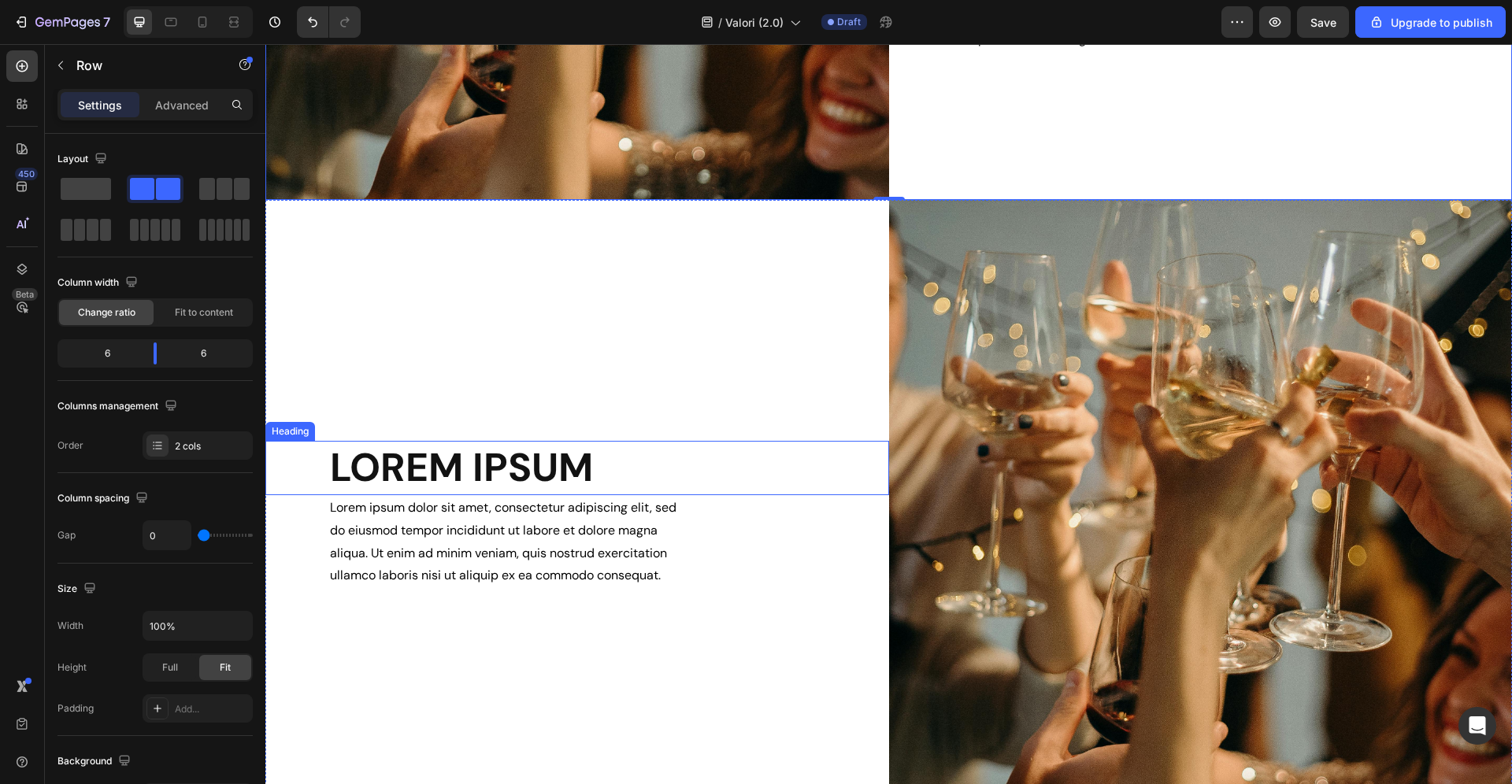
click at [460, 466] on h2 "LOREM IPSUM" at bounding box center [608, 468] width 561 height 54
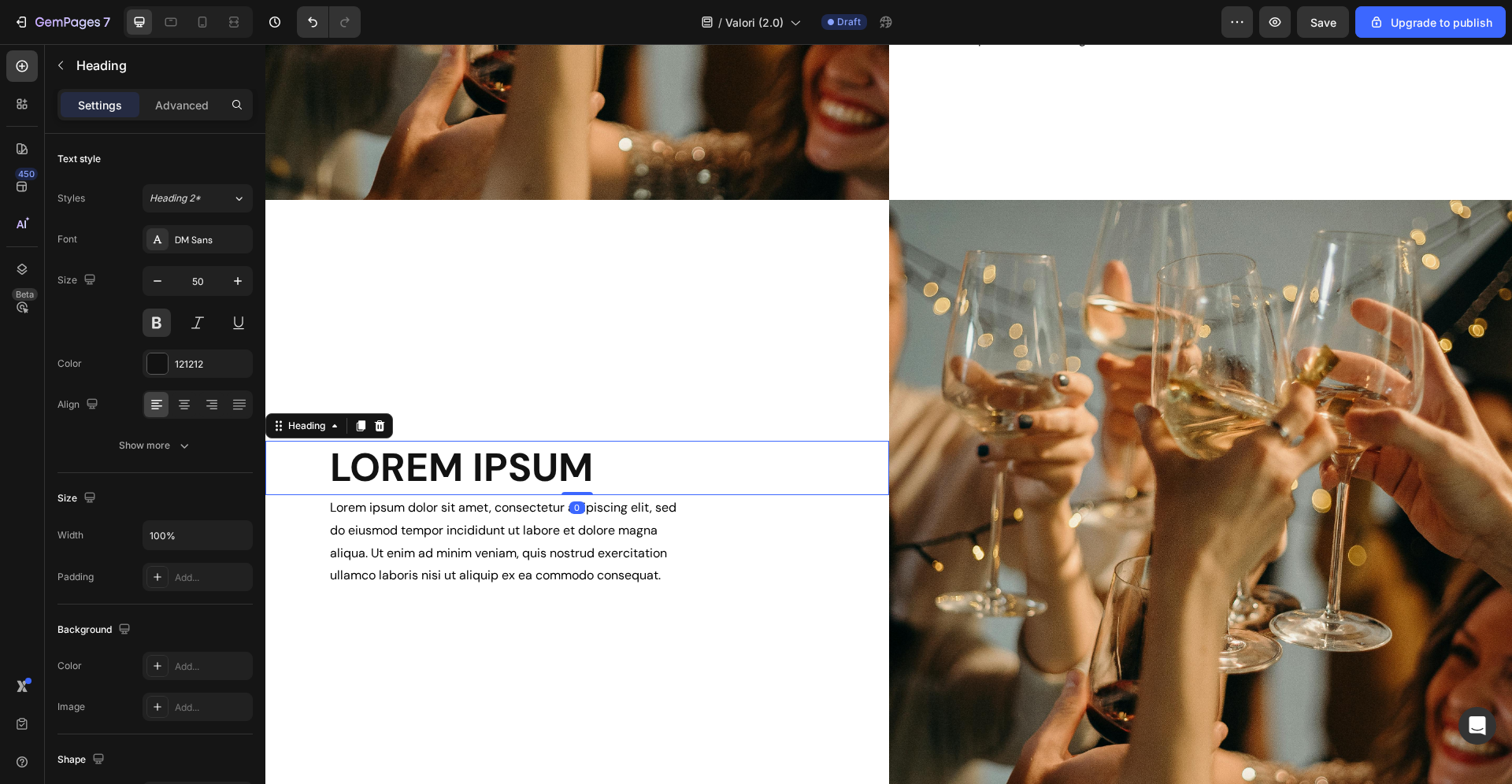
click at [460, 466] on h2 "LOREM IPSUM" at bounding box center [608, 468] width 561 height 54
click at [460, 466] on p "LOREM IPSUM" at bounding box center [608, 467] width 557 height 51
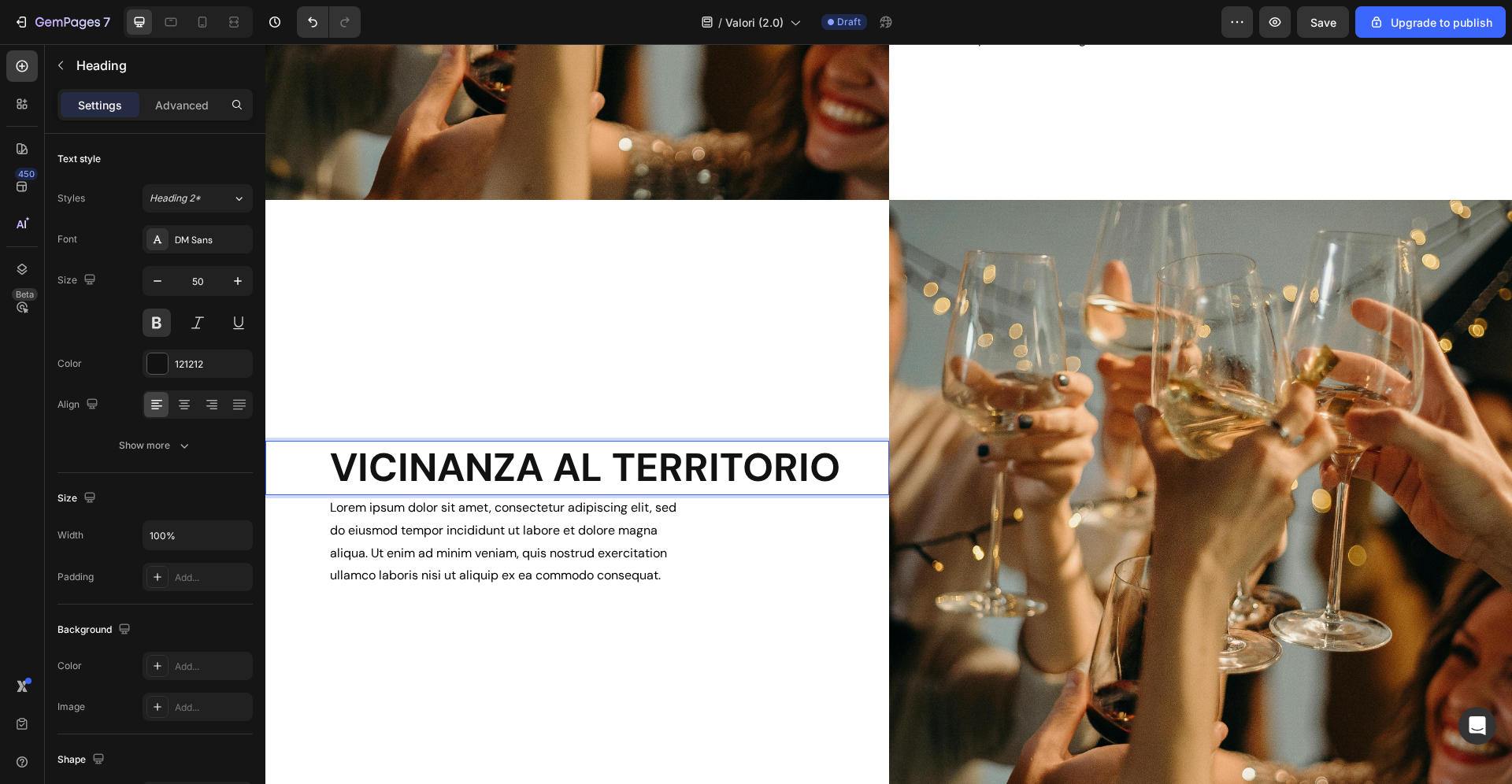
click at [621, 467] on p "VICINANZA AL TERRITORIO" at bounding box center [608, 467] width 557 height 51
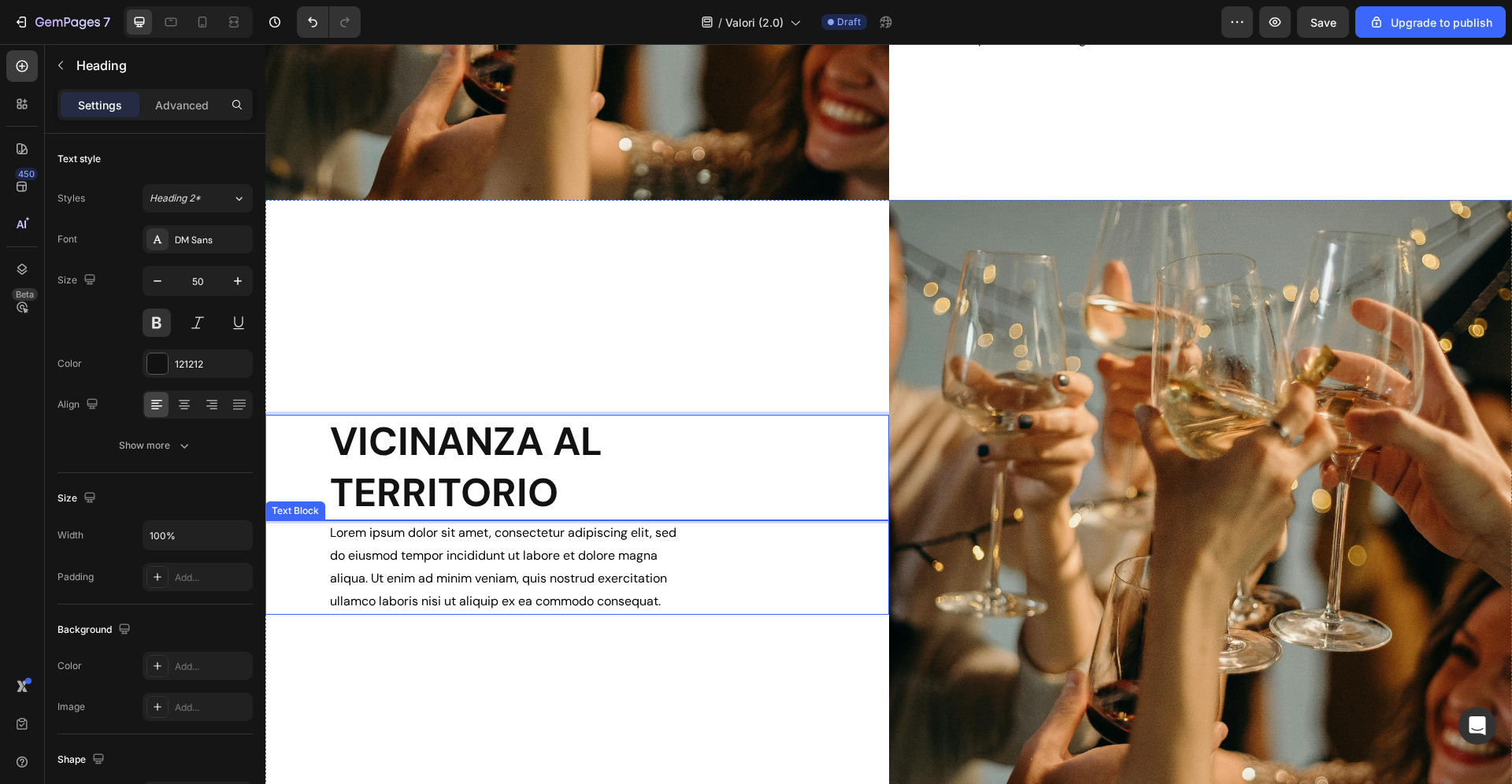
click at [573, 552] on p "Lorem ipsum dolor sit amet, consectetur adipiscing elit, sed do eiusmod tempor …" at bounding box center [510, 568] width 360 height 91
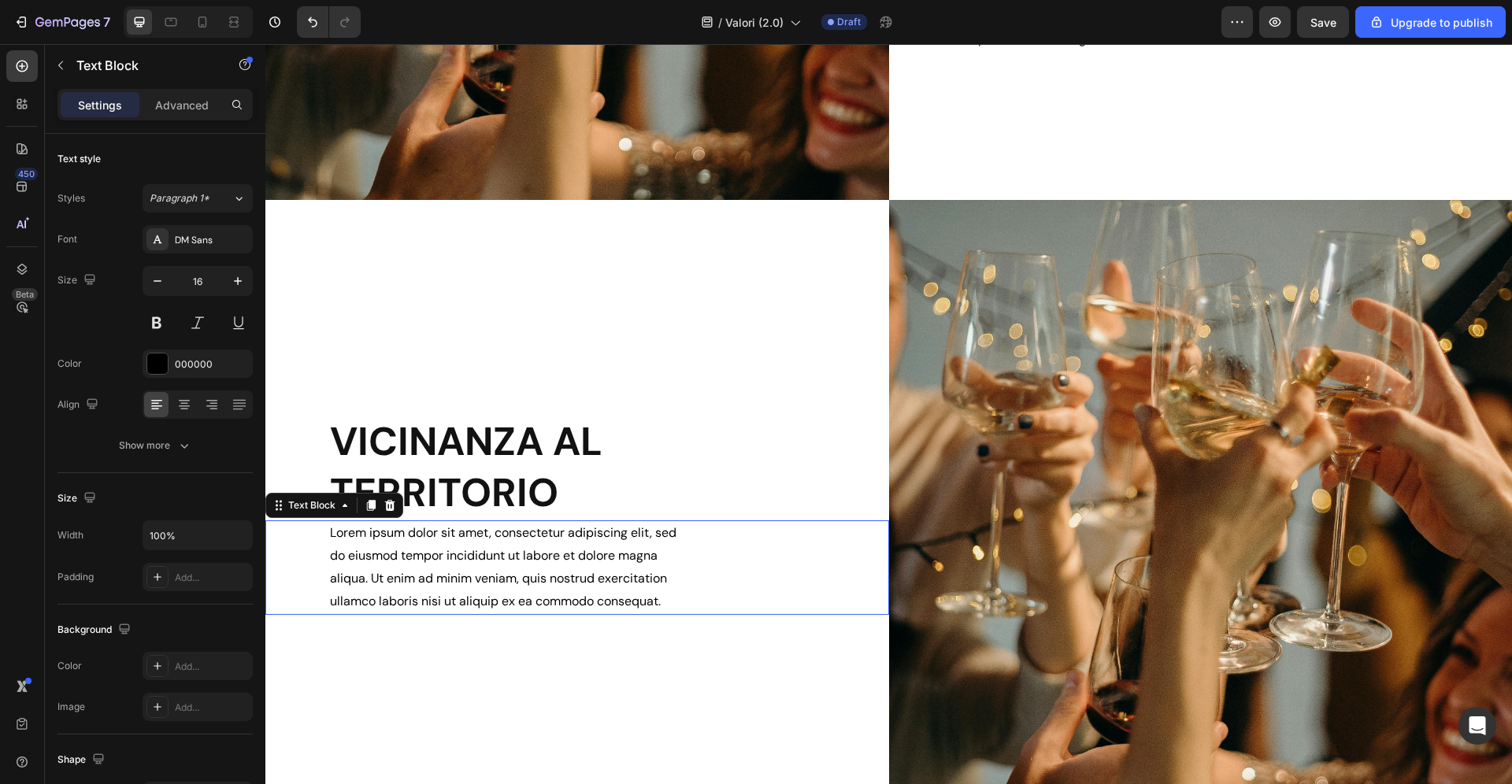
click at [573, 552] on p "Lorem ipsum dolor sit amet, consectetur adipiscing elit, sed do eiusmod tempor …" at bounding box center [510, 568] width 360 height 91
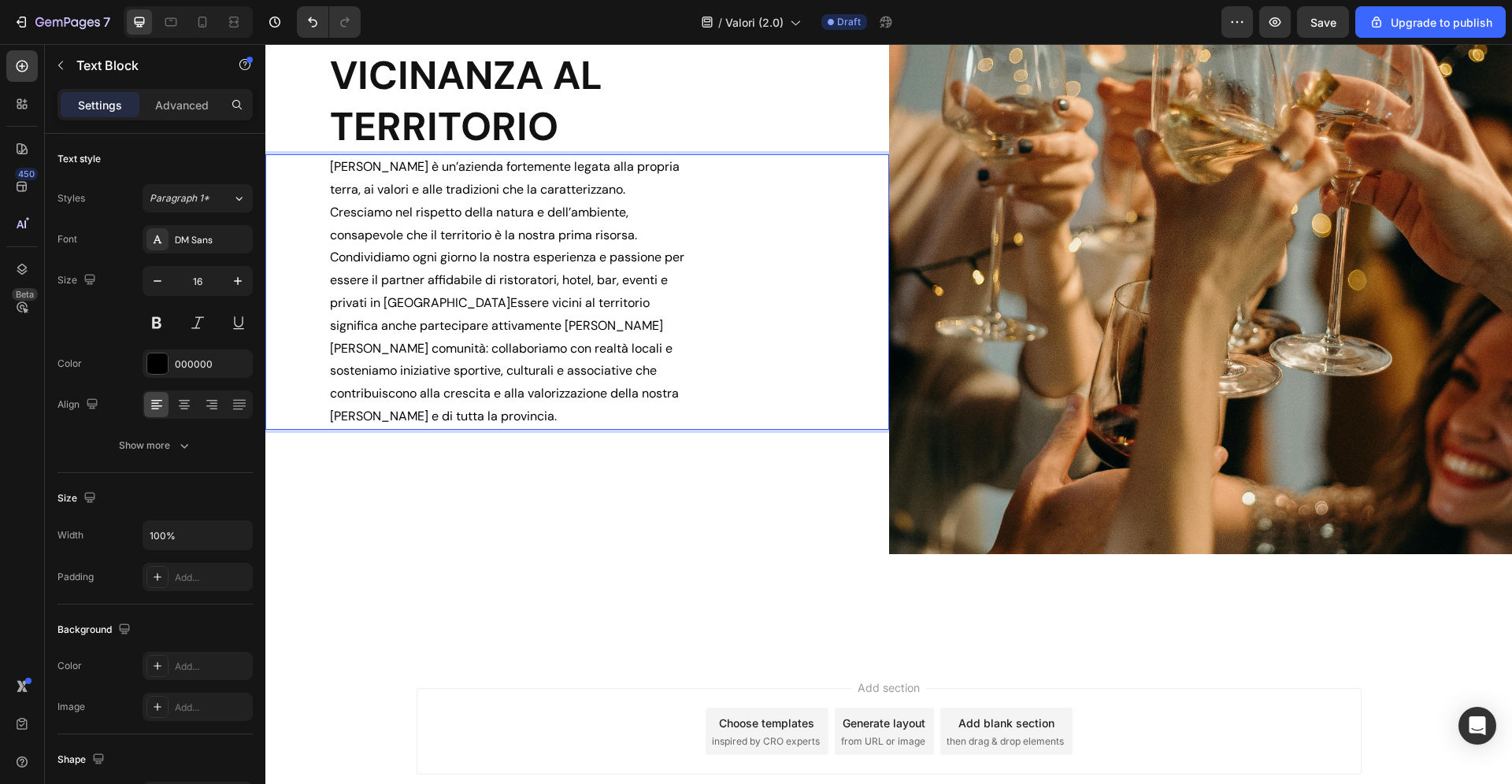
scroll to position [1515, 0]
click at [573, 552] on div "VICINANZA AL TERRITORIO Heading Zadra è un’azienda fortemente legata alla propr…" at bounding box center [577, 238] width 624 height 630
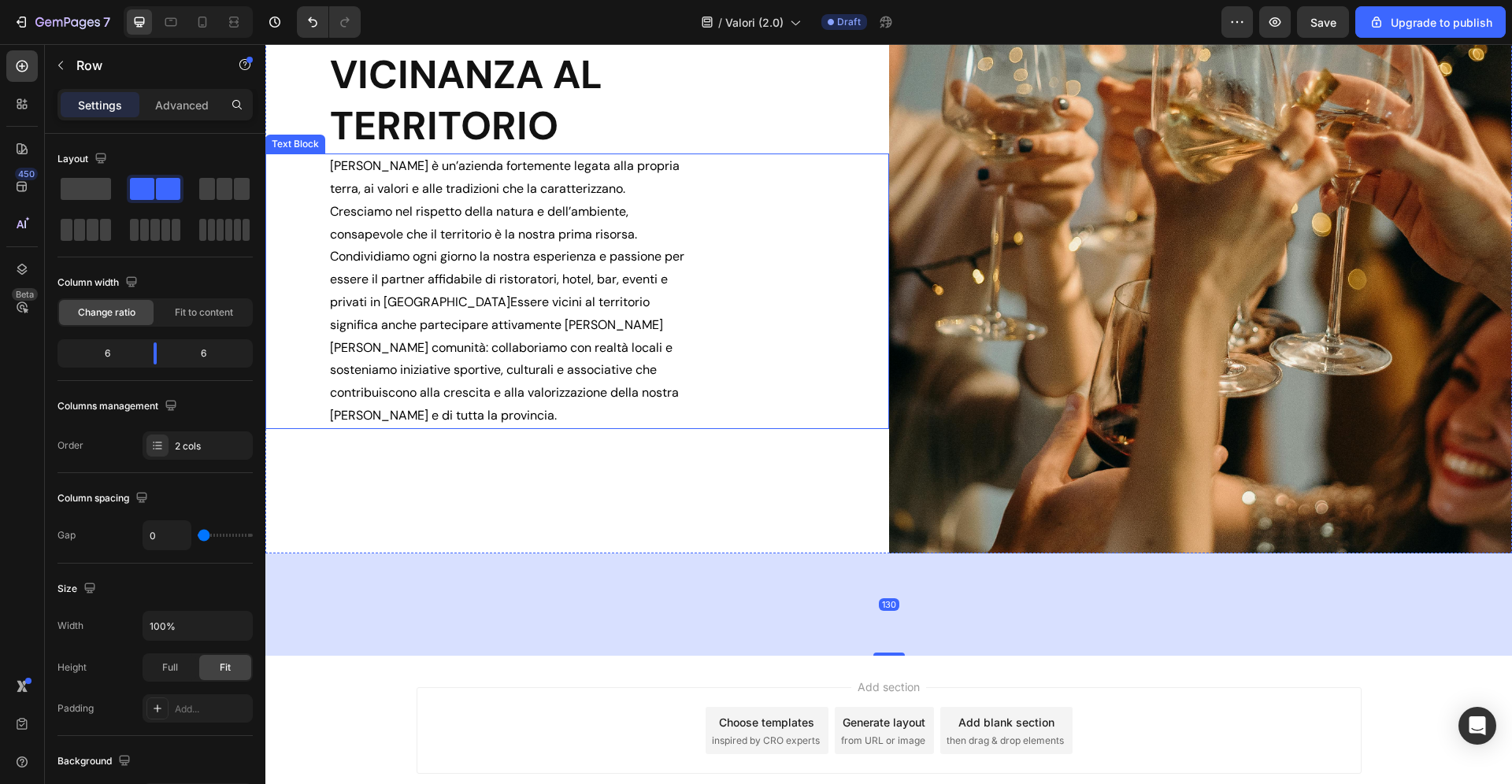
click at [709, 271] on div "Zadra è un’azienda fortemente legata alla propria terra, ai valori e alle tradi…" at bounding box center [577, 291] width 624 height 275
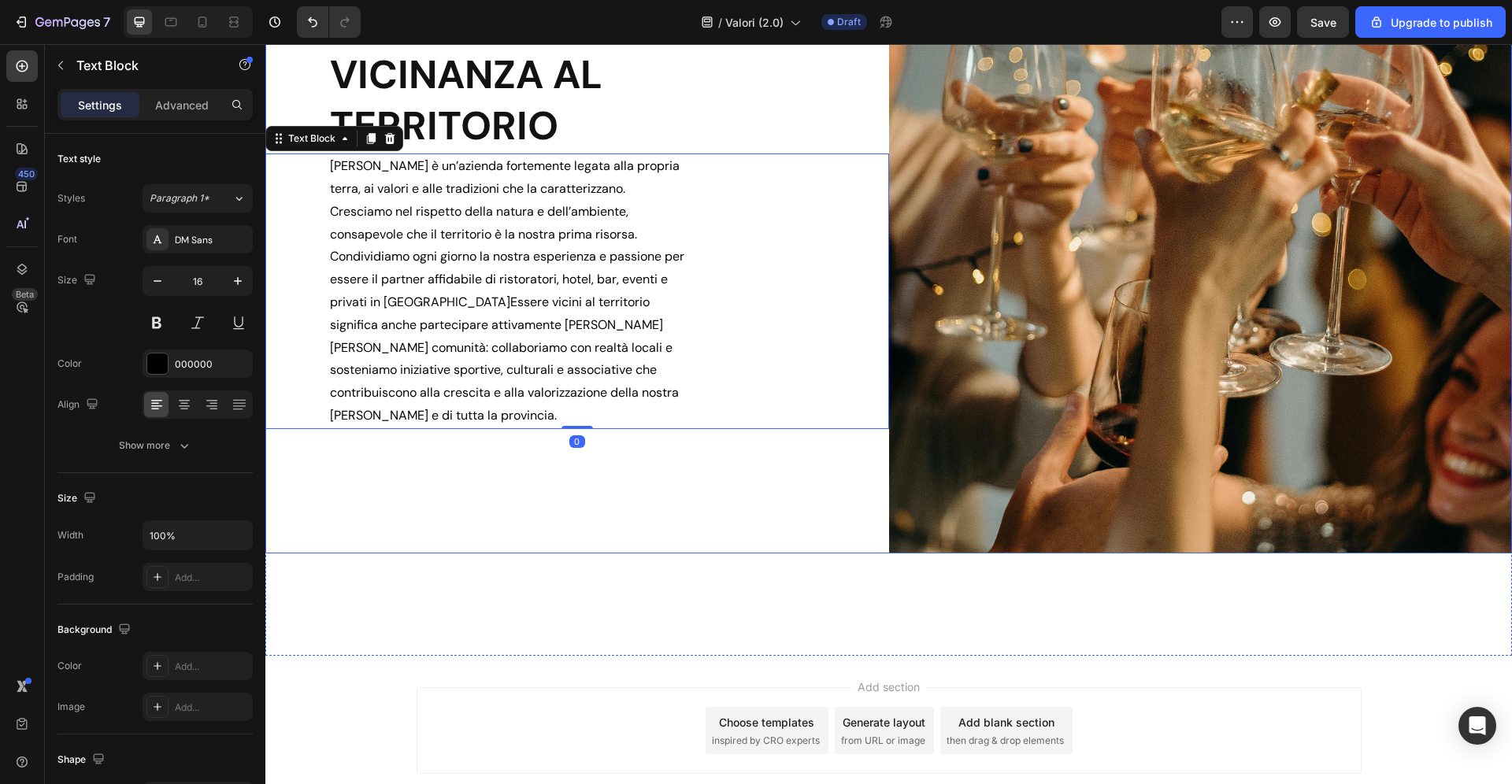
click at [501, 552] on div "VICINANZA AL TERRITORIO Heading Zadra è un’azienda fortemente legata alla propr…" at bounding box center [577, 238] width 624 height 630
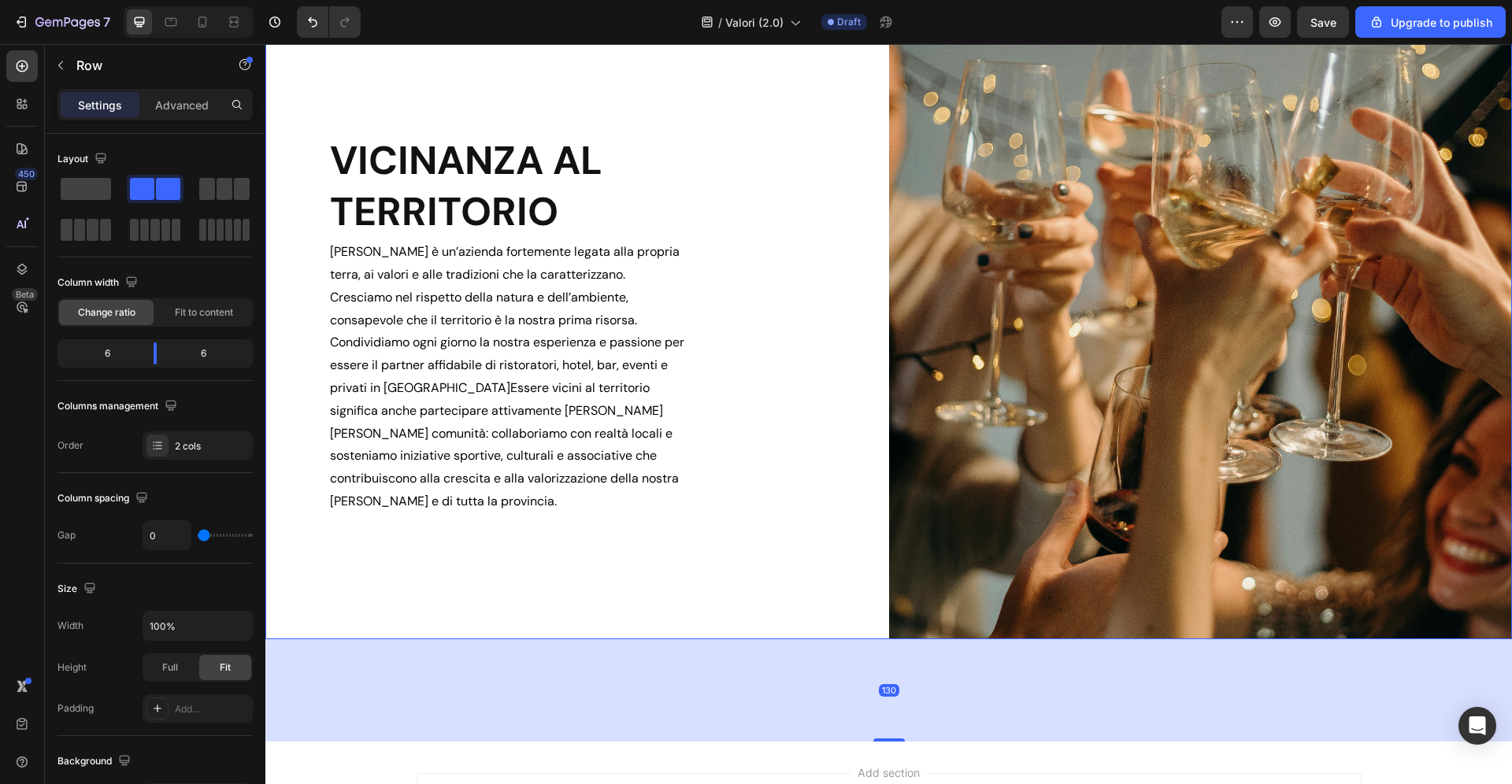
scroll to position [1415, 0]
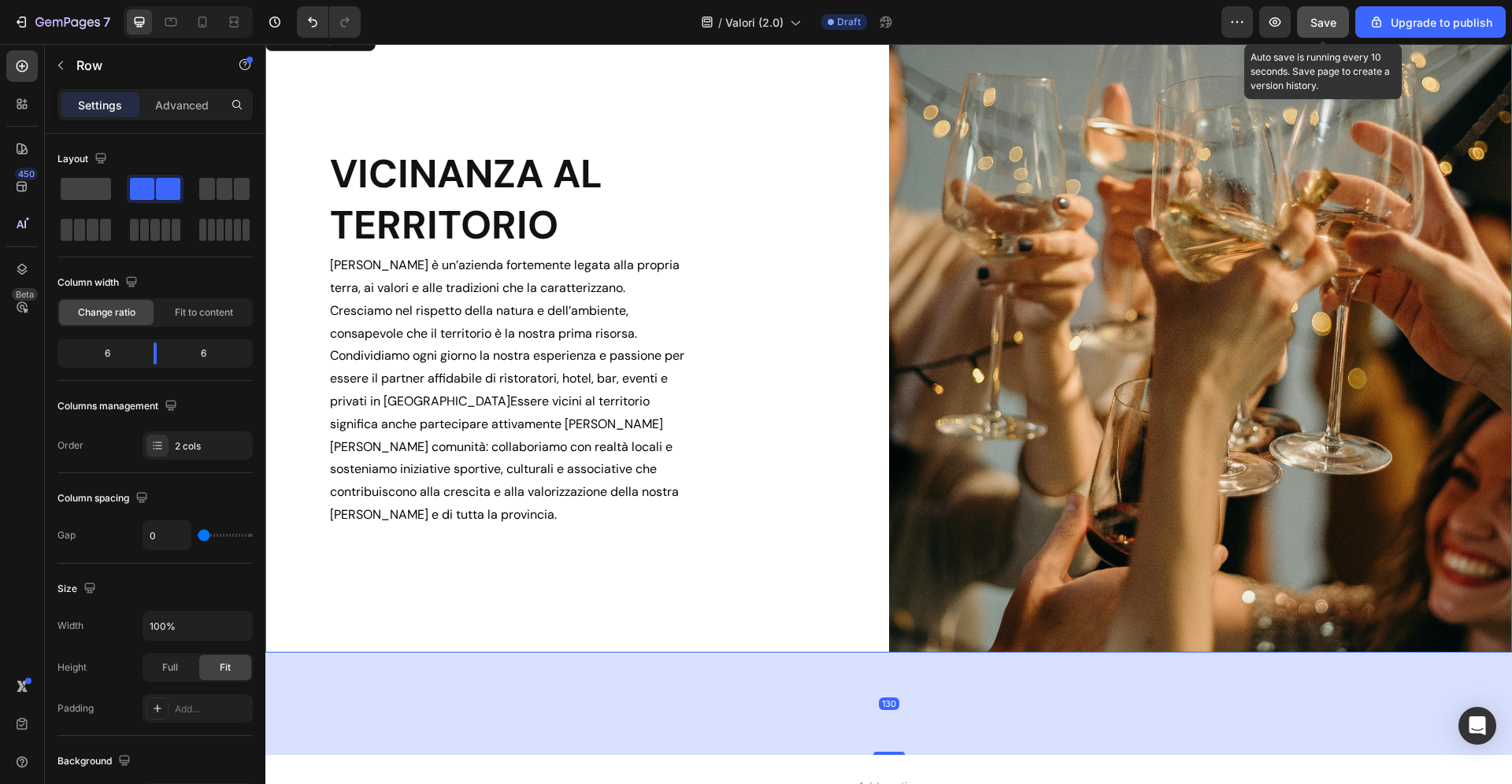
click at [1322, 21] on span "Save" at bounding box center [1323, 22] width 26 height 14
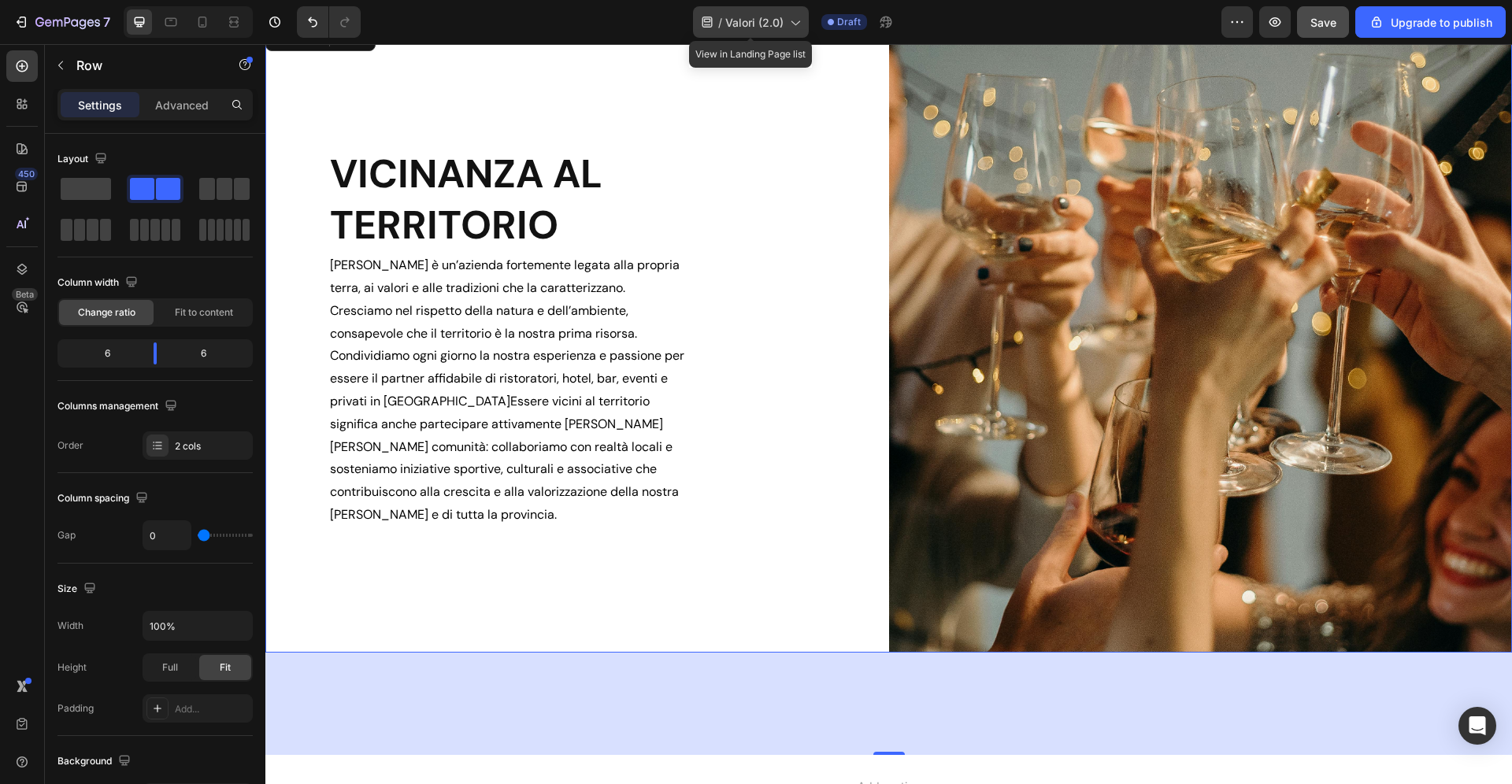
click at [786, 16] on div "/ Valori (2.0)" at bounding box center [751, 22] width 116 height 32
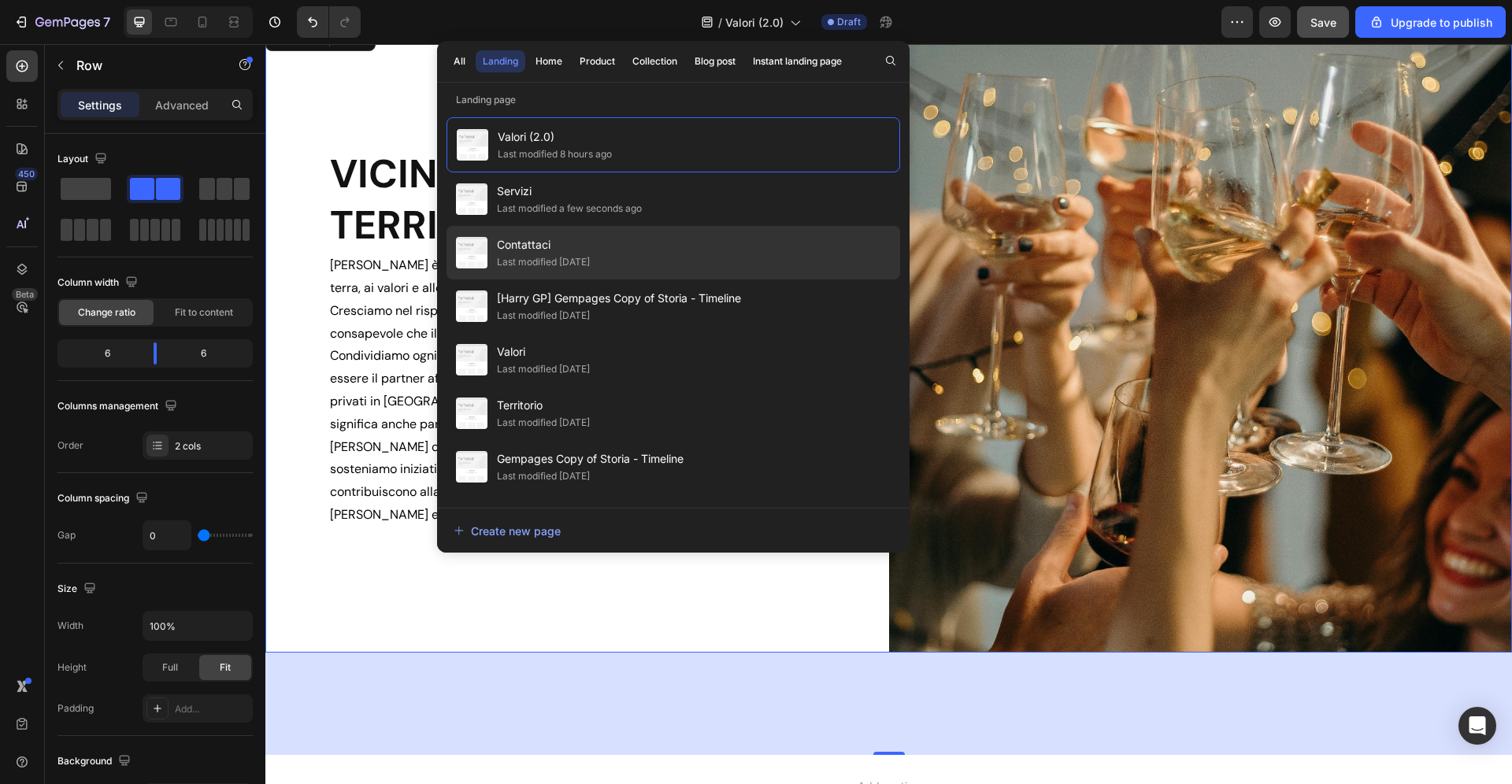
click at [588, 258] on div "Last modified [DATE]" at bounding box center [544, 262] width 93 height 15
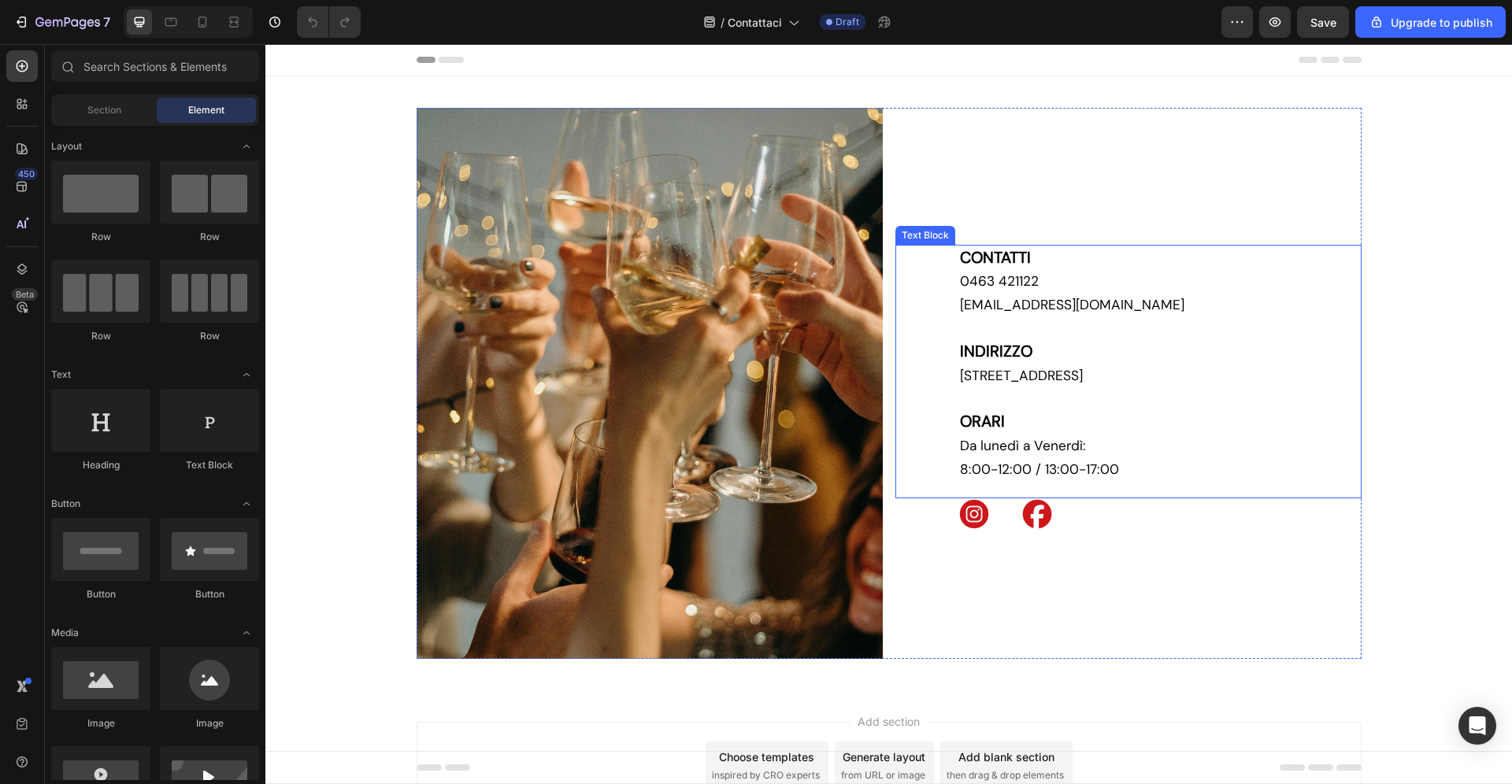
click at [979, 282] on span "0463 421122" at bounding box center [999, 281] width 79 height 17
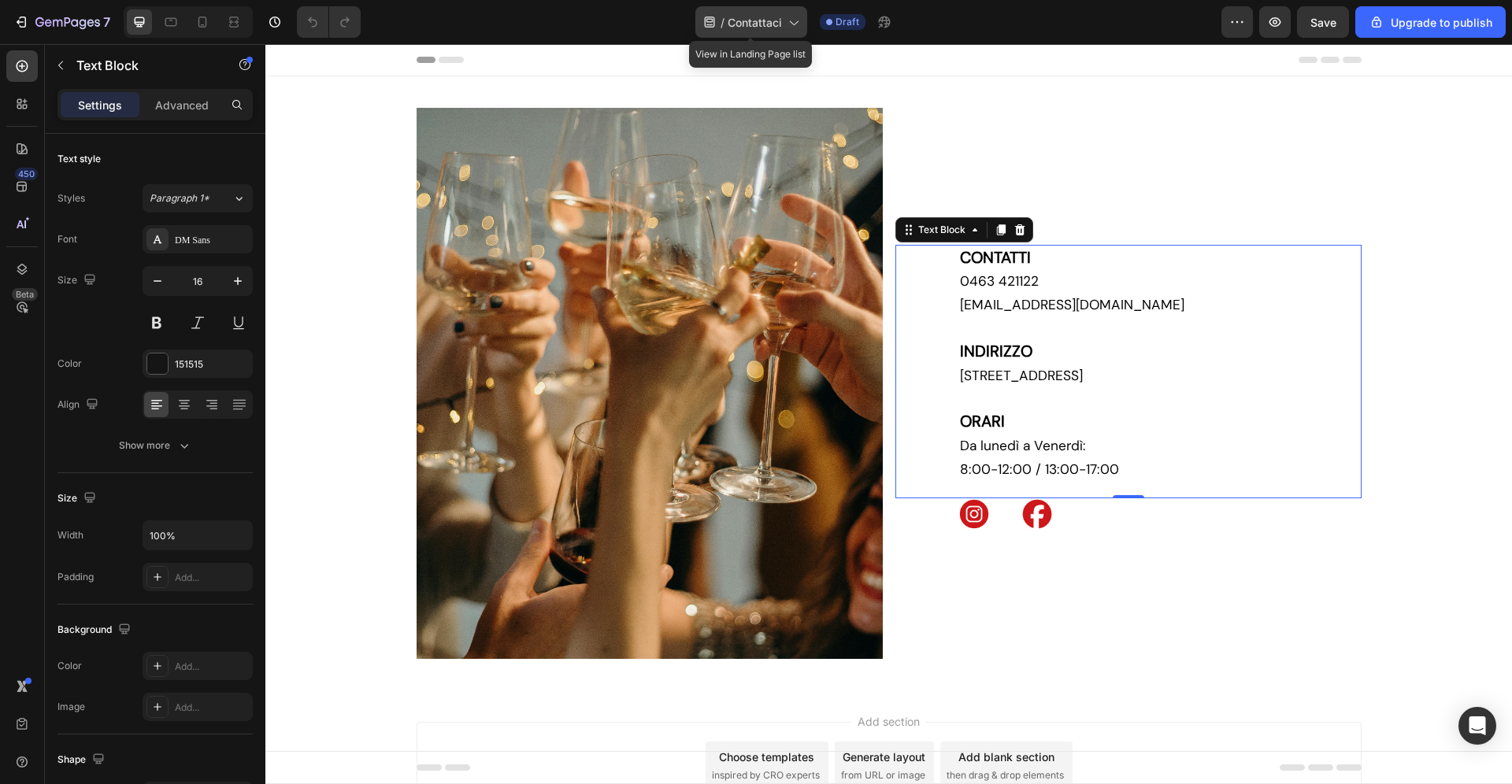
click at [757, 26] on span "Contattaci" at bounding box center [754, 22] width 54 height 16
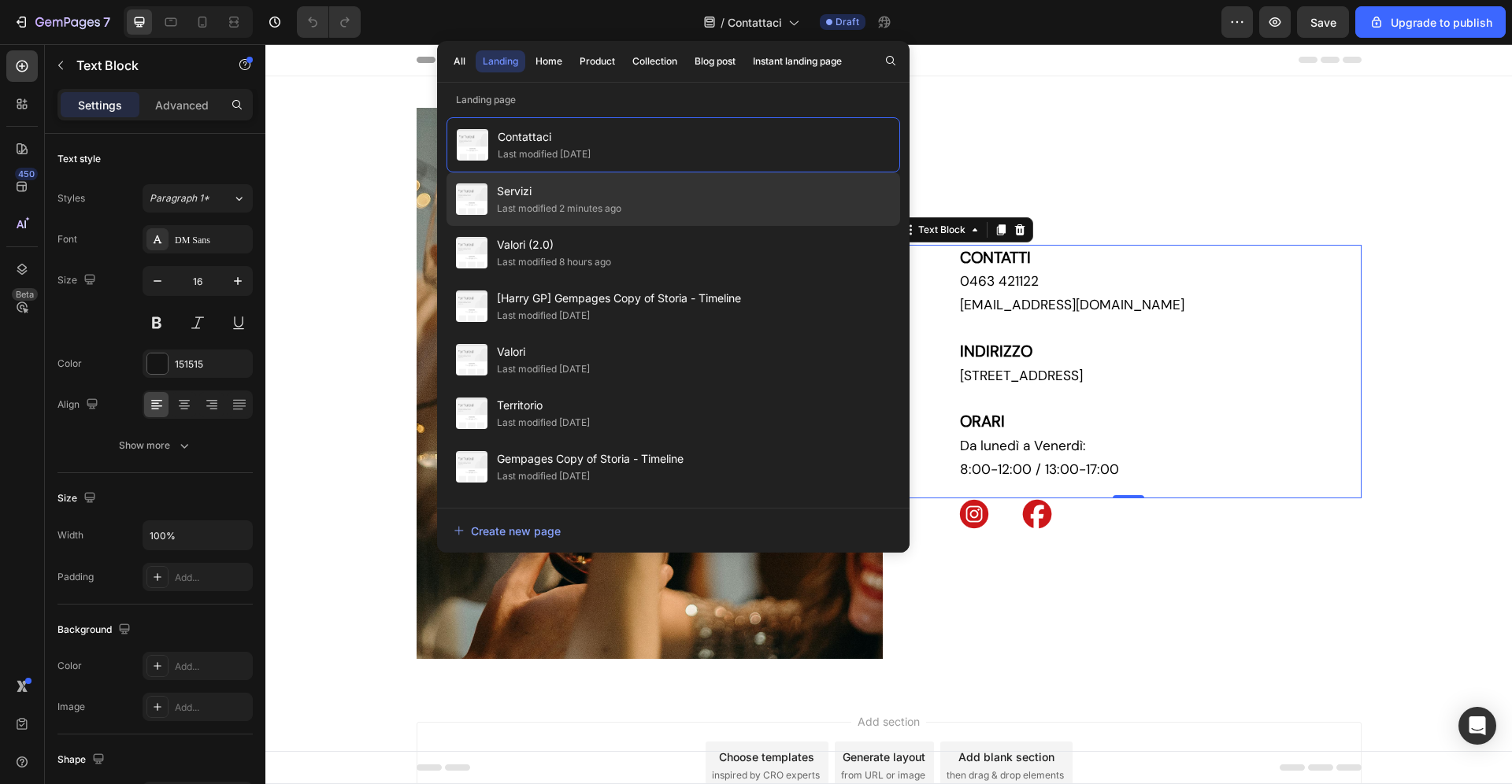
click at [644, 226] on div "Servizi Last modified 2 minutes ago" at bounding box center [673, 252] width 454 height 53
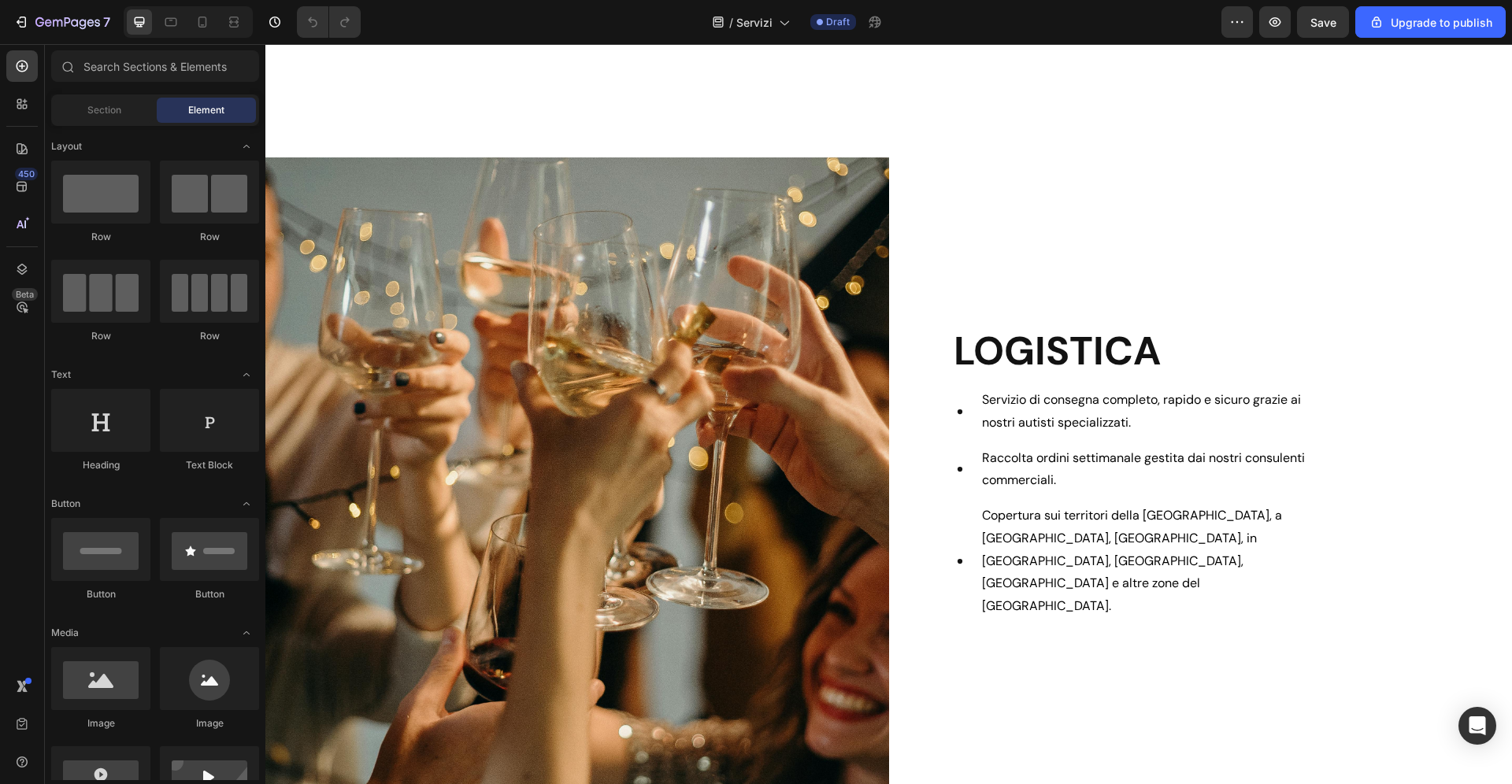
scroll to position [723, 0]
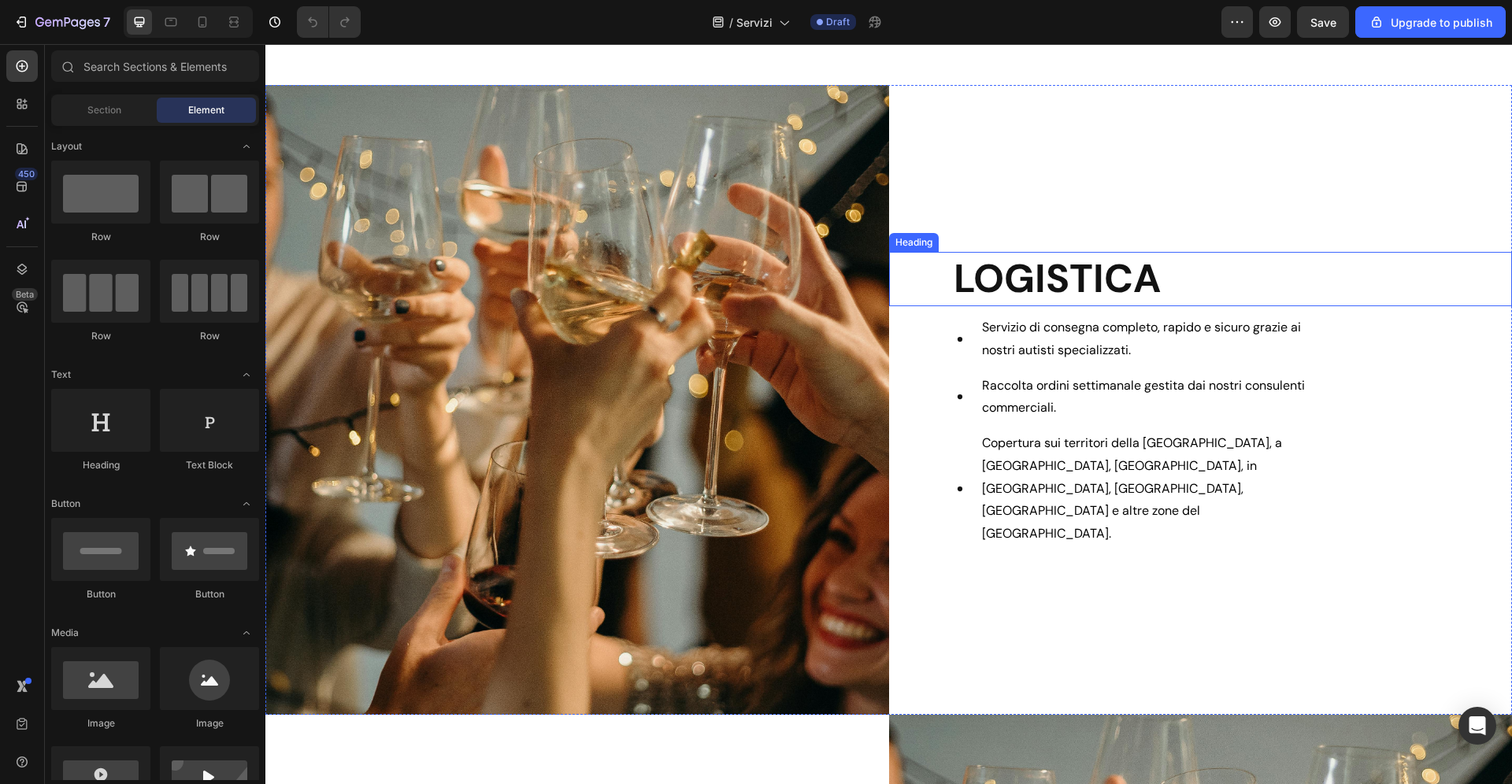
click at [1077, 306] on h2 "LOGISTICA" at bounding box center [1232, 279] width 561 height 54
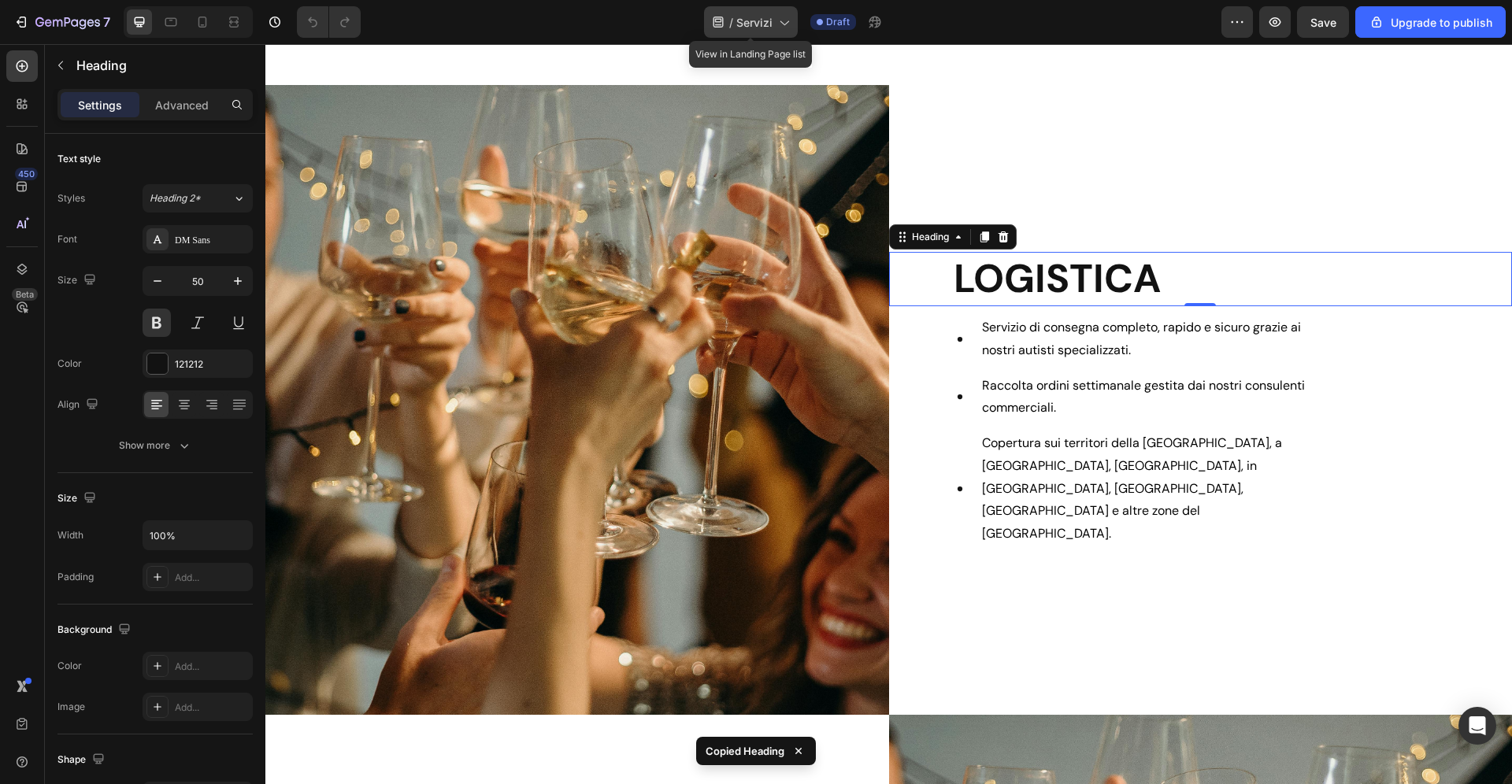
click at [775, 20] on div "/ Servizi" at bounding box center [750, 22] width 94 height 32
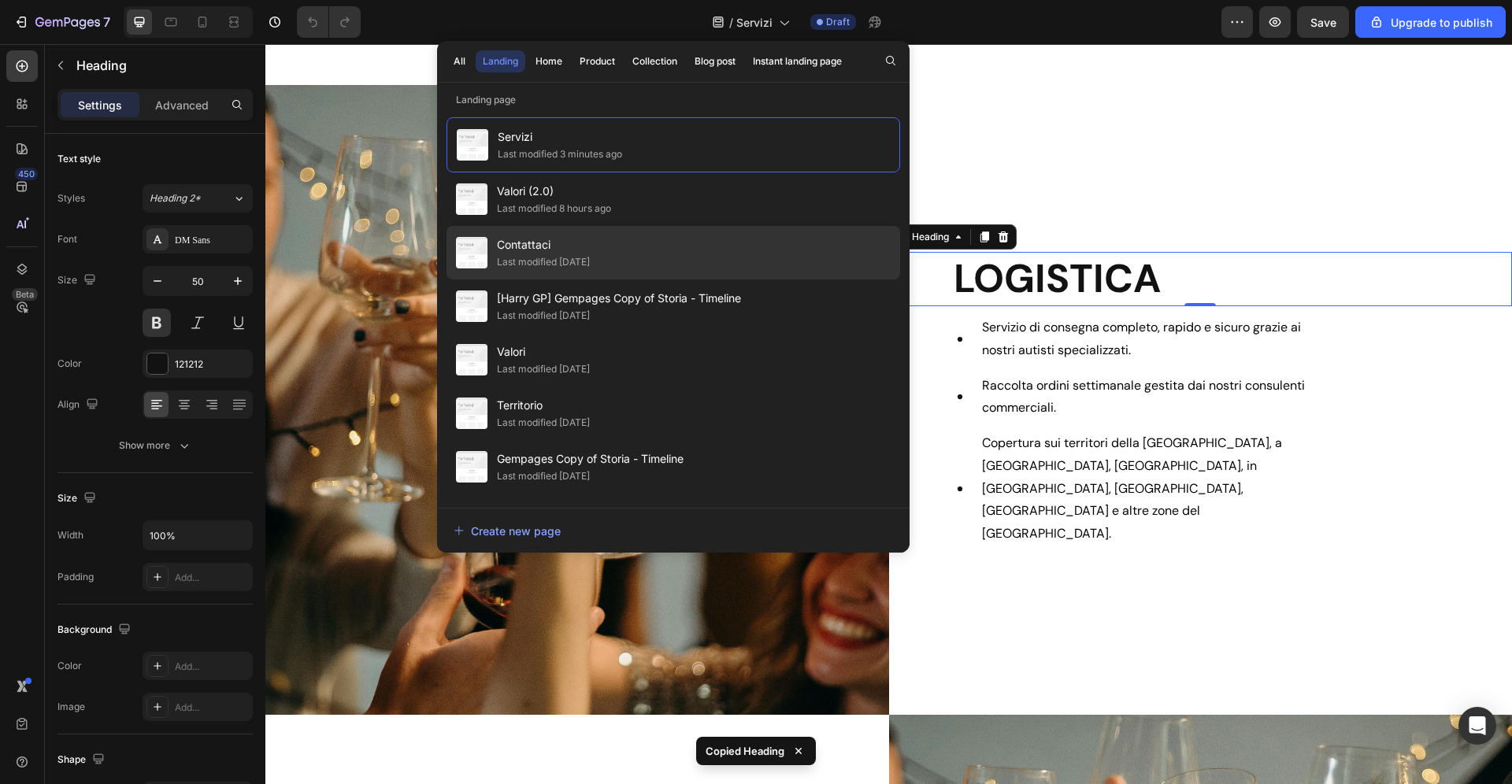
click at [590, 241] on span "Contattaci" at bounding box center [544, 245] width 93 height 19
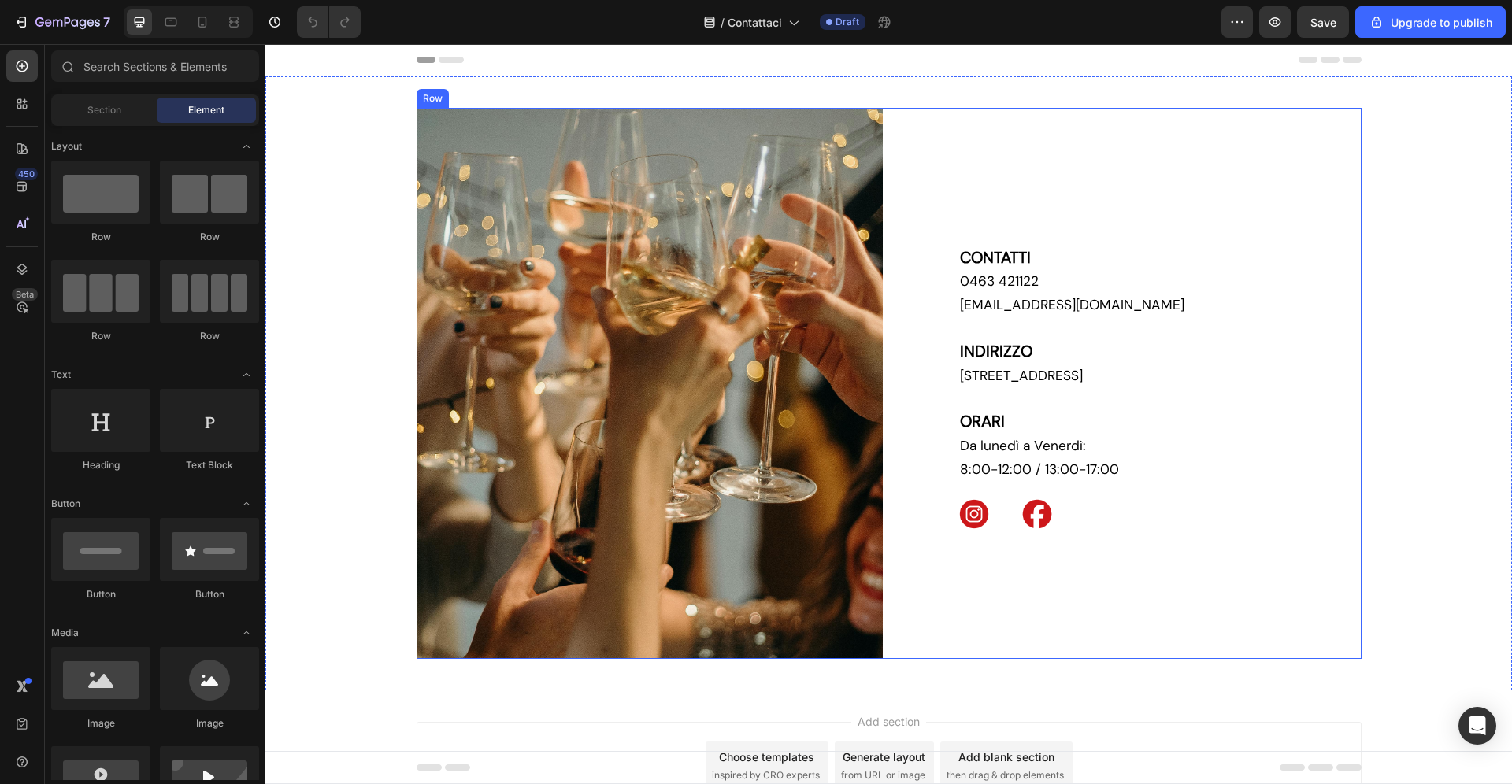
click at [1040, 231] on div "CONTATTI 0463 421122 [EMAIL_ADDRESS][DOMAIN_NAME] [GEOGRAPHIC_DATA][STREET_ADDR…" at bounding box center [1128, 383] width 466 height 551
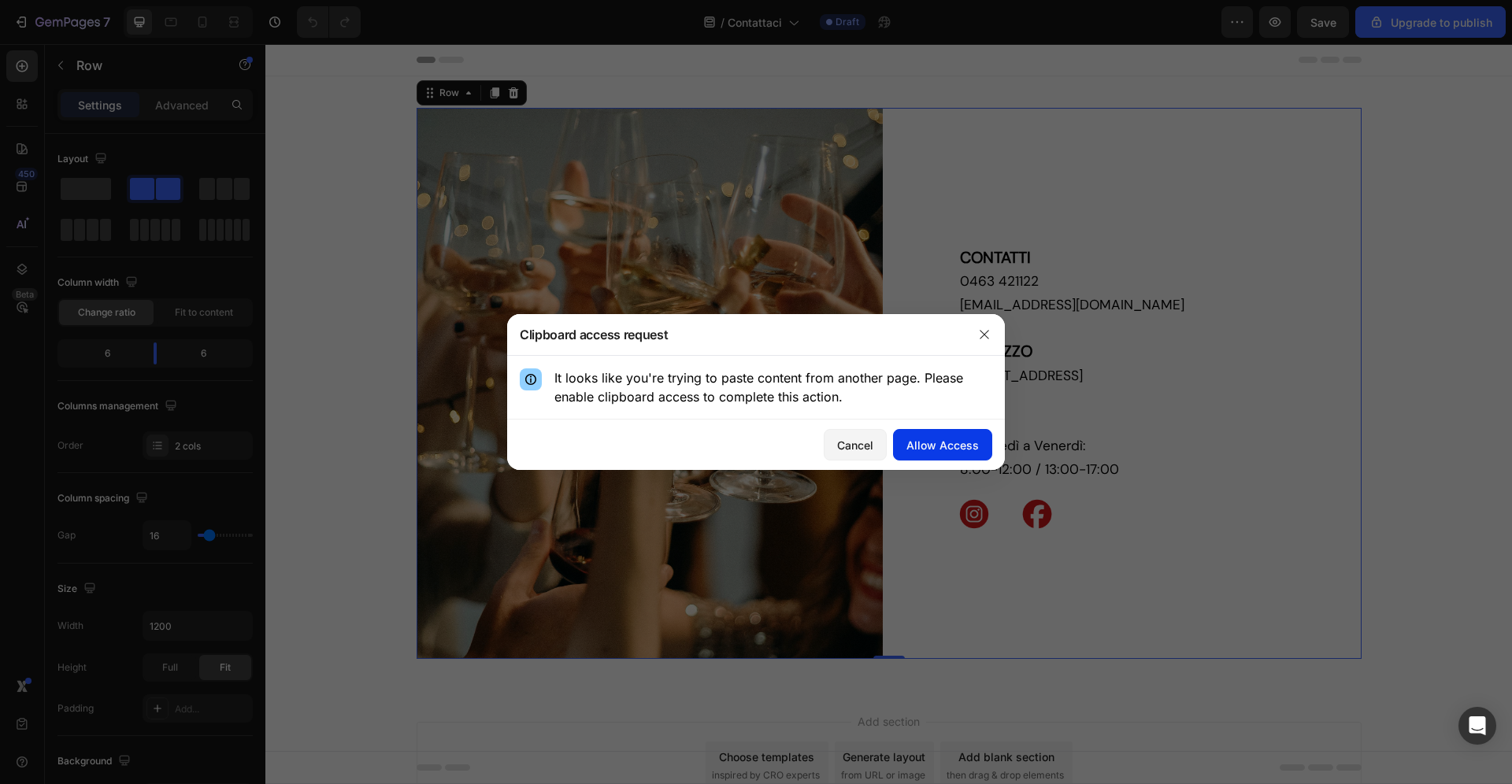
click at [949, 450] on div "Allow Access" at bounding box center [942, 445] width 72 height 16
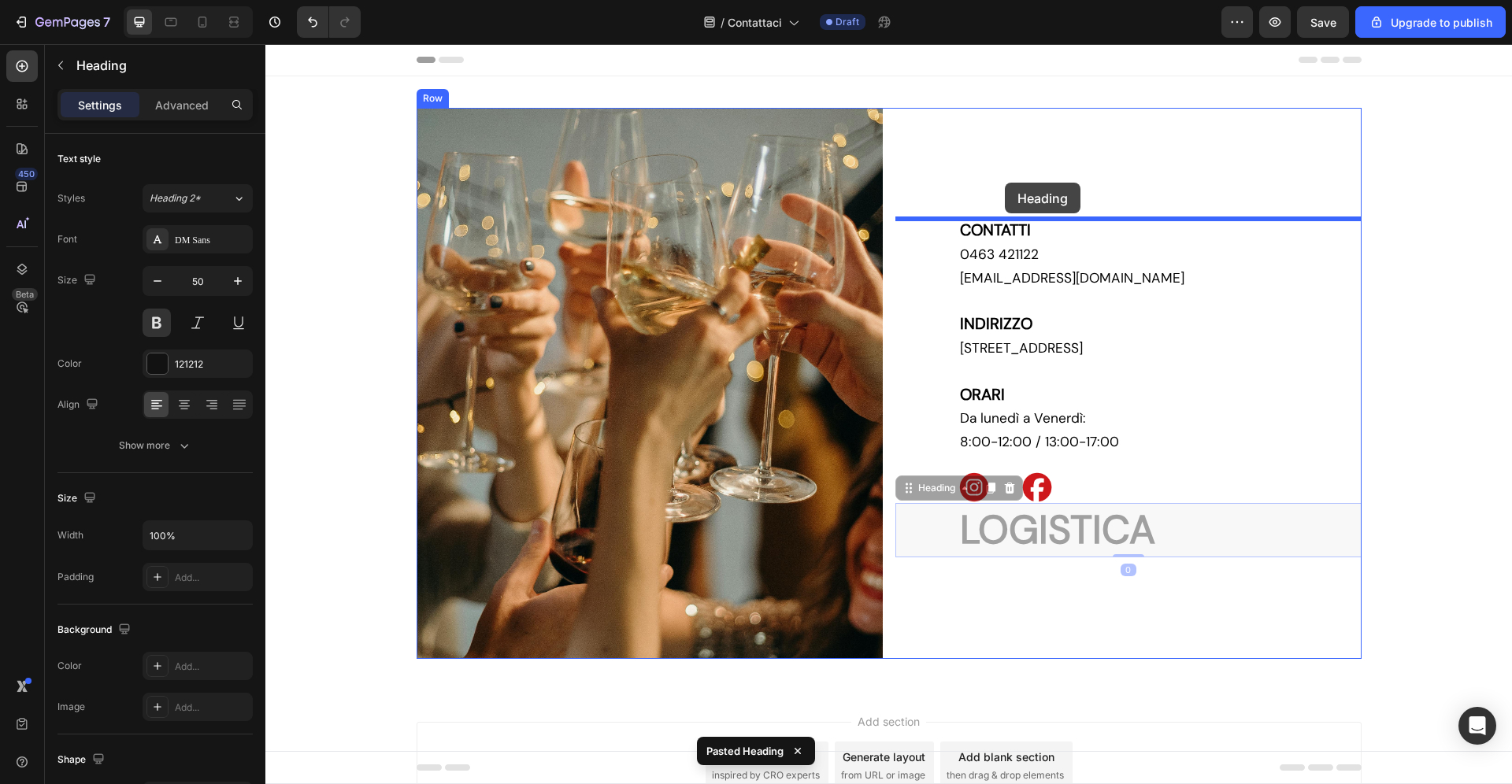
drag, startPoint x: 1046, startPoint y: 523, endPoint x: 1005, endPoint y: 182, distance: 343.5
click at [1005, 182] on div "Header Custom Code Publish the page to see the content. Custom Code Contatti He…" at bounding box center [888, 464] width 1246 height 840
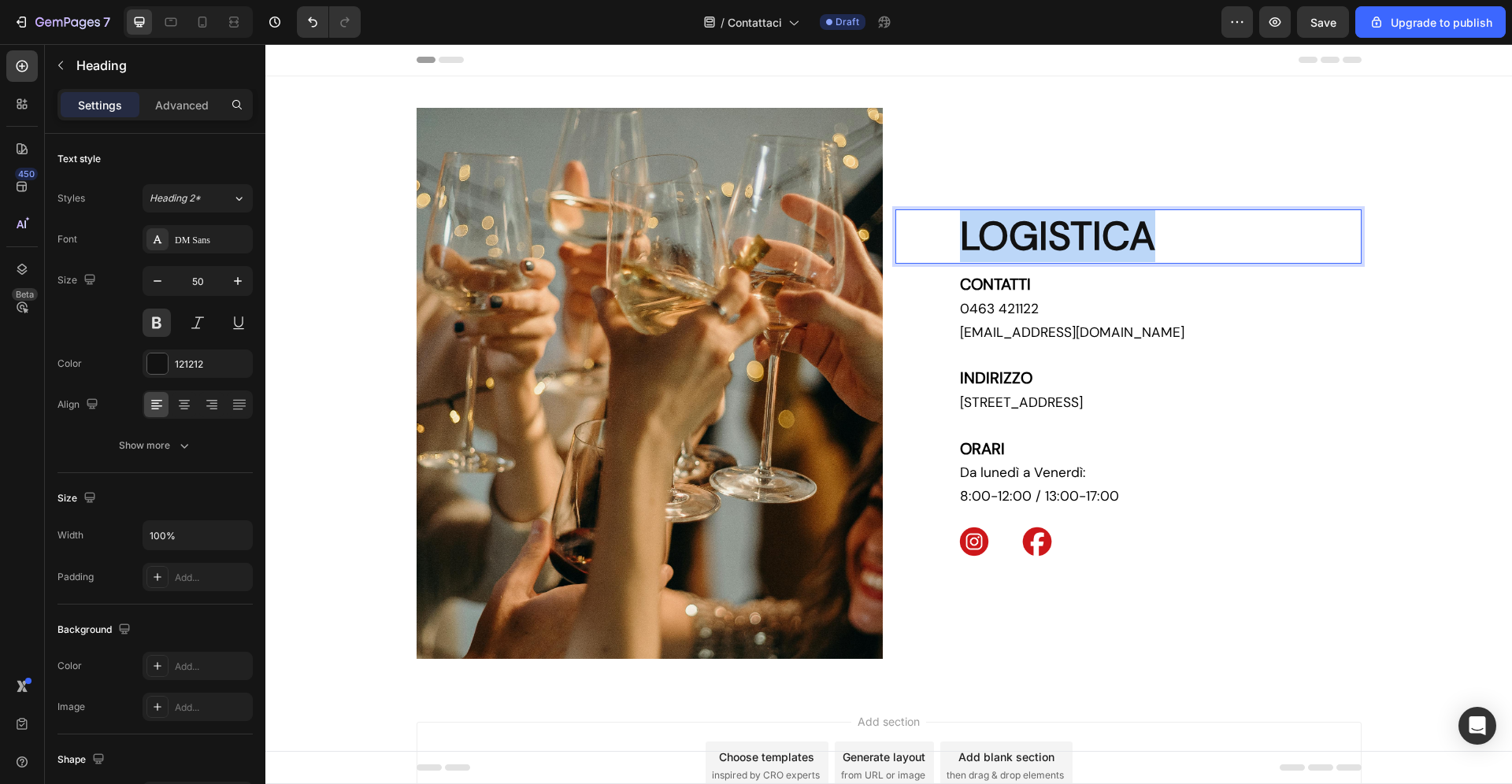
click at [1062, 230] on p "LOGISTICA" at bounding box center [1160, 237] width 400 height 51
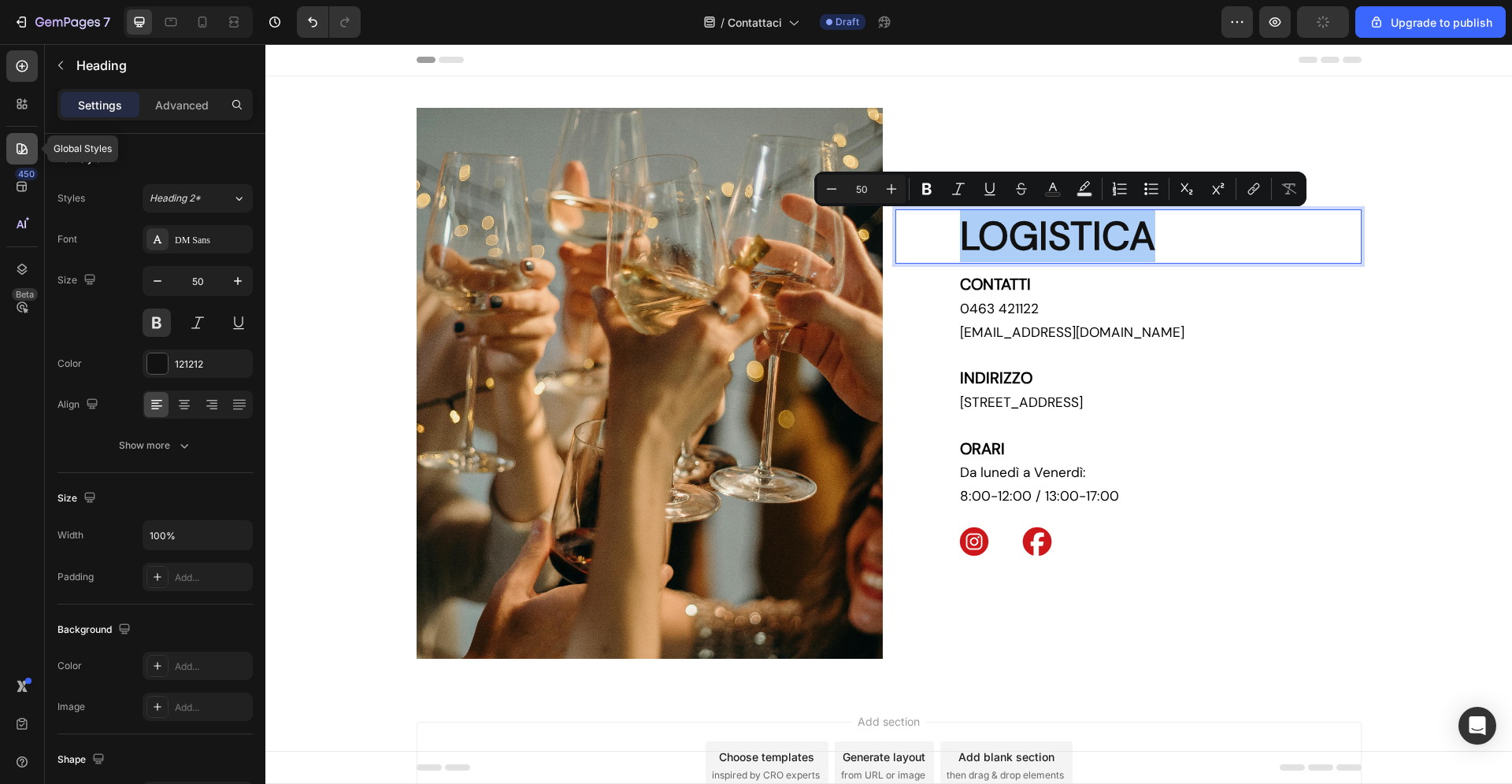
click at [16, 144] on icon at bounding box center [22, 149] width 15 height 15
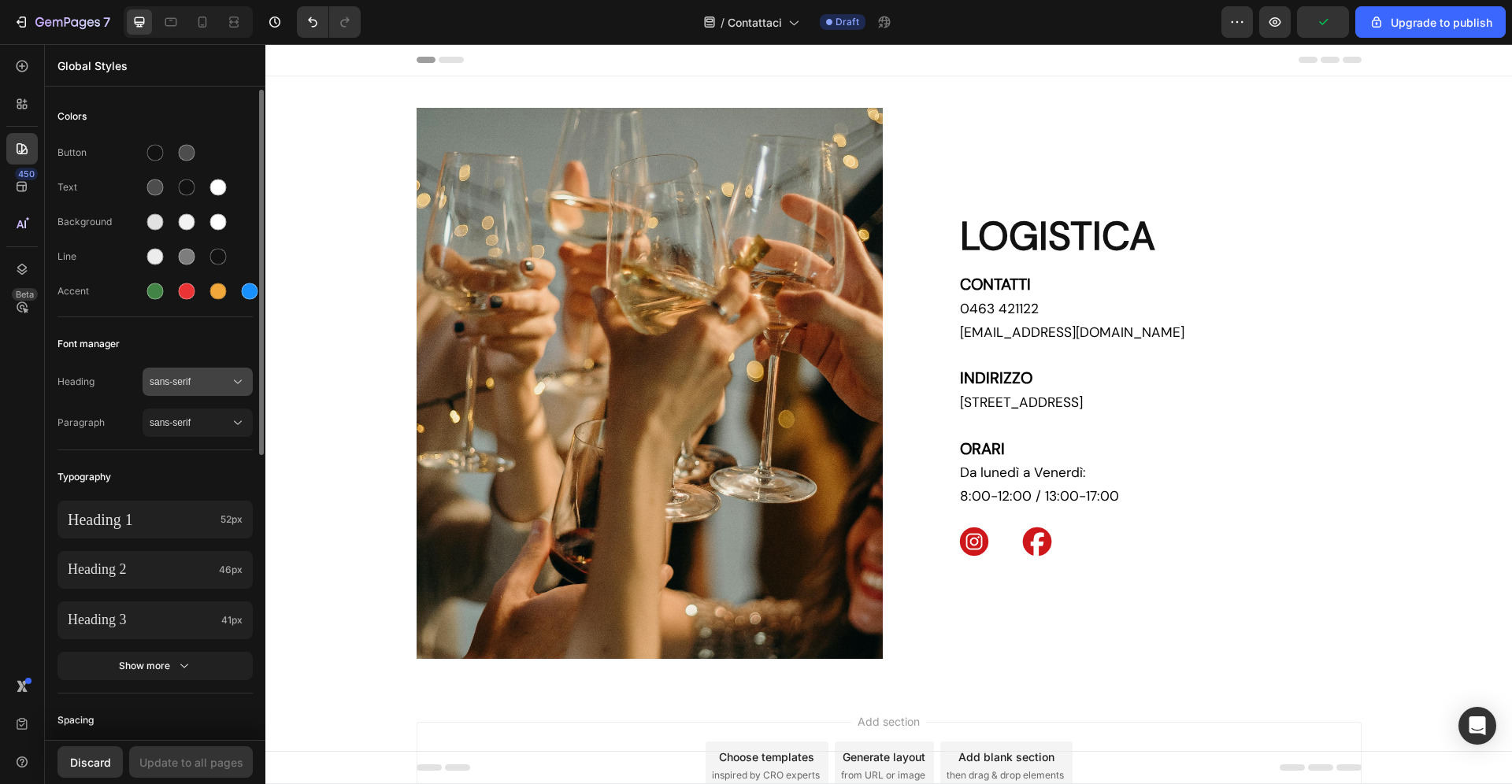
click at [209, 380] on span "sans-serif" at bounding box center [189, 381] width 80 height 14
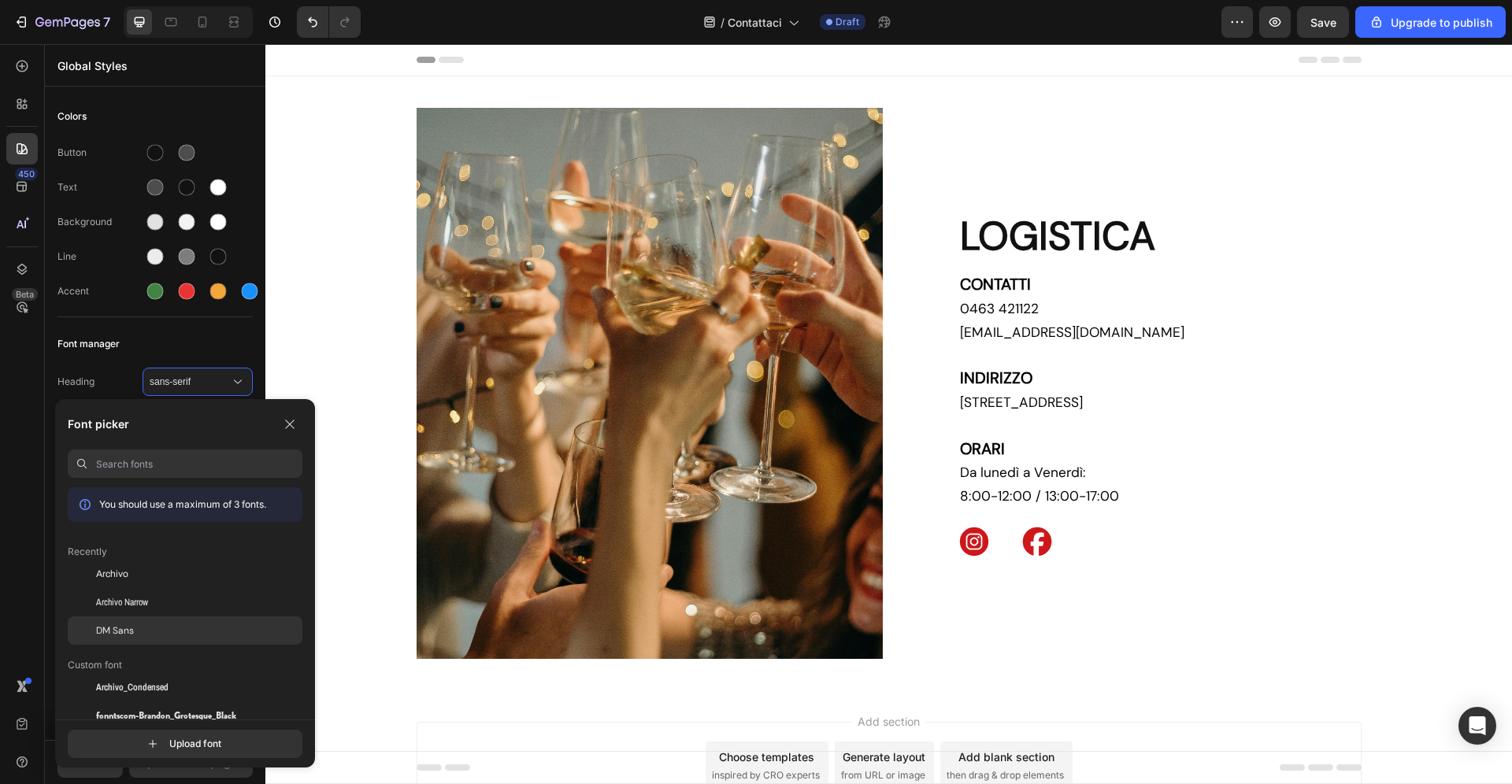
click at [124, 630] on span "DM Sans" at bounding box center [114, 630] width 38 height 14
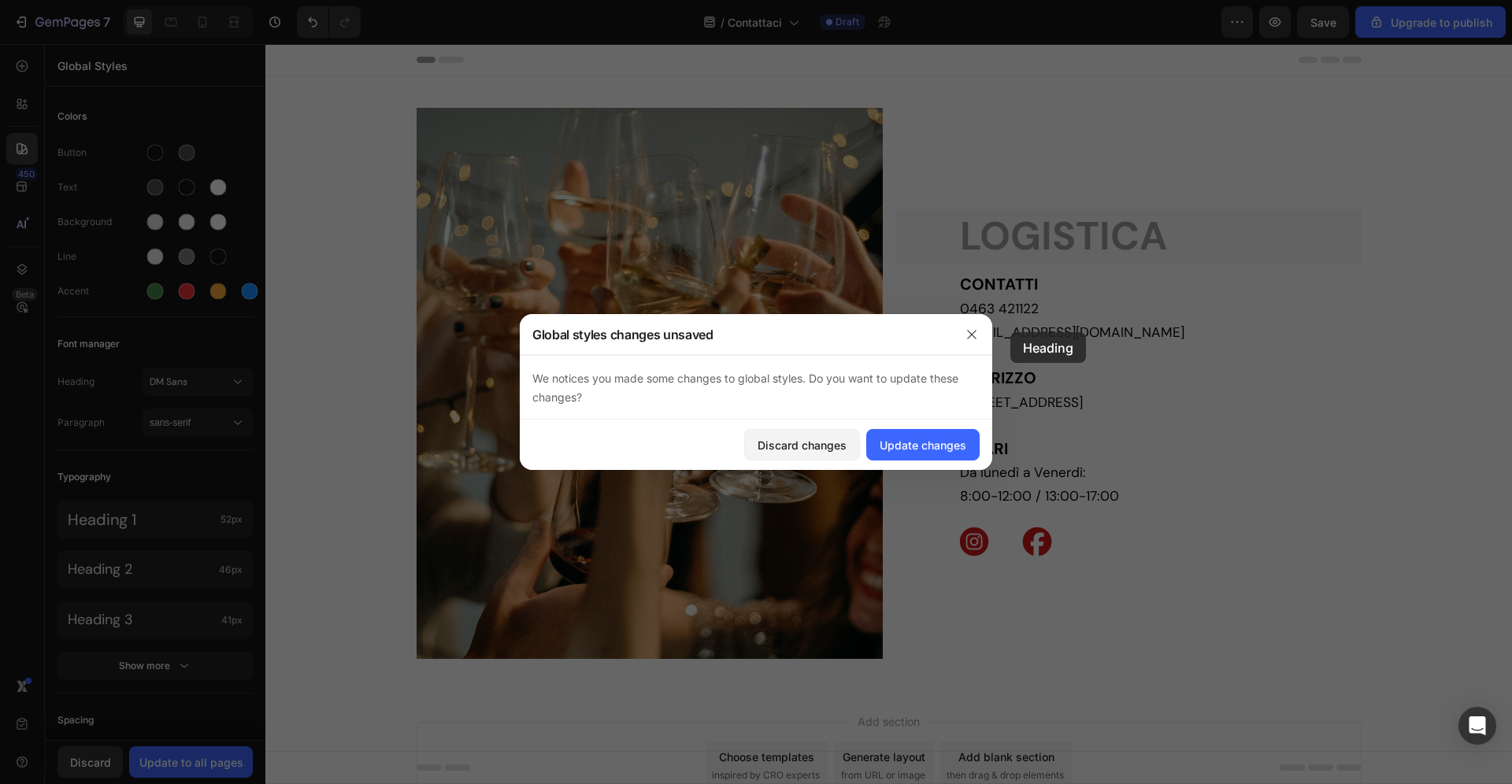
click at [1090, 244] on div at bounding box center [756, 392] width 1512 height 784
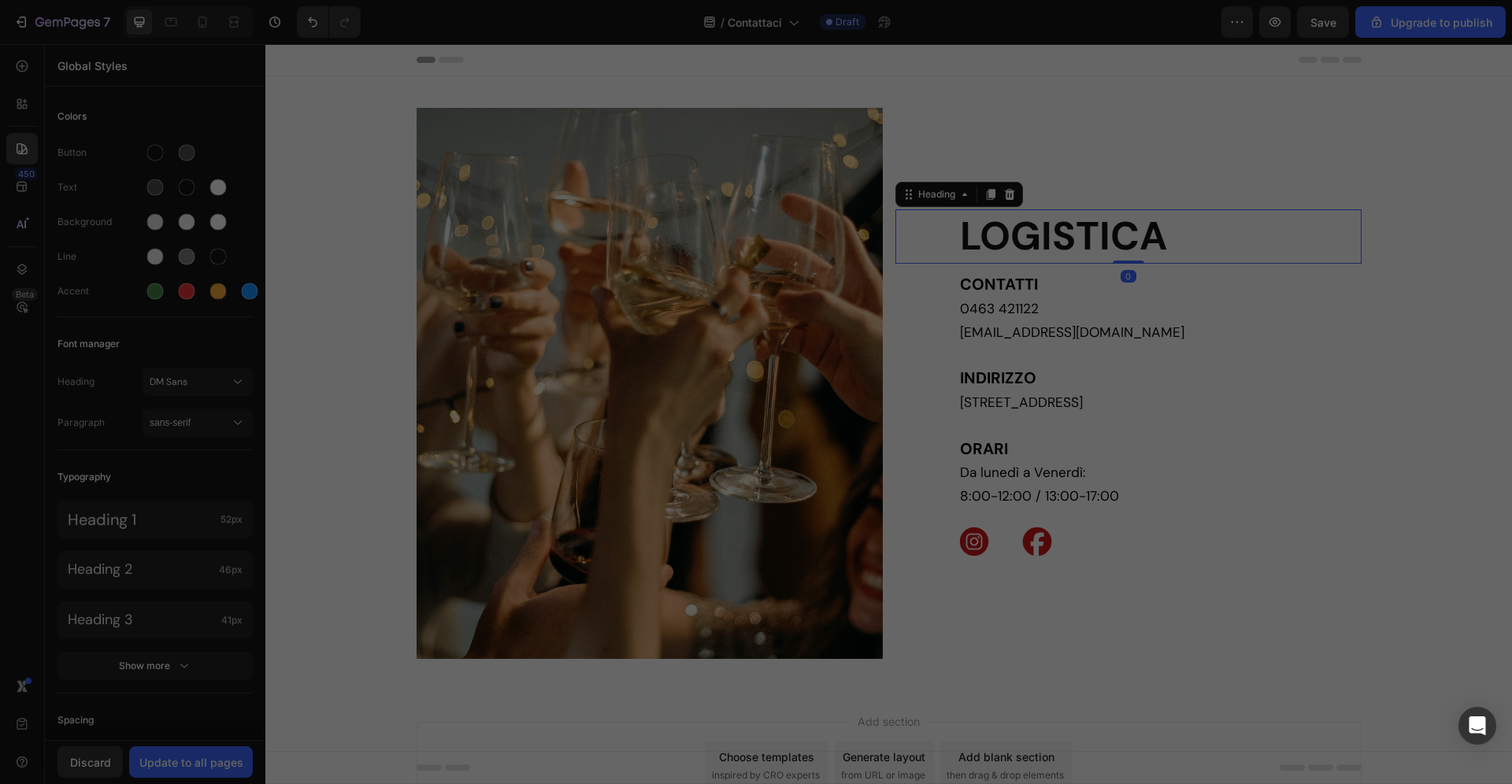
click at [1049, 254] on div at bounding box center [756, 392] width 1512 height 784
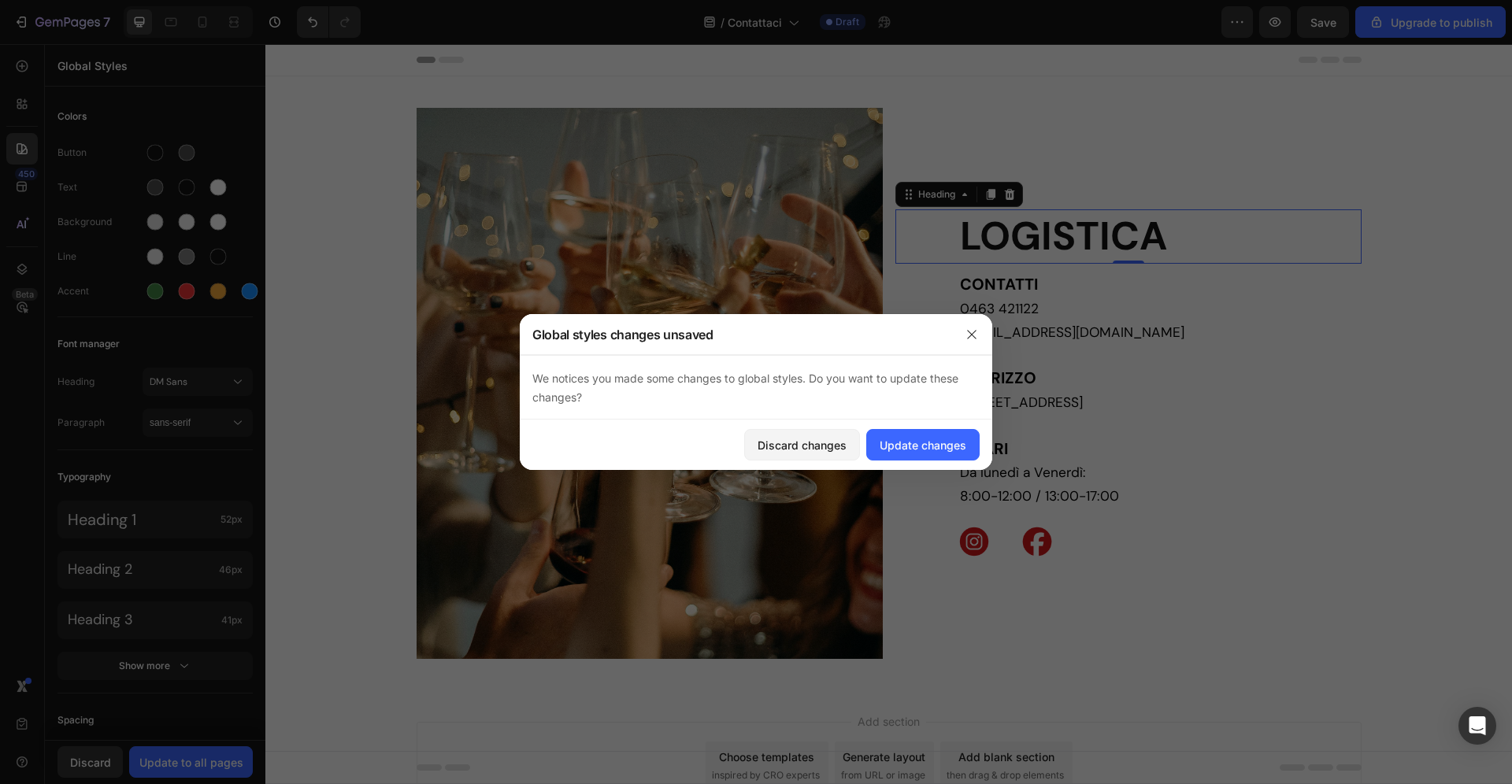
click at [1031, 231] on div at bounding box center [756, 392] width 1512 height 784
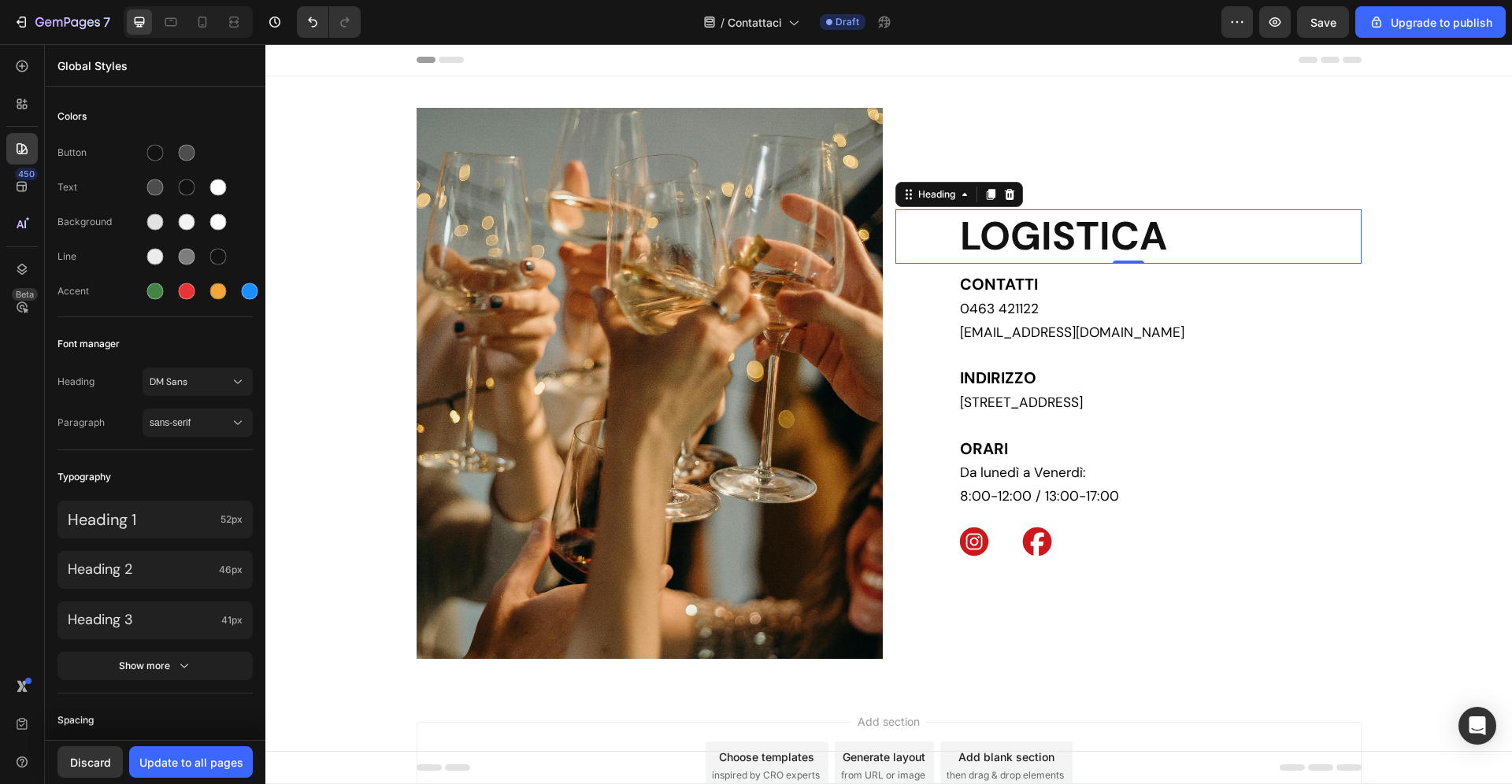
drag, startPoint x: 1211, startPoint y: 457, endPoint x: 1477, endPoint y: 500, distance: 269.5
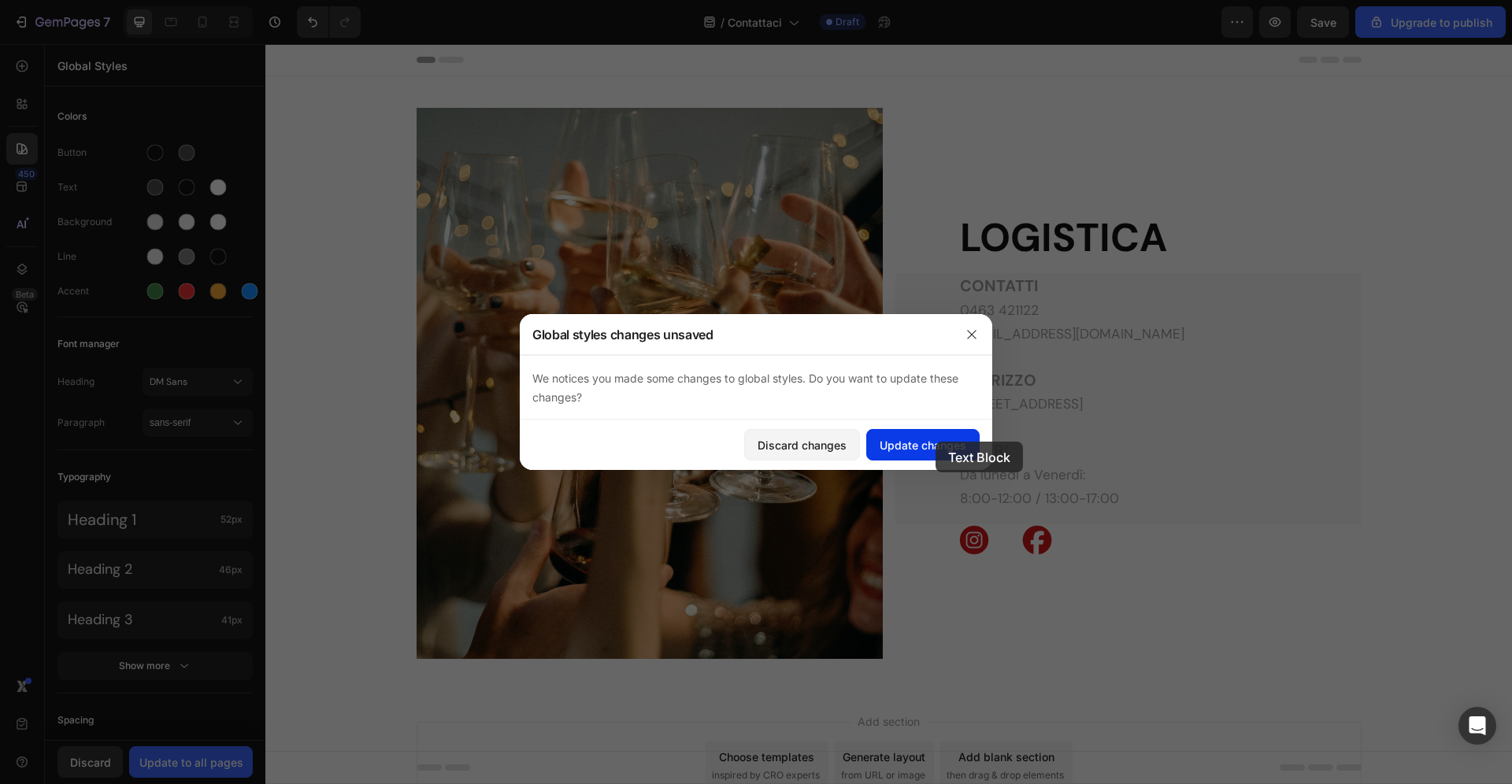
click at [936, 441] on div "Update changes" at bounding box center [923, 445] width 87 height 16
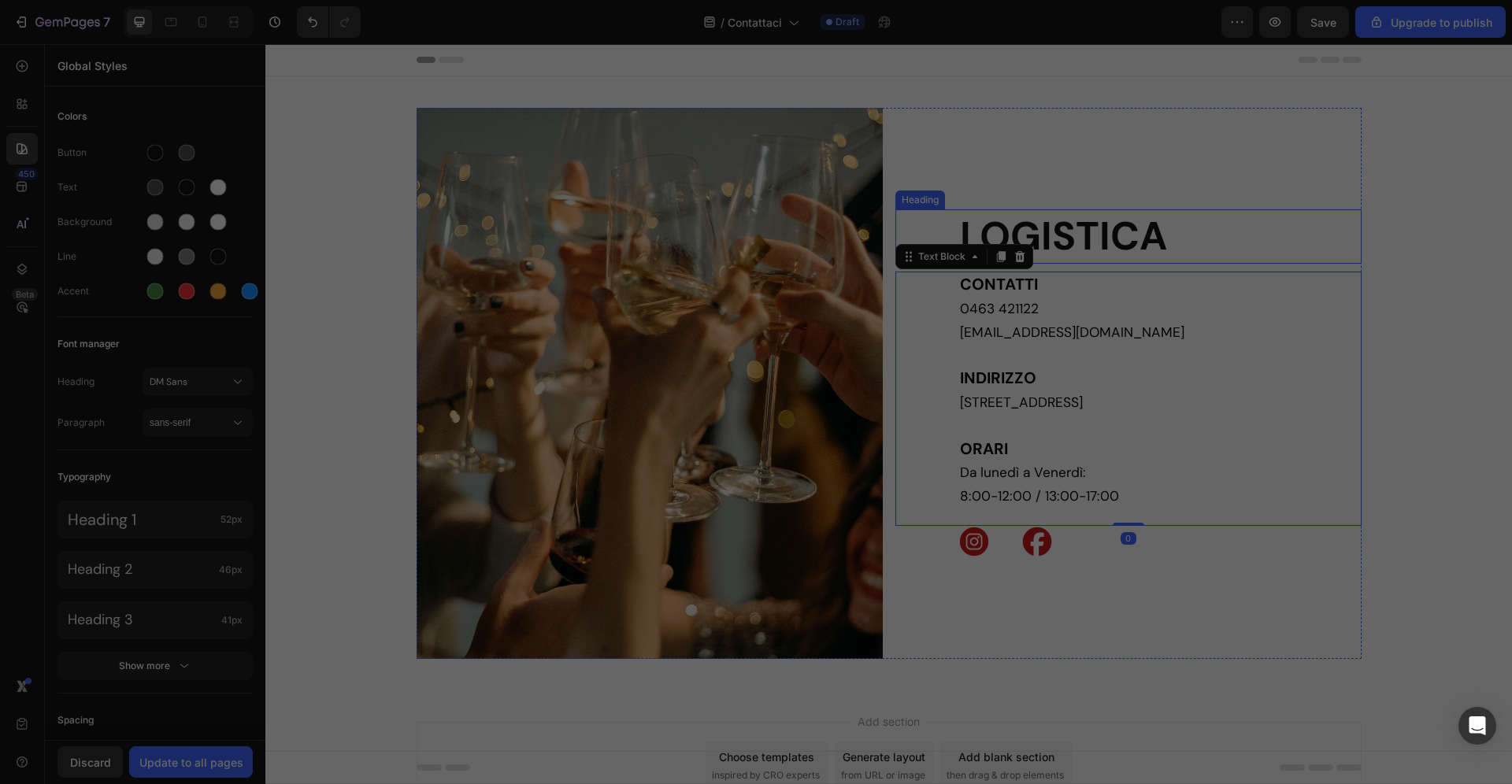
click at [1138, 235] on div at bounding box center [756, 392] width 1512 height 784
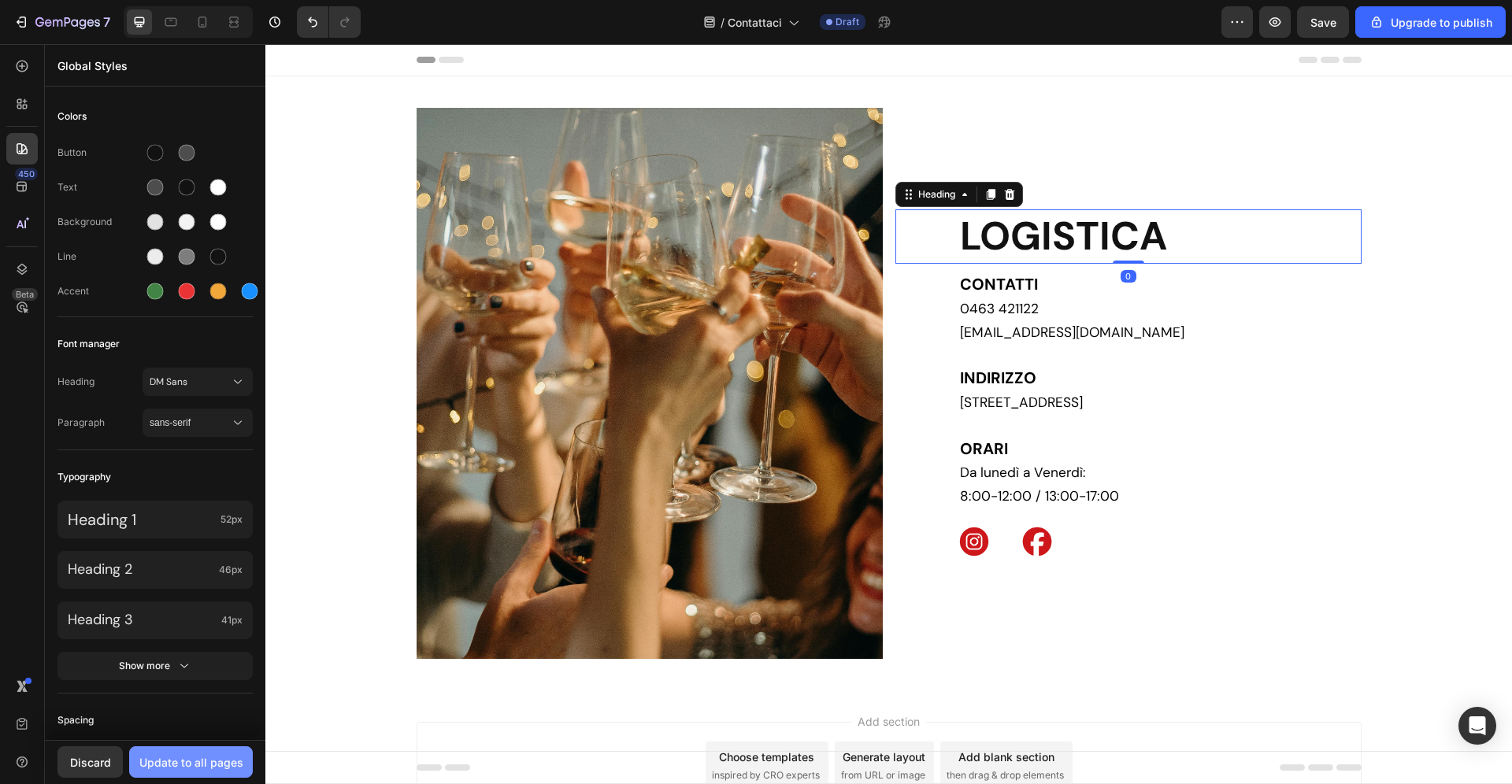
click at [207, 766] on div "Update to all pages" at bounding box center [191, 762] width 104 height 16
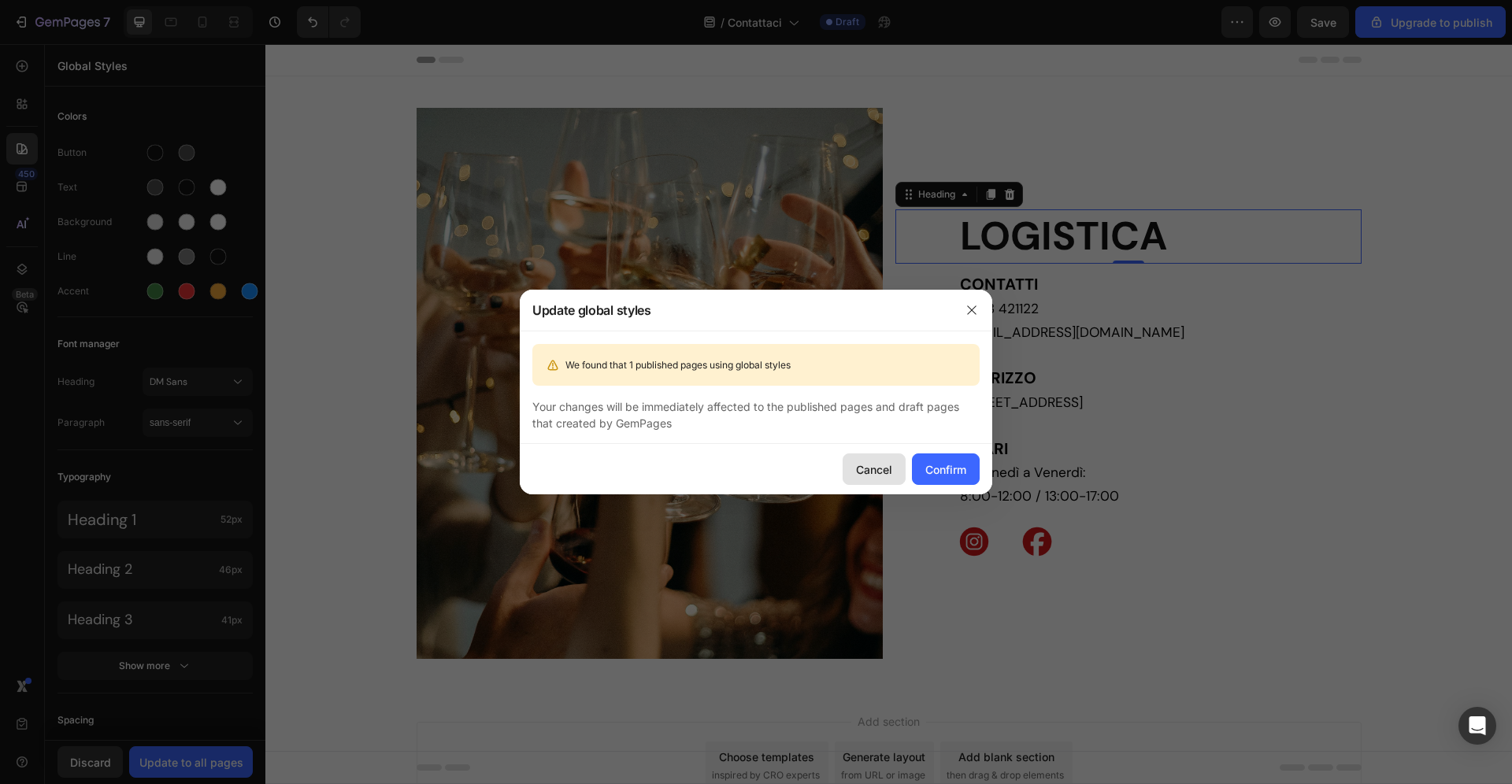
click at [870, 462] on div "Cancel" at bounding box center [874, 469] width 37 height 16
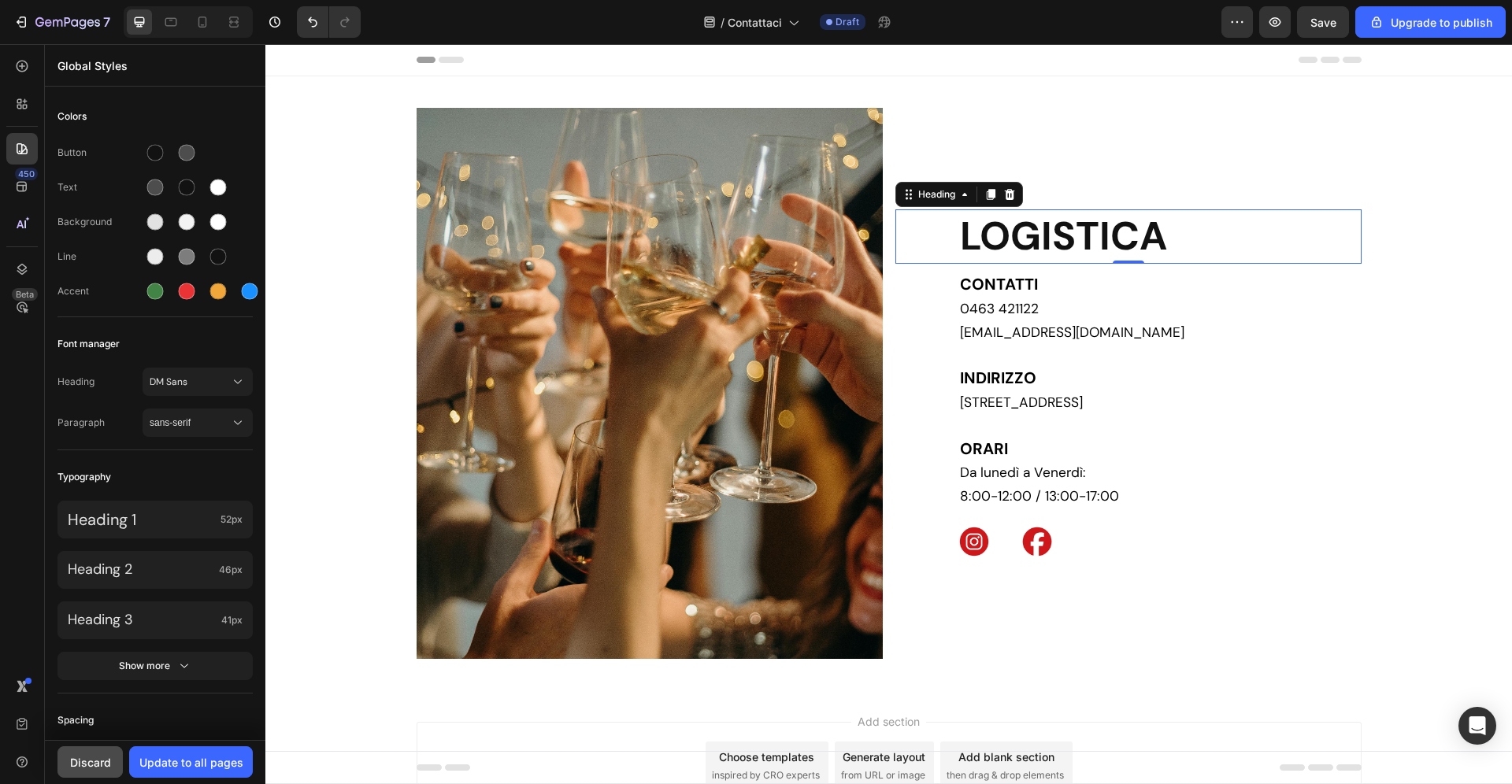
click at [85, 759] on div "Discard" at bounding box center [91, 762] width 41 height 16
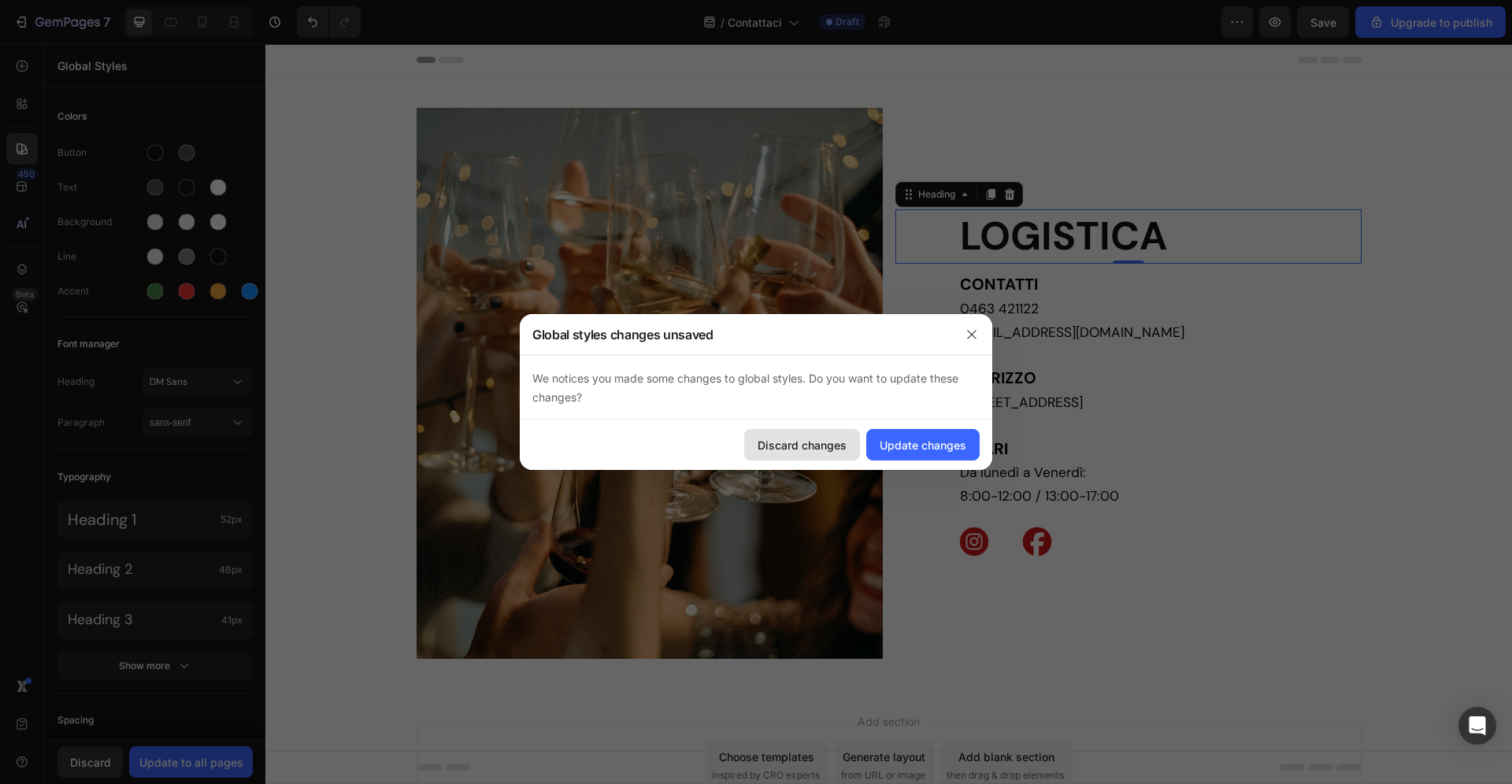
click at [839, 451] on div "Discard changes" at bounding box center [801, 445] width 89 height 16
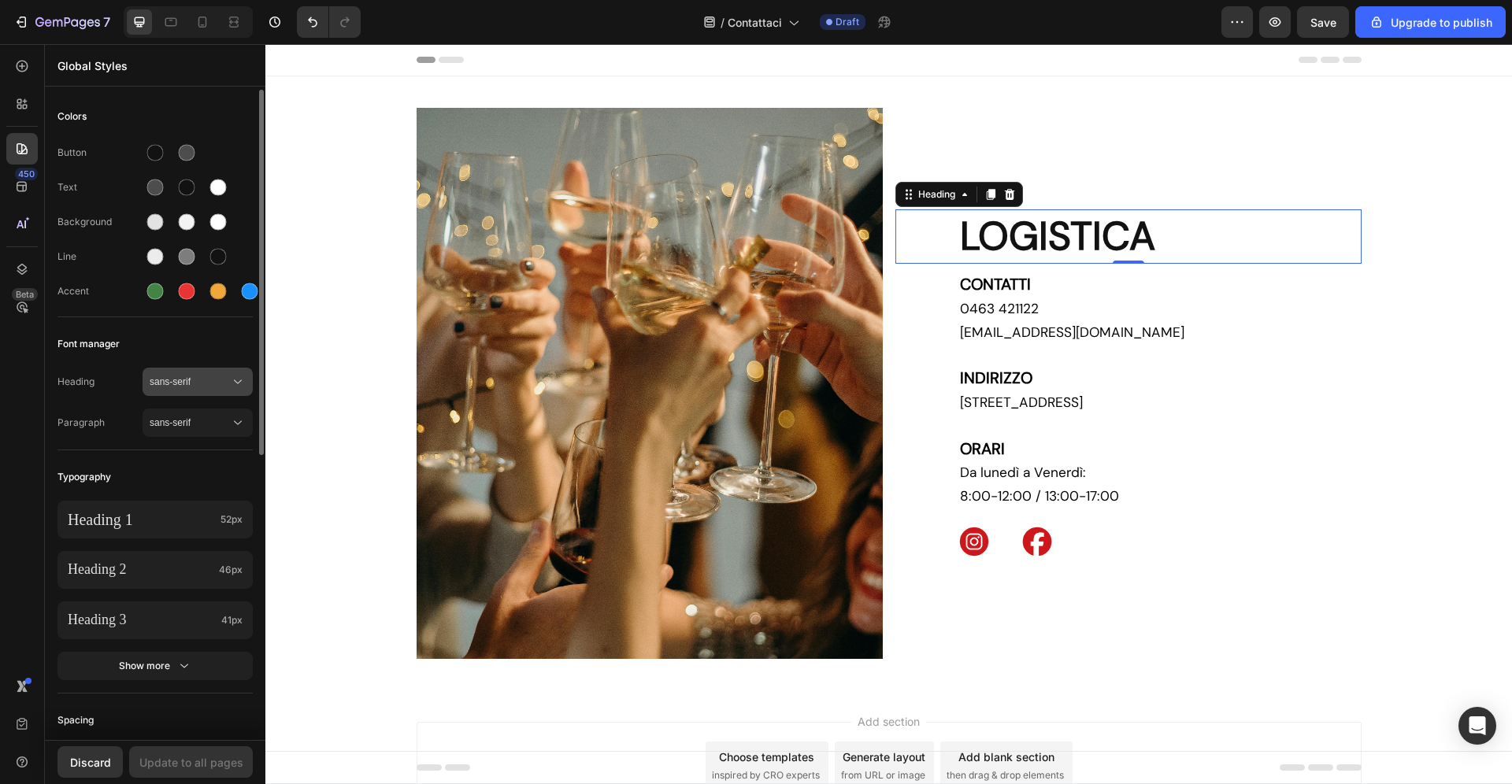
click at [194, 378] on span "sans-serif" at bounding box center [189, 381] width 80 height 14
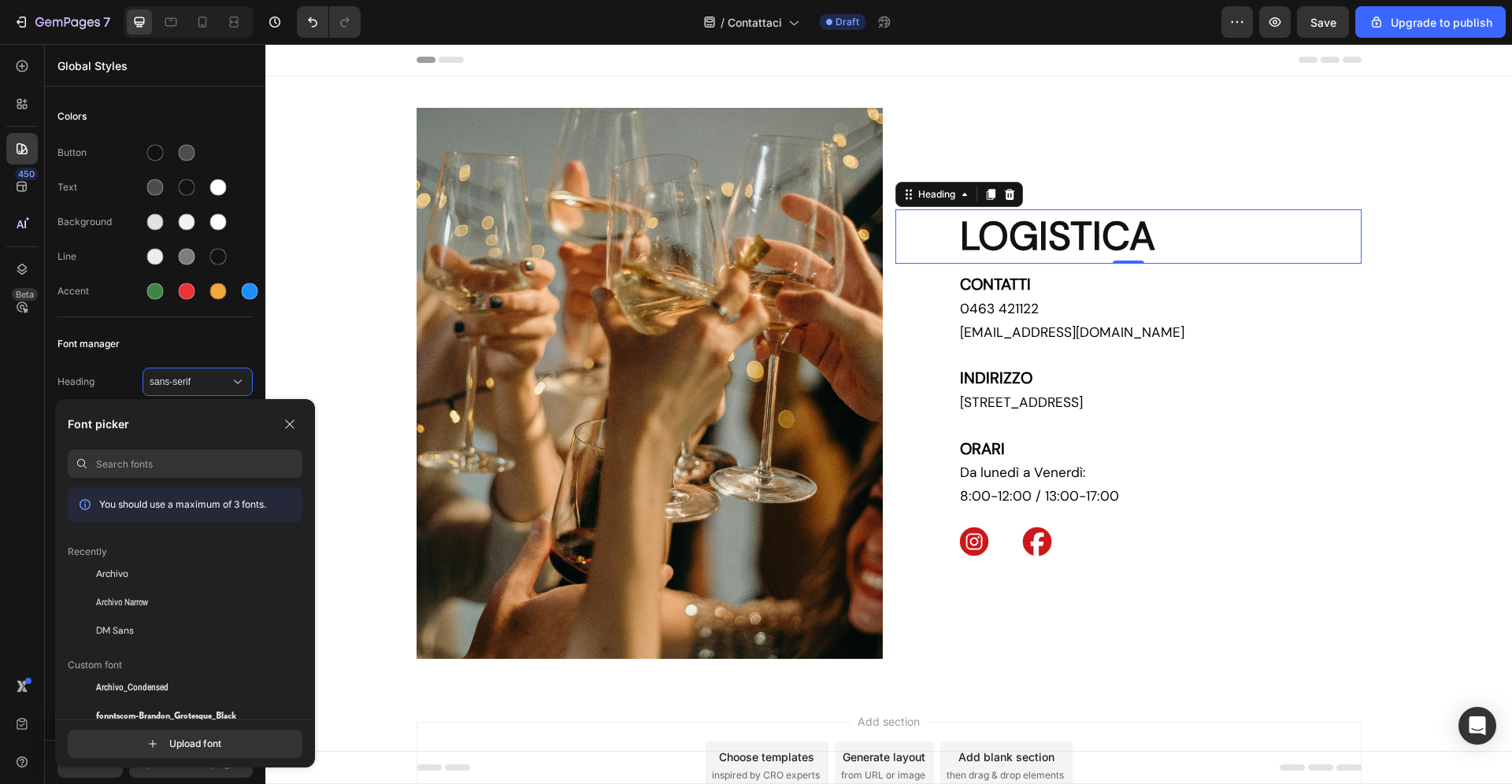
click at [142, 646] on div "Custom font" at bounding box center [184, 658] width 235 height 28
click at [145, 625] on div "DM Sans" at bounding box center [199, 630] width 207 height 14
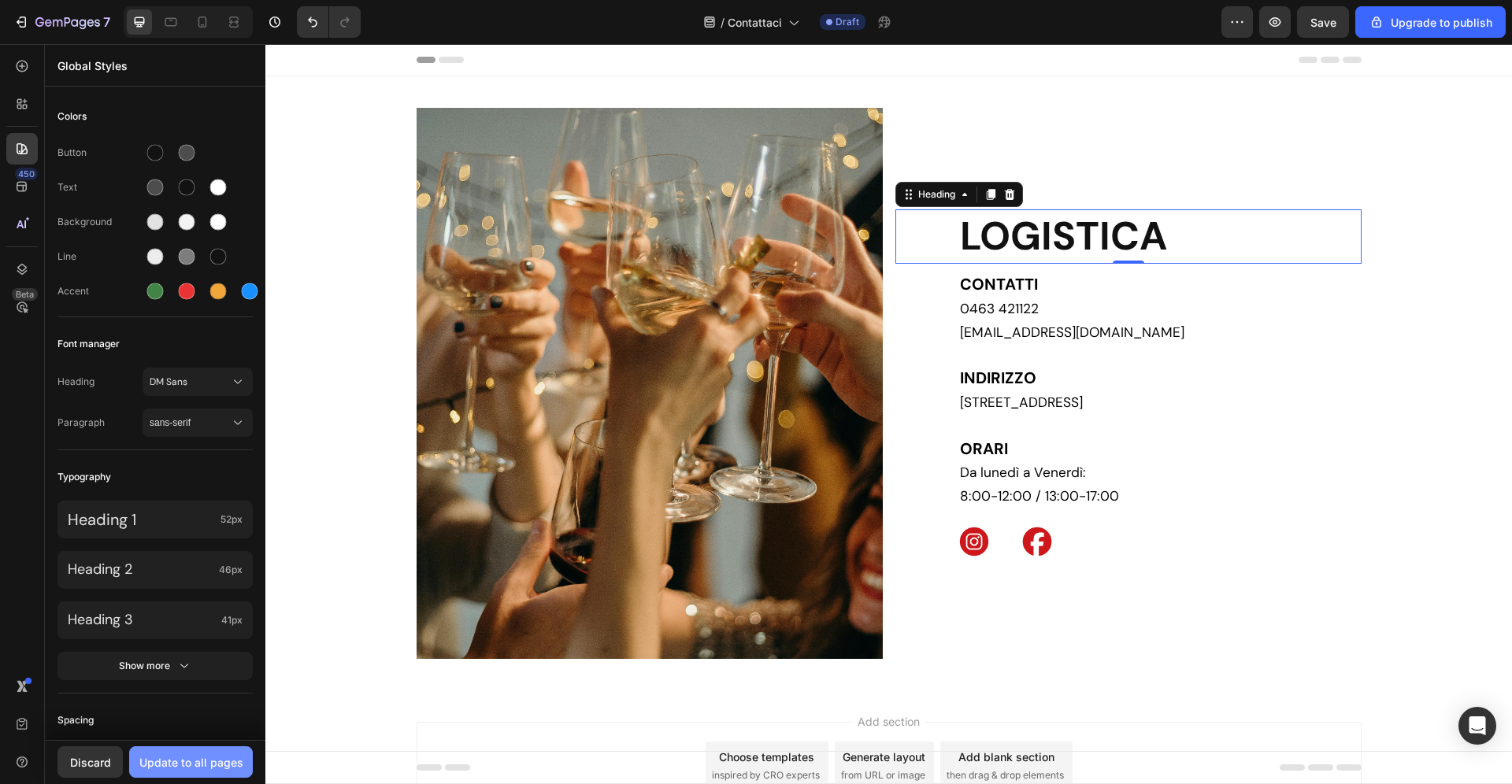
click at [201, 751] on button "Update to all pages" at bounding box center [191, 762] width 124 height 32
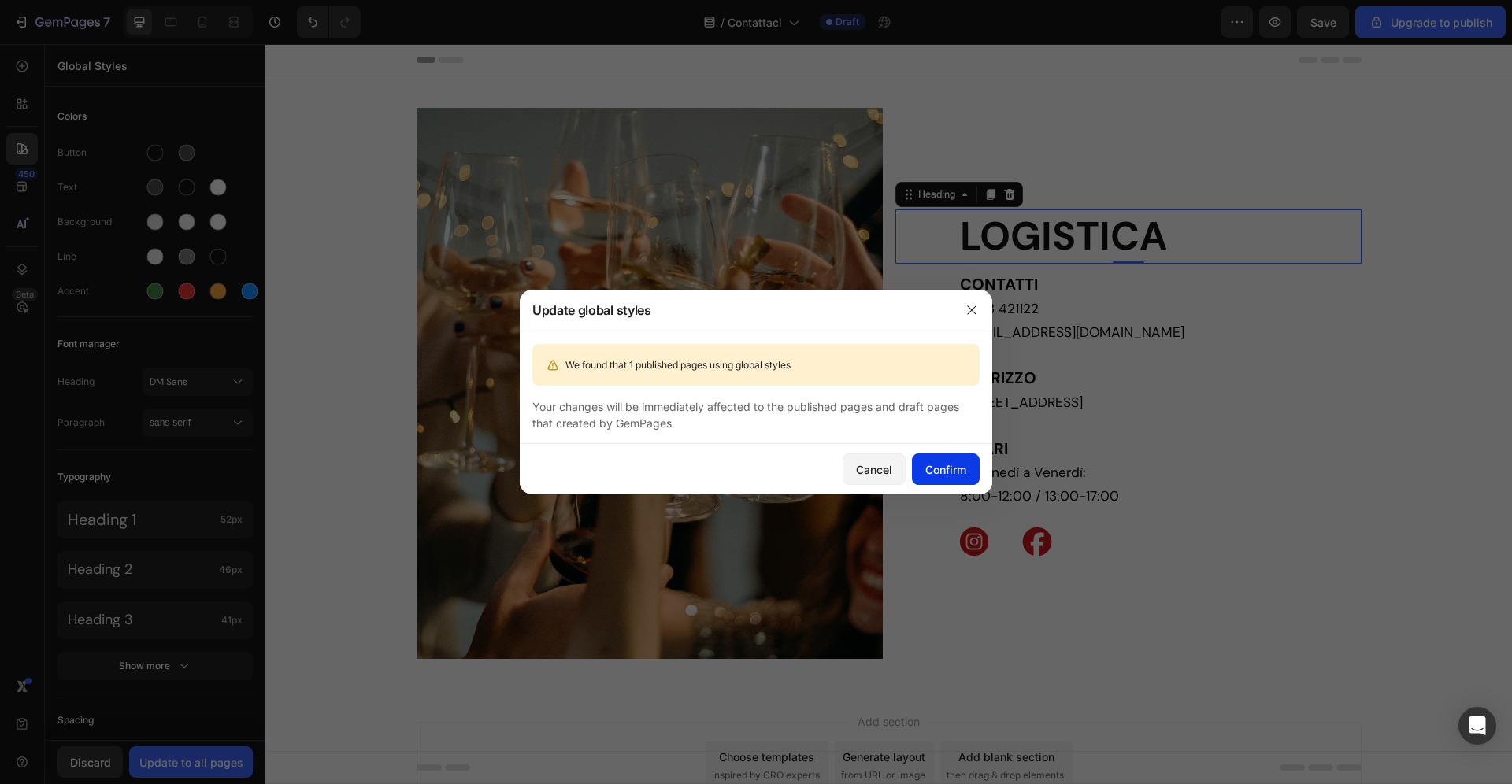
click at [958, 465] on div "Confirm" at bounding box center [945, 469] width 41 height 16
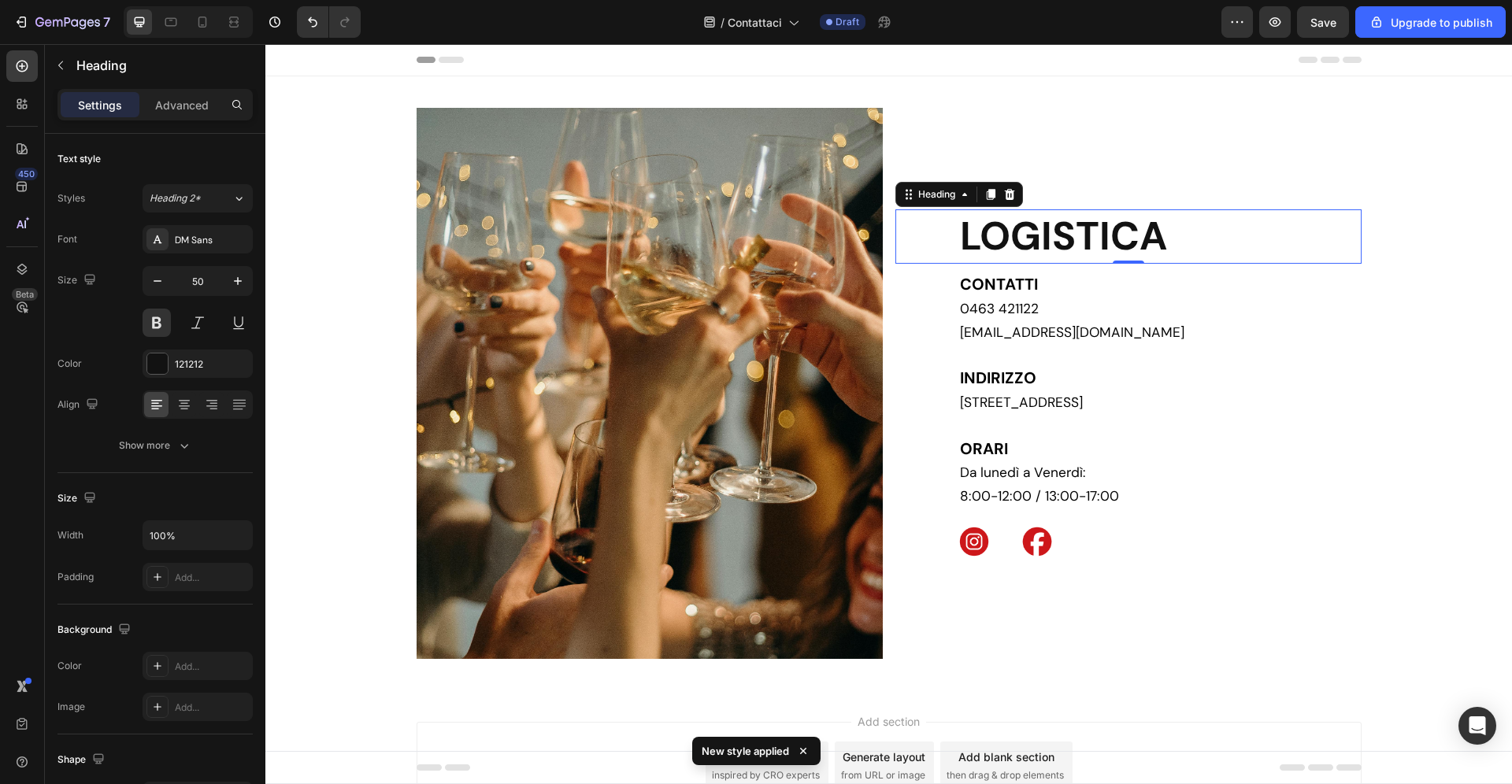
click at [1077, 238] on p "LOGISTICA" at bounding box center [1160, 237] width 400 height 51
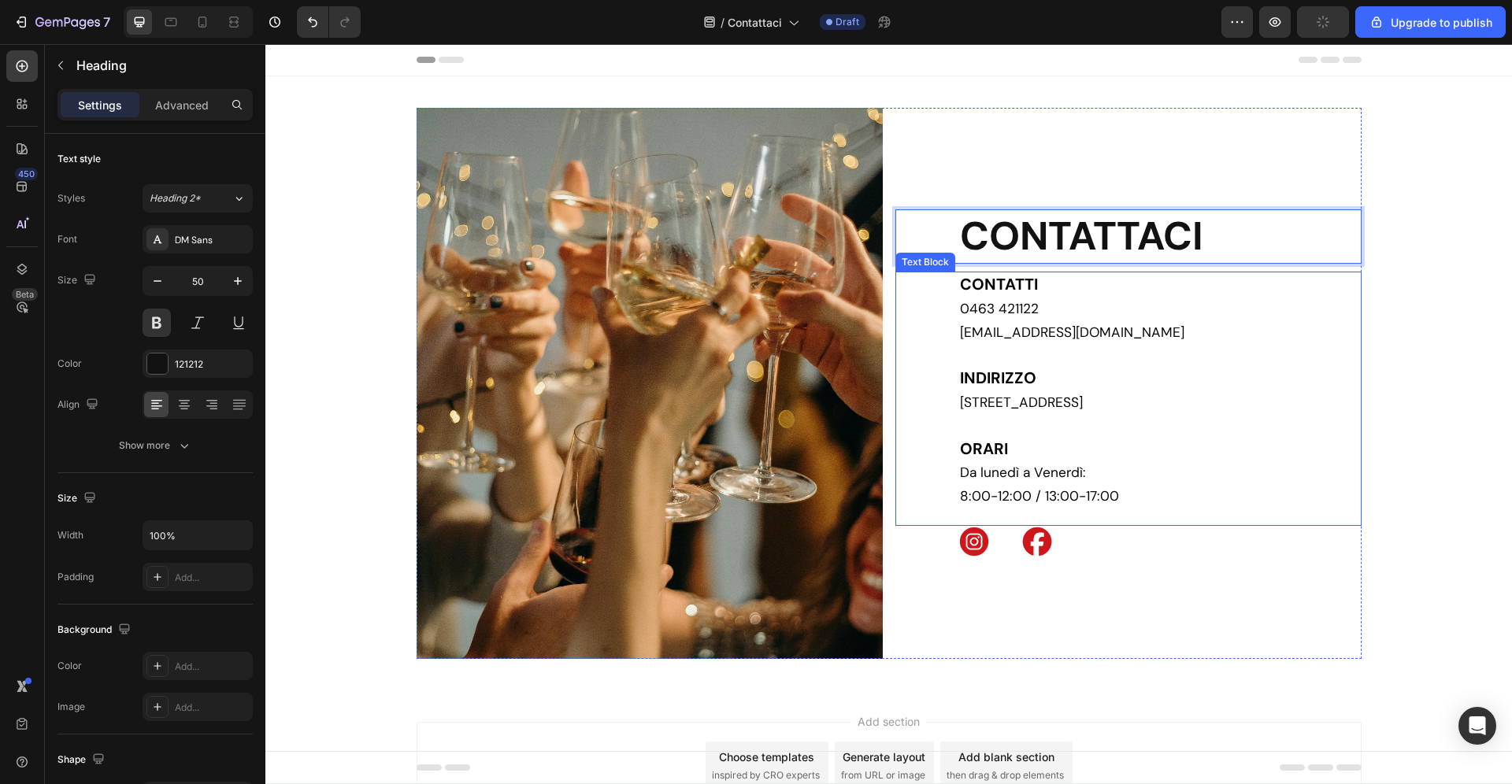
click at [1009, 309] on span "0463 421122" at bounding box center [999, 309] width 79 height 17
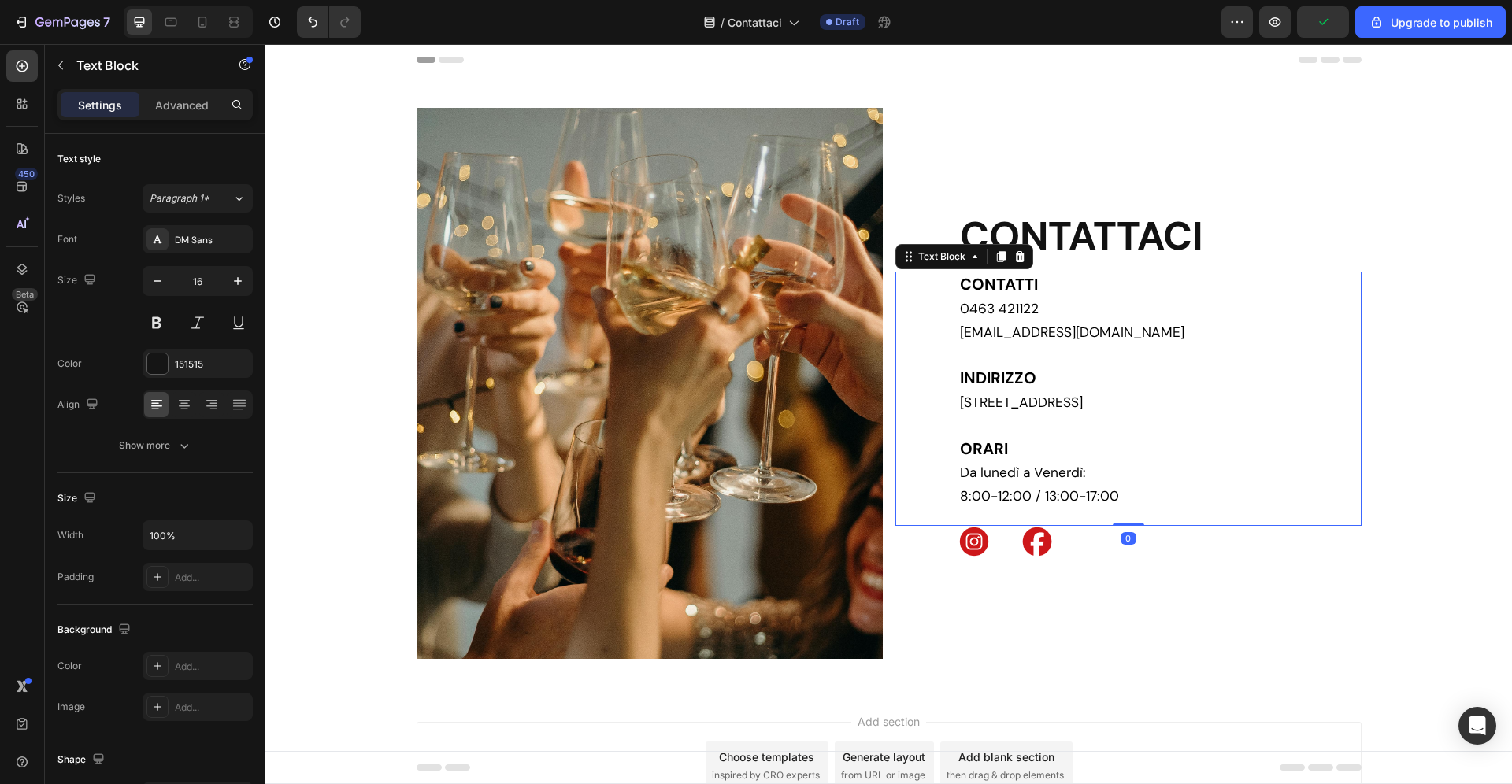
click at [1009, 309] on span "0463 421122" at bounding box center [999, 309] width 79 height 17
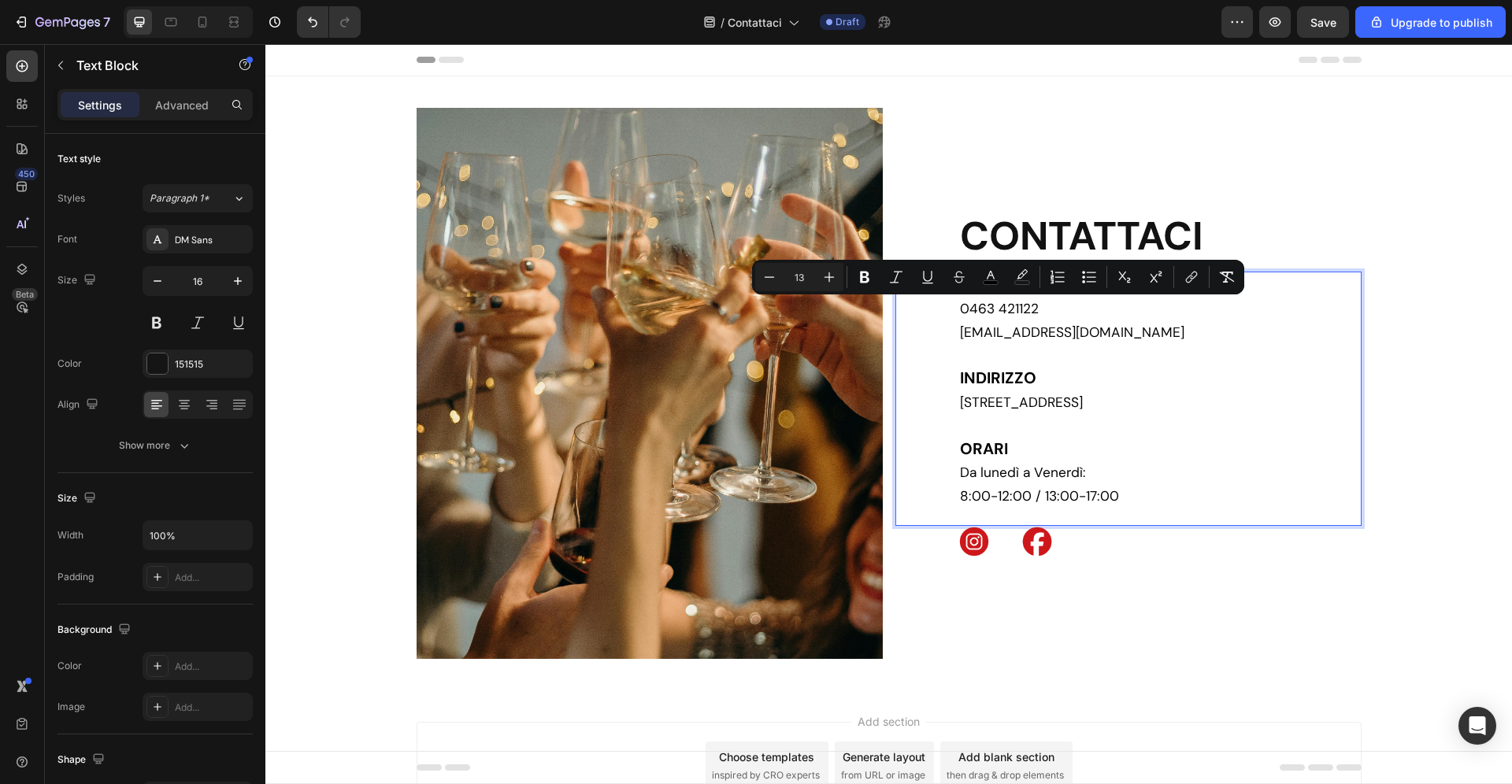
click at [1175, 279] on div "Minus 13 Plus Bold Italic Underline Strikethrough color color Numbered List Bul…" at bounding box center [997, 276] width 486 height 28
click at [1187, 279] on icon "Editor contextual toolbar" at bounding box center [1189, 279] width 7 height 8
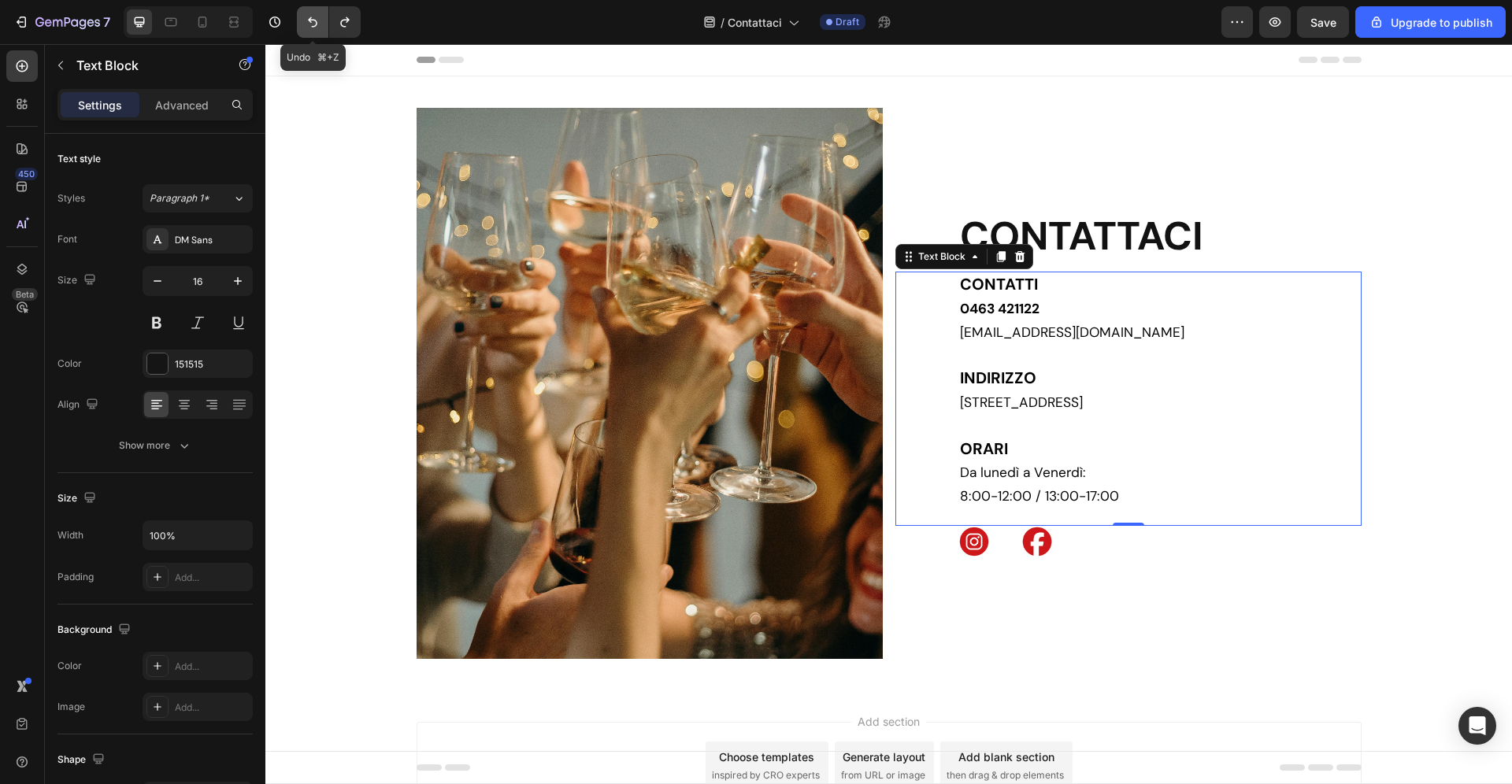
click at [313, 20] on icon "Undo/Redo" at bounding box center [313, 22] width 10 height 11
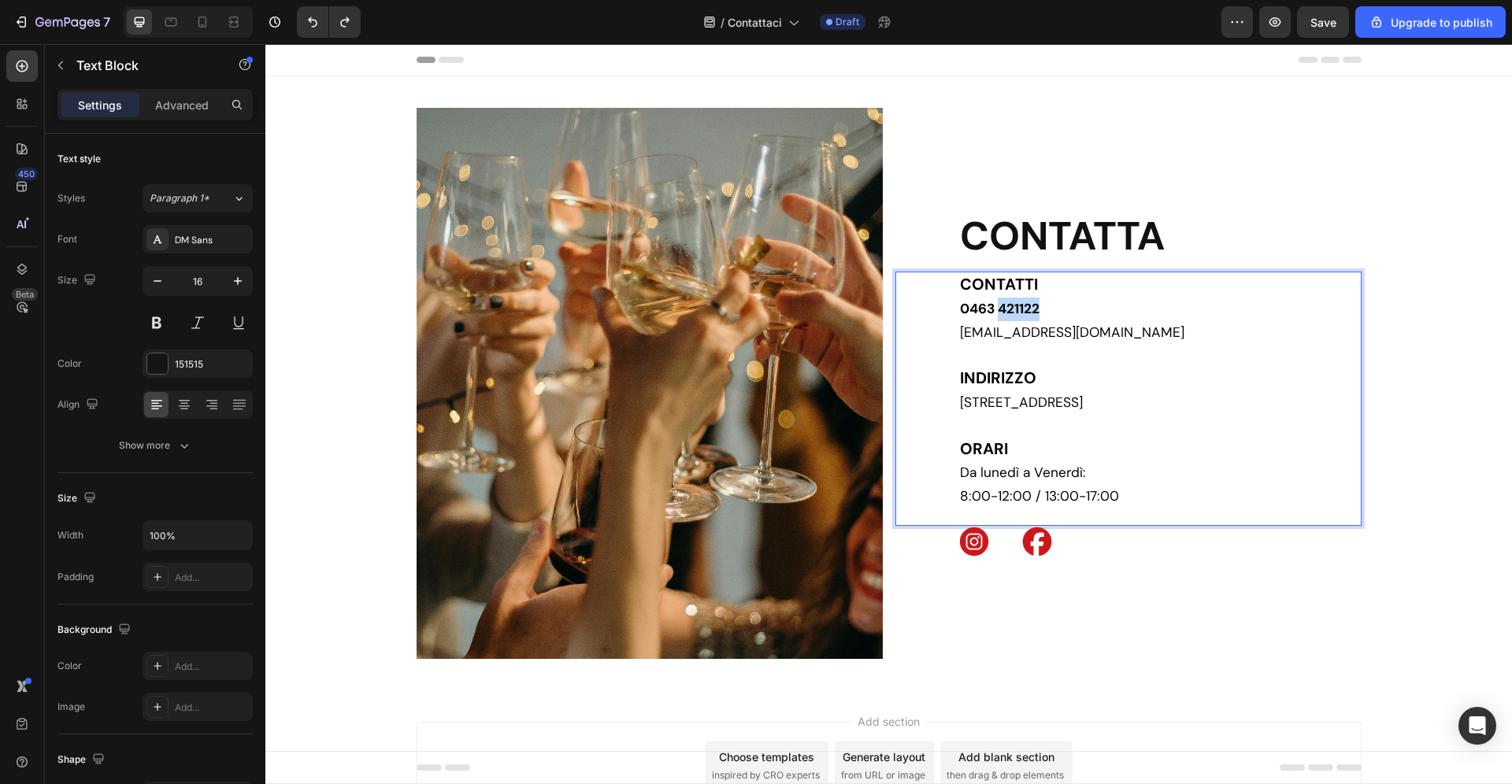
click at [1010, 305] on strong "0463 421122" at bounding box center [999, 309] width 79 height 17
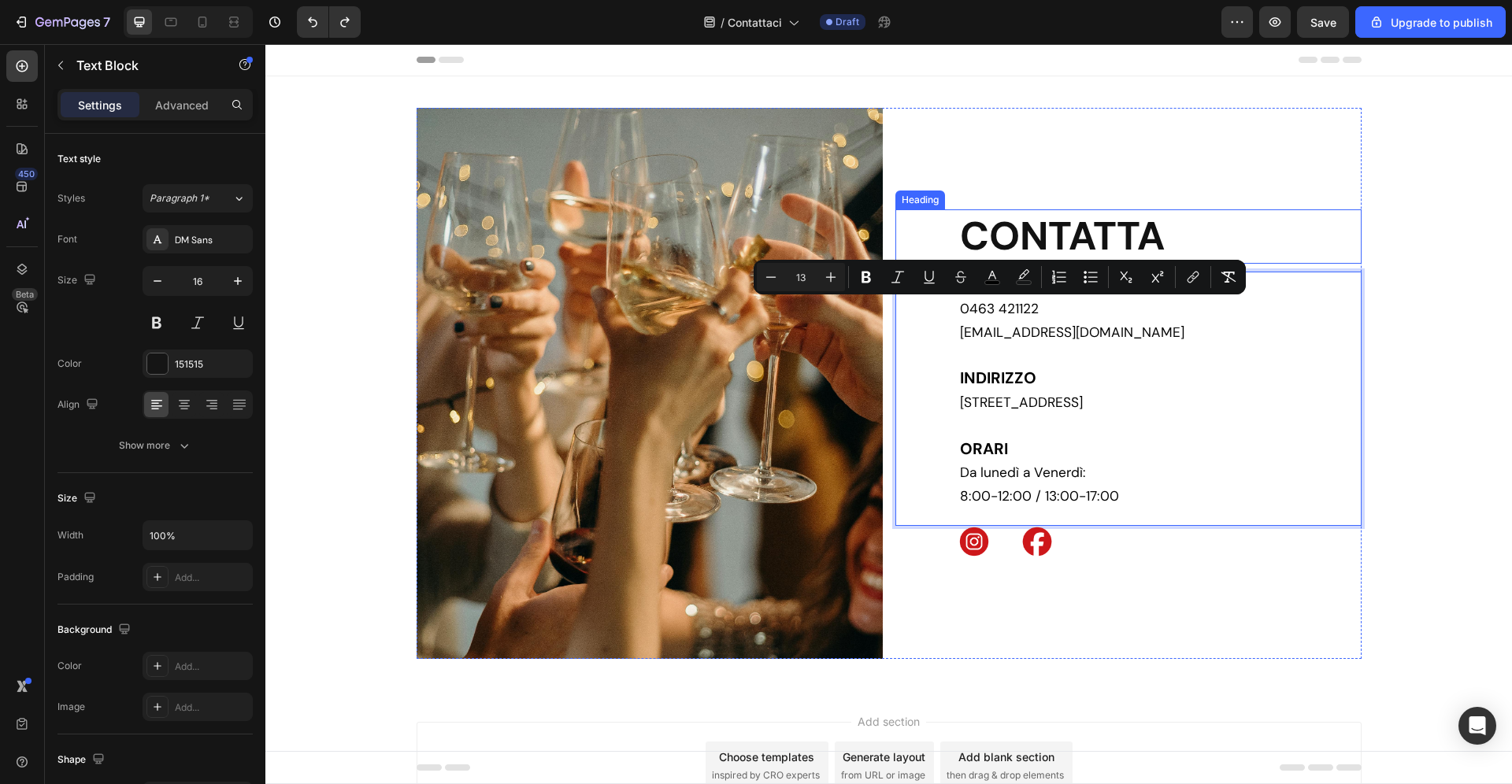
click at [1169, 239] on h2 "CONTATTA" at bounding box center [1160, 237] width 404 height 54
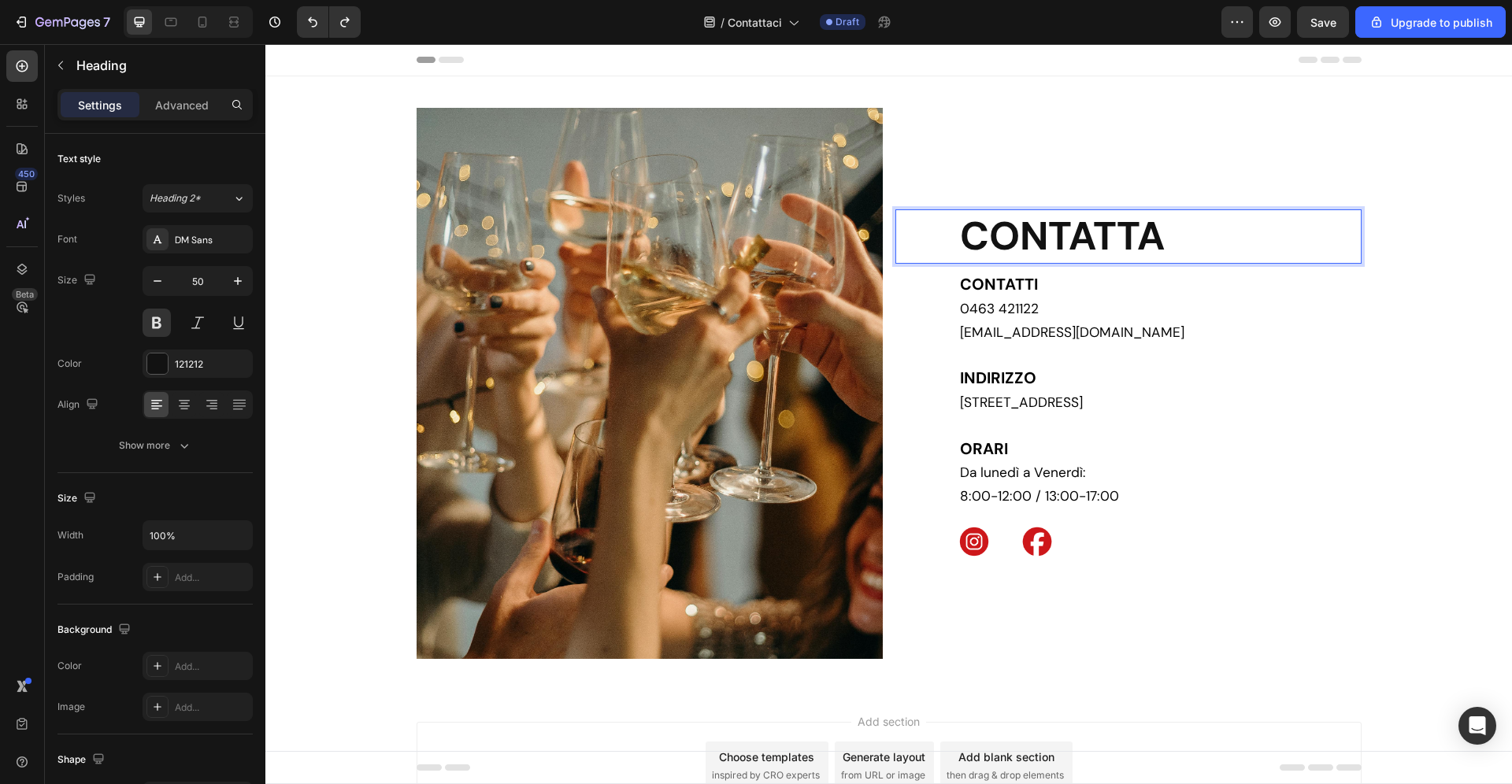
click at [1170, 240] on h2 "CONTATTA" at bounding box center [1160, 237] width 404 height 54
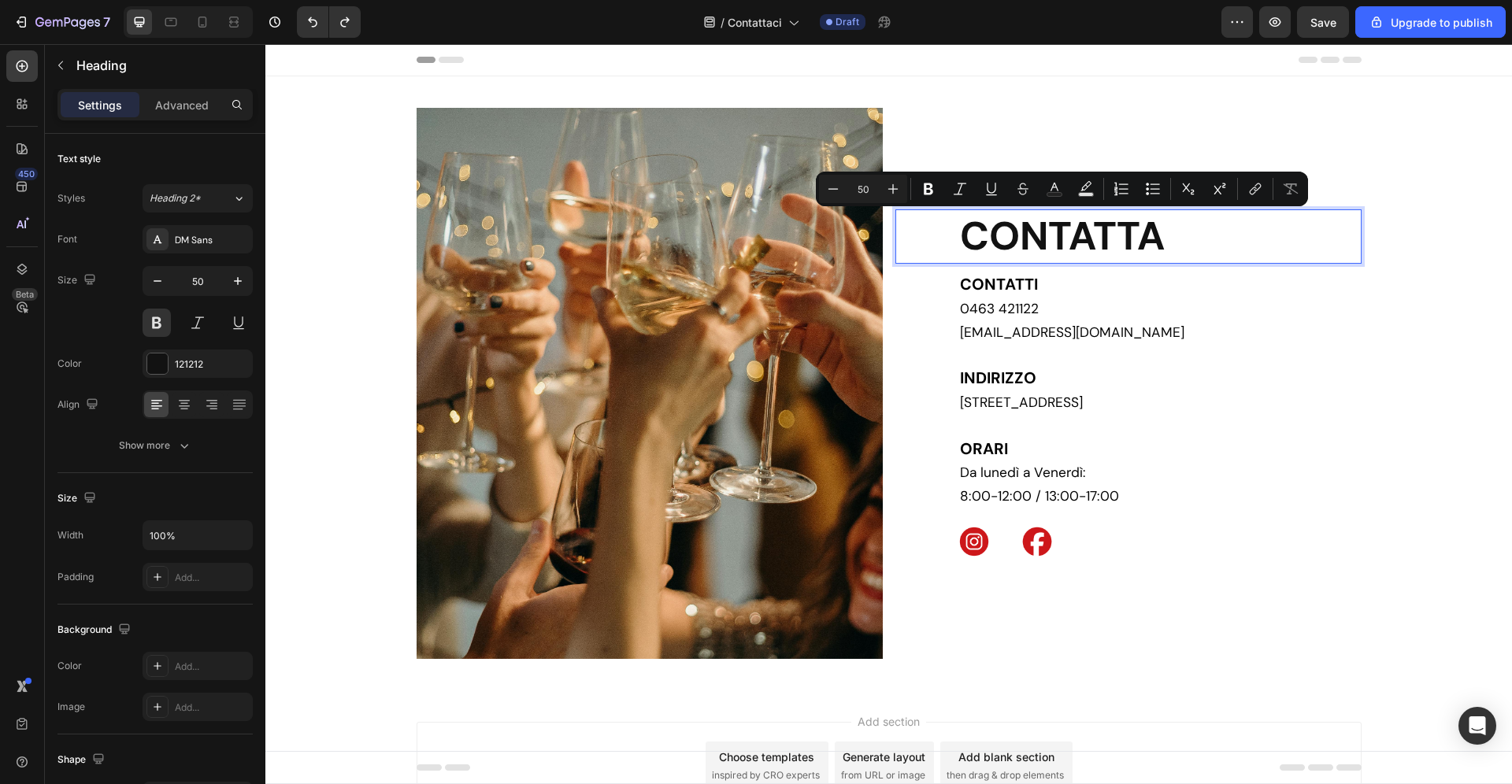
click at [1170, 240] on p "CONTATTA" at bounding box center [1160, 237] width 400 height 51
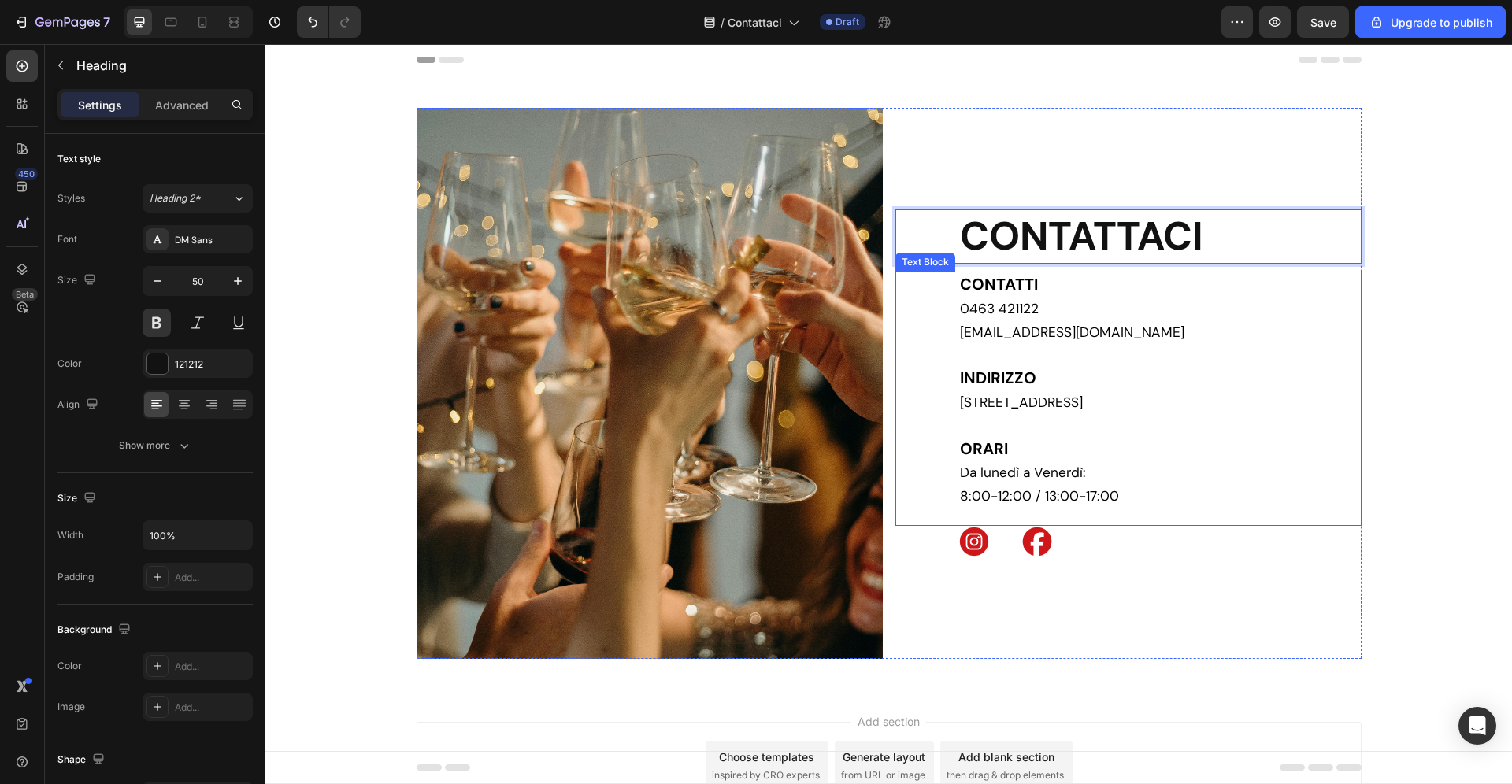
click at [1009, 310] on span "0463 421122" at bounding box center [999, 309] width 79 height 17
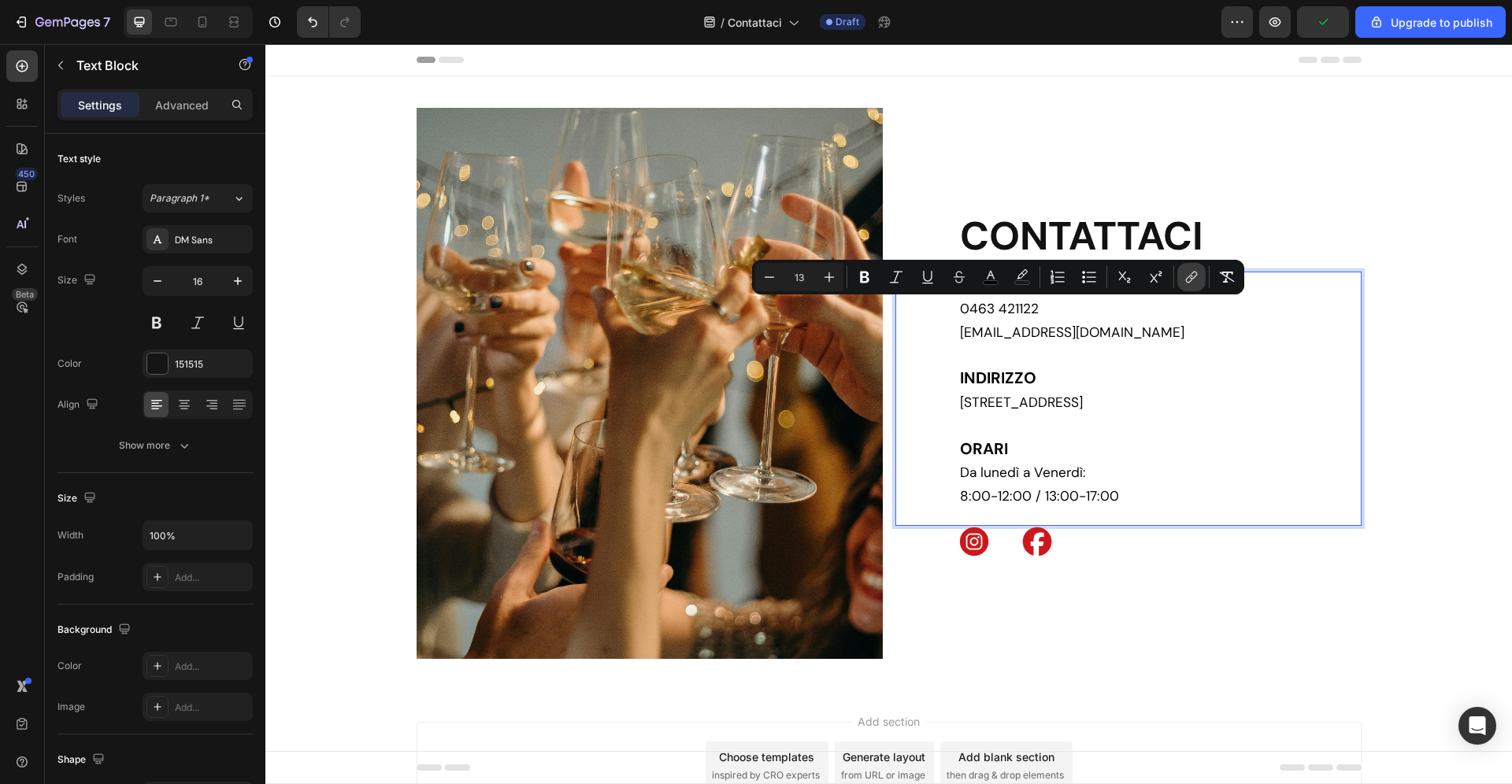
click at [1190, 278] on icon "Editor contextual toolbar" at bounding box center [1191, 277] width 15 height 15
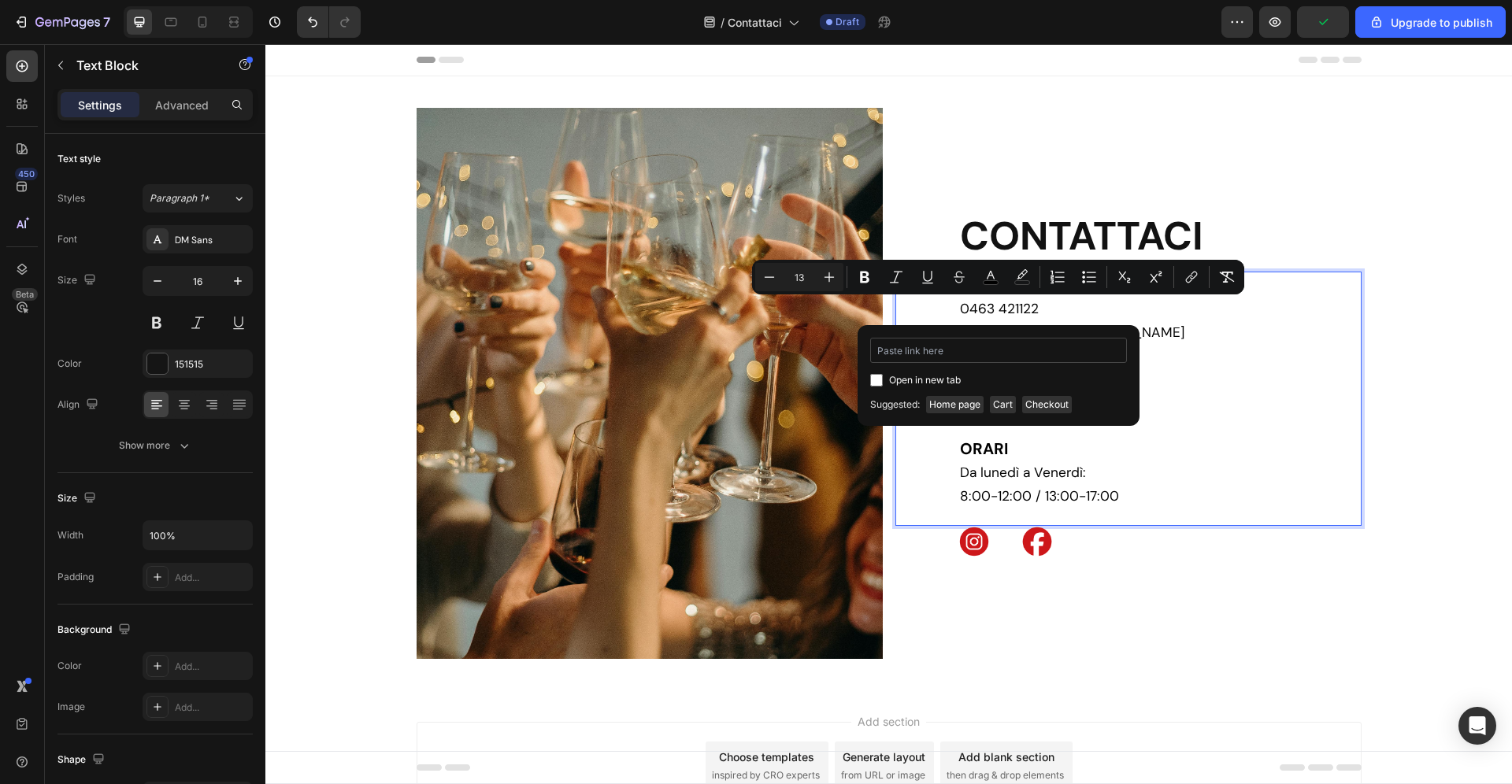
type input "per contatti potete aggionare le scritte in questo modo? CONTATTACI CONTATTI 04…"
click at [962, 355] on input "per contatti potete aggionare le scritte in questo modo? CONTATTACI CONTATTI 04…" at bounding box center [998, 350] width 257 height 25
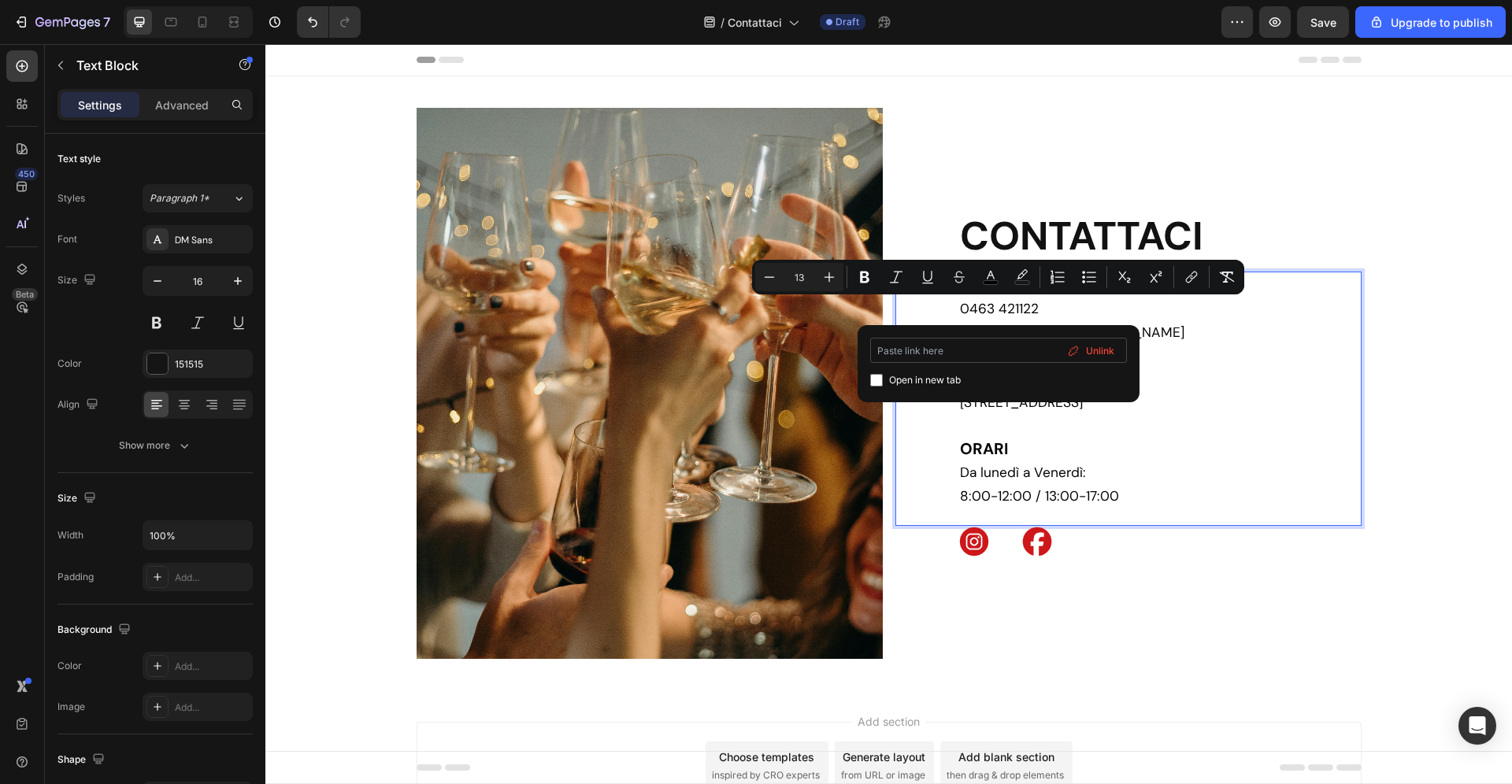
scroll to position [0, 0]
click at [1295, 386] on p "INDIRIZZO" at bounding box center [1160, 378] width 400 height 24
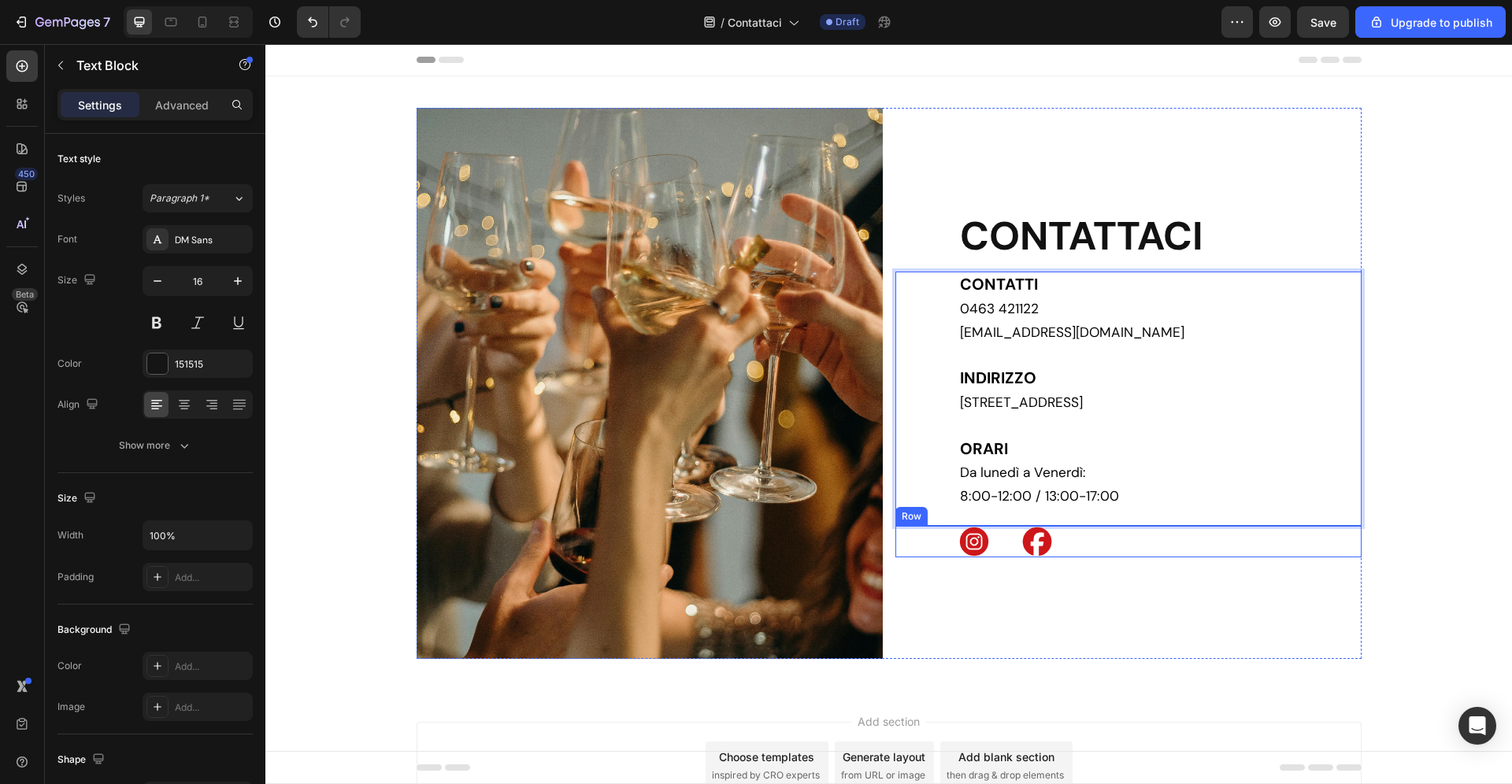
click at [1082, 544] on div "Image Image Row" at bounding box center [1128, 542] width 466 height 32
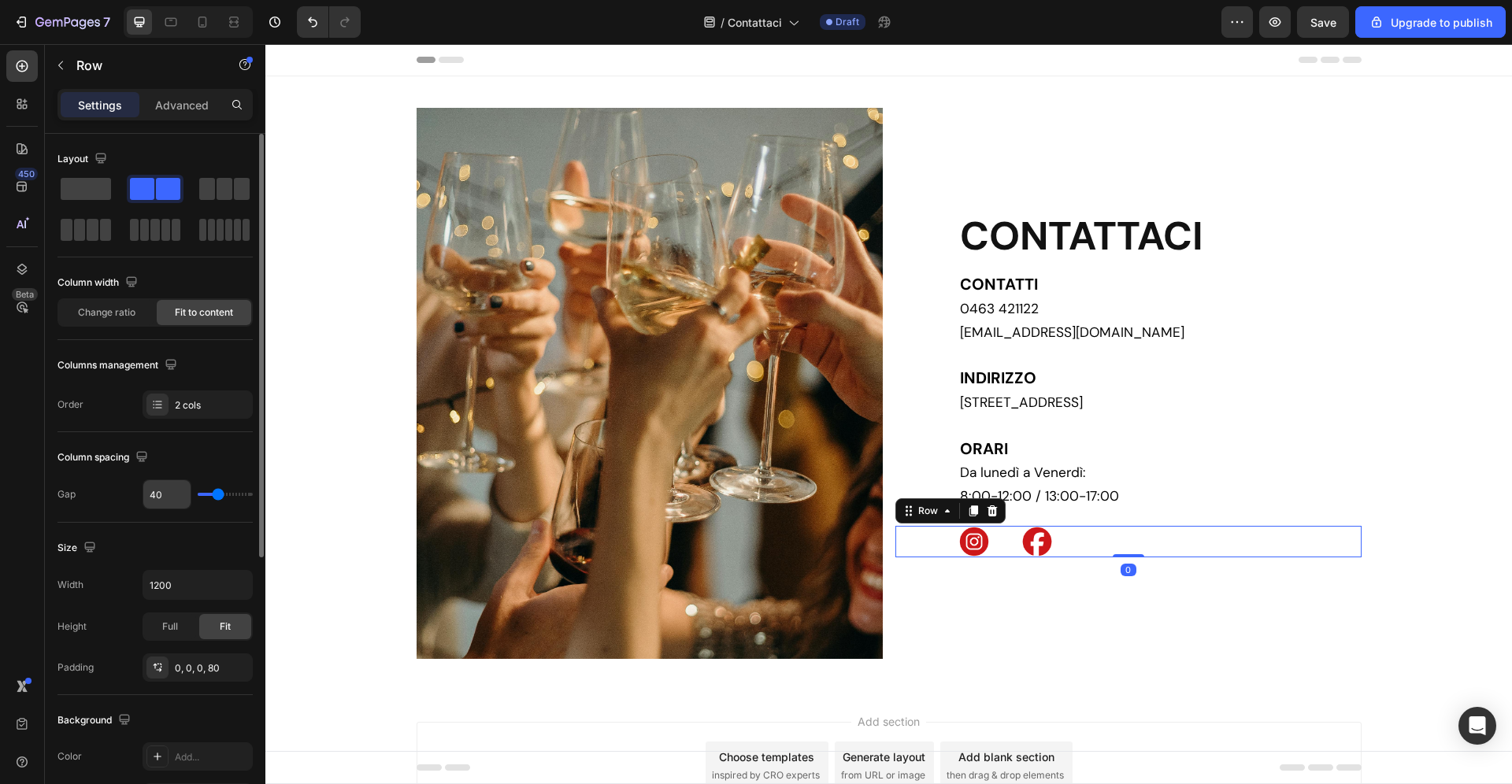
click at [167, 491] on input "40" at bounding box center [166, 493] width 47 height 28
type input "2"
type input "20"
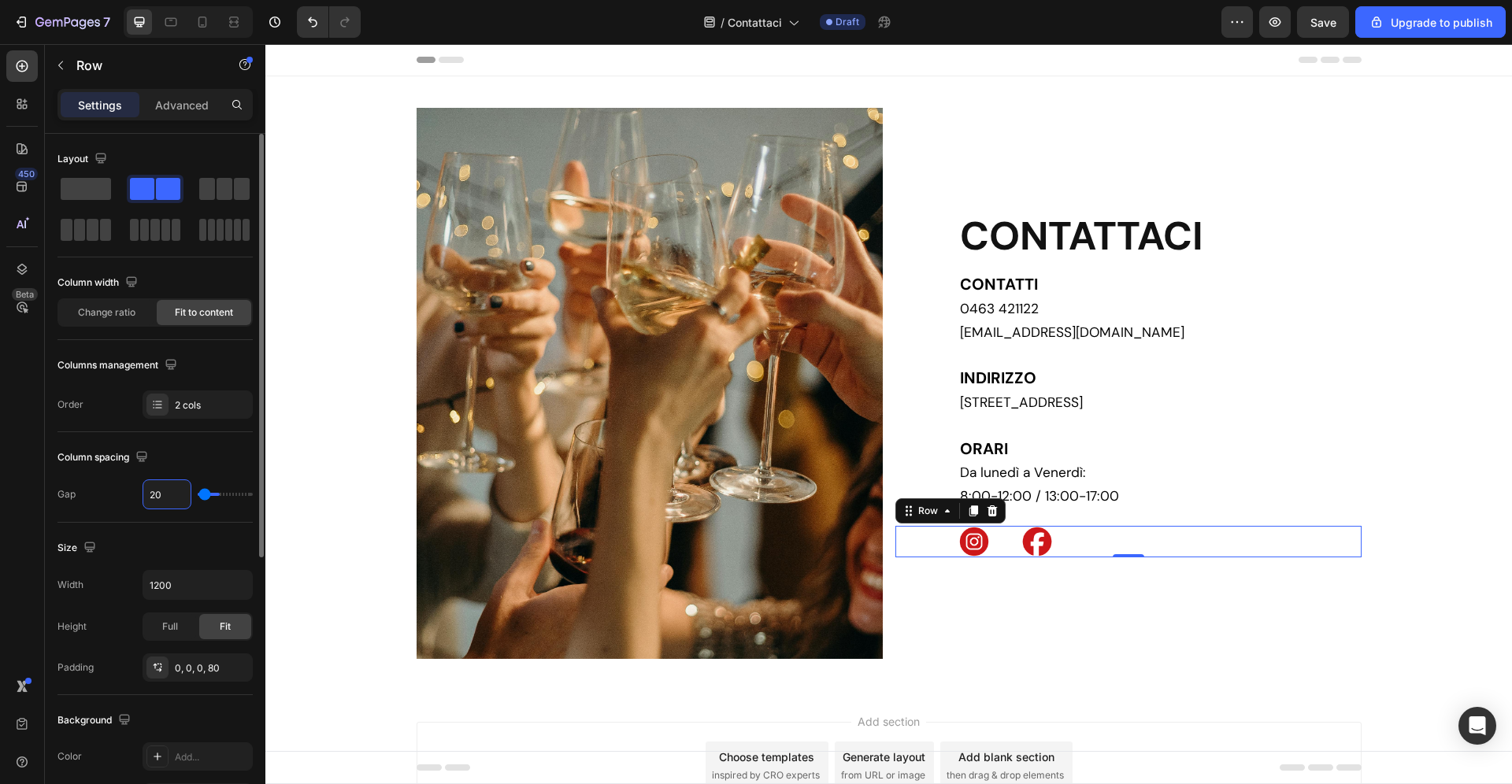
type input "20"
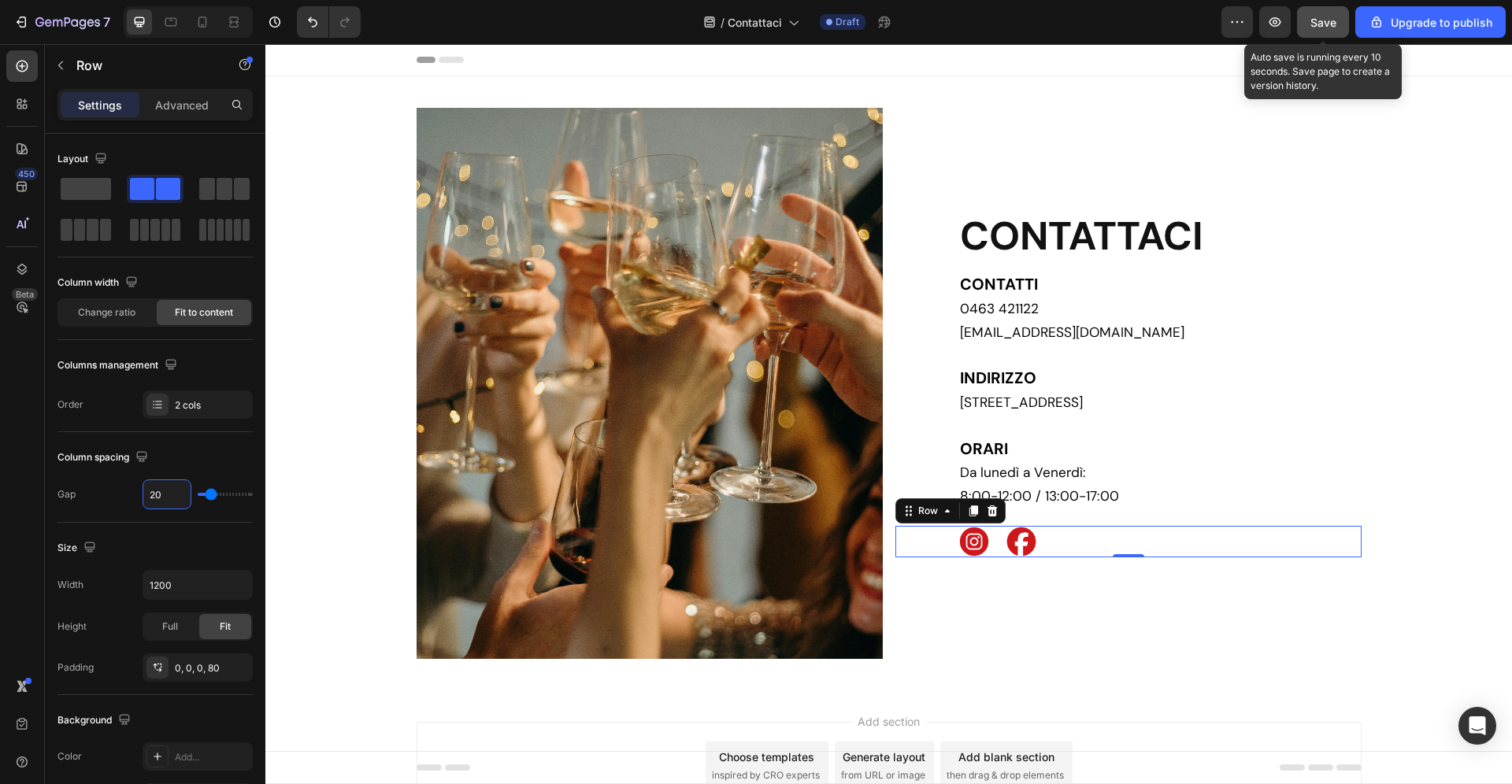
type input "20"
click at [1310, 25] on button "Save" at bounding box center [1323, 22] width 52 height 32
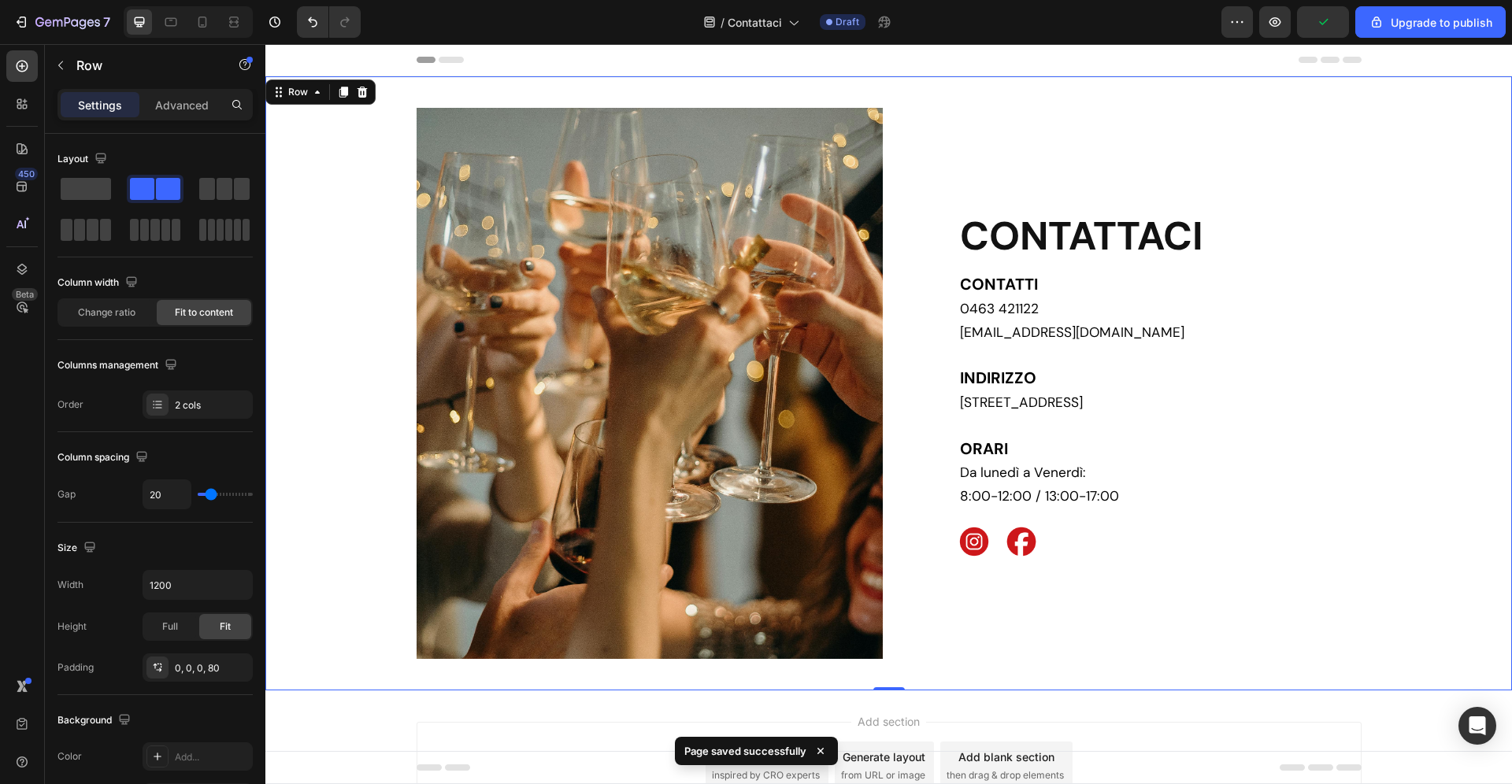
click at [1368, 303] on div "Image CONTATTACI Heading CONTATTI 0463 421122 info@zadrabevande.it INDIRIZZO Vi…" at bounding box center [888, 383] width 1246 height 551
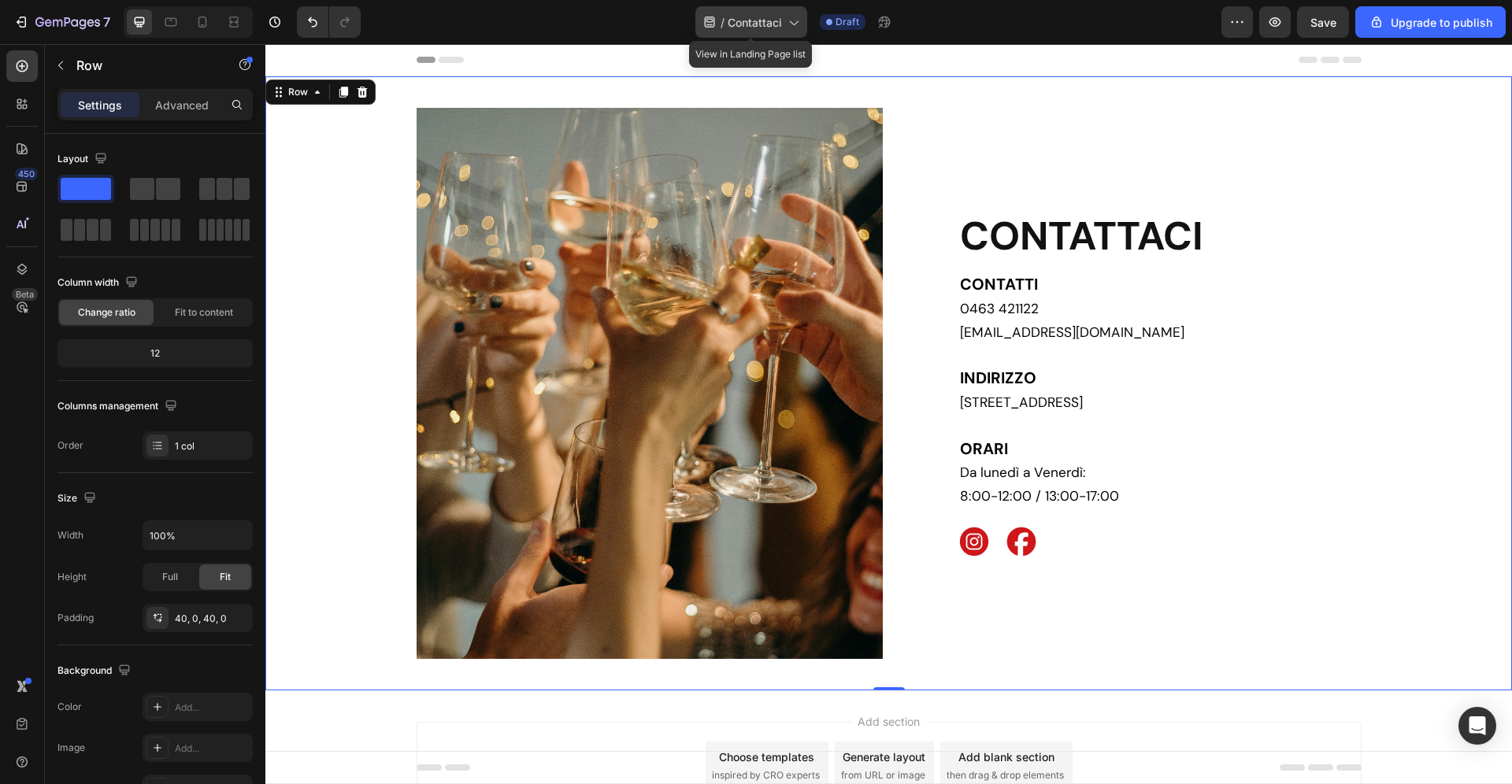
click at [778, 11] on div "/ Contattaci" at bounding box center [751, 22] width 112 height 32
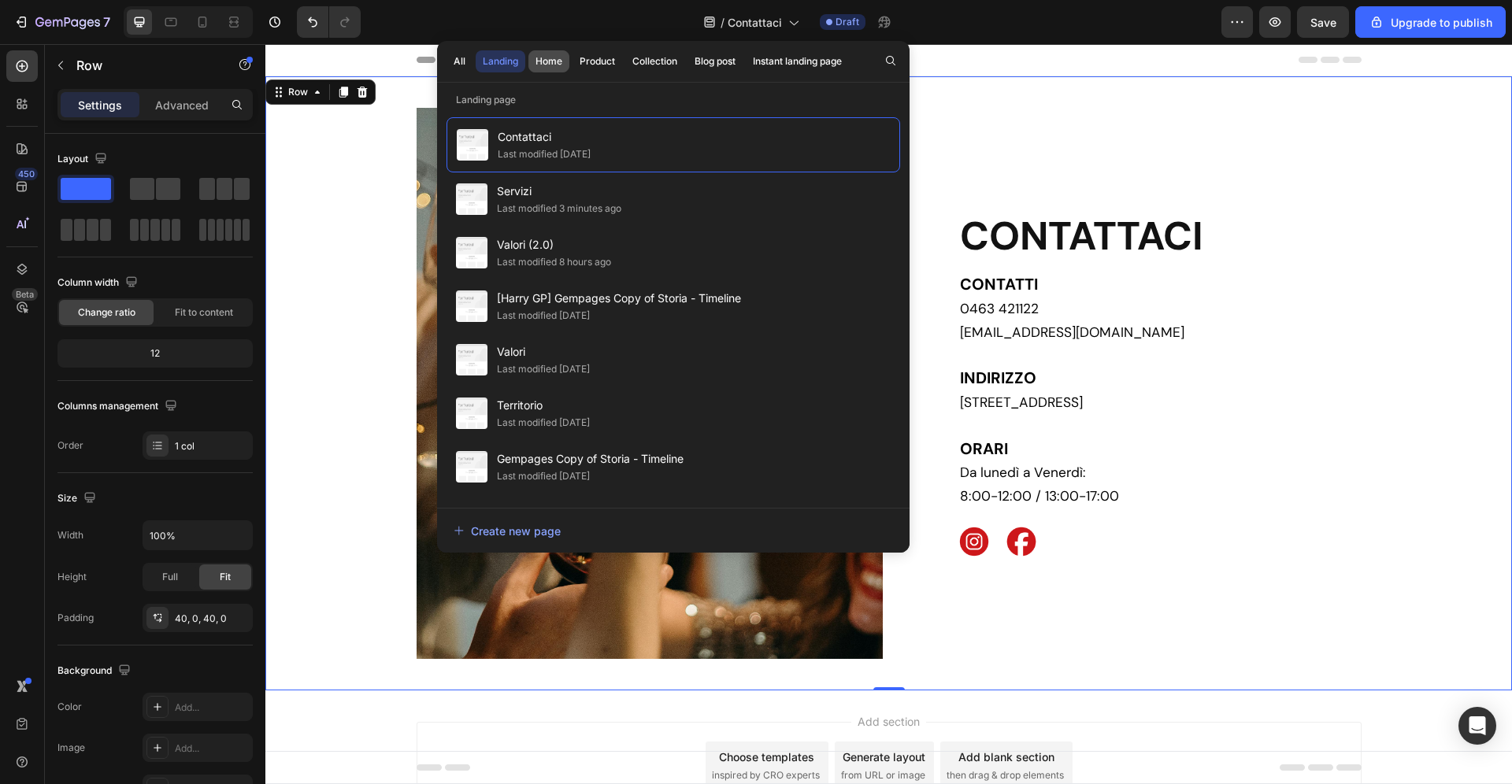
click at [560, 62] on div "Home" at bounding box center [549, 61] width 27 height 14
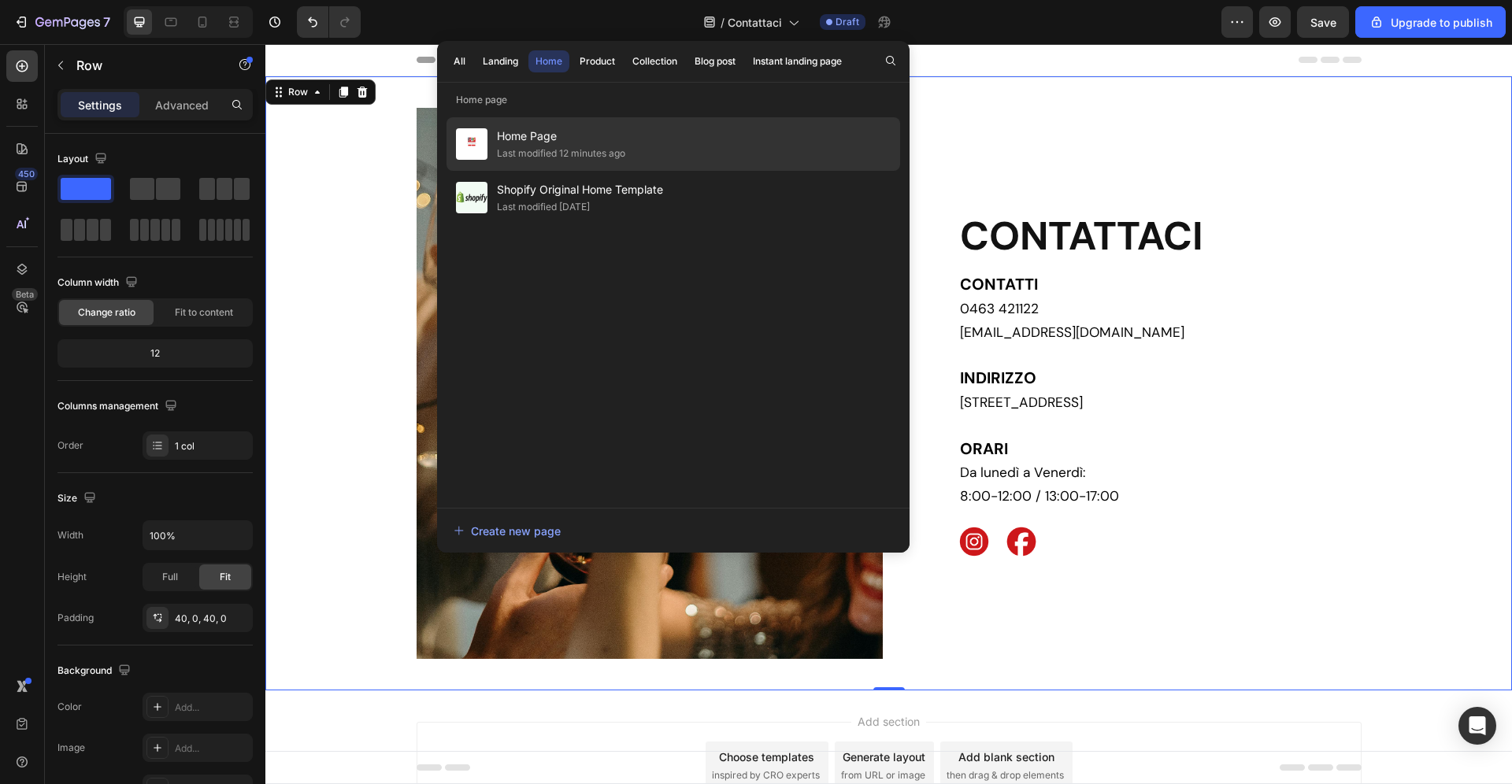
click at [611, 140] on span "Home Page" at bounding box center [561, 136] width 128 height 19
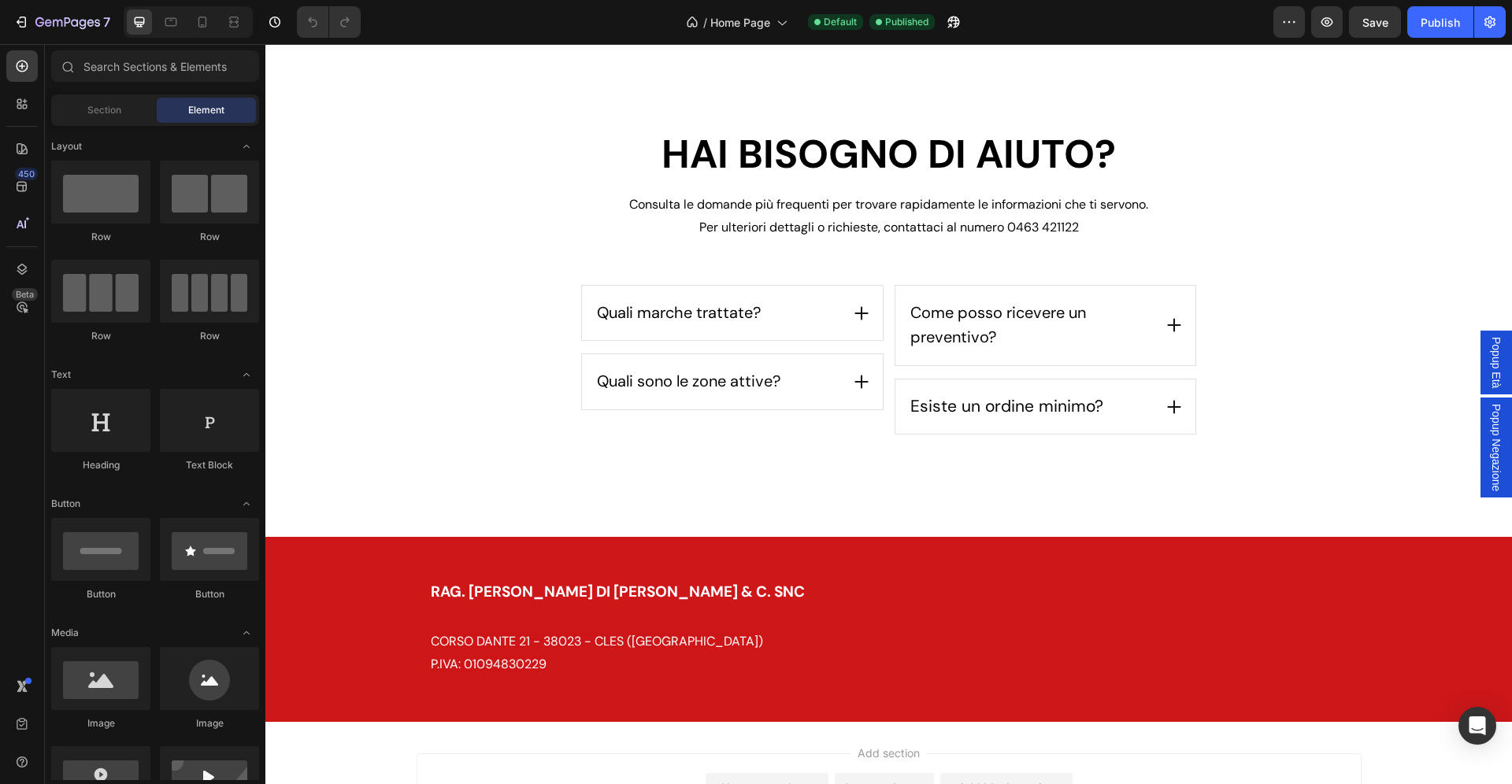
scroll to position [3810, 0]
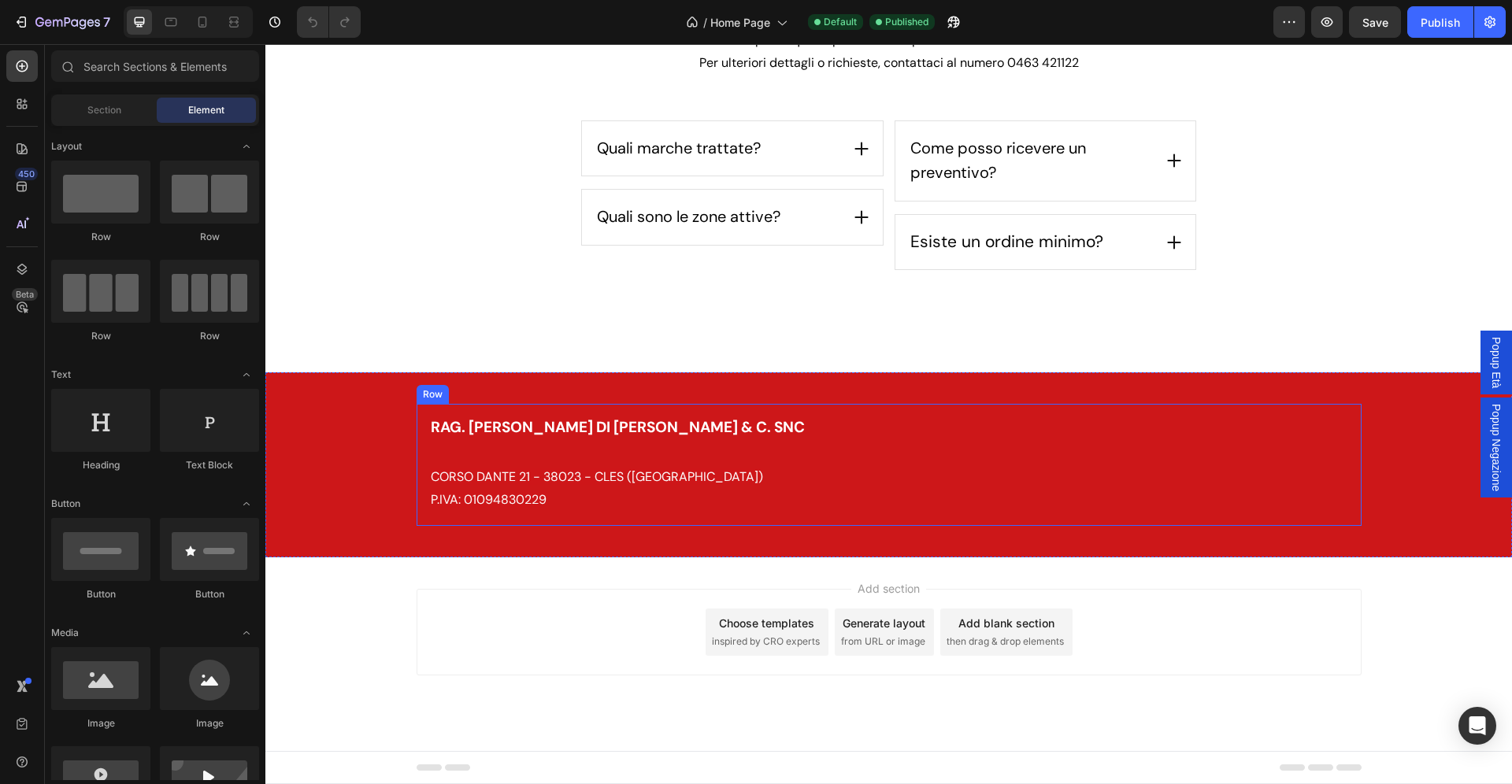
click at [695, 518] on div "RAG. [PERSON_NAME] DI [PERSON_NAME] & C. SNC Heading CORSO DANTE 21 - 38023 - C…" at bounding box center [888, 464] width 945 height 122
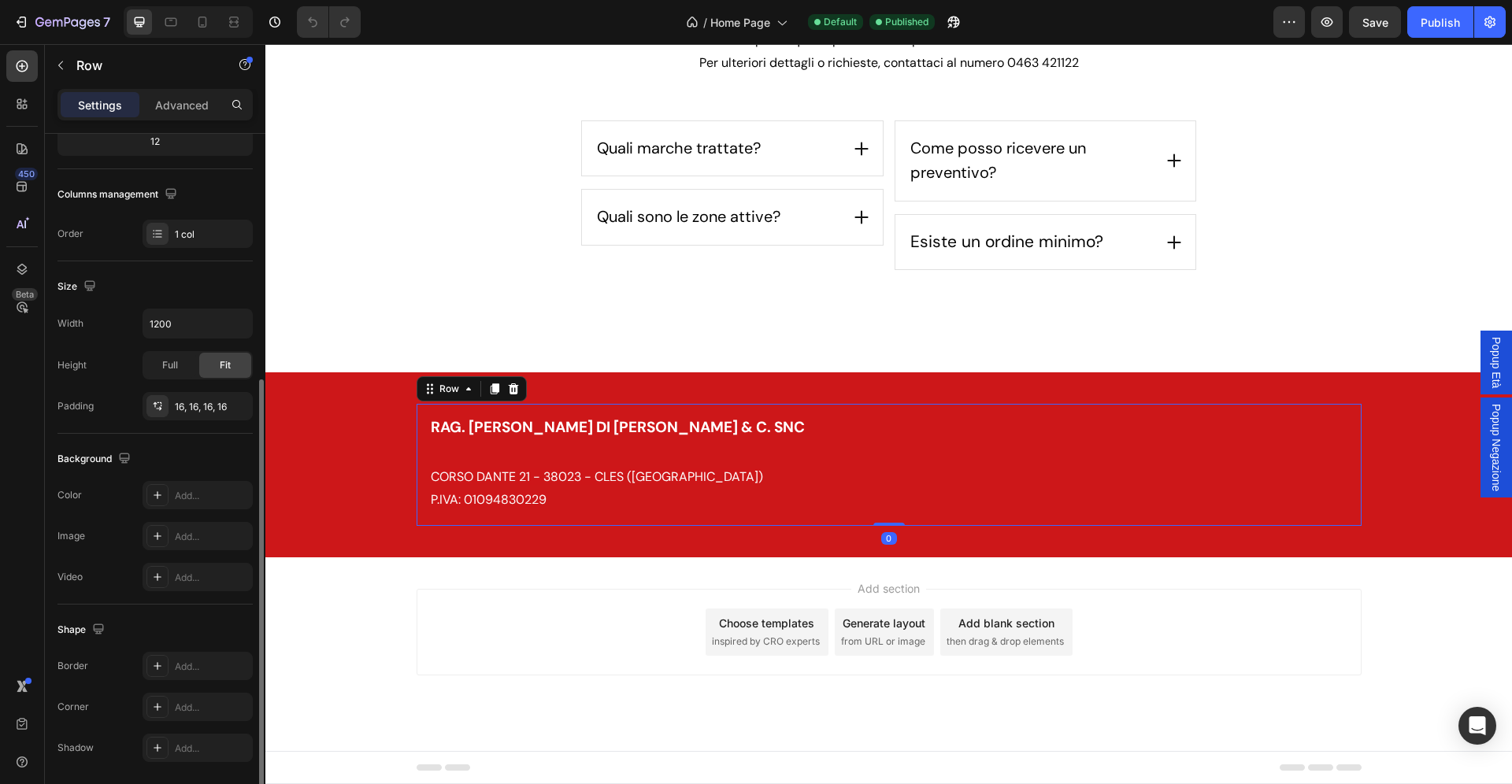
scroll to position [266, 0]
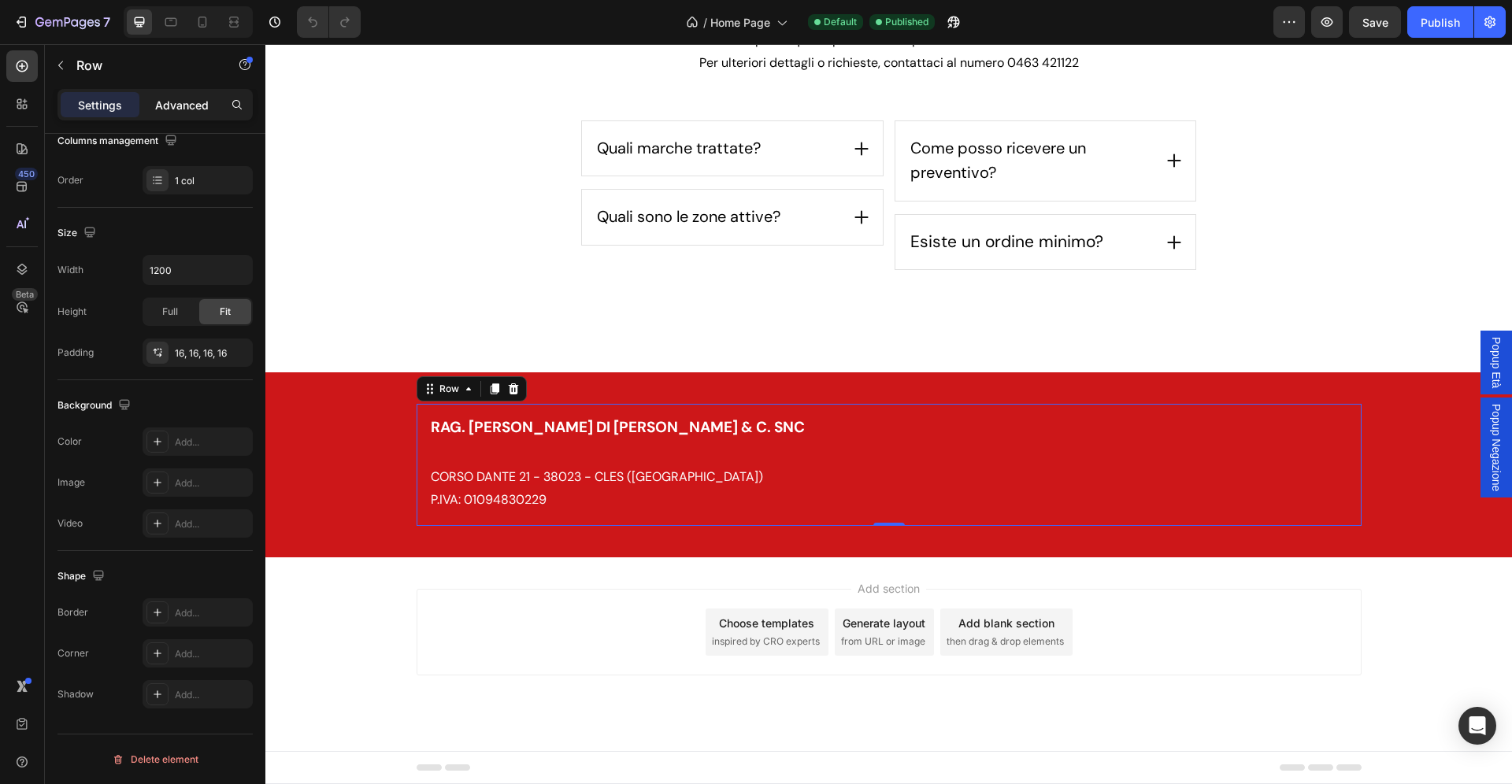
click at [182, 103] on p "Advanced" at bounding box center [182, 104] width 53 height 16
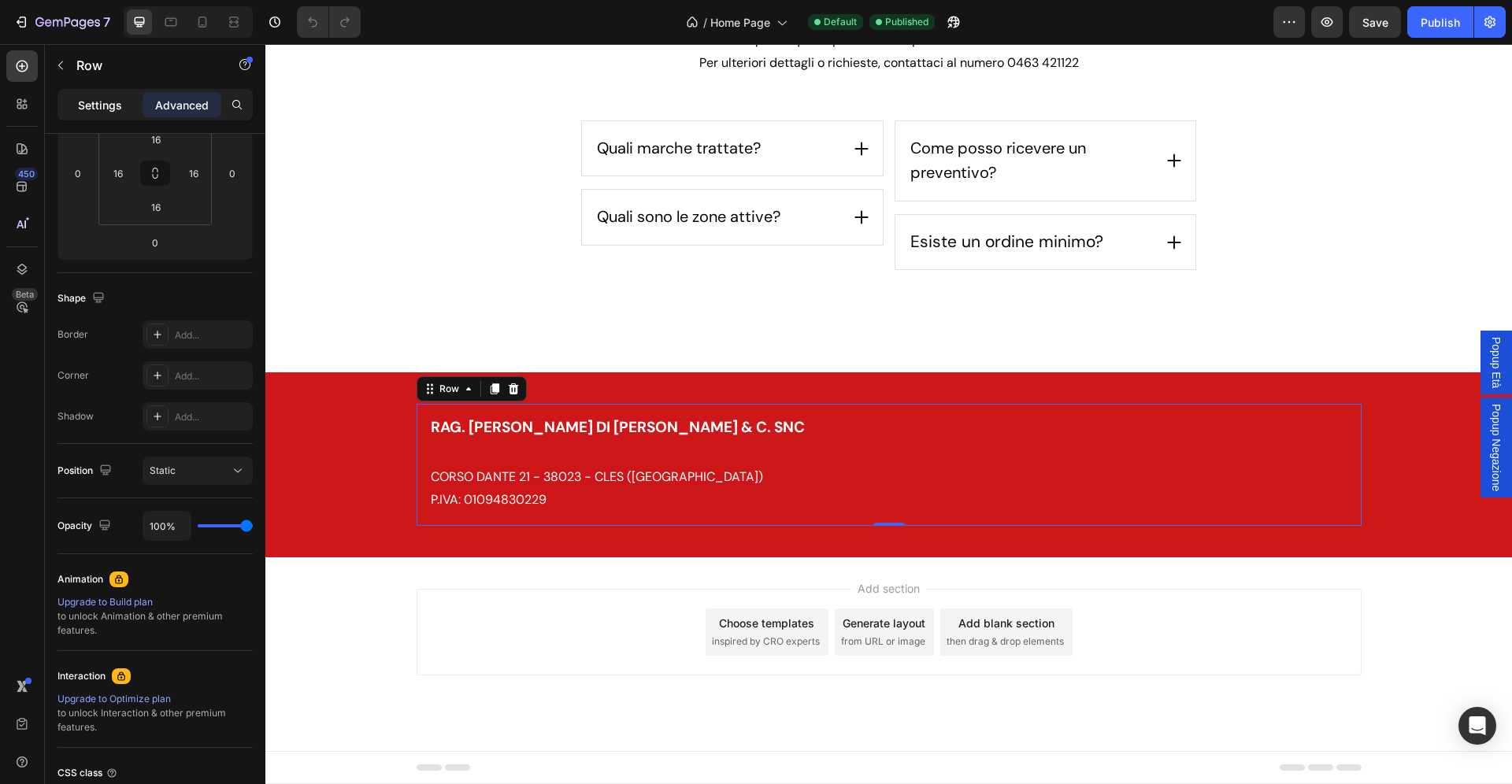
click at [107, 112] on p "Settings" at bounding box center [100, 104] width 44 height 16
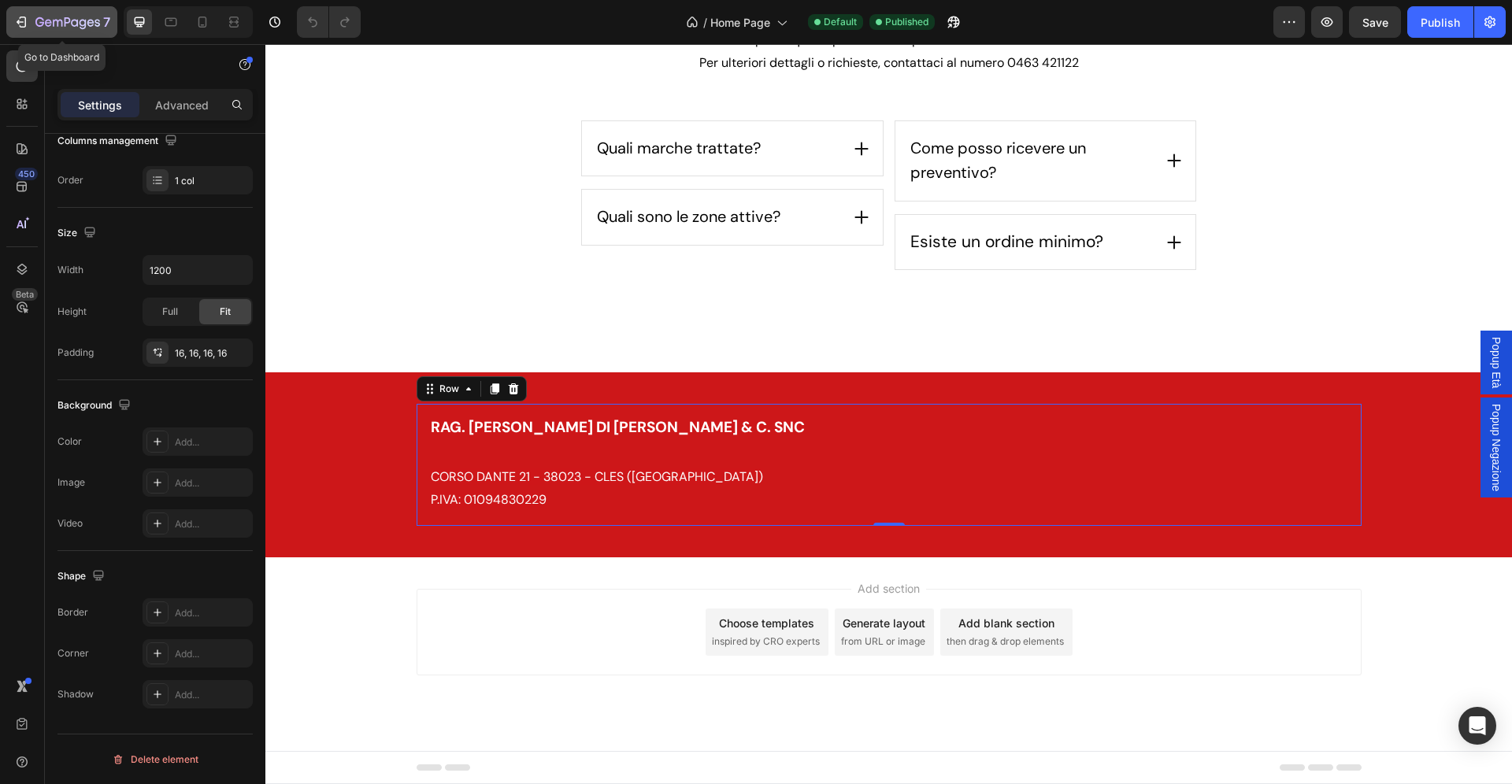
click at [53, 35] on button "7" at bounding box center [62, 22] width 111 height 32
